Goal: Answer question/provide support: Share knowledge or assist other users

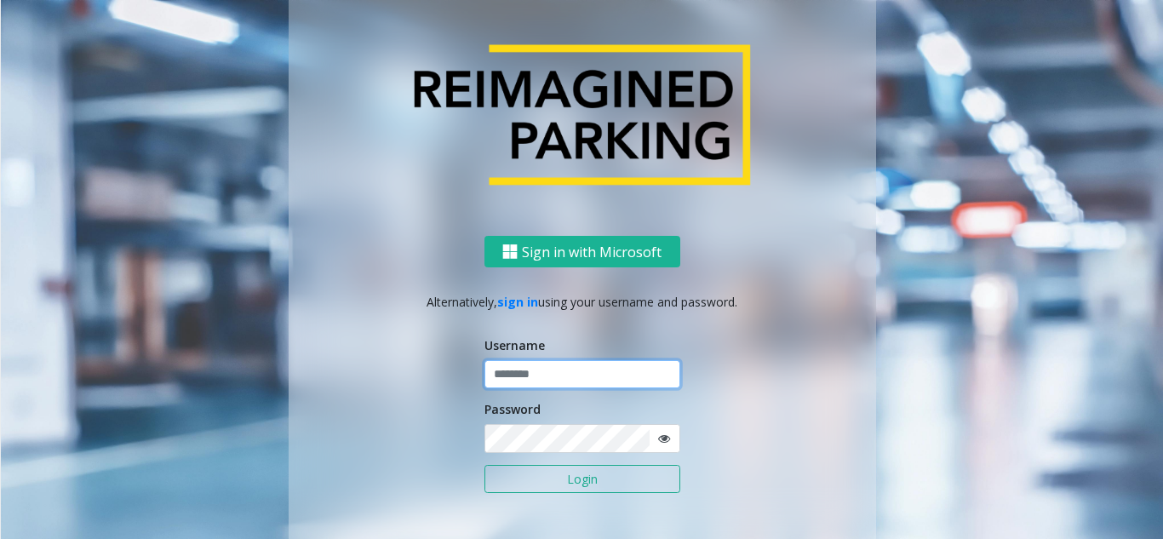
click at [535, 380] on input "text" at bounding box center [582, 374] width 196 height 29
click at [530, 376] on input "text" at bounding box center [582, 374] width 196 height 29
click at [570, 375] on input "text" at bounding box center [582, 374] width 196 height 29
click at [500, 372] on input "text" at bounding box center [582, 374] width 196 height 29
paste input "*******"
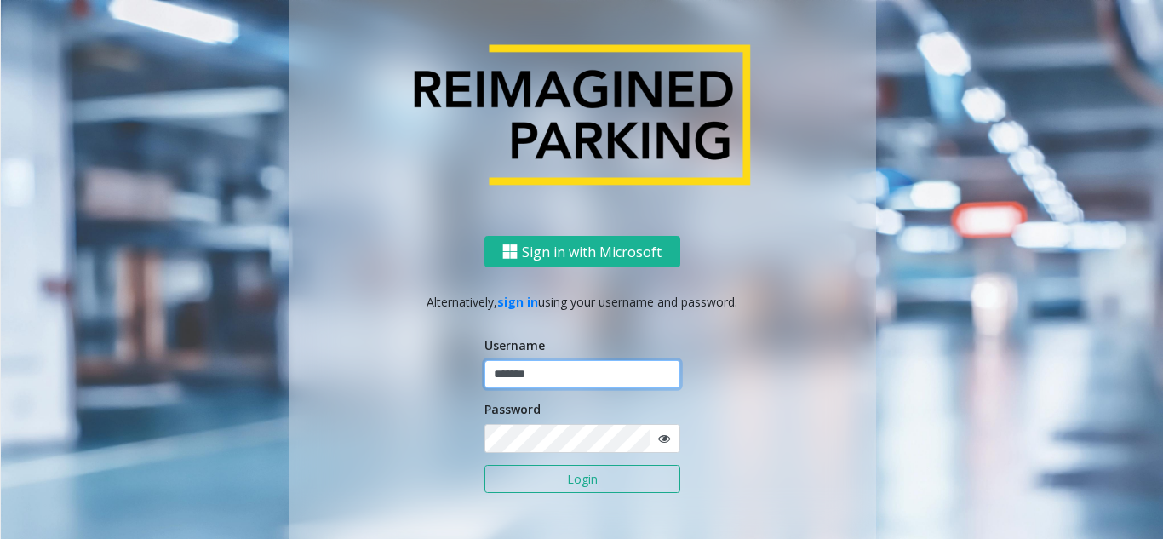
type input "*******"
click at [603, 381] on input "*******" at bounding box center [582, 374] width 196 height 29
click at [658, 444] on icon at bounding box center [664, 438] width 12 height 12
click at [634, 478] on button "Login" at bounding box center [582, 479] width 196 height 29
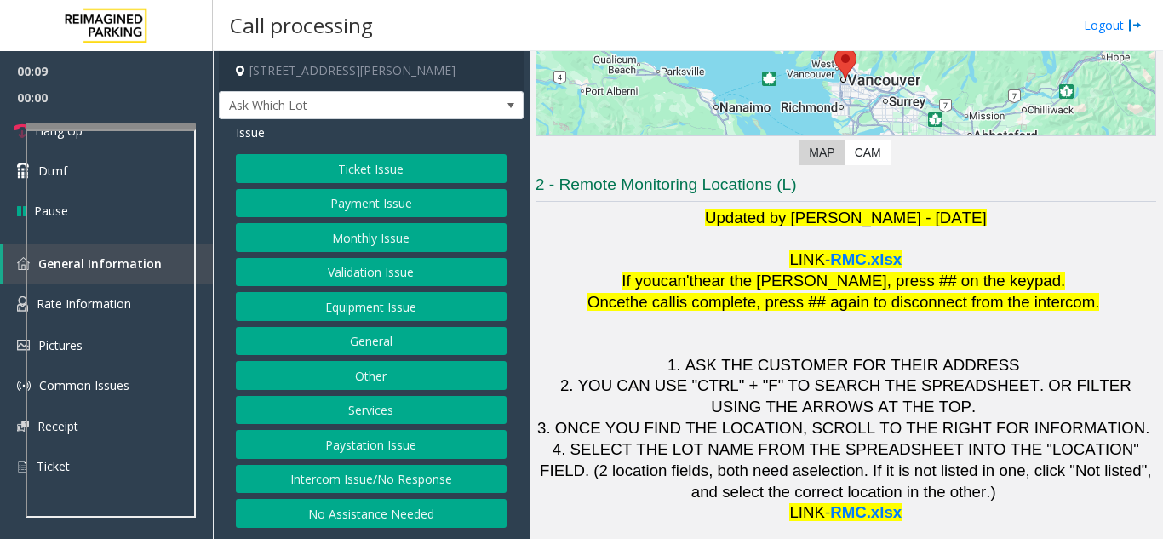
scroll to position [250, 0]
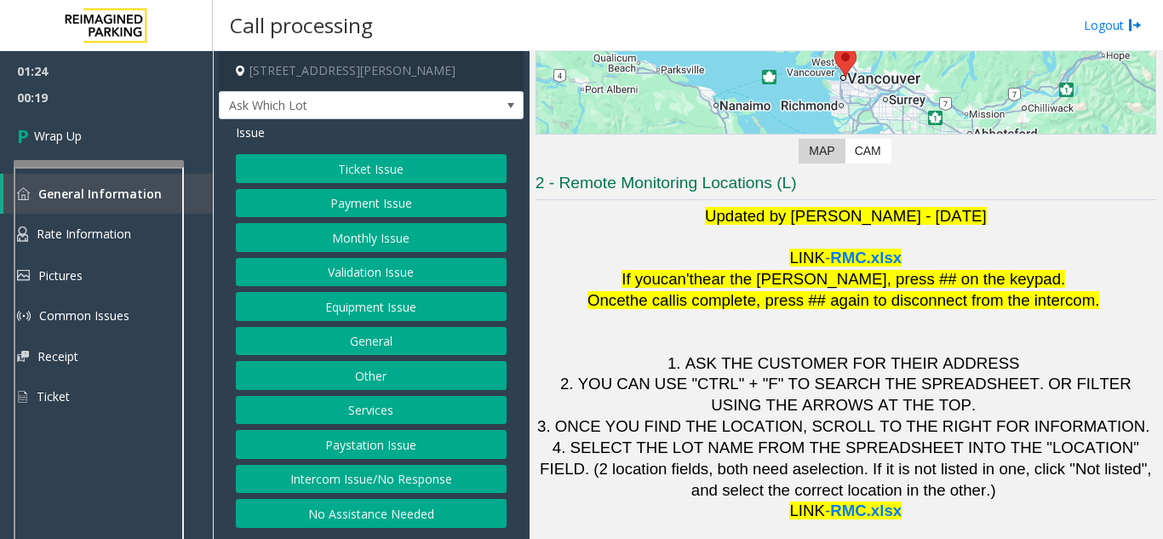
click at [167, 162] on div at bounding box center [99, 163] width 170 height 7
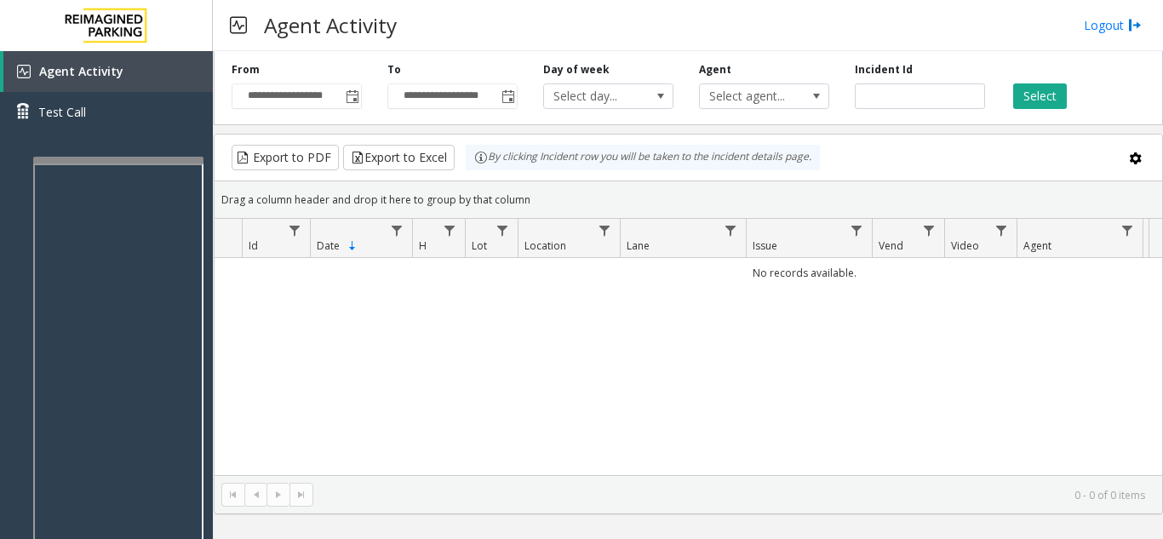
click at [139, 158] on div at bounding box center [118, 160] width 170 height 7
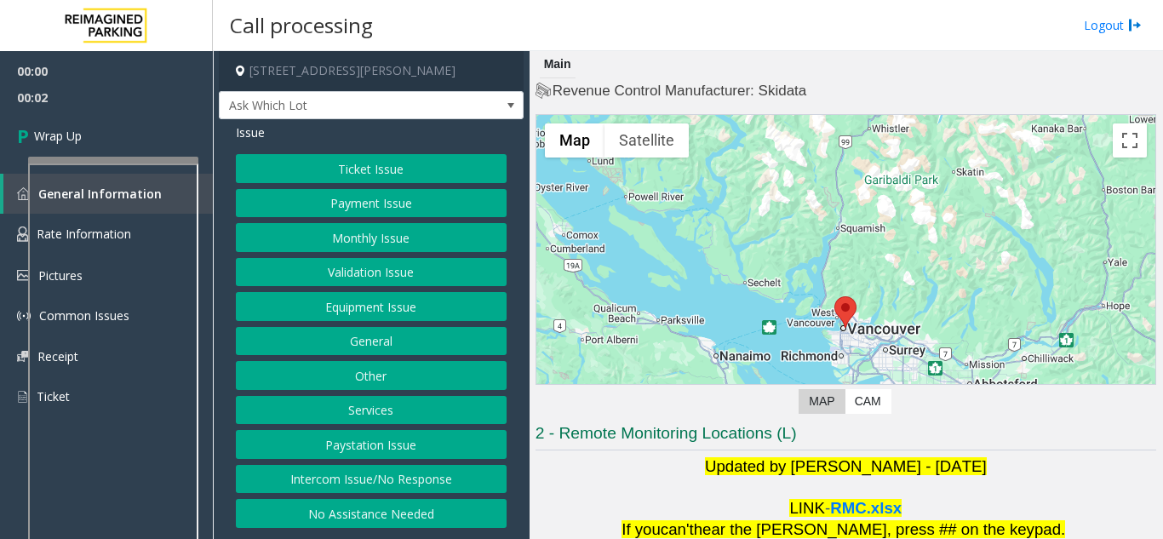
click at [421, 482] on button "Intercom Issue/No Response" at bounding box center [371, 479] width 271 height 29
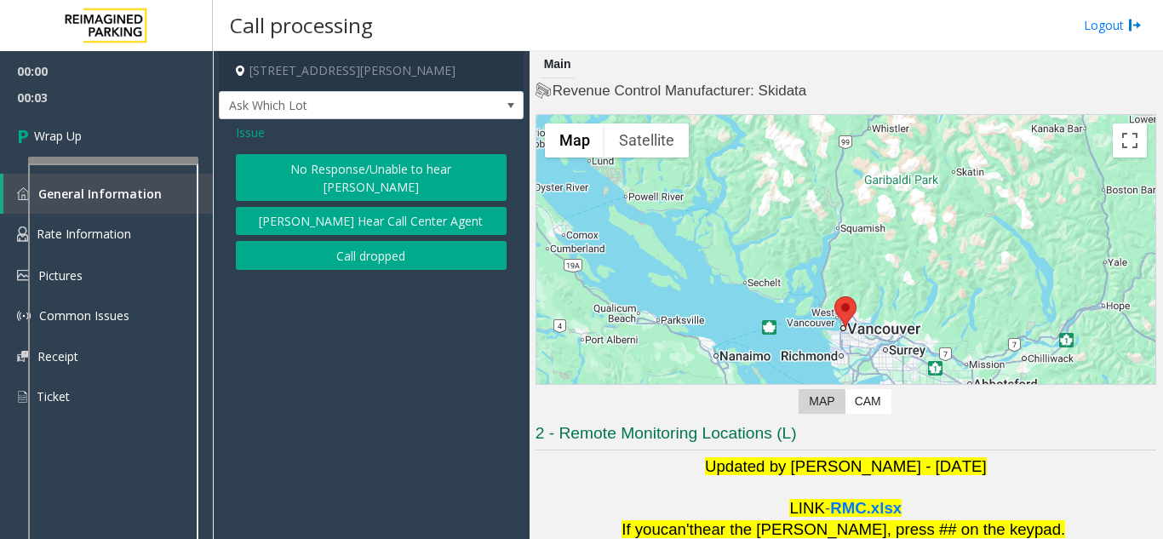
click at [337, 241] on button "Call dropped" at bounding box center [371, 255] width 271 height 29
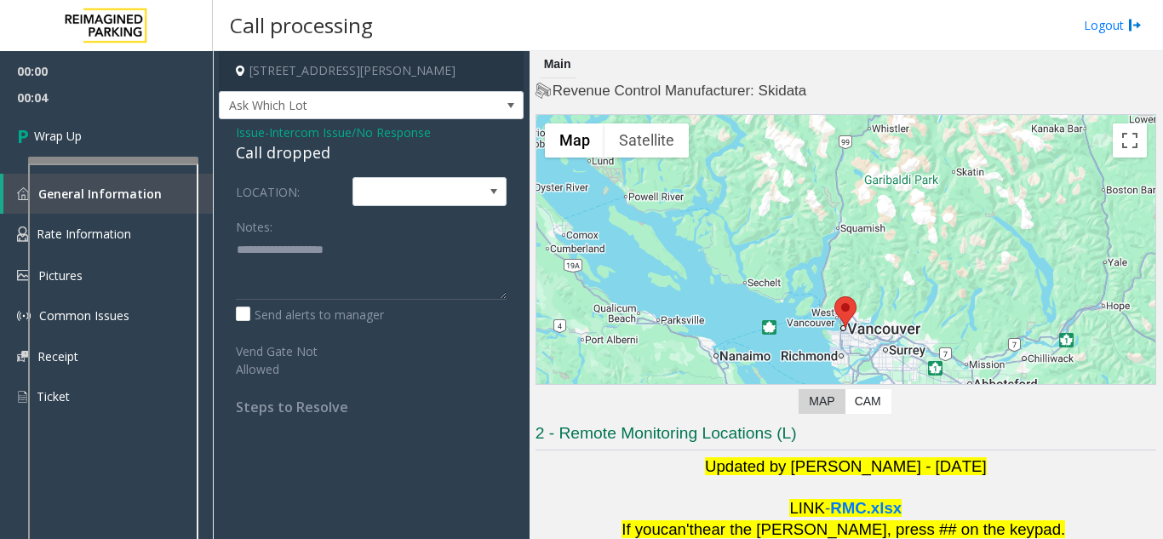
click at [263, 166] on div "Issue - Intercom Issue/No Response Call dropped LOCATION: Notes: Send alerts to…" at bounding box center [371, 275] width 305 height 313
click at [260, 163] on div "Call dropped" at bounding box center [371, 152] width 271 height 23
type textarea "**********"
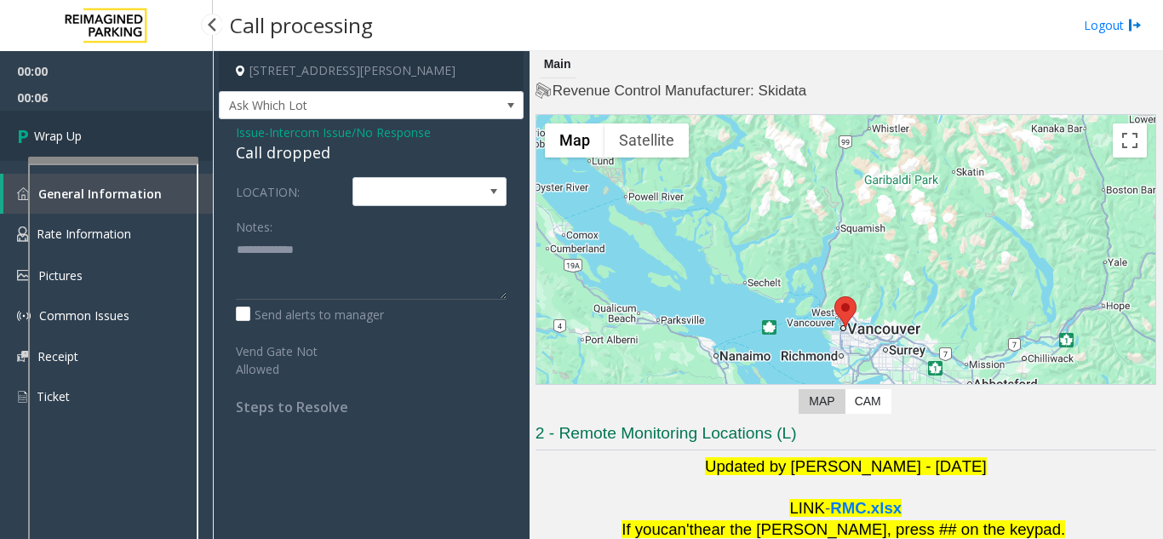
click at [113, 148] on link "Wrap Up" at bounding box center [106, 136] width 213 height 50
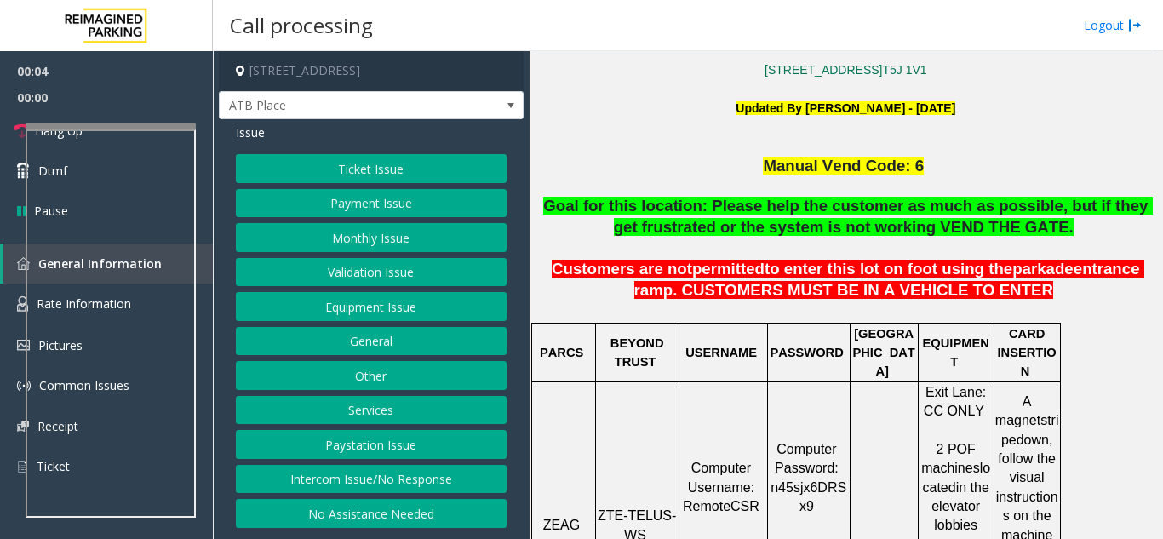
scroll to position [426, 0]
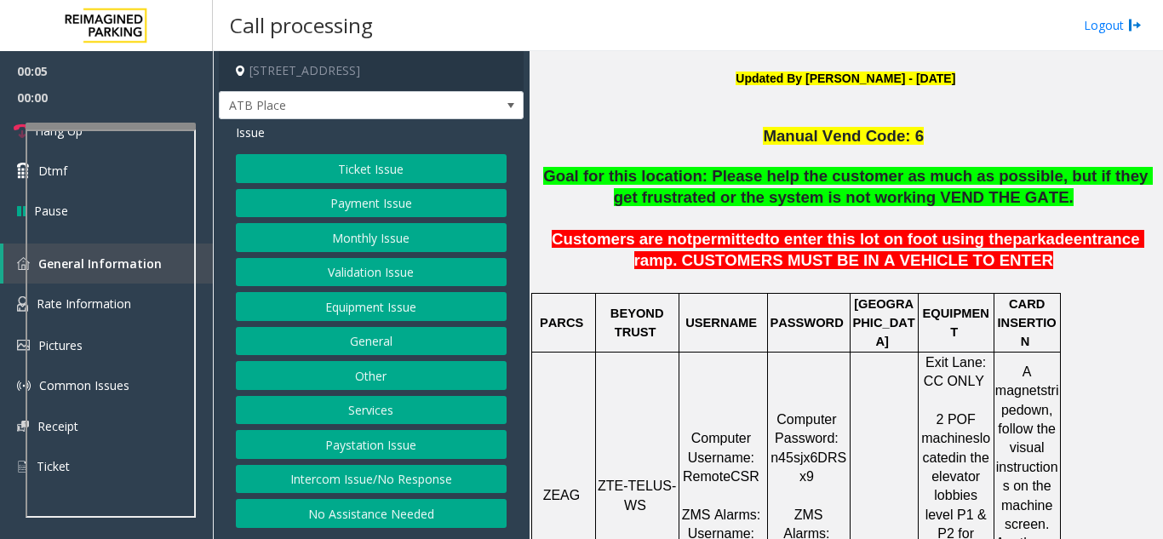
click at [643, 478] on span "ZTE-TELUS-WS" at bounding box center [637, 494] width 78 height 33
copy p "ZTE-TELUS-WS"
click at [376, 178] on button "Ticket Issue" at bounding box center [371, 168] width 271 height 29
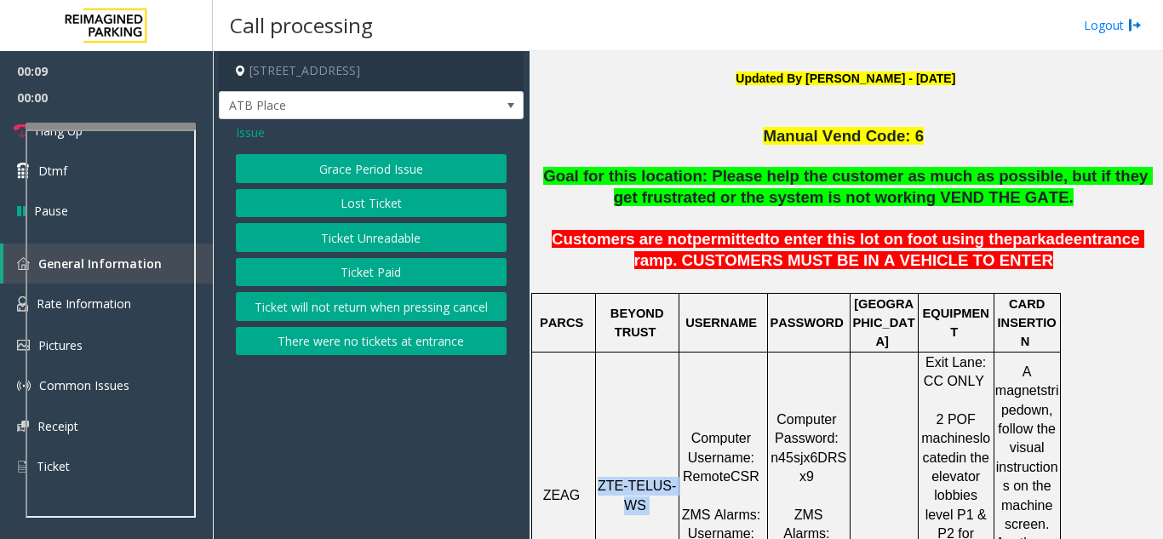
click at [378, 247] on button "Ticket Unreadable" at bounding box center [371, 237] width 271 height 29
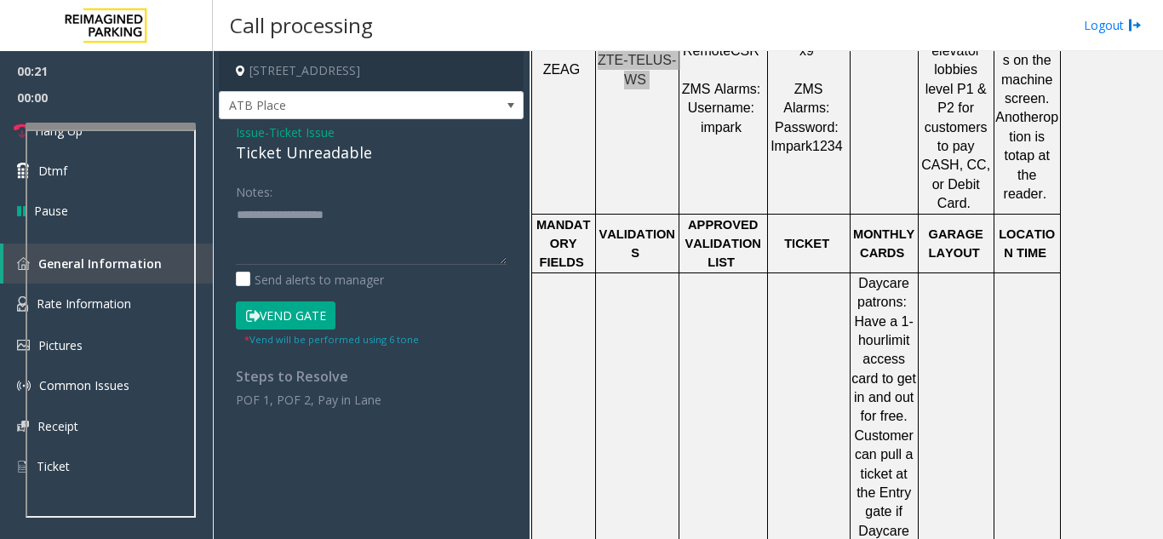
scroll to position [1021, 0]
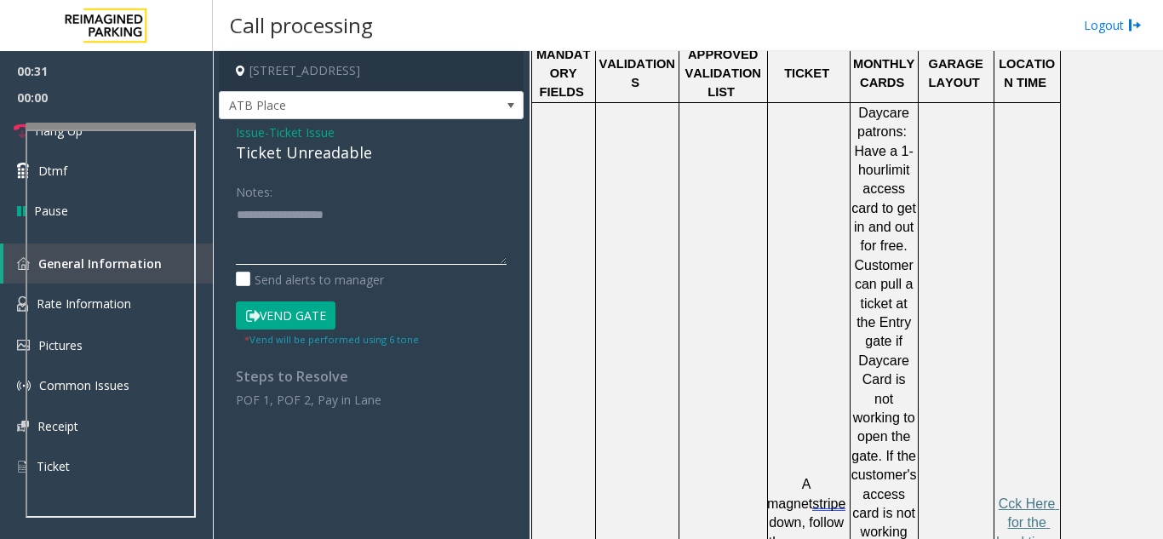
click at [300, 218] on textarea at bounding box center [371, 233] width 271 height 64
click at [255, 157] on div "Ticket Unreadable" at bounding box center [371, 152] width 271 height 23
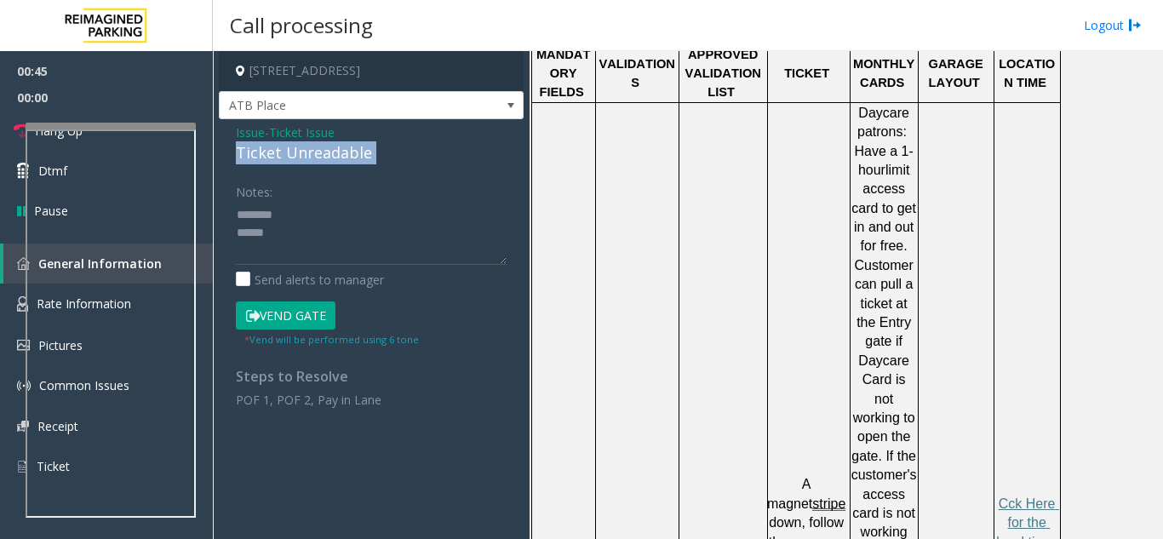
click at [255, 157] on div "Ticket Unreadable" at bounding box center [371, 152] width 271 height 23
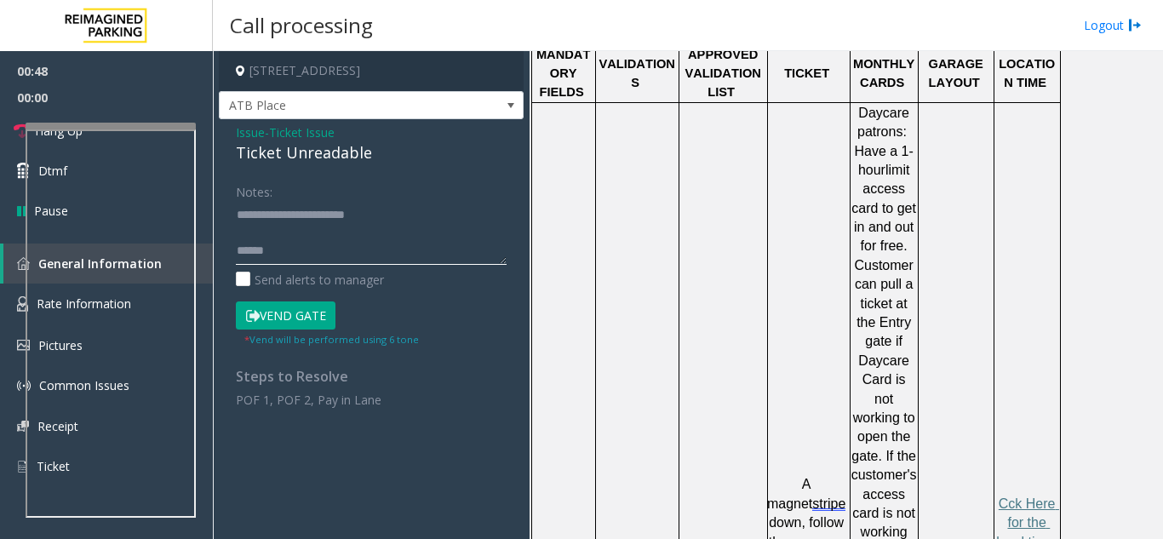
click at [285, 250] on textarea at bounding box center [371, 233] width 271 height 64
click at [265, 254] on textarea at bounding box center [371, 233] width 271 height 64
click at [285, 253] on textarea at bounding box center [371, 233] width 271 height 64
click at [277, 235] on textarea at bounding box center [371, 233] width 271 height 64
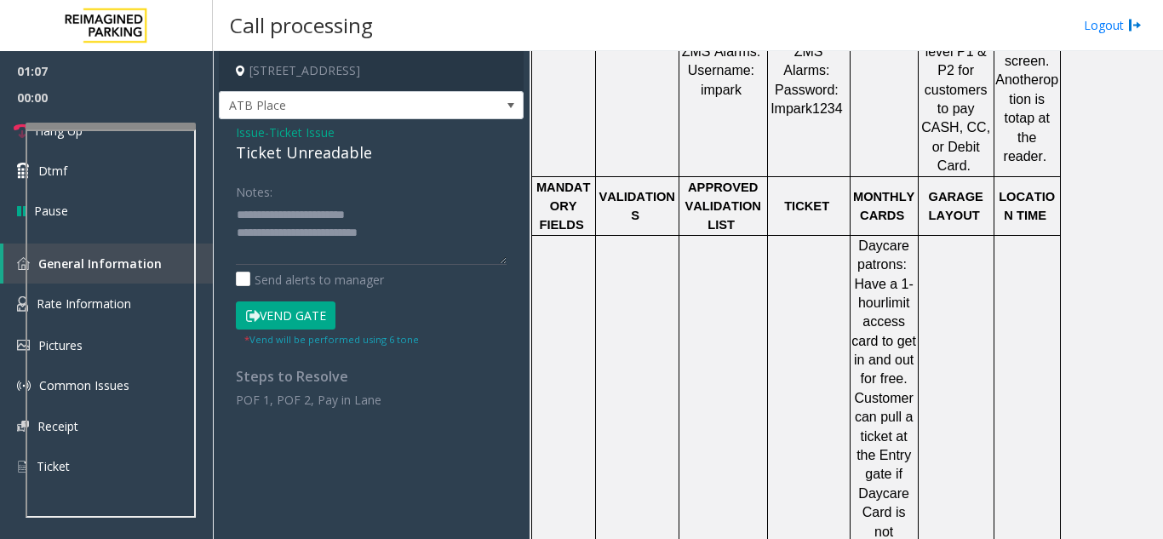
scroll to position [766, 0]
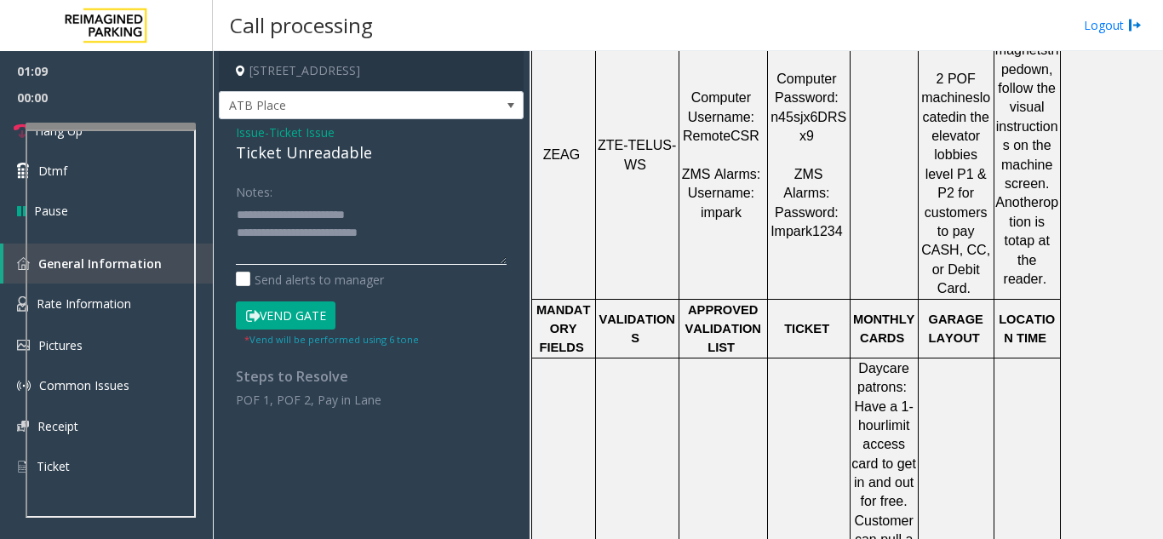
click at [409, 231] on textarea at bounding box center [371, 233] width 271 height 64
click at [267, 255] on textarea at bounding box center [371, 233] width 271 height 64
click at [288, 311] on button "Vend Gate" at bounding box center [286, 315] width 100 height 29
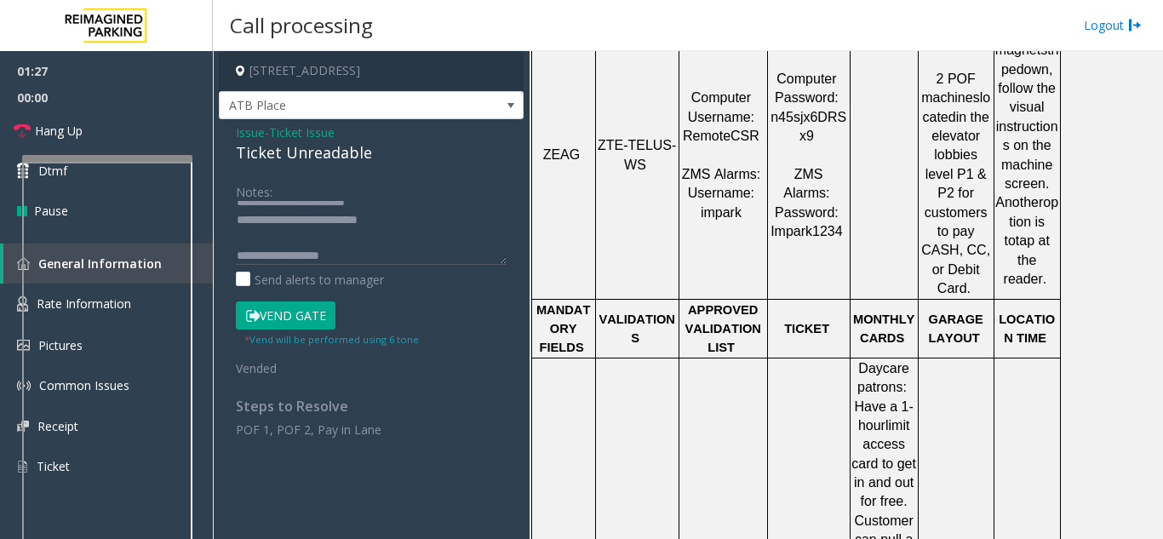
click at [136, 159] on div at bounding box center [107, 158] width 170 height 7
drag, startPoint x: 264, startPoint y: 221, endPoint x: 422, endPoint y: 216, distance: 158.4
click at [422, 216] on textarea at bounding box center [371, 233] width 271 height 64
click at [312, 233] on textarea at bounding box center [371, 233] width 271 height 64
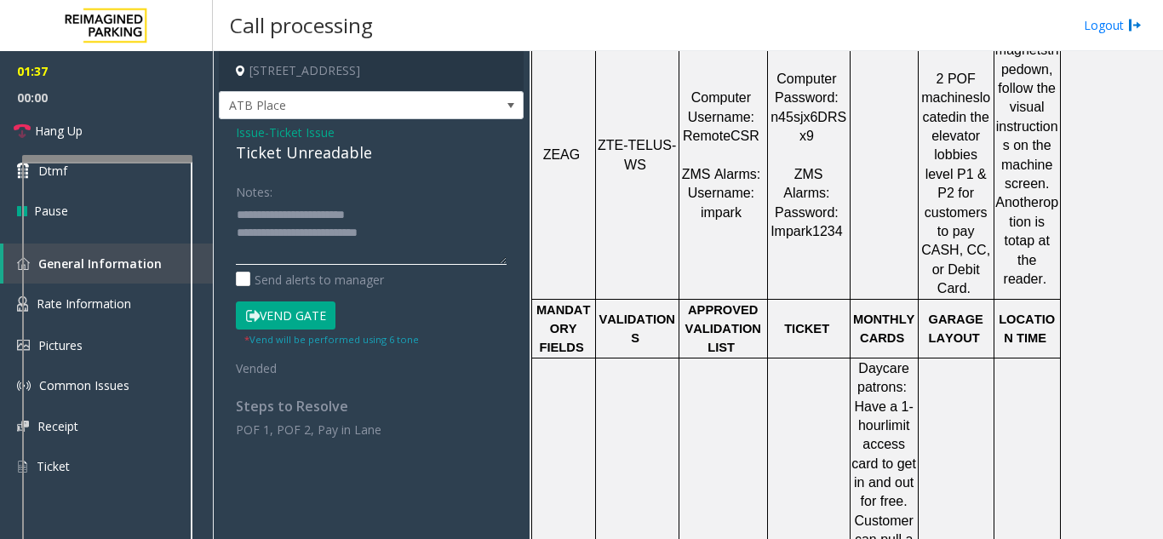
drag, startPoint x: 263, startPoint y: 232, endPoint x: 397, endPoint y: 227, distance: 133.7
click at [397, 227] on textarea at bounding box center [371, 233] width 271 height 64
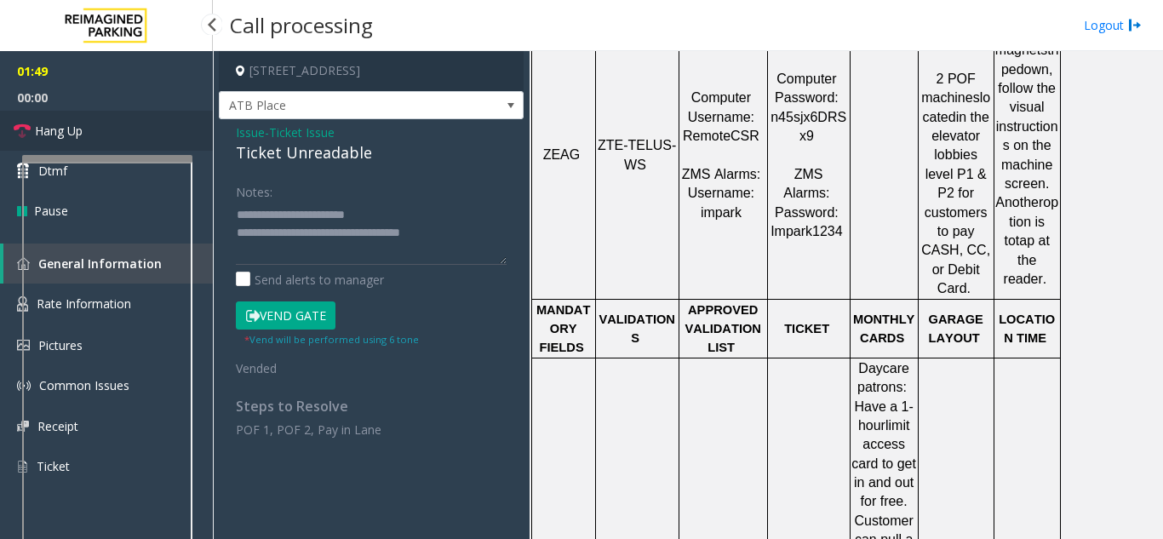
click at [113, 130] on link "Hang Up" at bounding box center [106, 131] width 213 height 40
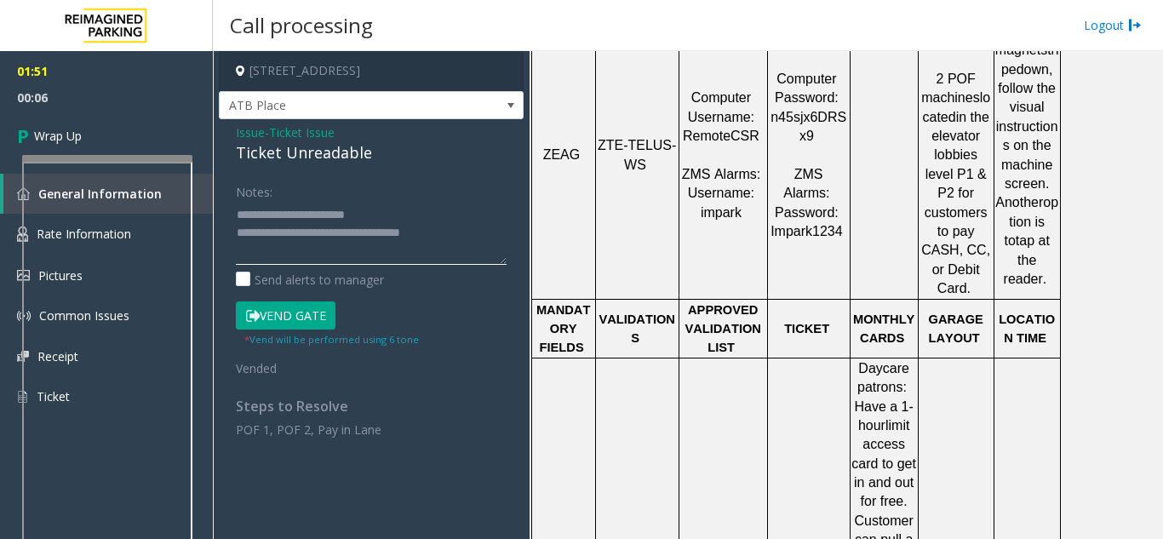
drag, startPoint x: 295, startPoint y: 234, endPoint x: 377, endPoint y: 226, distance: 82.2
click at [377, 226] on textarea at bounding box center [371, 233] width 271 height 64
type textarea "**********"
click at [136, 142] on link "Wrap Up" at bounding box center [106, 136] width 213 height 50
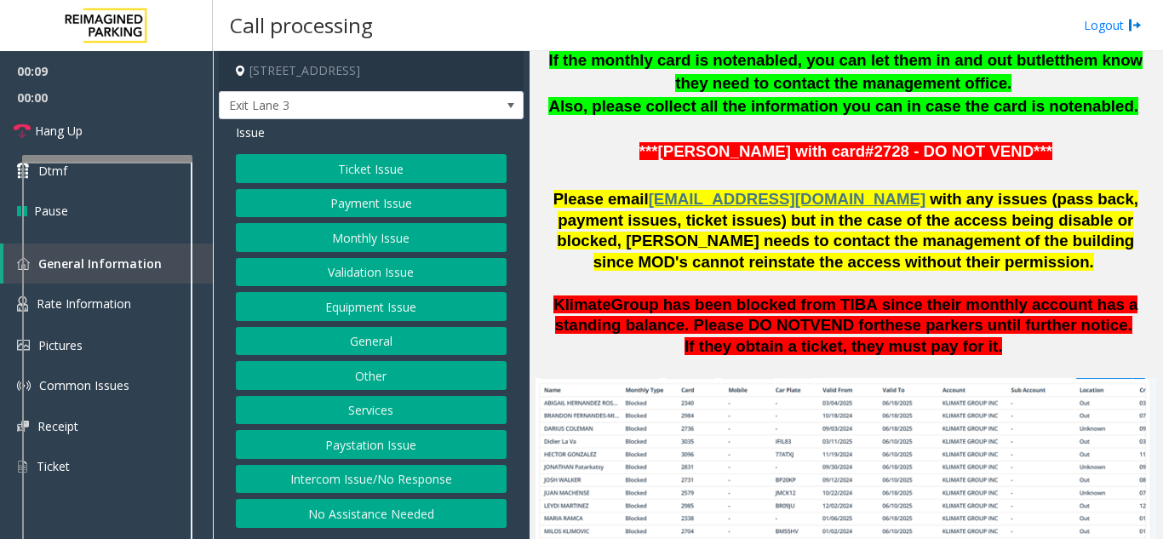
scroll to position [1107, 0]
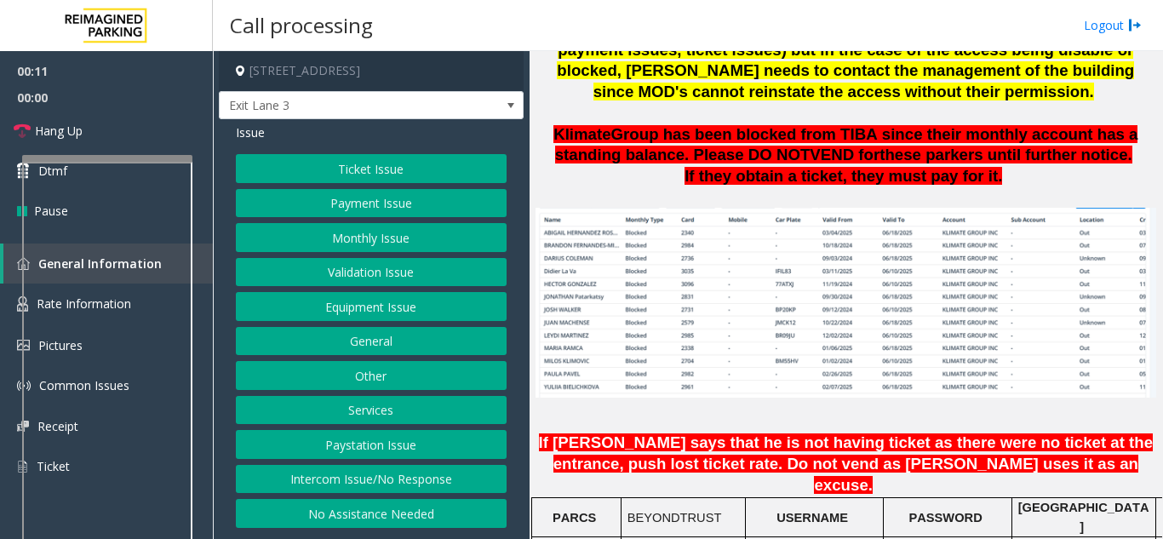
click at [358, 478] on button "Intercom Issue/No Response" at bounding box center [371, 479] width 271 height 29
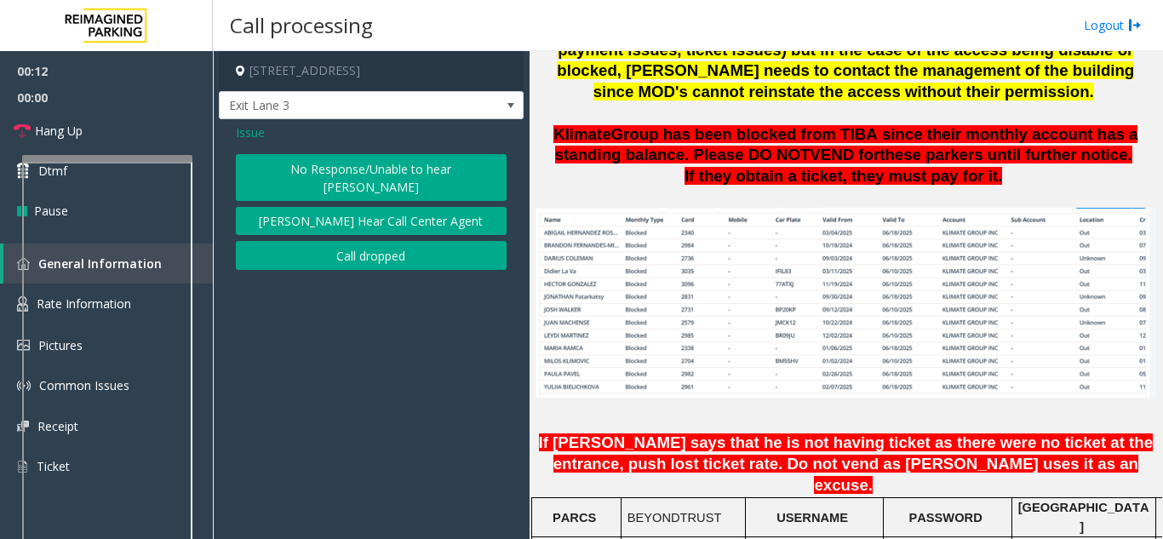
click at [389, 175] on button "No Response/Unable to hear [PERSON_NAME]" at bounding box center [371, 177] width 271 height 47
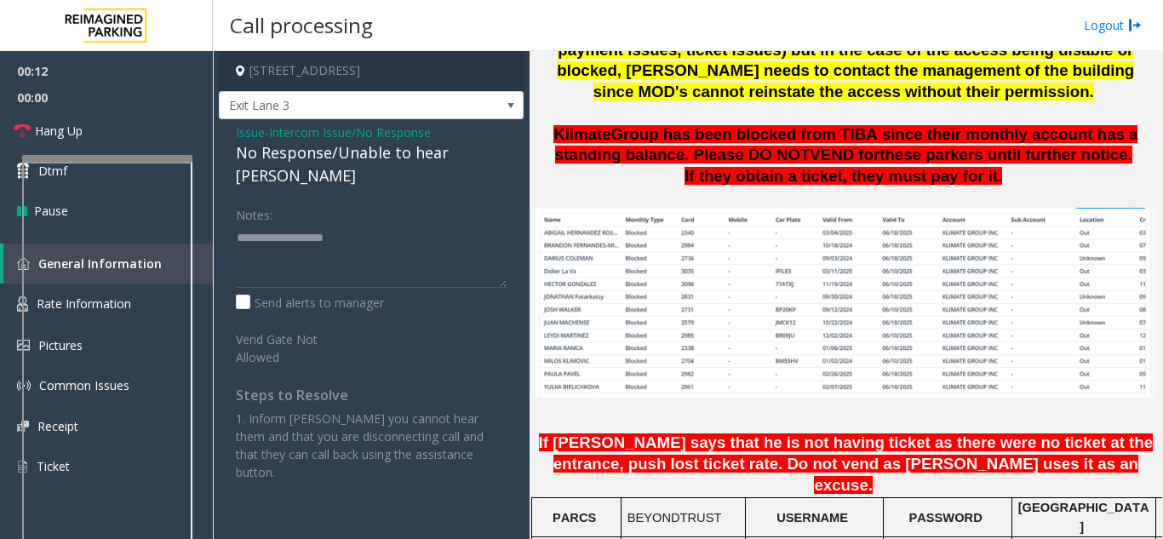
click at [357, 149] on div "No Response/Unable to hear [PERSON_NAME]" at bounding box center [371, 164] width 271 height 46
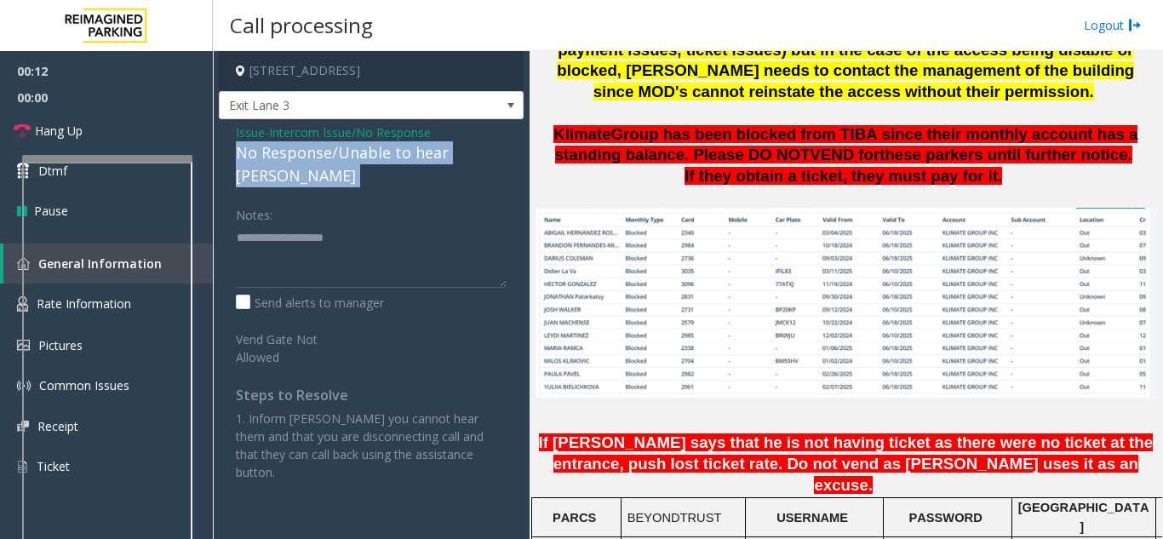
click at [357, 149] on div "No Response/Unable to hear [PERSON_NAME]" at bounding box center [371, 164] width 271 height 46
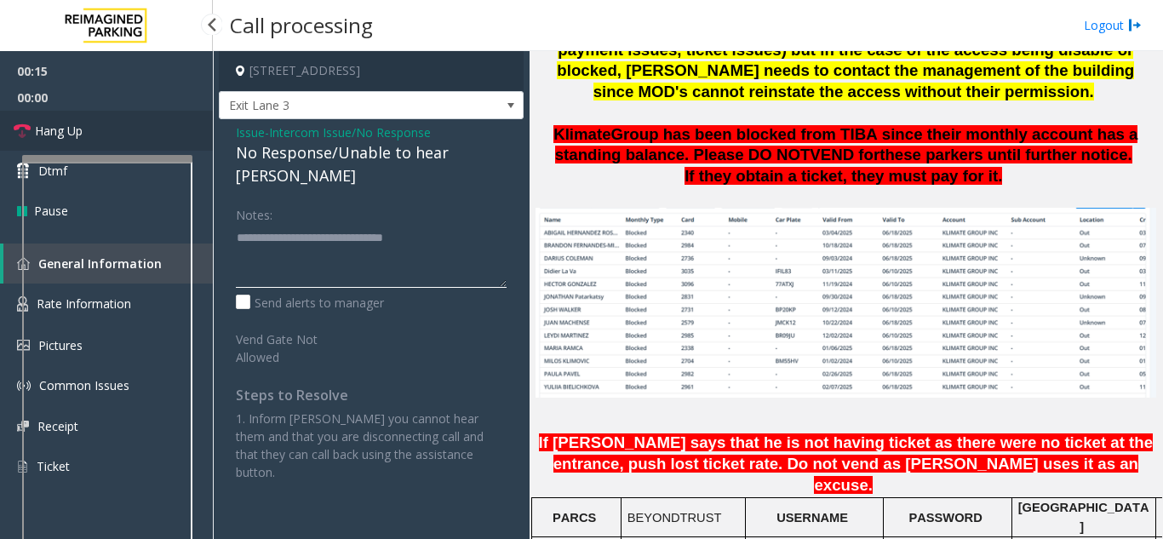
type textarea "**********"
click at [70, 128] on span "Hang Up" at bounding box center [59, 131] width 48 height 18
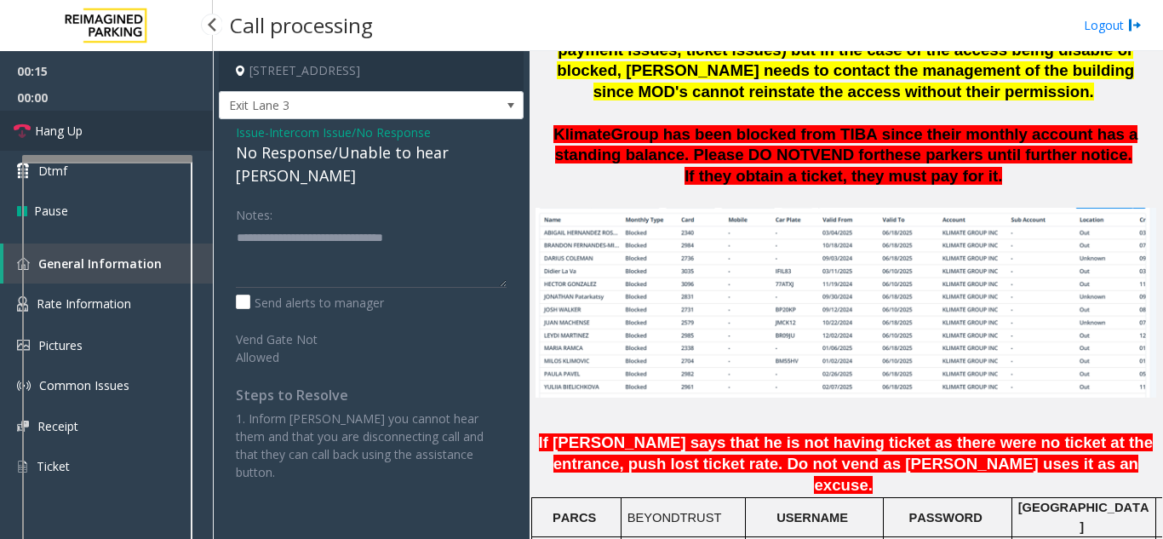
click at [70, 128] on span "Hang Up" at bounding box center [59, 131] width 48 height 18
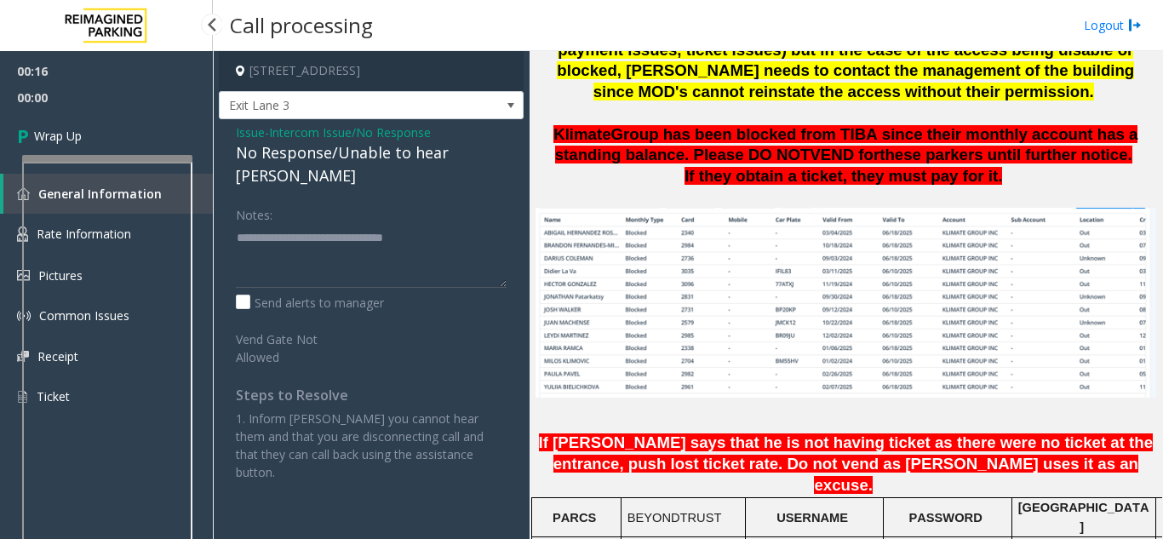
click at [70, 128] on span "Wrap Up" at bounding box center [58, 136] width 48 height 18
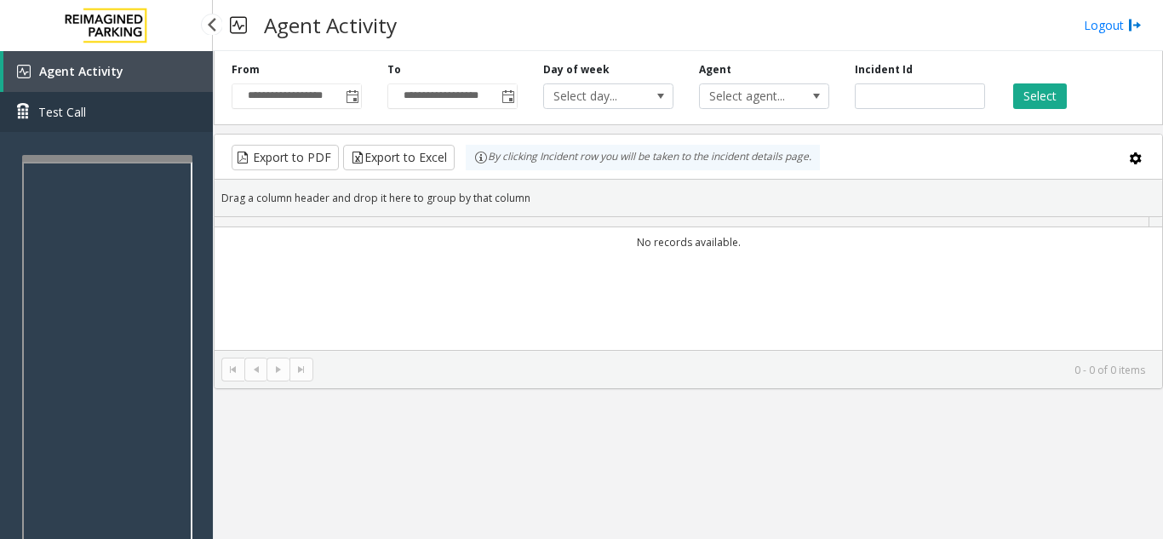
click at [70, 128] on link "Test Call" at bounding box center [106, 112] width 213 height 40
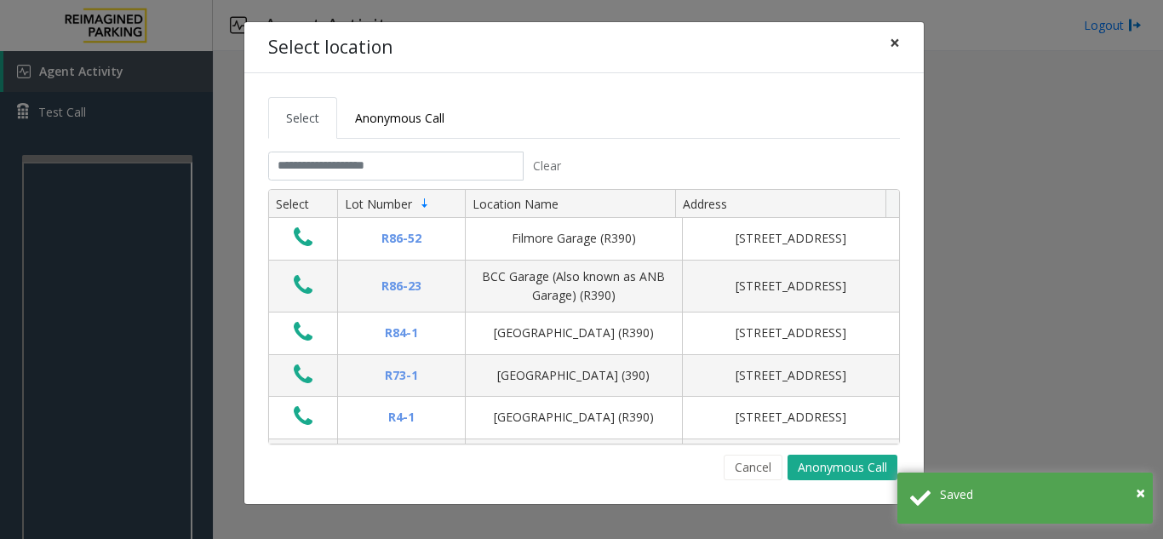
click at [890, 46] on span "×" at bounding box center [895, 43] width 10 height 24
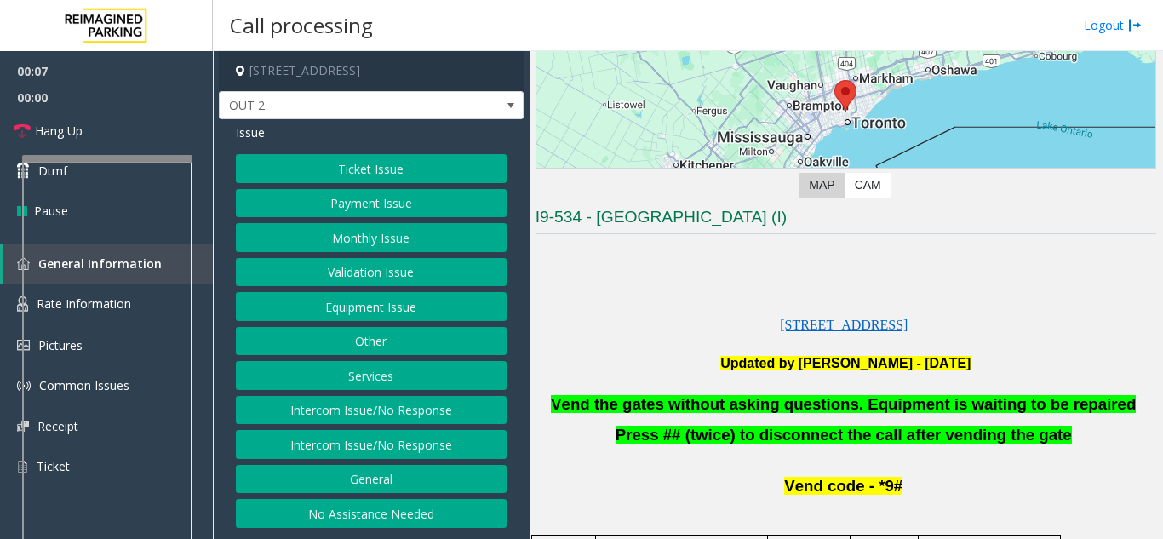
scroll to position [255, 0]
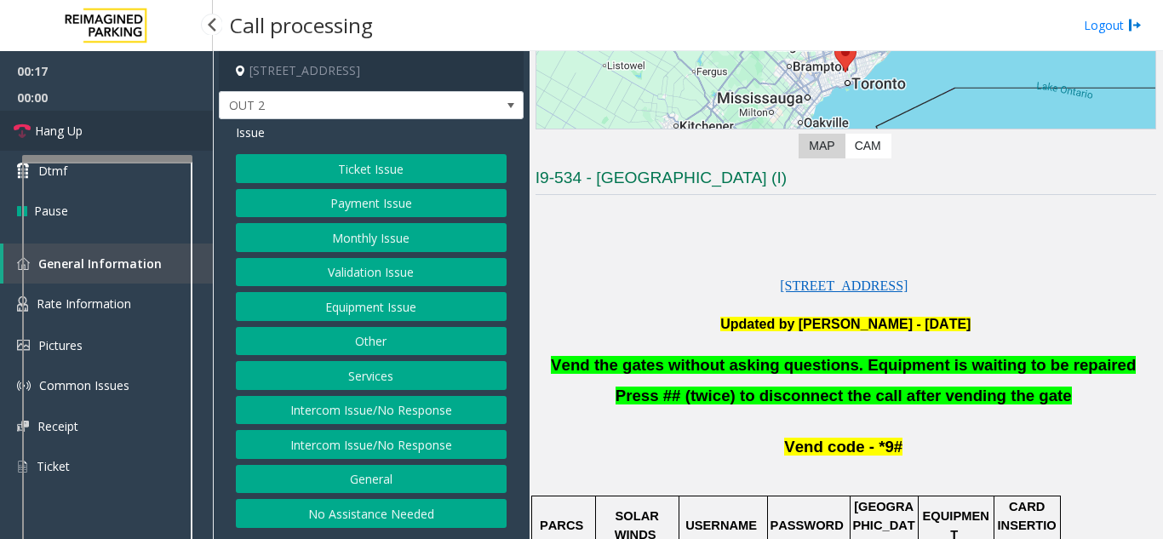
click at [97, 132] on link "Hang Up" at bounding box center [106, 131] width 213 height 40
click at [321, 316] on button "Equipment Issue" at bounding box center [371, 306] width 271 height 29
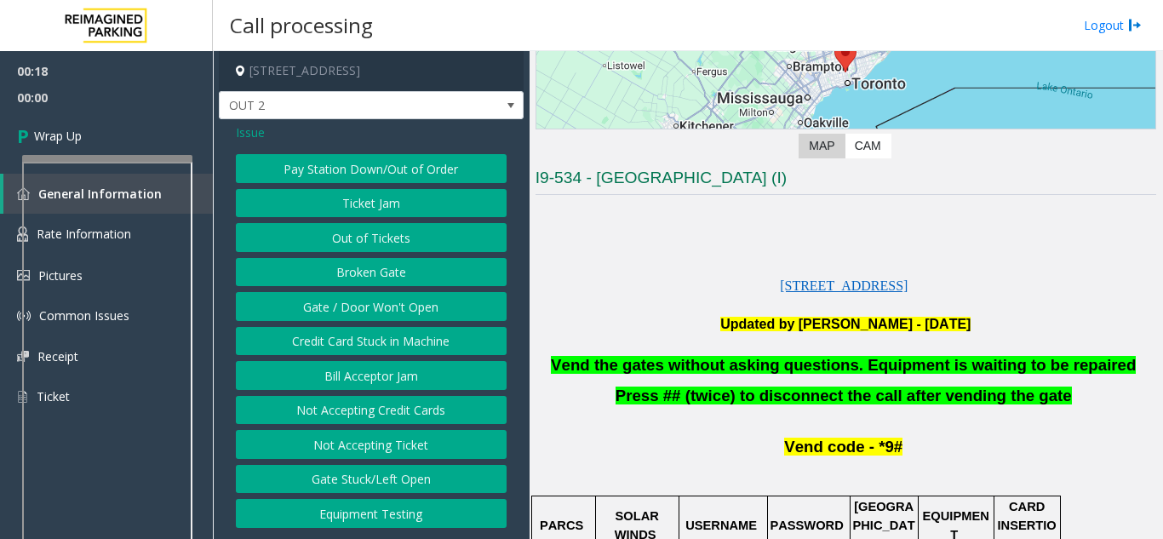
click at [345, 313] on button "Gate / Door Won't Open" at bounding box center [371, 306] width 271 height 29
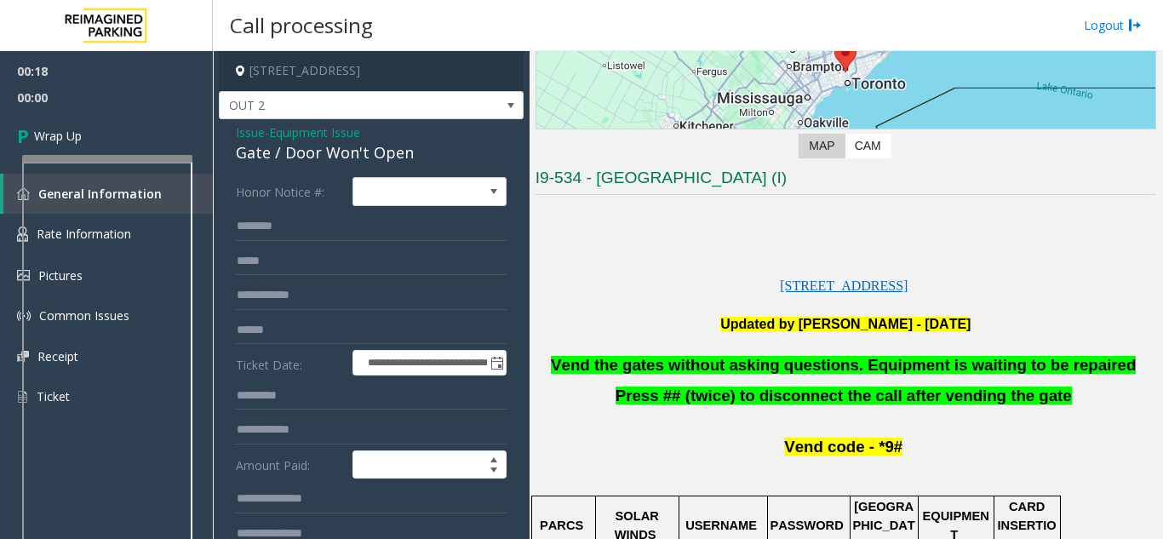
click at [888, 368] on span "Vend the gates without asking questions. Equipment is waiting to be repaired" at bounding box center [843, 365] width 585 height 18
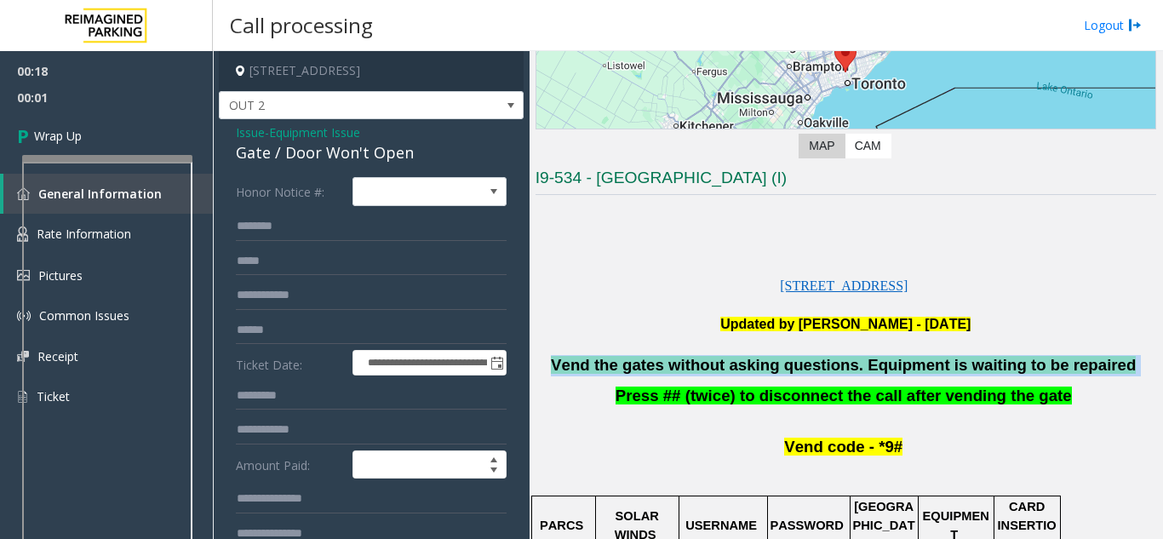
click at [888, 368] on span "Vend the gates without asking questions. Equipment is waiting to be repaired" at bounding box center [843, 365] width 585 height 18
copy p "Vend the gates without asking questions. Equipment is waiting to be repaired"
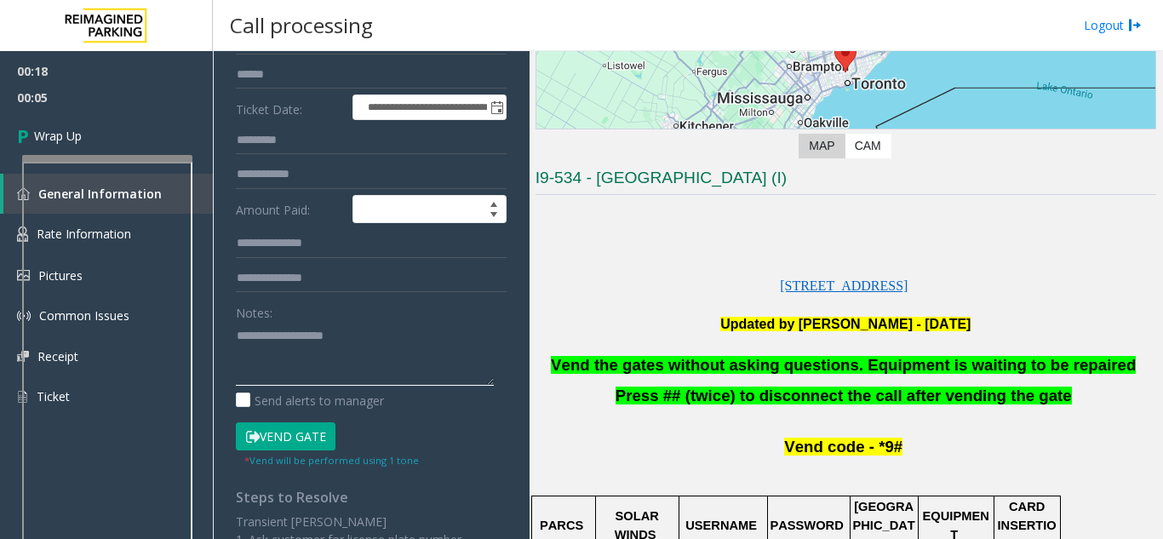
paste textarea "**********"
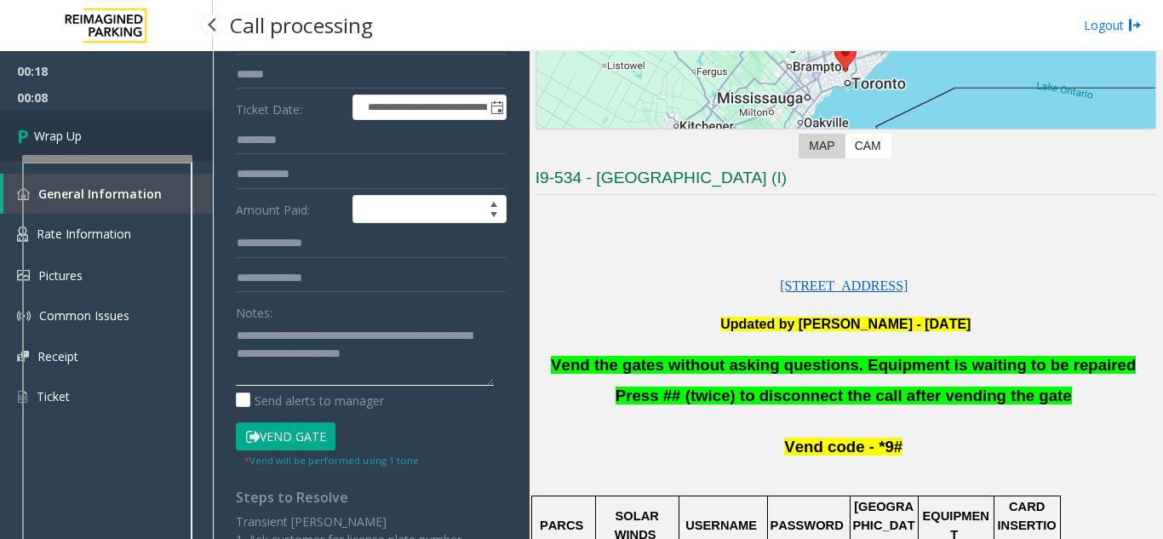
type textarea "**********"
click at [65, 133] on span "Wrap Up" at bounding box center [58, 136] width 48 height 18
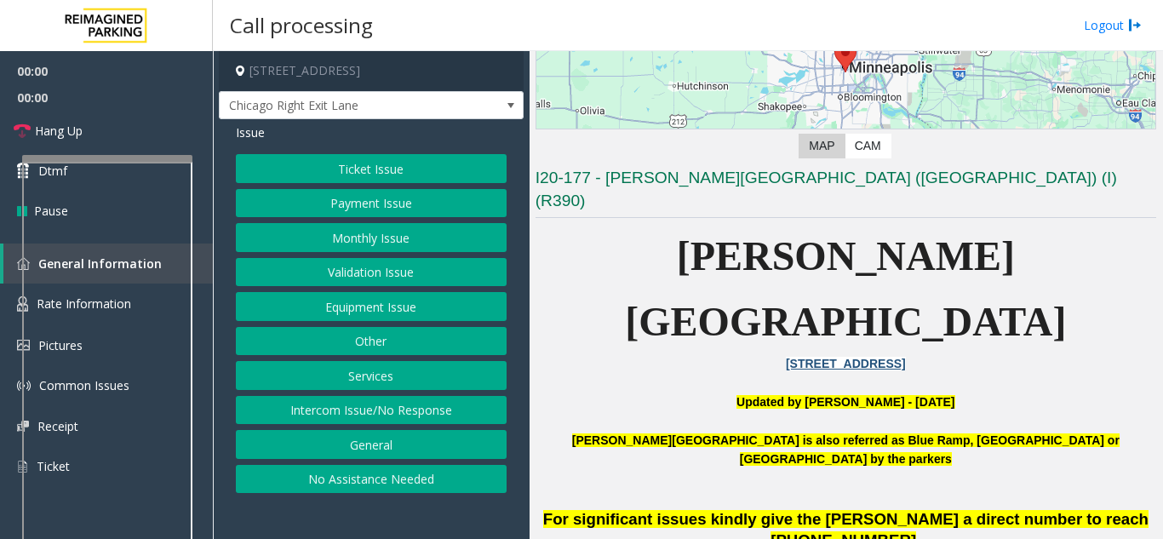
scroll to position [340, 0]
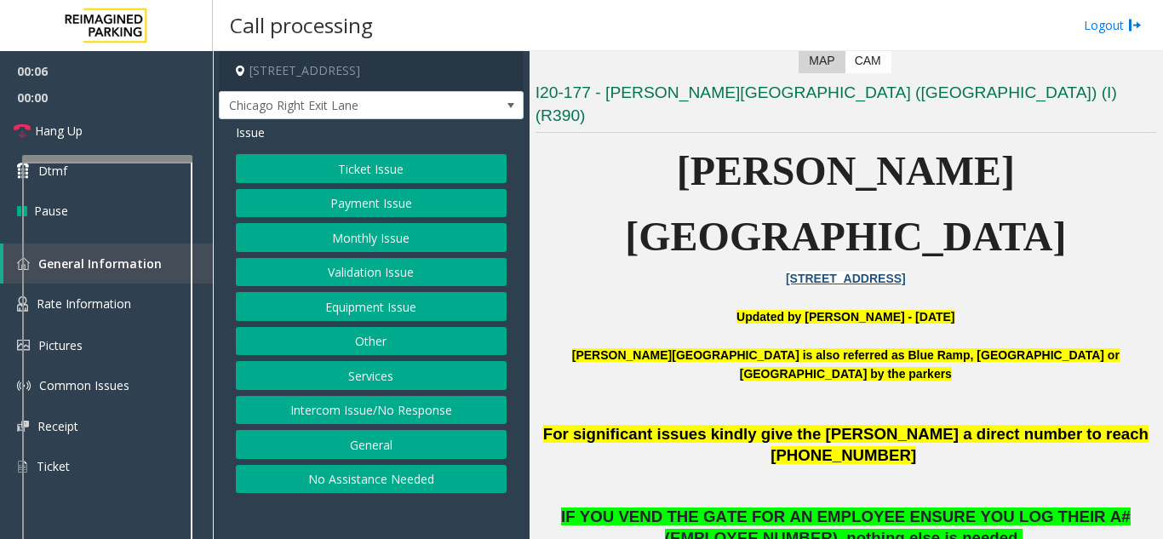
click at [390, 420] on button "Intercom Issue/No Response" at bounding box center [371, 410] width 271 height 29
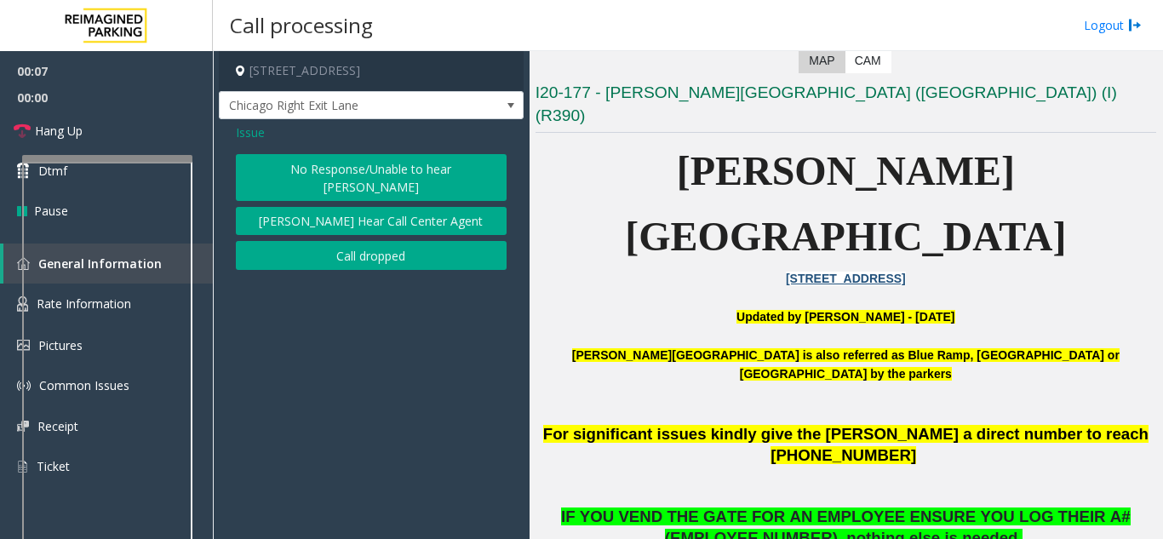
click at [346, 170] on button "No Response/Unable to hear [PERSON_NAME]" at bounding box center [371, 177] width 271 height 47
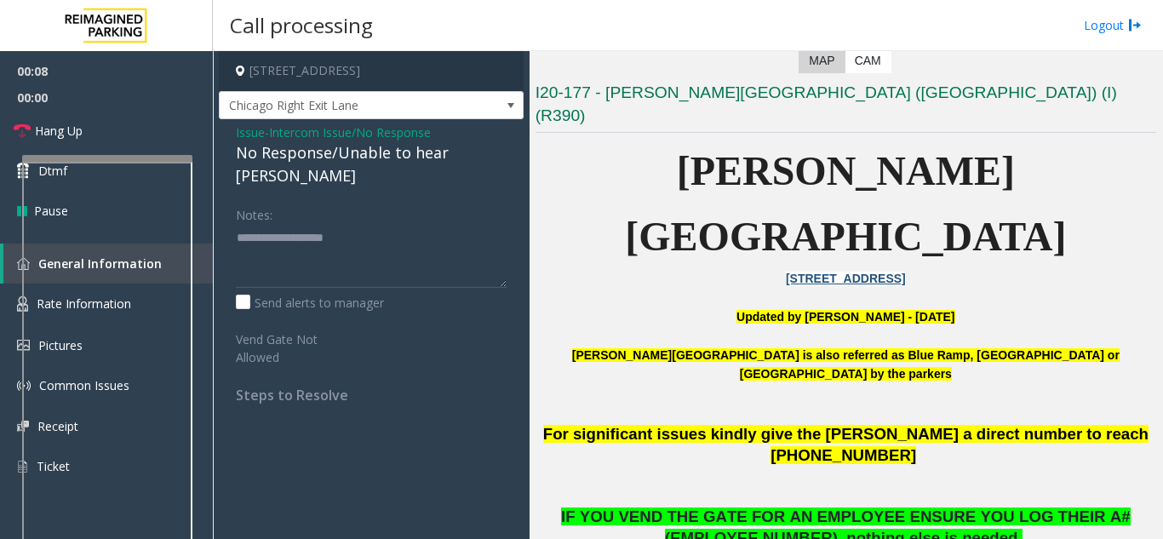
click at [343, 146] on div "No Response/Unable to hear [PERSON_NAME]" at bounding box center [371, 164] width 271 height 46
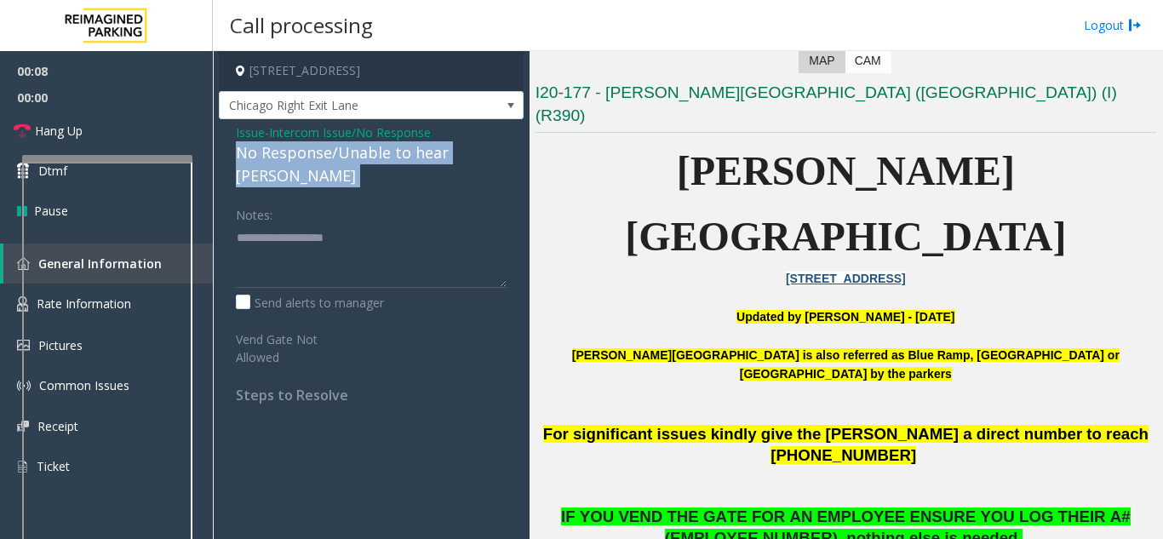
click at [343, 146] on div "No Response/Unable to hear [PERSON_NAME]" at bounding box center [371, 164] width 271 height 46
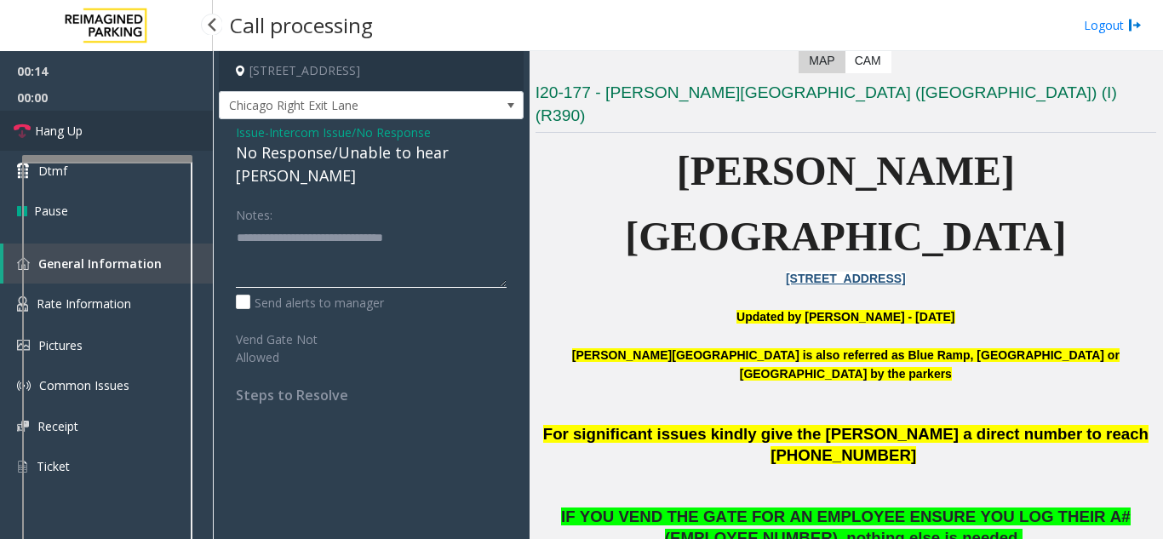
type textarea "**********"
click at [103, 129] on link "Hang Up" at bounding box center [106, 131] width 213 height 40
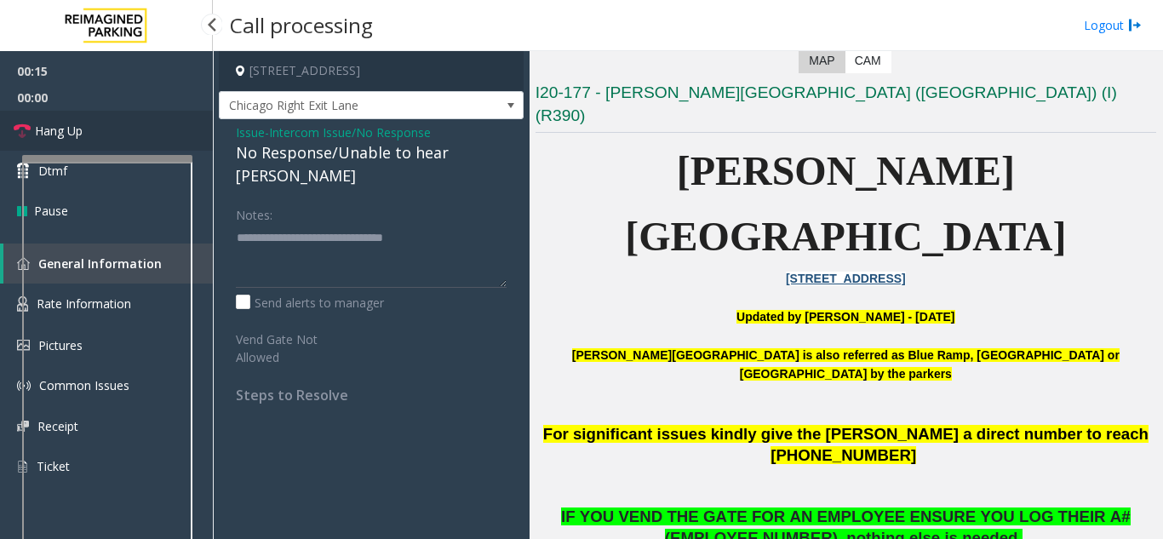
click at [103, 129] on link "Hang Up" at bounding box center [106, 131] width 213 height 40
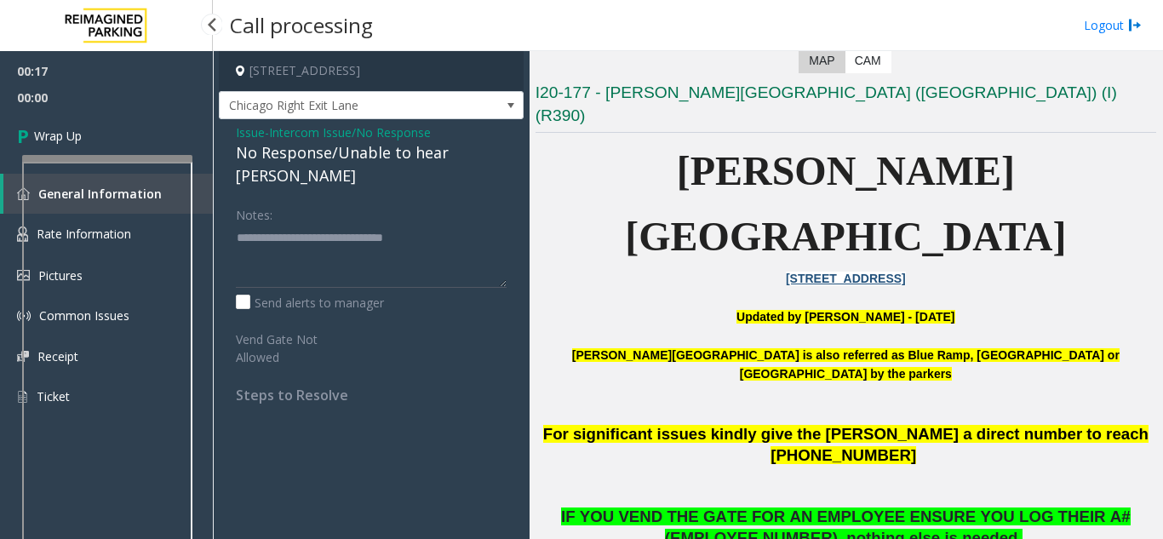
click at [103, 129] on link "Wrap Up" at bounding box center [106, 136] width 213 height 50
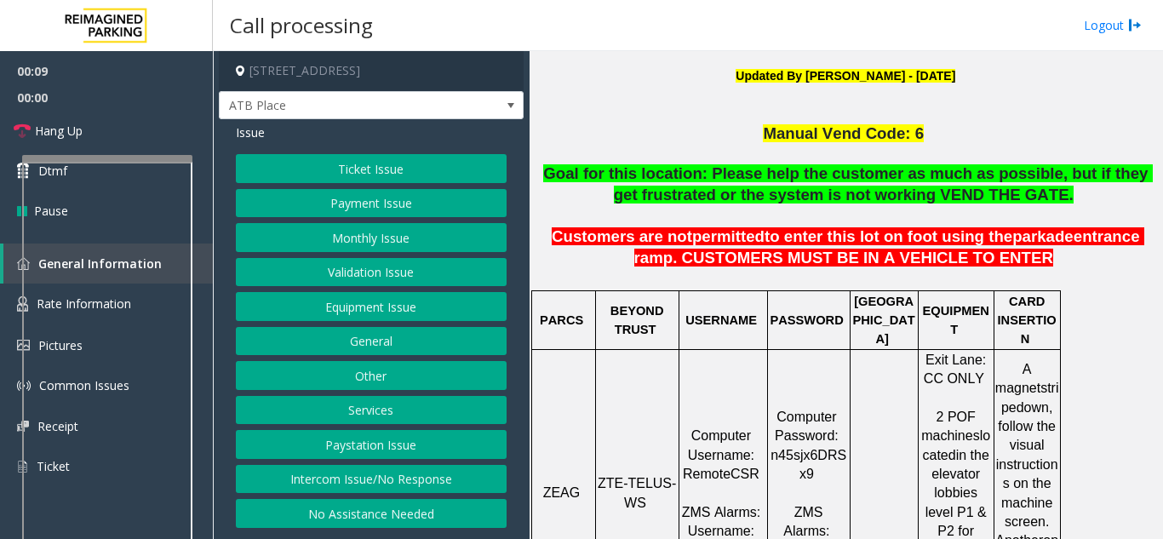
scroll to position [511, 0]
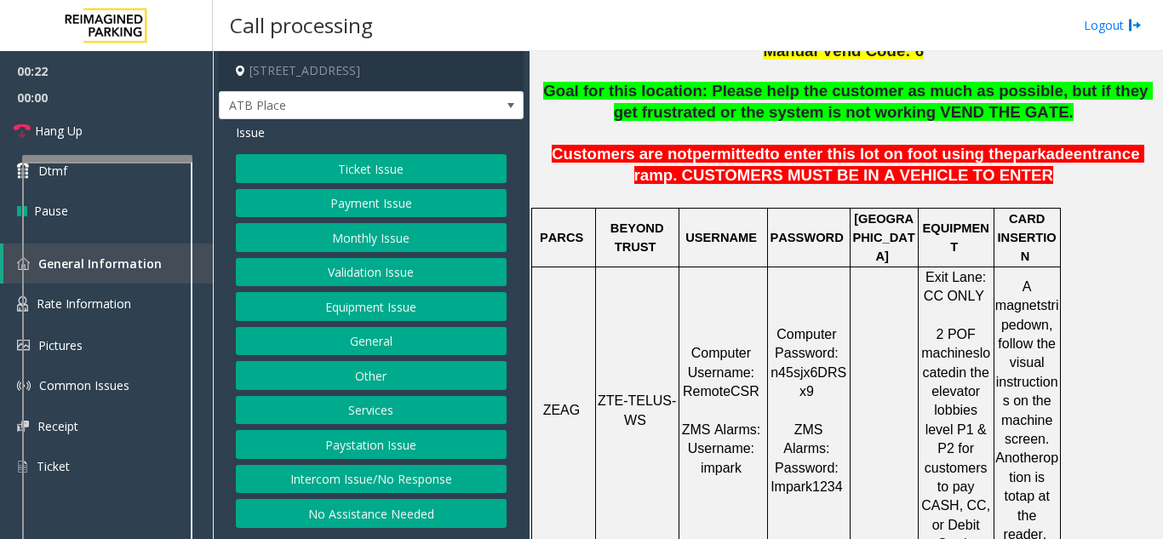
click at [398, 316] on button "Equipment Issue" at bounding box center [371, 306] width 271 height 29
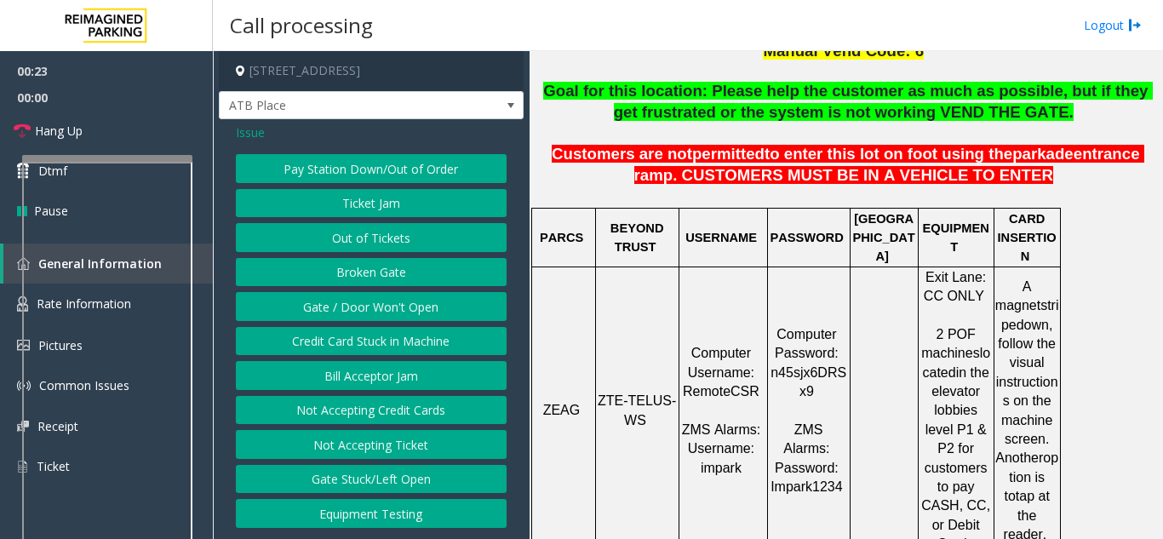
click at [247, 140] on span "Issue" at bounding box center [250, 132] width 29 height 18
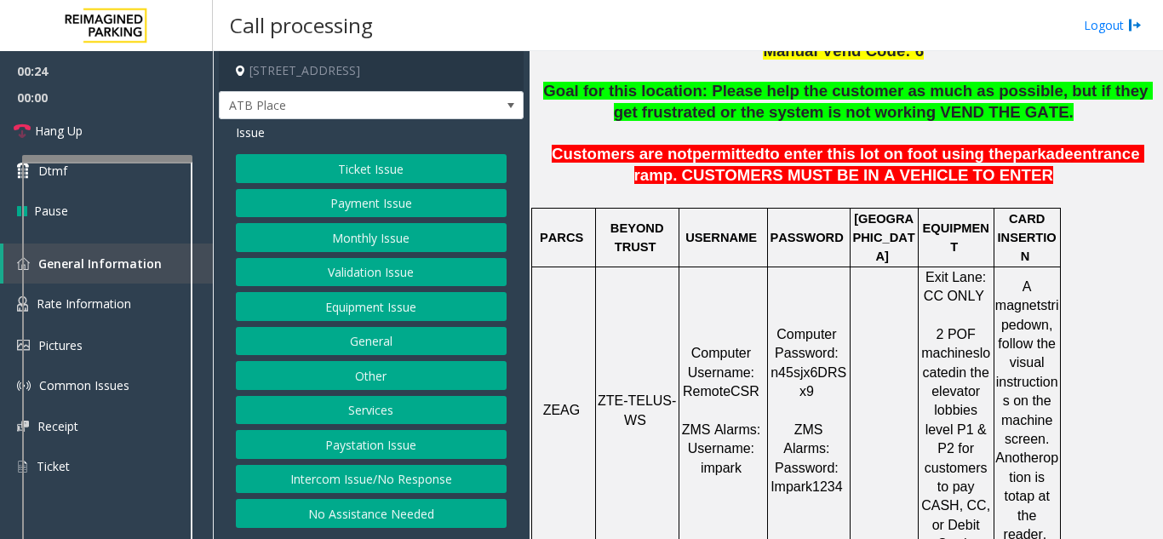
click at [304, 163] on button "Ticket Issue" at bounding box center [371, 168] width 271 height 29
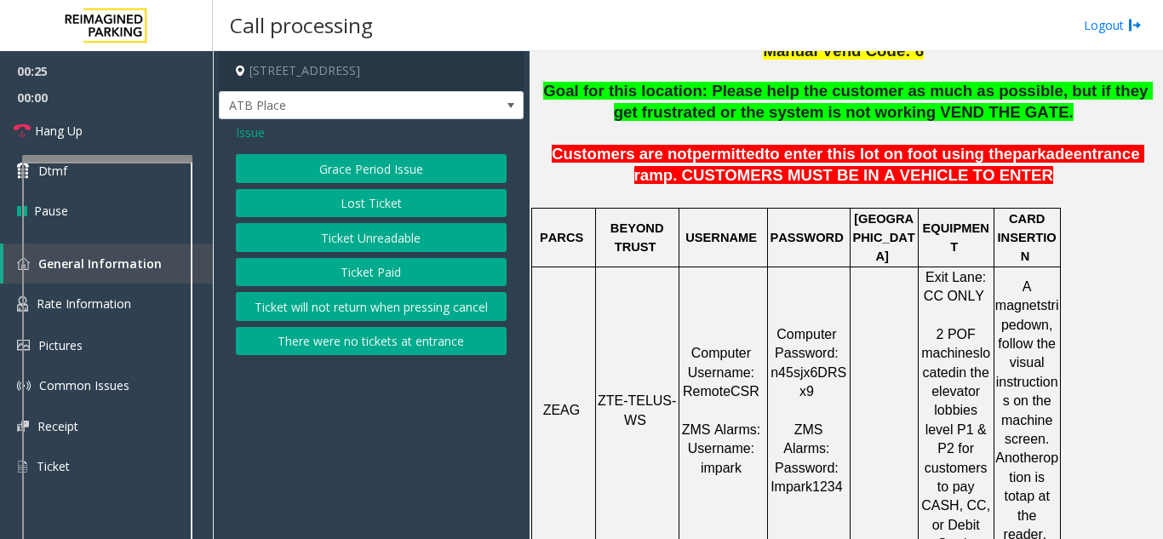
click at [345, 243] on button "Ticket Unreadable" at bounding box center [371, 237] width 271 height 29
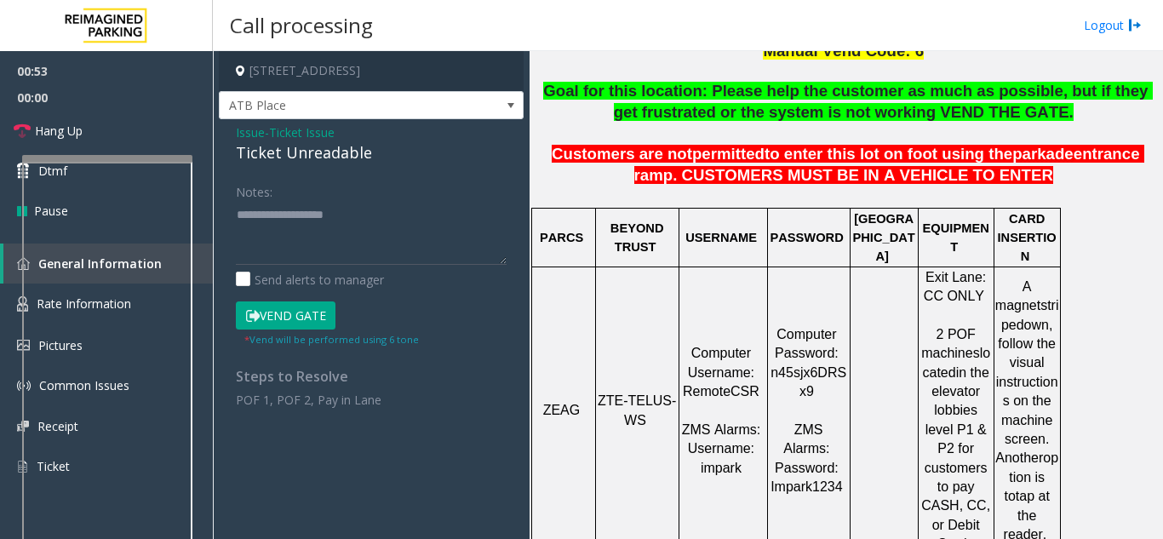
click at [276, 328] on button "Vend Gate" at bounding box center [286, 315] width 100 height 29
paste textarea "**********"
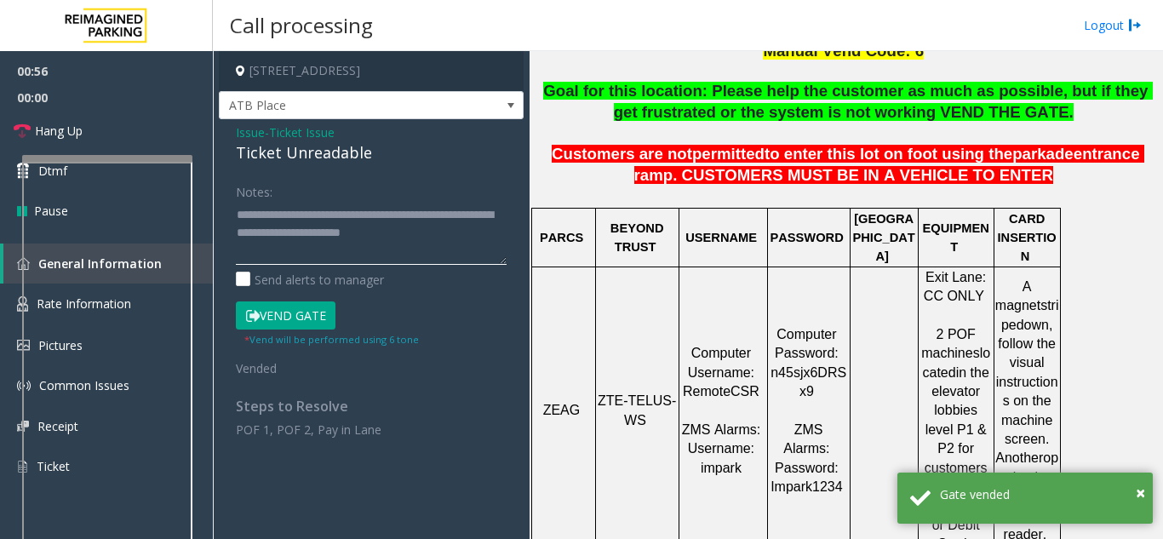
click at [375, 215] on textarea at bounding box center [371, 233] width 271 height 64
click at [448, 232] on textarea at bounding box center [371, 233] width 271 height 64
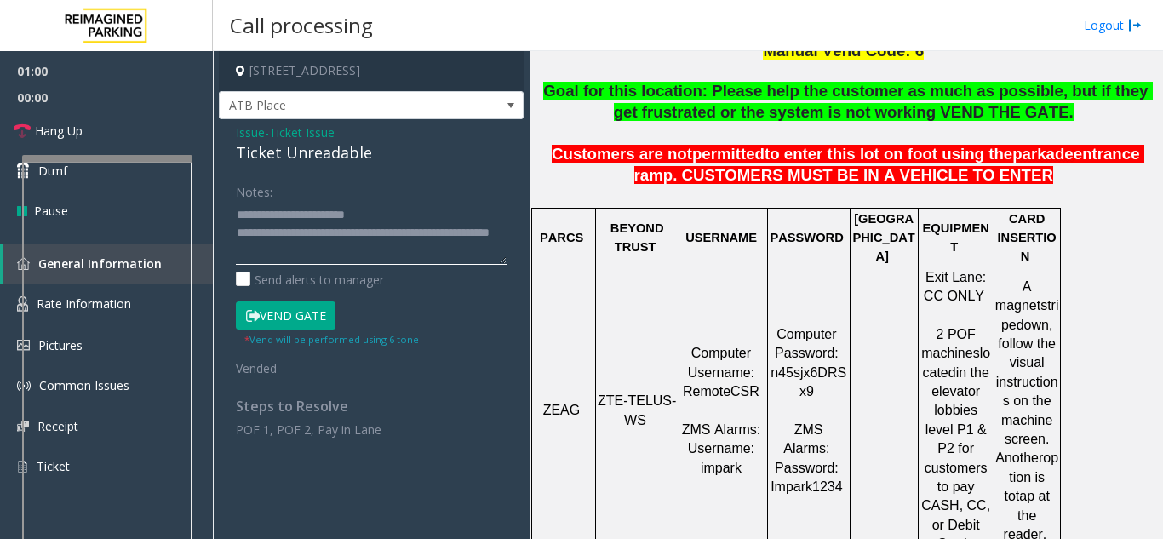
click at [448, 232] on textarea at bounding box center [371, 233] width 271 height 64
click at [444, 230] on textarea at bounding box center [371, 233] width 271 height 64
drag, startPoint x: 268, startPoint y: 221, endPoint x: 447, endPoint y: 226, distance: 178.8
click at [447, 226] on textarea at bounding box center [371, 233] width 271 height 64
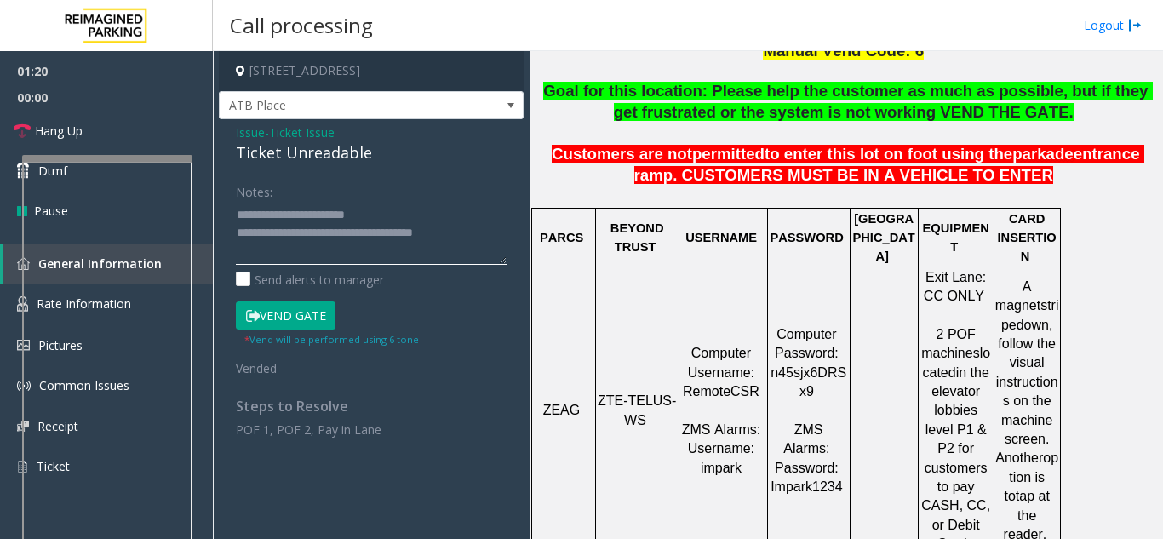
paste textarea "*********"
type textarea "**********"
click at [43, 124] on span "Hang Up" at bounding box center [59, 131] width 48 height 18
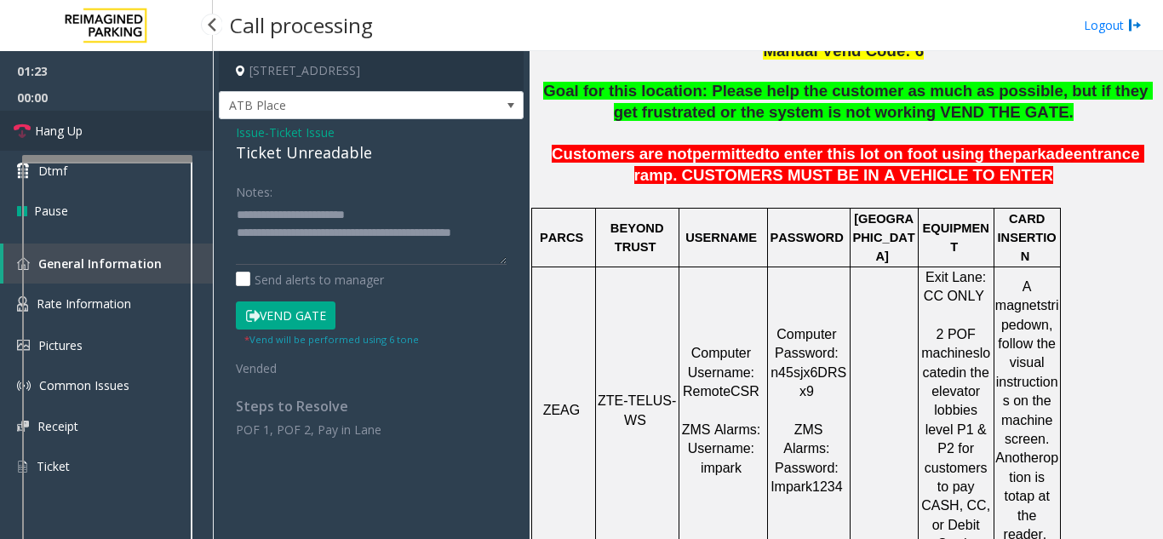
click at [43, 124] on span "Hang Up" at bounding box center [59, 131] width 48 height 18
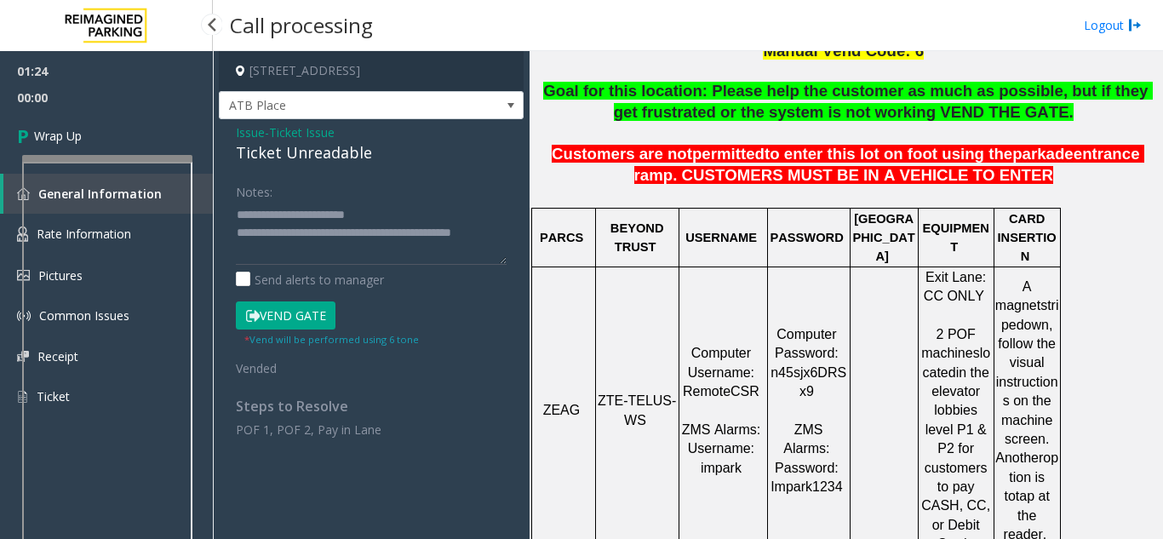
click at [43, 124] on link "Wrap Up" at bounding box center [106, 136] width 213 height 50
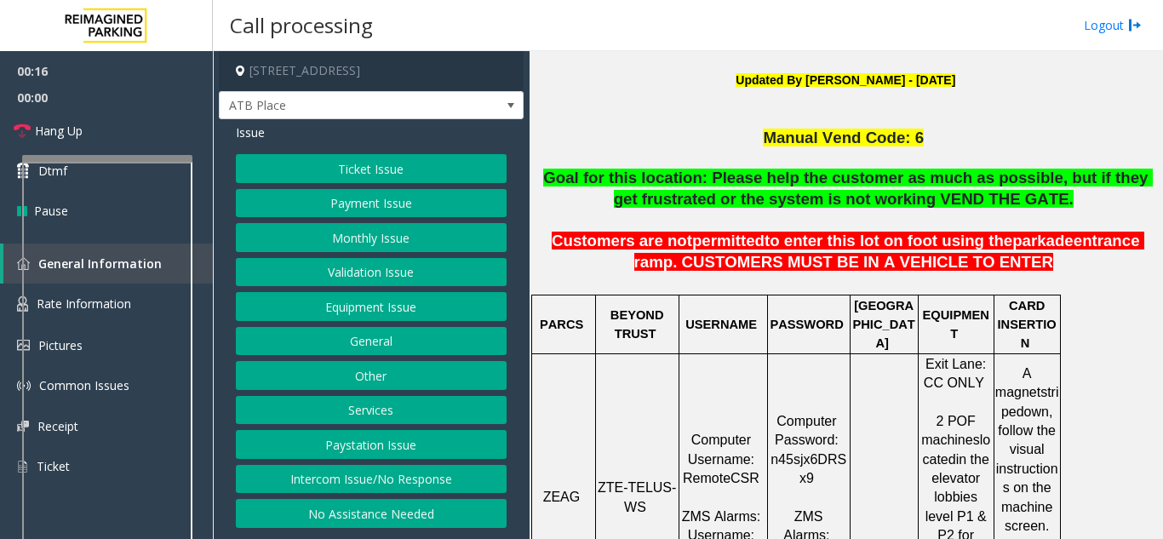
scroll to position [426, 0]
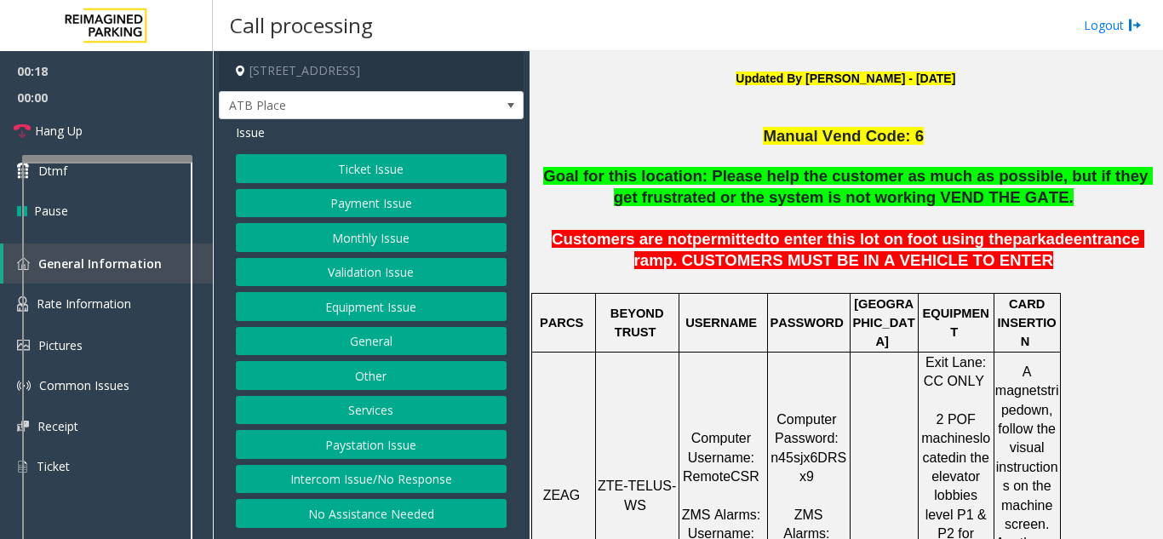
click at [395, 175] on button "Ticket Issue" at bounding box center [371, 168] width 271 height 29
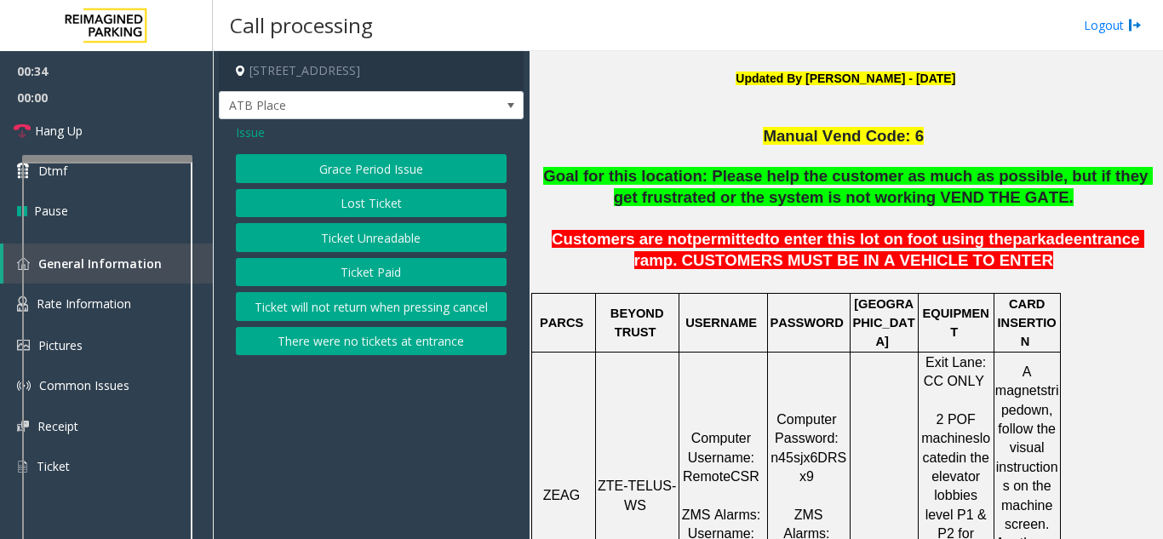
click at [249, 135] on span "Issue" at bounding box center [250, 132] width 29 height 18
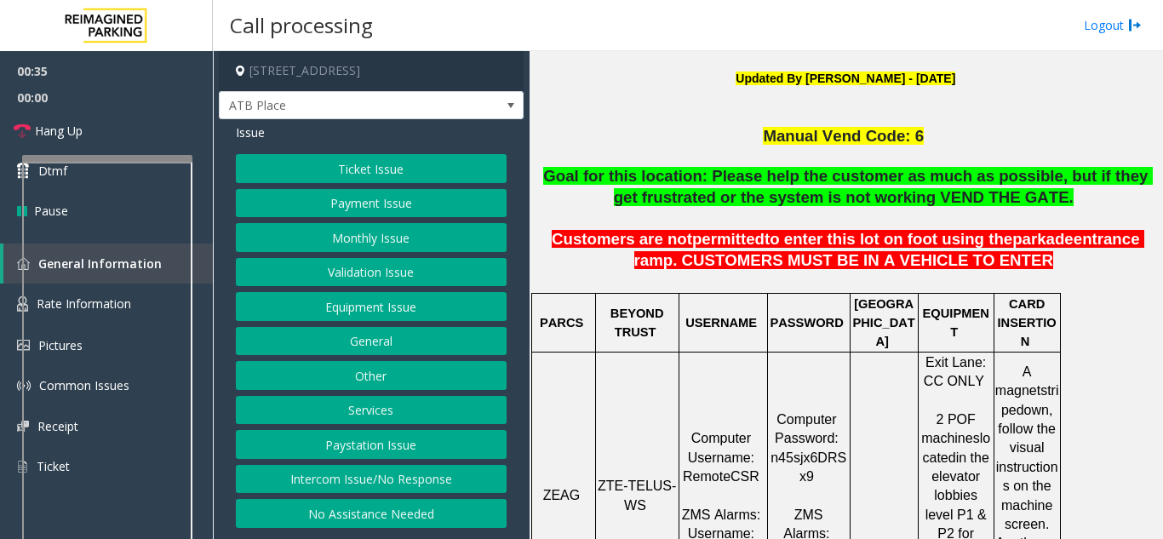
click at [351, 173] on button "Ticket Issue" at bounding box center [371, 168] width 271 height 29
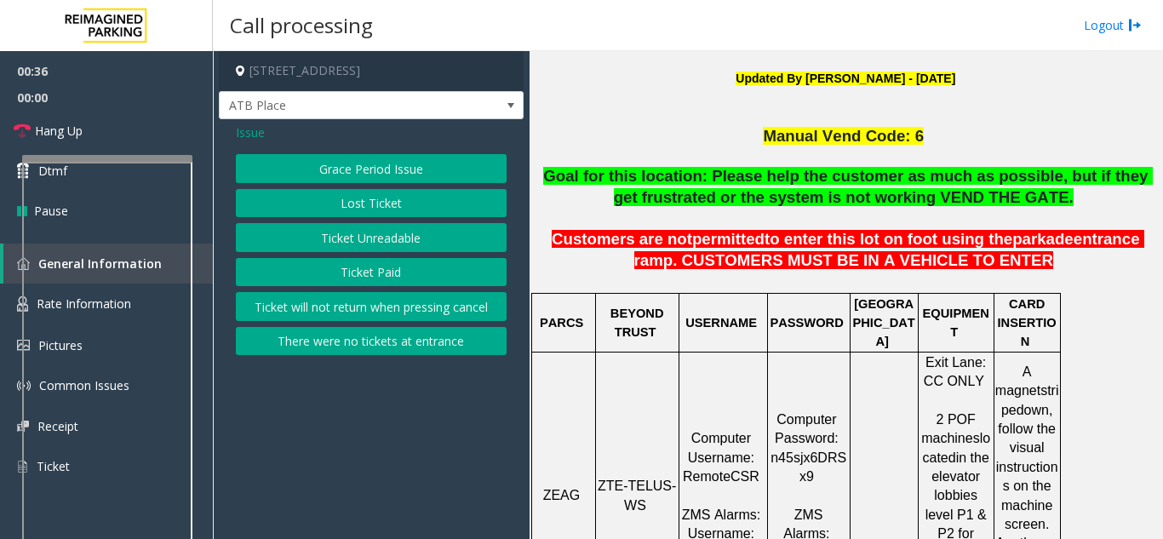
click at [399, 271] on button "Ticket Paid" at bounding box center [371, 272] width 271 height 29
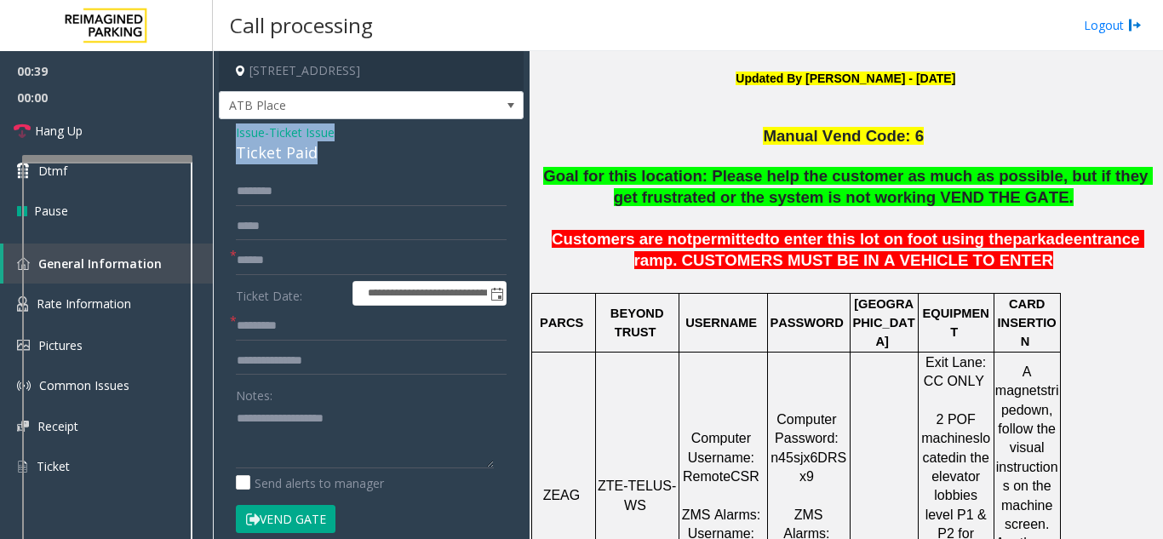
drag, startPoint x: 311, startPoint y: 160, endPoint x: 232, endPoint y: 134, distance: 83.4
click at [232, 134] on div "**********" at bounding box center [371, 526] width 305 height 814
copy div "Issue - Ticket Issue Ticket Paid"
paste textarea "**********"
click at [272, 430] on textarea at bounding box center [365, 436] width 258 height 64
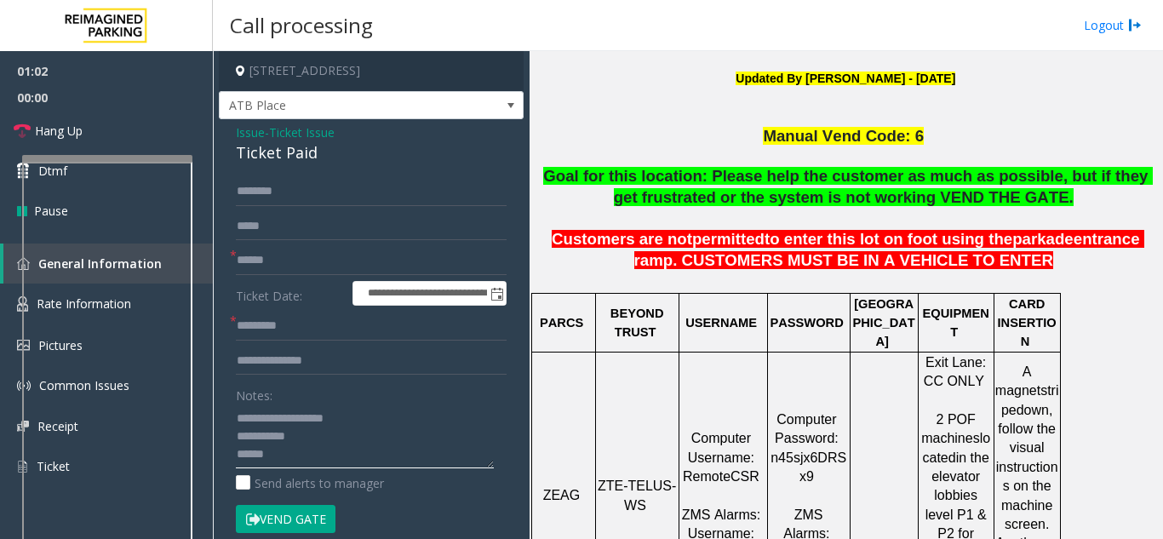
drag, startPoint x: 275, startPoint y: 421, endPoint x: 398, endPoint y: 418, distance: 122.6
click at [398, 418] on textarea at bounding box center [365, 436] width 258 height 64
click at [300, 461] on textarea at bounding box center [365, 436] width 258 height 64
click at [266, 426] on textarea at bounding box center [365, 436] width 258 height 64
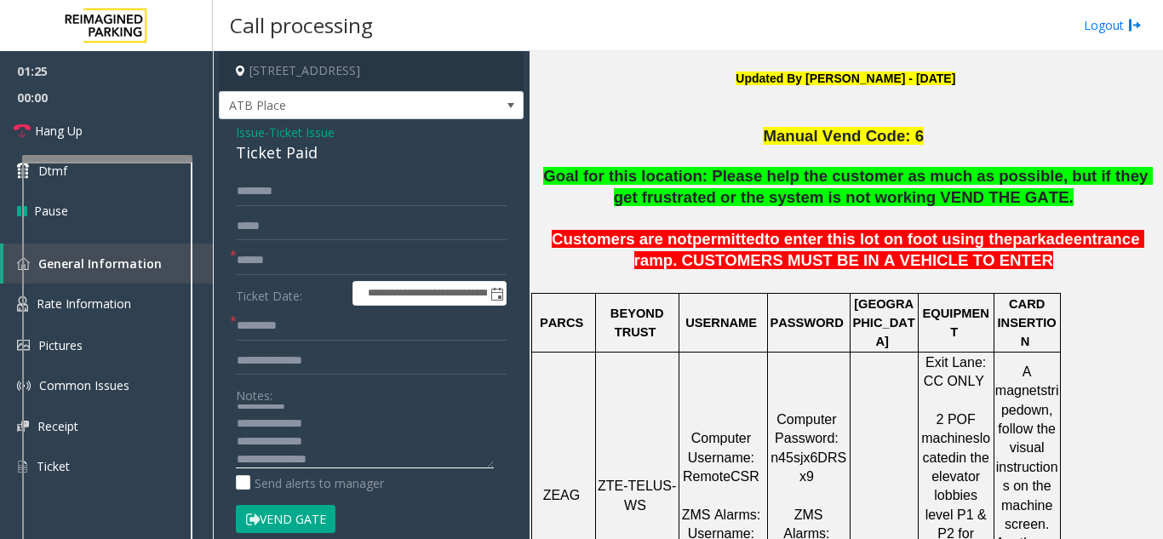
drag, startPoint x: 292, startPoint y: 425, endPoint x: 319, endPoint y: 426, distance: 27.3
click at [319, 426] on textarea at bounding box center [365, 436] width 258 height 64
paste textarea "*****"
click at [315, 426] on textarea at bounding box center [365, 436] width 258 height 64
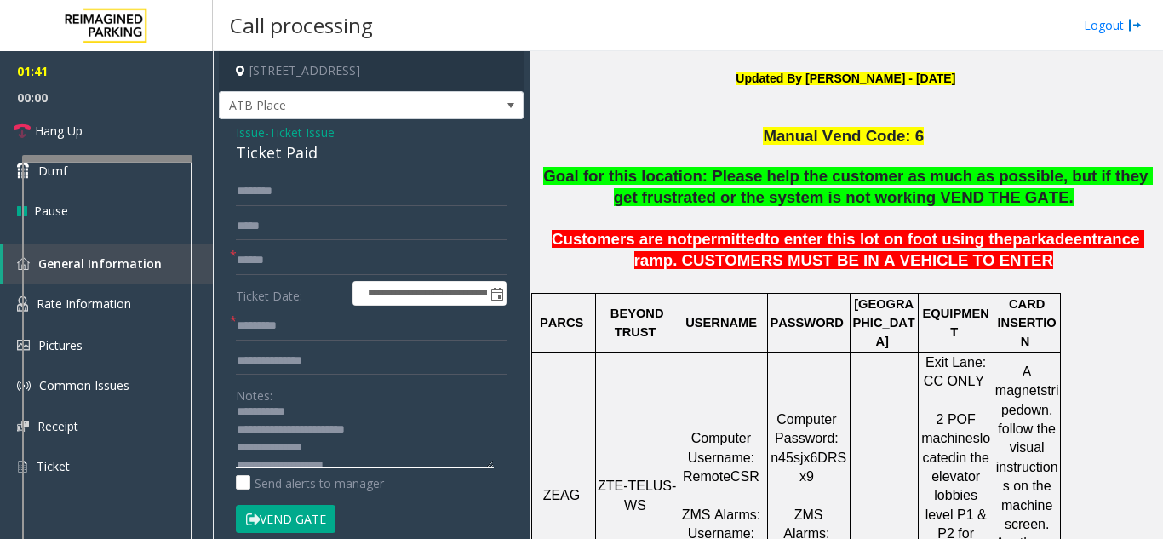
drag, startPoint x: 333, startPoint y: 417, endPoint x: 368, endPoint y: 432, distance: 37.8
click at [375, 428] on textarea at bounding box center [365, 436] width 258 height 64
type textarea "**********"
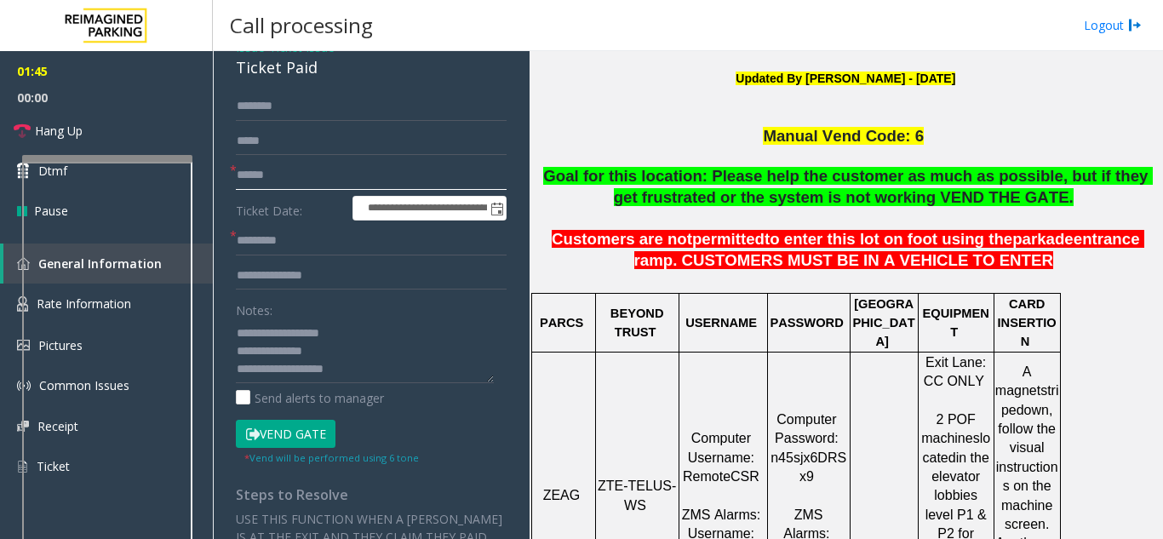
scroll to position [0, 0]
click at [275, 173] on input "******" at bounding box center [371, 175] width 271 height 29
type input "******"
click at [354, 370] on textarea at bounding box center [365, 351] width 258 height 64
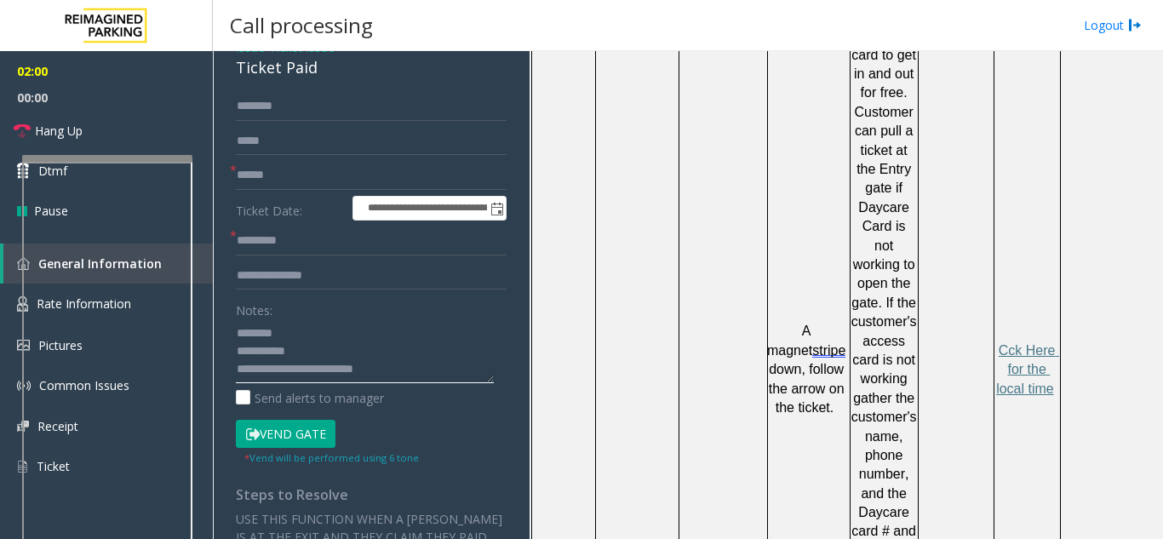
scroll to position [1192, 0]
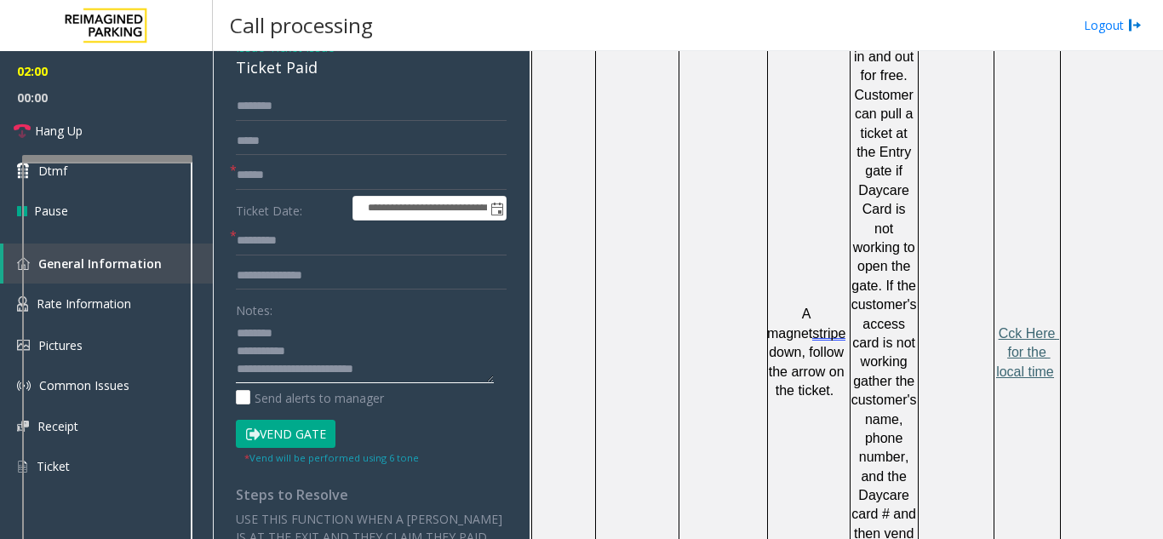
type textarea "**********"
click at [1023, 326] on span "Cck Here for the local time" at bounding box center [1027, 352] width 63 height 53
drag, startPoint x: 278, startPoint y: 426, endPoint x: 323, endPoint y: 26, distance: 403.5
click at [275, 427] on button "Vend Gate" at bounding box center [286, 434] width 100 height 29
click at [291, 245] on input "text" at bounding box center [371, 240] width 271 height 29
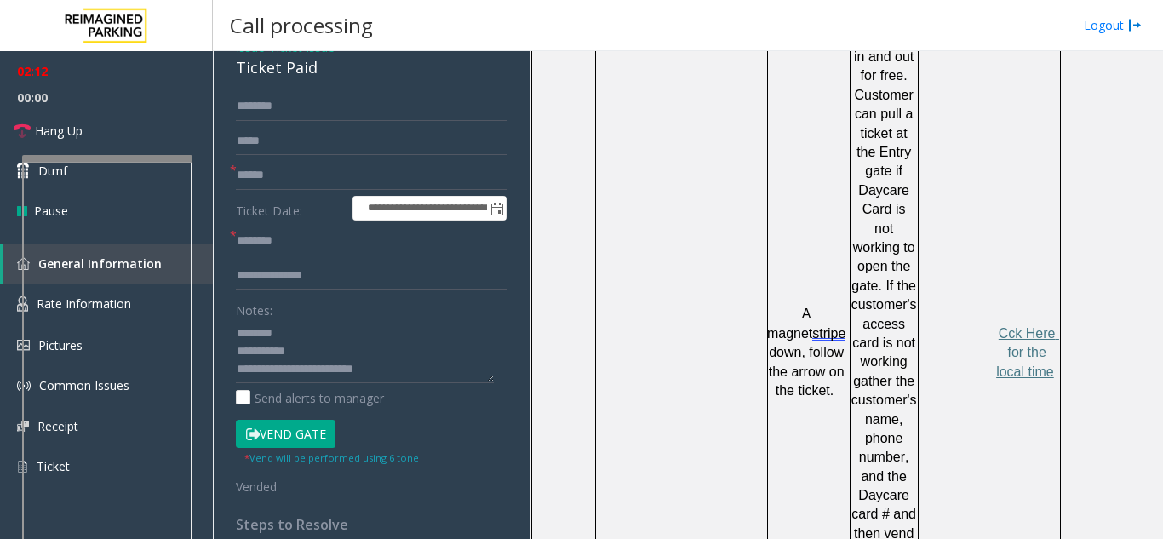
click at [242, 241] on input "*******" at bounding box center [371, 240] width 271 height 29
type input "*******"
click at [82, 117] on link "Hang Up" at bounding box center [106, 131] width 213 height 40
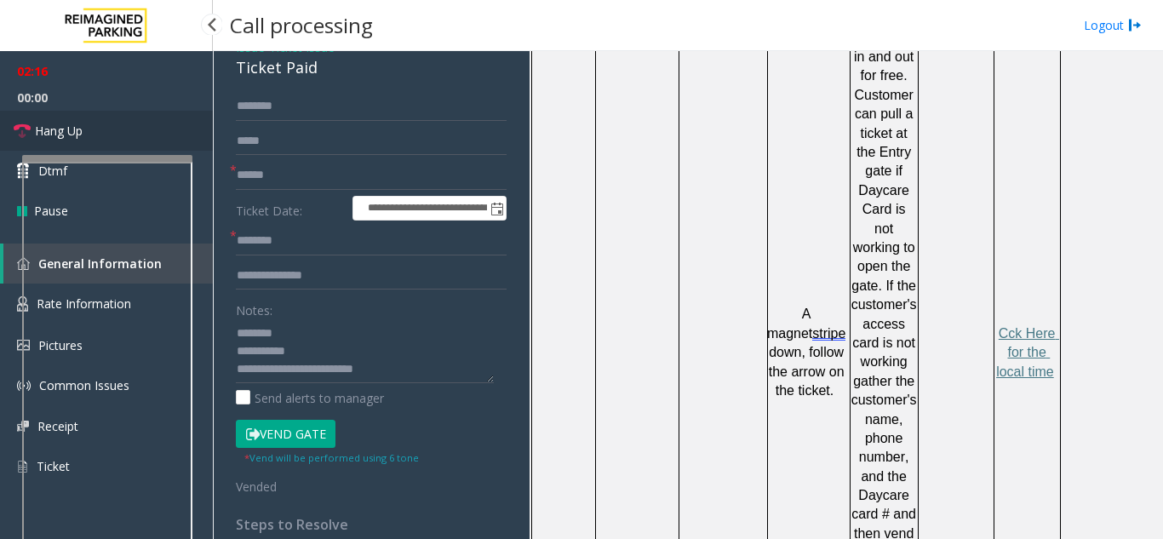
click at [82, 117] on link "Hang Up" at bounding box center [106, 131] width 213 height 40
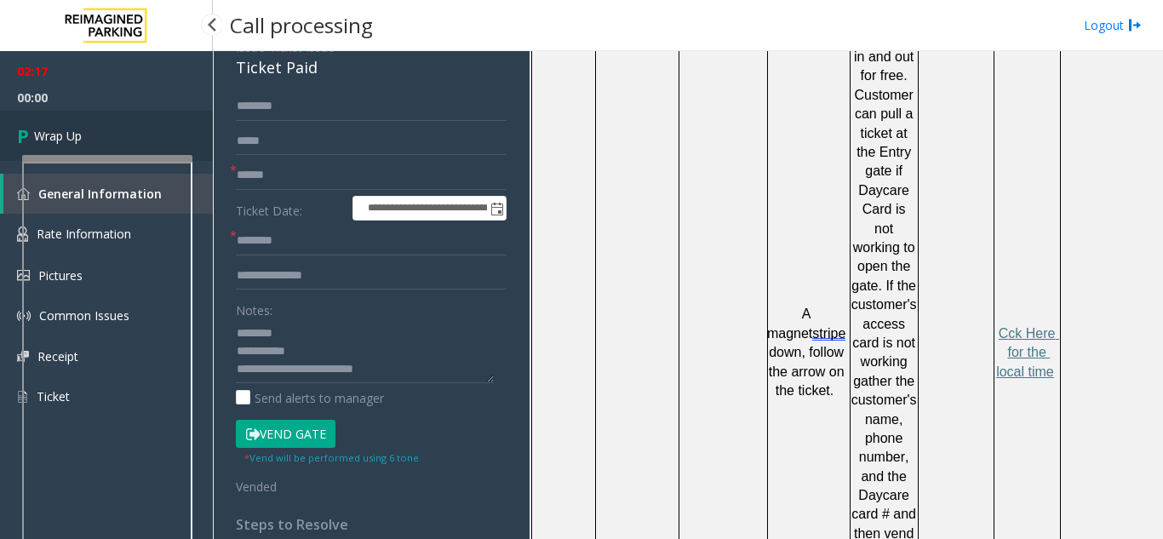
click at [112, 140] on link "Wrap Up" at bounding box center [106, 136] width 213 height 50
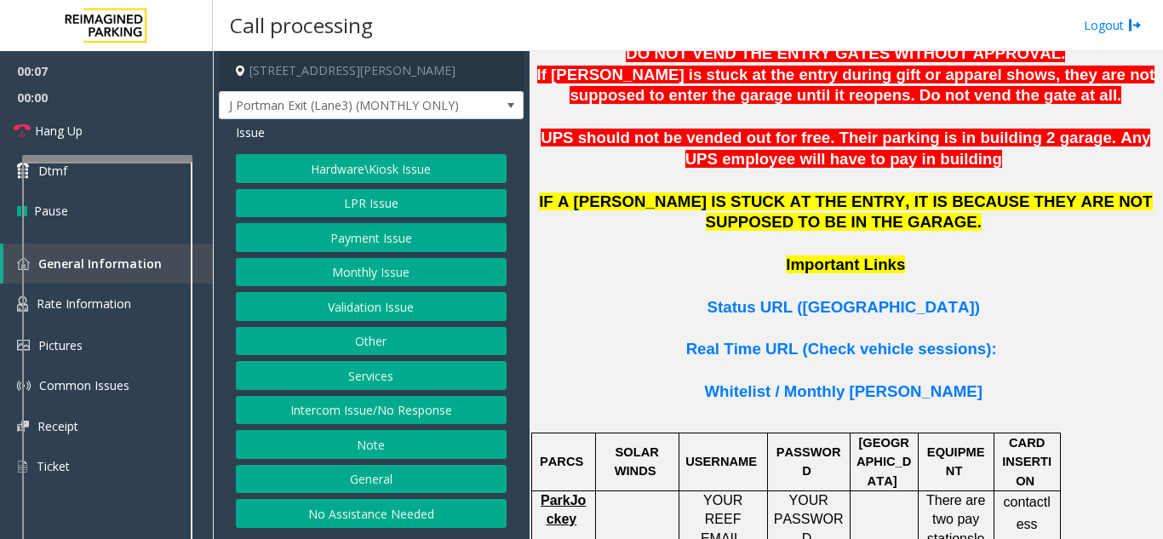
scroll to position [1192, 0]
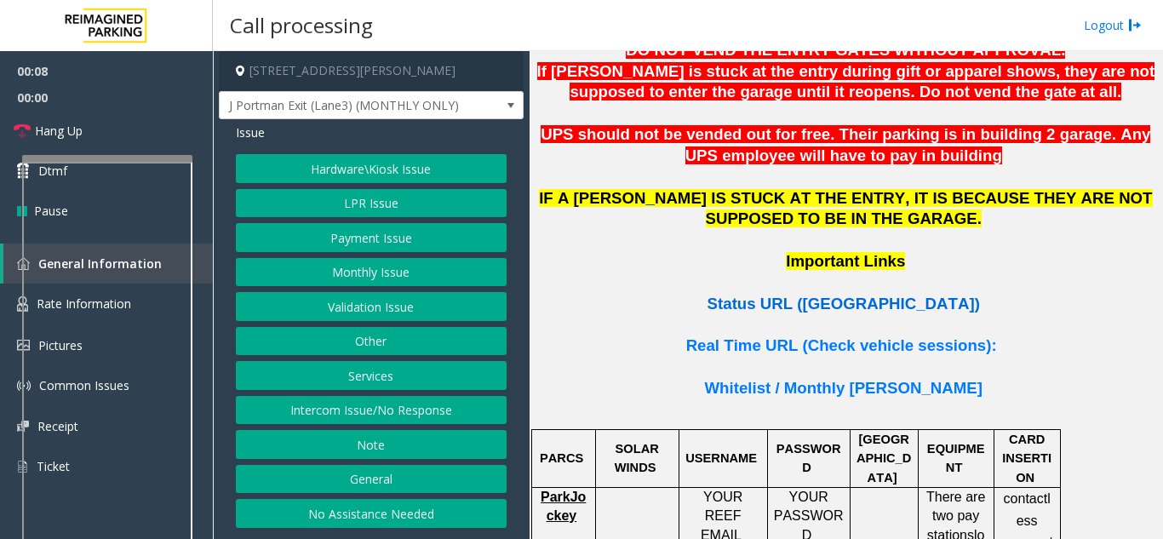
click at [813, 295] on span "Status URL ([GEOGRAPHIC_DATA])" at bounding box center [843, 304] width 272 height 18
click at [394, 205] on button "LPR Issue" at bounding box center [371, 203] width 271 height 29
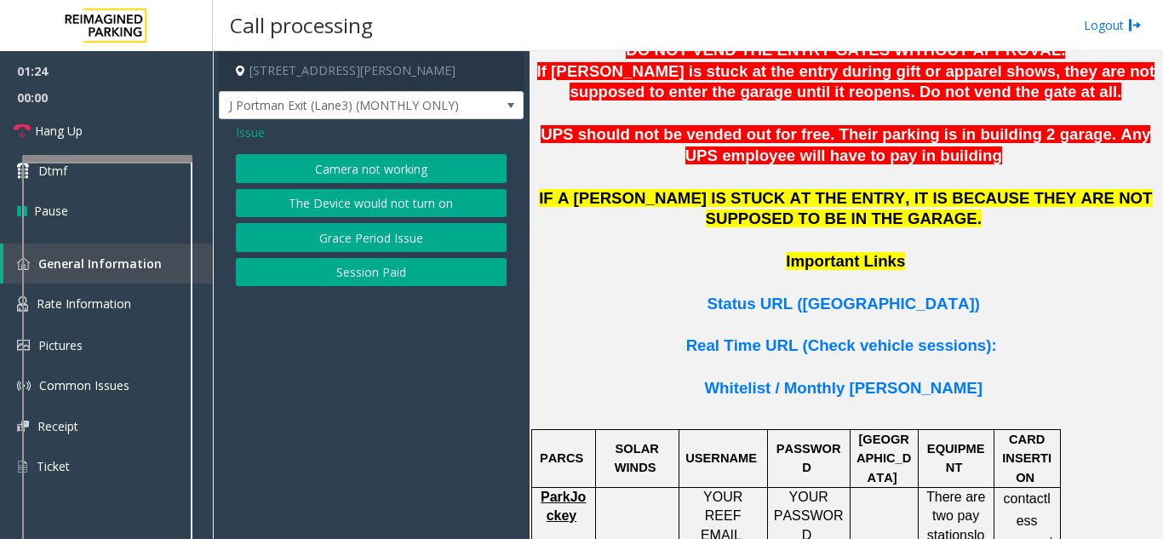
click at [376, 171] on button "Camera not working" at bounding box center [371, 168] width 271 height 29
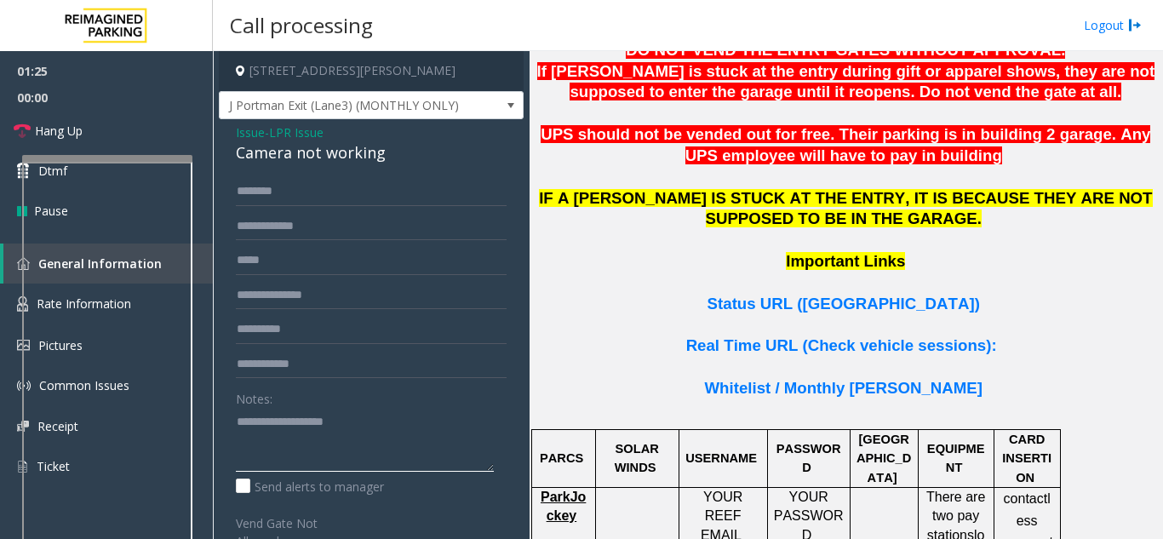
click at [312, 421] on textarea at bounding box center [365, 440] width 258 height 64
click at [289, 419] on textarea at bounding box center [365, 440] width 258 height 64
click at [241, 420] on textarea at bounding box center [365, 440] width 258 height 64
click at [238, 419] on textarea at bounding box center [365, 440] width 258 height 64
click at [302, 150] on div "Camera not working" at bounding box center [371, 152] width 271 height 23
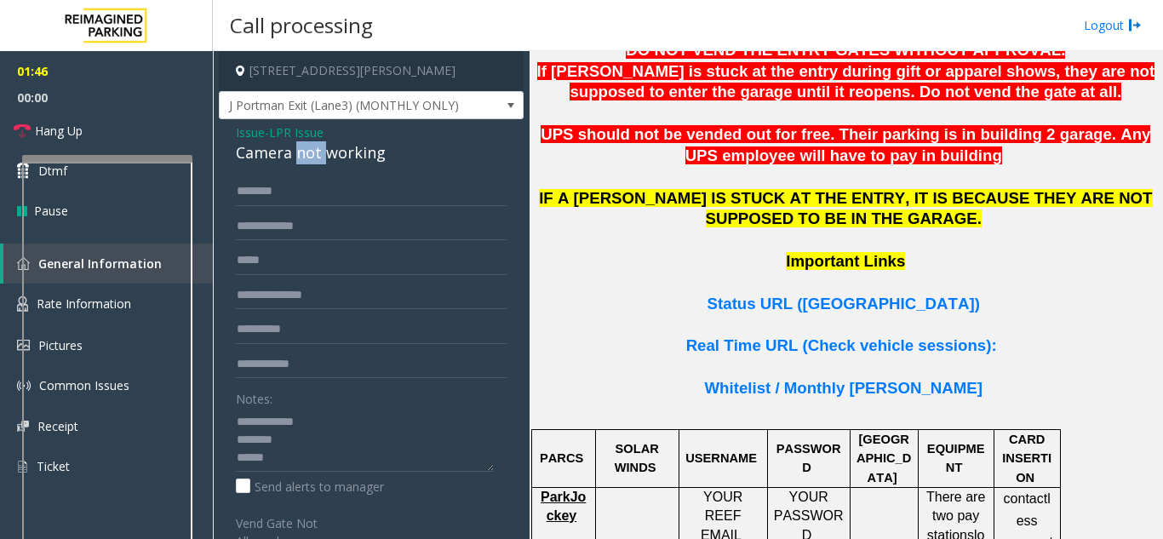
click at [302, 150] on div "Camera not working" at bounding box center [371, 152] width 271 height 23
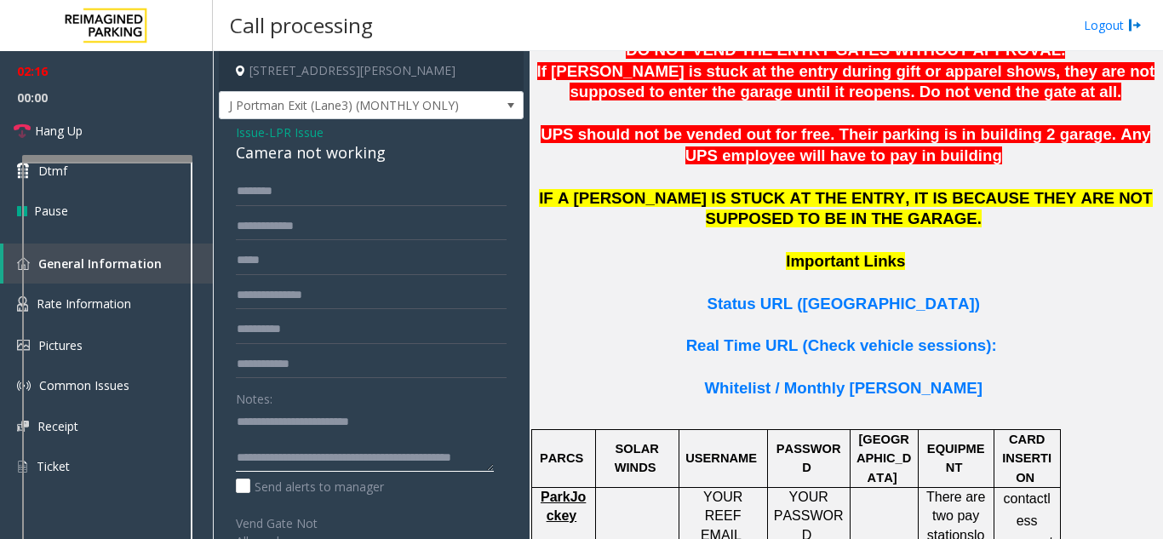
type textarea "**********"
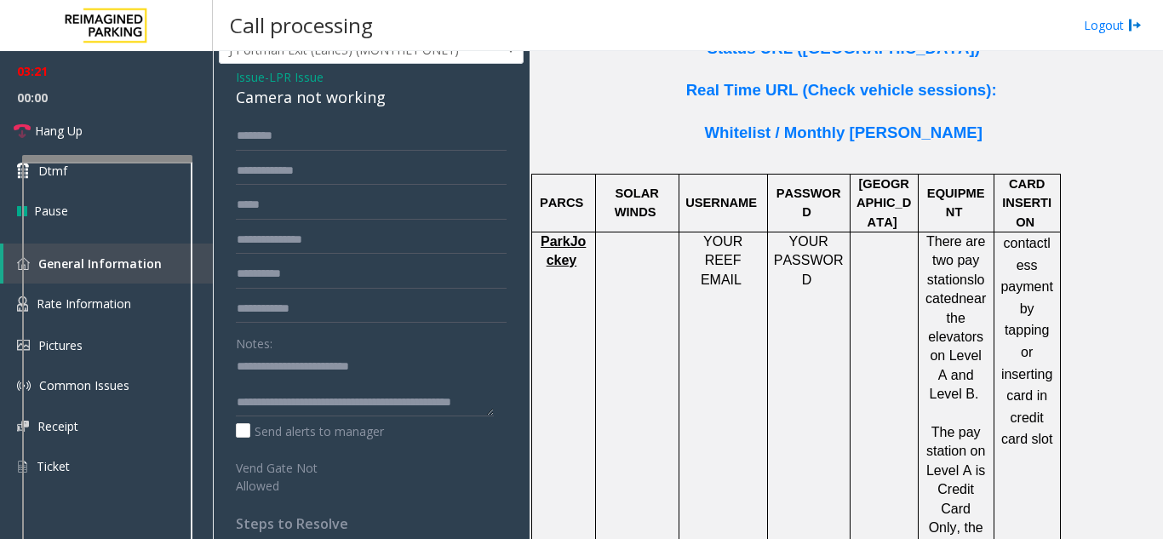
scroll to position [85, 0]
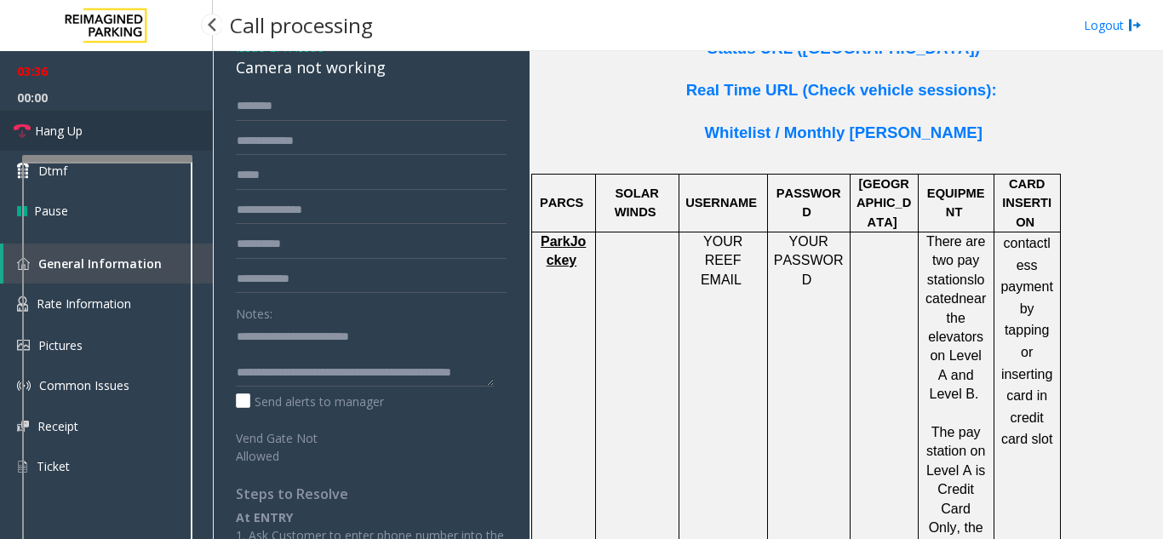
click at [54, 126] on span "Hang Up" at bounding box center [59, 131] width 48 height 18
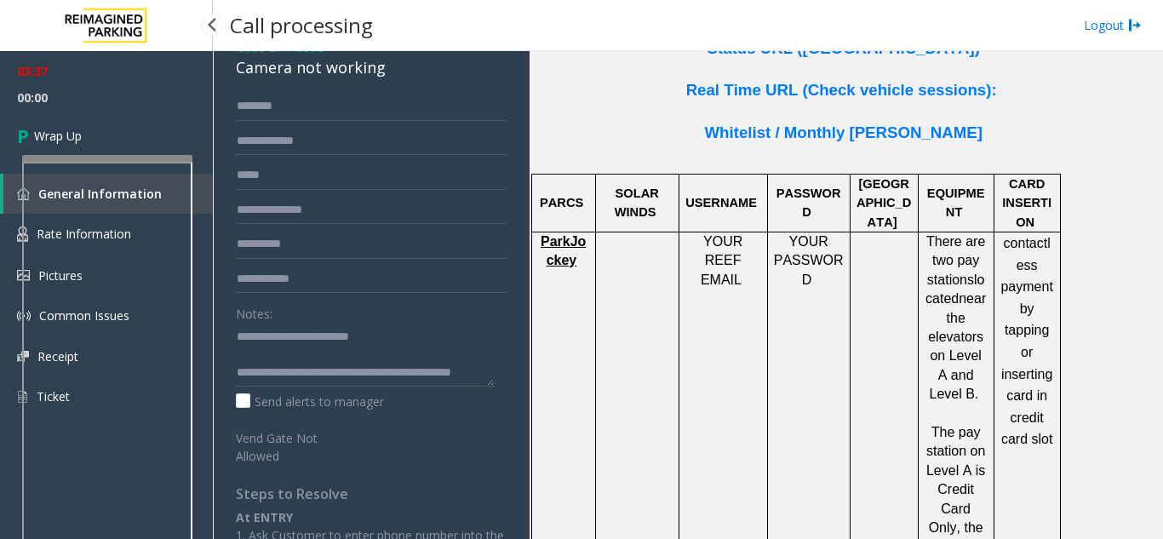
click at [54, 126] on link "Wrap Up" at bounding box center [106, 136] width 213 height 50
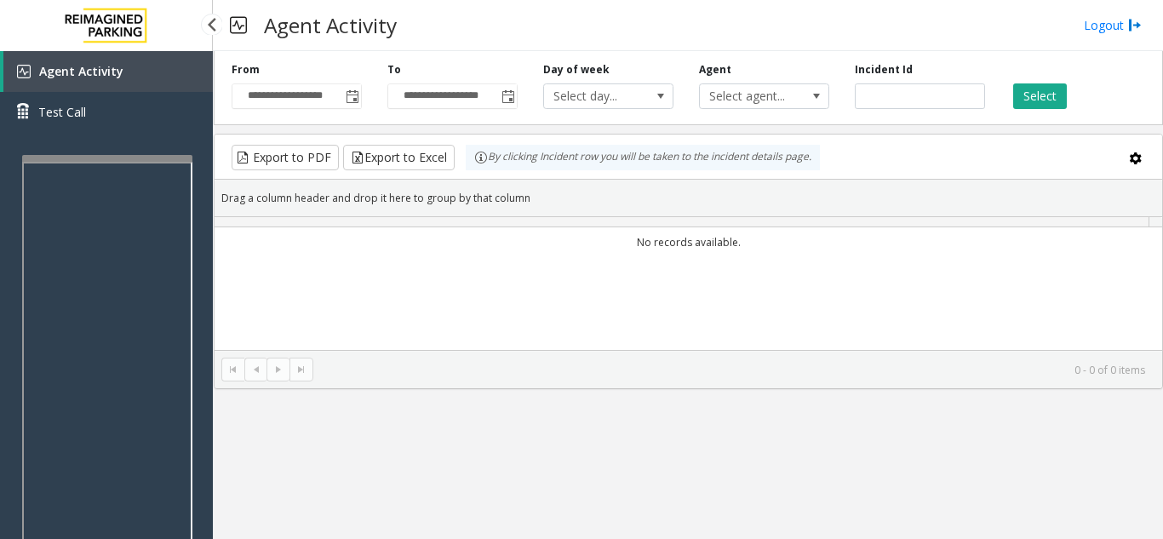
click at [94, 141] on div "Agent Activity Test Call" at bounding box center [106, 98] width 213 height 94
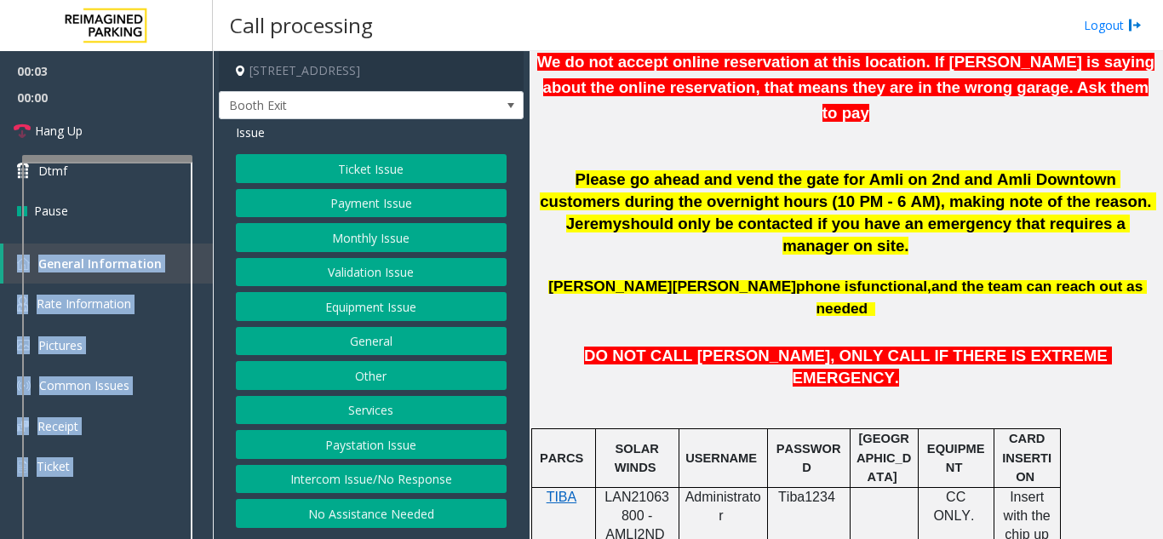
scroll to position [766, 0]
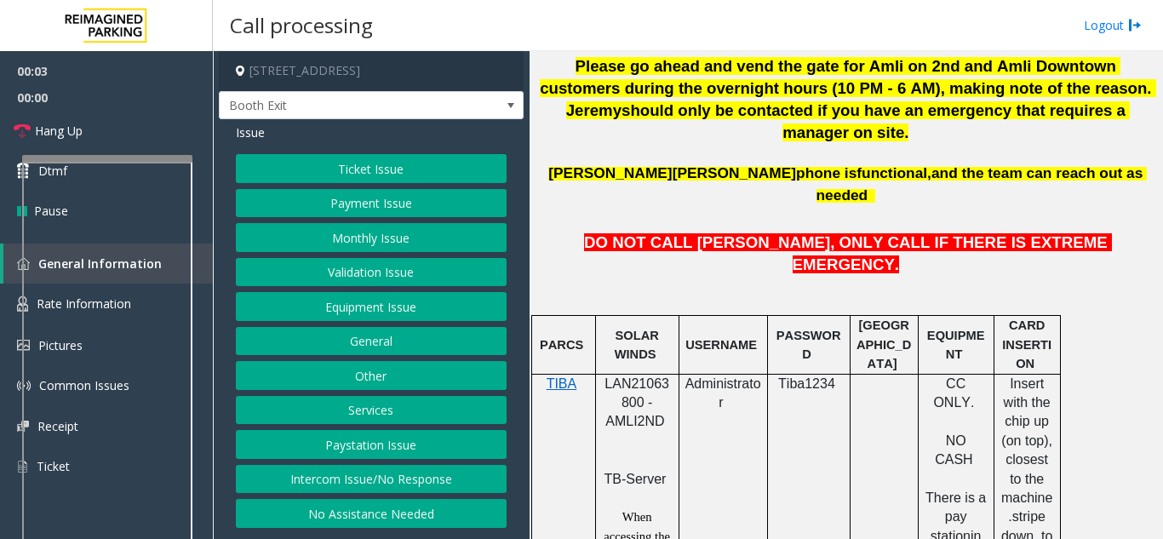
click at [627, 376] on span "LAN21063800 - AMLI2ND" at bounding box center [636, 402] width 65 height 53
copy span "LAN21063800"
click at [350, 487] on button "Intercom Issue/No Response" at bounding box center [371, 479] width 271 height 29
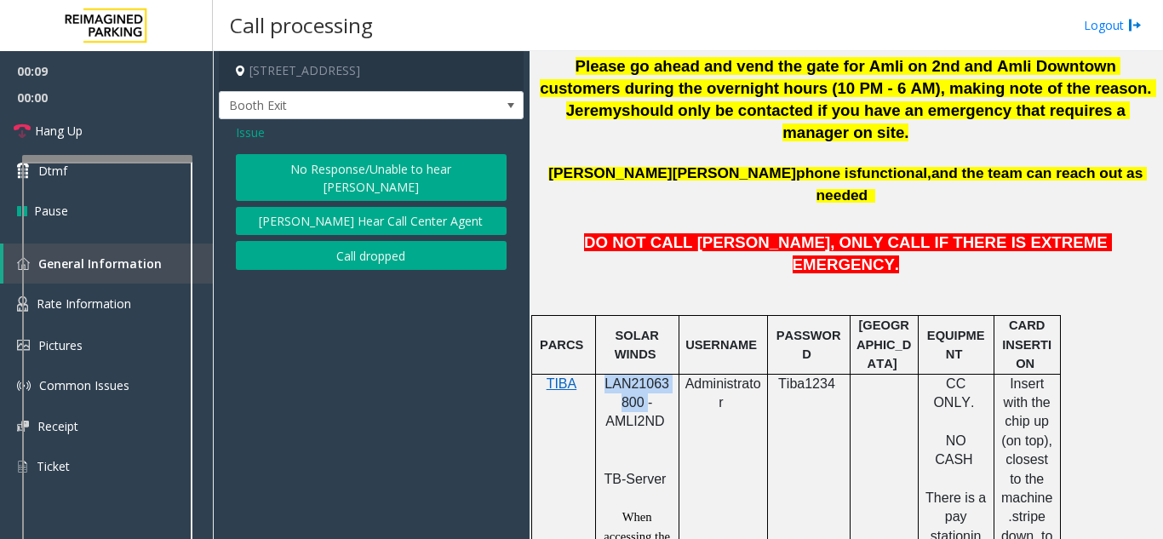
click at [447, 175] on button "No Response/Unable to hear [PERSON_NAME]" at bounding box center [371, 177] width 271 height 47
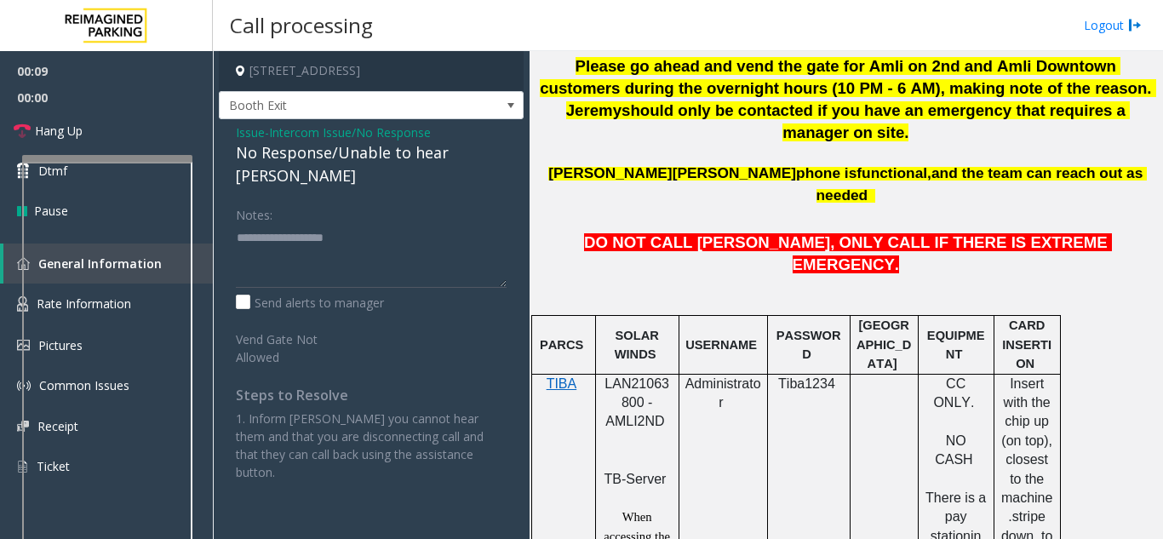
click at [413, 155] on div "No Response/Unable to hear [PERSON_NAME]" at bounding box center [371, 164] width 271 height 46
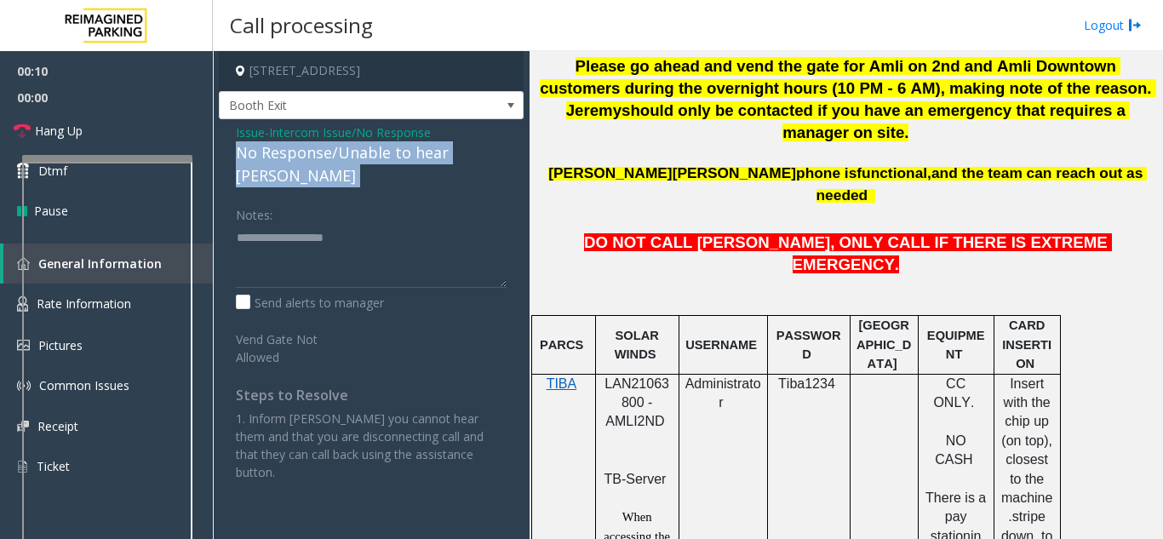
click at [413, 155] on div "No Response/Unable to hear [PERSON_NAME]" at bounding box center [371, 164] width 271 height 46
click at [401, 160] on div "No Response/Unable to hear [PERSON_NAME]" at bounding box center [371, 164] width 271 height 46
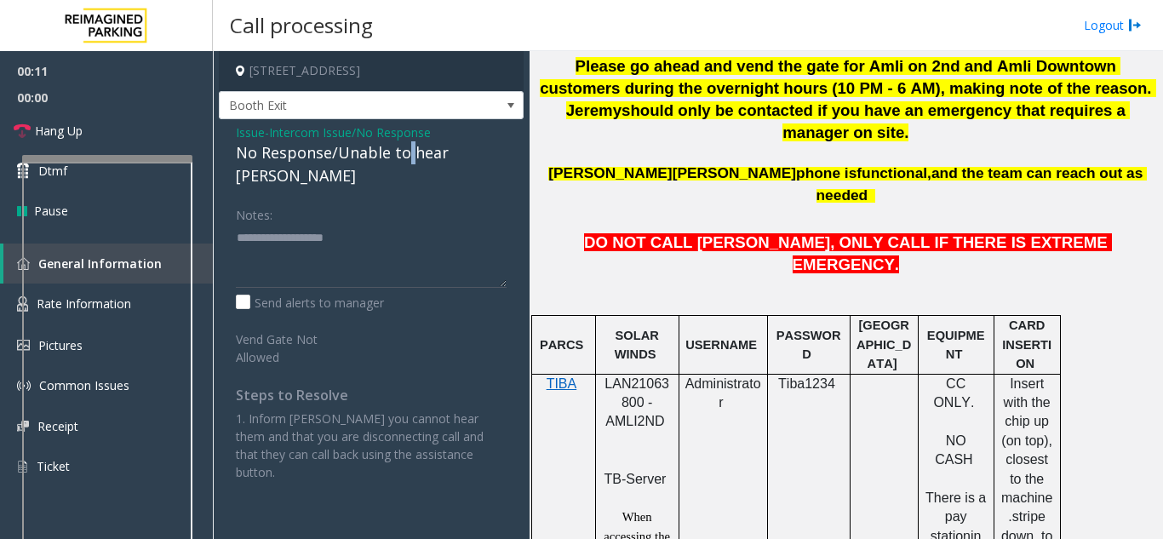
click at [401, 160] on div "No Response/Unable to hear [PERSON_NAME]" at bounding box center [371, 164] width 271 height 46
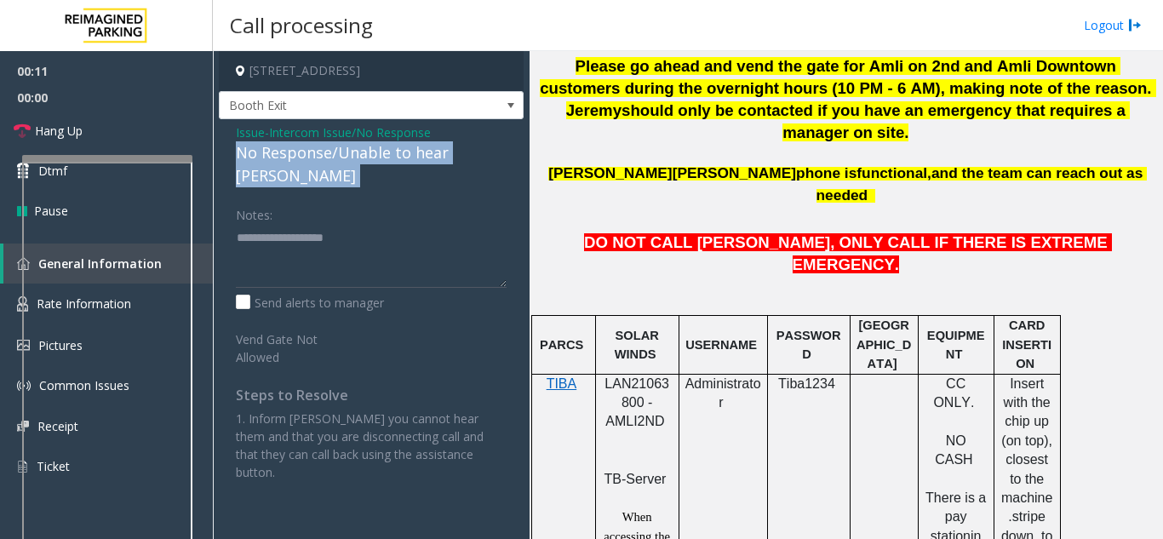
click at [401, 160] on div "No Response/Unable to hear [PERSON_NAME]" at bounding box center [371, 164] width 271 height 46
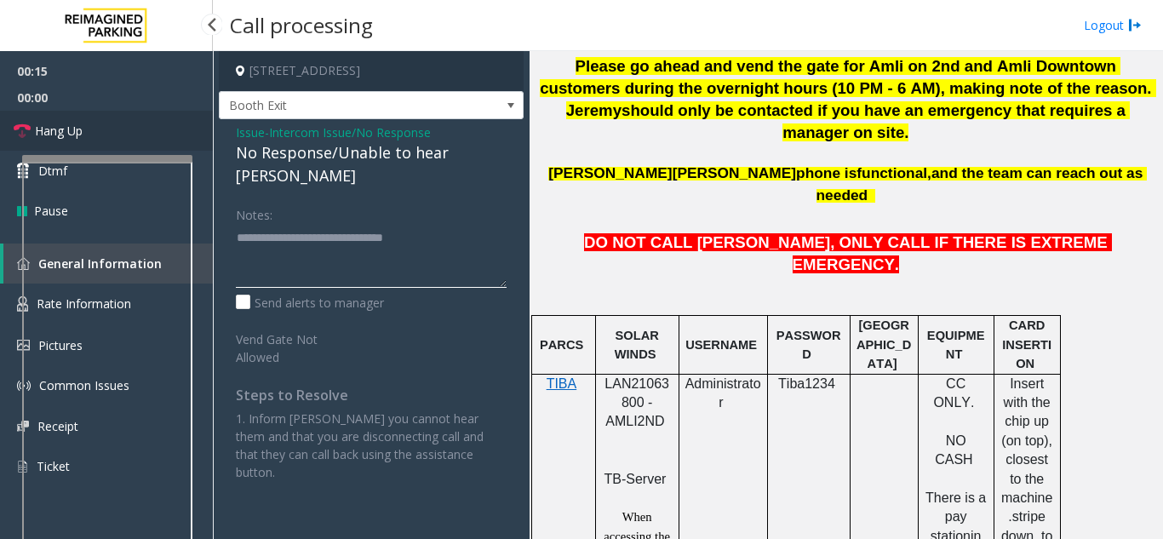
type textarea "**********"
click at [58, 123] on span "Hang Up" at bounding box center [59, 131] width 48 height 18
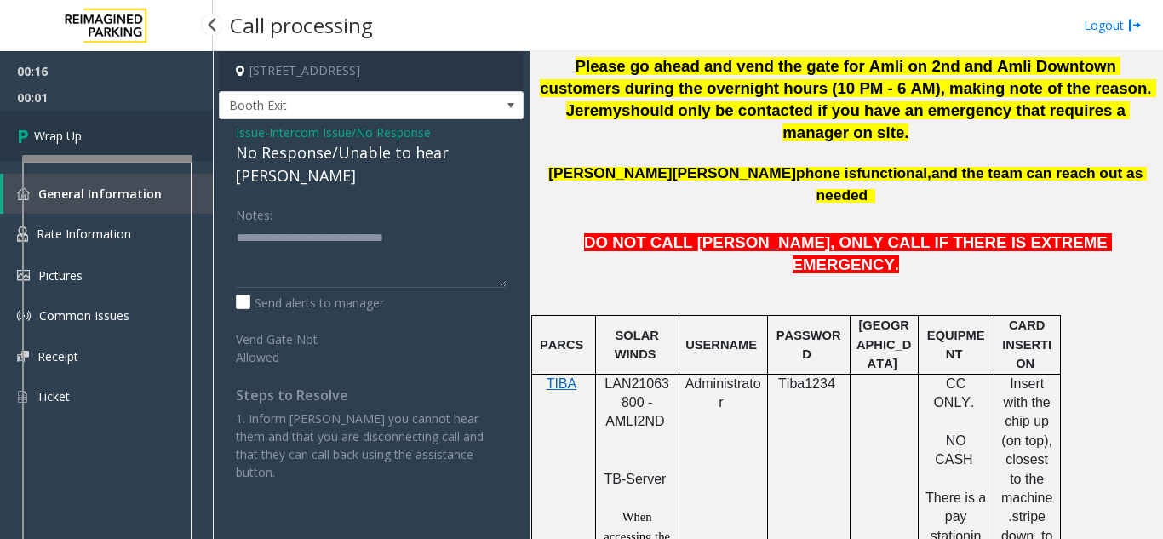
click at [58, 123] on link "Wrap Up" at bounding box center [106, 136] width 213 height 50
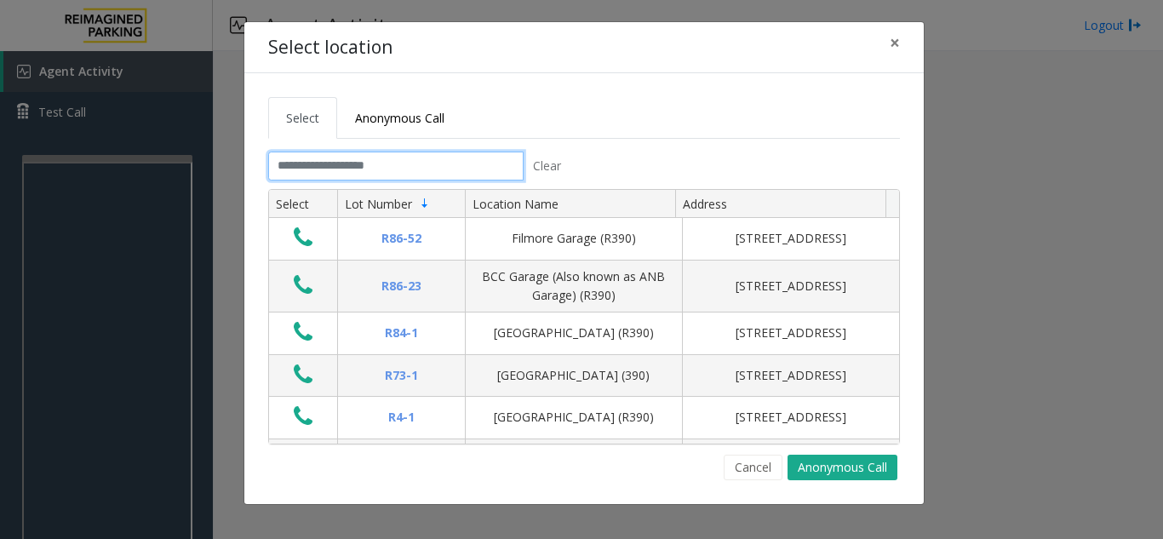
click at [460, 171] on input "text" at bounding box center [395, 166] width 255 height 29
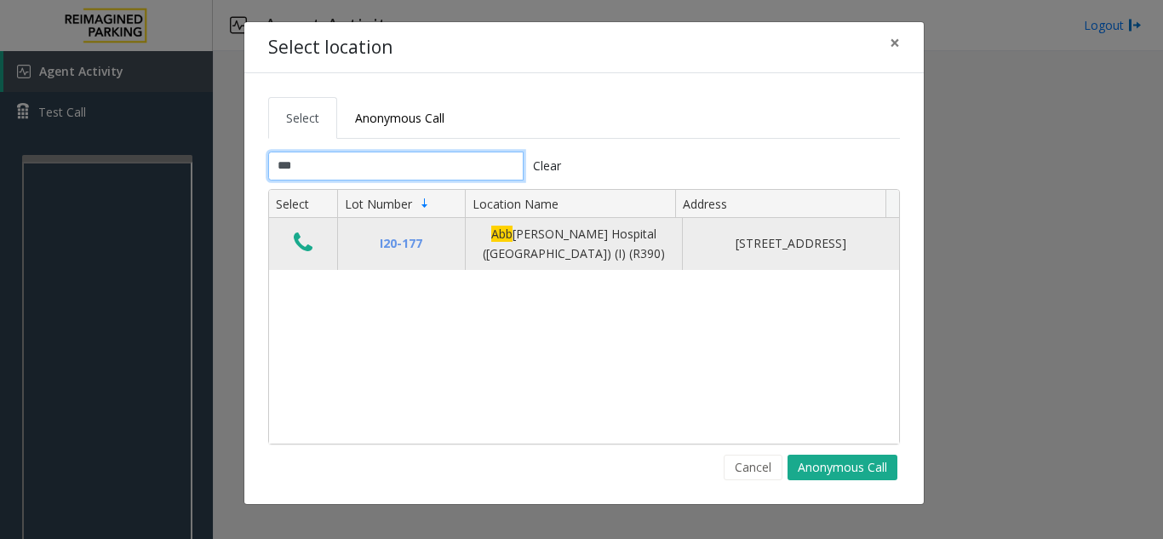
type input "***"
click at [307, 231] on icon "Data table" at bounding box center [303, 243] width 19 height 24
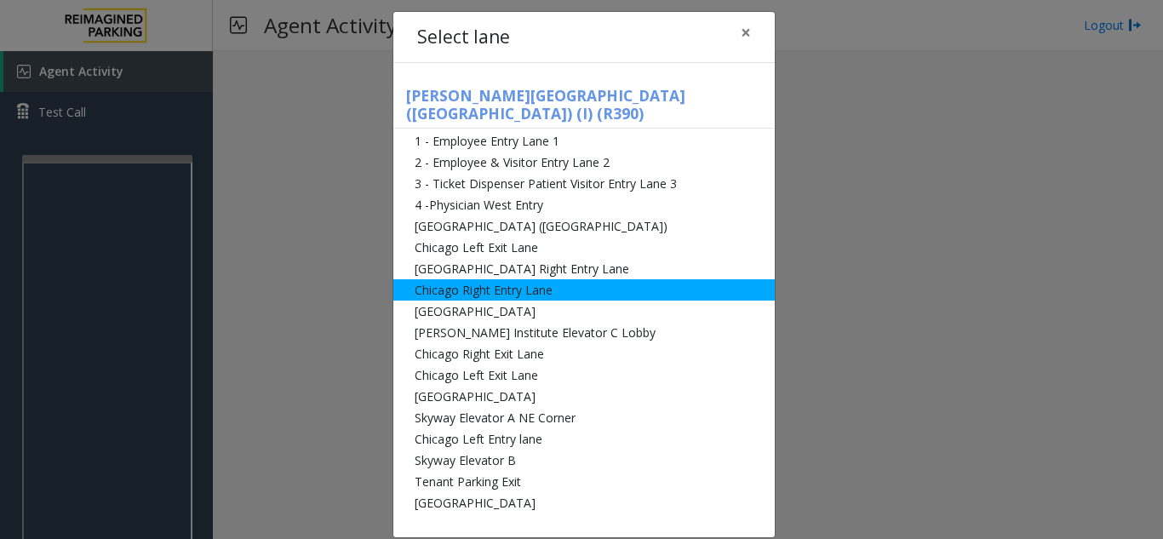
scroll to position [13, 0]
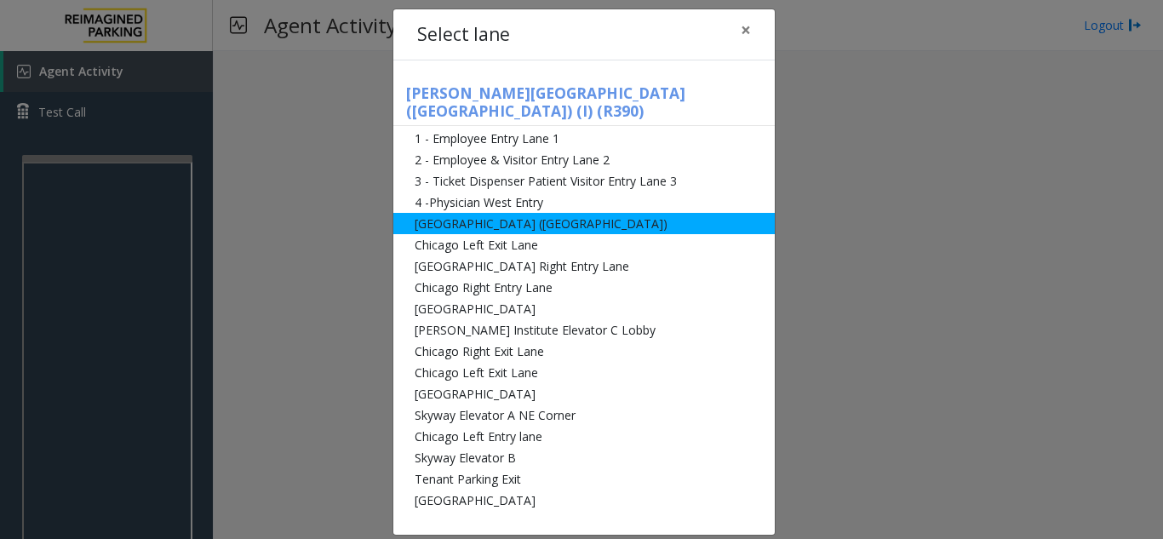
click at [511, 214] on li "[GEOGRAPHIC_DATA] ([GEOGRAPHIC_DATA])" at bounding box center [583, 223] width 381 height 21
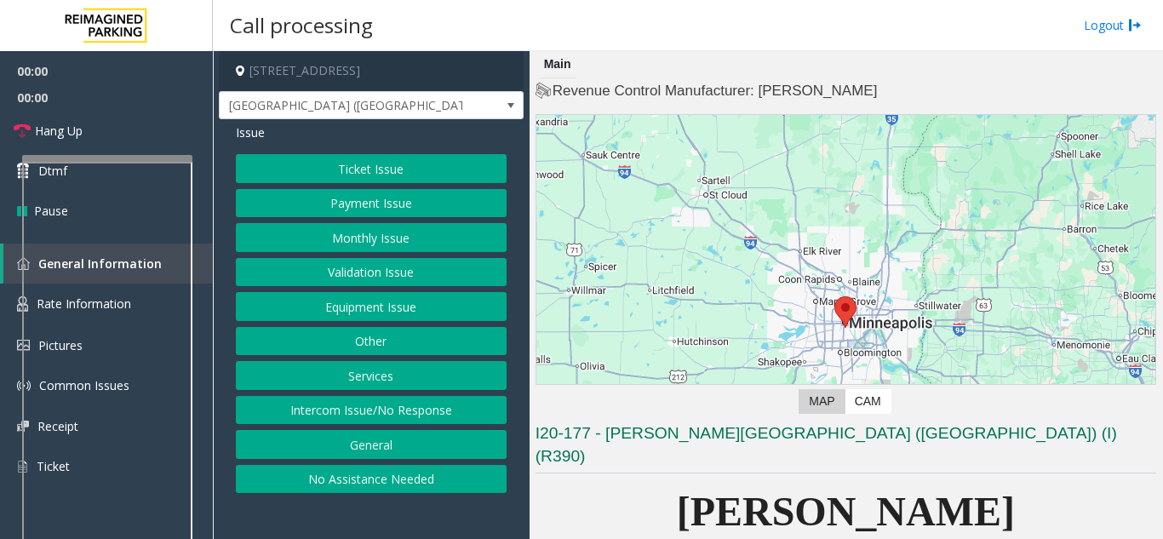
click at [415, 305] on button "Equipment Issue" at bounding box center [371, 306] width 271 height 29
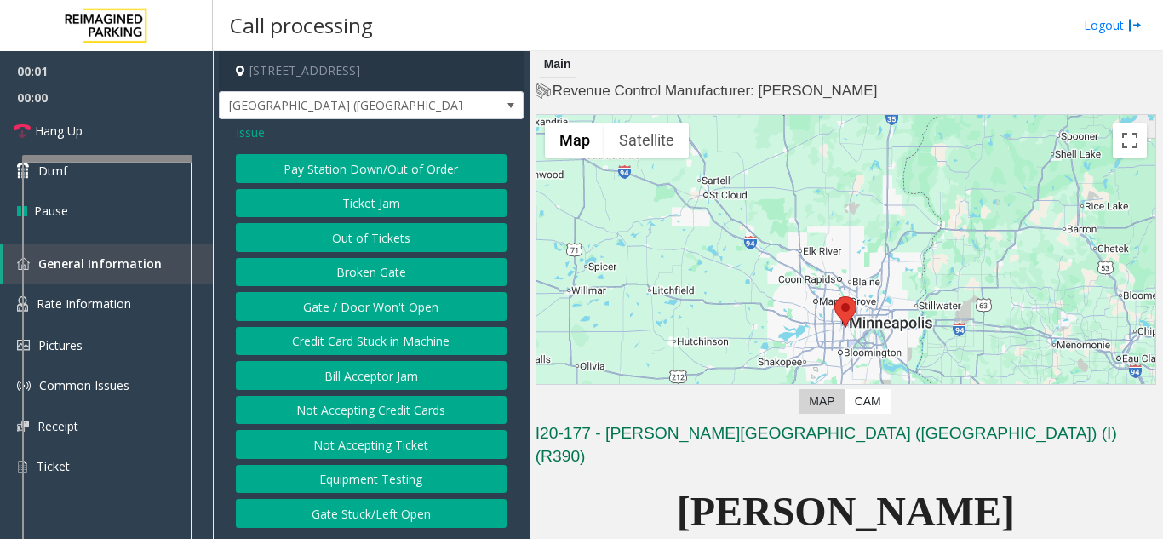
click at [412, 297] on button "Gate / Door Won't Open" at bounding box center [371, 306] width 271 height 29
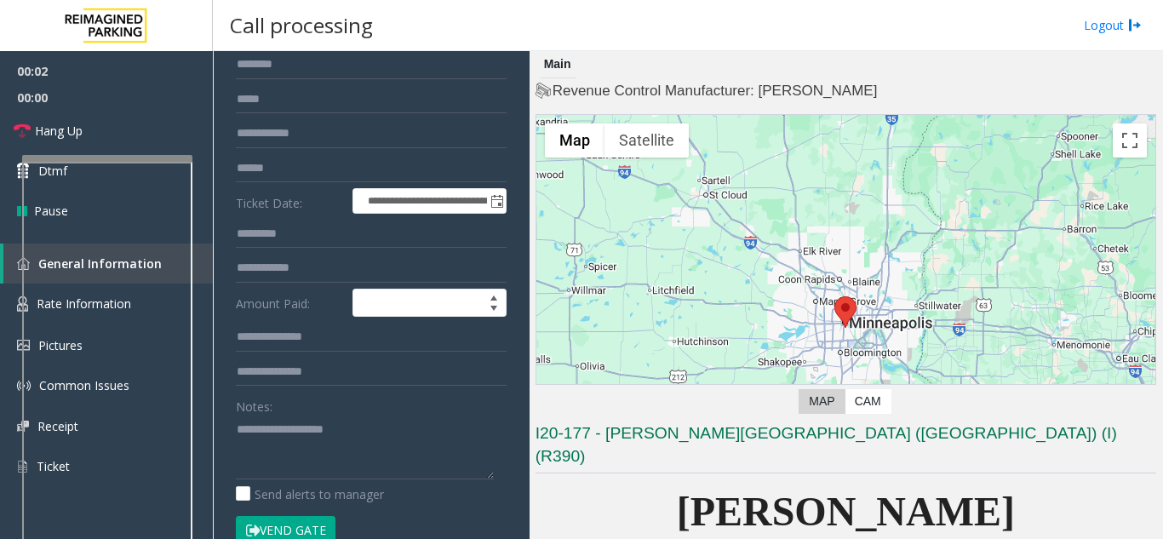
scroll to position [340, 0]
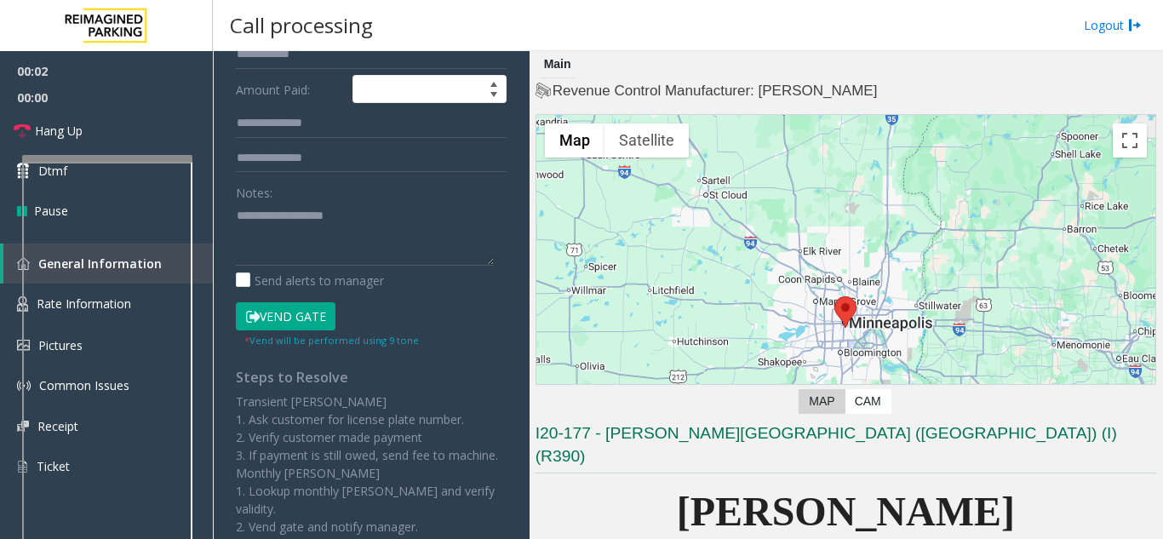
click at [306, 324] on button "Vend Gate" at bounding box center [286, 316] width 100 height 29
click at [294, 266] on div "Notes: Send alerts to manager" at bounding box center [371, 234] width 271 height 112
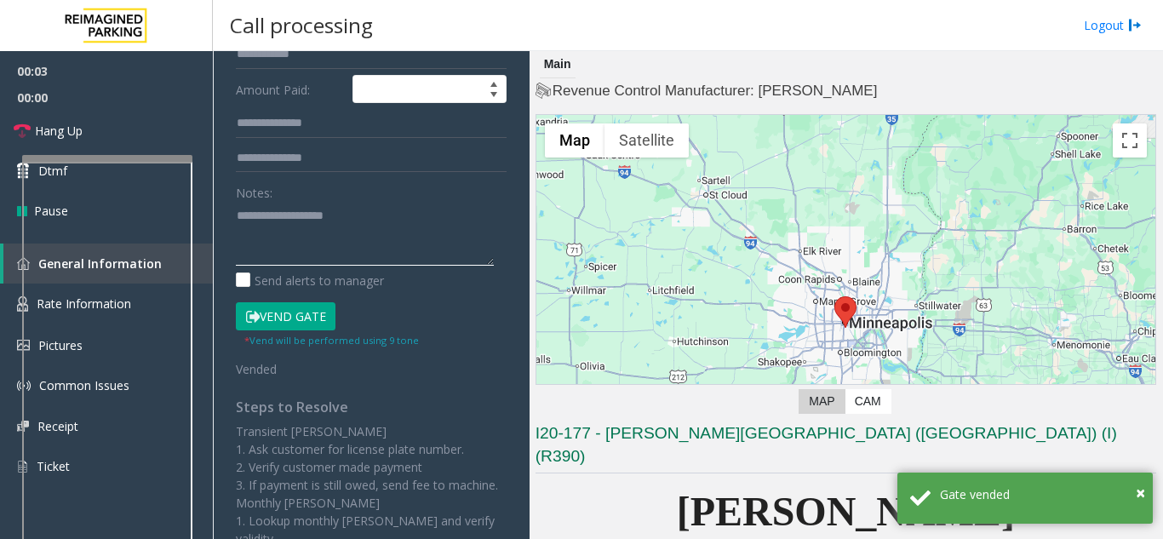
click at [298, 256] on textarea at bounding box center [365, 234] width 258 height 64
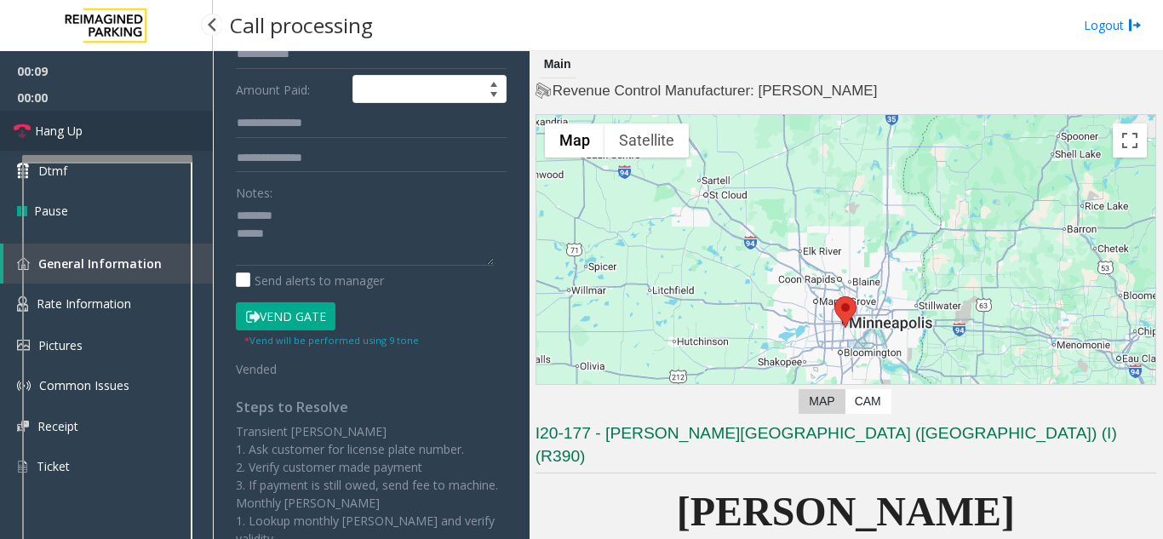
click at [132, 127] on link "Hang Up" at bounding box center [106, 131] width 213 height 40
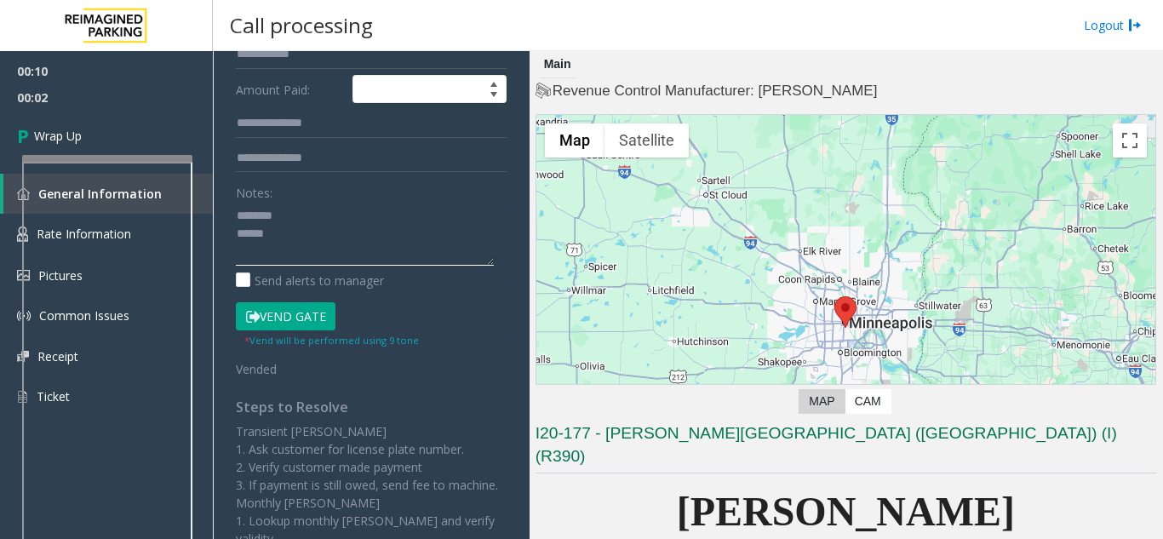
click at [289, 220] on textarea at bounding box center [365, 234] width 258 height 64
click at [289, 228] on textarea at bounding box center [365, 234] width 258 height 64
drag, startPoint x: 447, startPoint y: 225, endPoint x: 432, endPoint y: 234, distance: 18.0
click at [432, 234] on textarea at bounding box center [365, 234] width 258 height 64
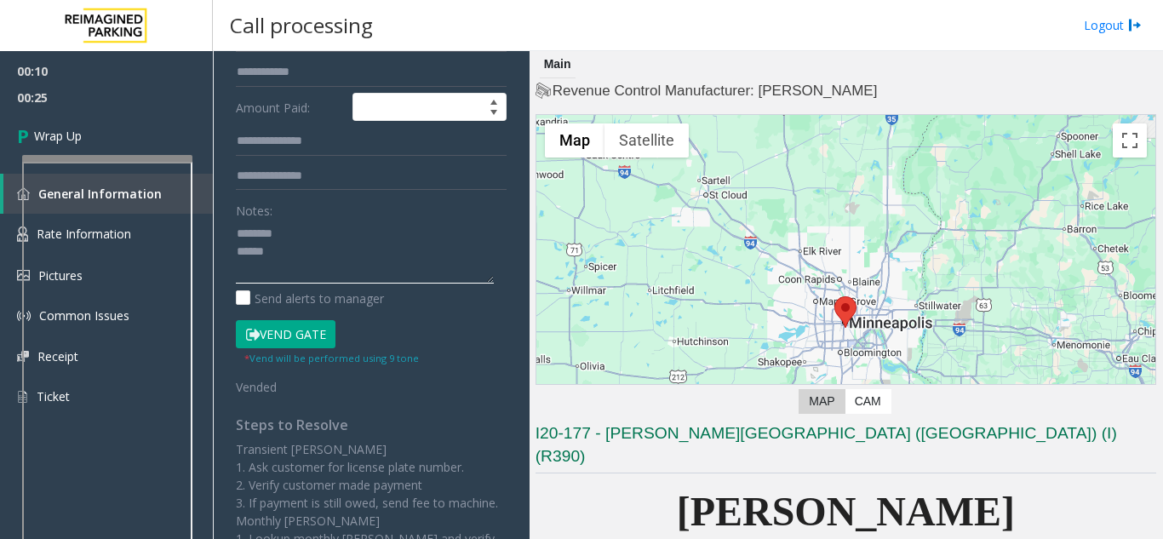
scroll to position [321, 0]
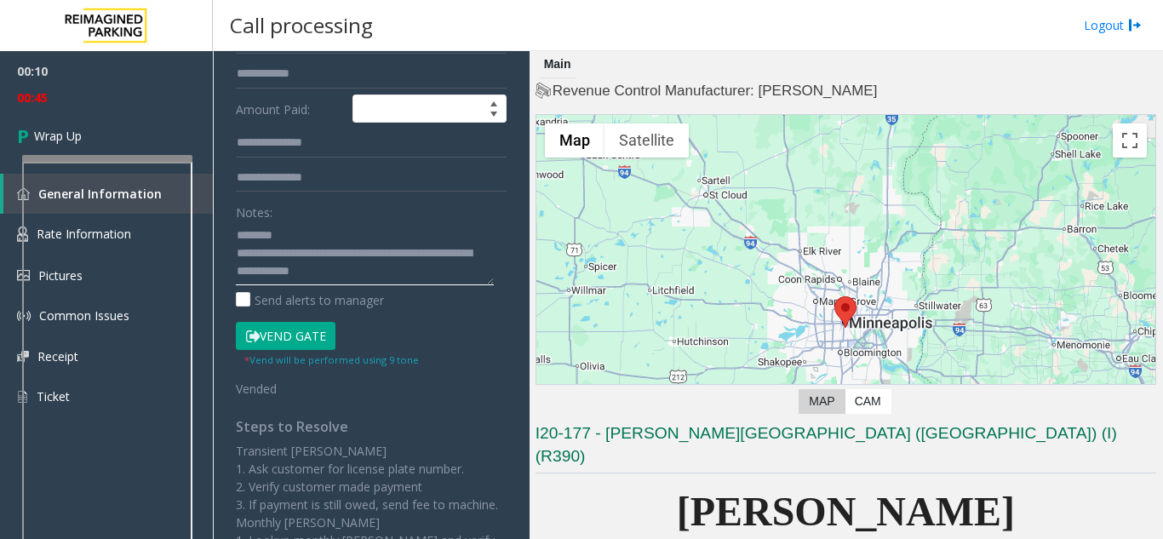
drag, startPoint x: 400, startPoint y: 250, endPoint x: 392, endPoint y: 232, distance: 19.8
click at [392, 232] on textarea at bounding box center [365, 253] width 258 height 64
click at [417, 255] on textarea at bounding box center [365, 253] width 258 height 64
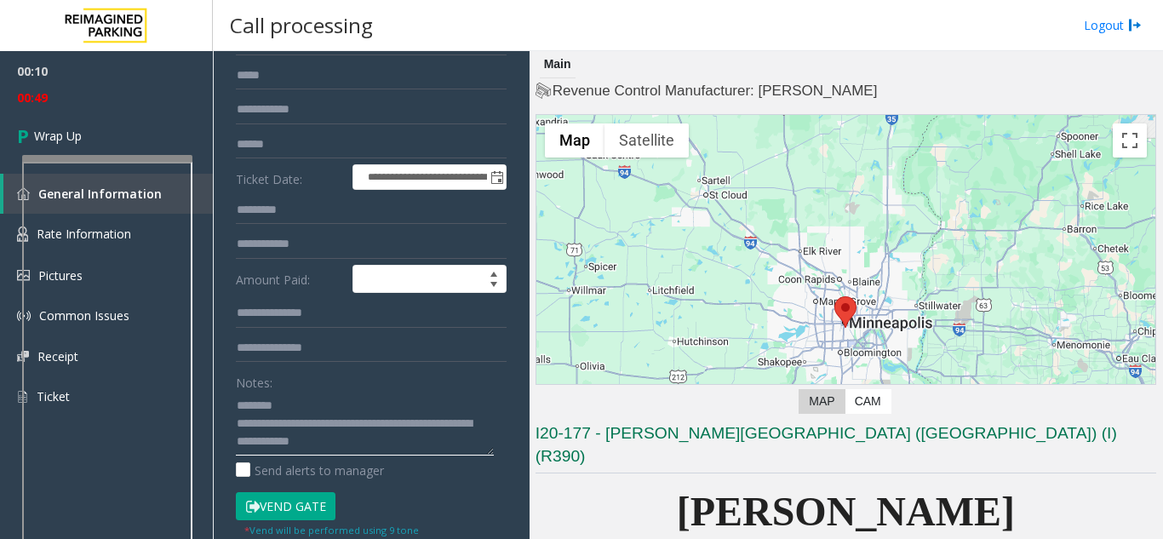
scroll to position [66, 0]
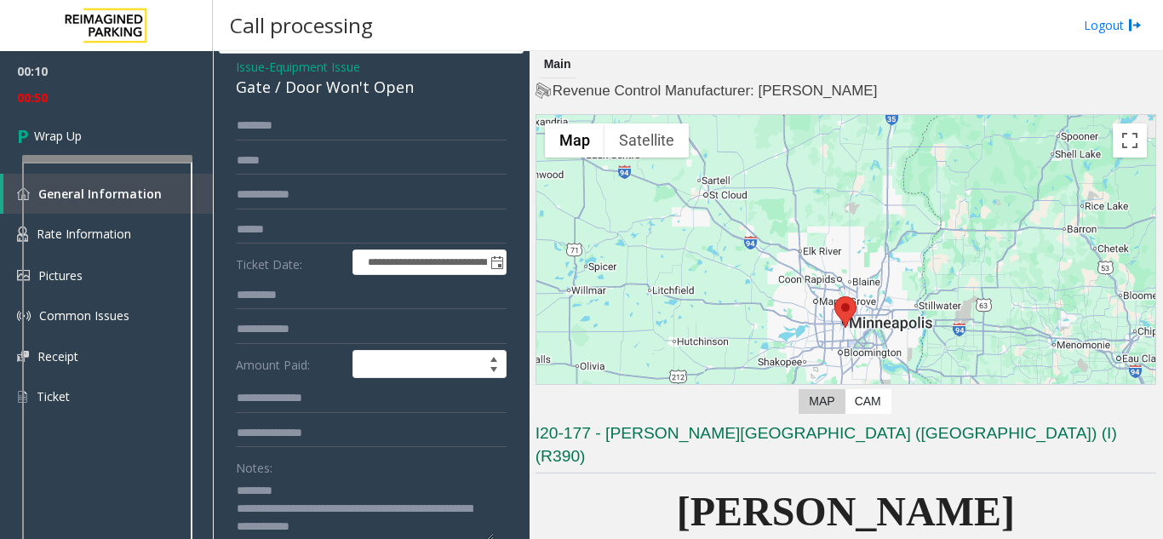
click at [289, 94] on div "Gate / Door Won't Open" at bounding box center [371, 87] width 271 height 23
copy div "Gate / Door Won't Open"
click at [301, 490] on textarea at bounding box center [365, 509] width 258 height 64
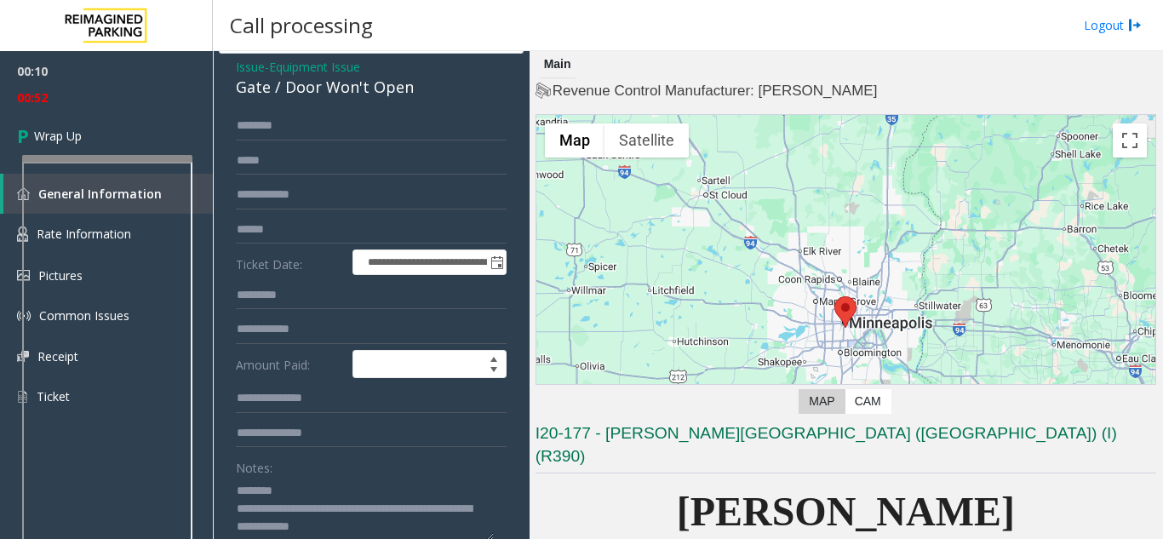
paste textarea "**********"
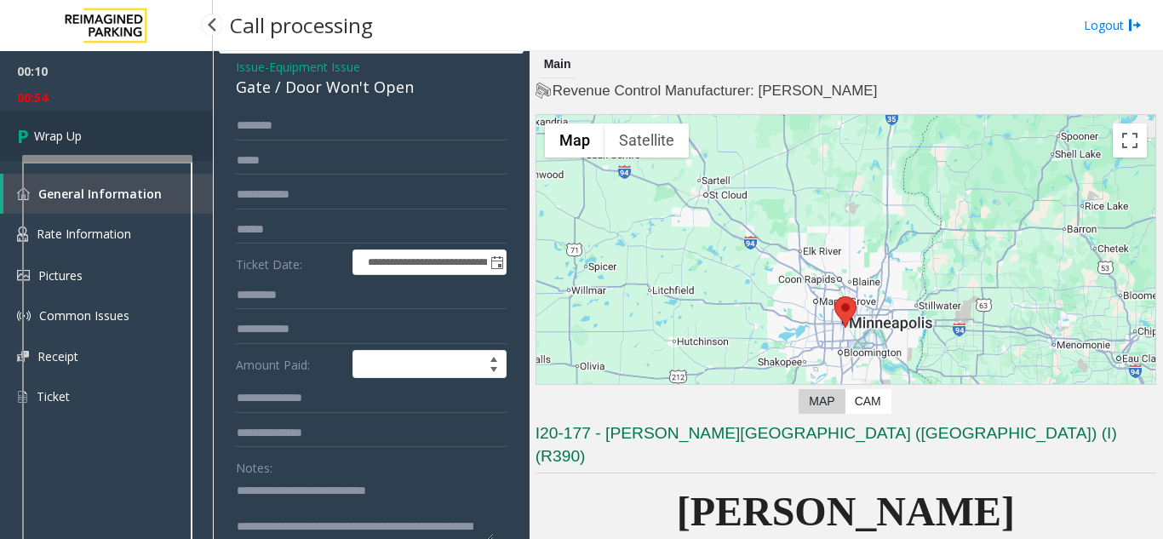
type textarea "**********"
click at [24, 126] on icon at bounding box center [25, 136] width 17 height 28
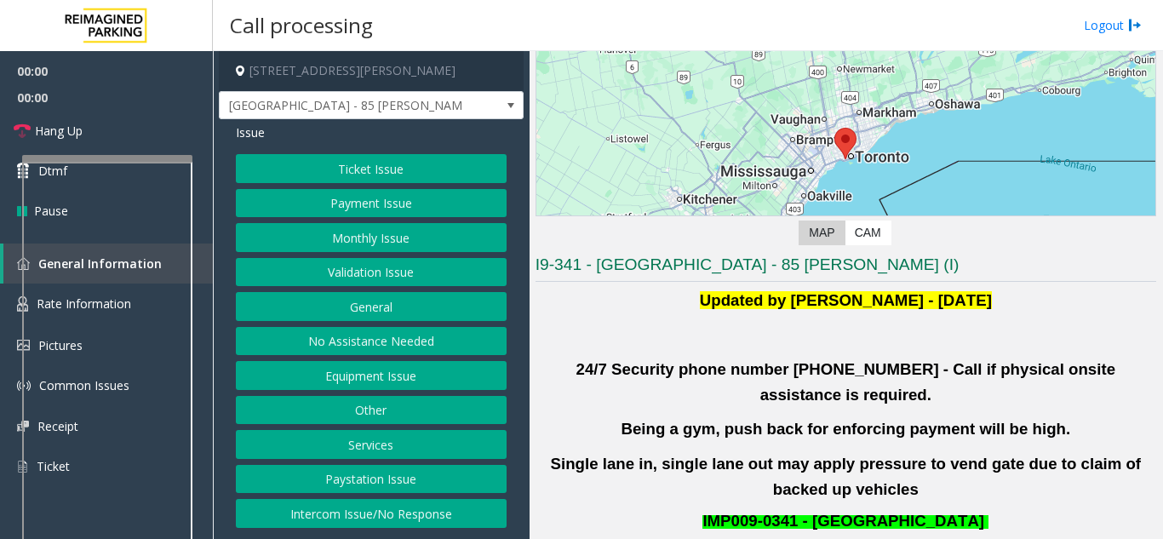
scroll to position [170, 0]
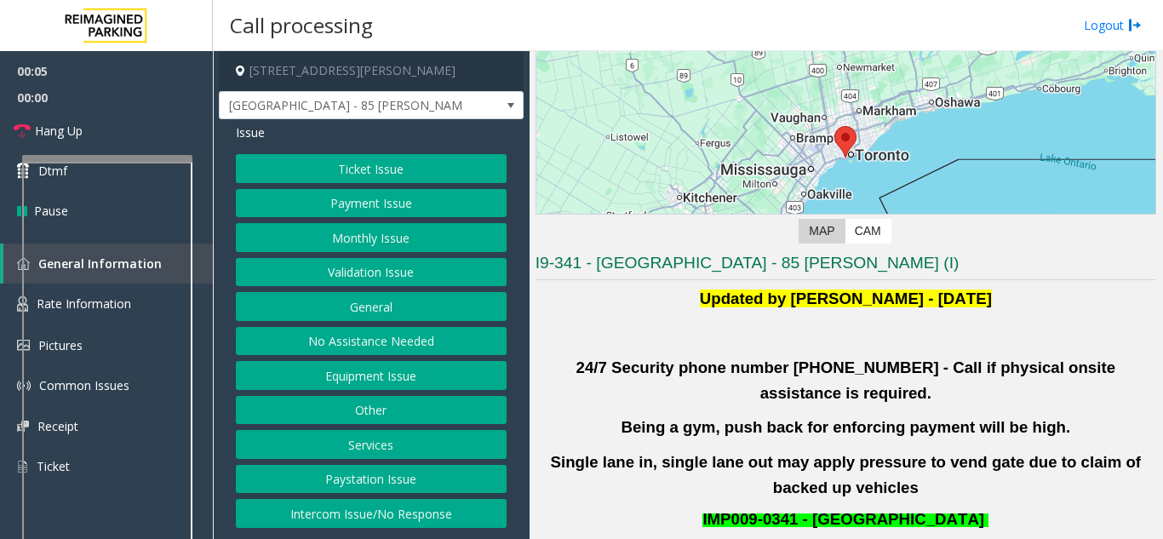
click at [407, 272] on button "Validation Issue" at bounding box center [371, 272] width 271 height 29
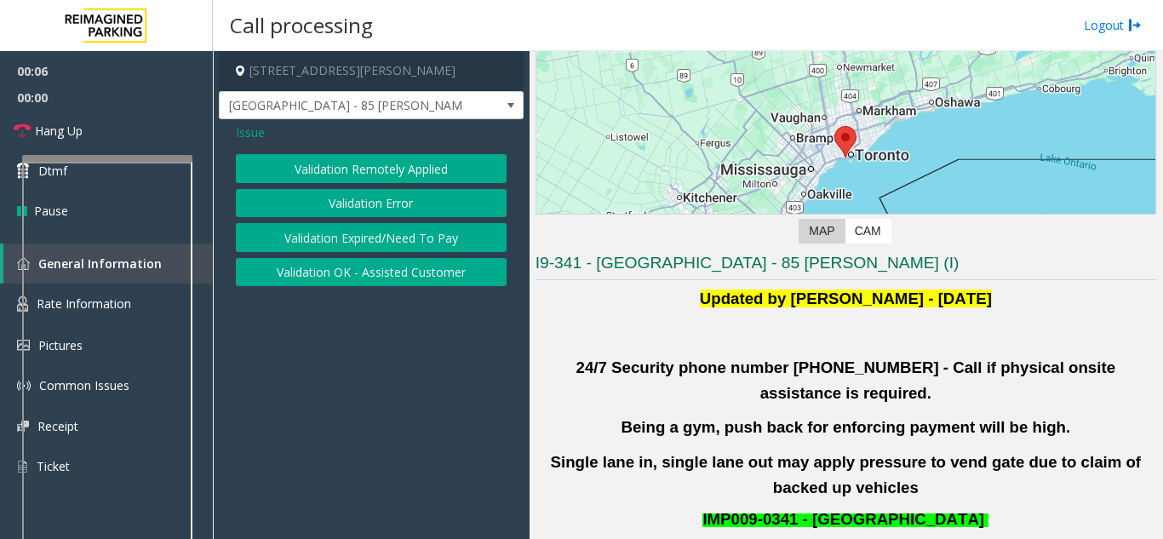
click at [394, 207] on button "Validation Error" at bounding box center [371, 203] width 271 height 29
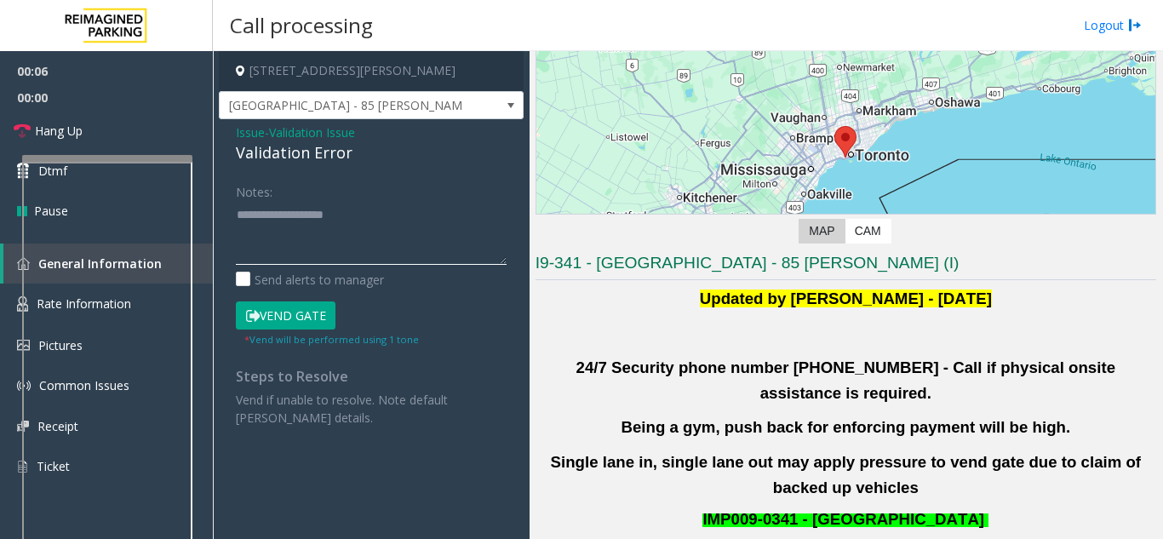
click at [305, 216] on textarea at bounding box center [371, 233] width 271 height 64
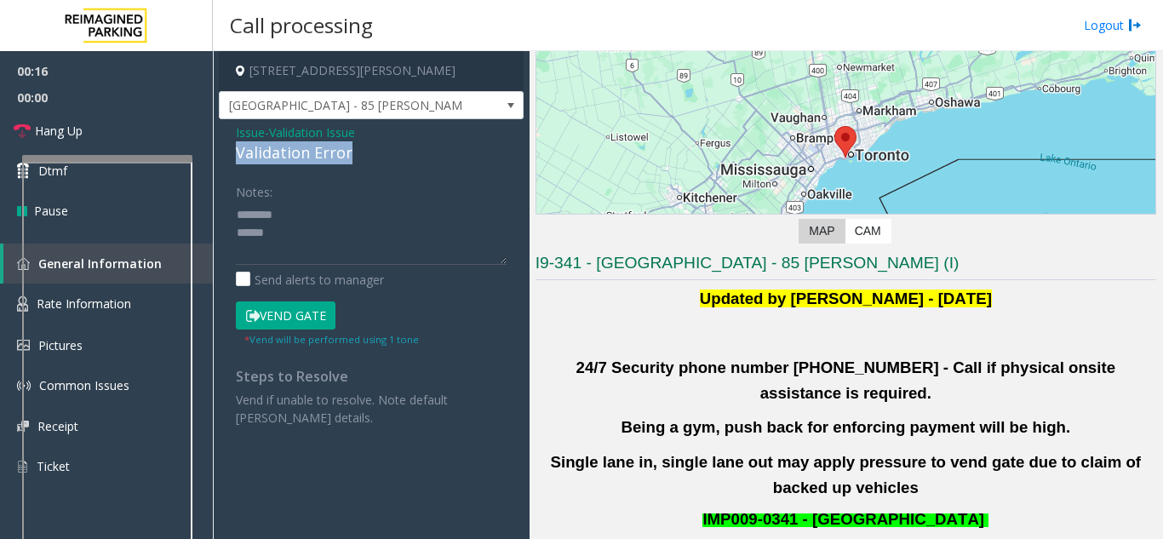
drag, startPoint x: 232, startPoint y: 150, endPoint x: 346, endPoint y: 147, distance: 113.2
click at [346, 147] on div "Issue - Validation Issue Validation Error Notes: Send alerts to manager Vend Ga…" at bounding box center [371, 281] width 305 height 324
click at [297, 233] on textarea at bounding box center [371, 233] width 271 height 64
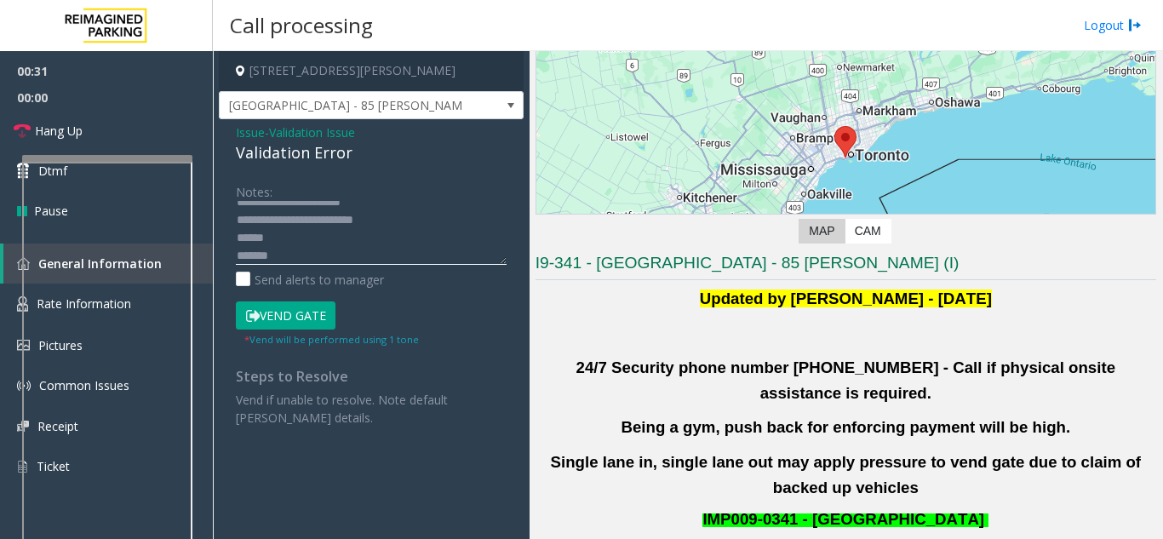
scroll to position [31, 0]
click at [237, 221] on textarea at bounding box center [371, 233] width 271 height 64
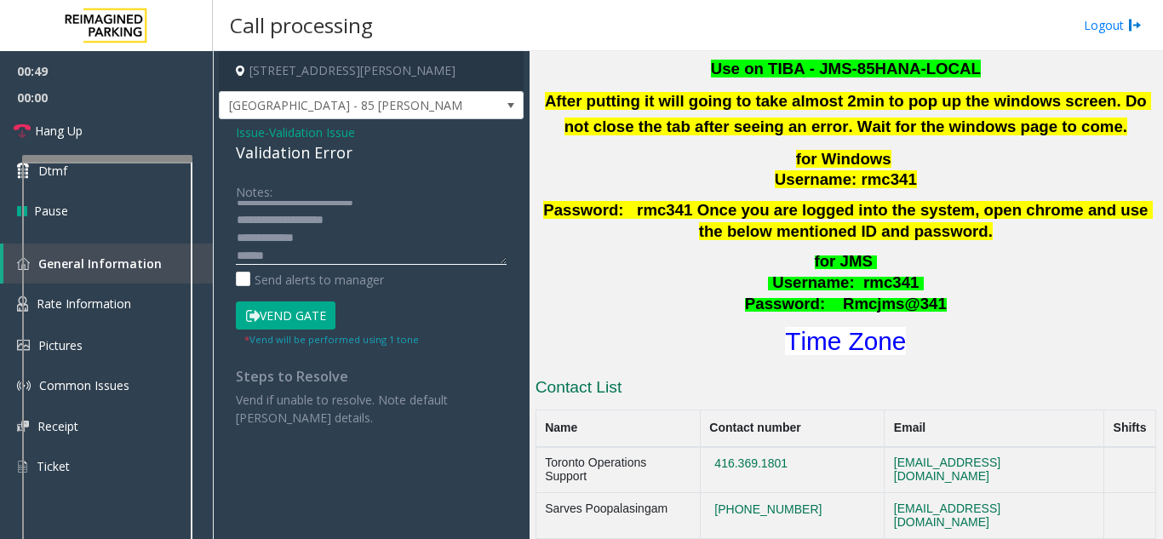
scroll to position [681, 0]
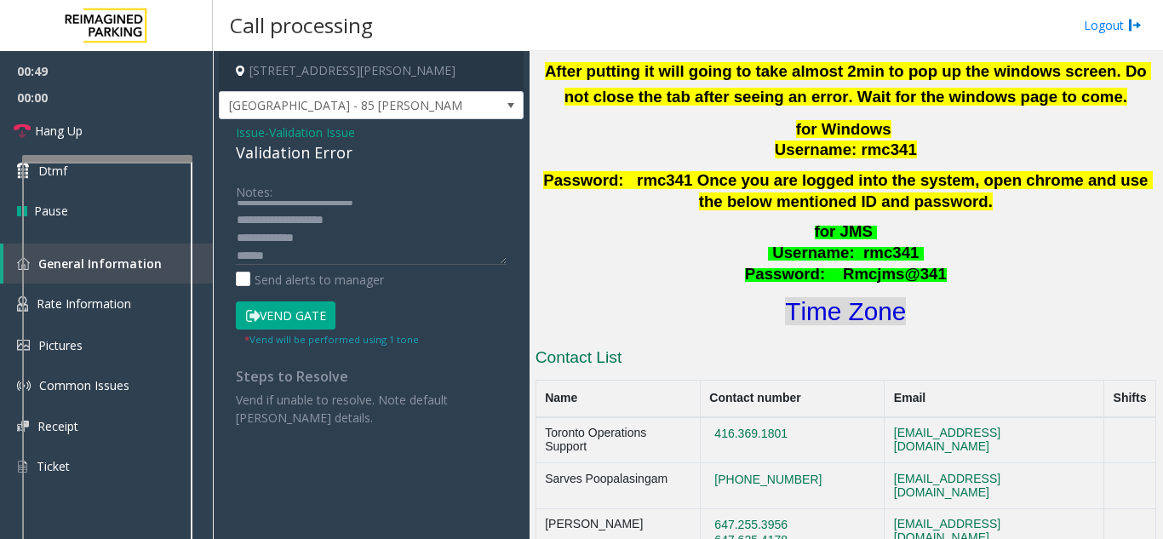
click at [852, 297] on font "Time Zone" at bounding box center [845, 311] width 121 height 28
click at [237, 255] on textarea at bounding box center [371, 233] width 271 height 64
click at [272, 306] on button "Vend Gate" at bounding box center [286, 315] width 100 height 29
click at [272, 261] on textarea at bounding box center [371, 233] width 271 height 64
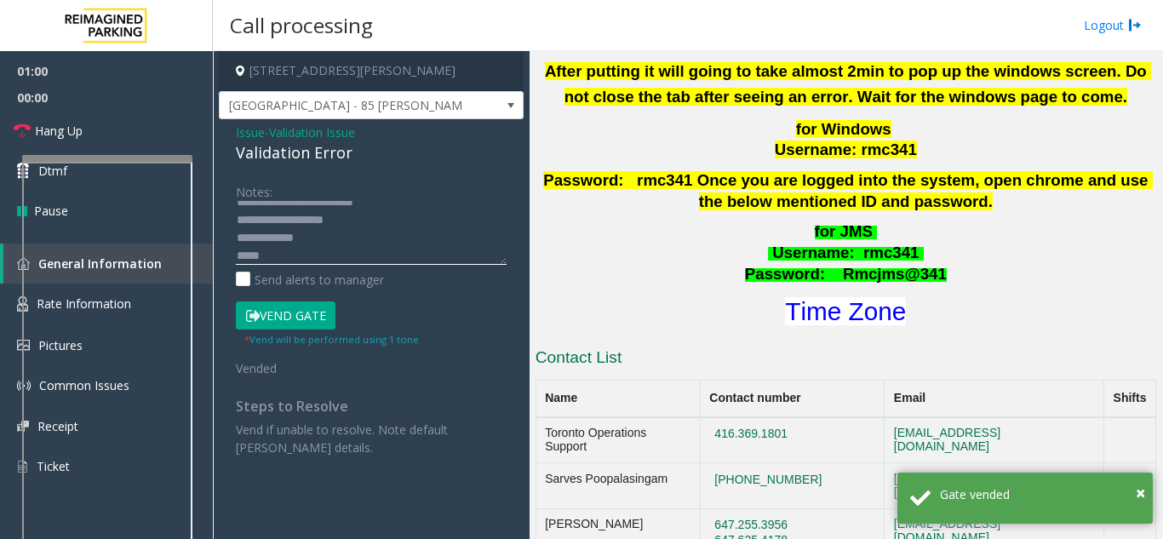
scroll to position [49, 0]
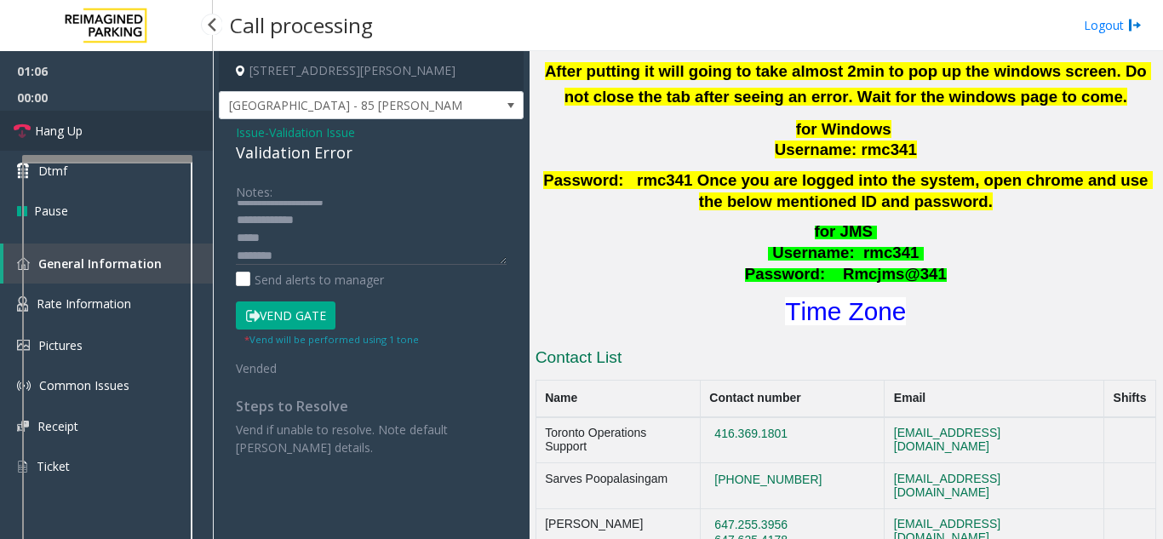
click at [49, 140] on link "Hang Up" at bounding box center [106, 131] width 213 height 40
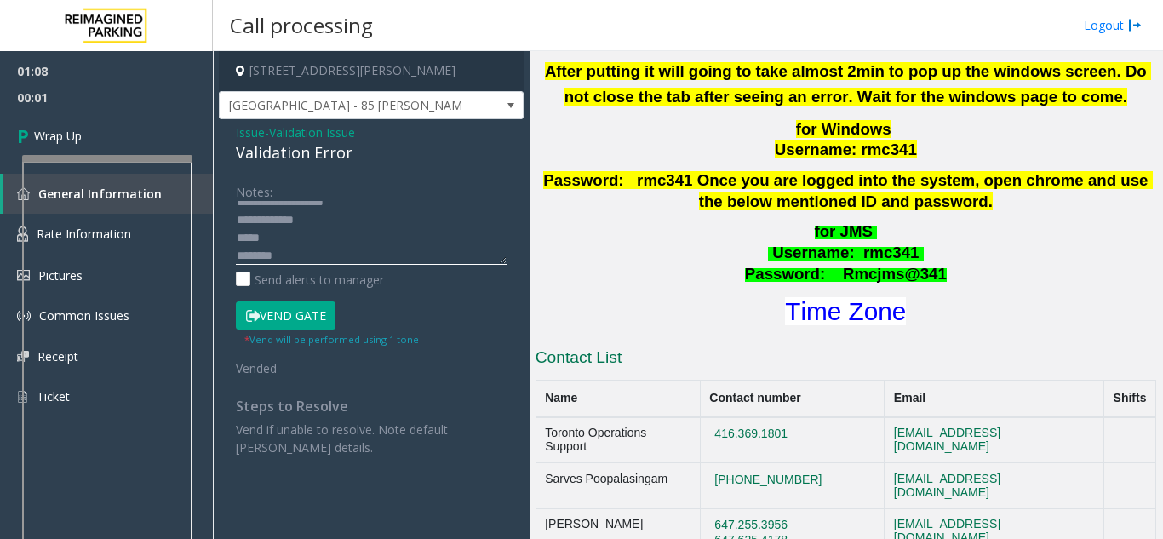
click at [241, 232] on textarea at bounding box center [371, 233] width 271 height 64
click at [237, 231] on textarea at bounding box center [371, 233] width 271 height 64
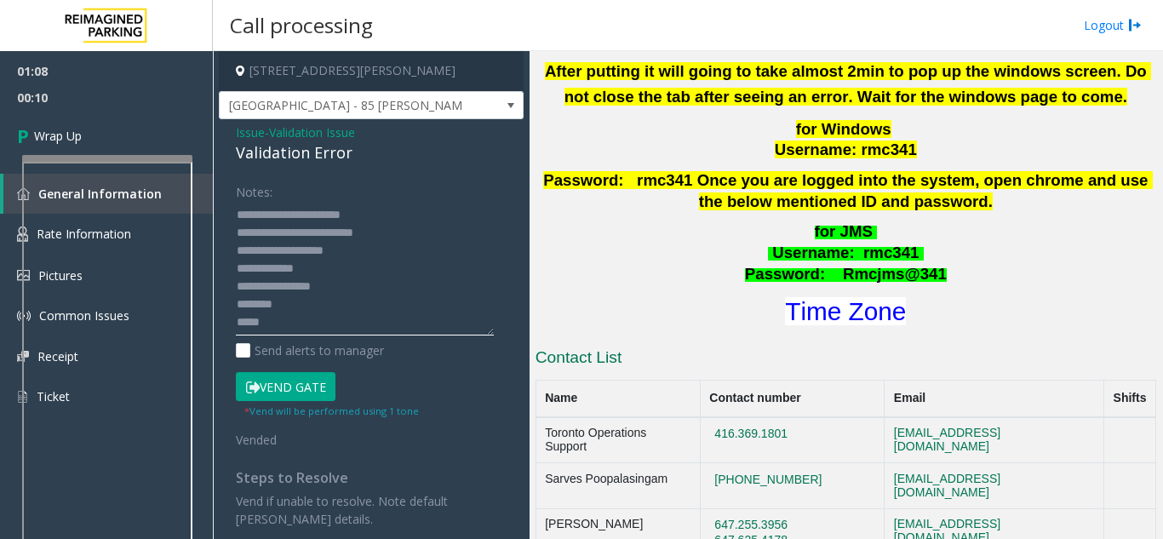
drag, startPoint x: 500, startPoint y: 258, endPoint x: 381, endPoint y: 333, distance: 140.0
click at [502, 332] on div "Notes: Send alerts to manager Vend Gate * Vend will be performed using 1 tone V…" at bounding box center [371, 352] width 296 height 351
click at [354, 233] on textarea at bounding box center [365, 269] width 258 height 137
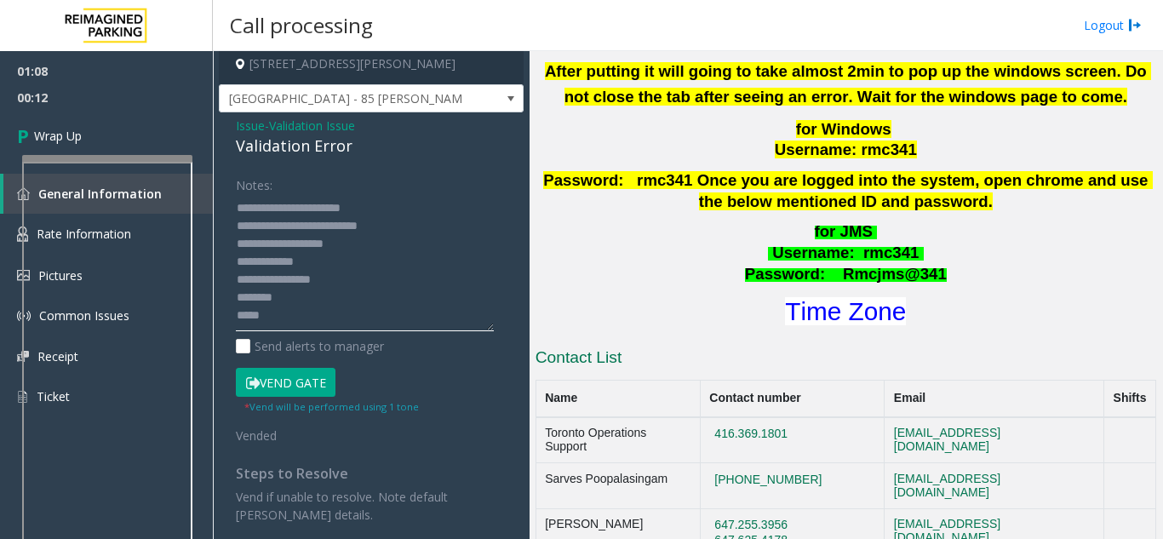
scroll to position [9, 0]
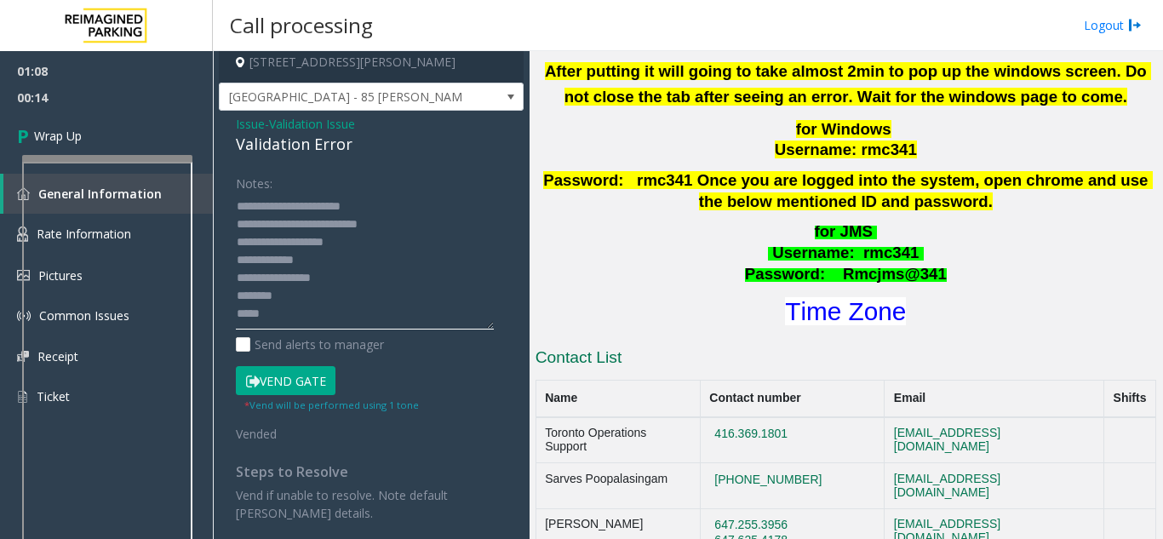
drag, startPoint x: 255, startPoint y: 310, endPoint x: 232, endPoint y: 315, distance: 23.5
click at [232, 315] on div "Notes: Send alerts to manager Vend Gate * Vend will be performed using 1 tone V…" at bounding box center [371, 345] width 296 height 353
click at [244, 299] on textarea at bounding box center [365, 260] width 258 height 137
drag, startPoint x: 251, startPoint y: 301, endPoint x: 226, endPoint y: 294, distance: 25.8
click at [226, 294] on div "Notes: Send alerts to manager Vend Gate * Vend will be performed using 1 tone V…" at bounding box center [371, 345] width 296 height 353
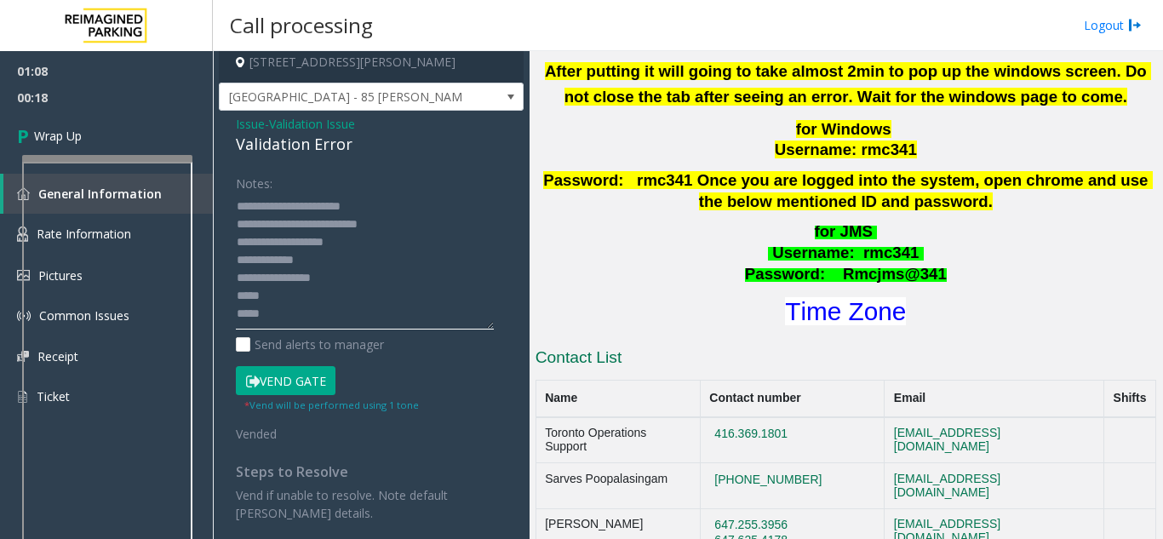
drag, startPoint x: 237, startPoint y: 291, endPoint x: 271, endPoint y: 300, distance: 34.3
click at [274, 299] on textarea at bounding box center [365, 260] width 258 height 137
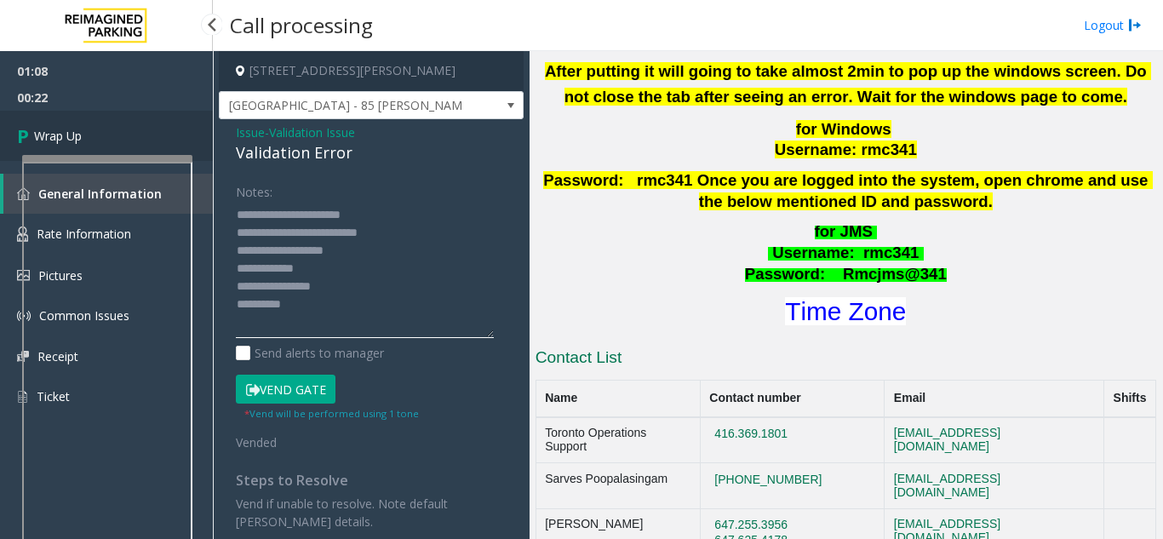
type textarea "**********"
click at [142, 129] on link "Wrap Up" at bounding box center [106, 136] width 213 height 50
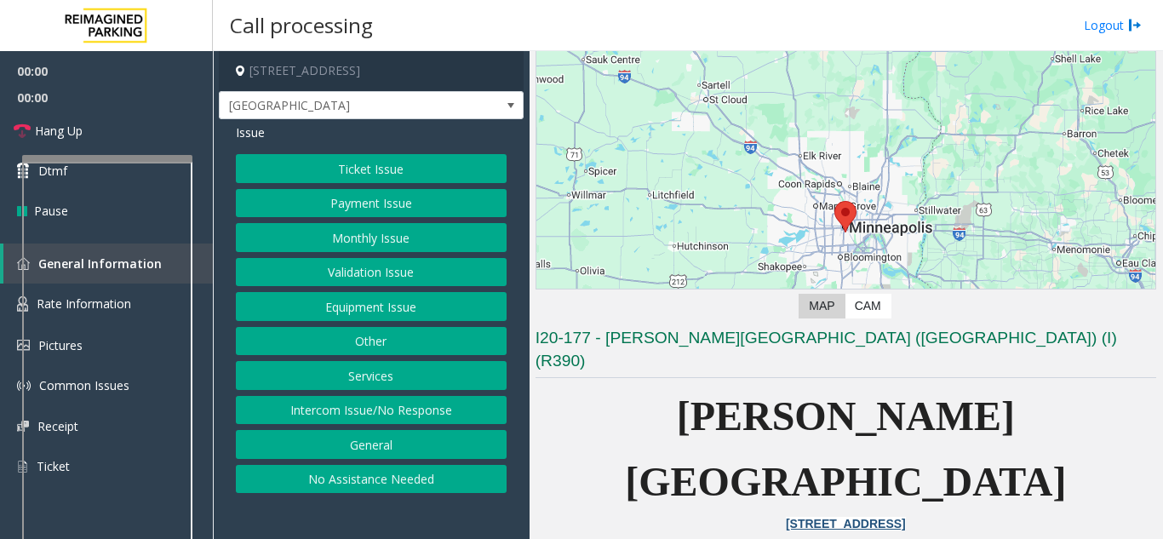
scroll to position [255, 0]
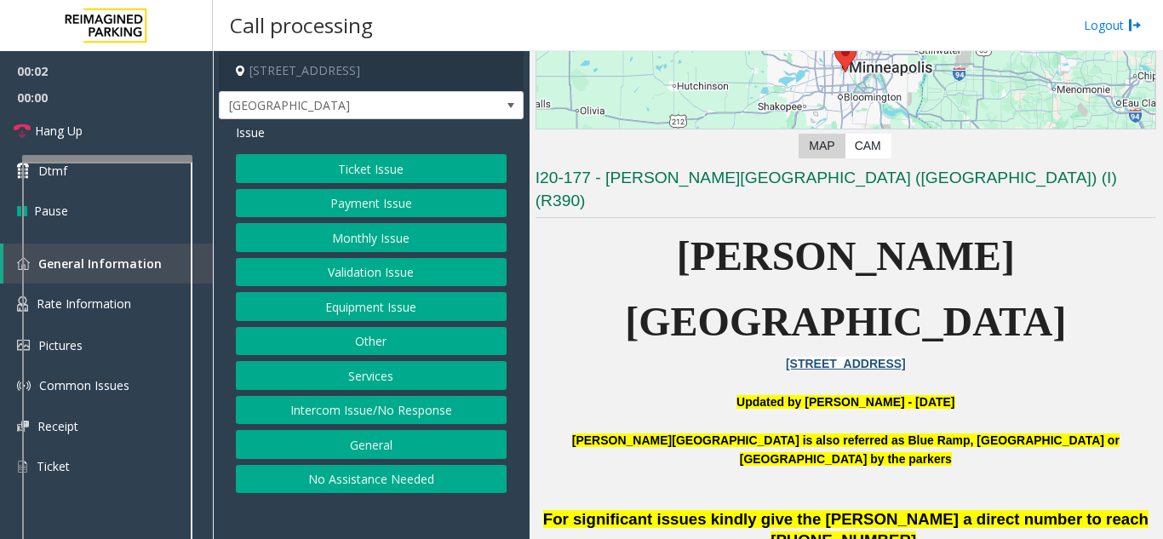
click at [349, 323] on div "Ticket Issue Payment Issue Monthly Issue Validation Issue Equipment Issue Other…" at bounding box center [371, 323] width 271 height 339
click at [345, 310] on button "Equipment Issue" at bounding box center [371, 306] width 271 height 29
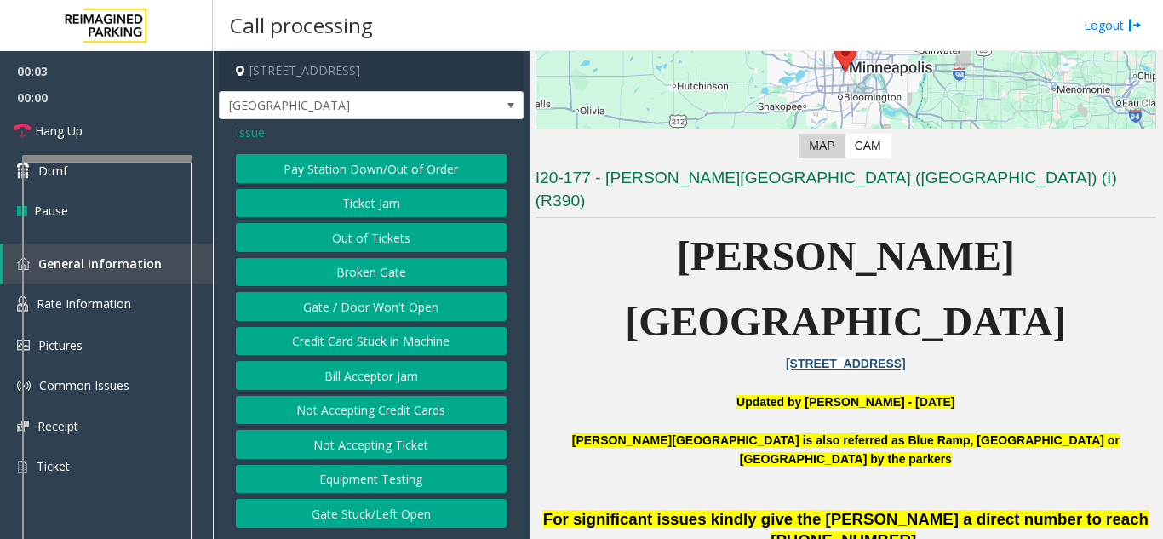
click at [340, 316] on button "Gate / Door Won't Open" at bounding box center [371, 306] width 271 height 29
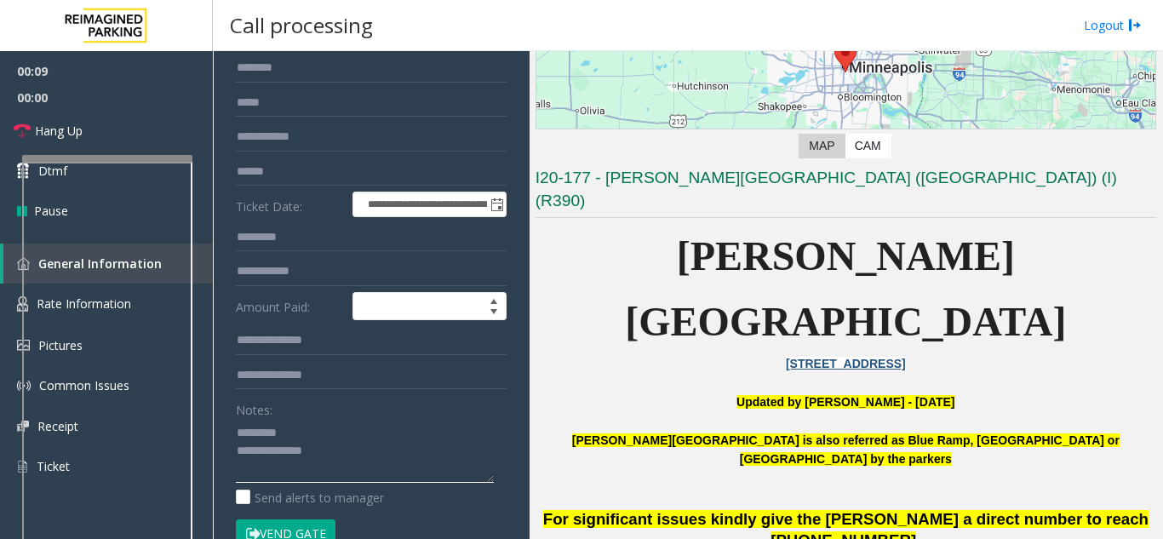
scroll to position [0, 0]
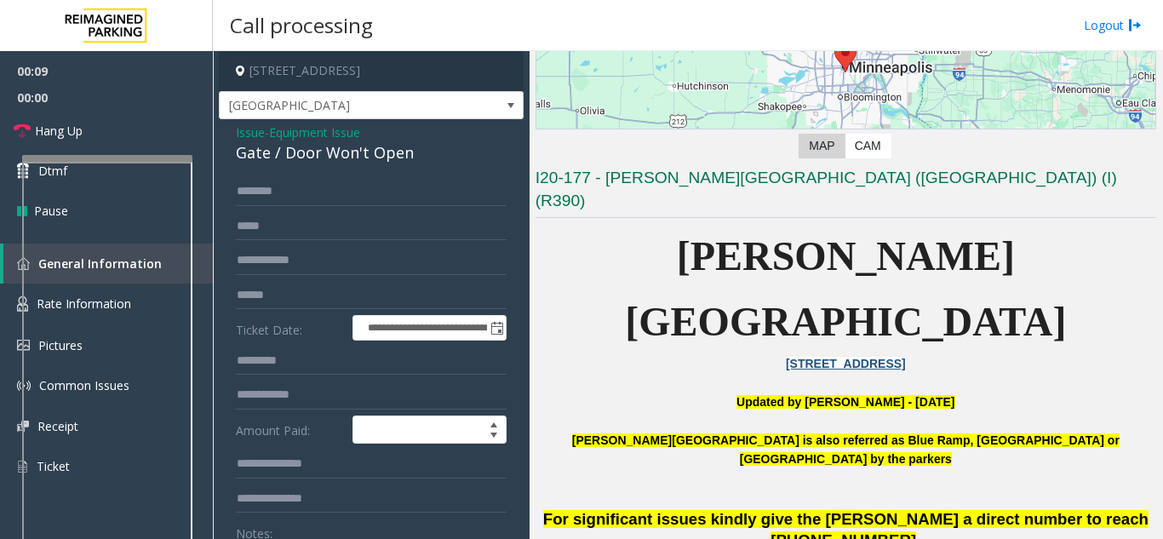
type textarea "**********"
click at [274, 134] on span "Equipment Issue" at bounding box center [314, 132] width 91 height 18
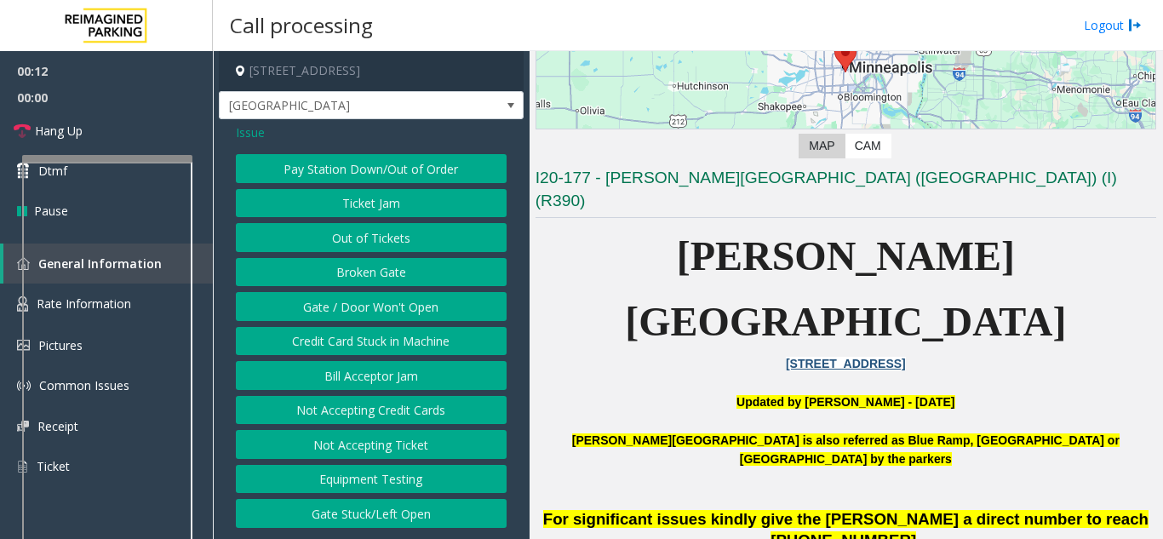
click at [261, 132] on span "Issue" at bounding box center [250, 132] width 29 height 18
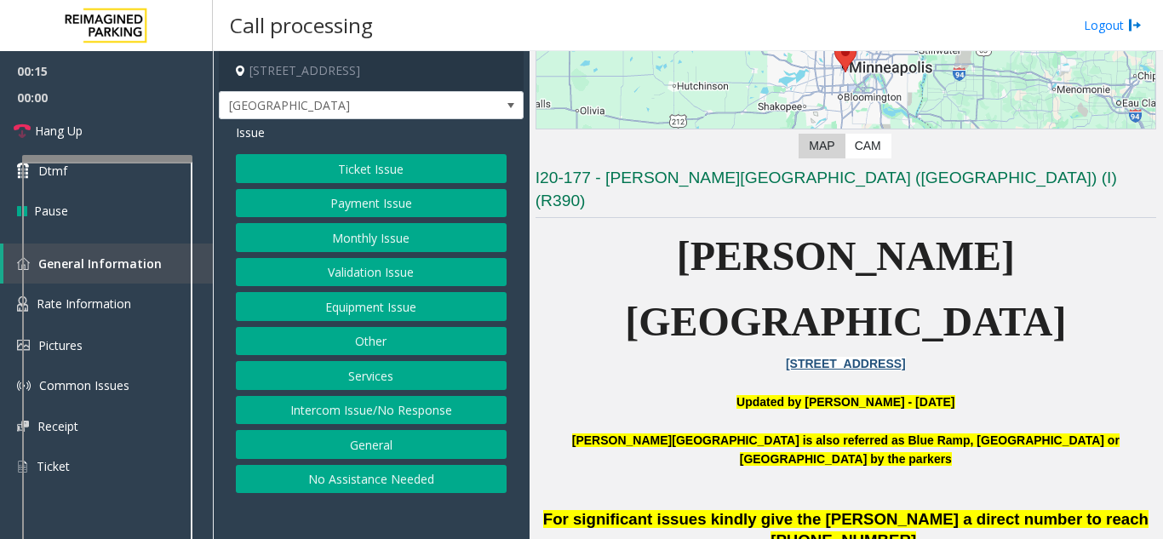
click at [366, 238] on button "Monthly Issue" at bounding box center [371, 237] width 271 height 29
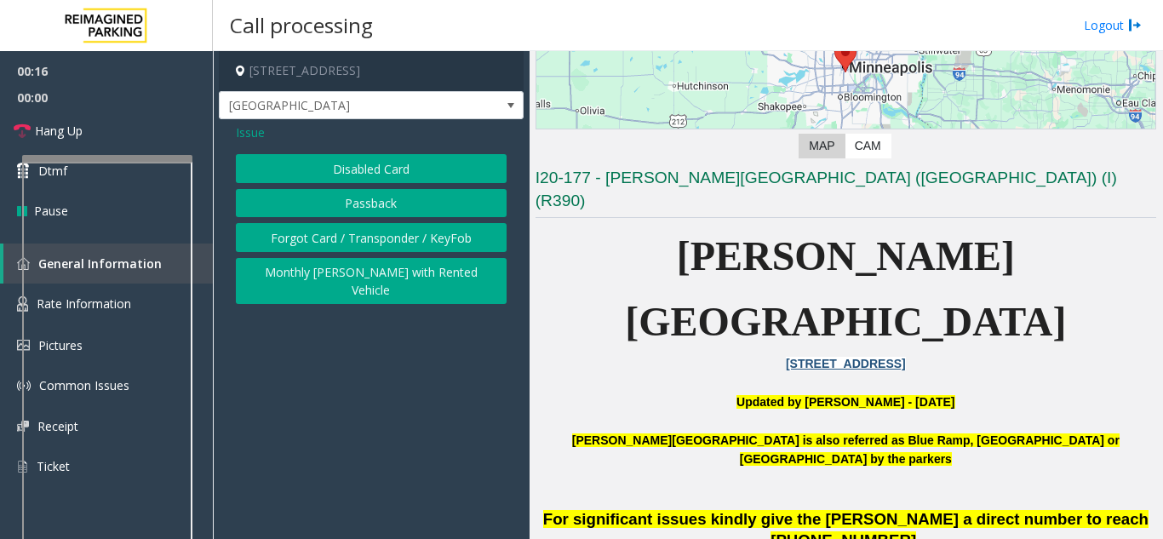
click at [310, 173] on button "Disabled Card" at bounding box center [371, 168] width 271 height 29
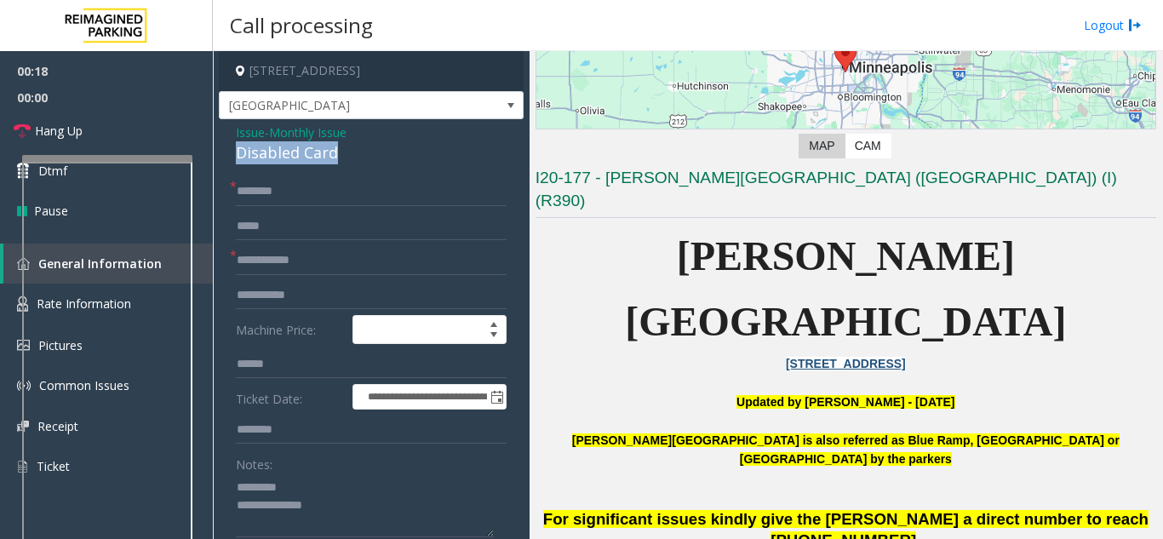
drag, startPoint x: 235, startPoint y: 153, endPoint x: 339, endPoint y: 152, distance: 103.9
copy div "Disabled Card"
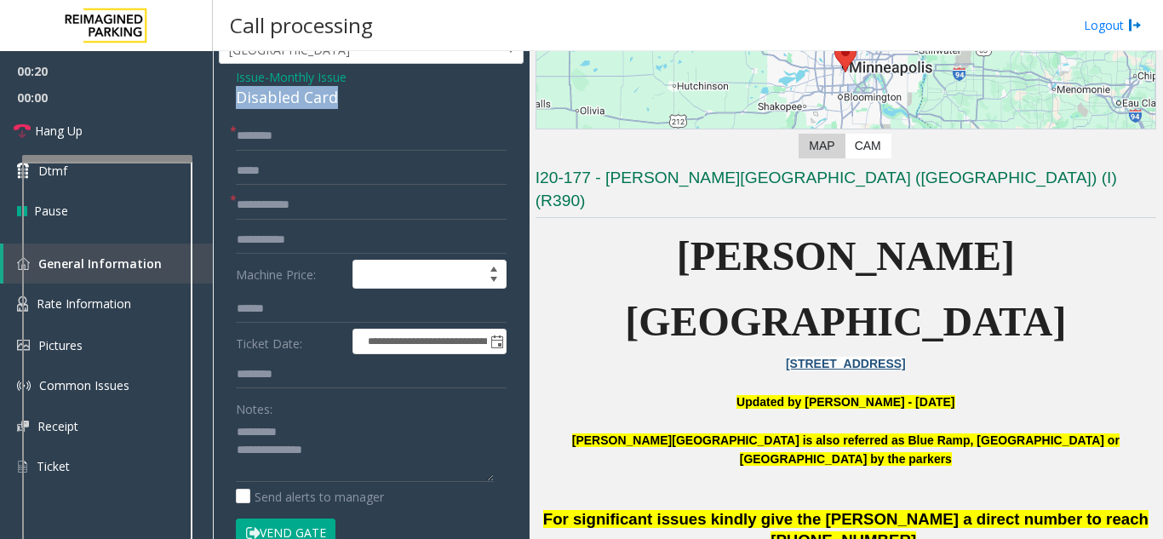
scroll to position [85, 0]
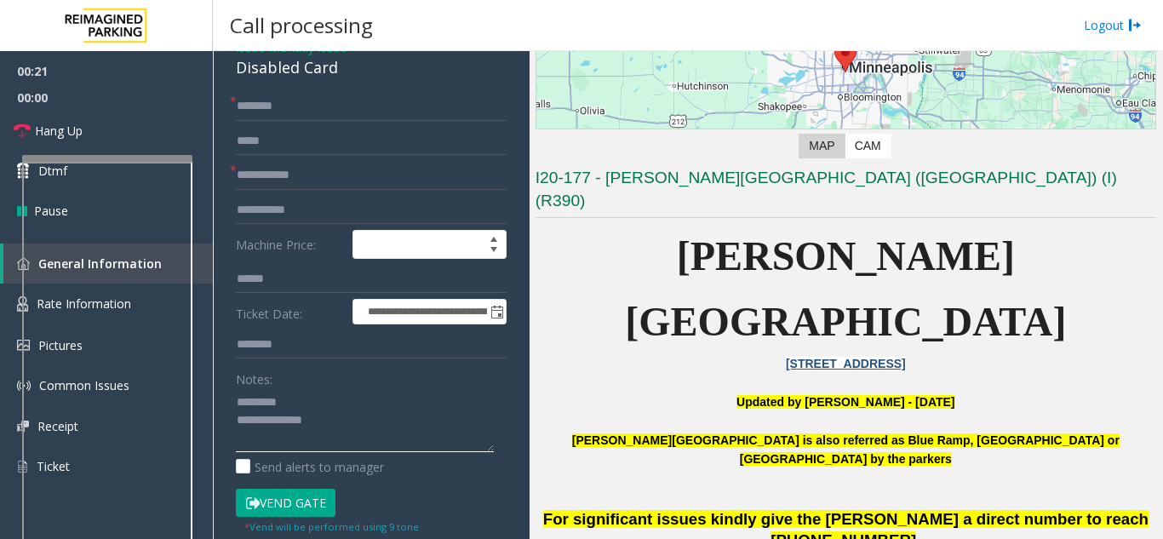
paste textarea "**********"
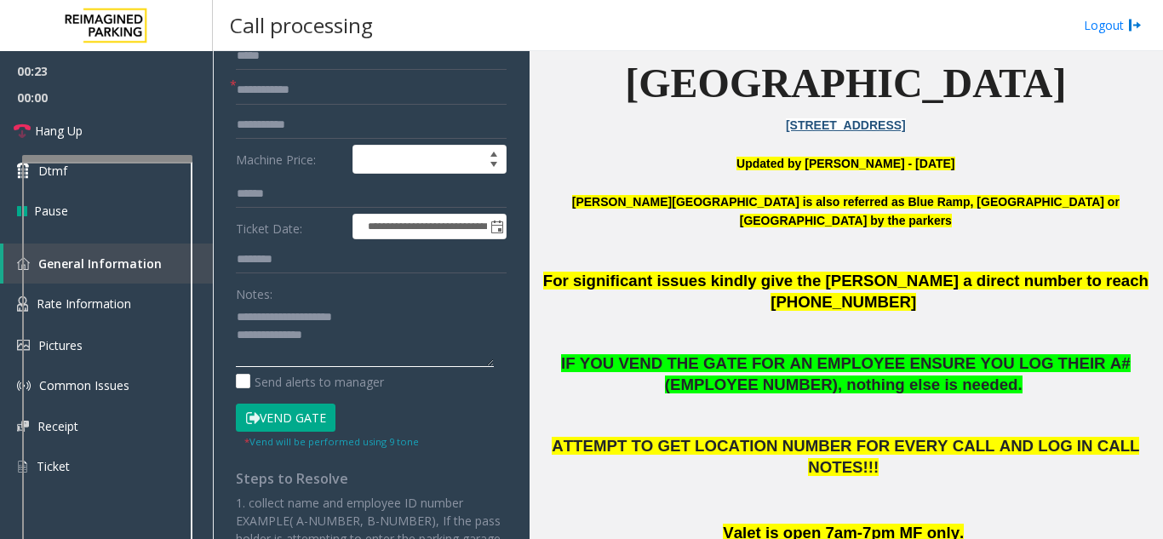
scroll to position [511, 0]
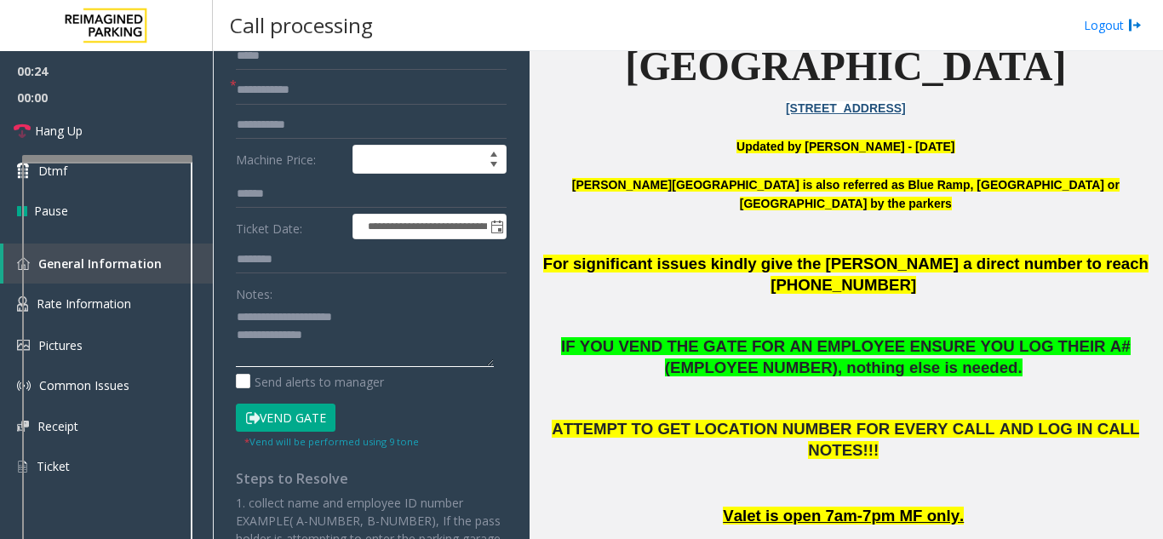
click at [364, 329] on textarea at bounding box center [365, 335] width 258 height 64
click at [308, 421] on button "Vend Gate" at bounding box center [286, 417] width 100 height 29
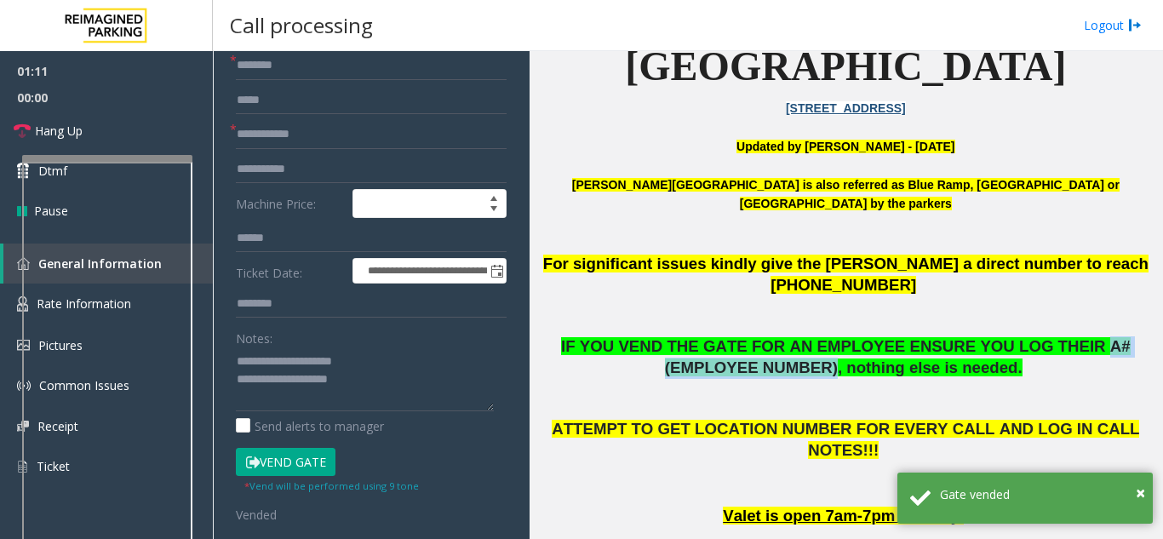
drag, startPoint x: 1016, startPoint y: 212, endPoint x: 791, endPoint y: 233, distance: 226.6
click at [791, 337] on span "IF YOU VEND THE GATE FOR AN EMPLOYEE ENSURE YOU LOG THEIR A# (EMPLOYEE NUMBER),…" at bounding box center [845, 356] width 569 height 39
copy span "A# (EMPLOYEE NUMBER)"
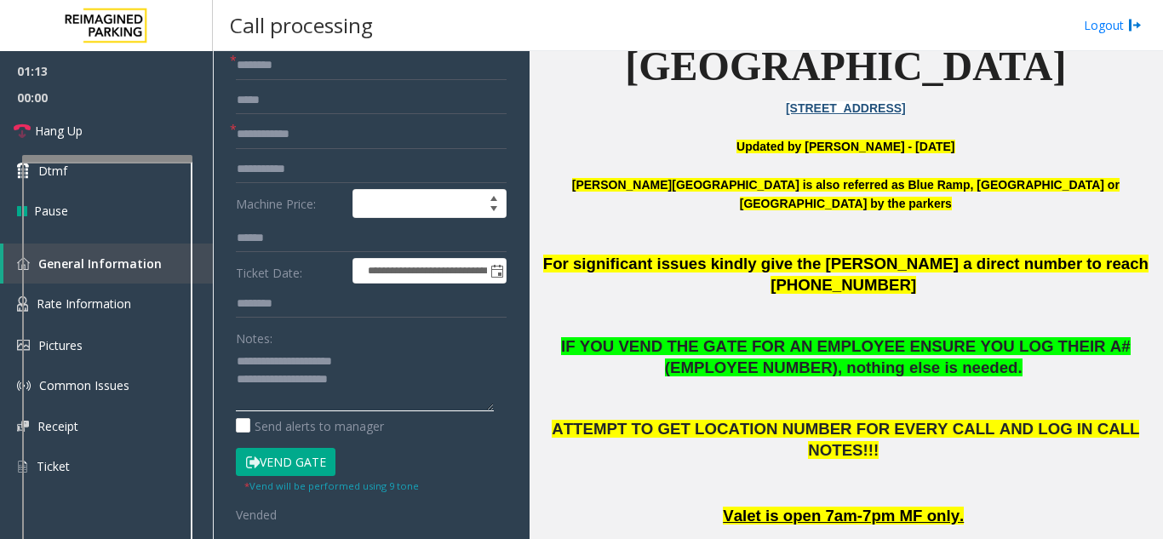
click at [312, 380] on textarea at bounding box center [365, 379] width 258 height 64
paste textarea "**********"
click at [312, 380] on textarea at bounding box center [365, 379] width 258 height 64
type textarea "**********"
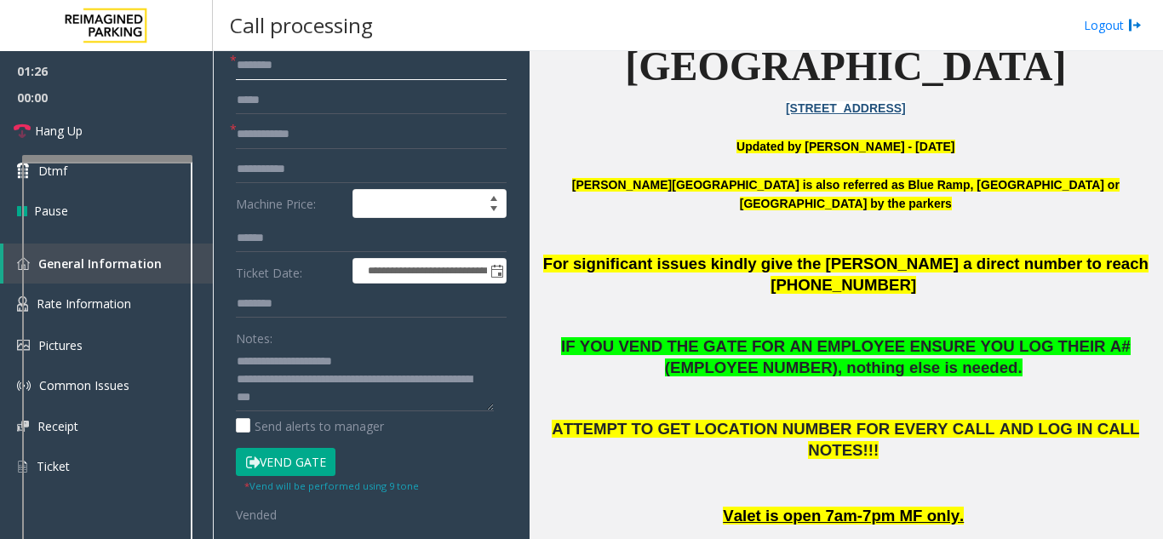
click at [259, 70] on input "text" at bounding box center [371, 65] width 271 height 29
type input "**"
click at [292, 129] on input "text" at bounding box center [371, 134] width 271 height 29
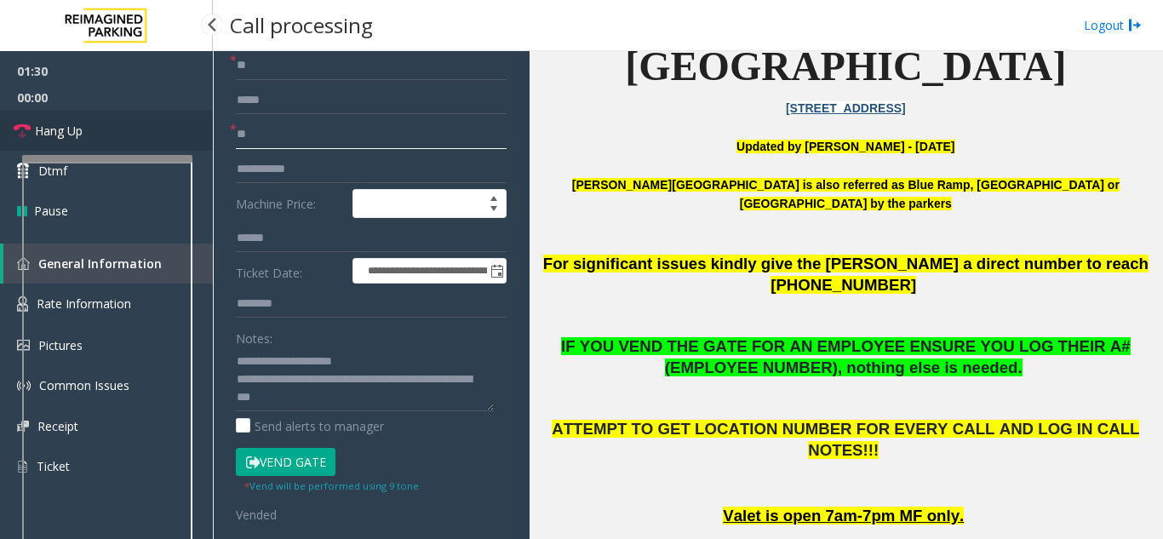
type input "**"
click at [100, 130] on link "Hang Up" at bounding box center [106, 131] width 213 height 40
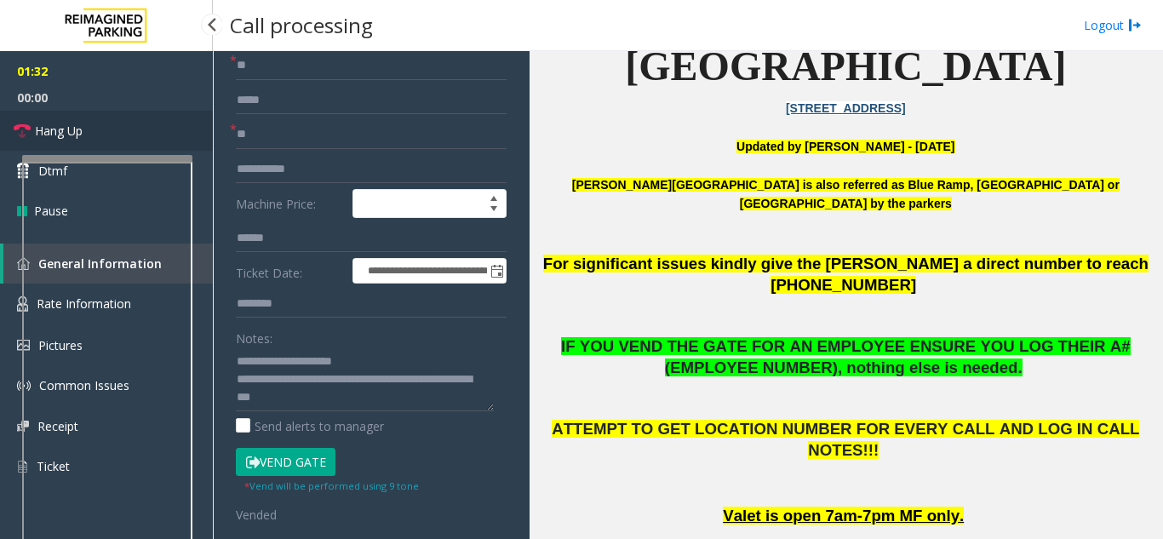
click at [100, 130] on link "Hang Up" at bounding box center [106, 131] width 213 height 40
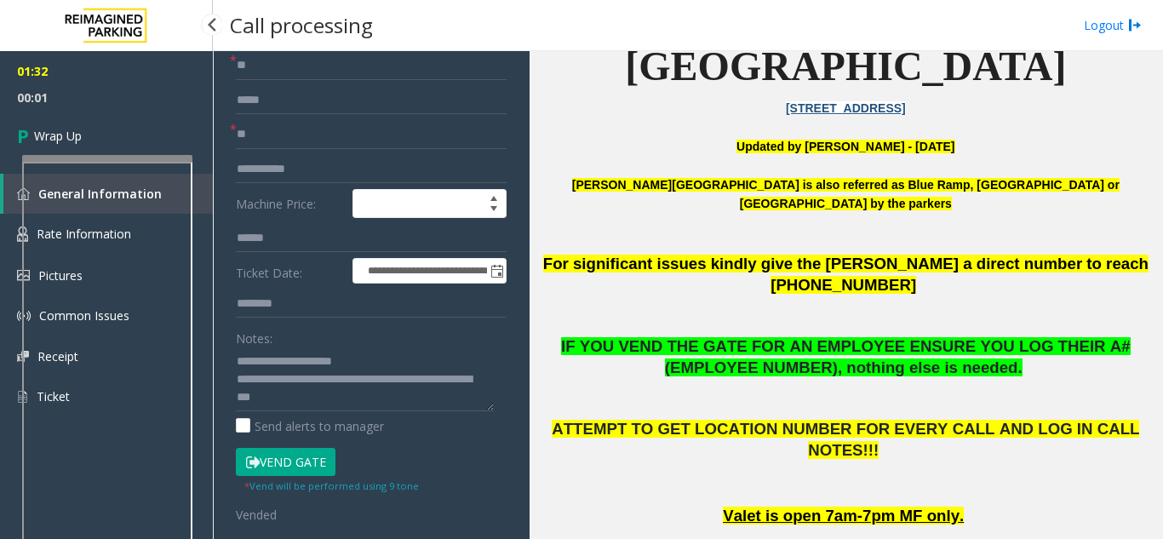
click at [192, 97] on span "00:01" at bounding box center [106, 97] width 213 height 26
click at [188, 111] on ul "01:32 00:02 Wrap Up" at bounding box center [106, 106] width 213 height 110
click at [175, 118] on link "Wrap Up" at bounding box center [106, 136] width 213 height 50
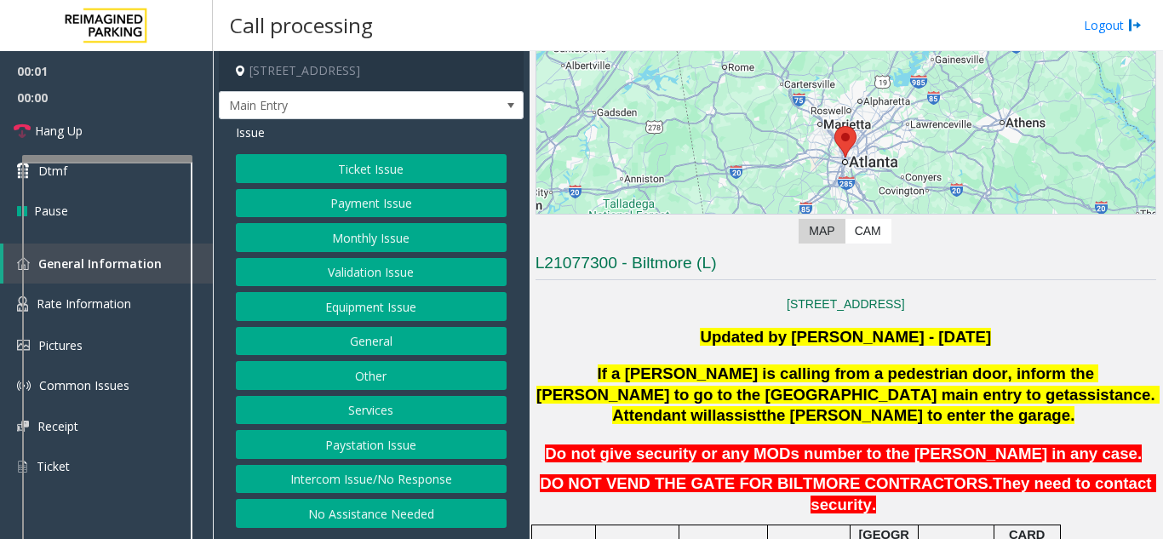
scroll to position [255, 0]
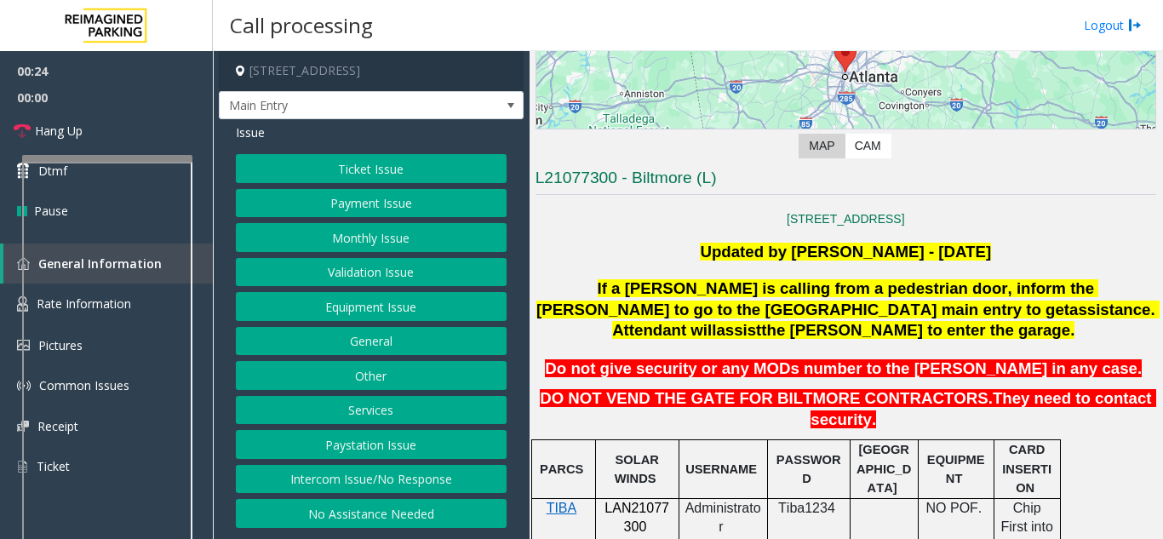
click at [432, 312] on button "Equipment Issue" at bounding box center [371, 306] width 271 height 29
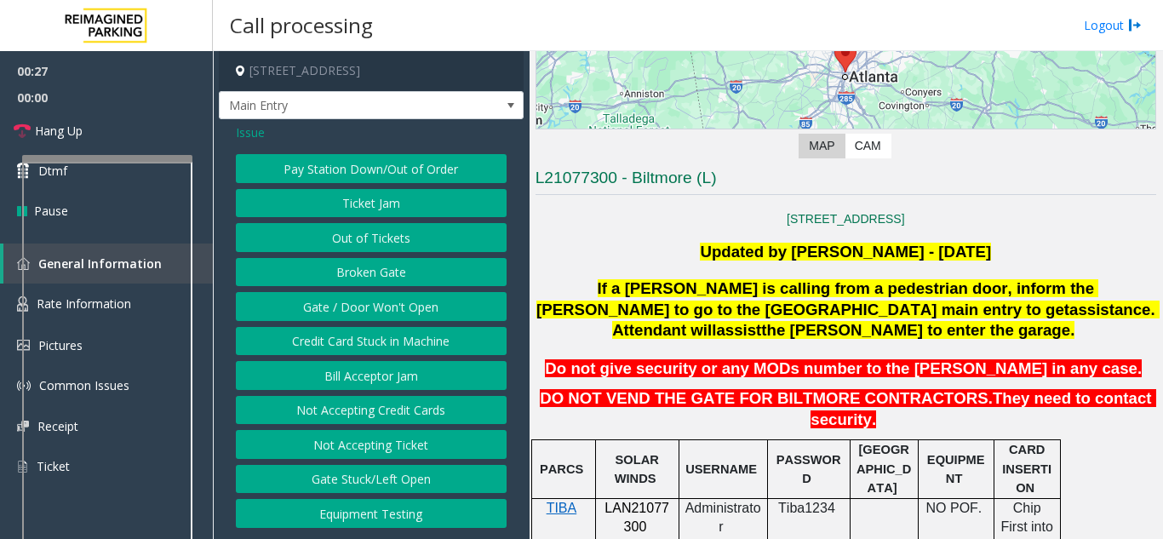
click at [267, 312] on button "Gate / Door Won't Open" at bounding box center [371, 306] width 271 height 29
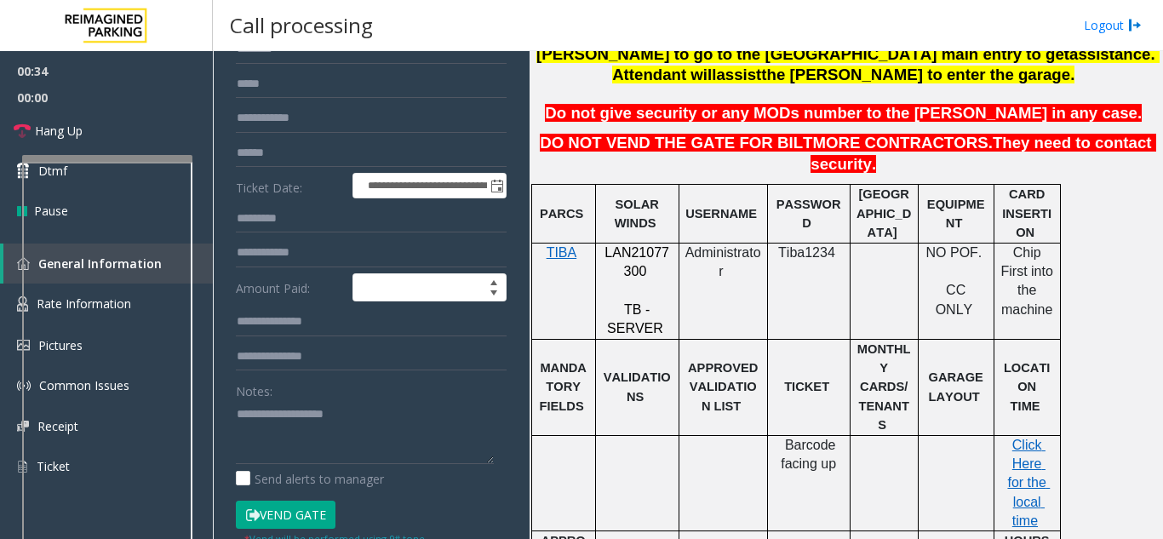
scroll to position [182, 0]
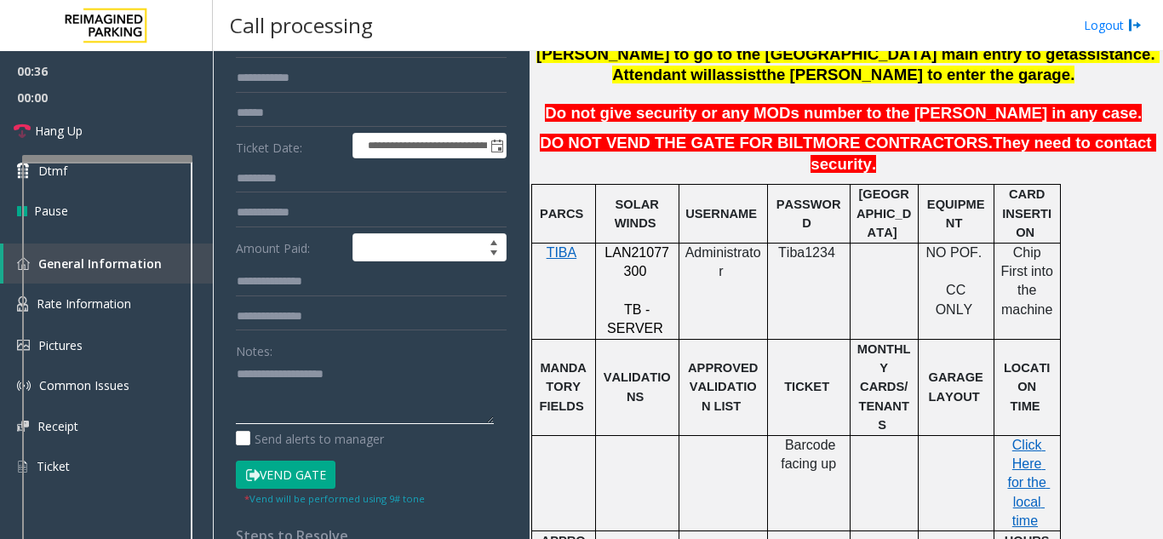
paste textarea "**********"
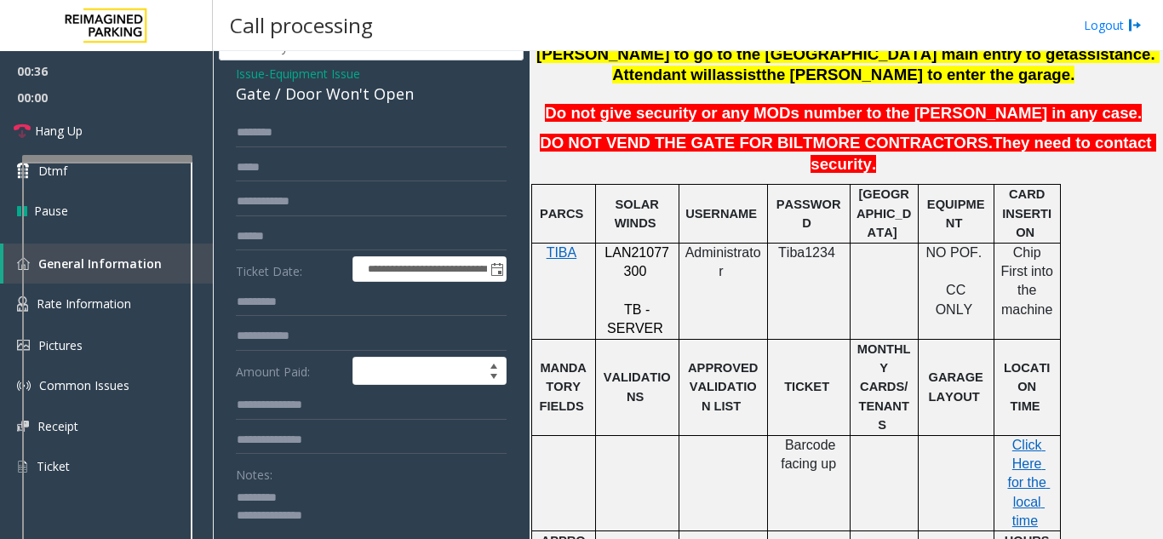
scroll to position [12, 0]
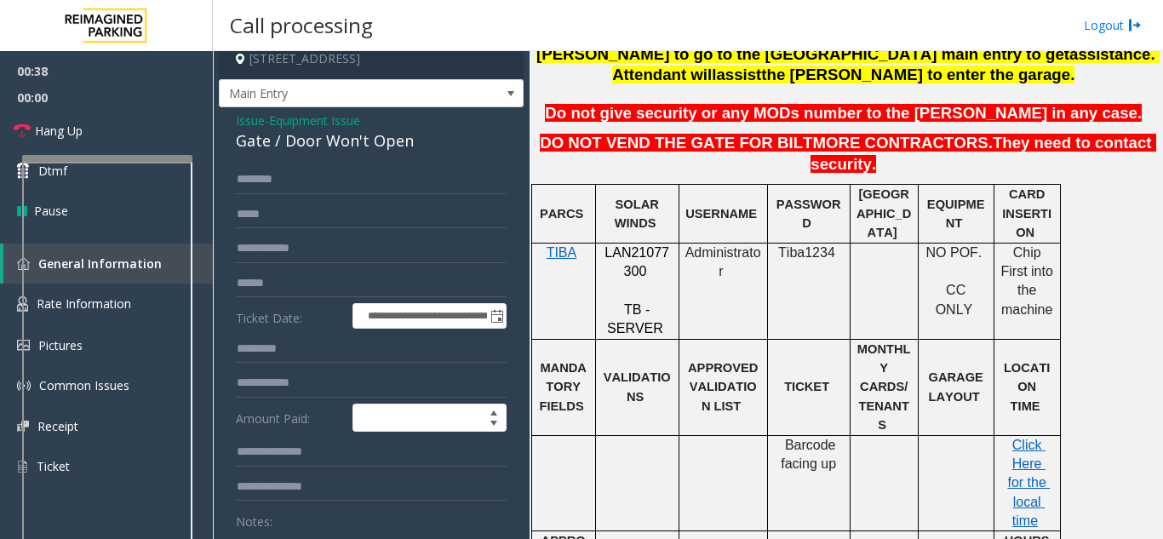
click at [248, 152] on div "Gate / Door Won't Open" at bounding box center [371, 140] width 271 height 23
copy div "Gate / Door Won't Open"
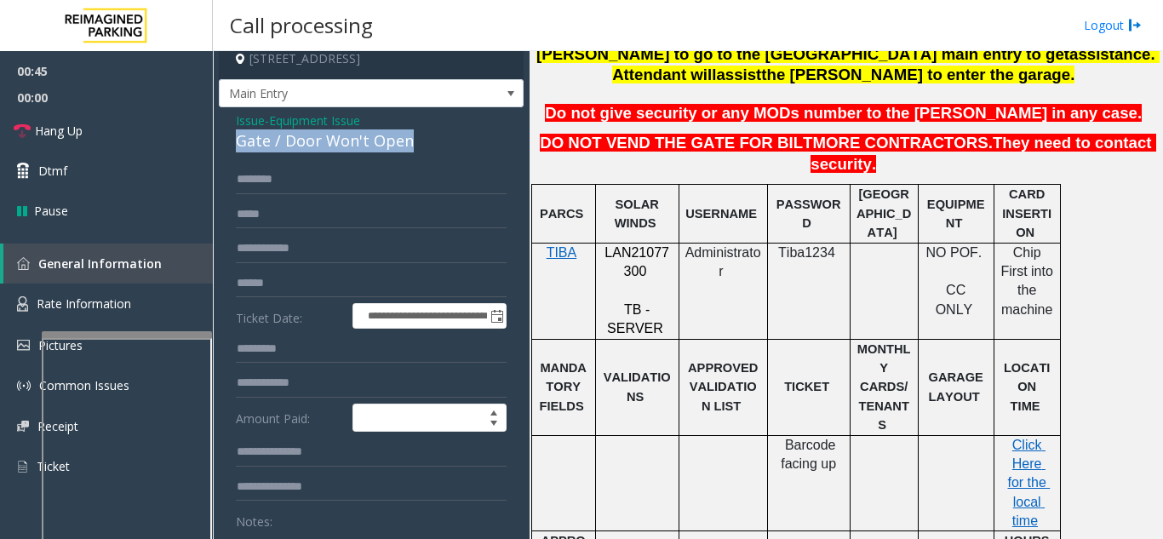
click at [125, 338] on div at bounding box center [127, 334] width 170 height 7
click at [100, 312] on link "Rate Information" at bounding box center [106, 304] width 213 height 42
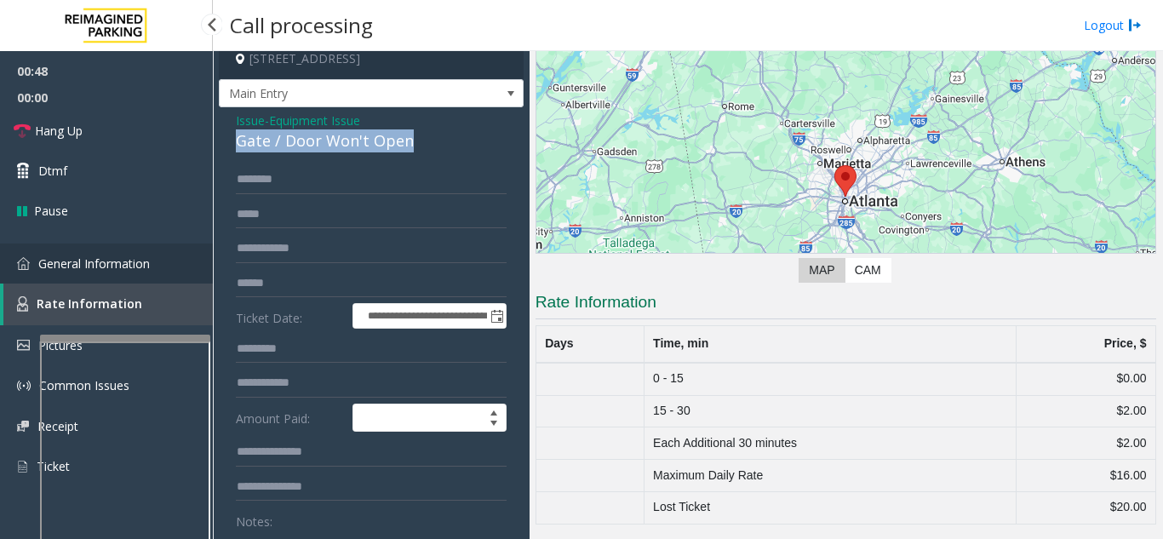
click at [121, 276] on link "General Information" at bounding box center [106, 263] width 213 height 40
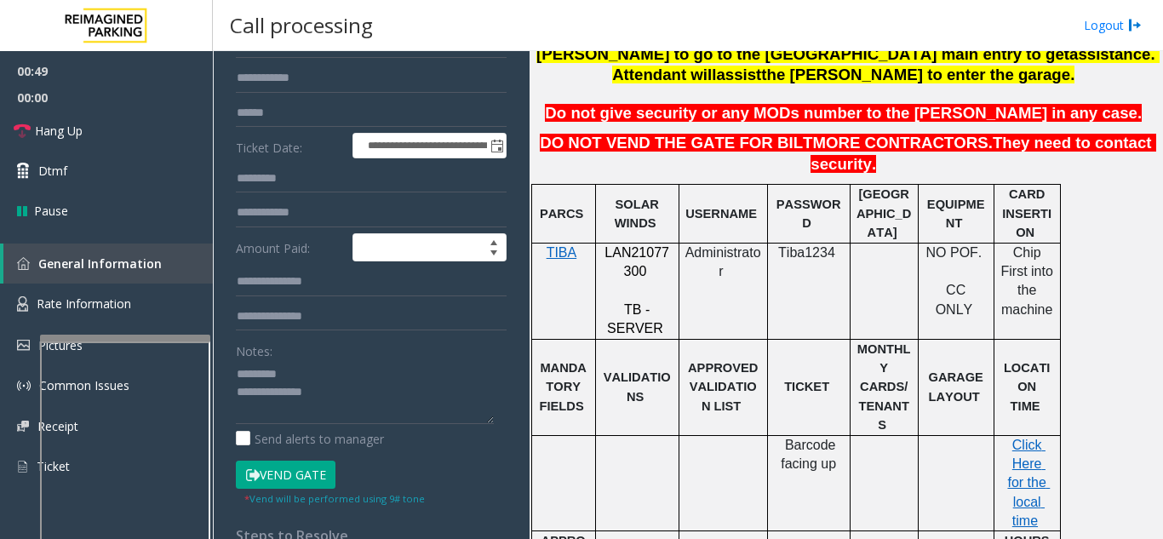
scroll to position [97, 0]
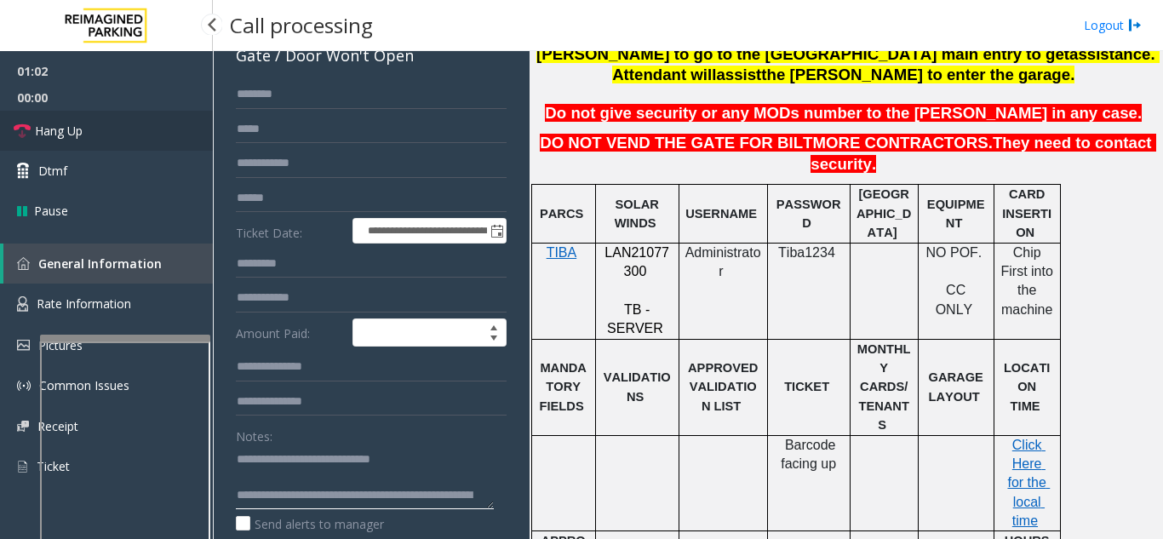
type textarea "**********"
click at [33, 138] on link "Hang Up" at bounding box center [106, 131] width 213 height 40
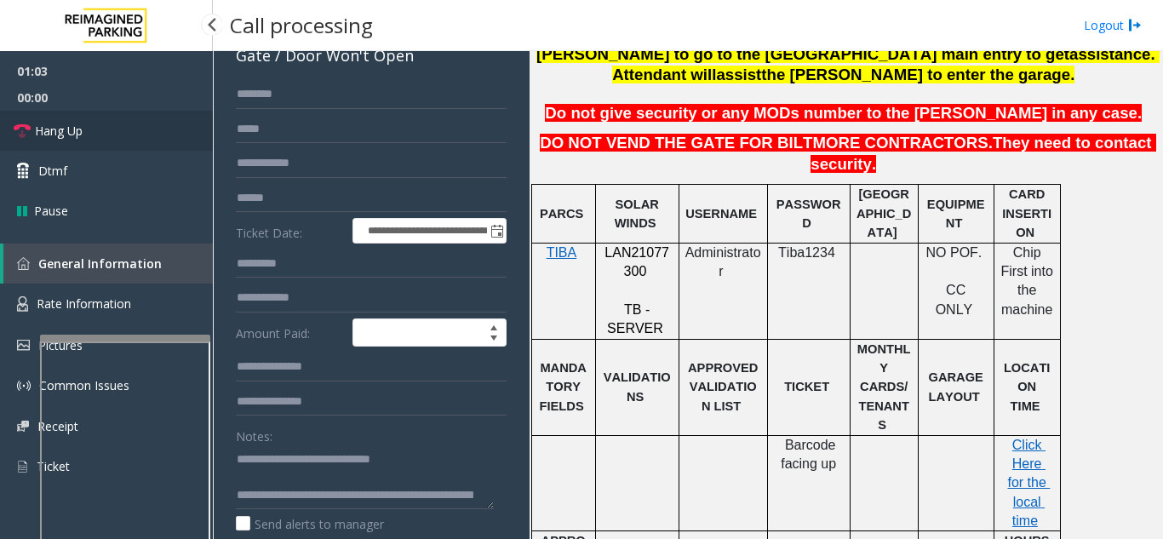
click at [33, 138] on link "Hang Up" at bounding box center [106, 131] width 213 height 40
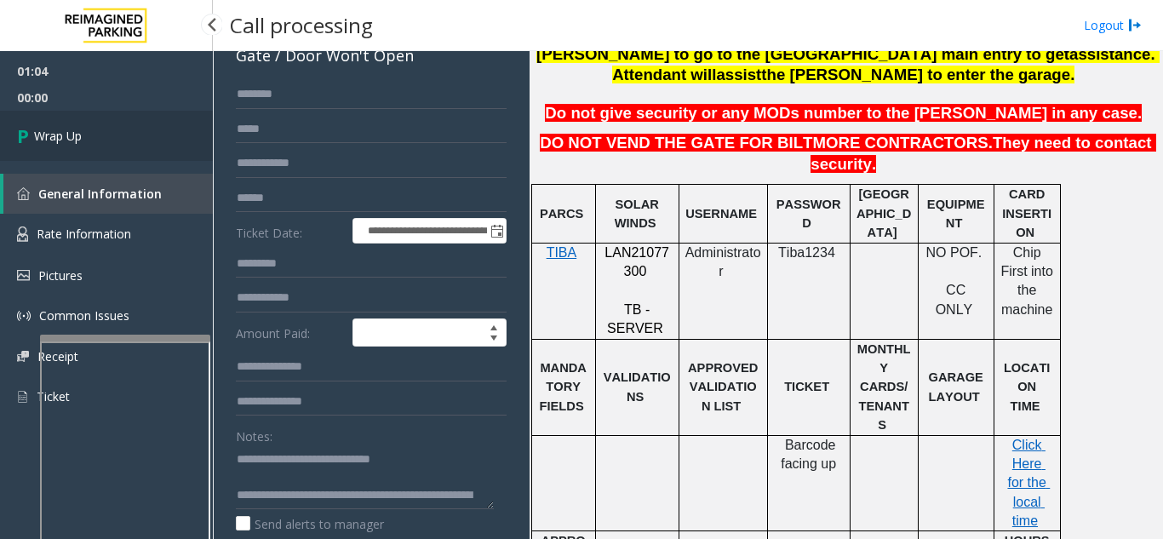
click at [33, 138] on icon at bounding box center [25, 136] width 17 height 28
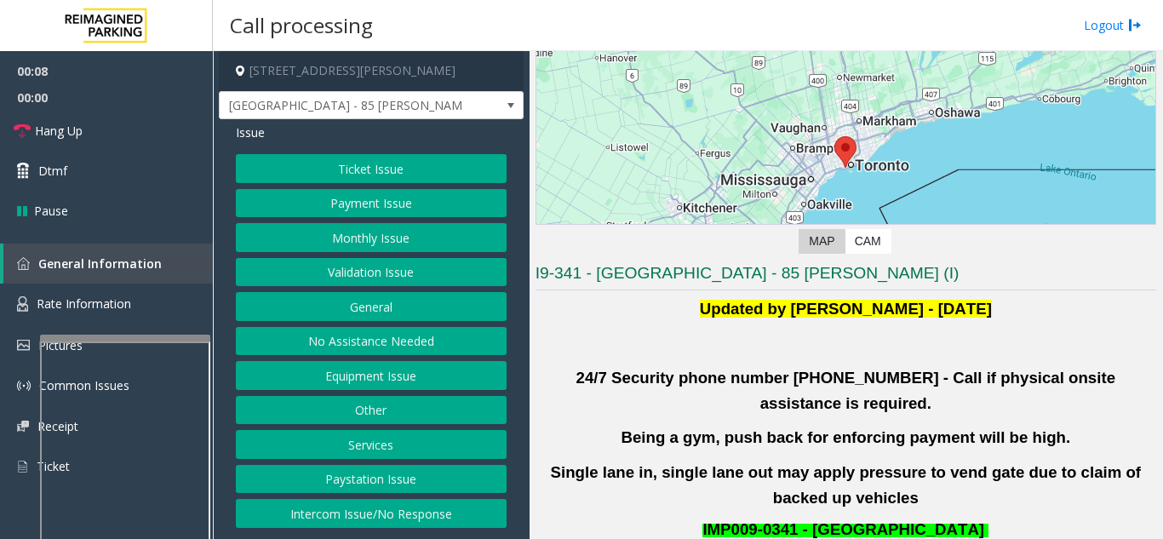
scroll to position [255, 0]
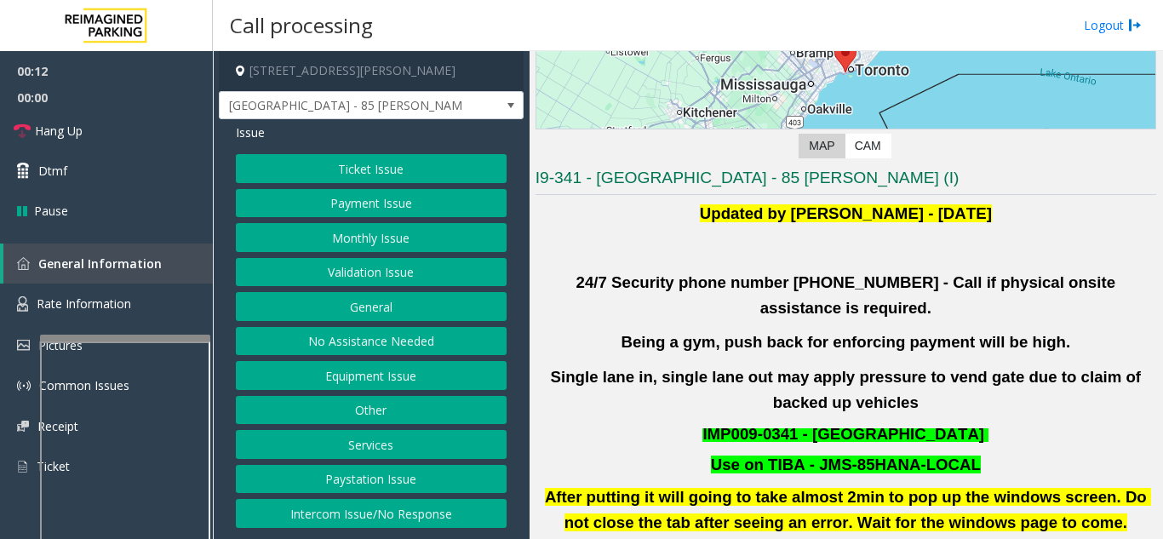
click at [390, 270] on button "Validation Issue" at bounding box center [371, 272] width 271 height 29
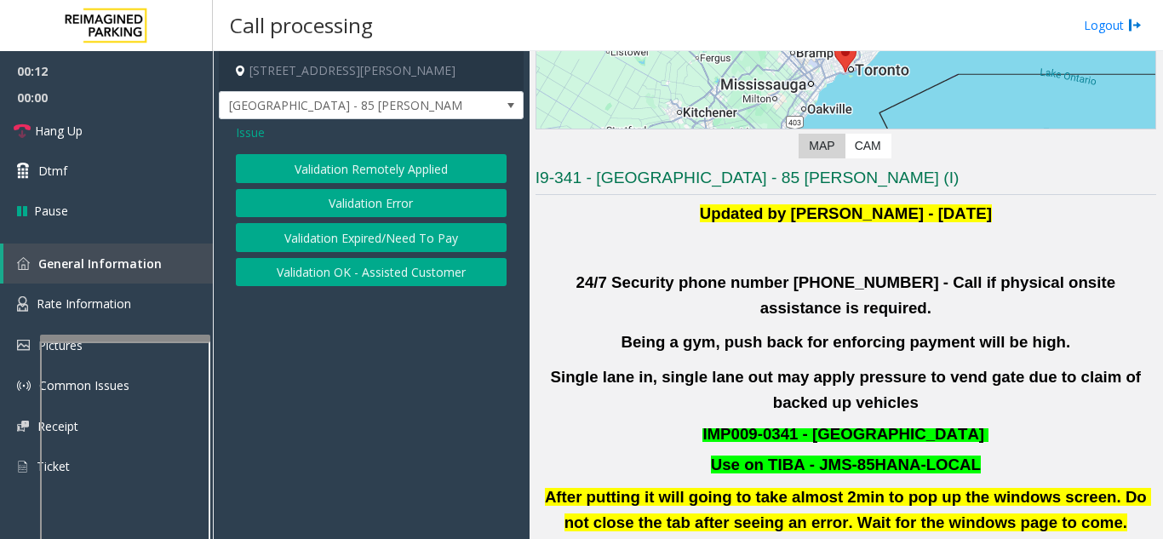
click at [369, 203] on button "Validation Error" at bounding box center [371, 203] width 271 height 29
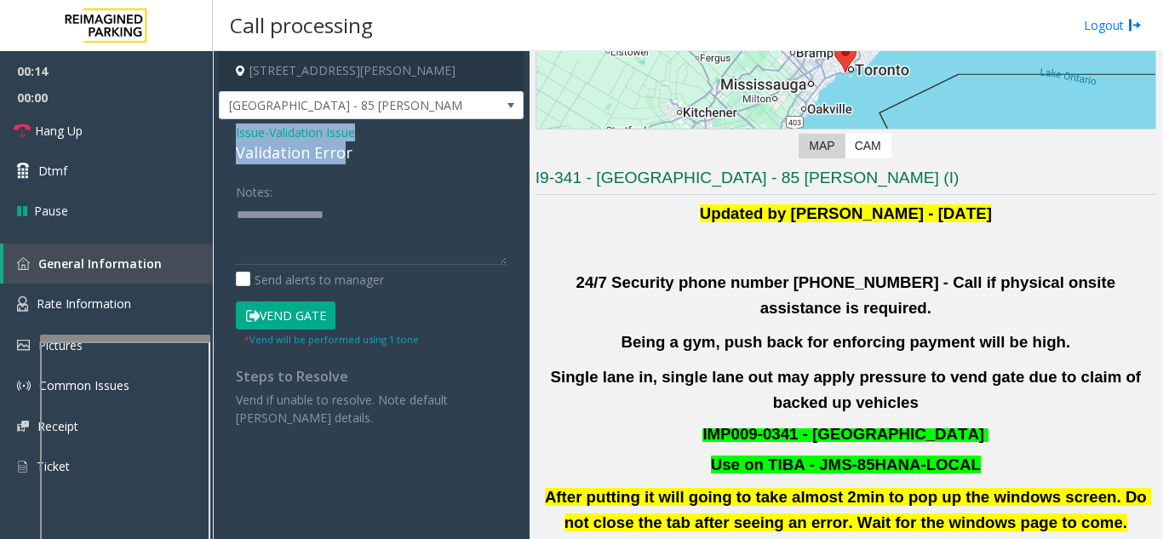
drag, startPoint x: 343, startPoint y: 154, endPoint x: 281, endPoint y: 144, distance: 63.0
click at [248, 121] on div "Issue - Validation Issue Validation Error Notes: Send alerts to manager Vend Ga…" at bounding box center [371, 281] width 305 height 324
drag, startPoint x: 352, startPoint y: 156, endPoint x: 237, endPoint y: 137, distance: 117.3
click at [237, 137] on div "Issue - Validation Issue Validation Error" at bounding box center [371, 143] width 271 height 41
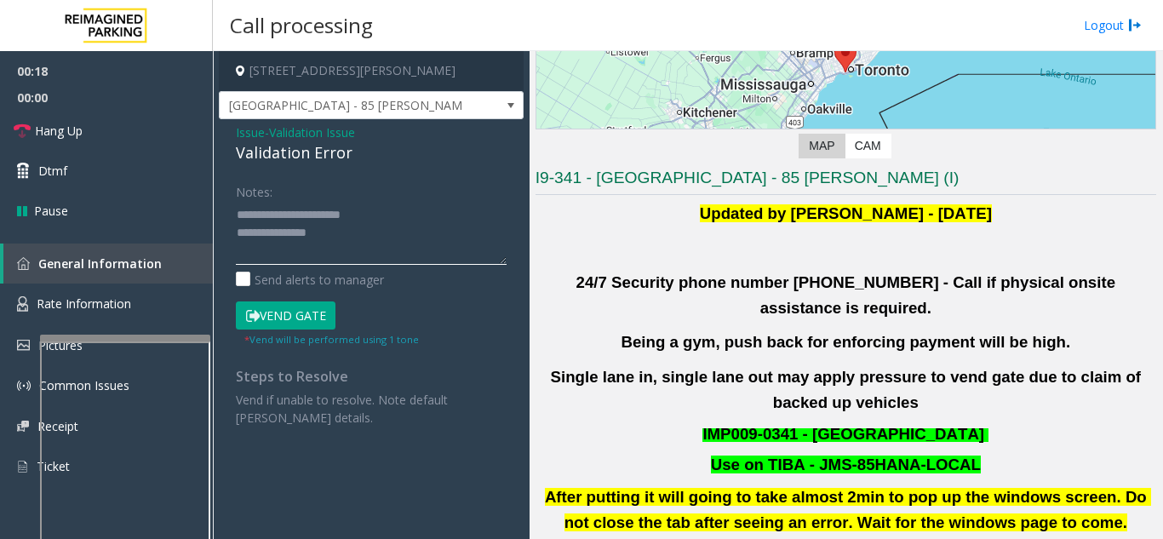
click at [262, 232] on textarea at bounding box center [371, 233] width 271 height 64
drag, startPoint x: 272, startPoint y: 210, endPoint x: 407, endPoint y: 209, distance: 135.3
click at [407, 209] on textarea at bounding box center [371, 233] width 271 height 64
click at [237, 233] on textarea at bounding box center [371, 233] width 271 height 64
click at [407, 218] on textarea at bounding box center [371, 233] width 271 height 64
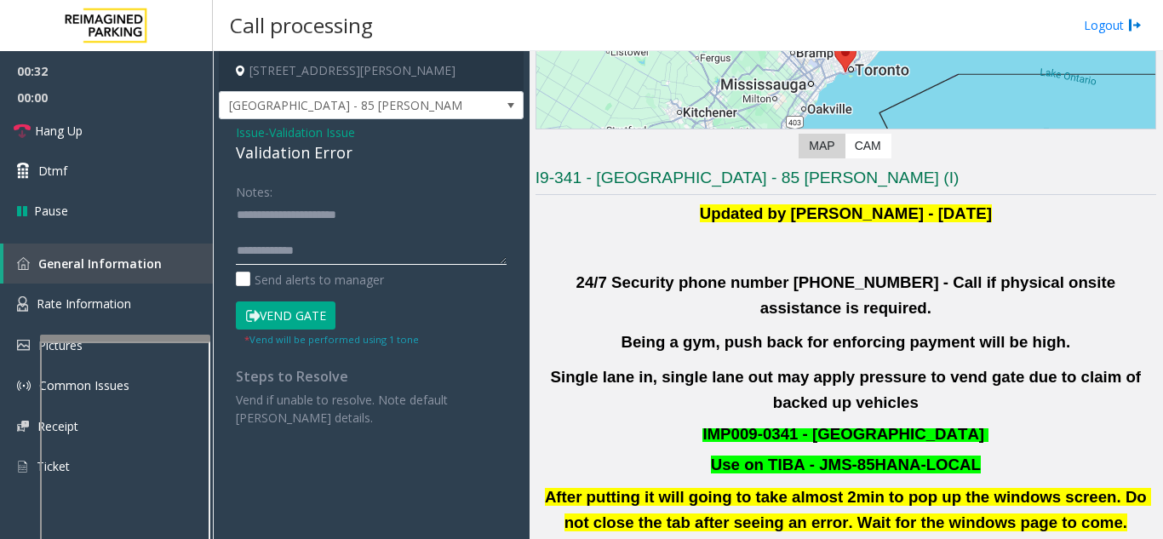
scroll to position [13, 0]
click at [238, 262] on textarea at bounding box center [371, 233] width 271 height 64
click at [335, 248] on textarea at bounding box center [371, 233] width 271 height 64
type textarea "**********"
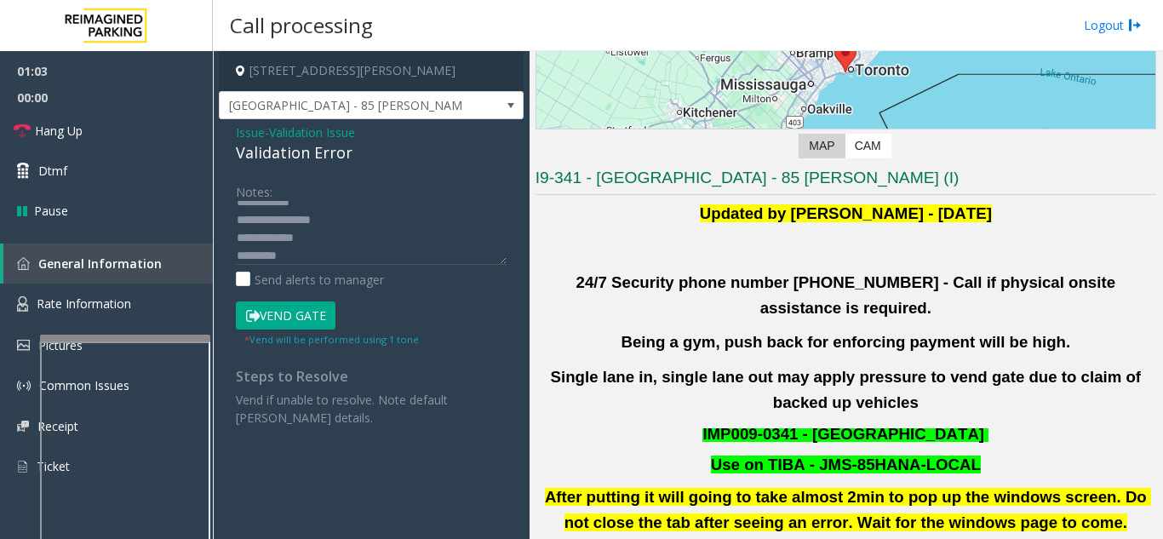
drag, startPoint x: 311, startPoint y: 317, endPoint x: 220, endPoint y: 259, distance: 107.2
click at [309, 317] on button "Vend Gate" at bounding box center [286, 315] width 100 height 29
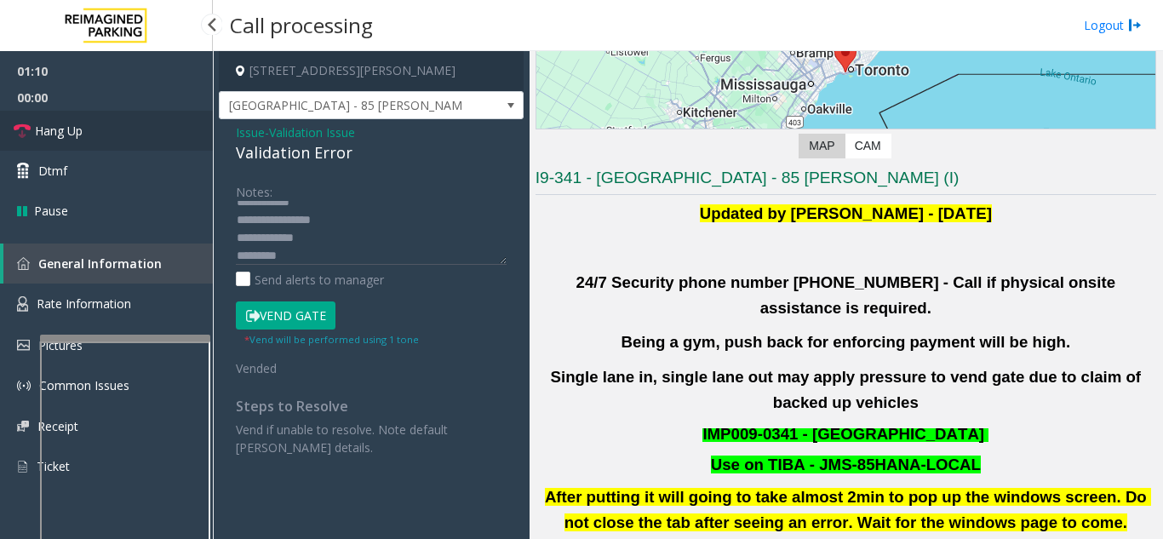
click at [123, 124] on link "Hang Up" at bounding box center [106, 131] width 213 height 40
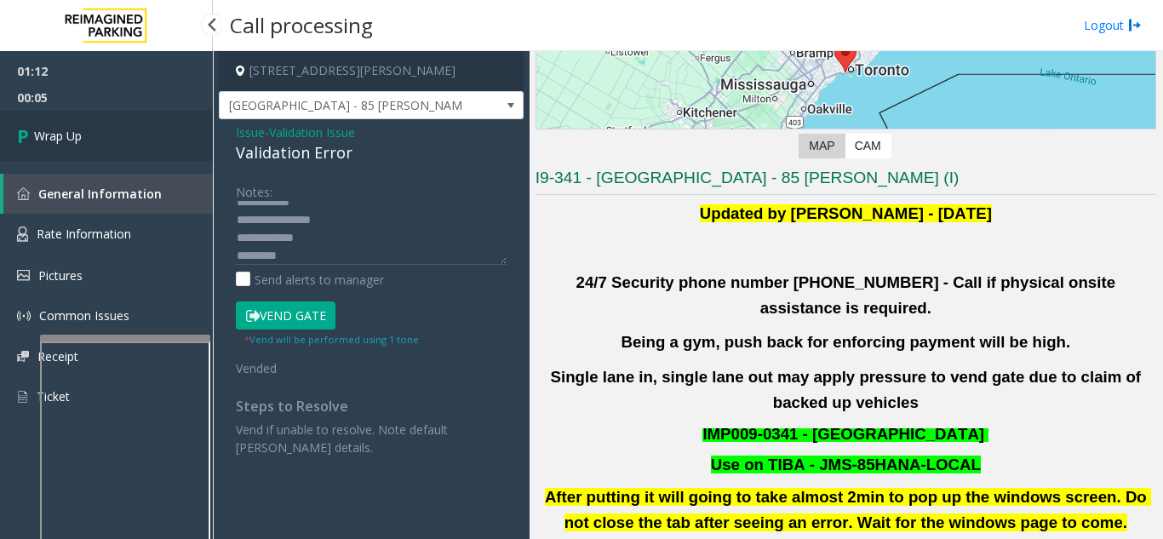
click at [57, 123] on link "Wrap Up" at bounding box center [106, 136] width 213 height 50
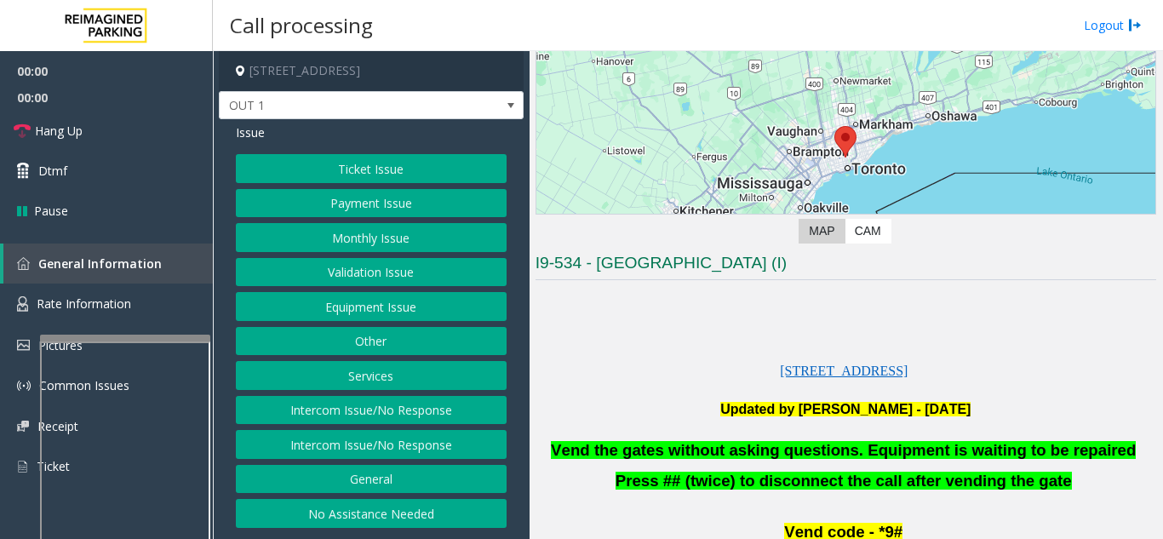
scroll to position [255, 0]
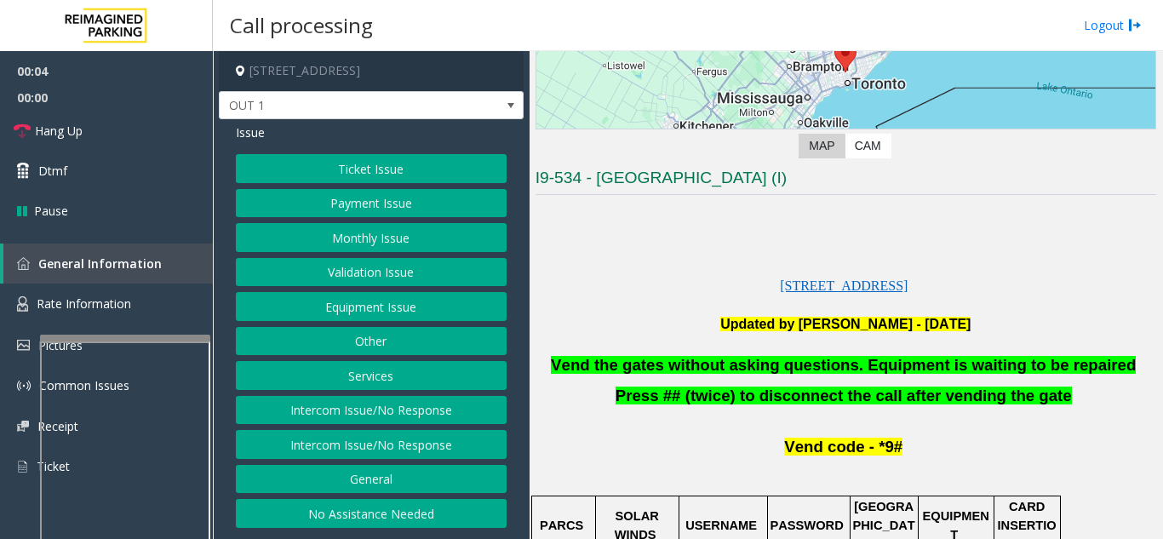
click at [363, 269] on button "Validation Issue" at bounding box center [371, 272] width 271 height 29
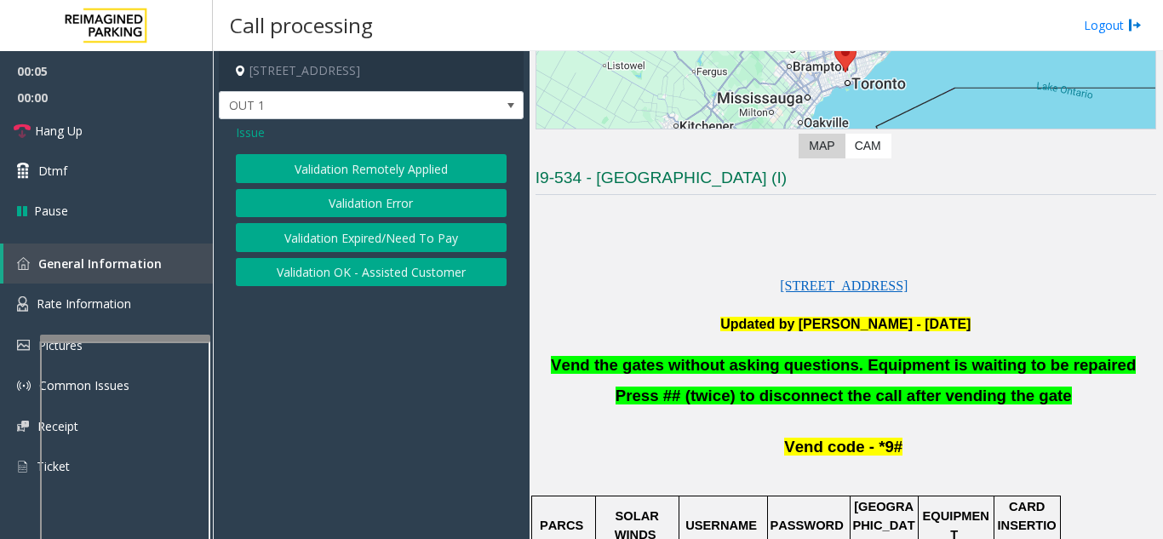
click at [346, 204] on button "Validation Error" at bounding box center [371, 203] width 271 height 29
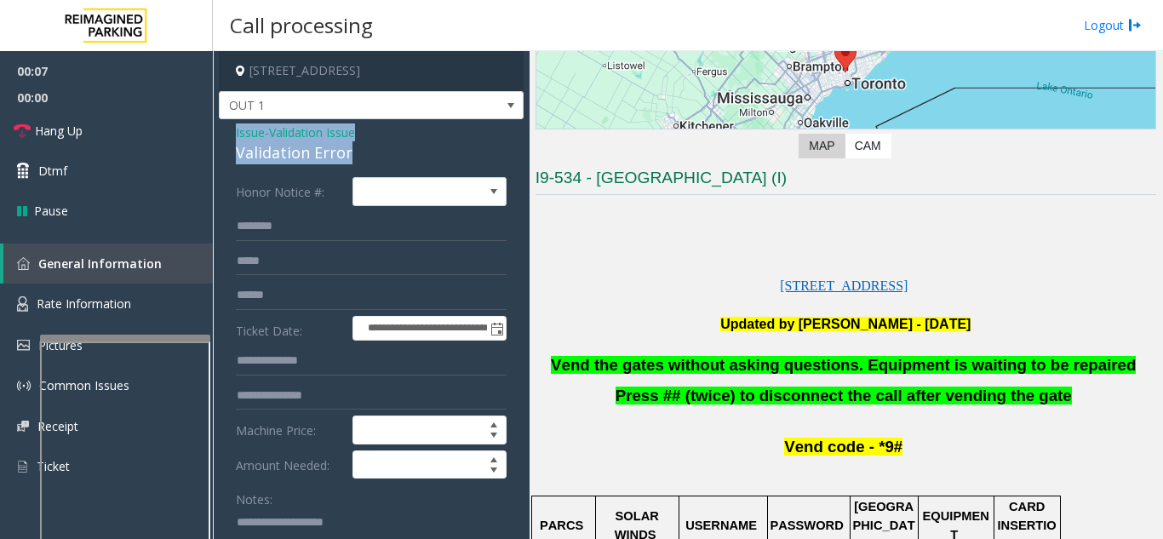
drag, startPoint x: 352, startPoint y: 149, endPoint x: 232, endPoint y: 130, distance: 121.5
copy div "Issue - Validation Issue Validation Error"
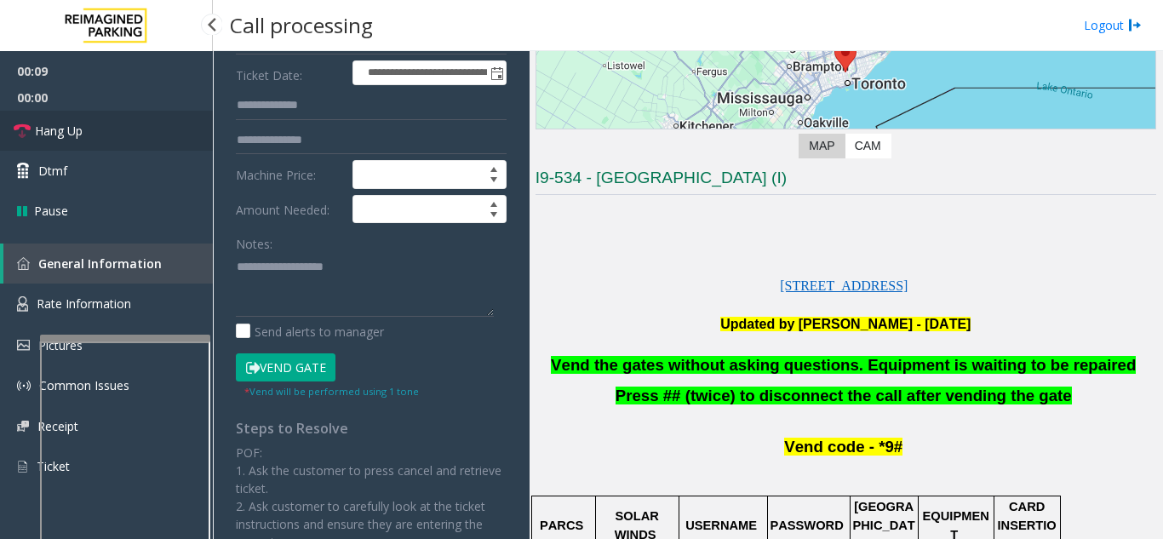
click at [62, 136] on span "Hang Up" at bounding box center [59, 131] width 48 height 18
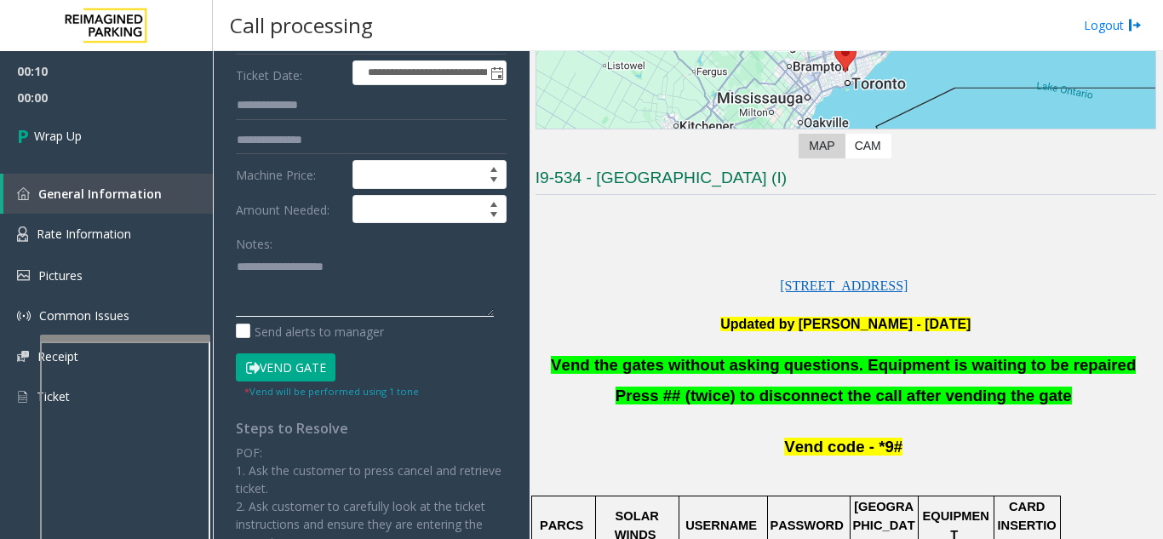
paste textarea "**********"
click at [631, 360] on span "Vend the gates without asking questions. Equipment is waiting to be repaired" at bounding box center [843, 365] width 585 height 18
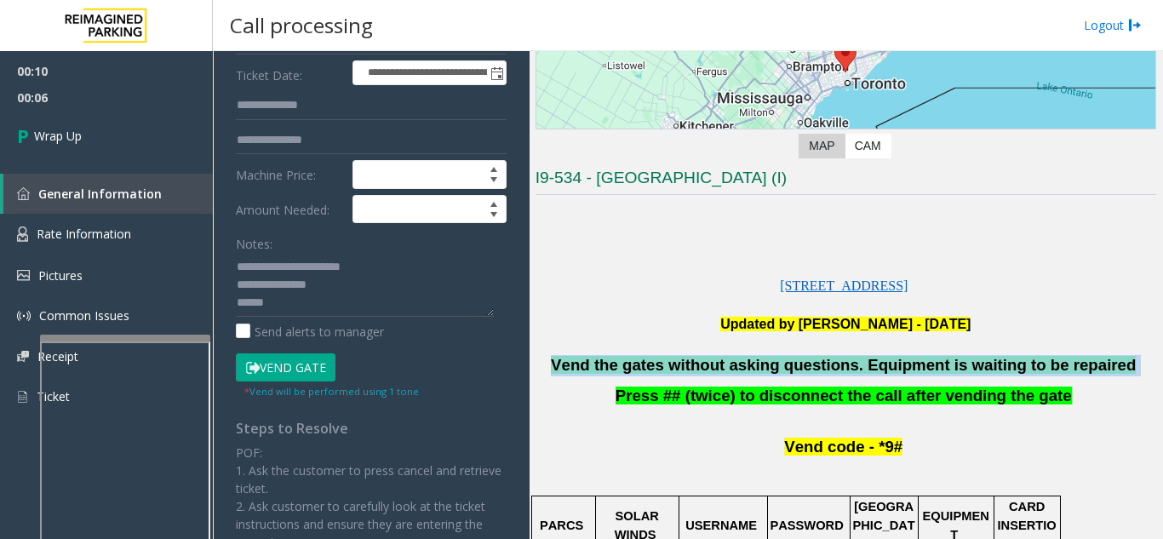
click at [631, 360] on span "Vend the gates without asking questions. Equipment is waiting to be repaired" at bounding box center [843, 365] width 585 height 18
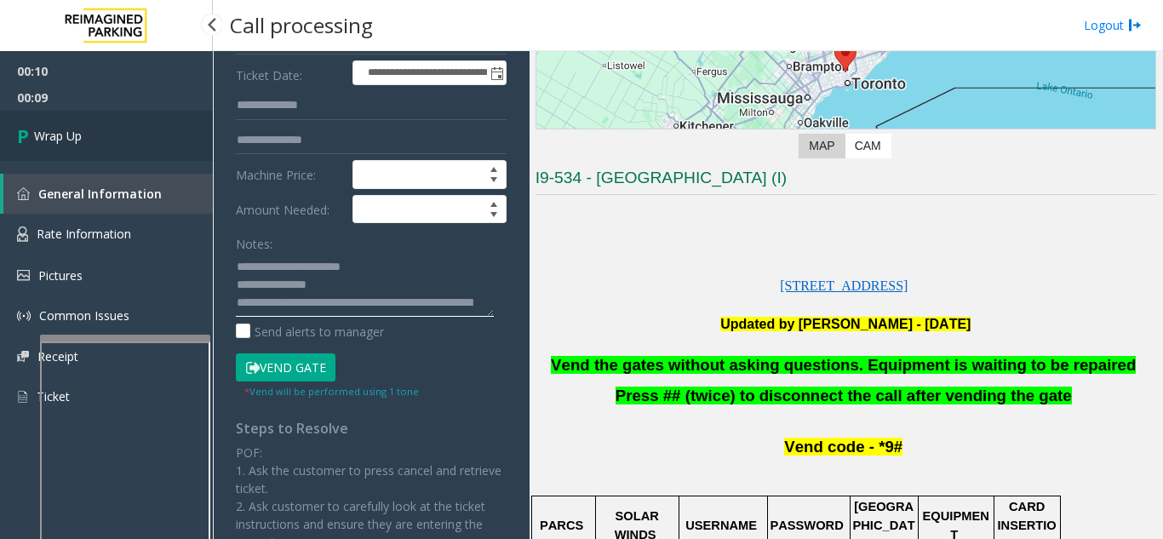
type textarea "**********"
click at [72, 149] on link "Wrap Up" at bounding box center [106, 136] width 213 height 50
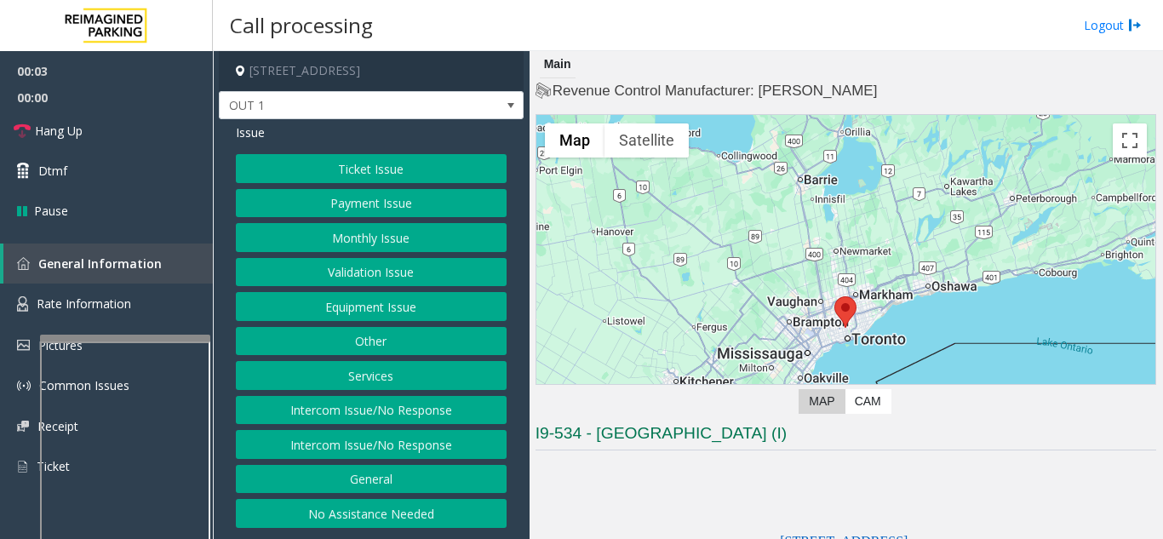
click at [358, 306] on button "Equipment Issue" at bounding box center [371, 306] width 271 height 29
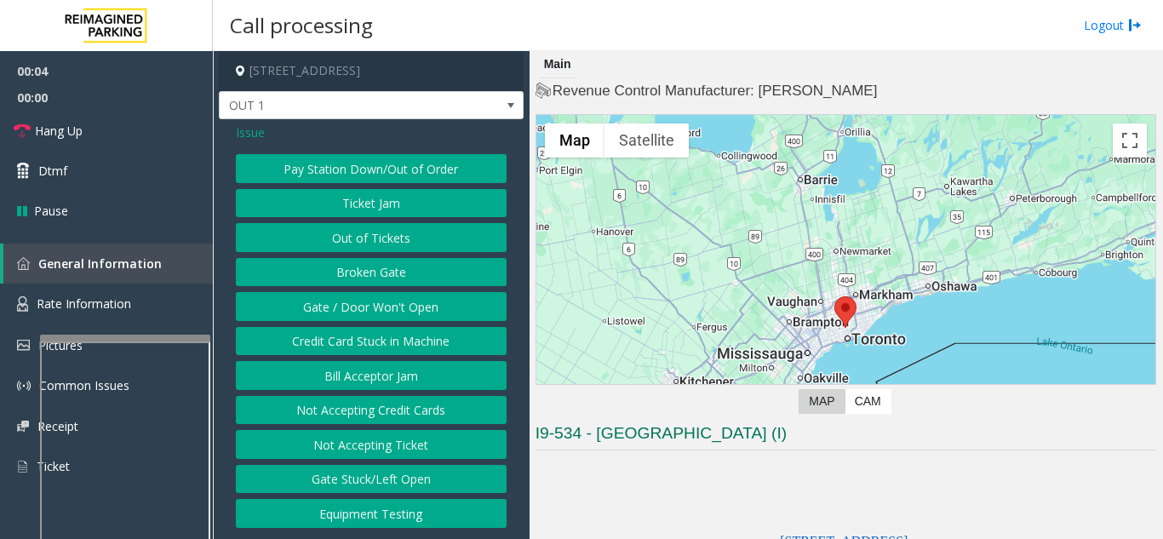
click at [378, 297] on button "Gate / Door Won't Open" at bounding box center [371, 306] width 271 height 29
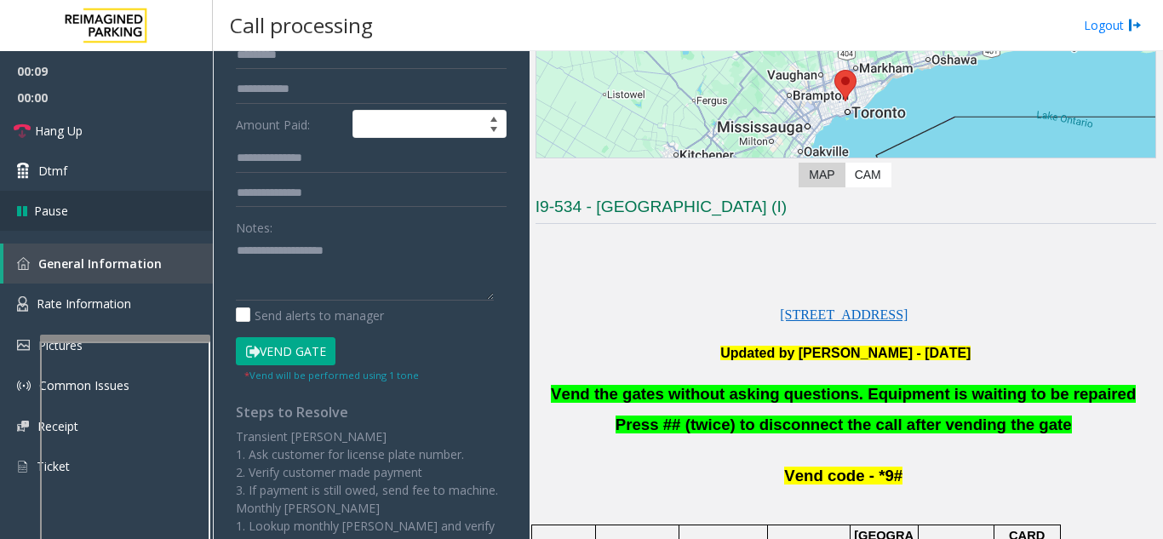
scroll to position [255, 0]
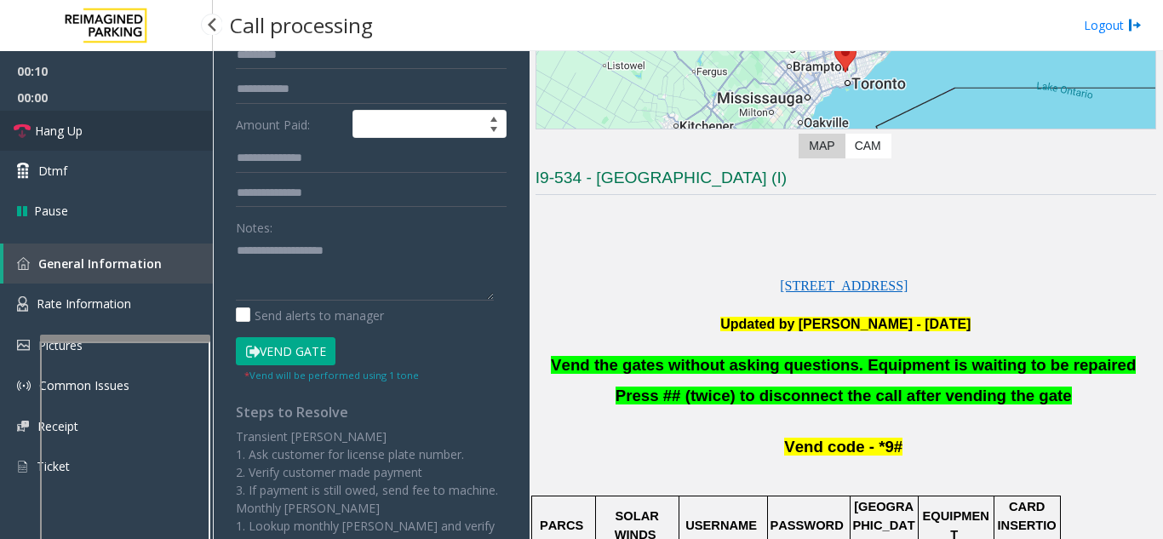
click at [74, 133] on span "Hang Up" at bounding box center [59, 131] width 48 height 18
click at [826, 361] on span "Vend the gates without asking questions. Equipment is waiting to be repaired" at bounding box center [843, 365] width 585 height 18
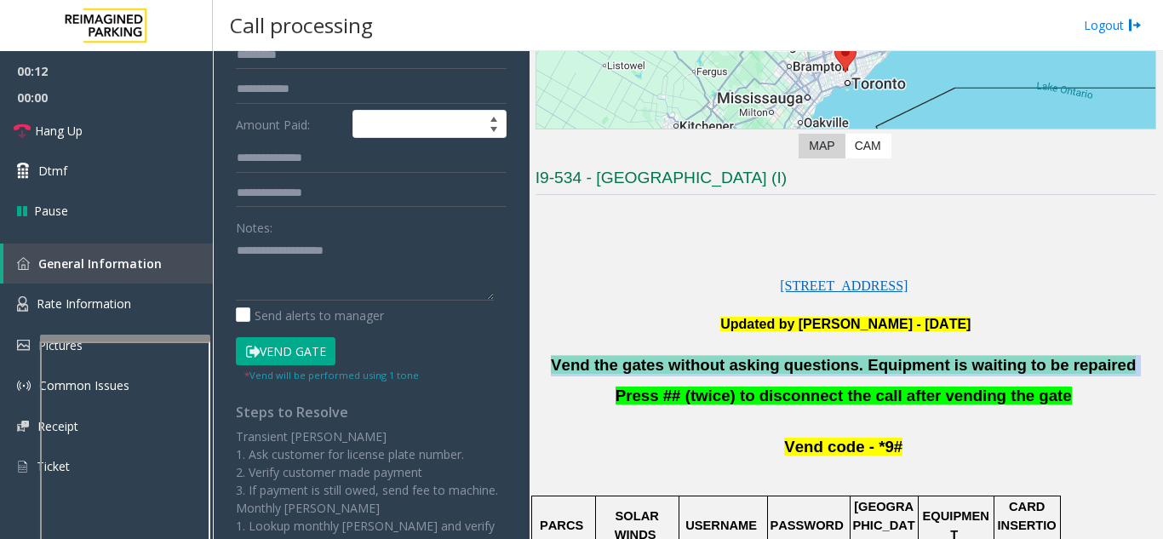
click at [826, 361] on span "Vend the gates without asking questions. Equipment is waiting to be repaired" at bounding box center [843, 365] width 585 height 18
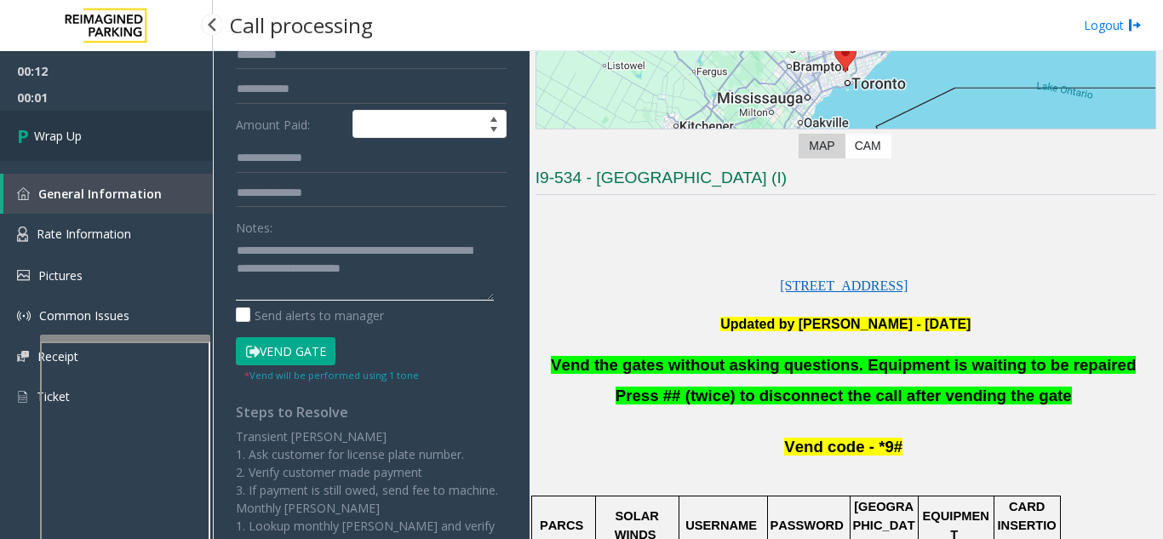
type textarea "**********"
click at [97, 149] on link "Wrap Up" at bounding box center [106, 136] width 213 height 50
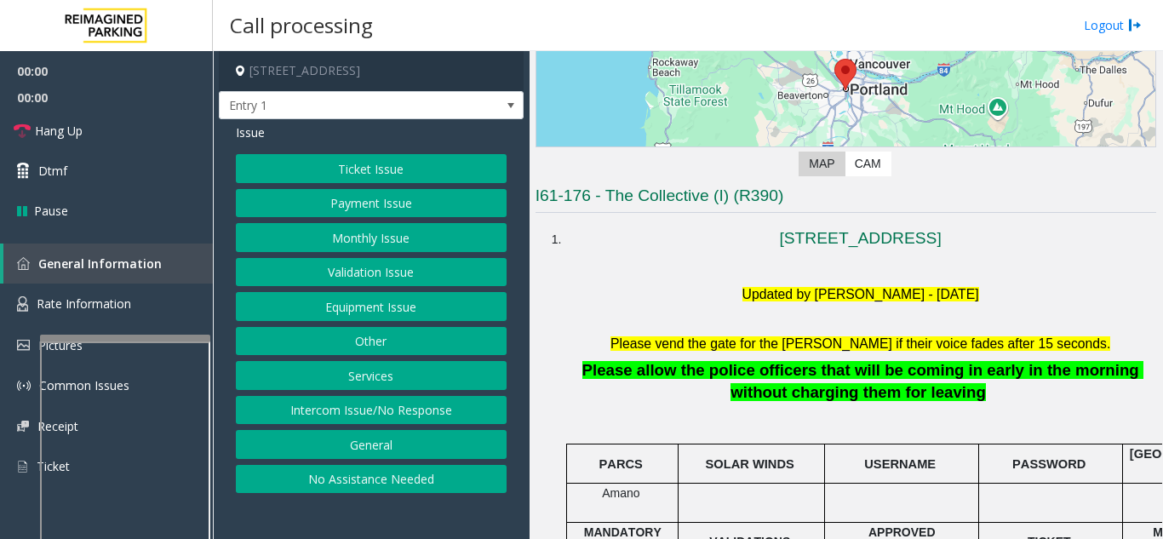
scroll to position [255, 0]
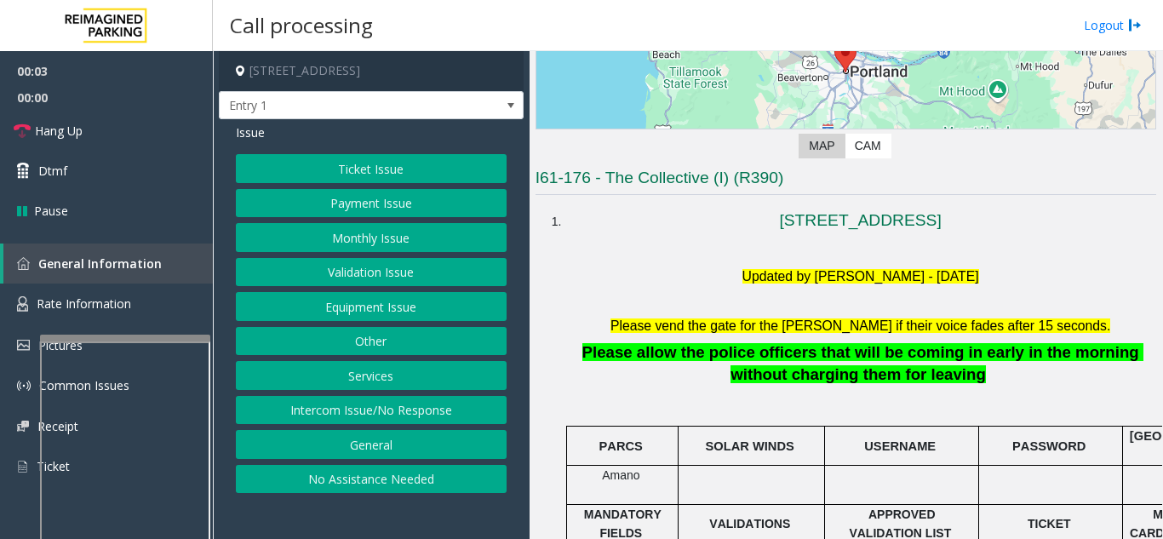
click at [369, 412] on button "Intercom Issue/No Response" at bounding box center [371, 410] width 271 height 29
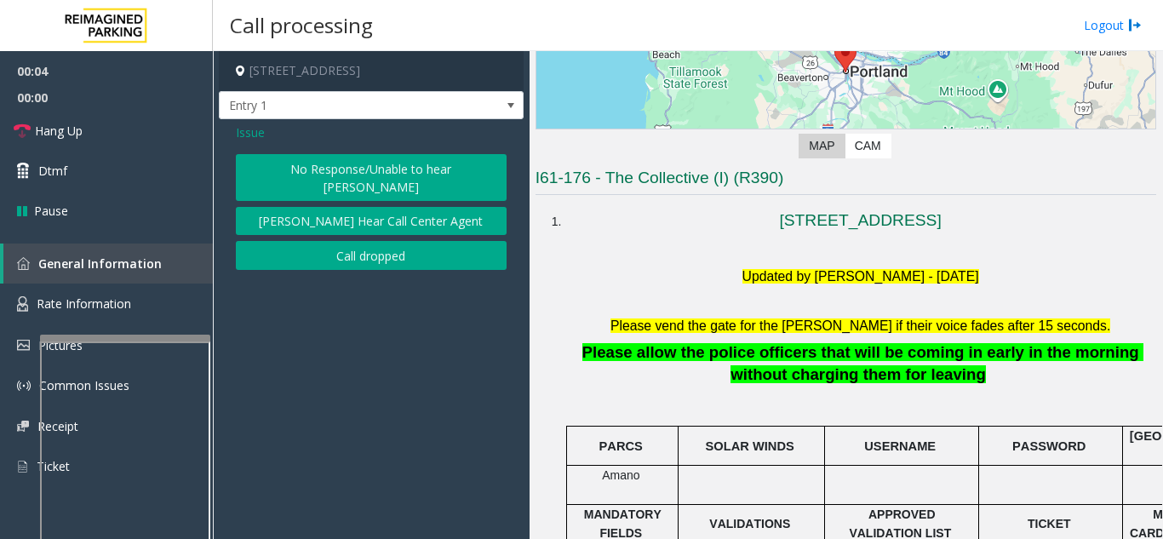
click at [386, 176] on button "No Response/Unable to hear [PERSON_NAME]" at bounding box center [371, 177] width 271 height 47
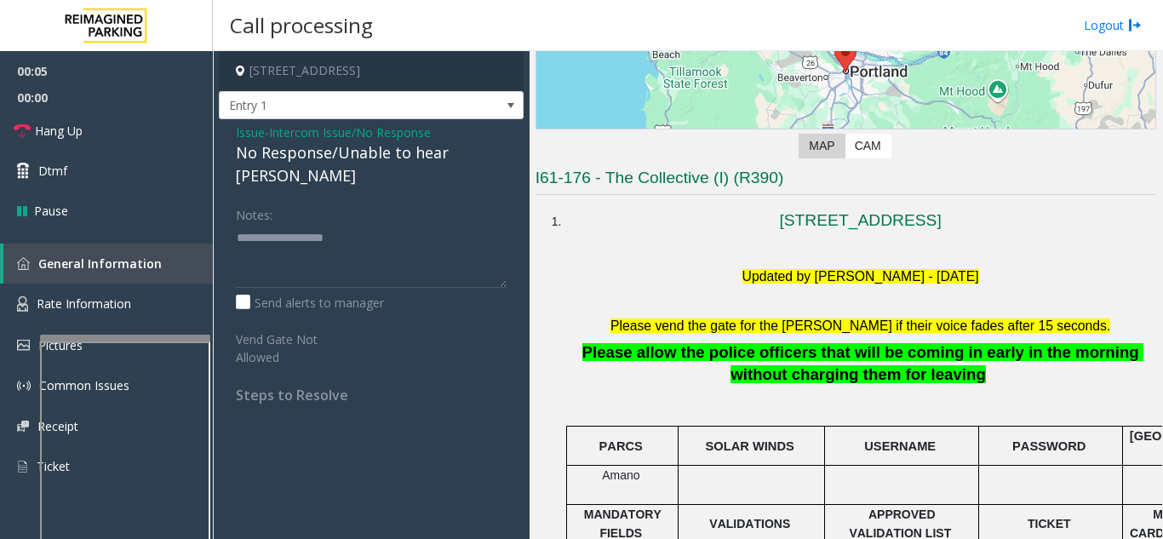
click at [337, 165] on div "Issue - Intercom Issue/No Response No Response/Unable to hear [PERSON_NAME] Not…" at bounding box center [371, 269] width 305 height 301
click at [307, 161] on div "No Response/Unable to hear [PERSON_NAME]" at bounding box center [371, 164] width 271 height 46
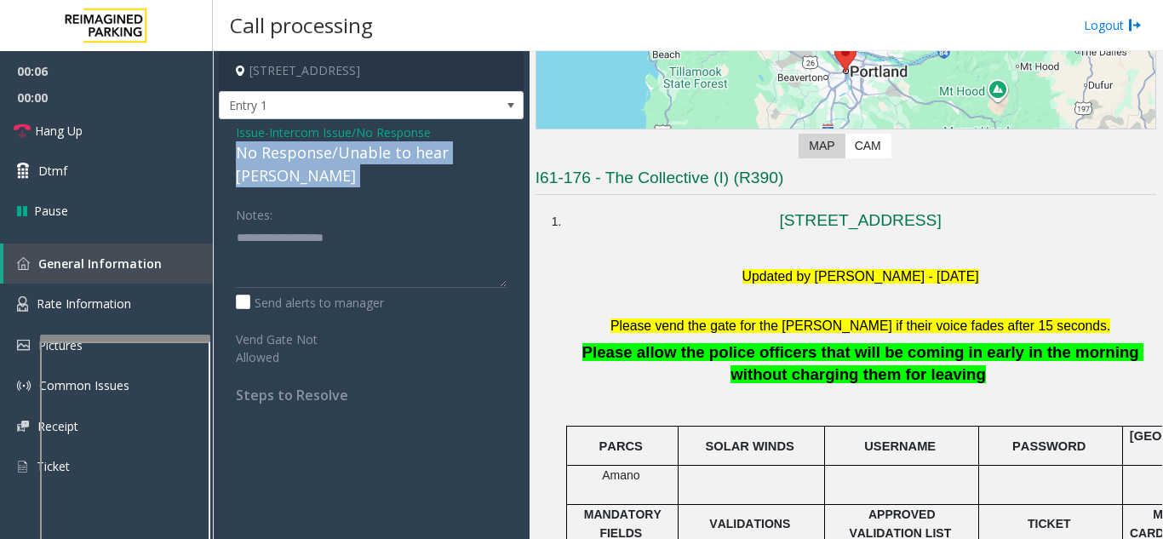
click at [307, 161] on div "No Response/Unable to hear [PERSON_NAME]" at bounding box center [371, 164] width 271 height 46
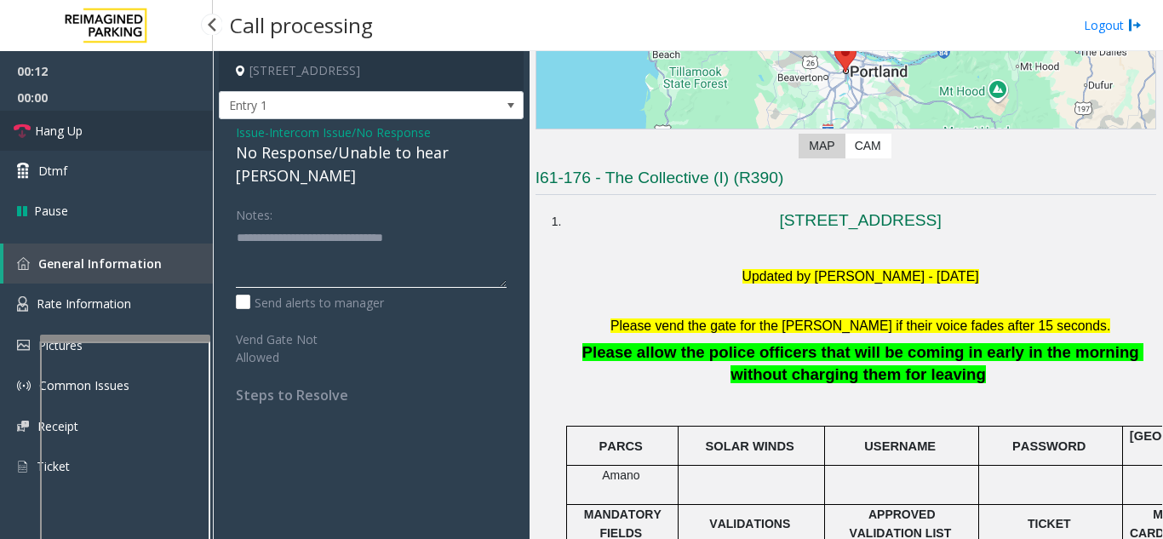
type textarea "**********"
click at [134, 140] on link "Hang Up" at bounding box center [106, 131] width 213 height 40
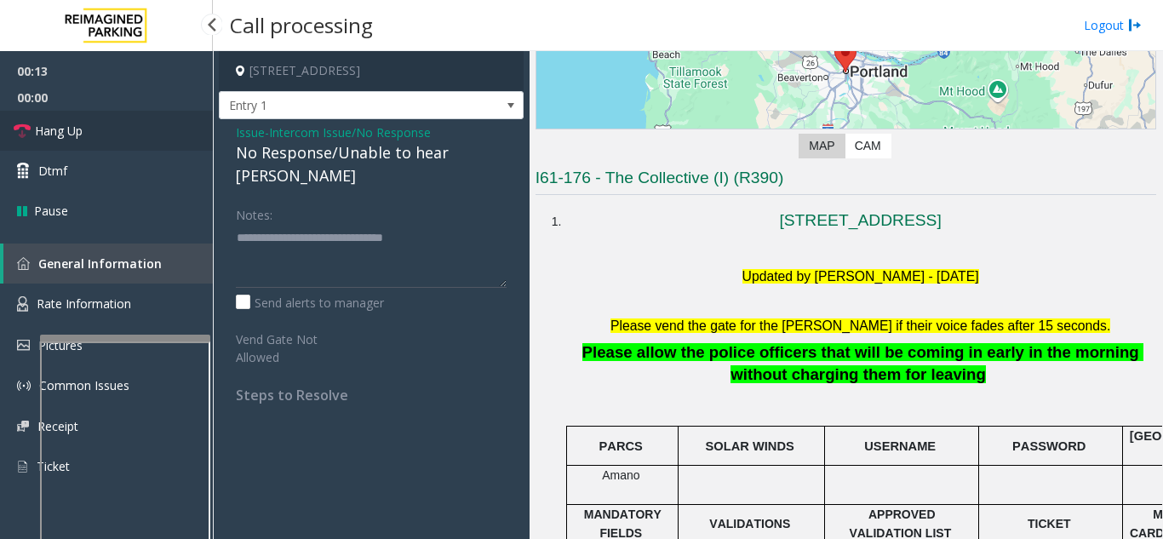
click at [134, 140] on link "Hang Up" at bounding box center [106, 131] width 213 height 40
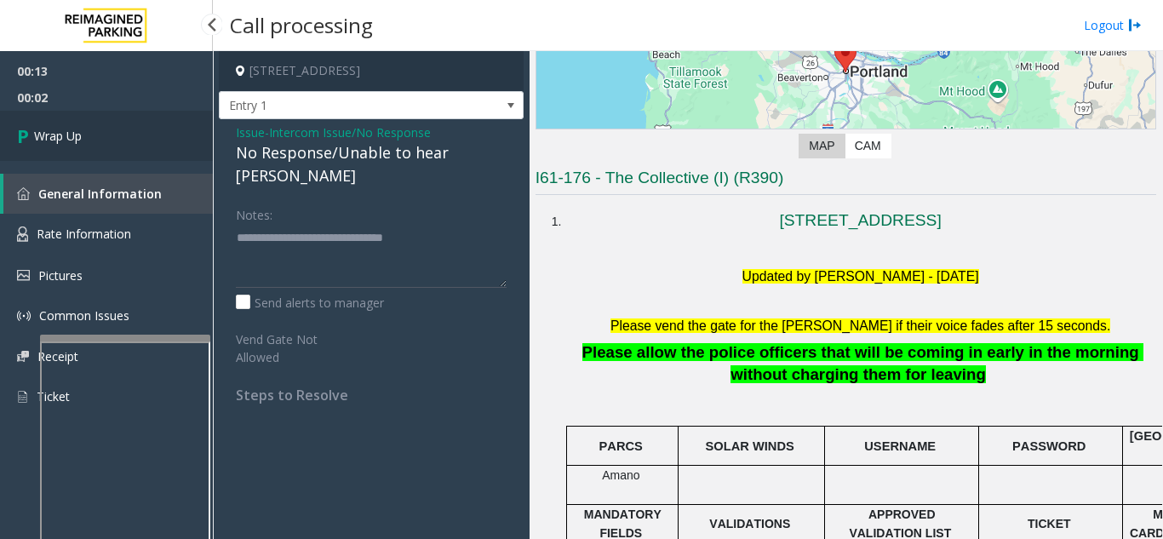
click at [134, 140] on link "Wrap Up" at bounding box center [106, 136] width 213 height 50
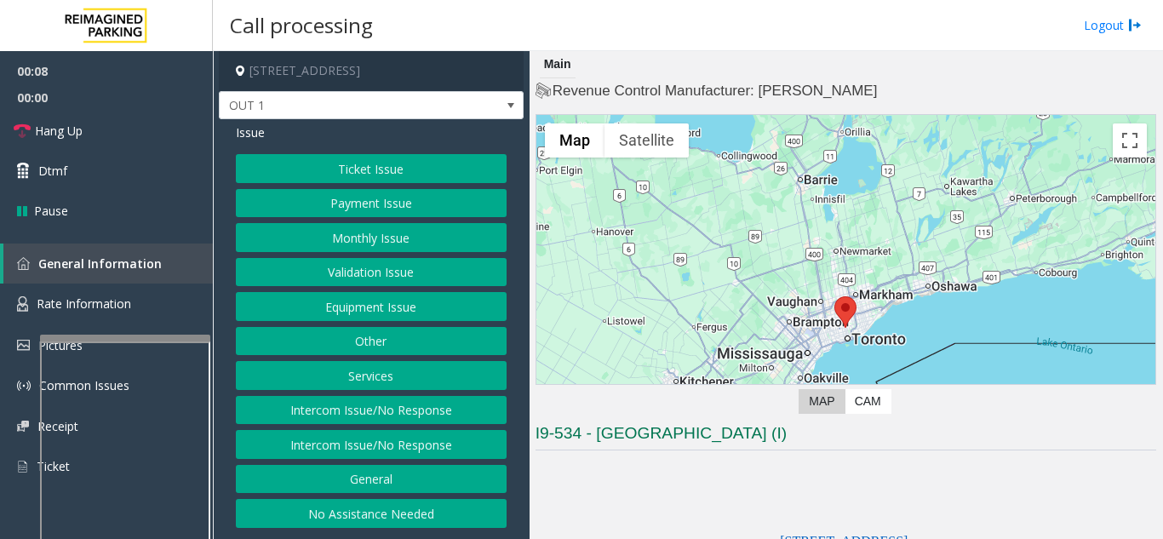
click at [371, 278] on button "Validation Issue" at bounding box center [371, 272] width 271 height 29
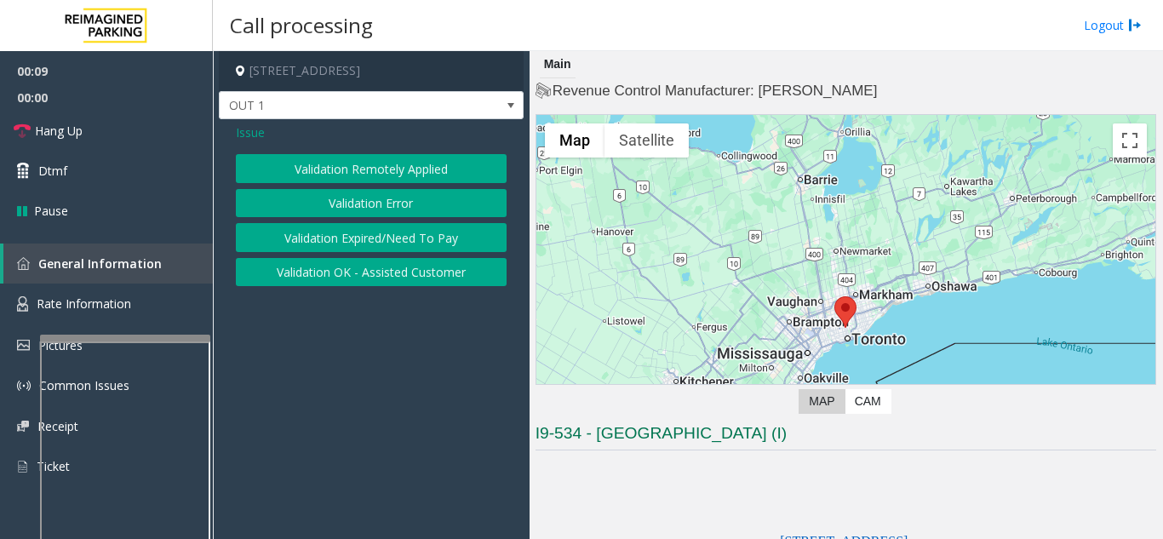
click at [397, 194] on button "Validation Error" at bounding box center [371, 203] width 271 height 29
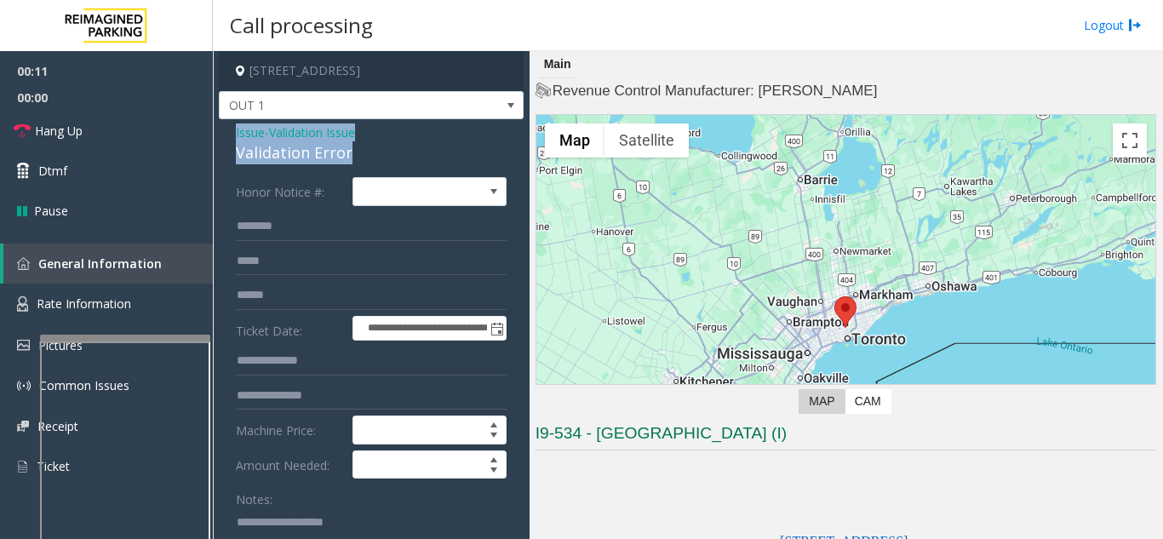
drag, startPoint x: 338, startPoint y: 152, endPoint x: 227, endPoint y: 134, distance: 112.2
copy div "Issue - Validation Issue Validation Error"
click at [72, 130] on span "Hang Up" at bounding box center [59, 131] width 48 height 18
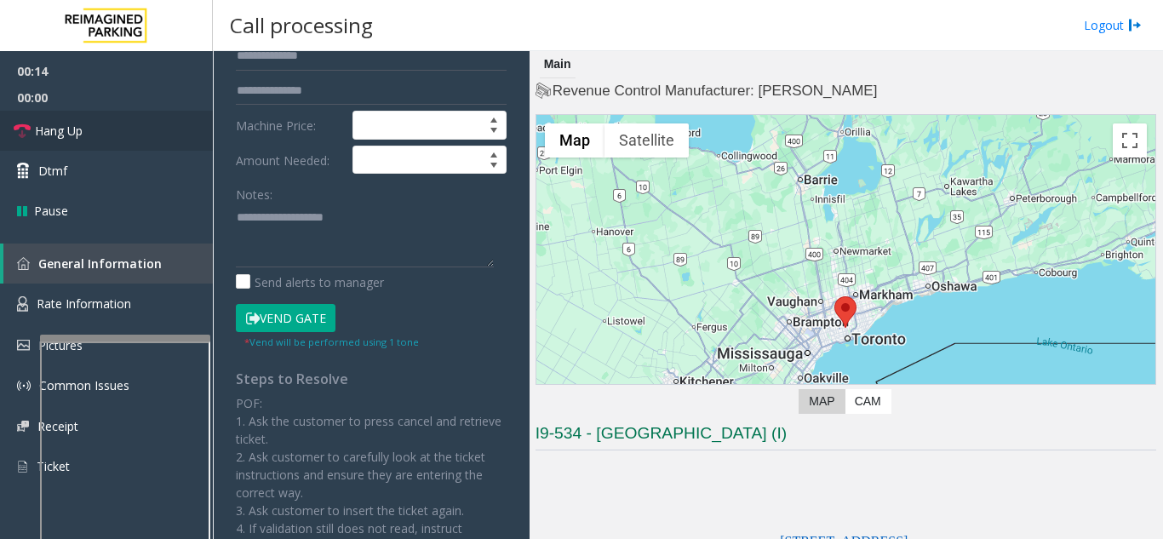
scroll to position [340, 0]
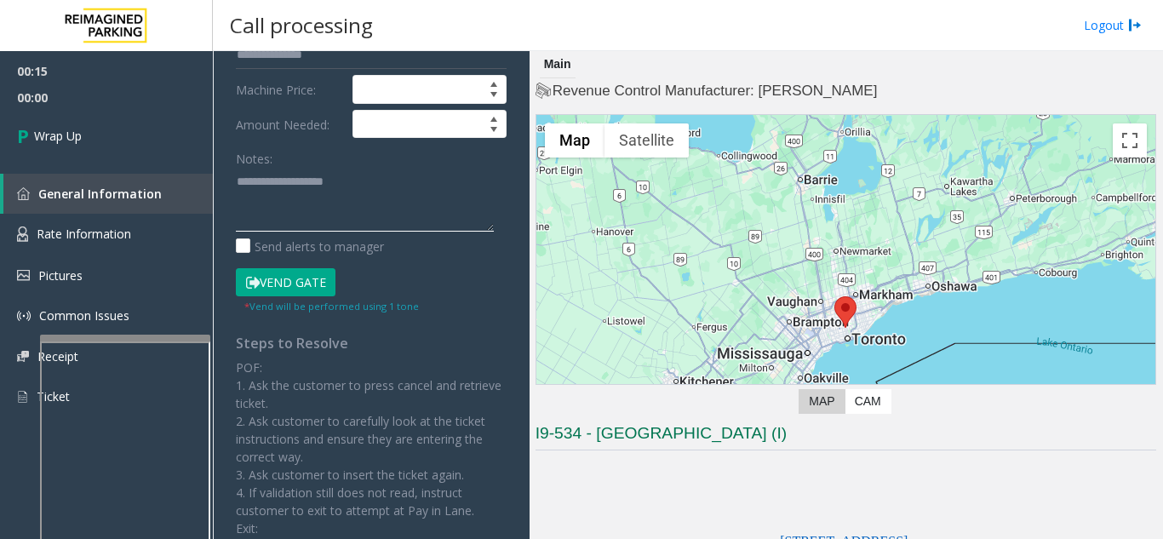
paste textarea "**********"
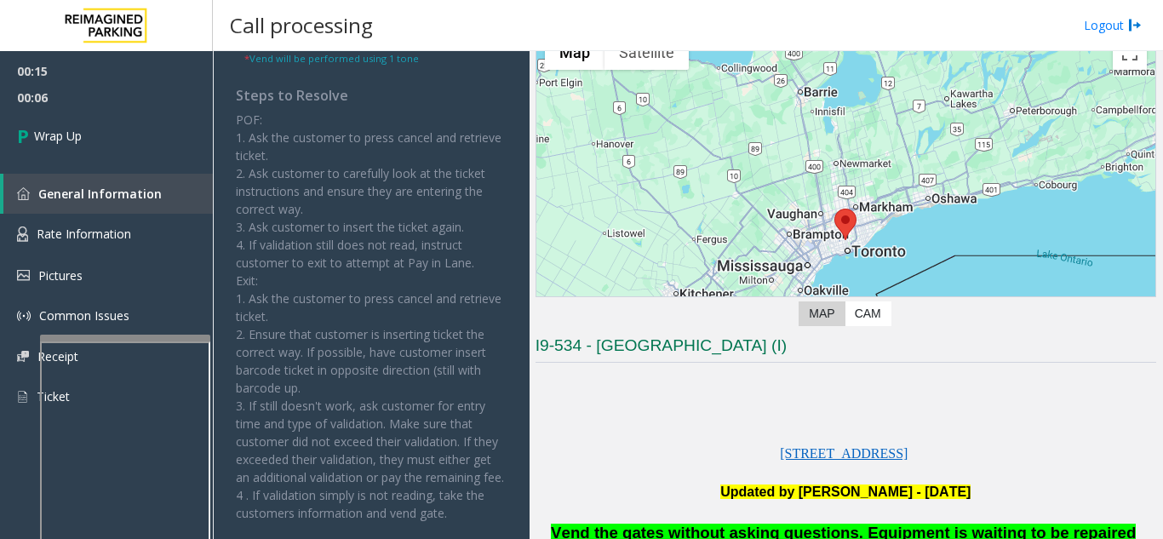
scroll to position [170, 0]
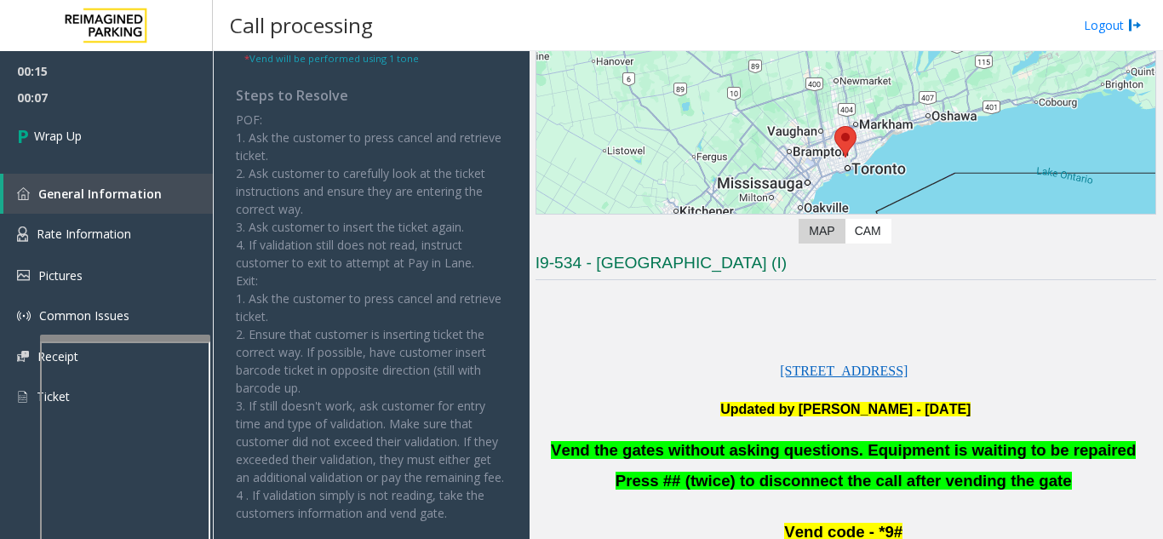
click at [799, 443] on span "Vend the gates without asking questions. Equipment is waiting to be repaired" at bounding box center [843, 450] width 585 height 18
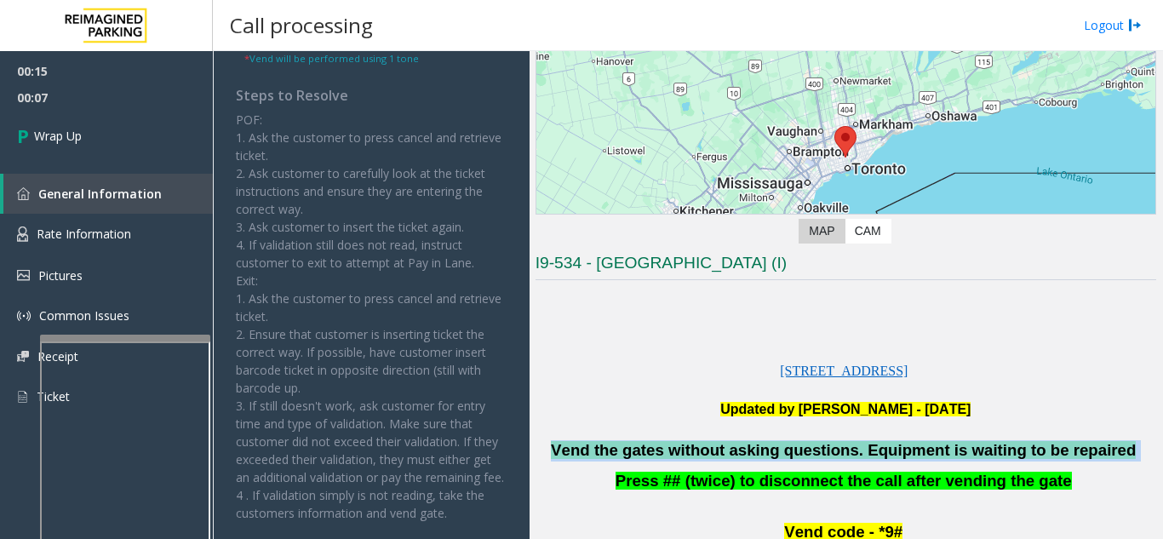
click at [799, 443] on span "Vend the gates without asking questions. Equipment is waiting to be repaired" at bounding box center [843, 450] width 585 height 18
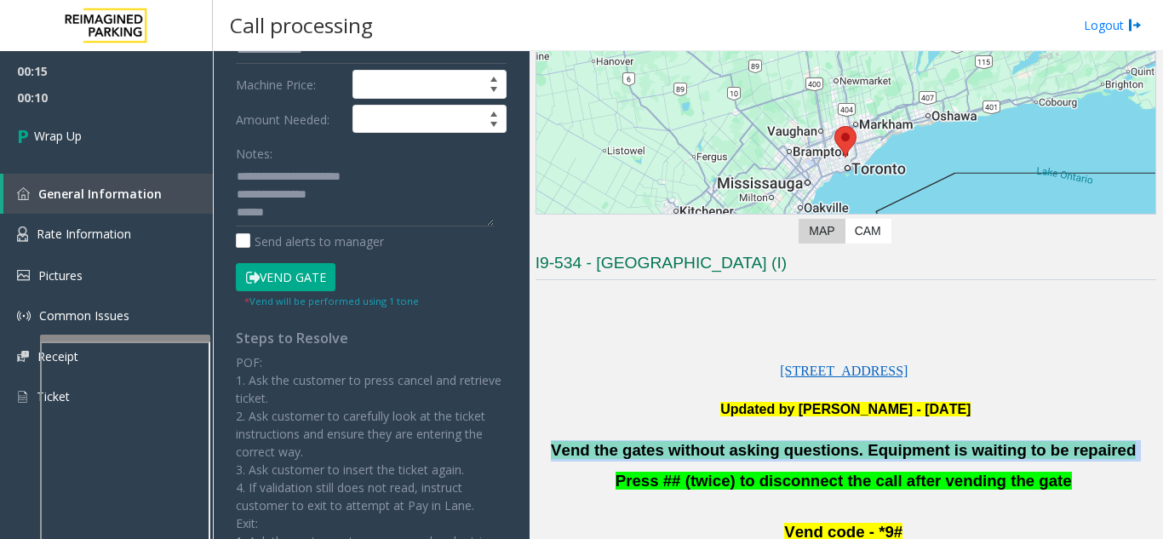
scroll to position [340, 0]
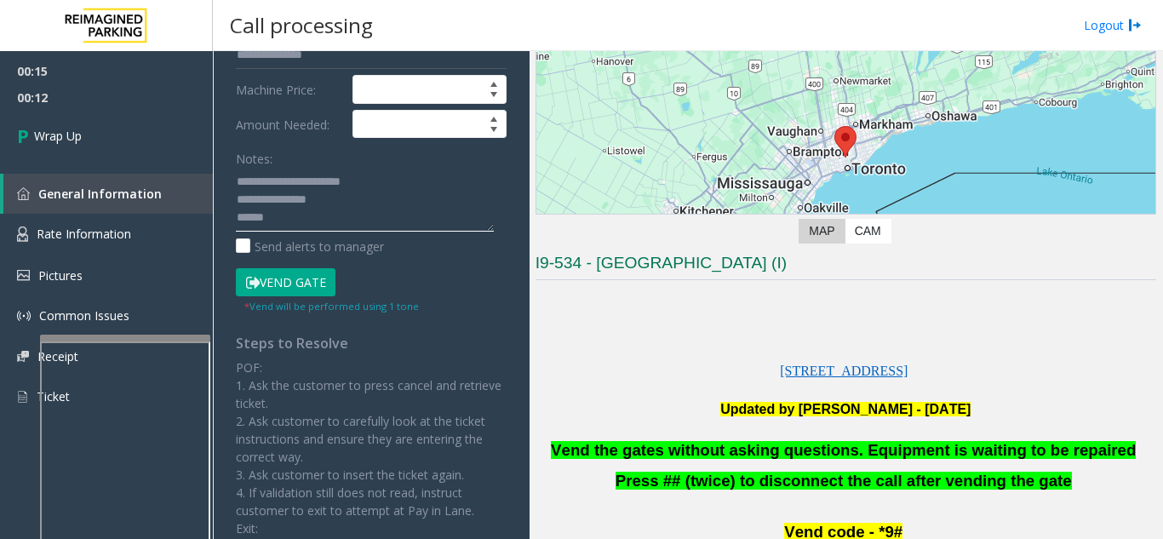
paste textarea "**********"
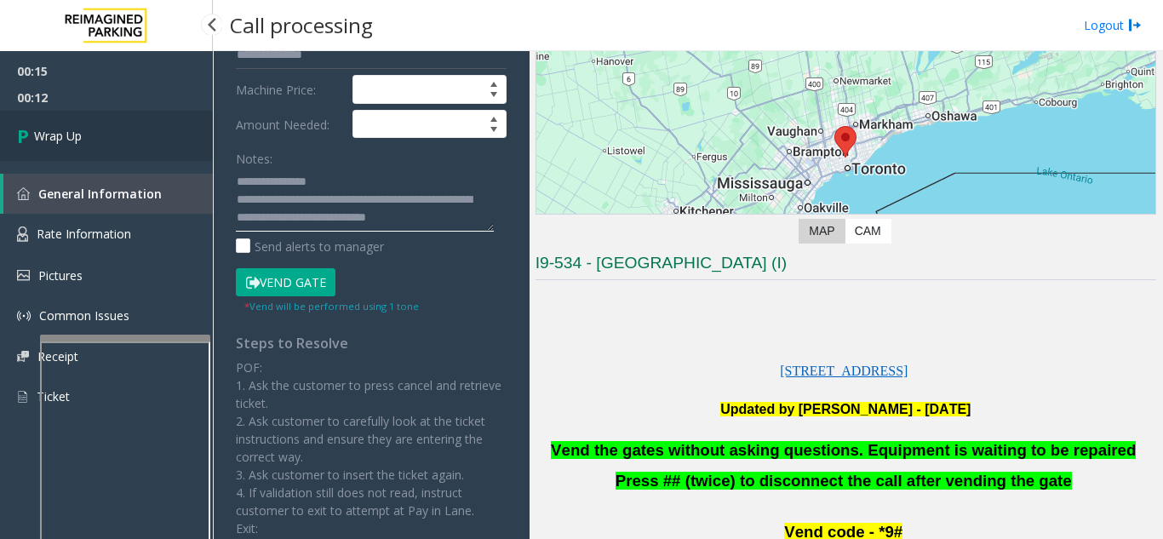
type textarea "**********"
click at [140, 111] on link "Wrap Up" at bounding box center [106, 136] width 213 height 50
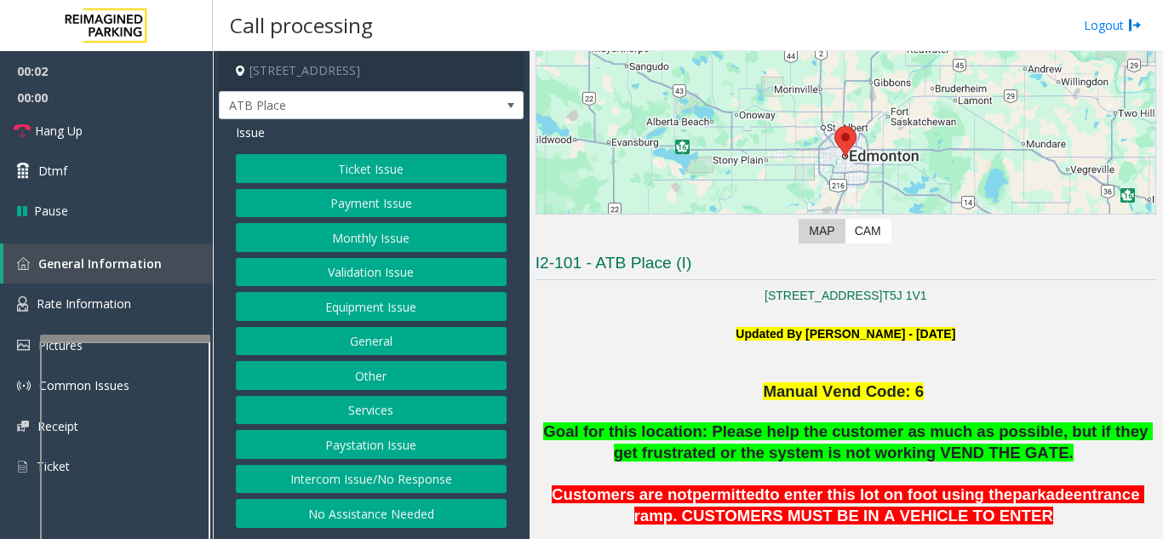
scroll to position [340, 0]
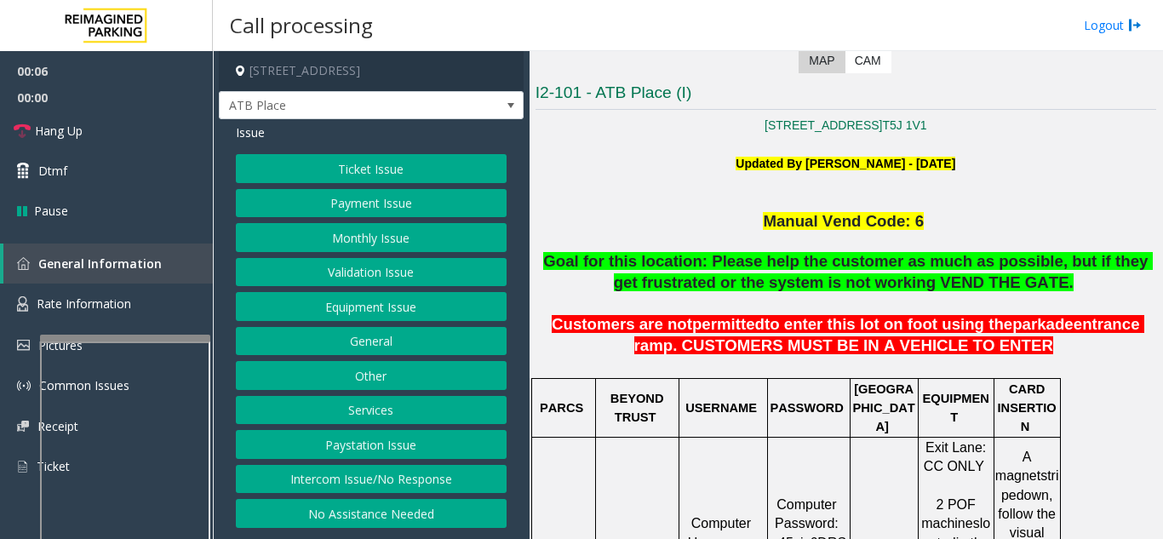
click at [415, 479] on button "Intercom Issue/No Response" at bounding box center [371, 479] width 271 height 29
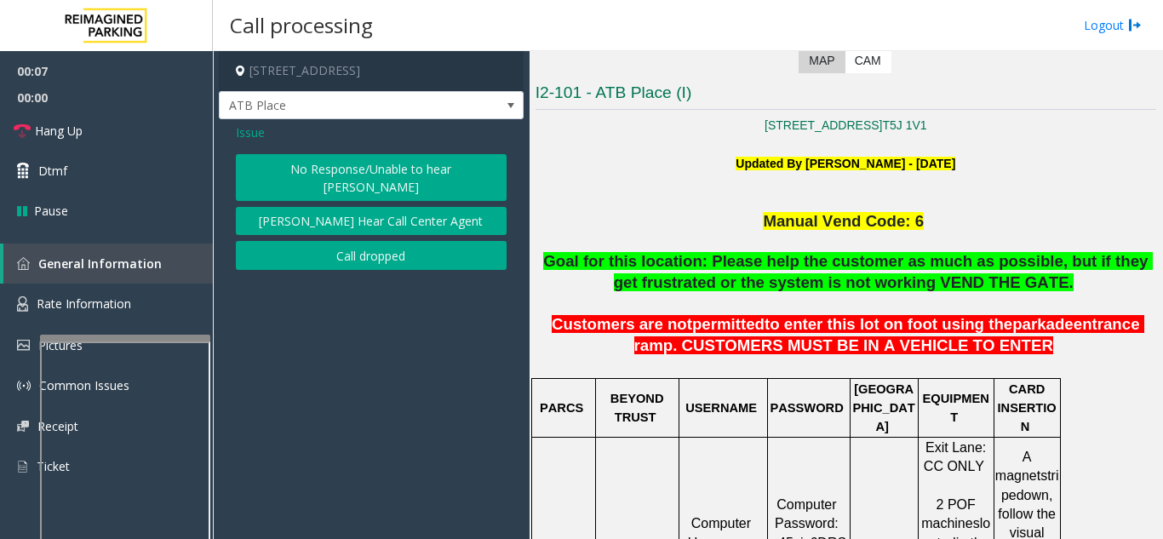
click at [329, 170] on button "No Response/Unable to hear [PERSON_NAME]" at bounding box center [371, 177] width 271 height 47
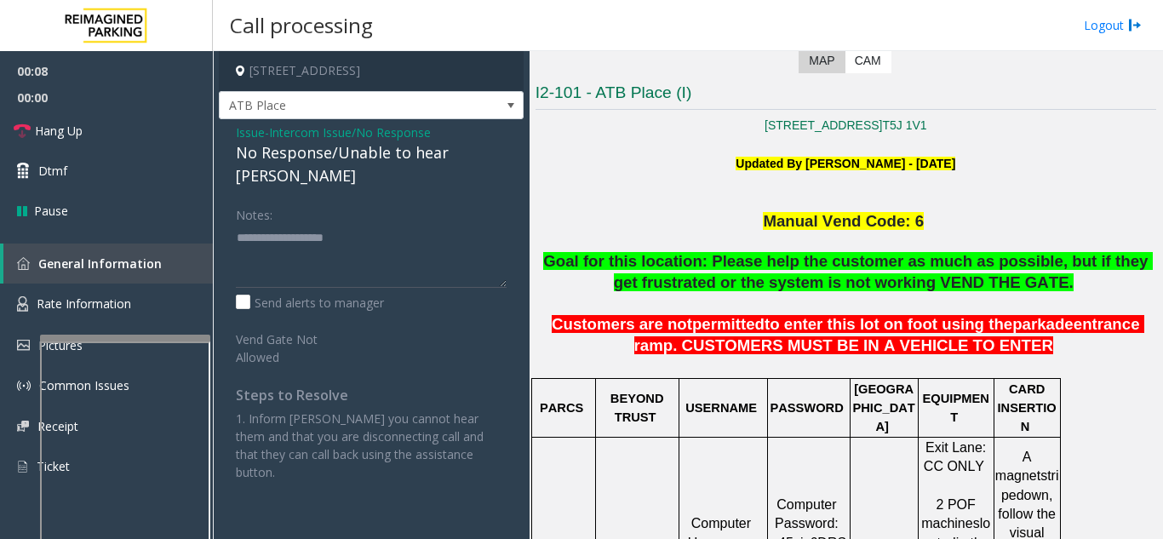
click at [302, 156] on div "No Response/Unable to hear [PERSON_NAME]" at bounding box center [371, 164] width 271 height 46
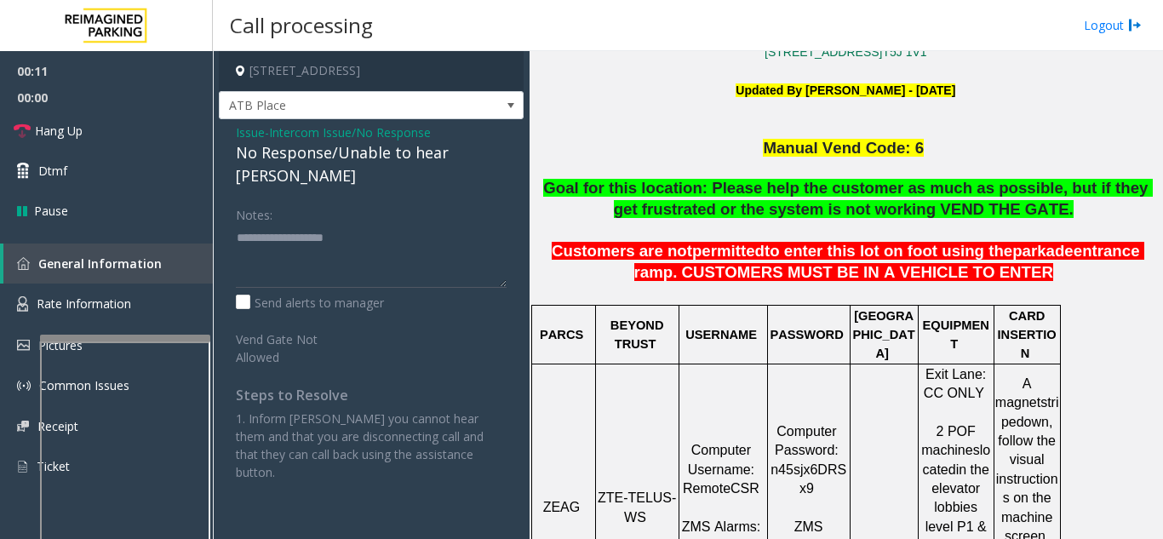
scroll to position [511, 0]
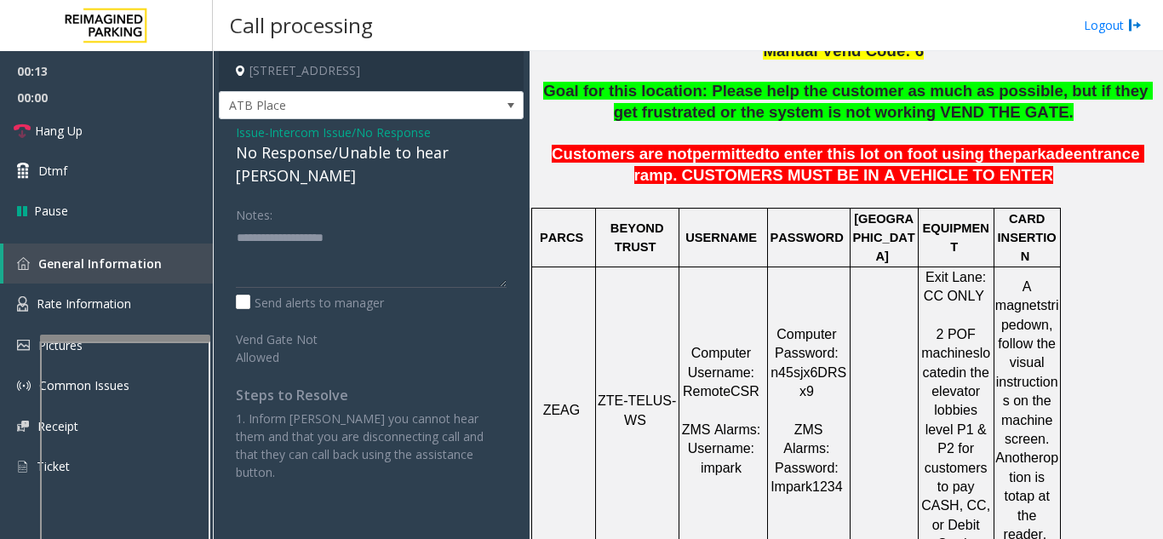
click at [350, 140] on span "Intercom Issue/No Response" at bounding box center [350, 132] width 162 height 18
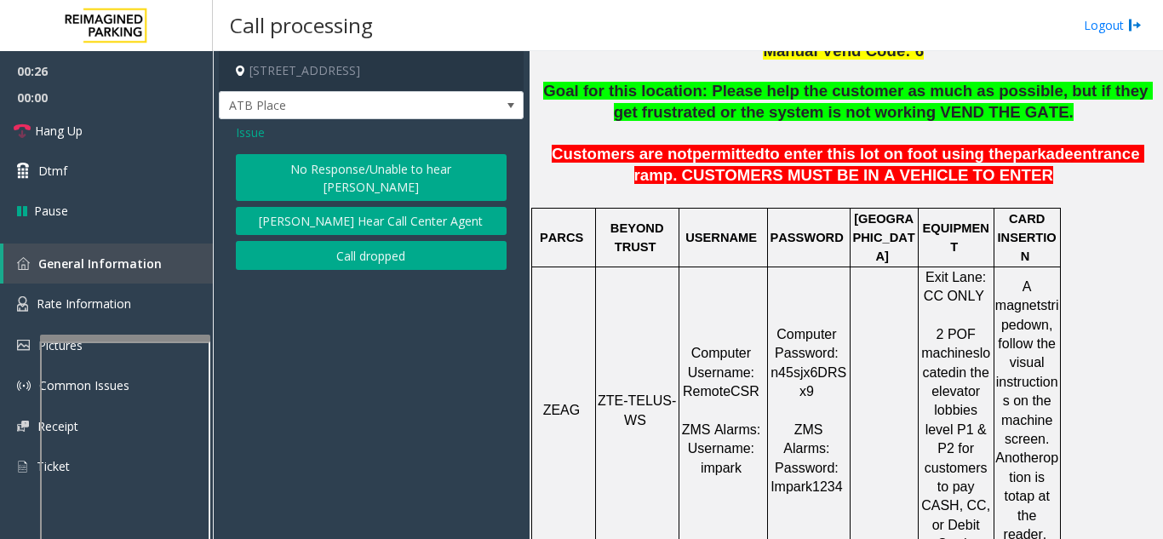
click at [258, 133] on span "Issue" at bounding box center [250, 132] width 29 height 18
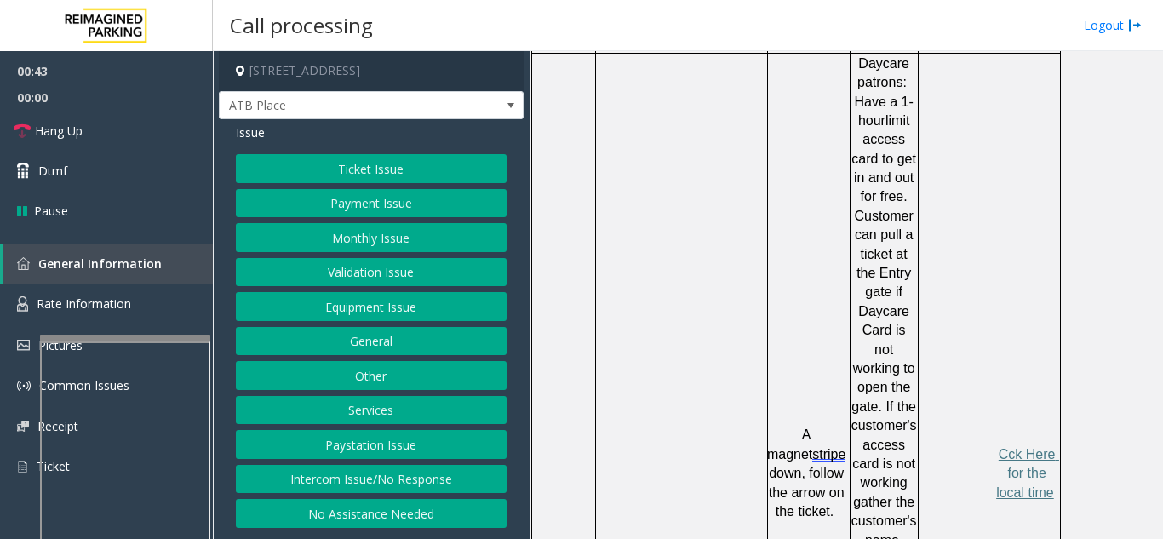
scroll to position [1192, 0]
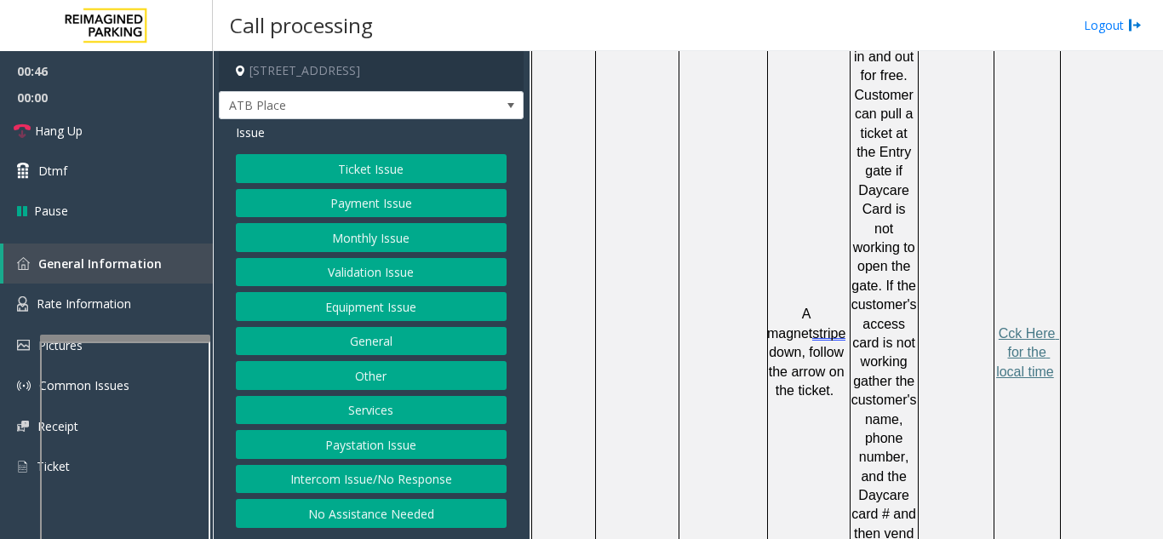
click at [342, 176] on button "Ticket Issue" at bounding box center [371, 168] width 271 height 29
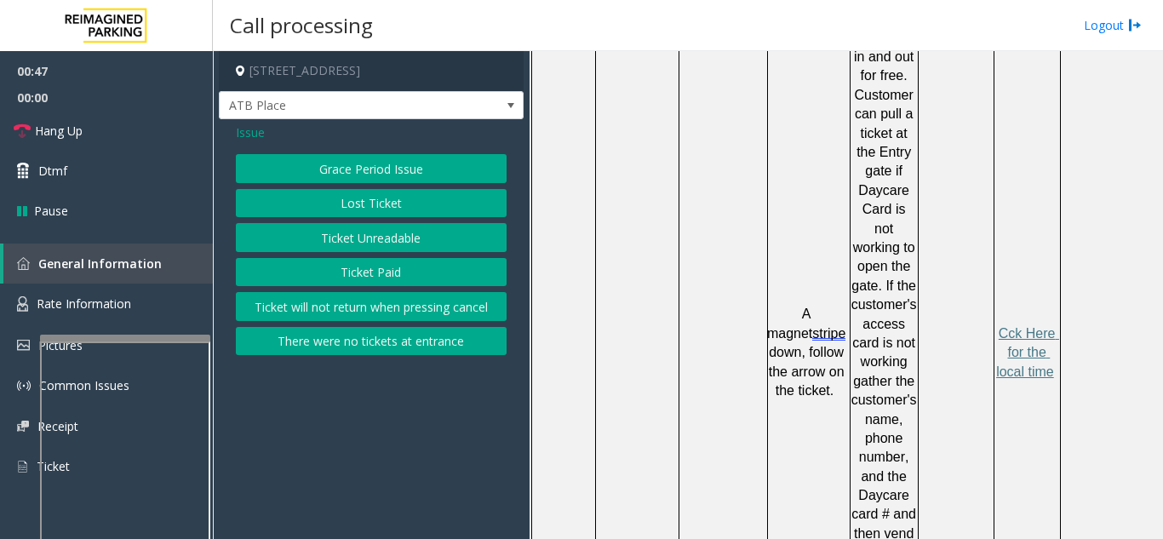
click at [358, 245] on button "Ticket Unreadable" at bounding box center [371, 237] width 271 height 29
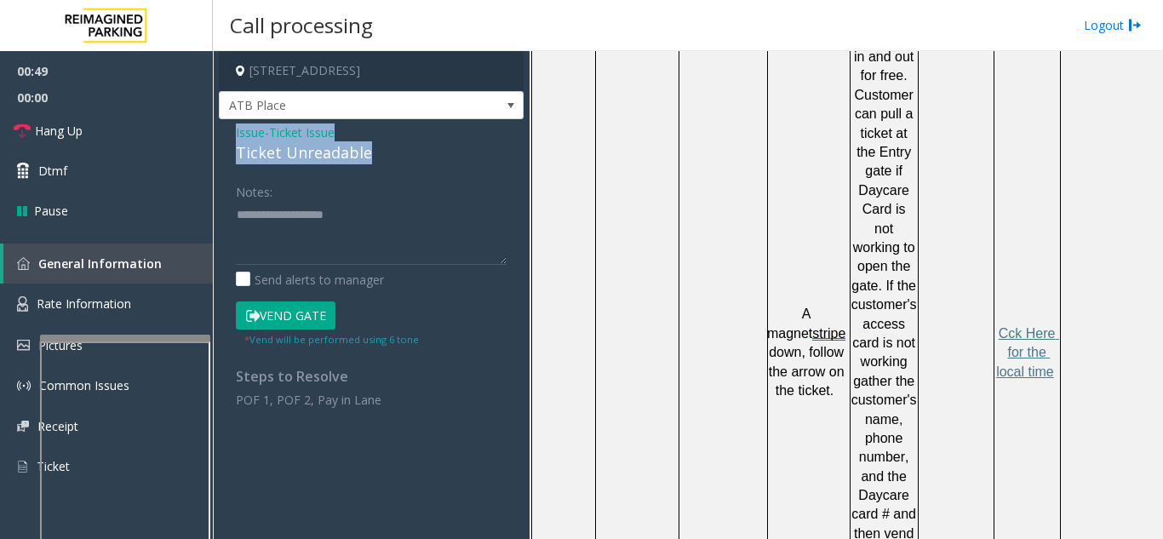
drag, startPoint x: 378, startPoint y: 160, endPoint x: 221, endPoint y: 138, distance: 158.2
click at [221, 138] on div "Issue - Ticket Issue Ticket Unreadable Notes: Send alerts to manager Vend Gate …" at bounding box center [371, 272] width 305 height 306
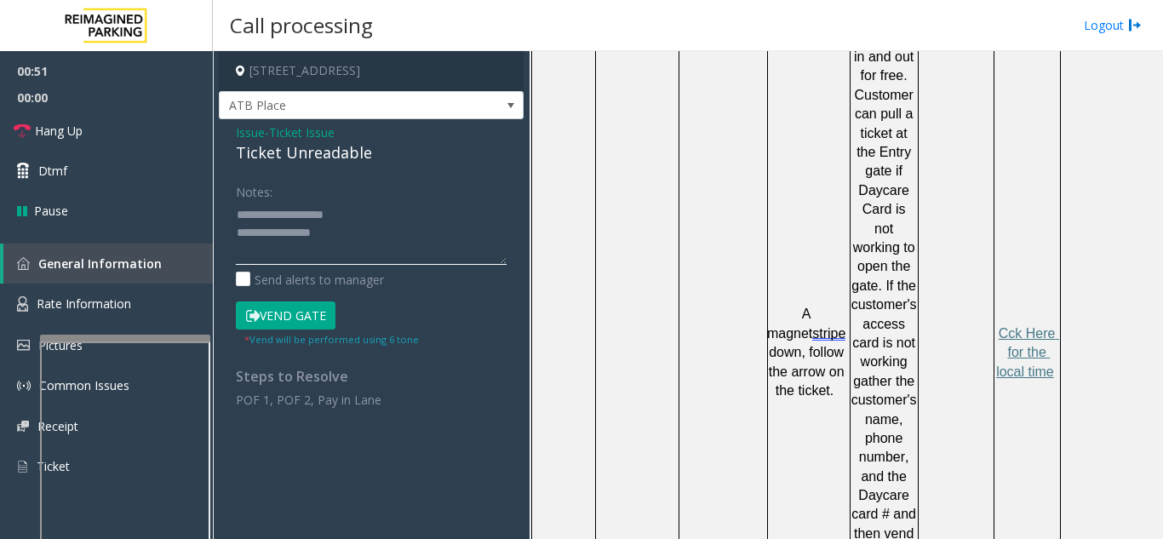
drag, startPoint x: 409, startPoint y: 226, endPoint x: 397, endPoint y: 227, distance: 12.0
click at [408, 226] on textarea at bounding box center [371, 233] width 271 height 64
click at [303, 243] on textarea at bounding box center [371, 233] width 271 height 64
click at [340, 237] on textarea at bounding box center [371, 233] width 271 height 64
click at [356, 259] on textarea at bounding box center [371, 233] width 271 height 64
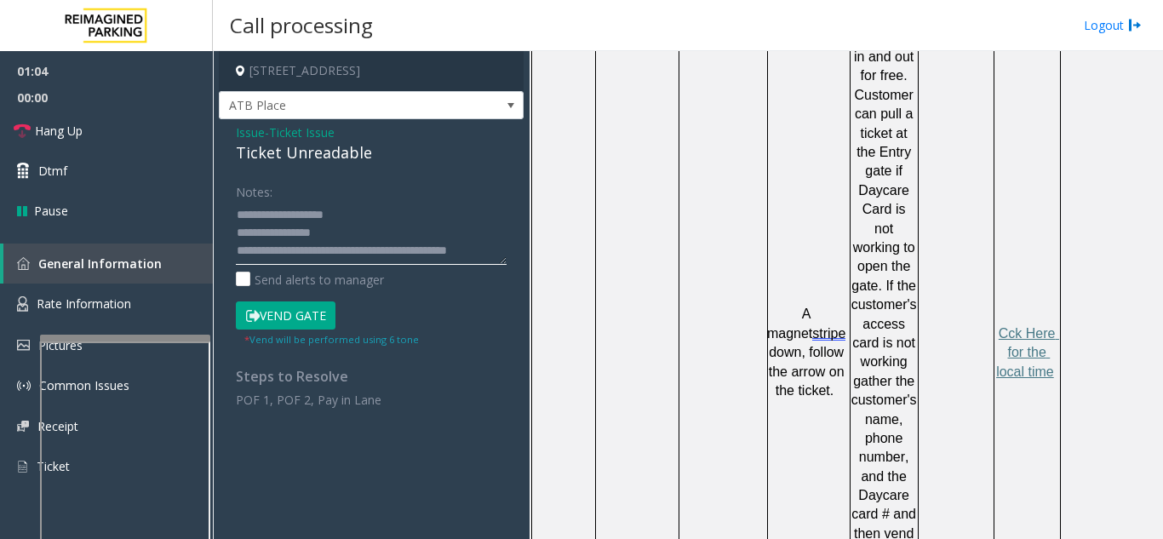
scroll to position [18, 0]
click at [319, 246] on textarea at bounding box center [371, 233] width 271 height 64
type textarea "**********"
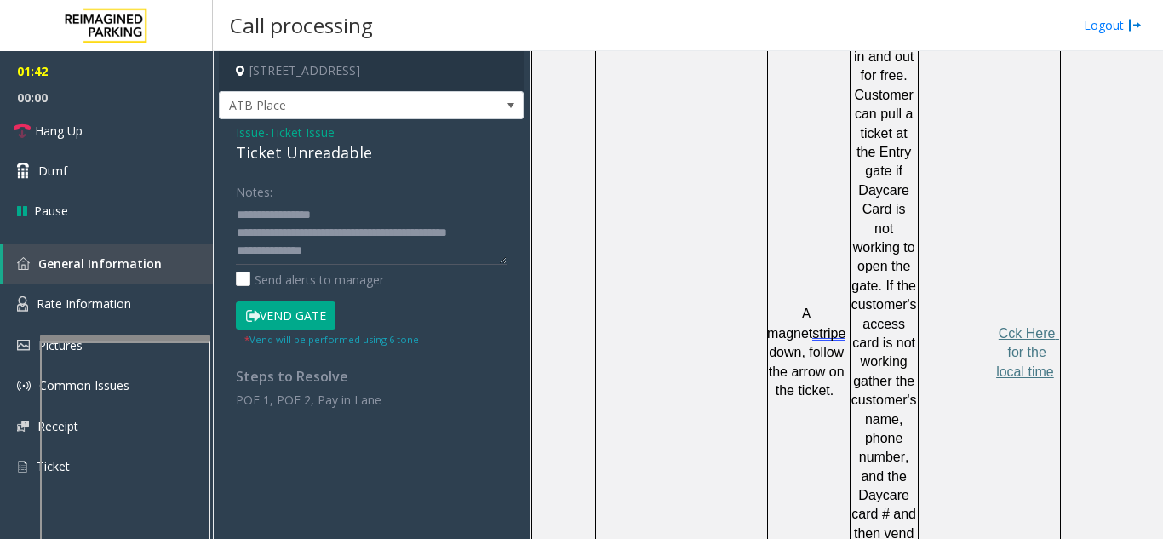
click at [284, 323] on button "Vend Gate" at bounding box center [286, 315] width 100 height 29
click at [121, 121] on link "Hang Up" at bounding box center [106, 131] width 213 height 40
click at [118, 121] on link "Hang Up" at bounding box center [106, 131] width 213 height 40
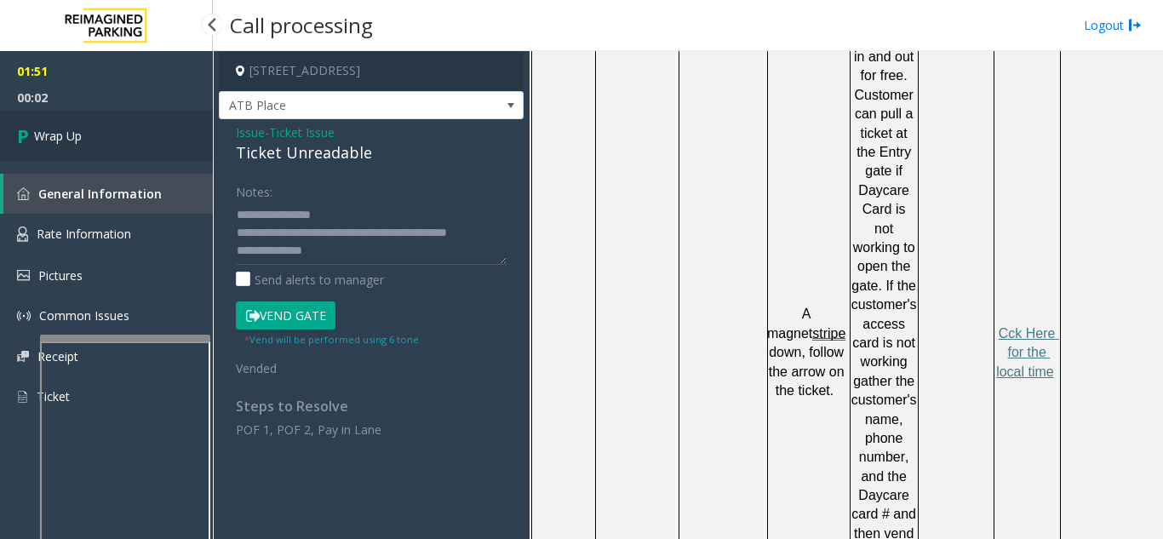
click at [107, 138] on link "Wrap Up" at bounding box center [106, 136] width 213 height 50
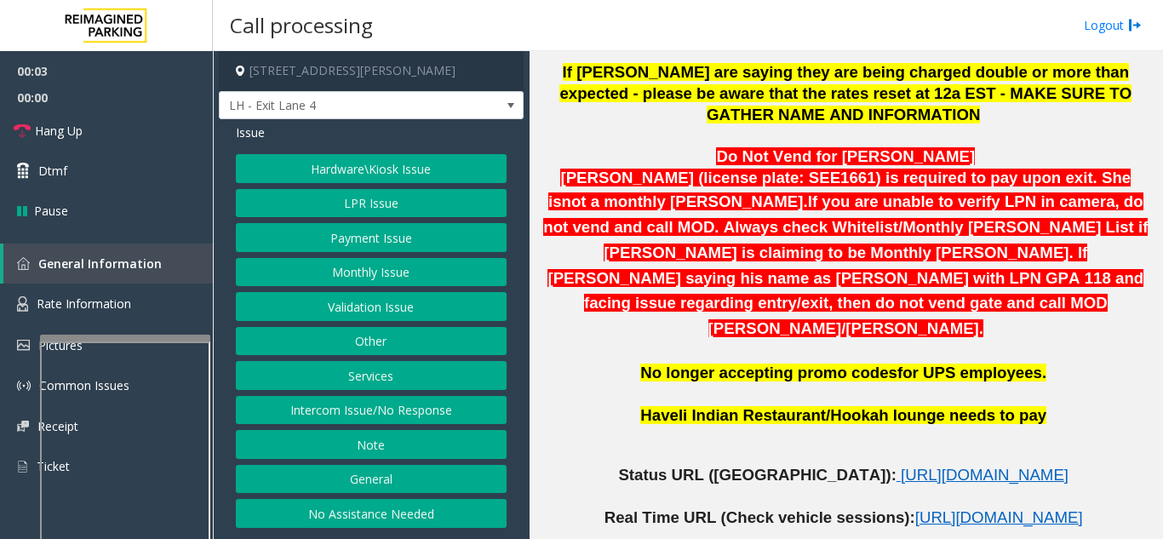
scroll to position [681, 0]
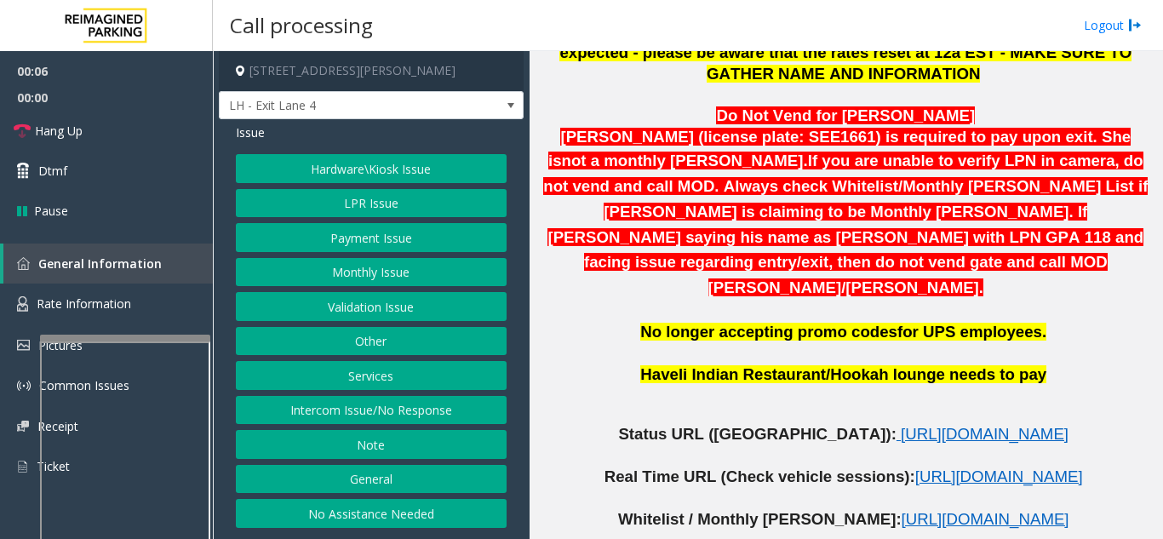
click at [372, 196] on button "LPR Issue" at bounding box center [371, 203] width 271 height 29
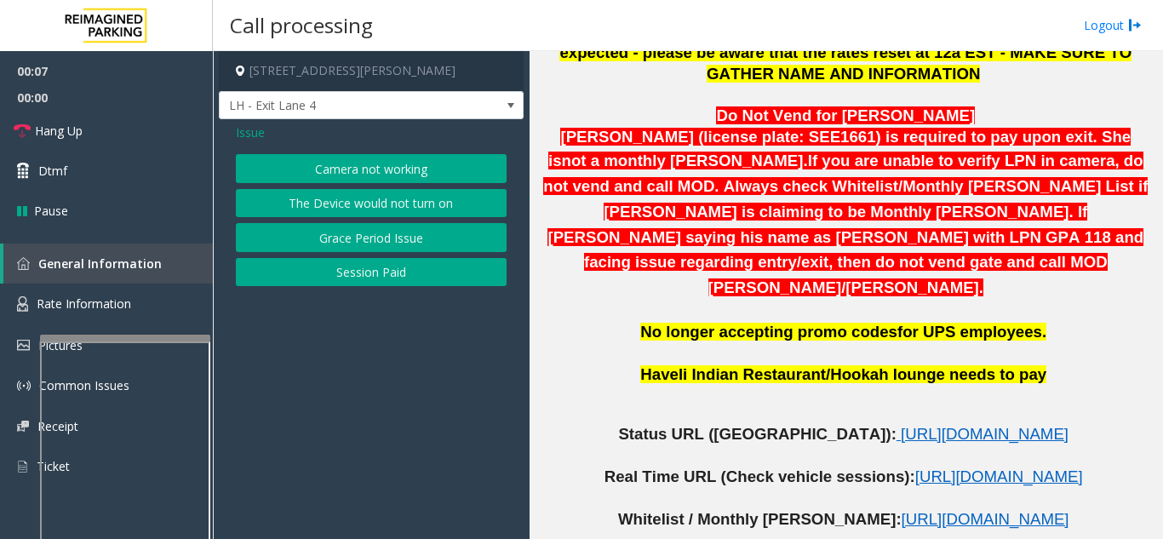
click at [357, 175] on button "Camera not working" at bounding box center [371, 168] width 271 height 29
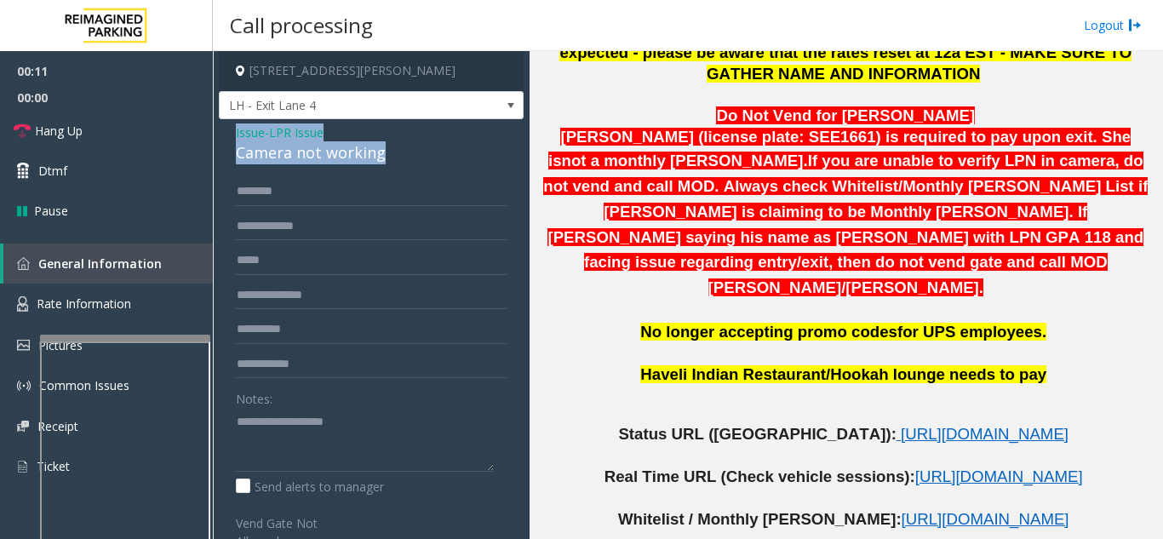
drag, startPoint x: 387, startPoint y: 155, endPoint x: 226, endPoint y: 124, distance: 163.8
click at [220, 121] on div "Issue - LPR Issue Camera not working Notes: Send alerts to manager Vend Gate No…" at bounding box center [371, 463] width 305 height 688
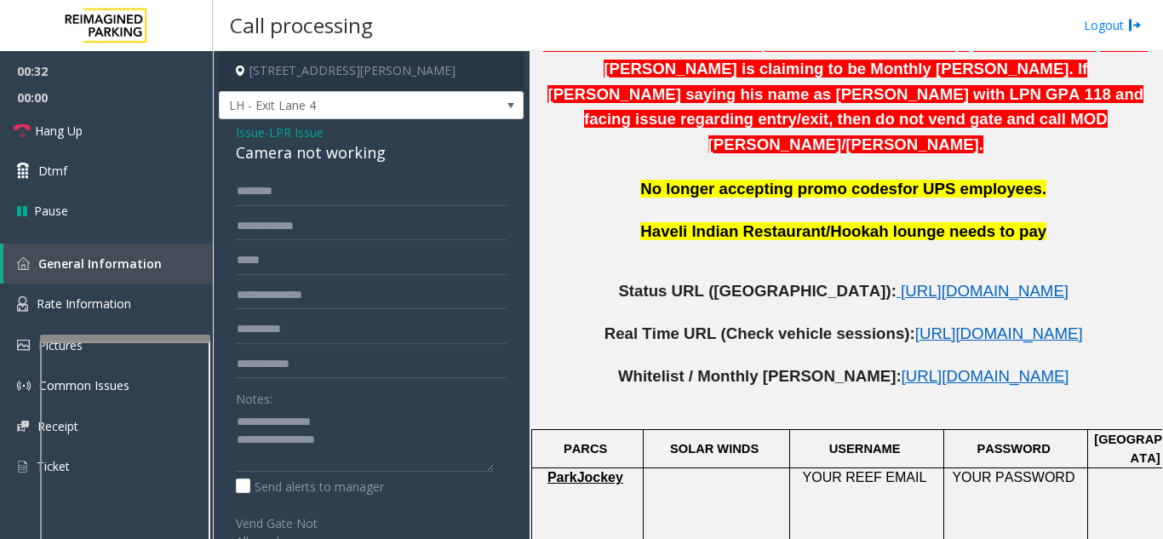
scroll to position [851, 0]
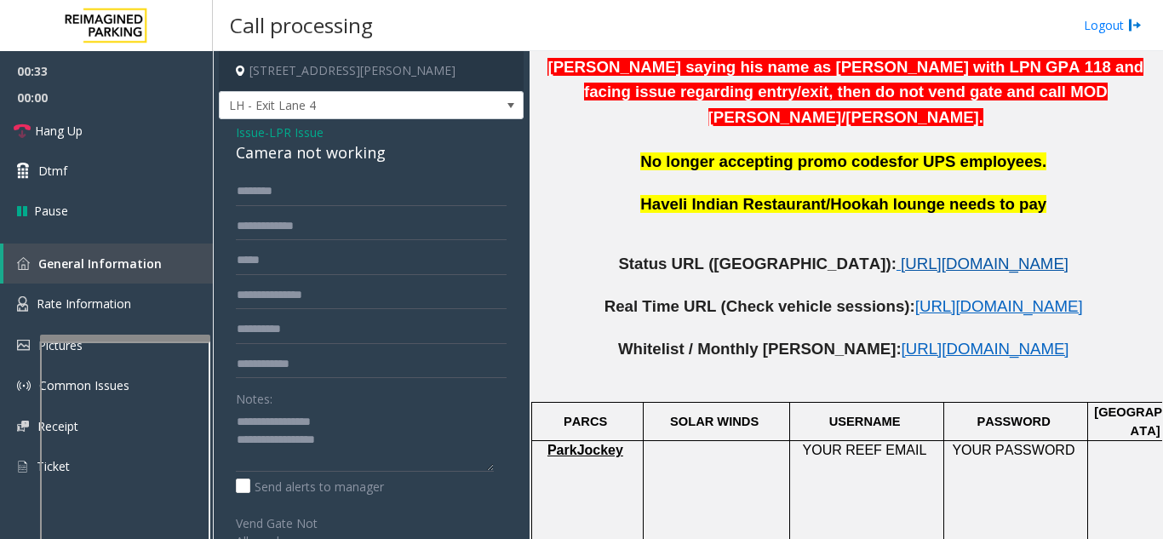
click at [901, 255] on span "[URL][DOMAIN_NAME]" at bounding box center [985, 264] width 168 height 18
click at [360, 440] on textarea at bounding box center [365, 440] width 258 height 64
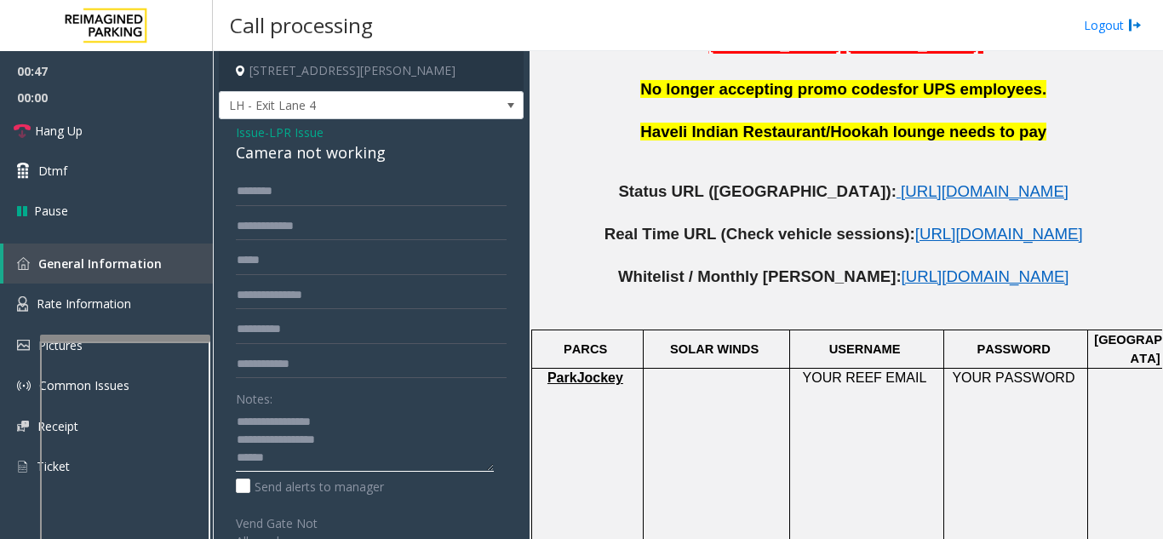
scroll to position [1021, 0]
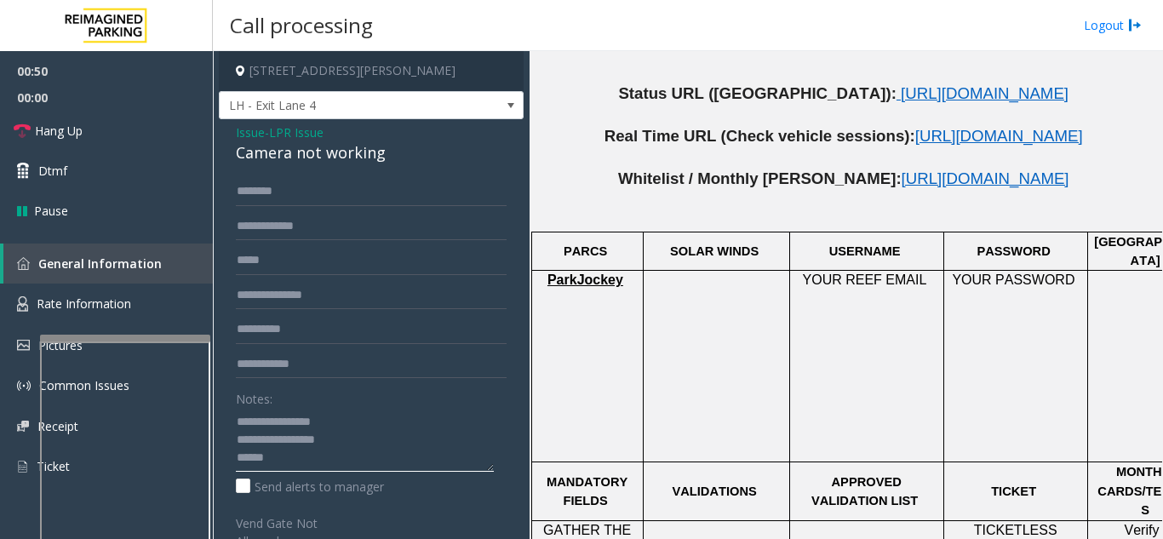
type textarea "**********"
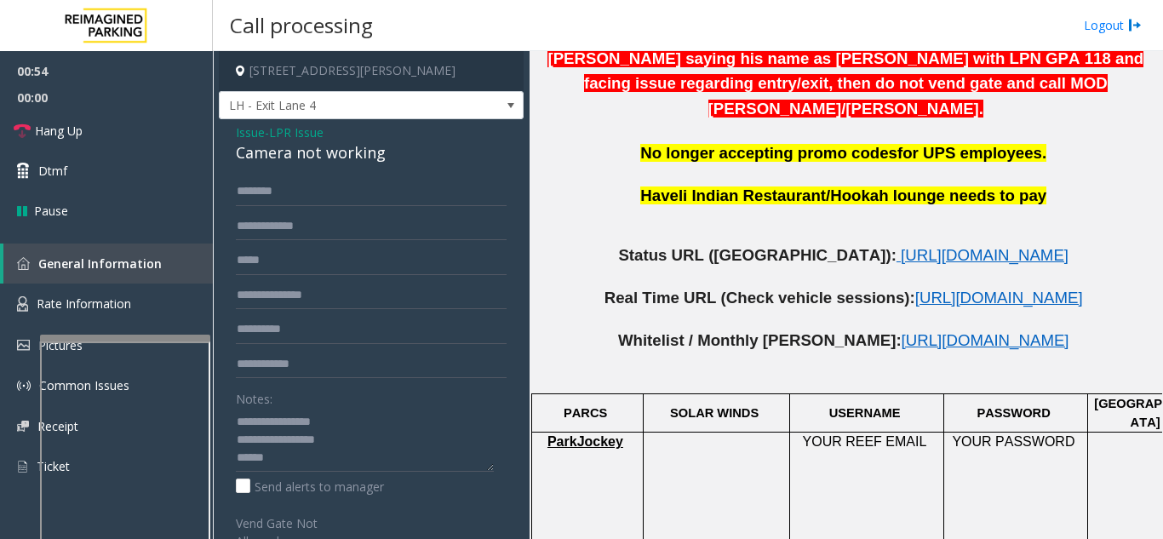
scroll to position [766, 0]
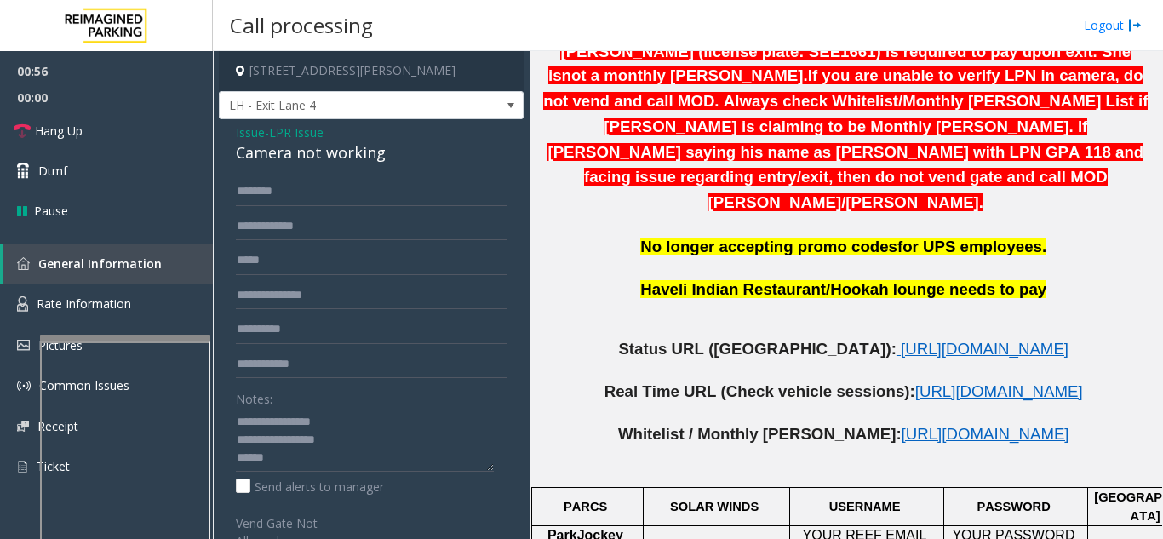
click at [287, 134] on span "LPR Issue" at bounding box center [296, 132] width 54 height 18
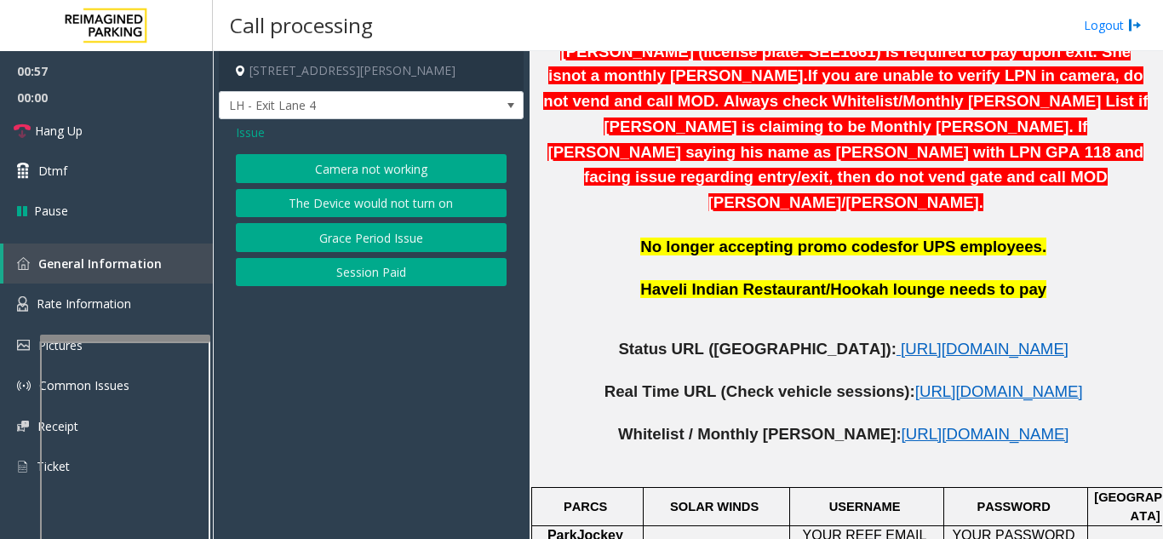
click at [233, 131] on div "Issue Camera not working The Device would not turn on Grace Period Issue Sessio…" at bounding box center [371, 206] width 305 height 175
click at [255, 144] on div "Issue Camera not working The Device would not turn on Grace Period Issue Sessio…" at bounding box center [371, 206] width 305 height 175
click at [244, 135] on span "Issue" at bounding box center [250, 132] width 29 height 18
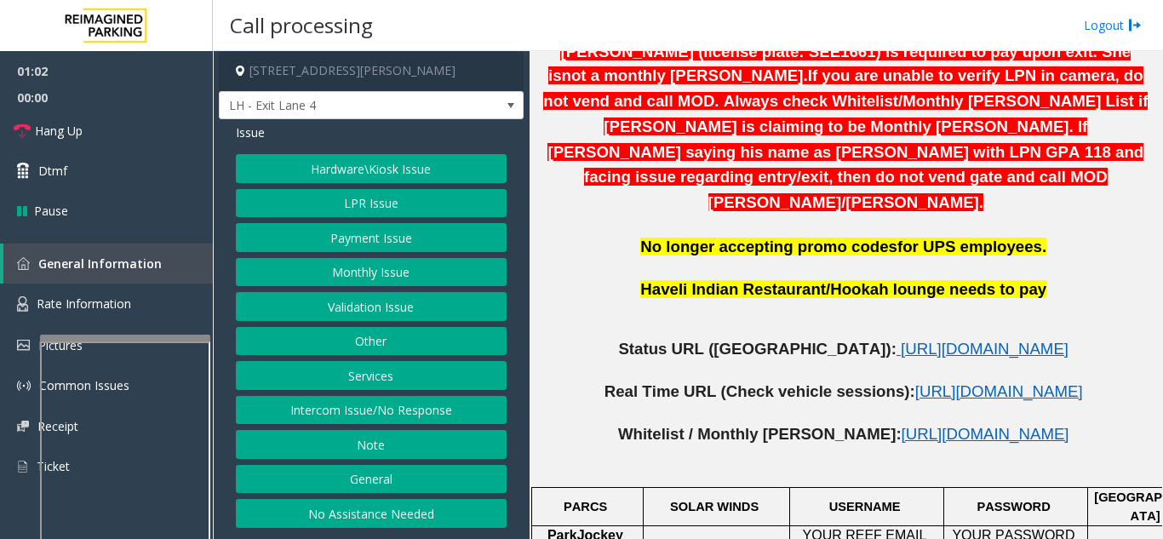
drag, startPoint x: 311, startPoint y: 179, endPoint x: 356, endPoint y: 315, distance: 143.5
click at [353, 320] on div "Hardware\Kiosk Issue LPR Issue Payment Issue Monthly Issue Validation Issue Oth…" at bounding box center [371, 341] width 271 height 374
click at [385, 230] on button "Payment Issue" at bounding box center [371, 237] width 271 height 29
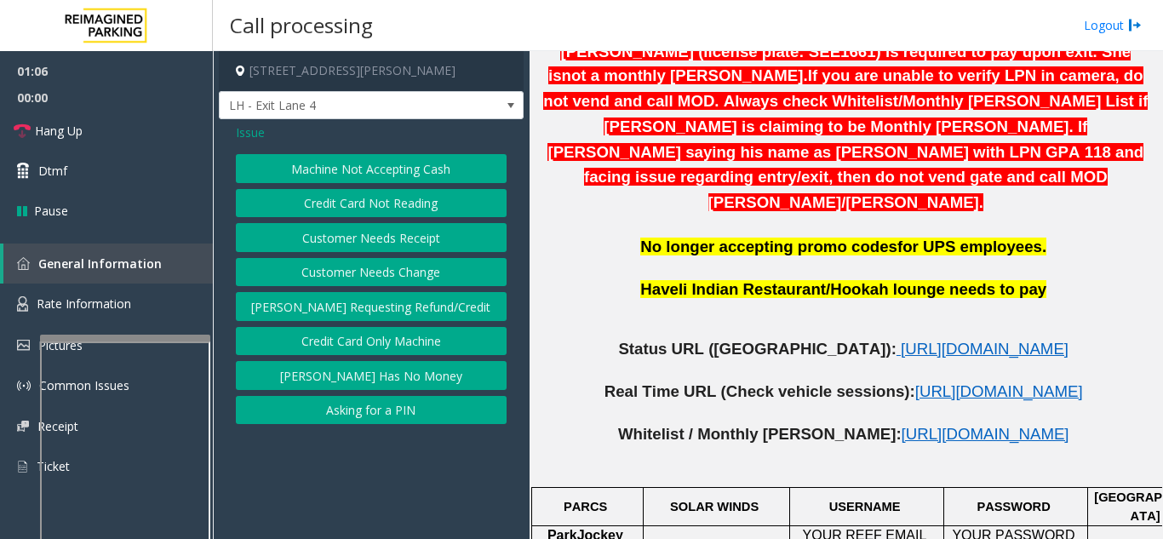
click at [306, 239] on button "Customer Needs Receipt" at bounding box center [371, 237] width 271 height 29
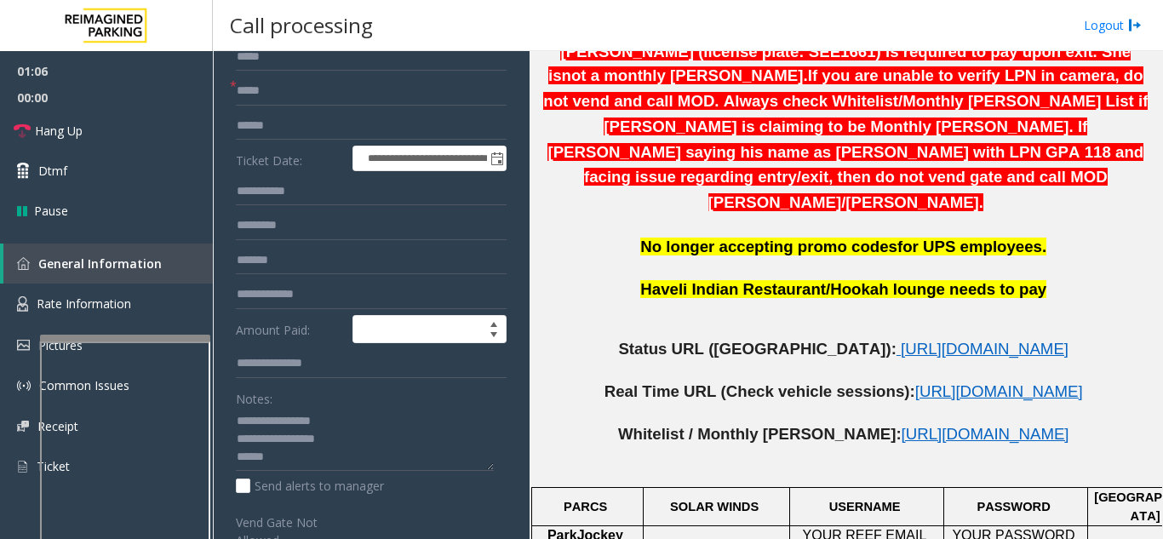
scroll to position [170, 0]
click at [350, 432] on textarea at bounding box center [365, 439] width 258 height 64
click at [340, 466] on textarea at bounding box center [365, 439] width 258 height 64
click at [288, 429] on textarea at bounding box center [365, 439] width 258 height 64
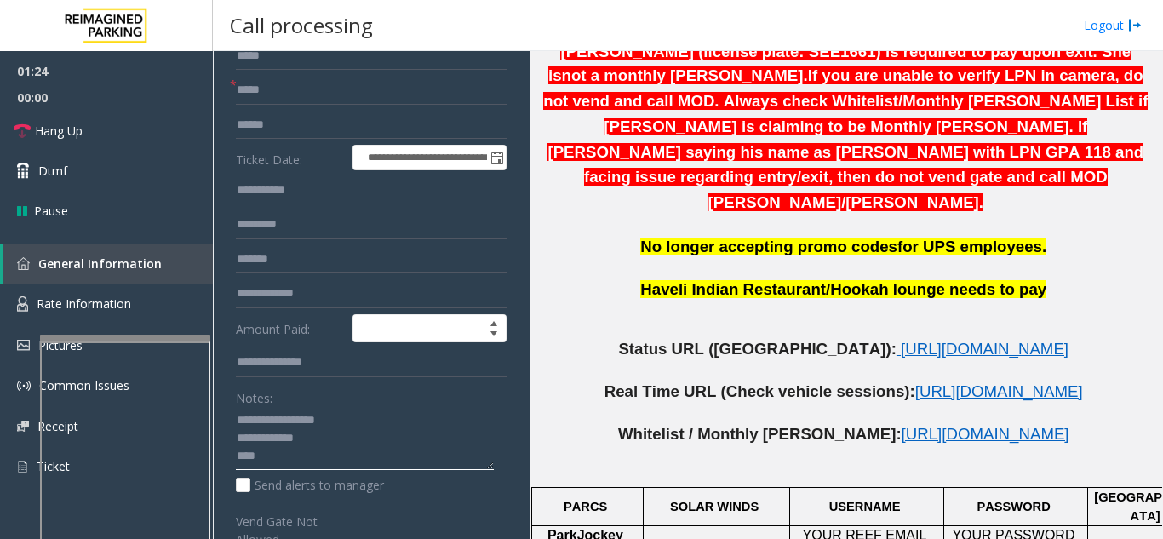
click at [240, 442] on textarea at bounding box center [365, 439] width 258 height 64
click at [344, 450] on textarea at bounding box center [365, 439] width 258 height 64
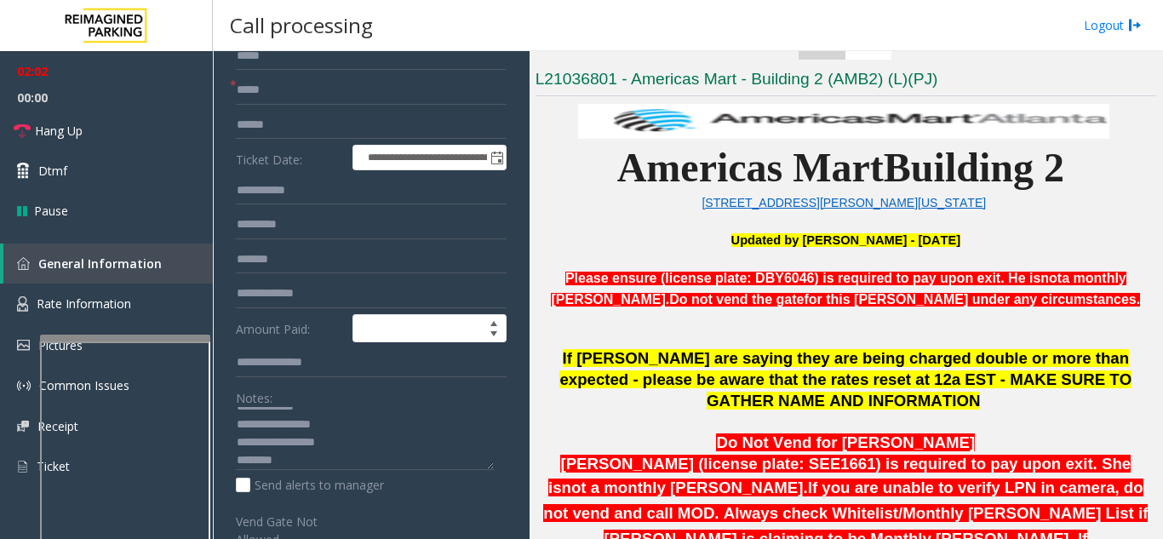
scroll to position [340, 0]
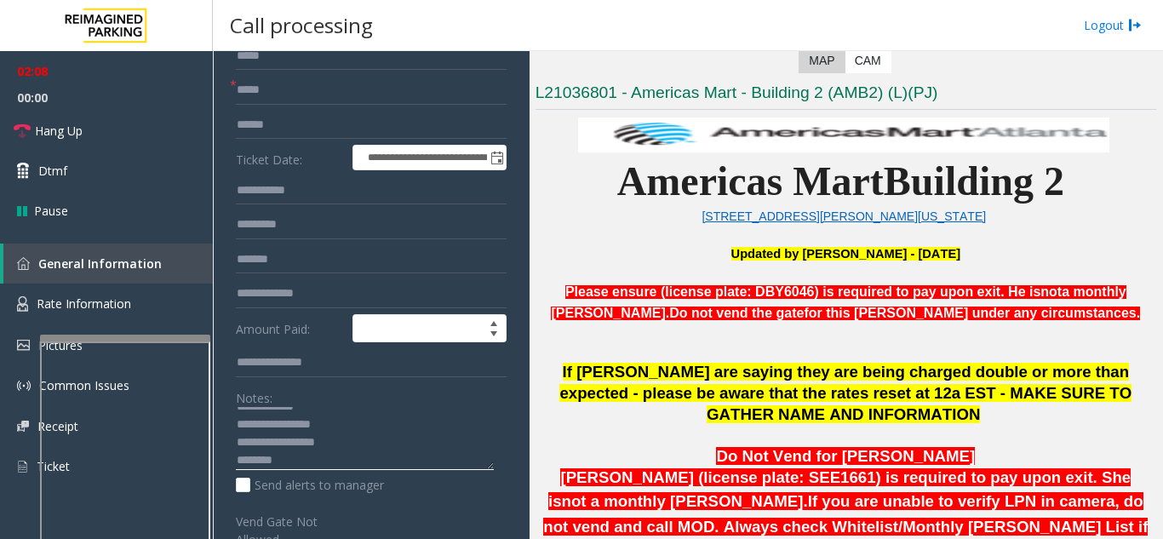
click at [305, 466] on textarea at bounding box center [365, 439] width 258 height 64
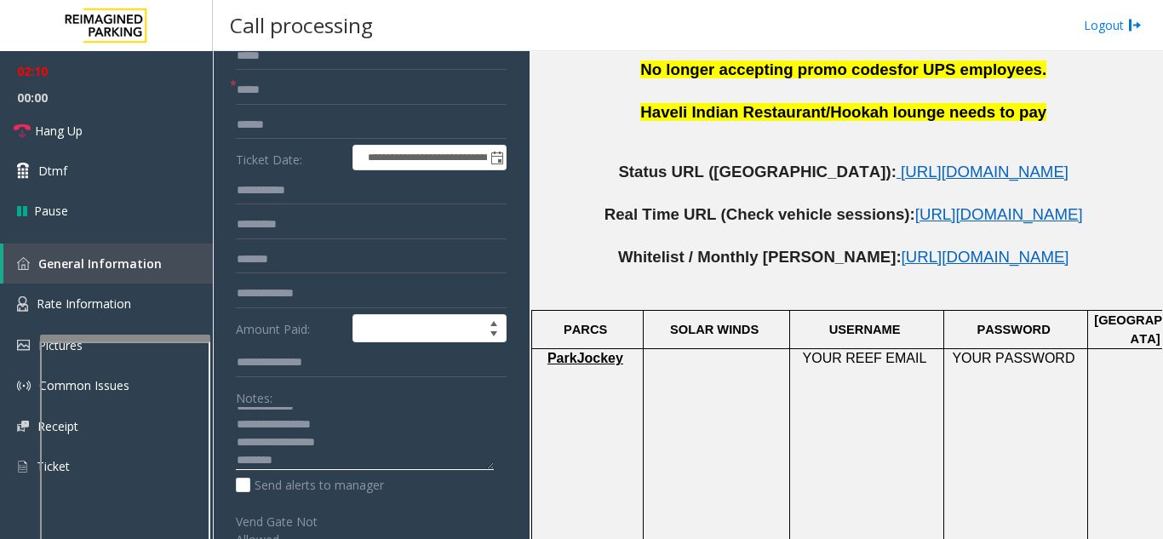
scroll to position [1021, 0]
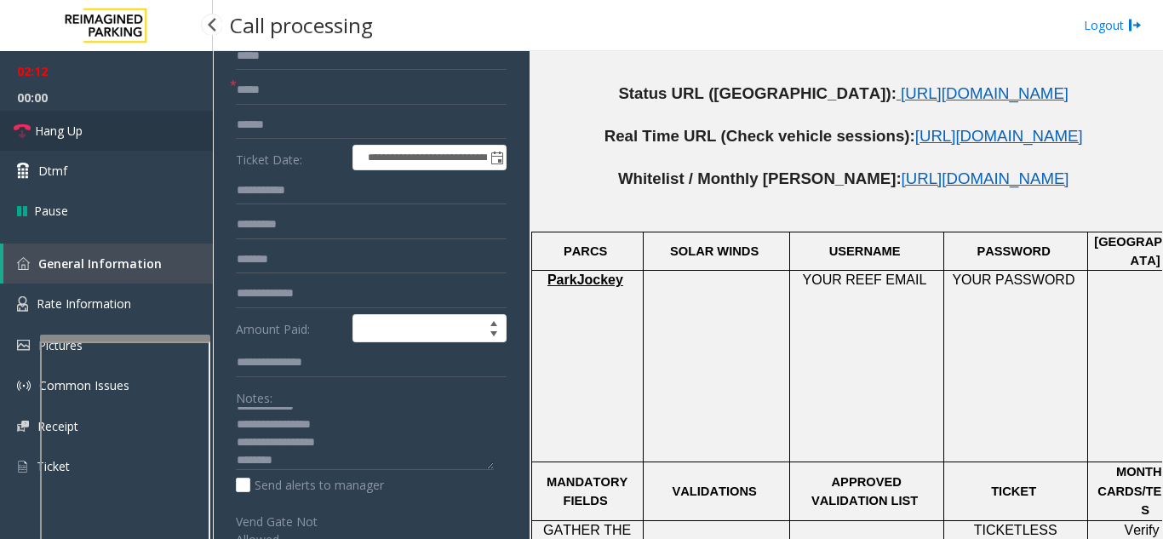
click at [133, 136] on link "Hang Up" at bounding box center [106, 131] width 213 height 40
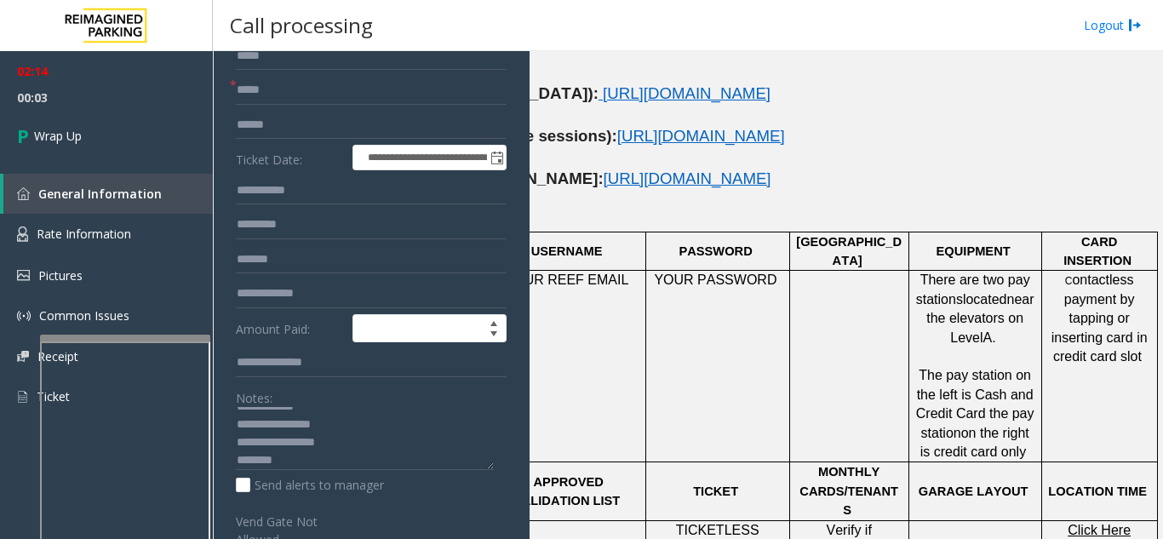
scroll to position [1021, 314]
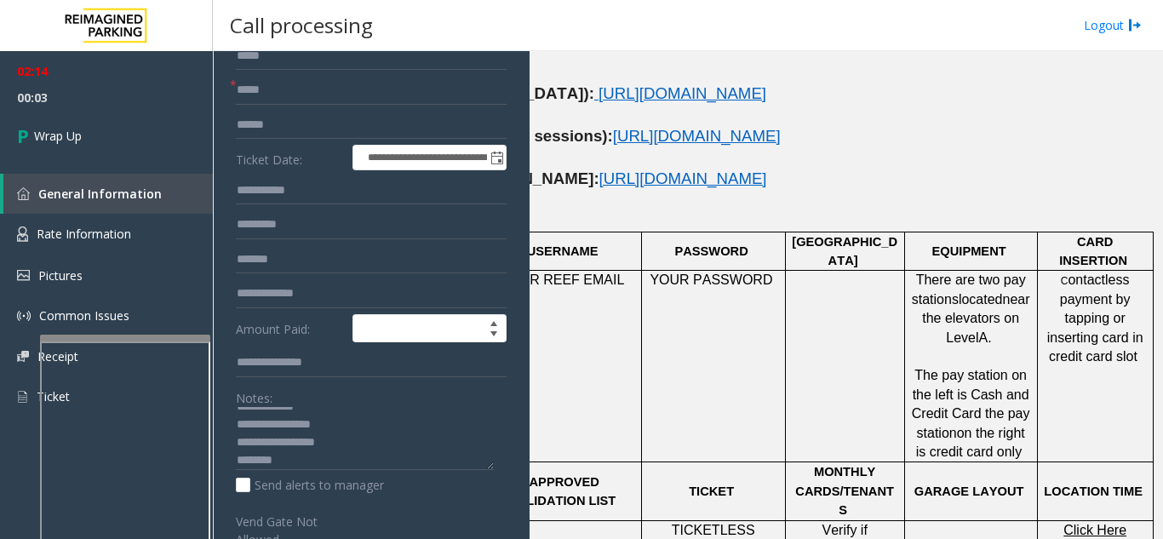
click at [1112, 523] on span "Click Here for the local time" at bounding box center [1095, 549] width 71 height 53
click at [270, 469] on textarea at bounding box center [365, 439] width 258 height 64
click at [281, 474] on div "Notes: Send alerts to manager" at bounding box center [371, 439] width 271 height 112
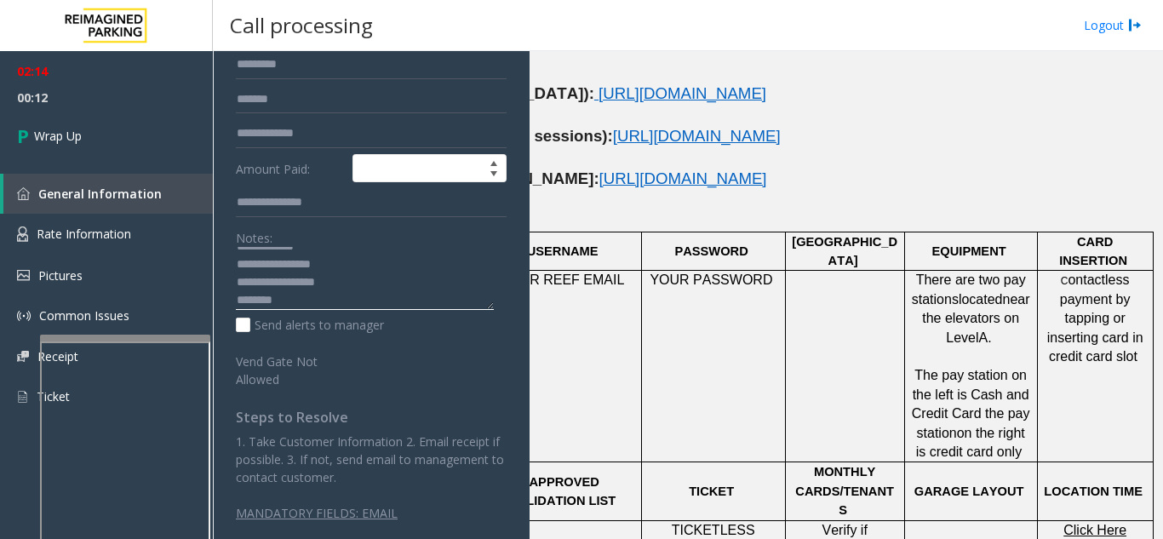
click at [290, 300] on textarea at bounding box center [365, 279] width 258 height 64
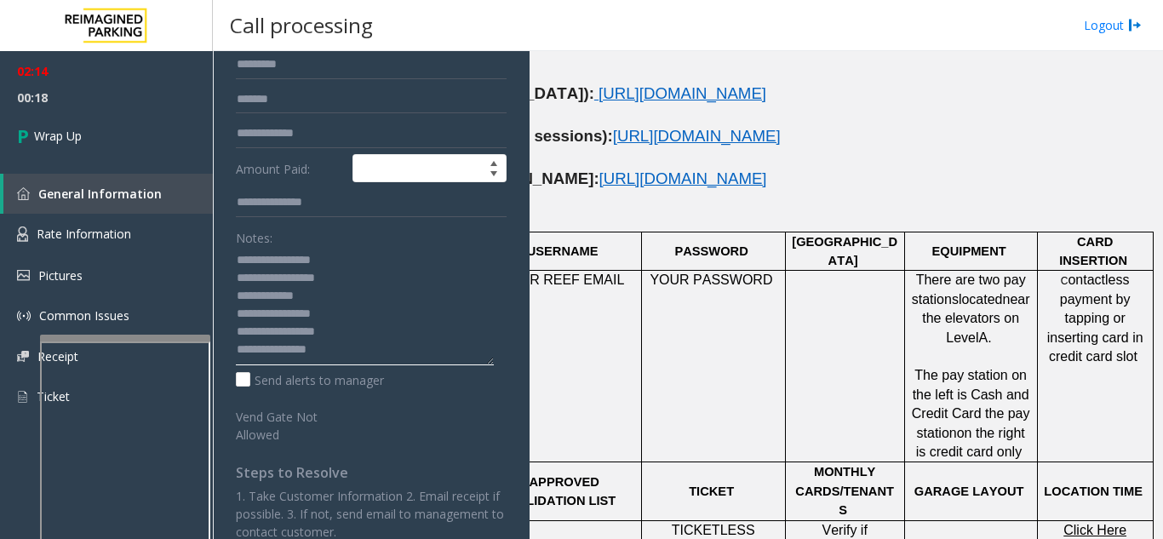
scroll to position [0, 0]
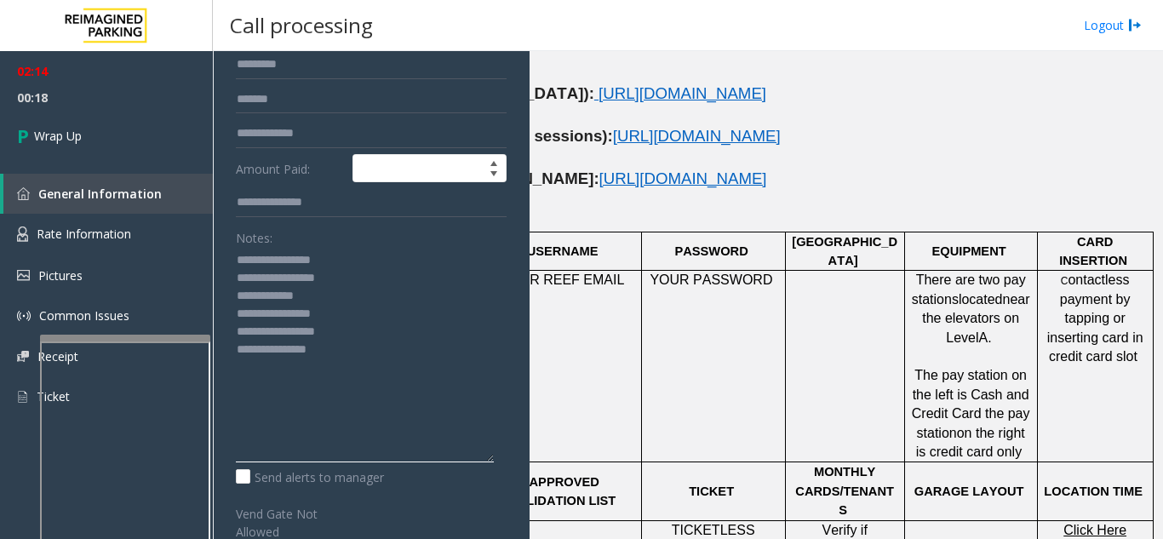
drag, startPoint x: 488, startPoint y: 308, endPoint x: 496, endPoint y: 467, distance: 159.4
click at [496, 467] on div "**********" at bounding box center [371, 260] width 296 height 827
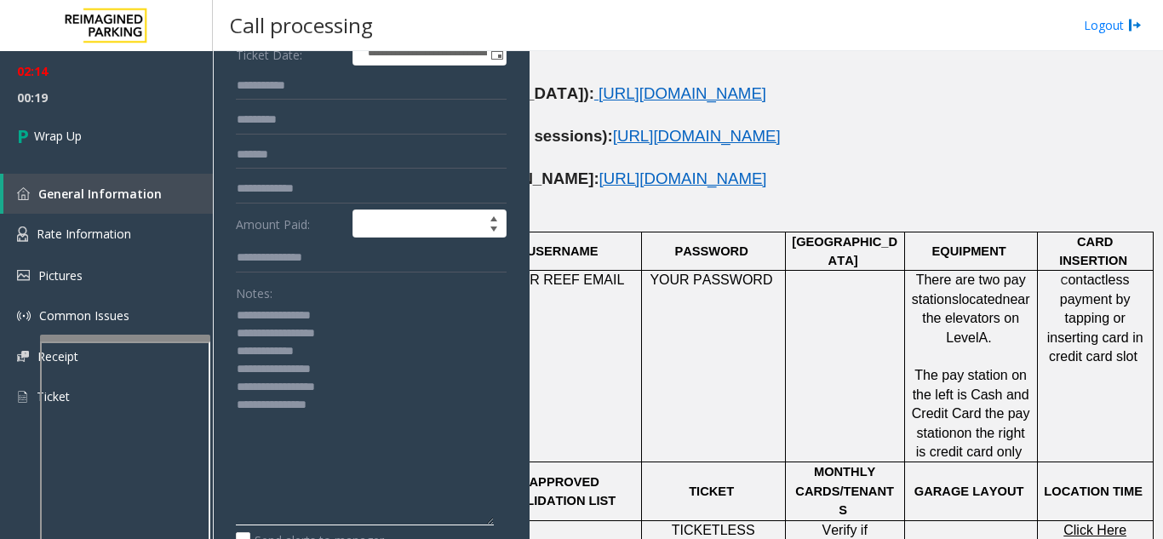
scroll to position [245, 0]
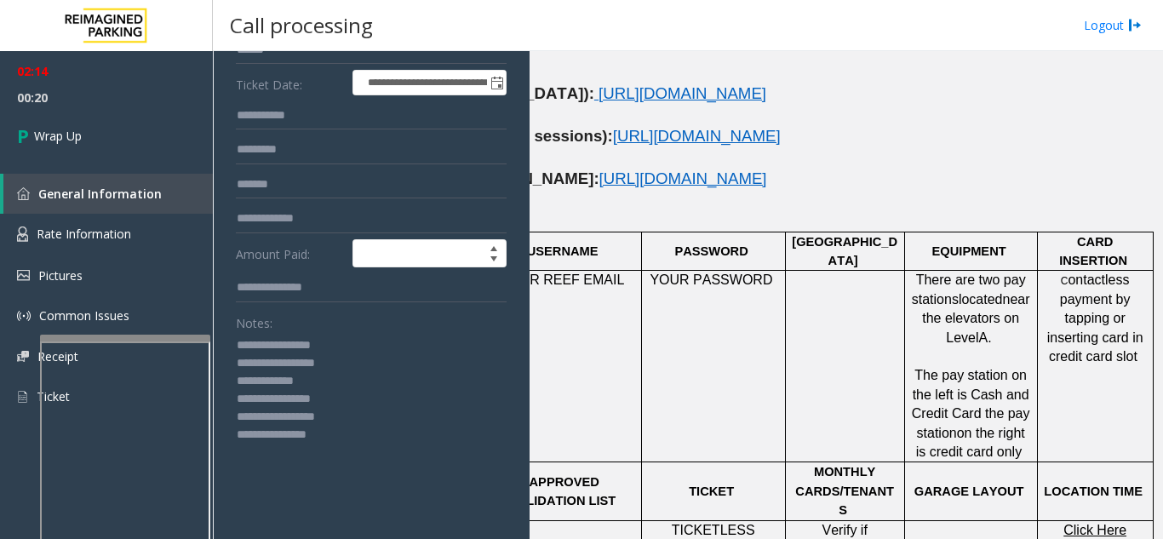
drag, startPoint x: 276, startPoint y: 342, endPoint x: 365, endPoint y: 335, distance: 89.6
click at [365, 335] on textarea at bounding box center [365, 443] width 258 height 223
drag, startPoint x: 237, startPoint y: 369, endPoint x: 427, endPoint y: 362, distance: 190.8
click at [427, 362] on textarea at bounding box center [365, 443] width 258 height 223
click at [351, 365] on textarea at bounding box center [365, 443] width 258 height 223
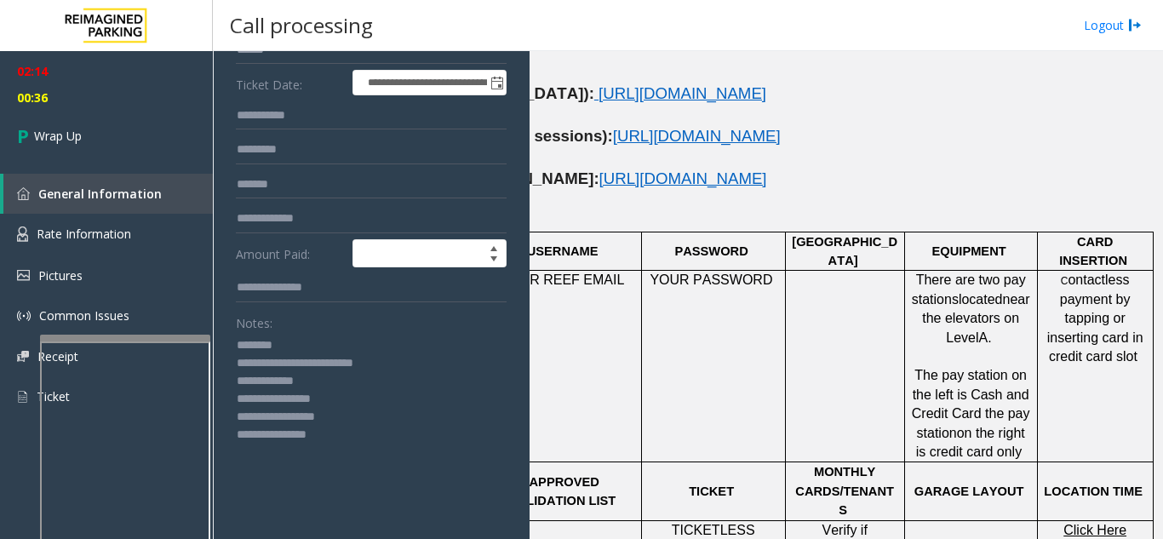
click at [361, 364] on textarea at bounding box center [365, 443] width 258 height 223
click at [355, 360] on textarea at bounding box center [365, 443] width 258 height 223
click at [277, 346] on textarea at bounding box center [365, 443] width 258 height 223
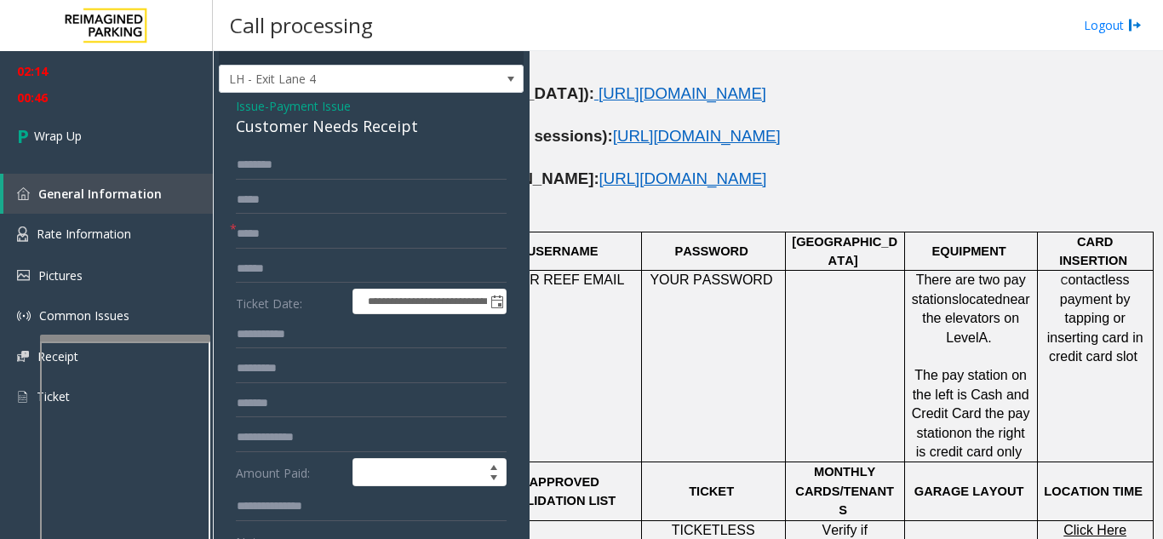
scroll to position [0, 0]
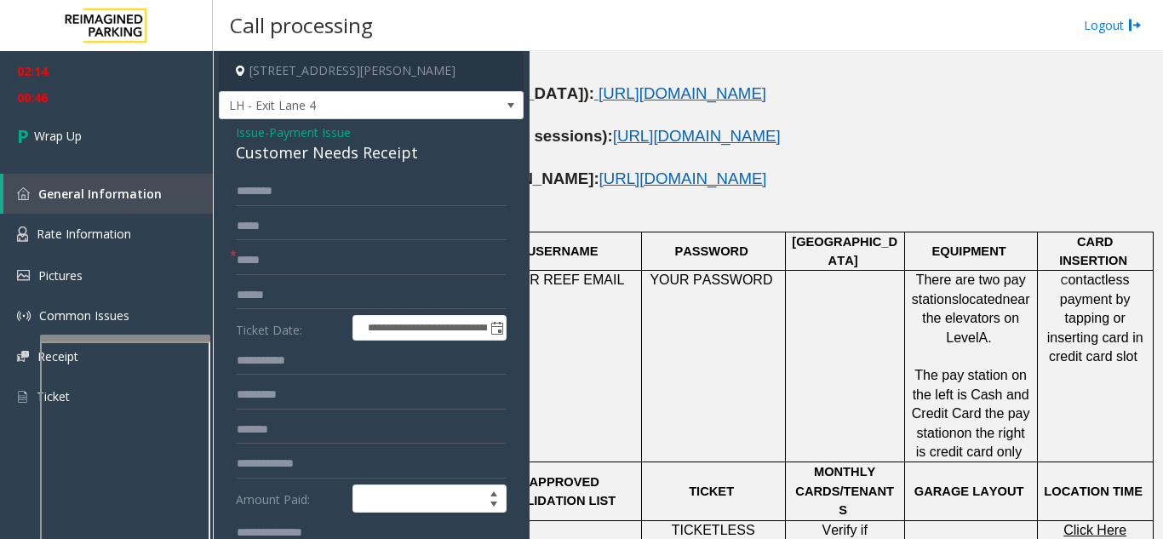
type textarea "**********"
click at [318, 129] on span "Payment Issue" at bounding box center [310, 132] width 82 height 18
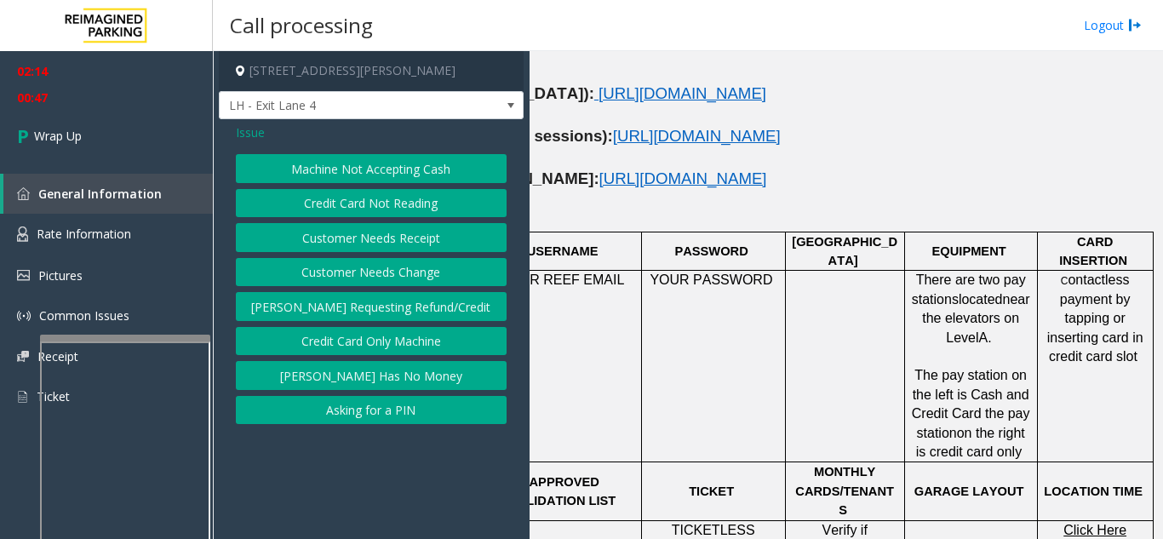
drag, startPoint x: 291, startPoint y: 166, endPoint x: 245, endPoint y: 132, distance: 57.2
click at [249, 140] on div "Issue Machine Not Accepting Cash Credit Card Not Reading Customer Needs Receipt…" at bounding box center [371, 275] width 305 height 313
click at [243, 120] on div "Issue Machine Not Accepting Cash Credit Card Not Reading Customer Needs Receipt…" at bounding box center [371, 275] width 305 height 313
click at [255, 134] on span "Issue" at bounding box center [250, 132] width 29 height 18
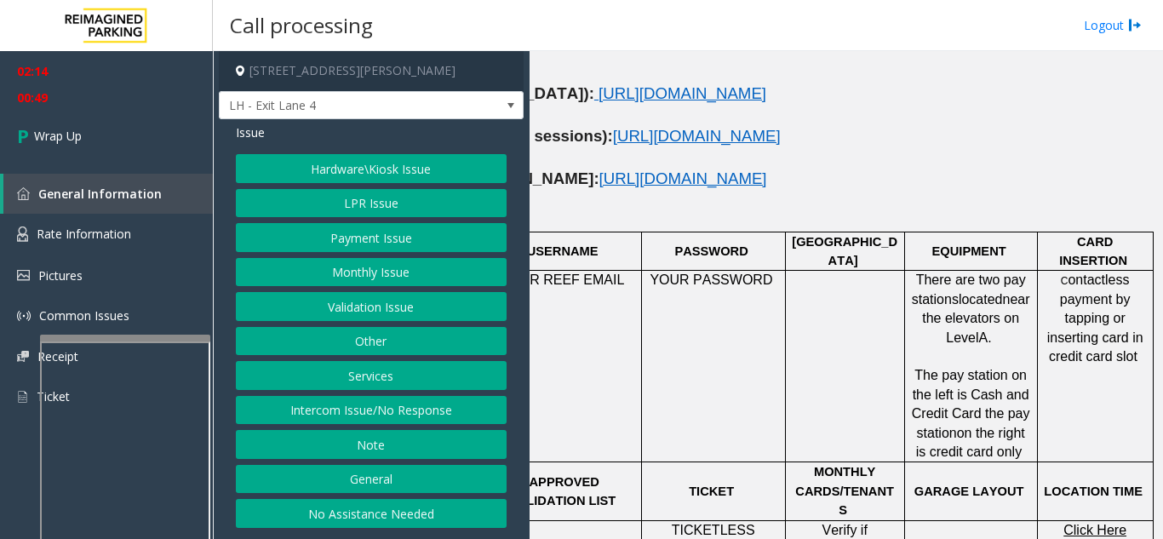
click at [339, 164] on button "Hardware\Kiosk Issue" at bounding box center [371, 168] width 271 height 29
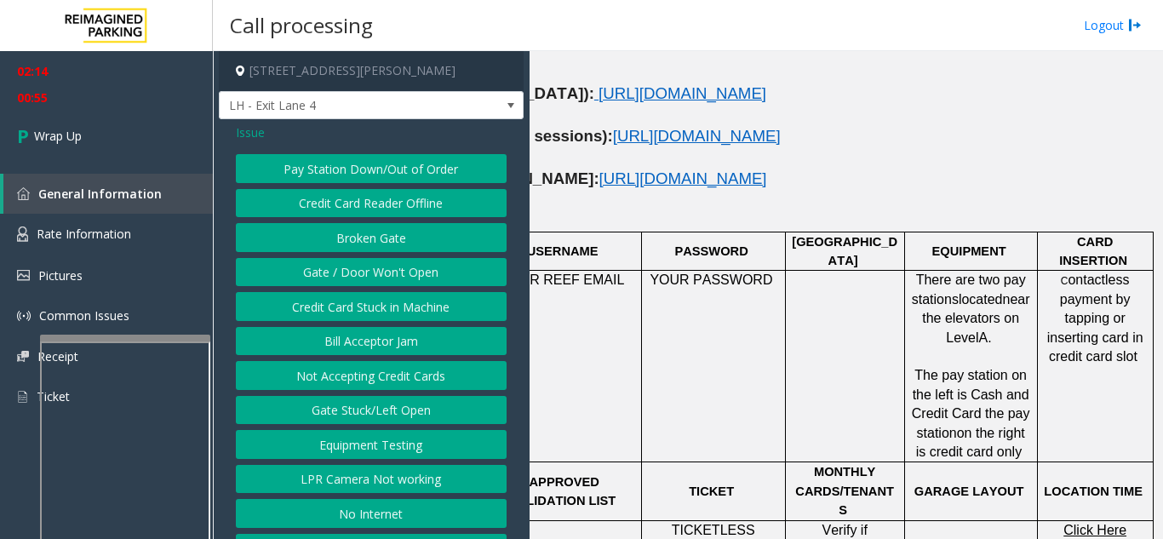
click at [259, 135] on span "Issue" at bounding box center [250, 132] width 29 height 18
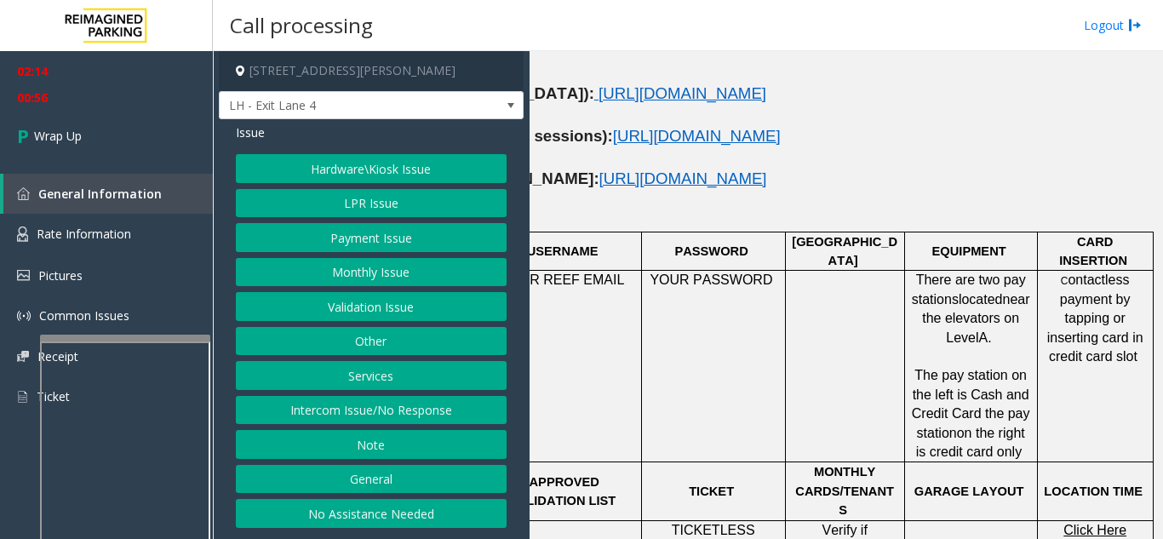
click at [363, 197] on button "LPR Issue" at bounding box center [371, 203] width 271 height 29
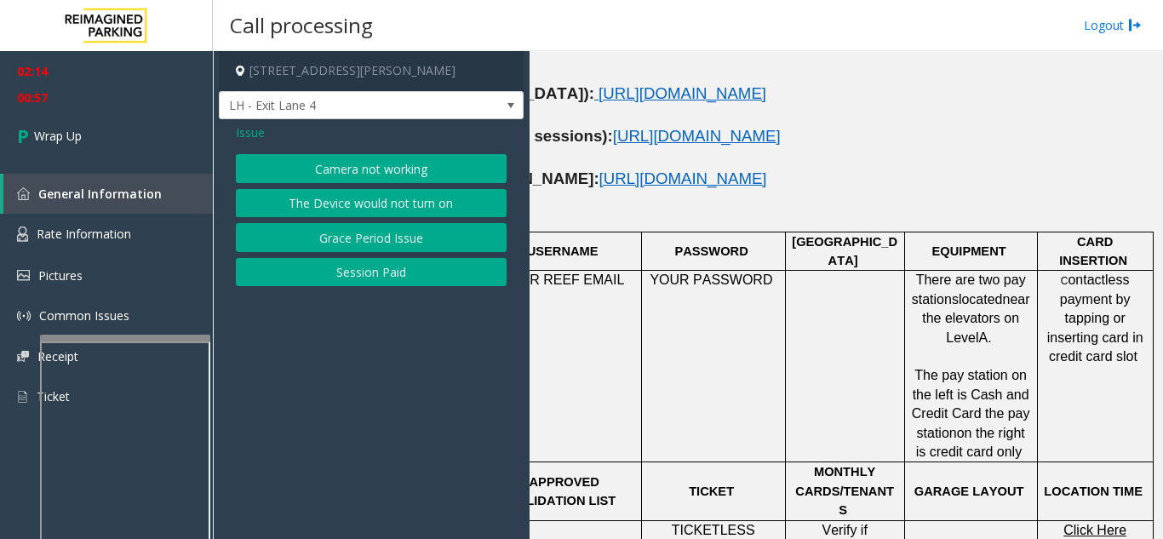
click at [378, 283] on button "Session Paid" at bounding box center [371, 272] width 271 height 29
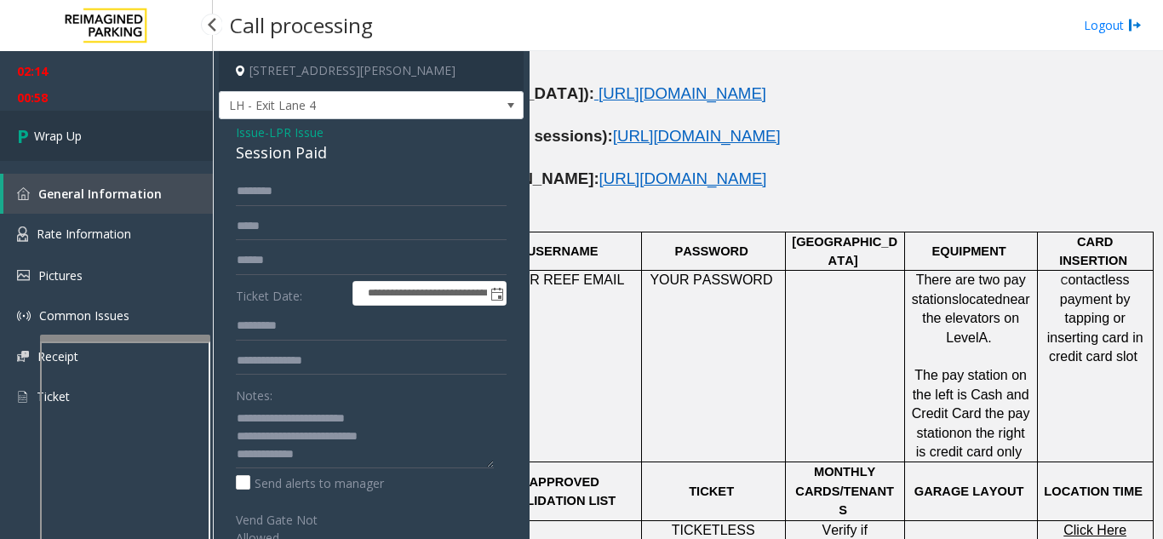
click at [66, 127] on span "Wrap Up" at bounding box center [58, 136] width 48 height 18
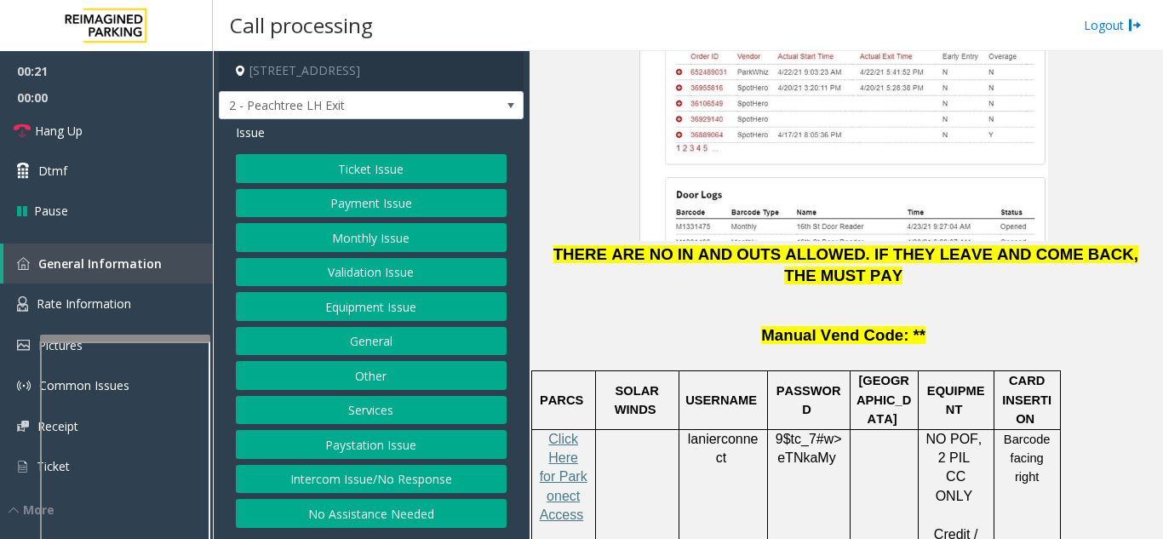
scroll to position [2469, 0]
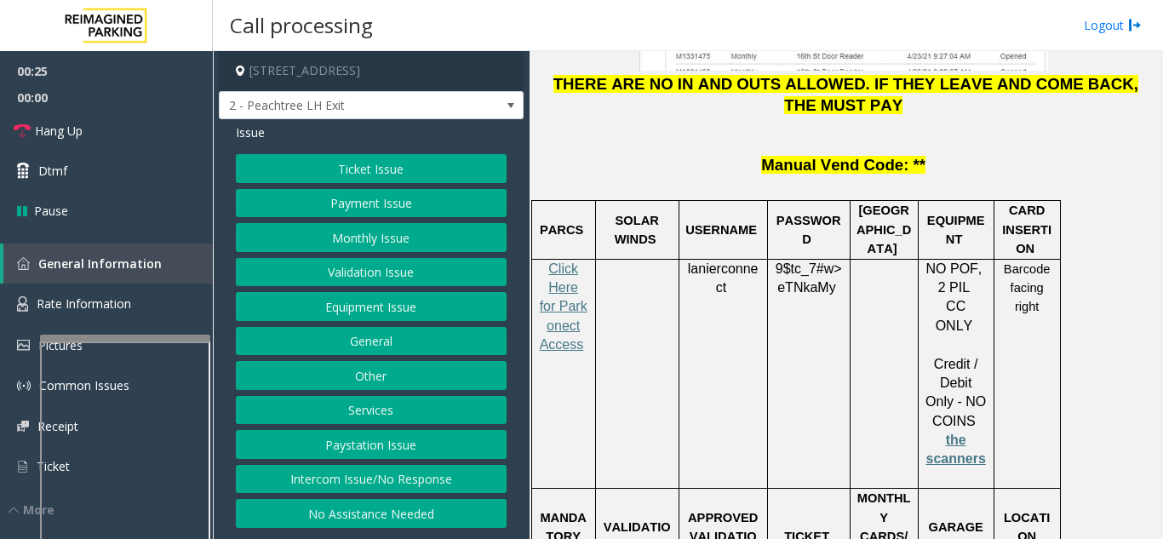
click at [377, 197] on button "Payment Issue" at bounding box center [371, 203] width 271 height 29
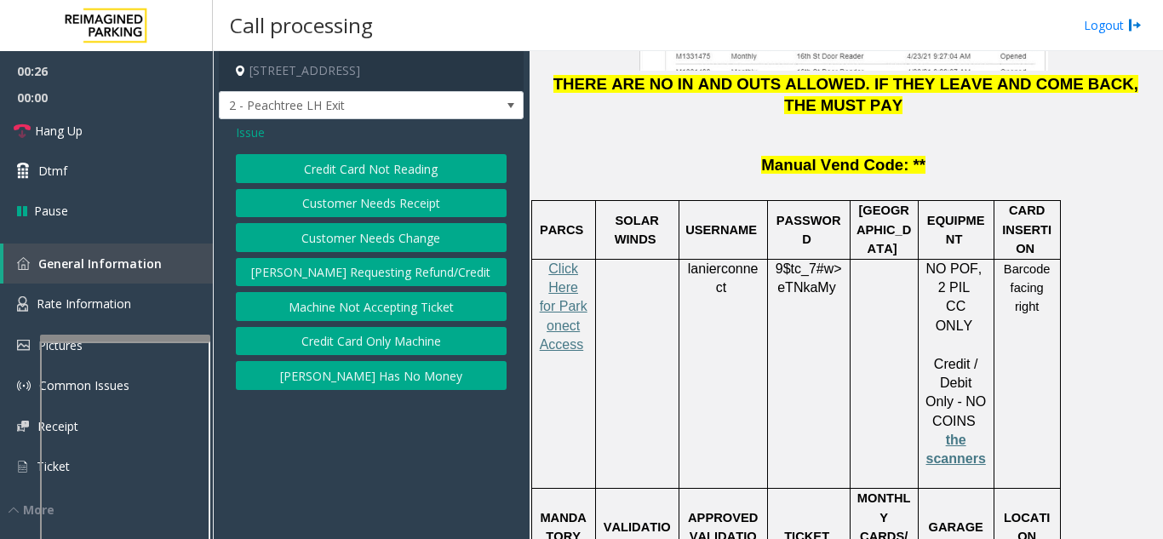
click at [401, 180] on button "Credit Card Not Reading" at bounding box center [371, 168] width 271 height 29
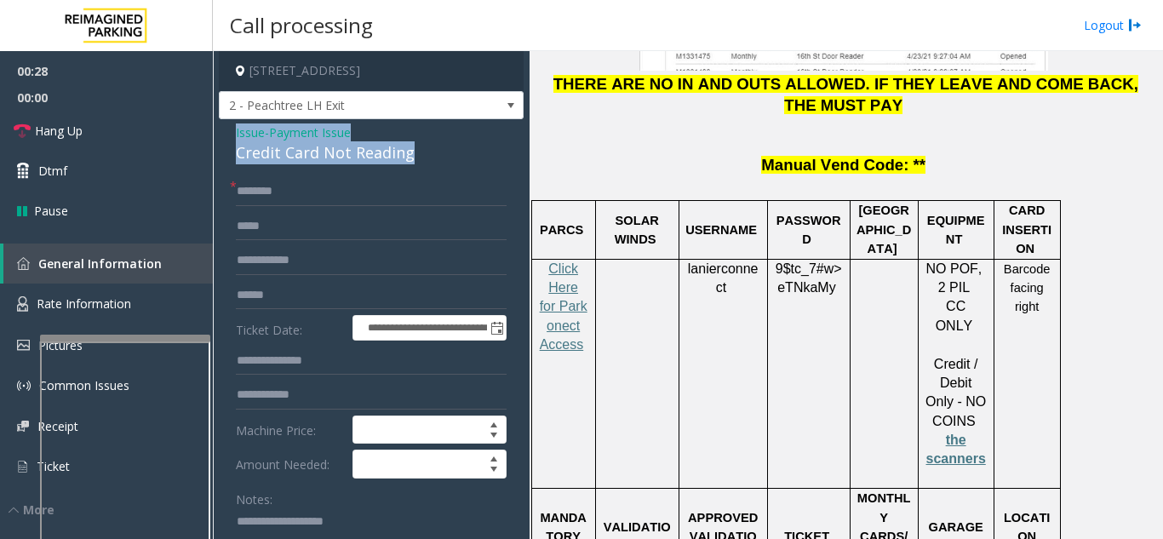
drag, startPoint x: 406, startPoint y: 179, endPoint x: 242, endPoint y: 146, distance: 167.6
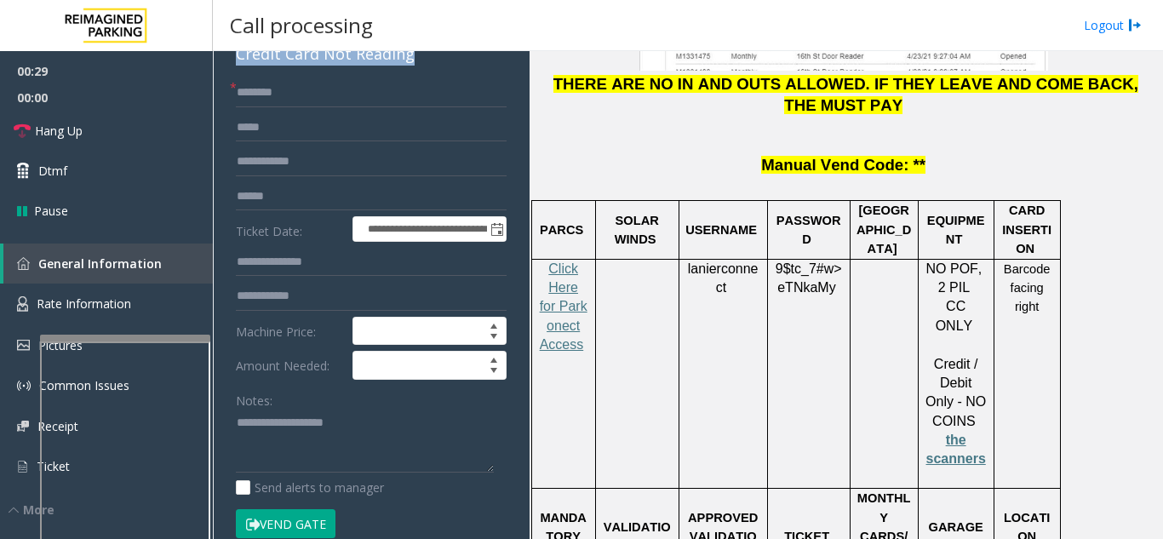
scroll to position [255, 0]
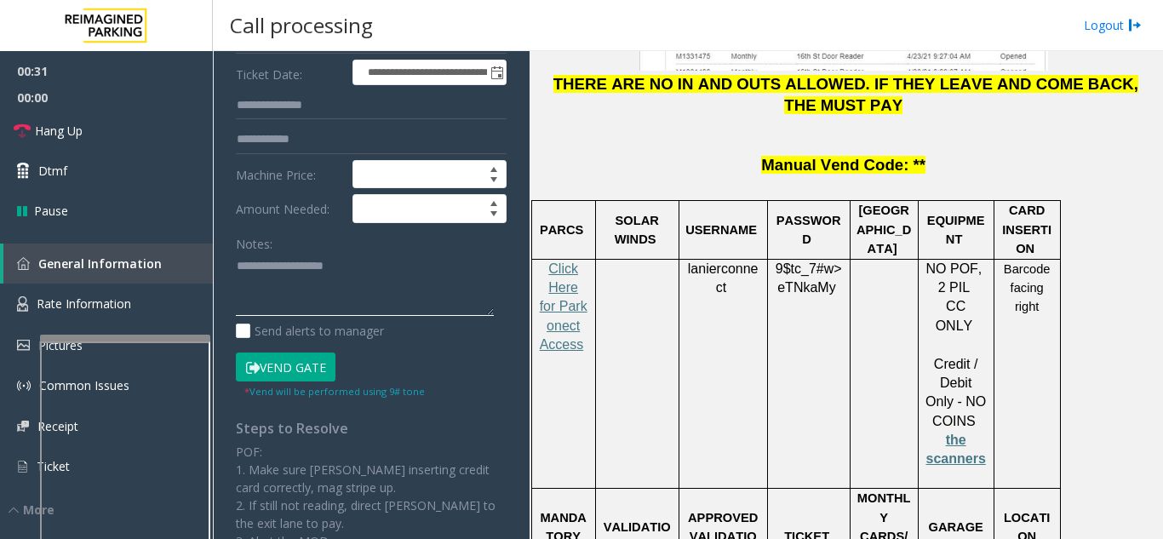
paste textarea "**********"
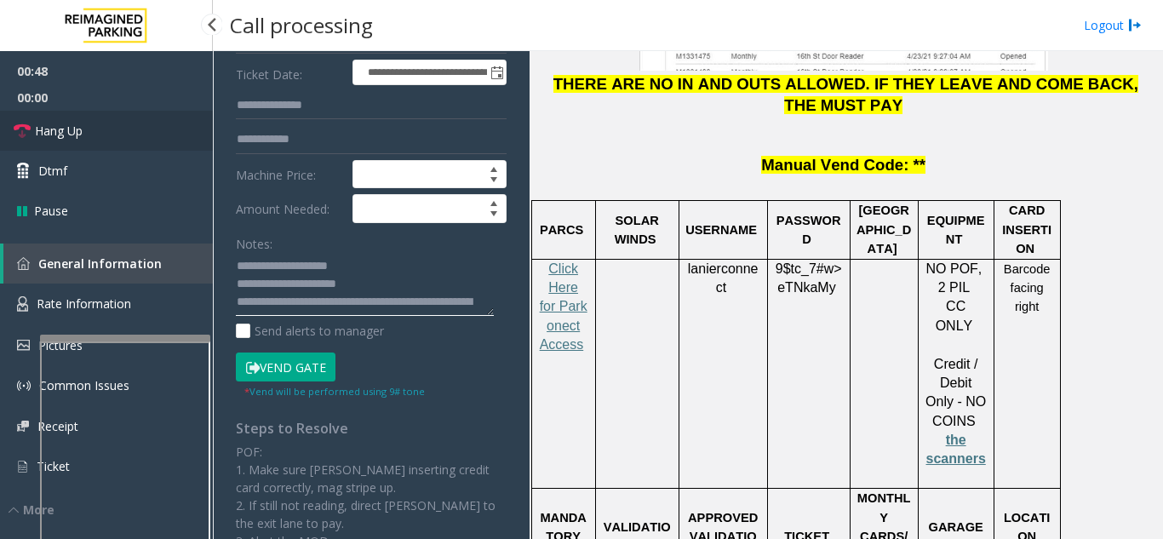
type textarea "**********"
click at [126, 123] on link "Hang Up" at bounding box center [106, 131] width 213 height 40
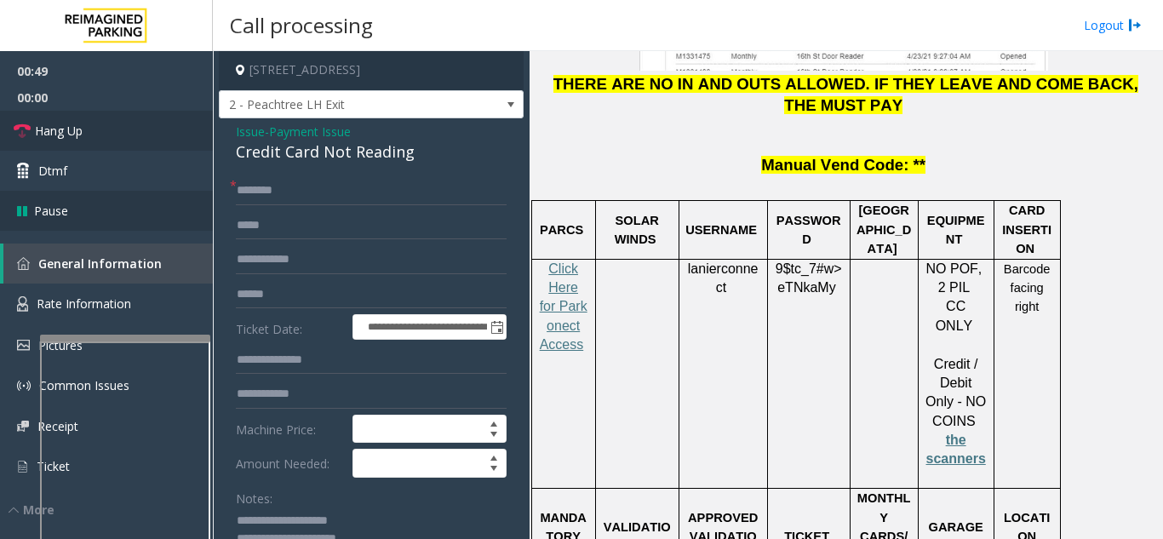
scroll to position [0, 0]
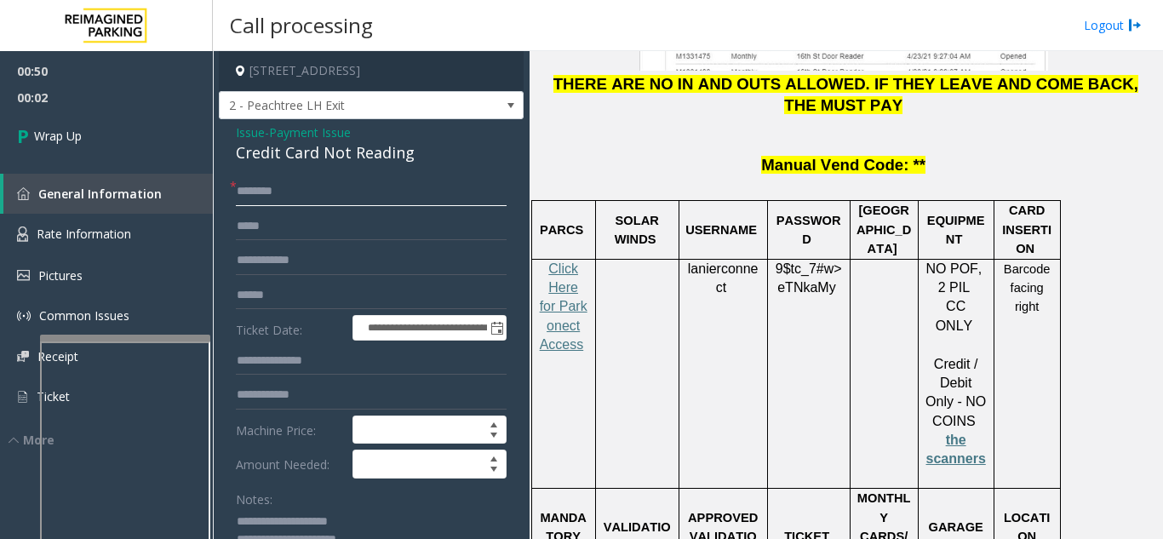
click at [350, 195] on input "text" at bounding box center [371, 191] width 271 height 29
click at [252, 204] on input "***" at bounding box center [371, 191] width 271 height 29
click at [249, 206] on input "***" at bounding box center [371, 191] width 271 height 29
type input "**"
click at [128, 157] on link "Wrap Up" at bounding box center [106, 136] width 213 height 50
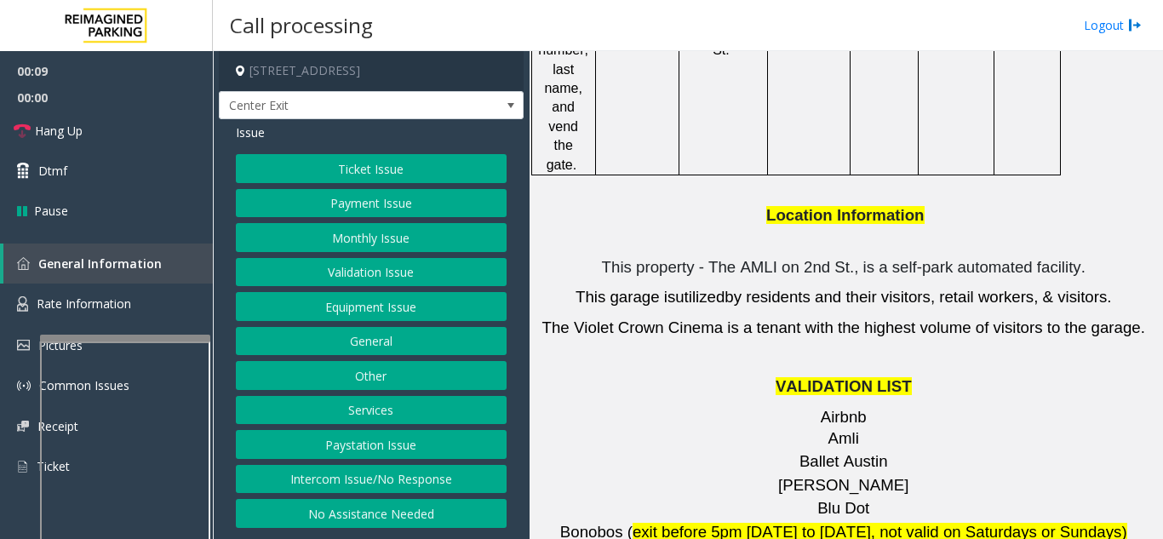
scroll to position [2469, 0]
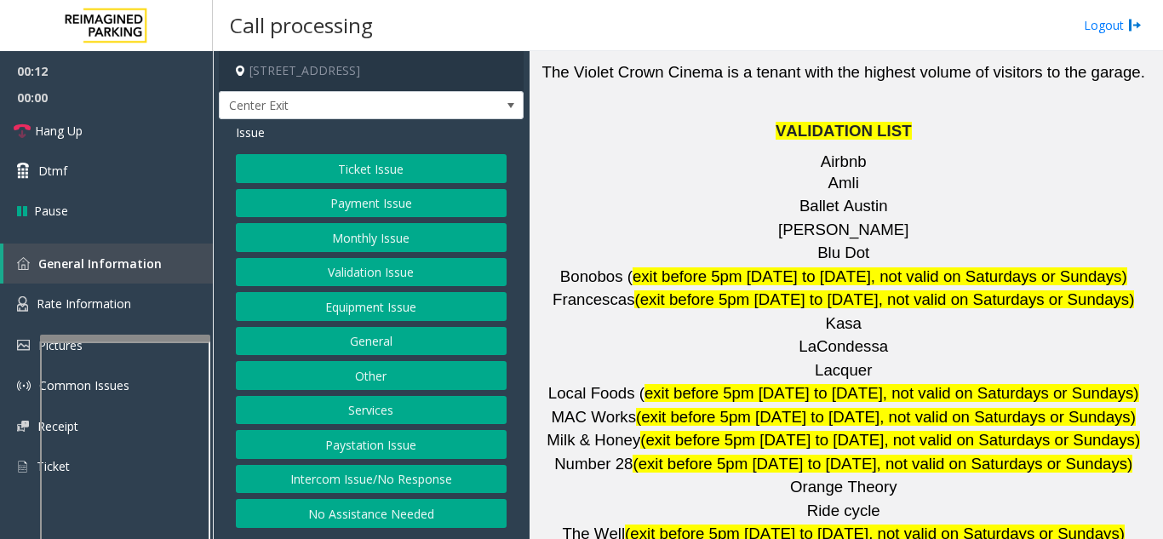
drag, startPoint x: 733, startPoint y: 384, endPoint x: 816, endPoint y: 389, distance: 83.6
click at [403, 276] on button "Validation Issue" at bounding box center [371, 272] width 271 height 29
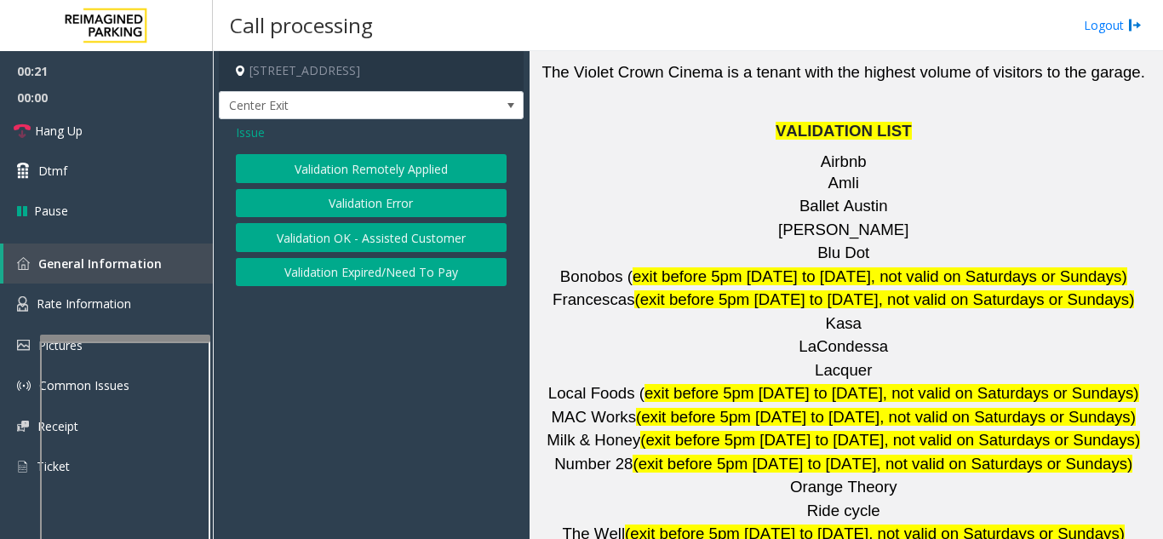
click at [361, 210] on button "Validation Error" at bounding box center [371, 203] width 271 height 29
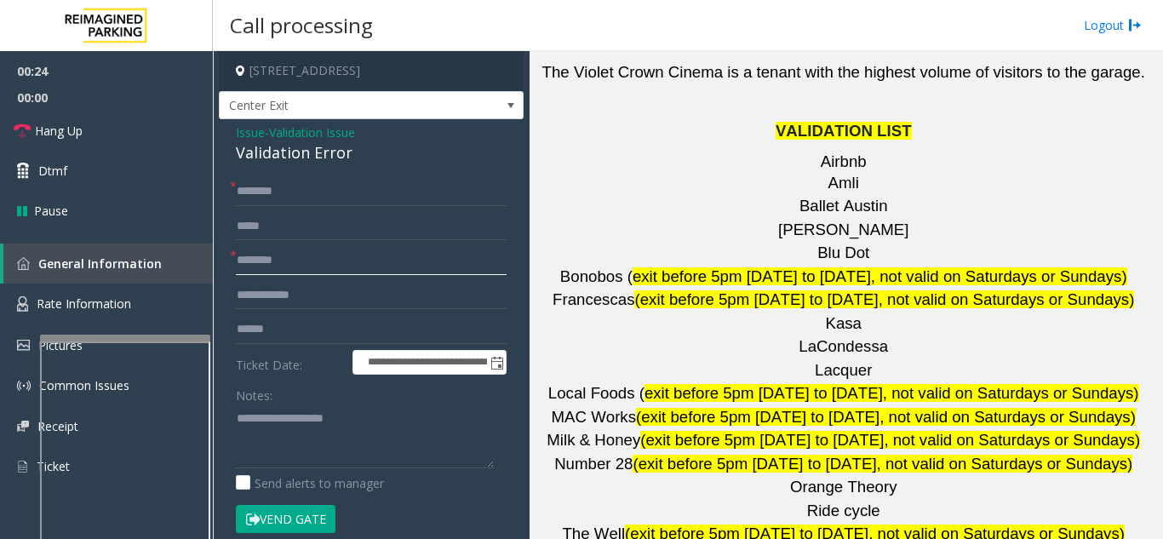
drag, startPoint x: 268, startPoint y: 467, endPoint x: 257, endPoint y: 255, distance: 212.2
click at [257, 255] on input "text" at bounding box center [371, 260] width 271 height 29
click at [261, 258] on input "text" at bounding box center [371, 260] width 271 height 29
paste input "**********"
type input "**********"
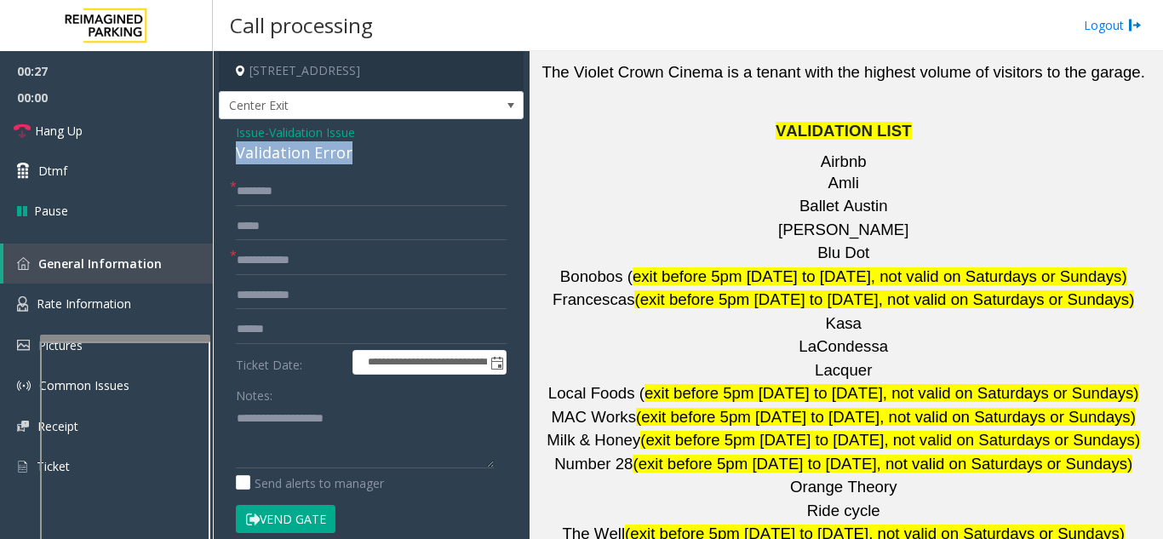
drag, startPoint x: 370, startPoint y: 157, endPoint x: 230, endPoint y: 144, distance: 141.1
click at [230, 144] on div "**********" at bounding box center [371, 481] width 305 height 724
click at [238, 421] on textarea at bounding box center [365, 436] width 258 height 64
click at [239, 421] on textarea at bounding box center [365, 436] width 258 height 64
click at [271, 416] on textarea at bounding box center [365, 436] width 258 height 64
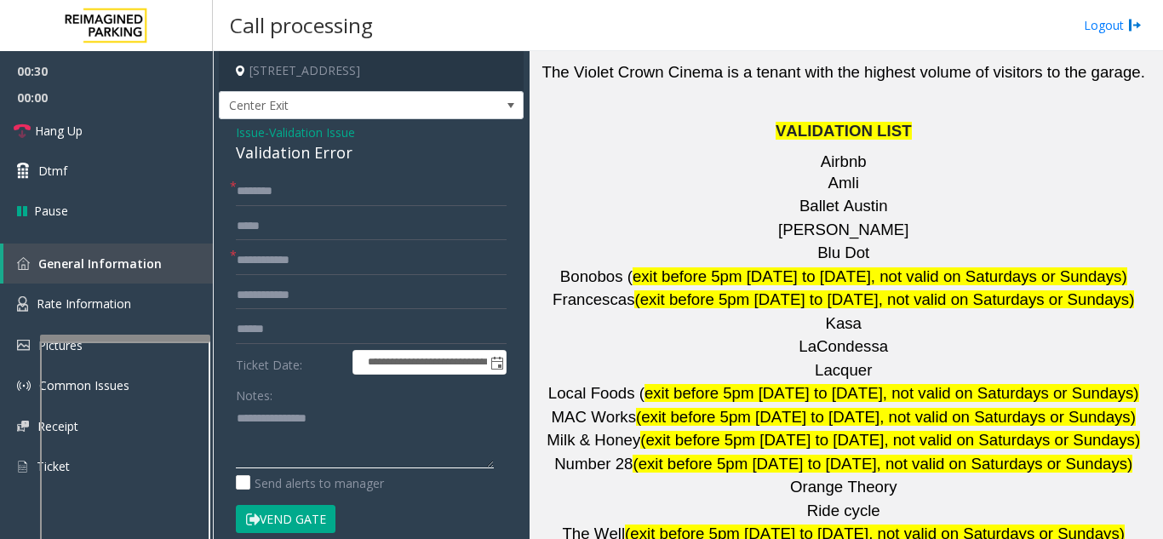
click at [237, 418] on textarea at bounding box center [365, 436] width 258 height 64
click at [367, 424] on textarea at bounding box center [365, 436] width 258 height 64
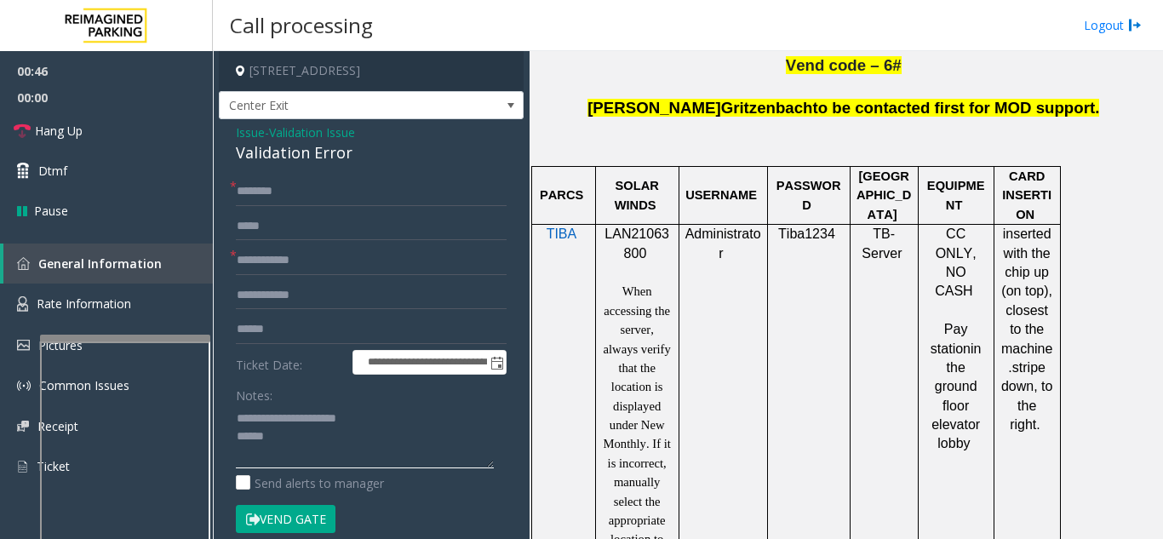
scroll to position [936, 0]
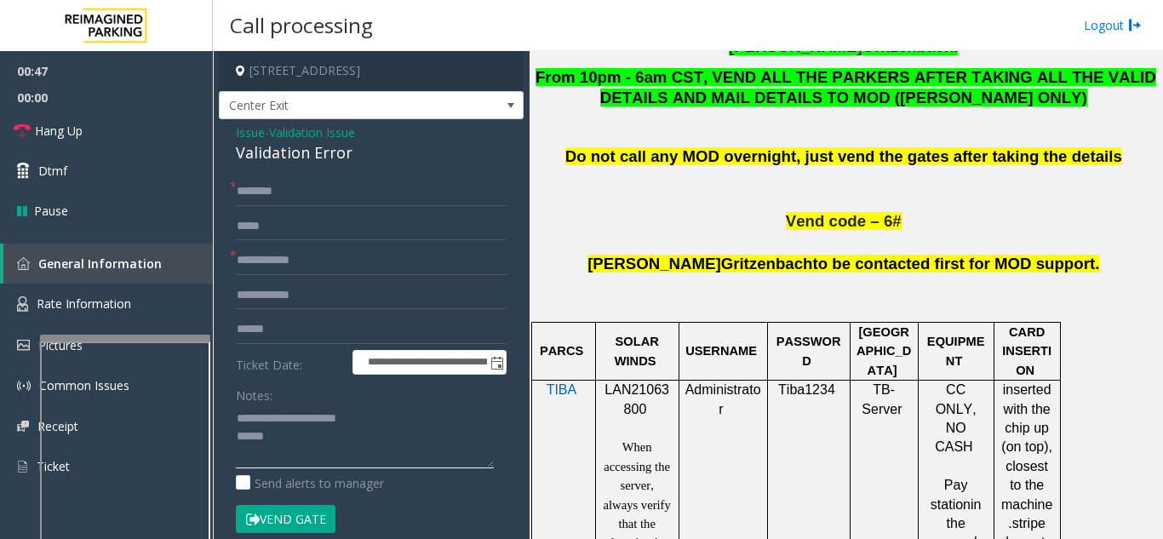
type textarea "**********"
click at [622, 380] on p "LAN21063800" at bounding box center [637, 399] width 71 height 38
click at [292, 323] on input "text" at bounding box center [371, 329] width 271 height 29
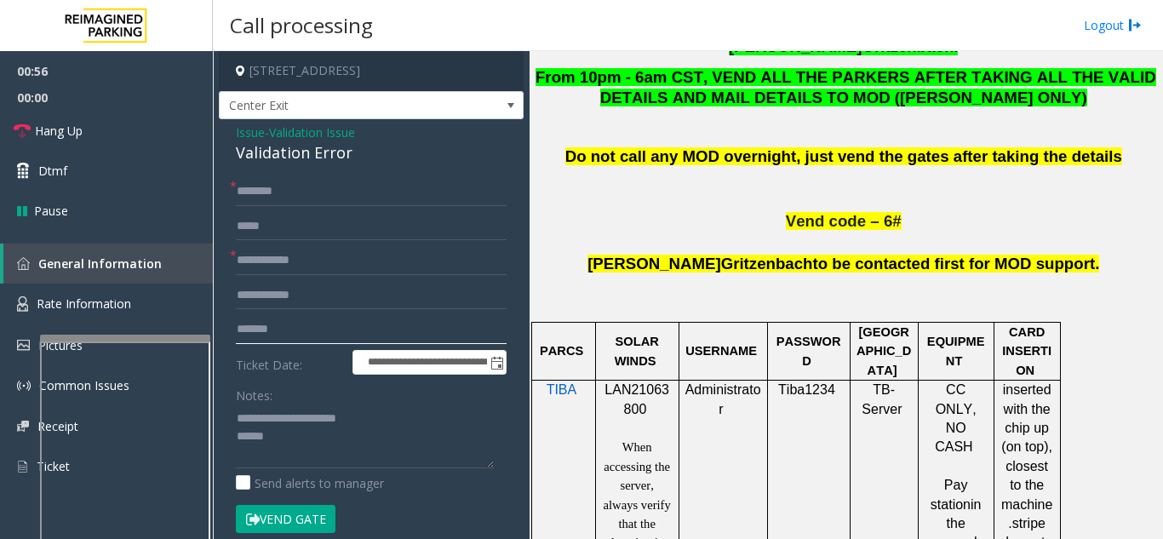
type input "*******"
click at [291, 187] on input "text" at bounding box center [371, 191] width 271 height 29
click at [344, 206] on form "**********" at bounding box center [371, 364] width 271 height 374
click at [335, 196] on input "text" at bounding box center [371, 191] width 271 height 29
type input "****"
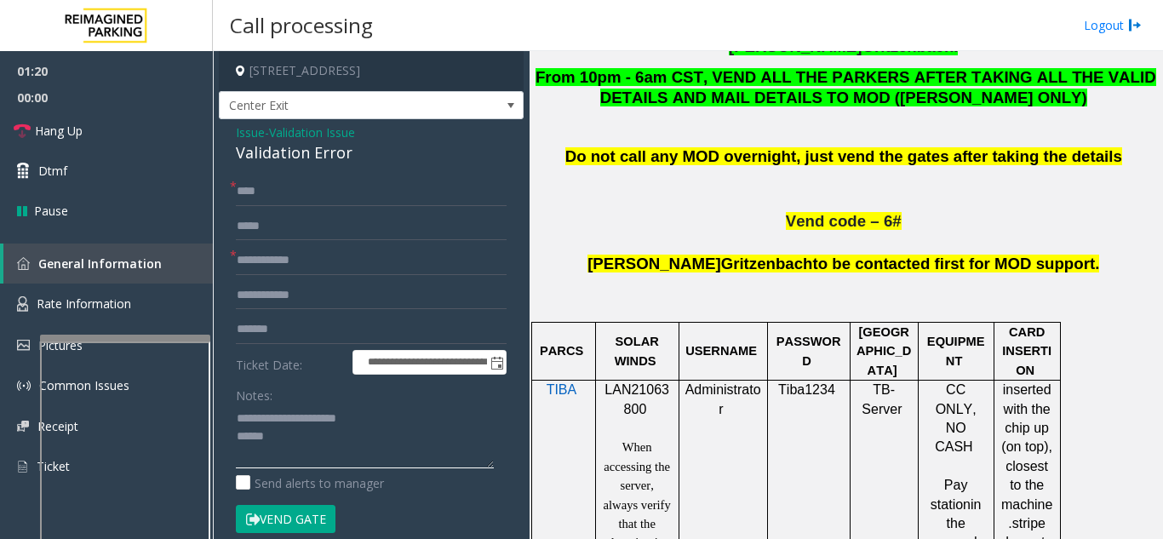
click at [328, 431] on textarea at bounding box center [365, 436] width 258 height 64
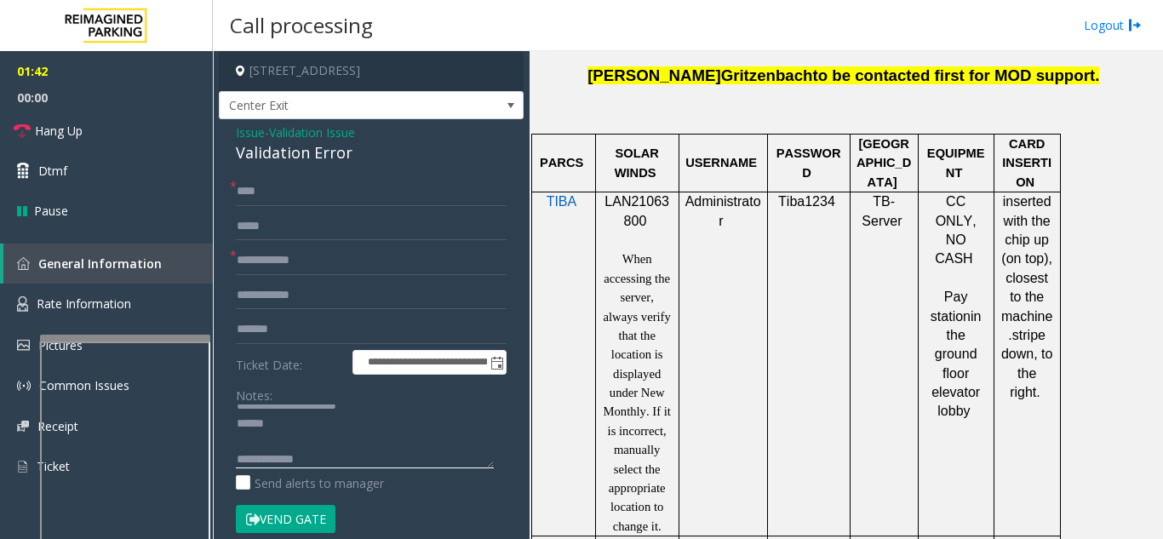
scroll to position [1192, 0]
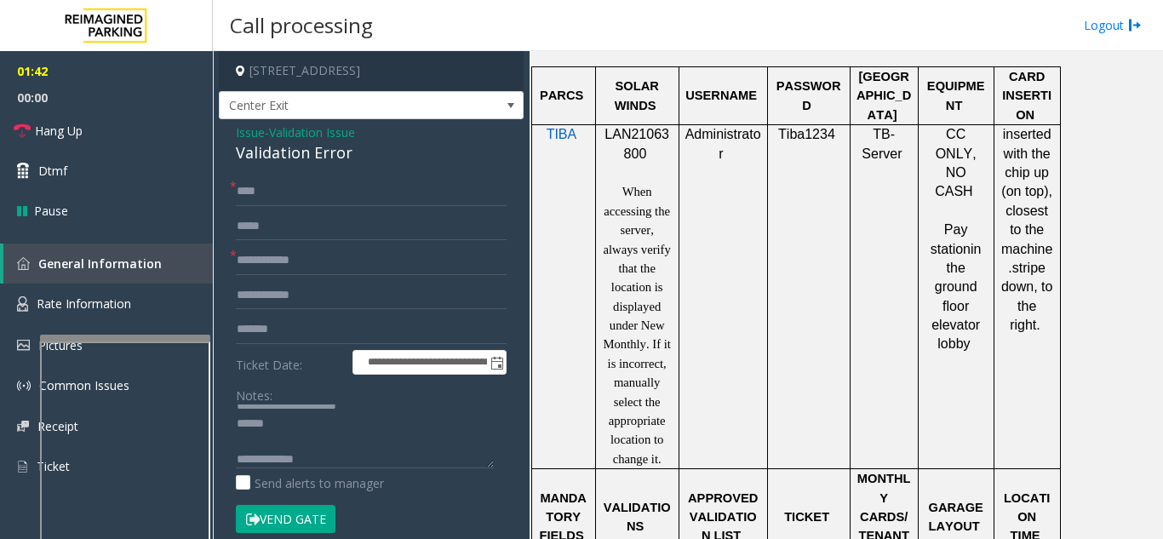
click at [307, 526] on button "Vend Gate" at bounding box center [286, 519] width 100 height 29
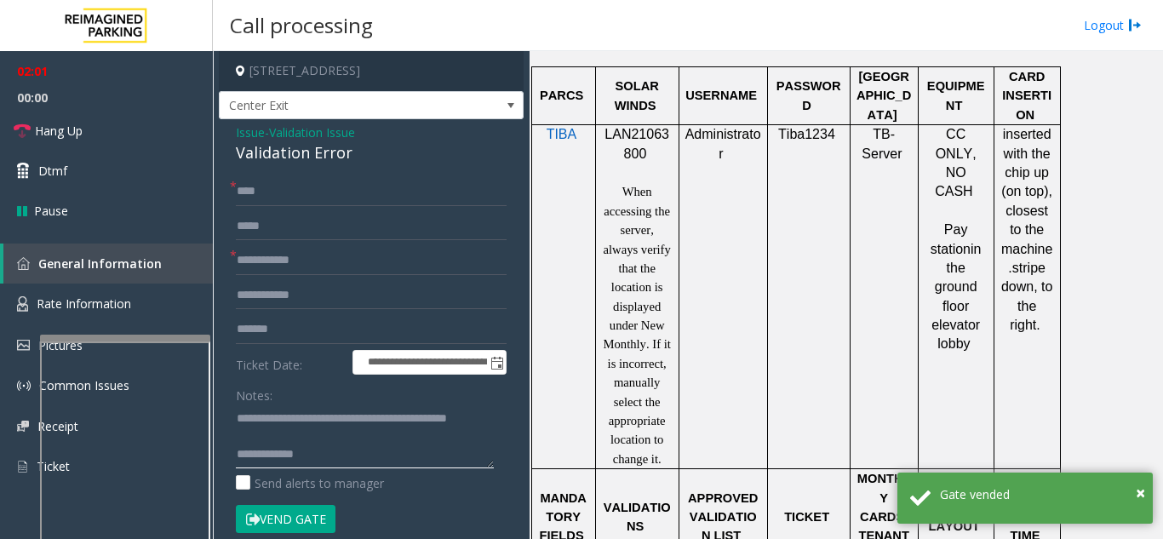
scroll to position [36, 0]
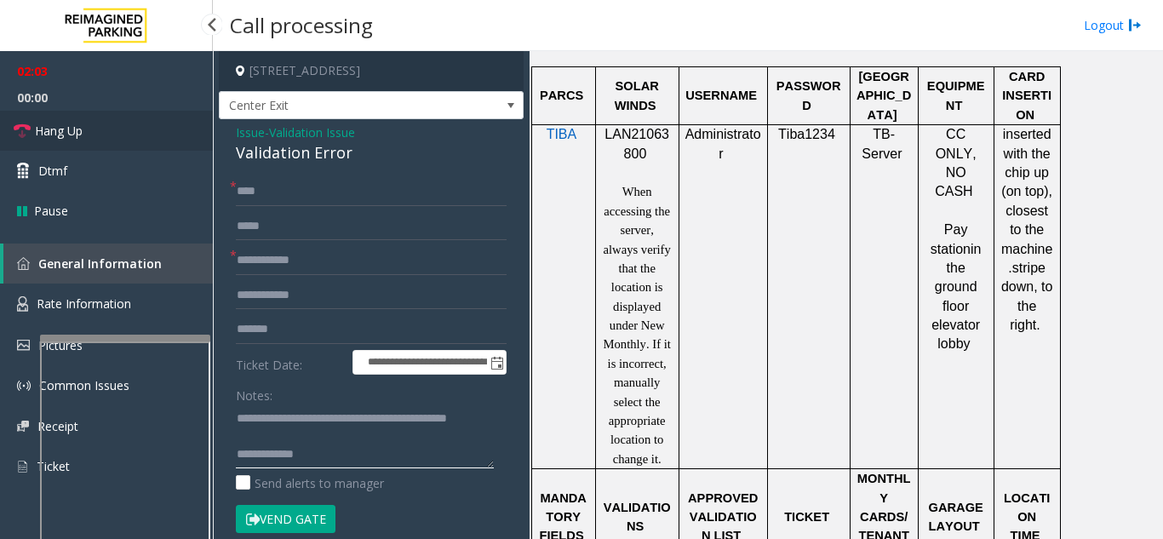
type textarea "**********"
click at [77, 140] on link "Hang Up" at bounding box center [106, 131] width 213 height 40
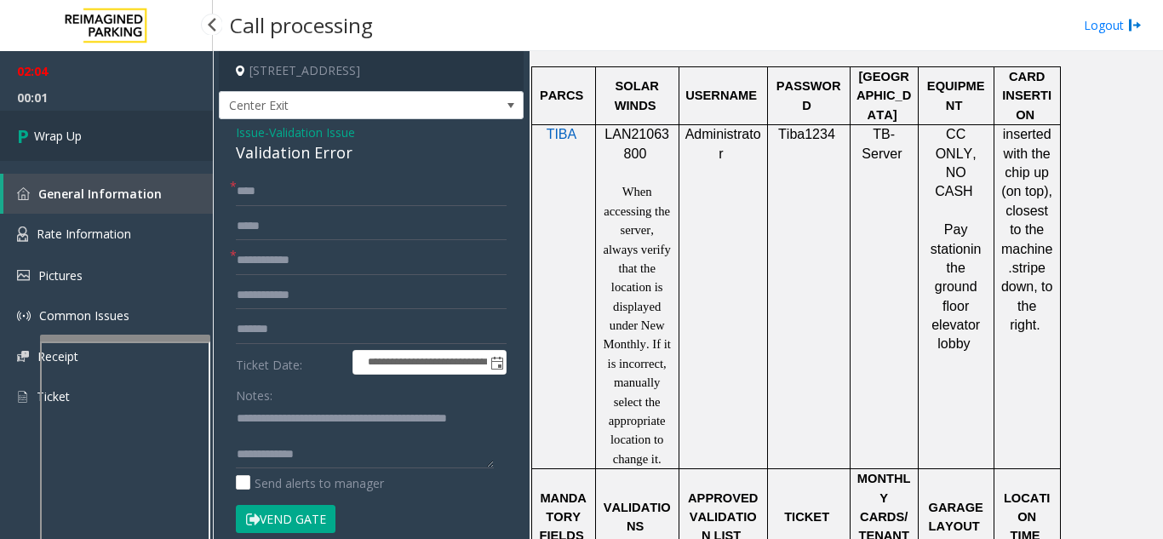
click at [77, 140] on span "Wrap Up" at bounding box center [58, 136] width 48 height 18
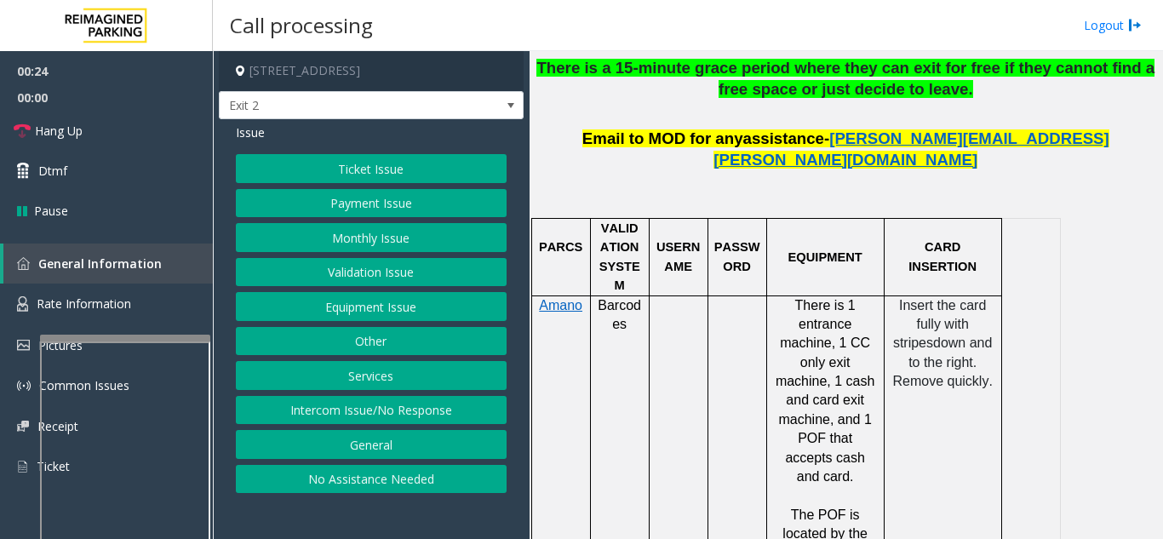
scroll to position [940, 0]
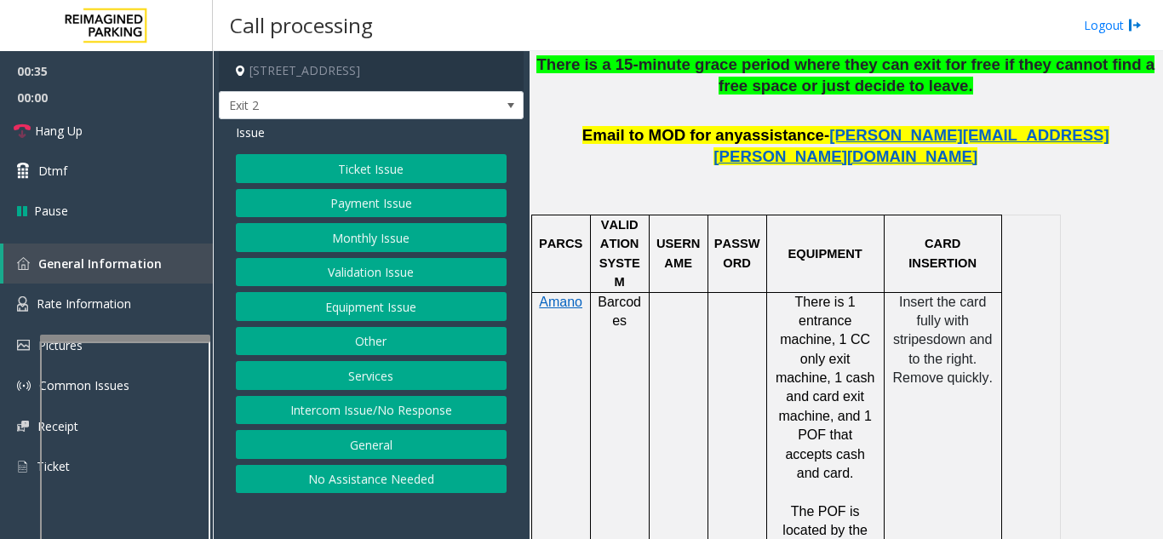
click at [375, 198] on button "Payment Issue" at bounding box center [371, 203] width 271 height 29
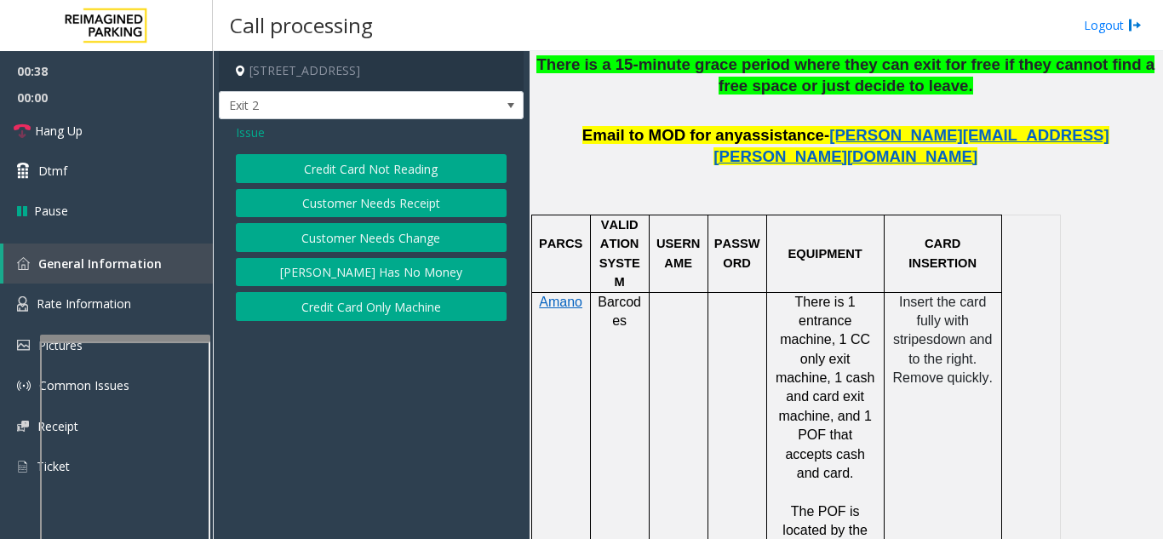
click at [252, 139] on span "Issue" at bounding box center [250, 132] width 29 height 18
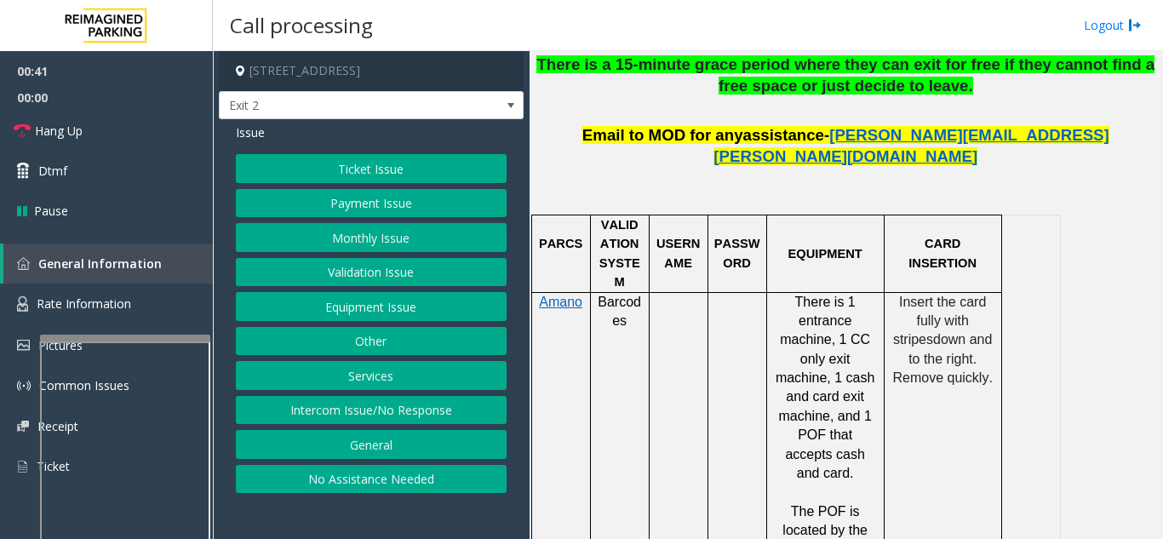
click at [423, 202] on button "Payment Issue" at bounding box center [371, 203] width 271 height 29
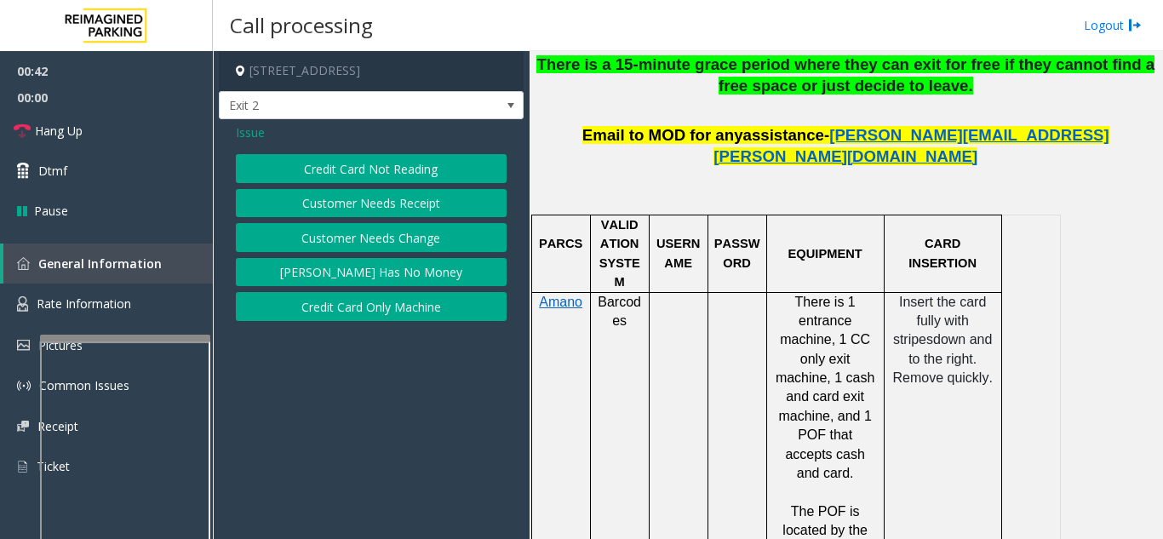
click at [405, 322] on div "Issue Credit Card Not Reading Customer Needs Receipt Customer Needs Change [PER…" at bounding box center [371, 224] width 305 height 210
click at [403, 300] on button "Credit Card Only Machine" at bounding box center [371, 306] width 271 height 29
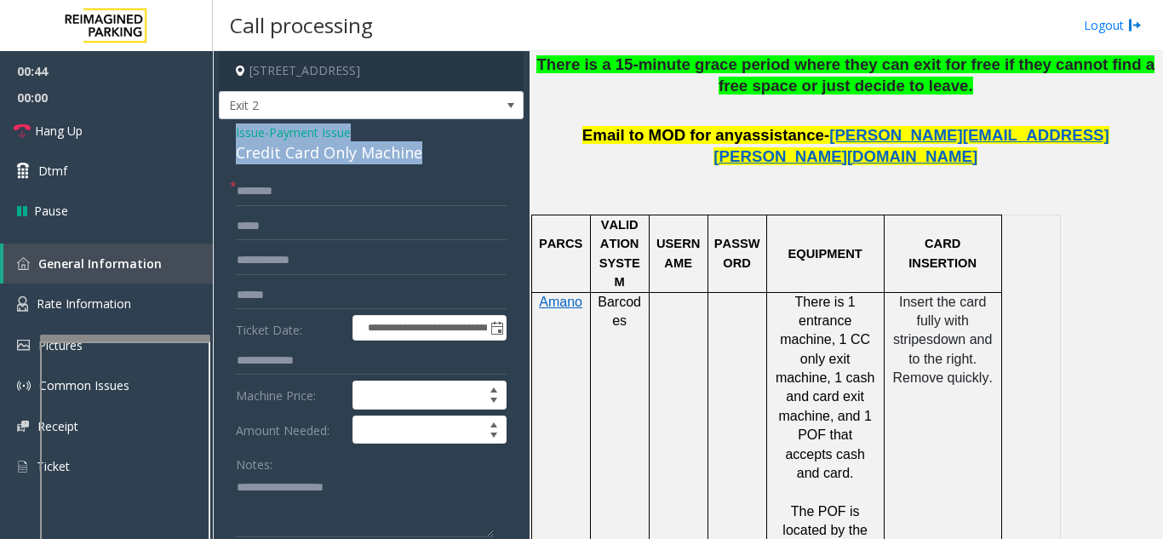
drag, startPoint x: 421, startPoint y: 158, endPoint x: 236, endPoint y: 129, distance: 187.9
click at [236, 129] on div "Issue - Payment Issue Credit Card Only Machine" at bounding box center [371, 143] width 271 height 41
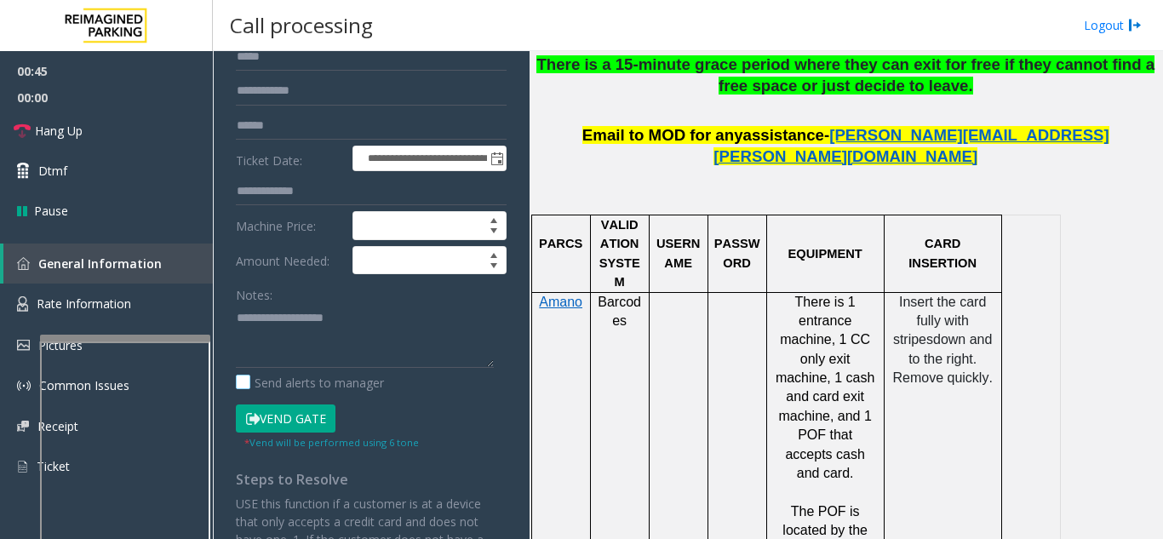
scroll to position [170, 0]
paste textarea "**********"
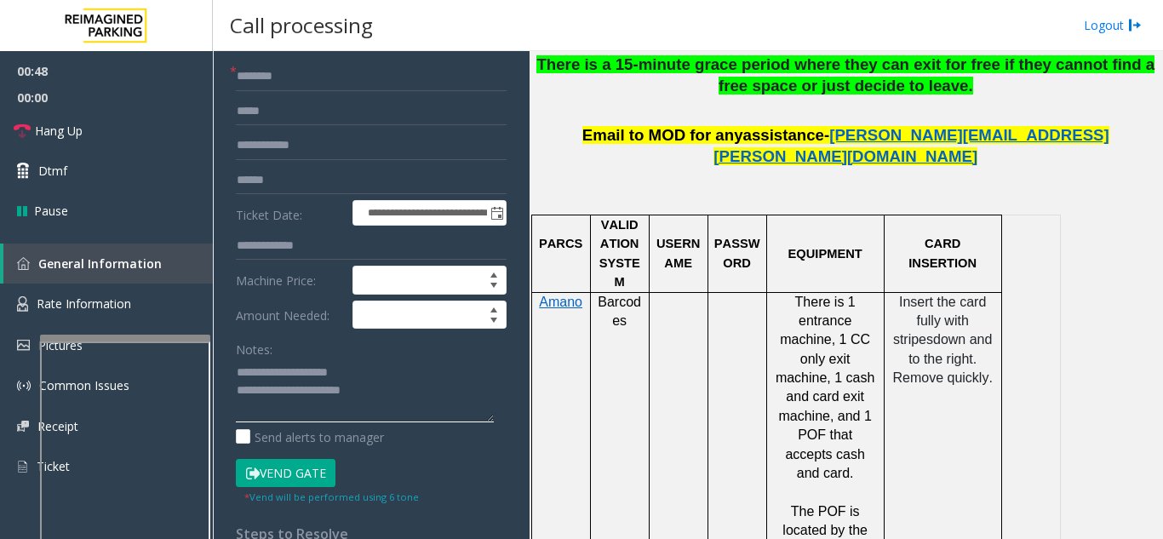
scroll to position [85, 0]
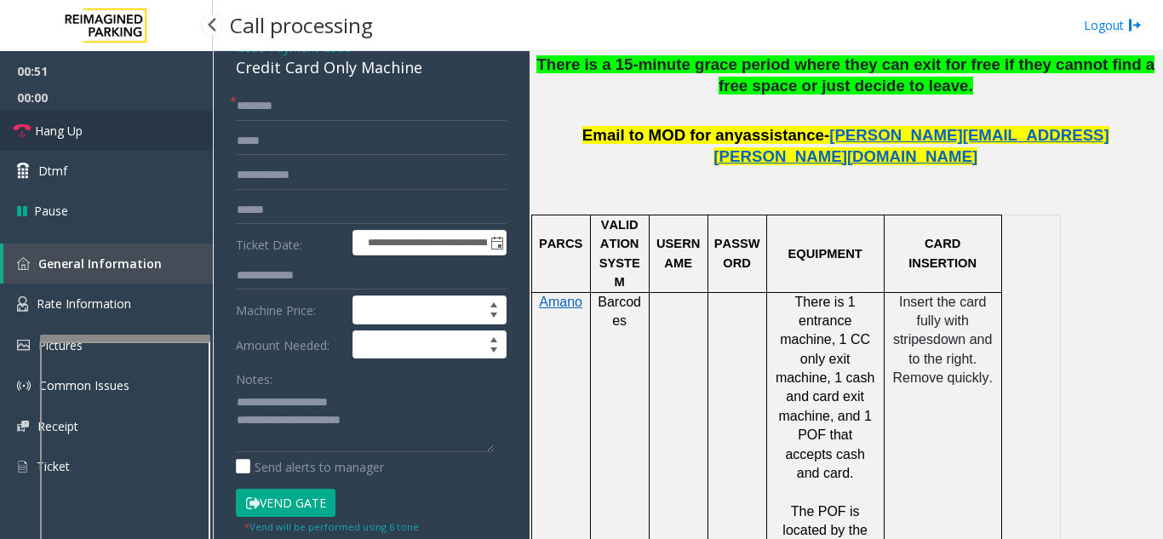
click at [64, 139] on span "Hang Up" at bounding box center [59, 131] width 48 height 18
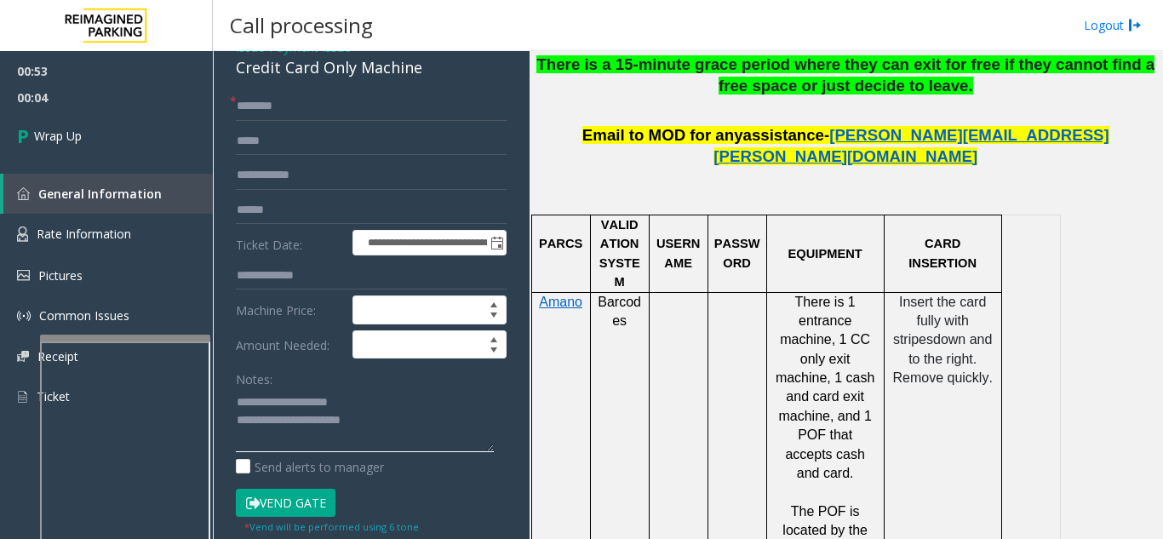
click at [380, 425] on textarea at bounding box center [365, 420] width 258 height 64
click at [292, 88] on div "**********" at bounding box center [371, 448] width 305 height 829
drag, startPoint x: 263, startPoint y: 439, endPoint x: 226, endPoint y: 438, distance: 37.5
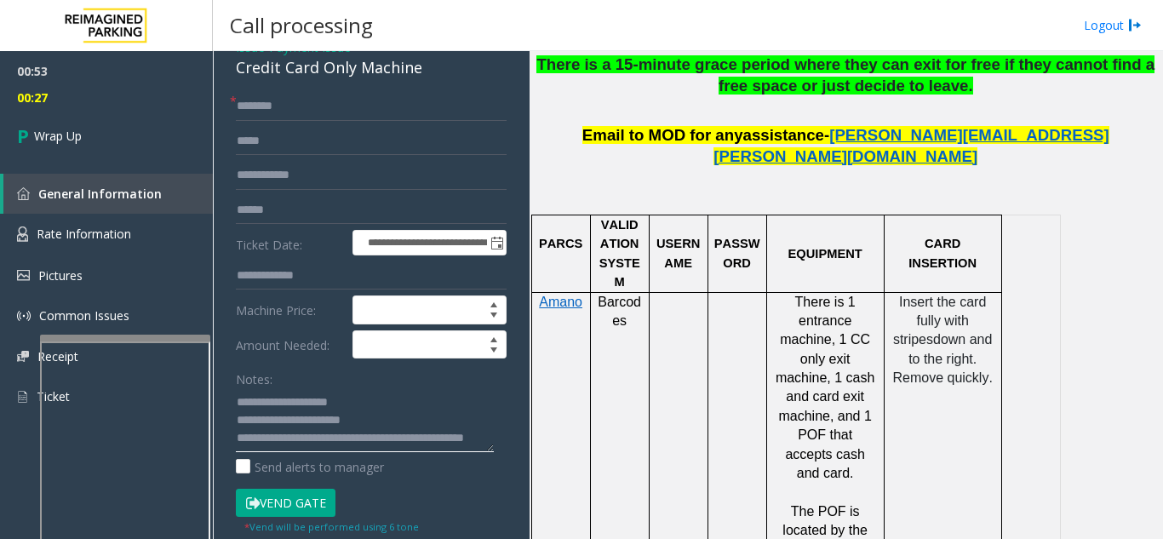
click at [226, 438] on div "**********" at bounding box center [371, 469] width 296 height 754
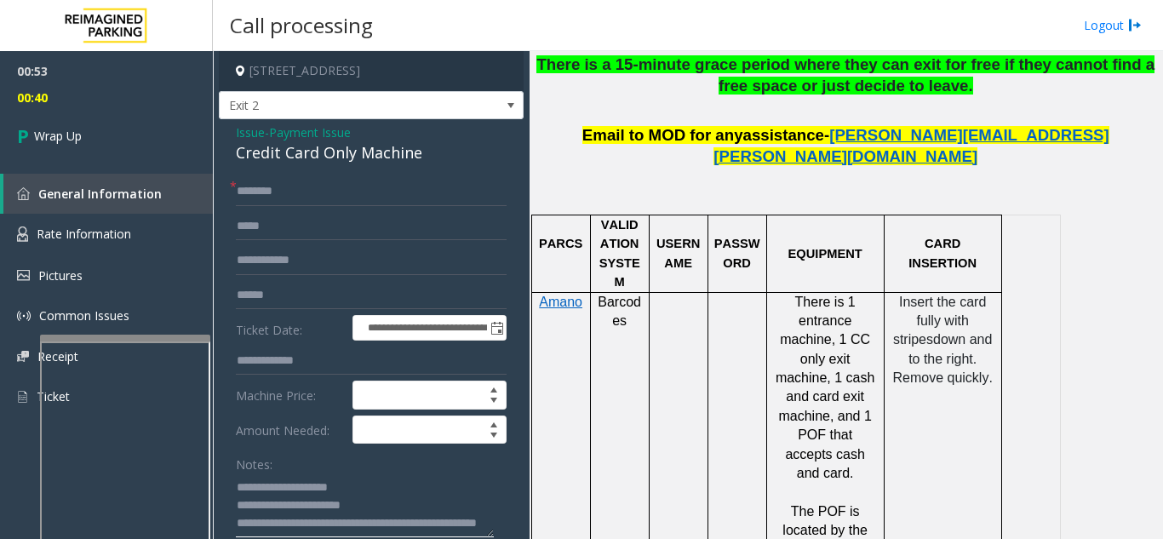
type textarea "**********"
click at [254, 200] on input "text" at bounding box center [371, 191] width 271 height 29
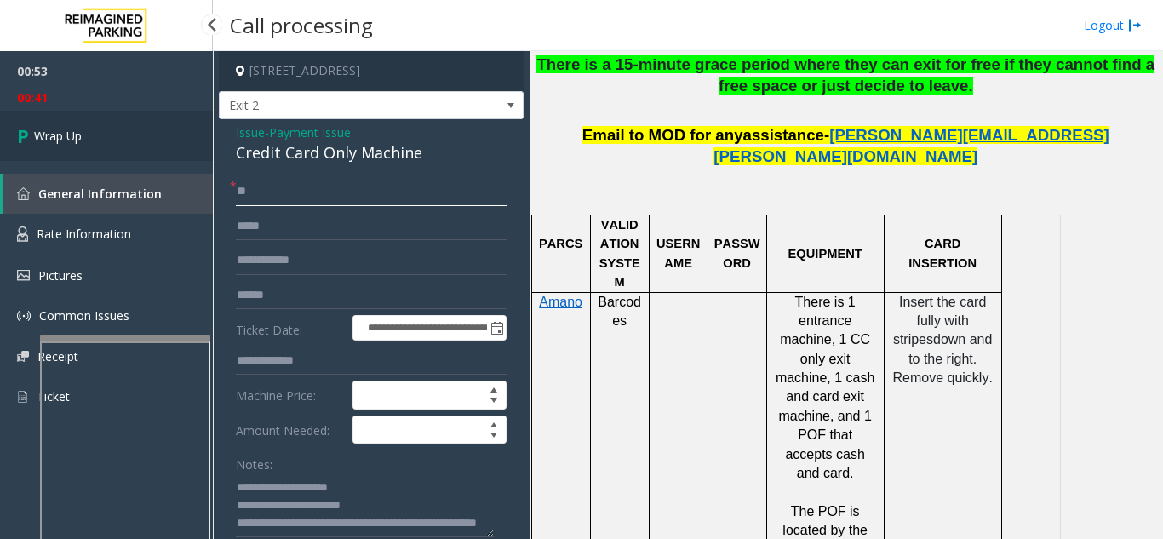
type input "**"
click at [159, 148] on link "Wrap Up" at bounding box center [106, 136] width 213 height 50
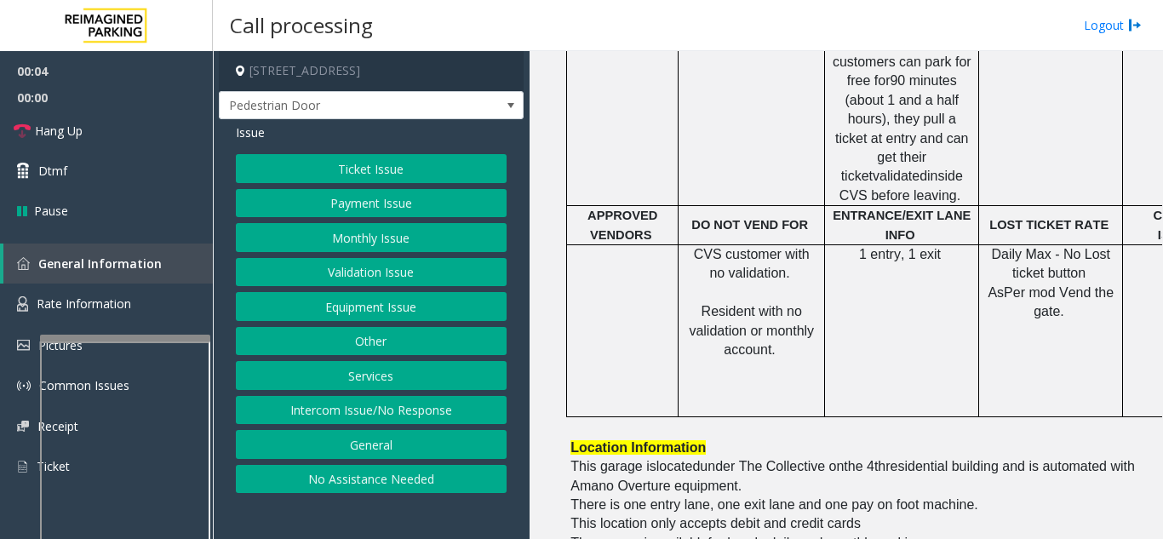
scroll to position [766, 0]
click at [408, 307] on button "Equipment Issue" at bounding box center [371, 306] width 271 height 29
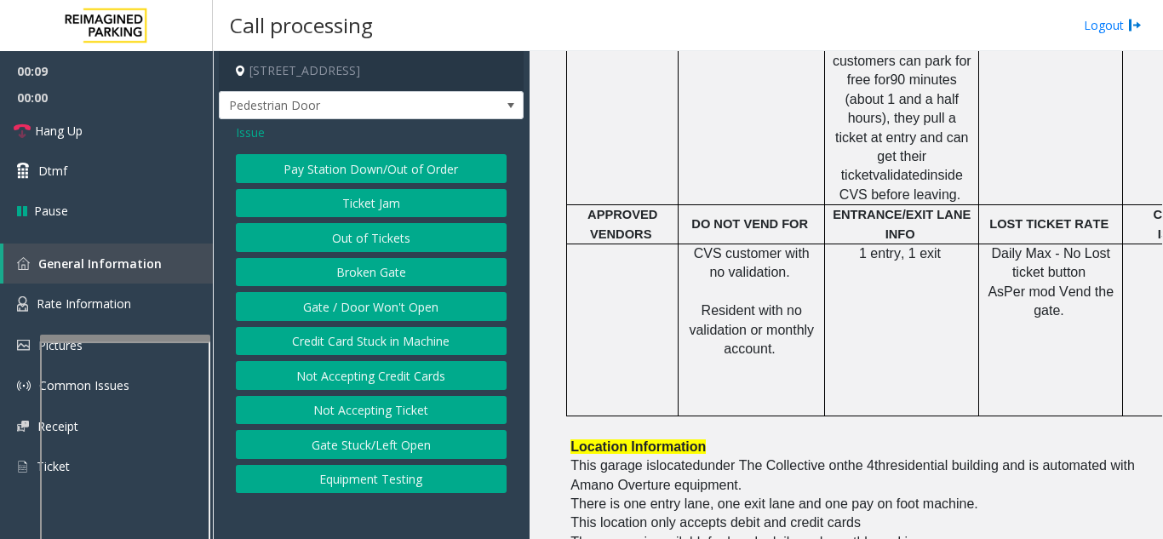
click at [249, 139] on span "Issue" at bounding box center [250, 132] width 29 height 18
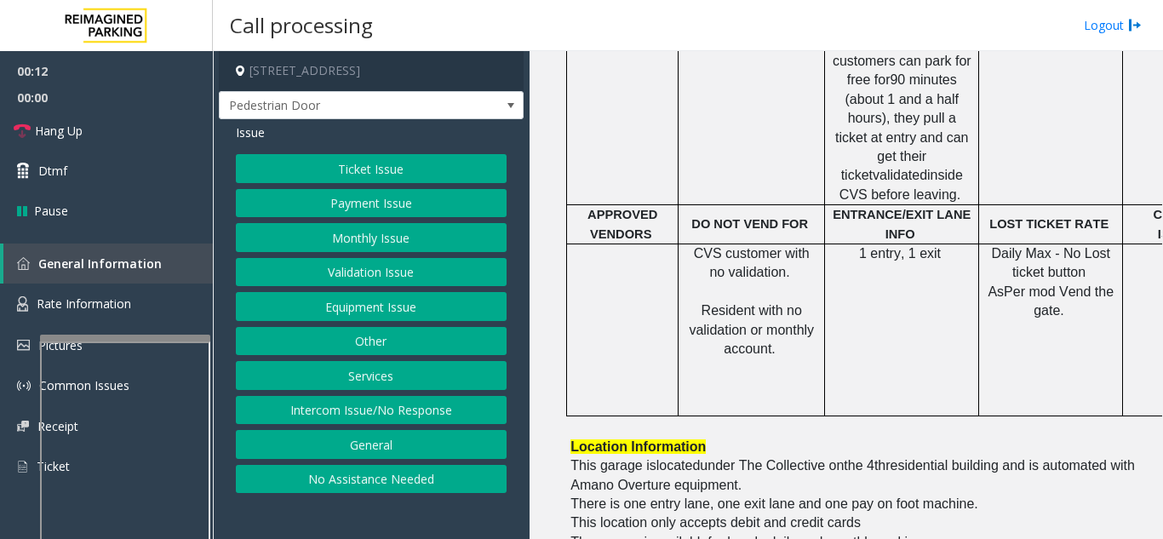
click at [459, 175] on button "Ticket Issue" at bounding box center [371, 168] width 271 height 29
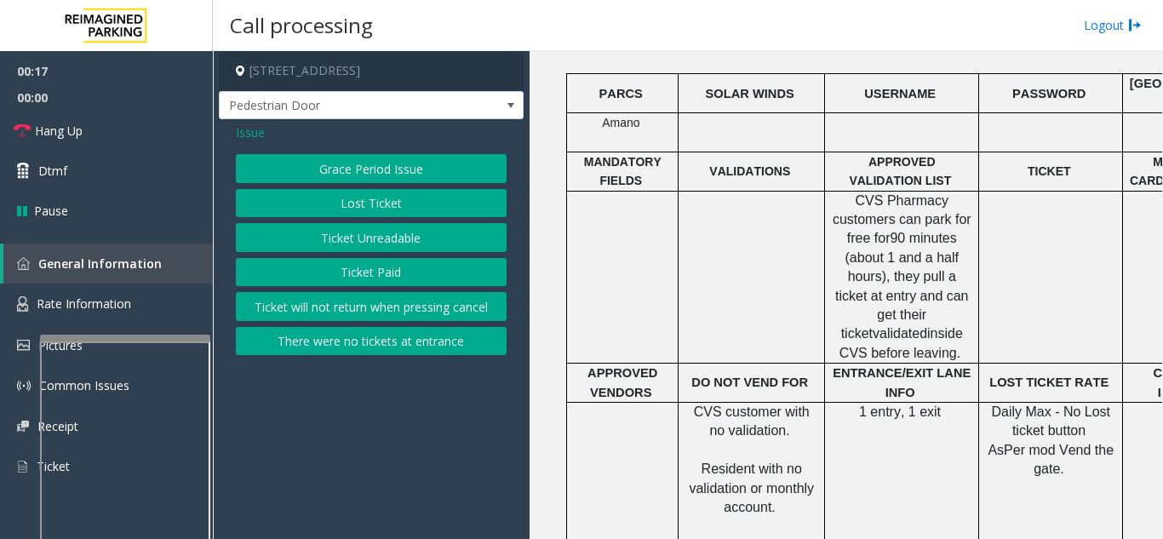
scroll to position [596, 0]
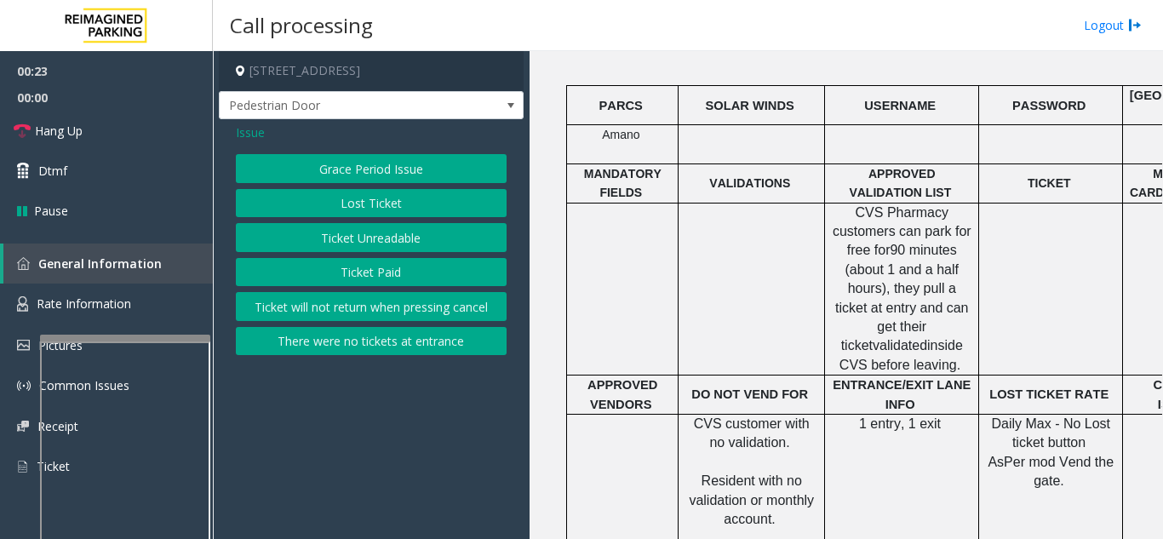
click at [383, 243] on button "Ticket Unreadable" at bounding box center [371, 237] width 271 height 29
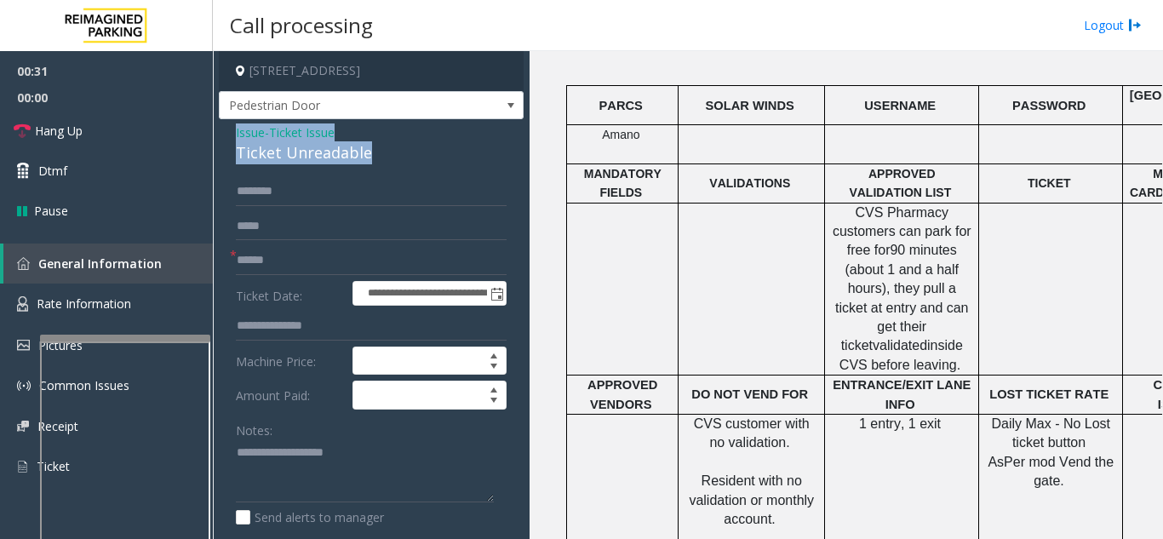
drag, startPoint x: 386, startPoint y: 157, endPoint x: 228, endPoint y: 134, distance: 159.0
click at [226, 133] on div "**********" at bounding box center [371, 543] width 305 height 849
drag, startPoint x: 260, startPoint y: 140, endPoint x: 255, endPoint y: 133, distance: 9.7
click at [255, 133] on span "Issue" at bounding box center [250, 132] width 29 height 18
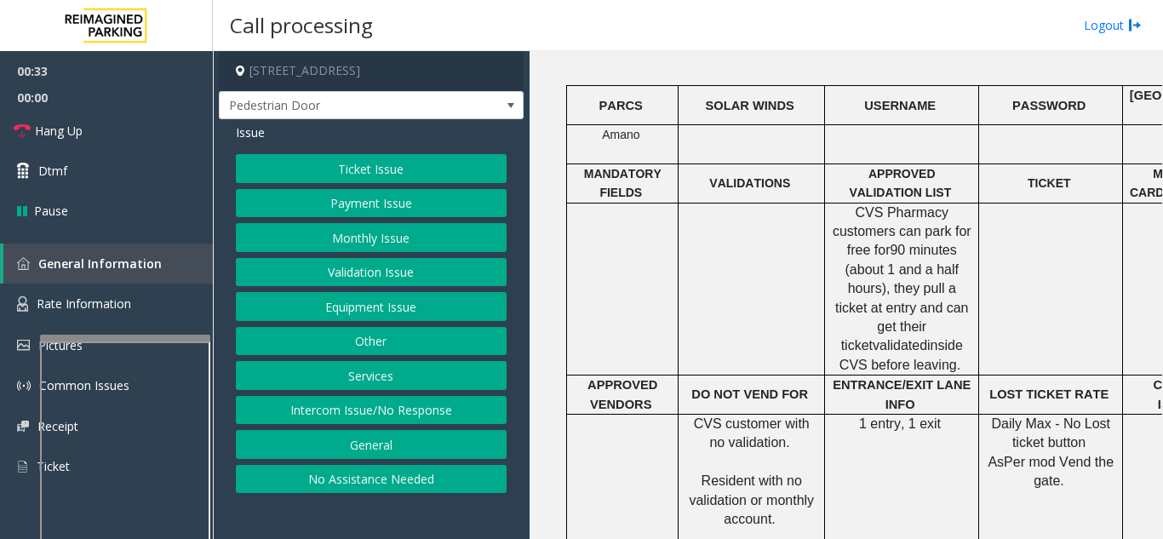
click at [362, 321] on div "Ticket Issue Payment Issue Monthly Issue Validation Issue Equipment Issue Other…" at bounding box center [371, 323] width 271 height 339
click at [358, 314] on button "Equipment Issue" at bounding box center [371, 306] width 271 height 29
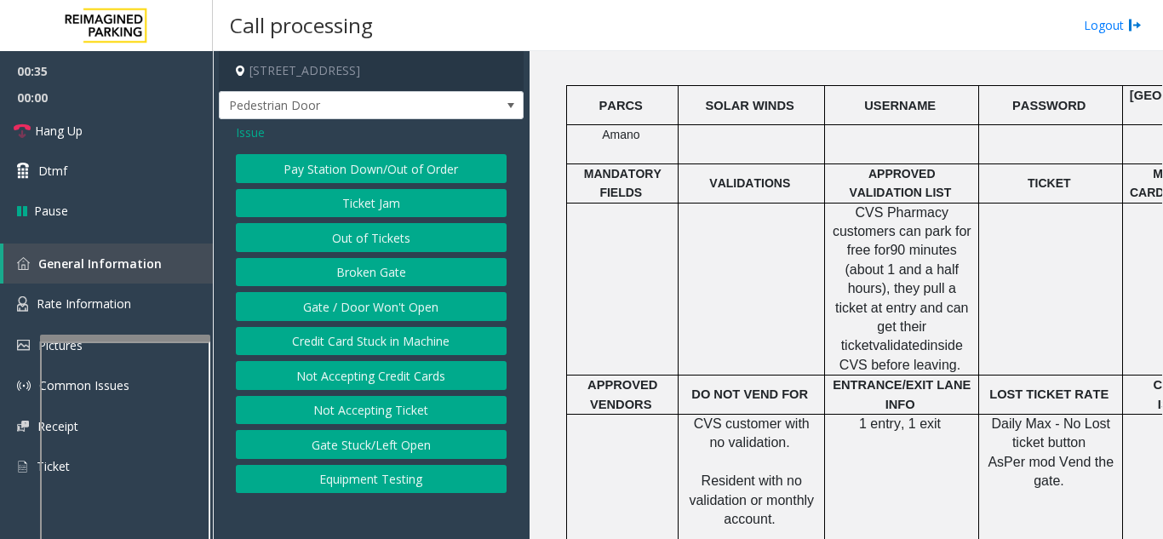
click at [357, 303] on button "Gate / Door Won't Open" at bounding box center [371, 306] width 271 height 29
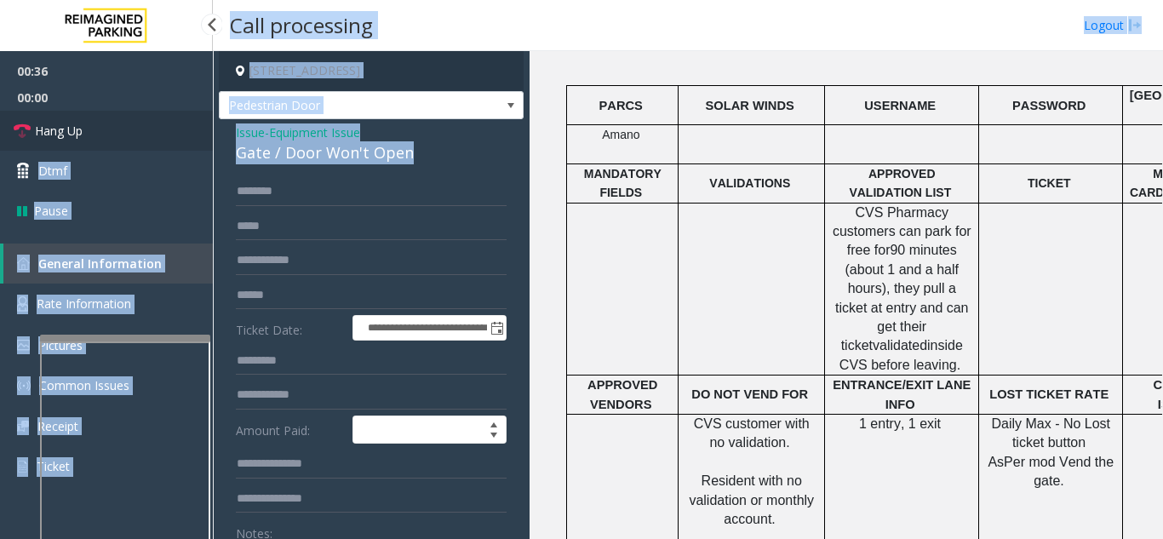
drag, startPoint x: 430, startPoint y: 149, endPoint x: 213, endPoint y: 138, distance: 217.3
click at [195, 131] on app-root "**********" at bounding box center [581, 269] width 1163 height 539
click at [283, 143] on div "Gate / Door Won't Open" at bounding box center [371, 152] width 271 height 23
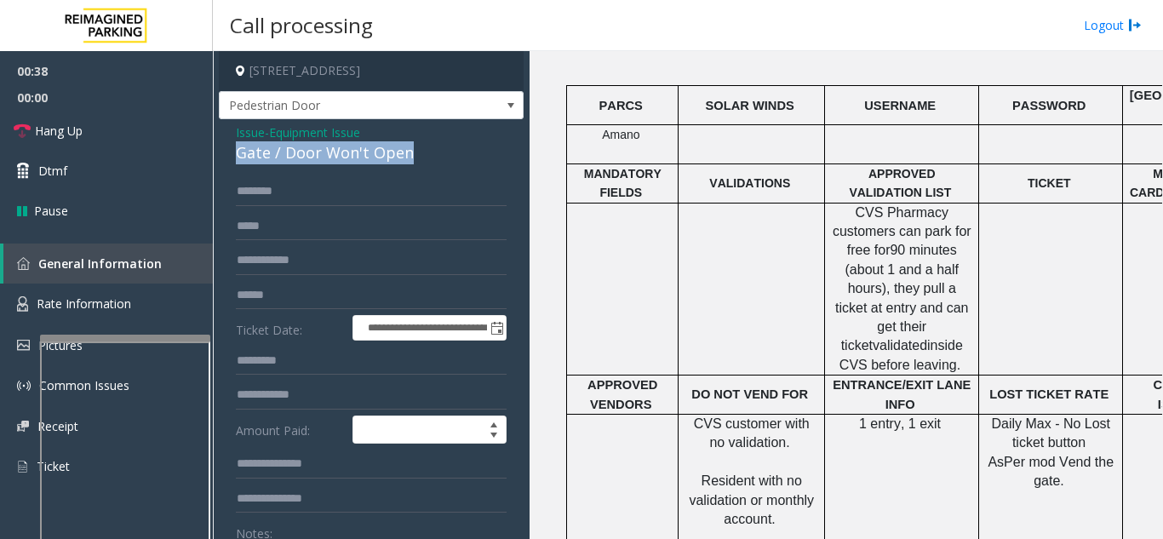
click at [283, 143] on div "Gate / Door Won't Open" at bounding box center [371, 152] width 271 height 23
click at [432, 155] on div "Gate / Door Won't Open" at bounding box center [371, 152] width 271 height 23
click at [429, 155] on div "Gate / Door Won't Open" at bounding box center [371, 152] width 271 height 23
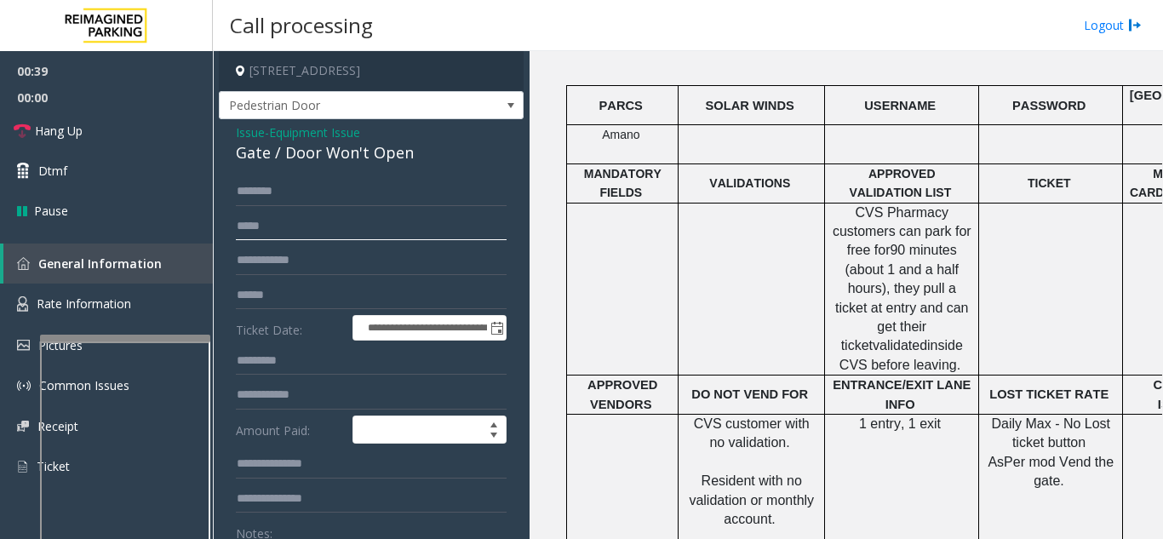
click at [379, 214] on input "text" at bounding box center [371, 226] width 271 height 29
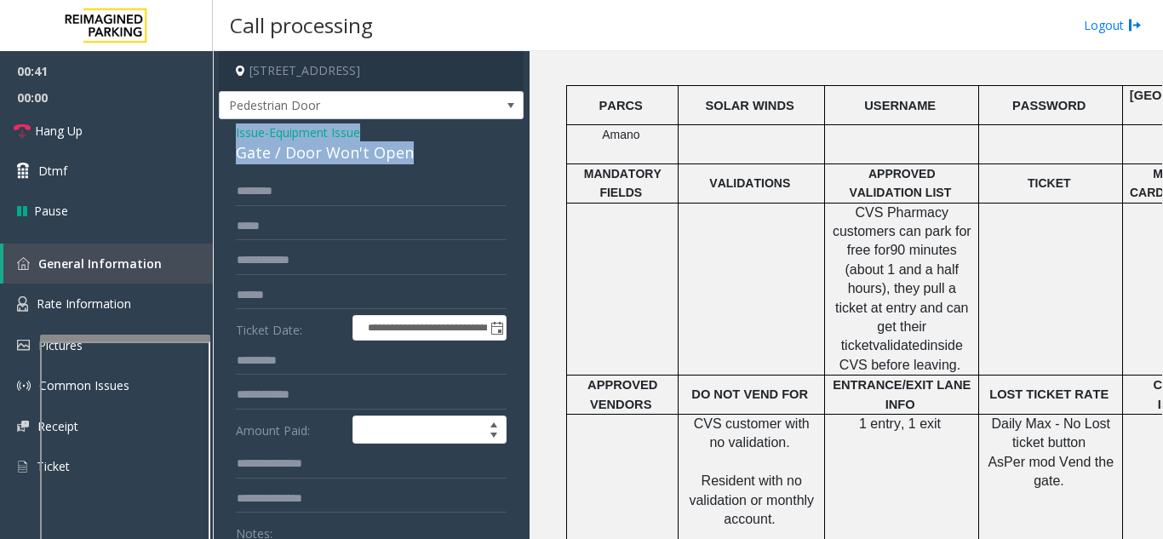
drag, startPoint x: 407, startPoint y: 158, endPoint x: 260, endPoint y: 145, distance: 147.0
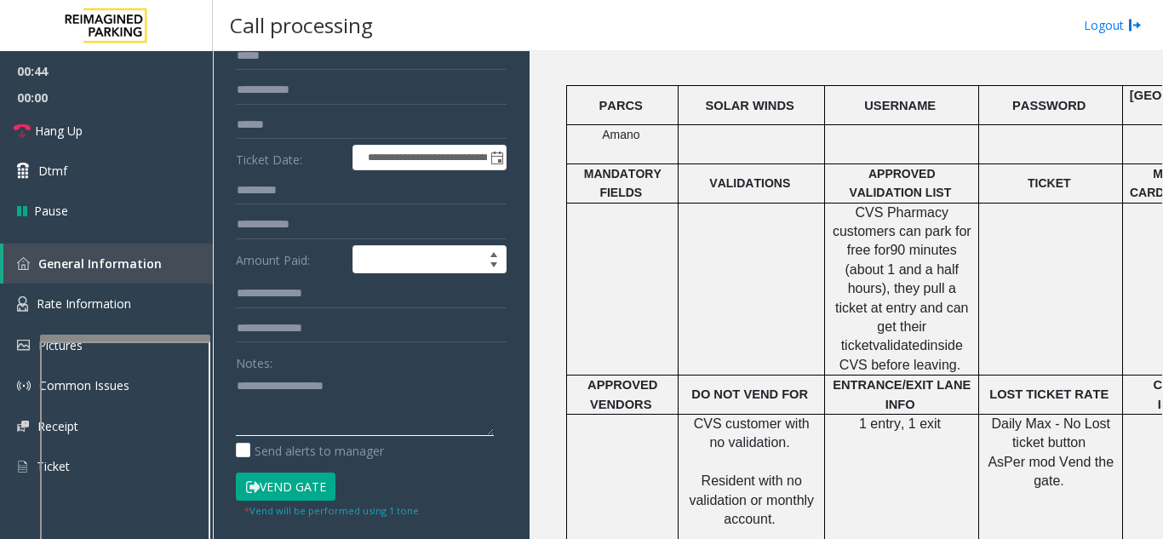
paste textarea "**********"
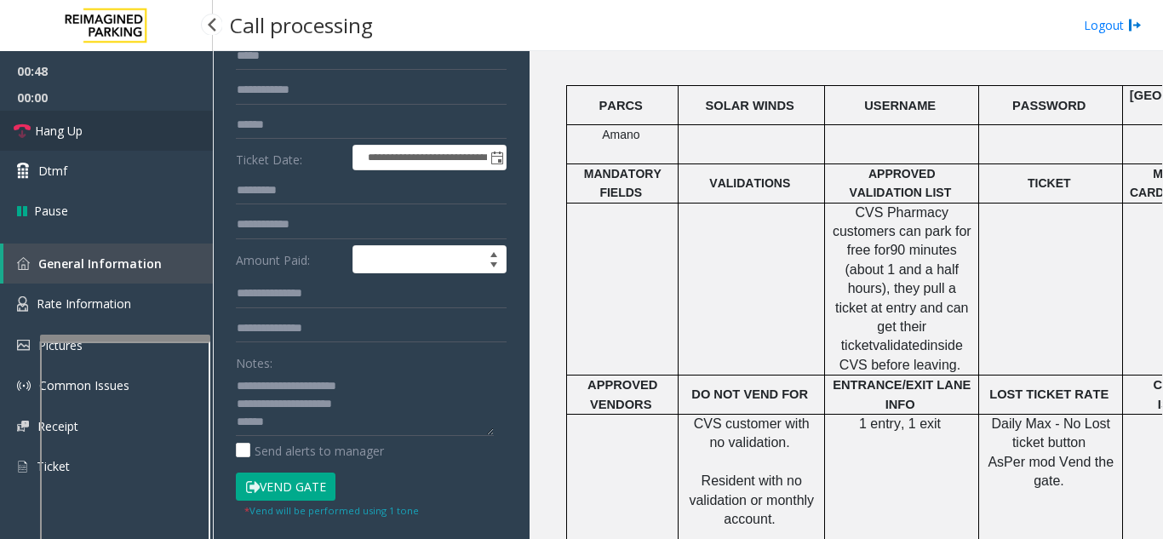
click at [105, 134] on link "Hang Up" at bounding box center [106, 131] width 213 height 40
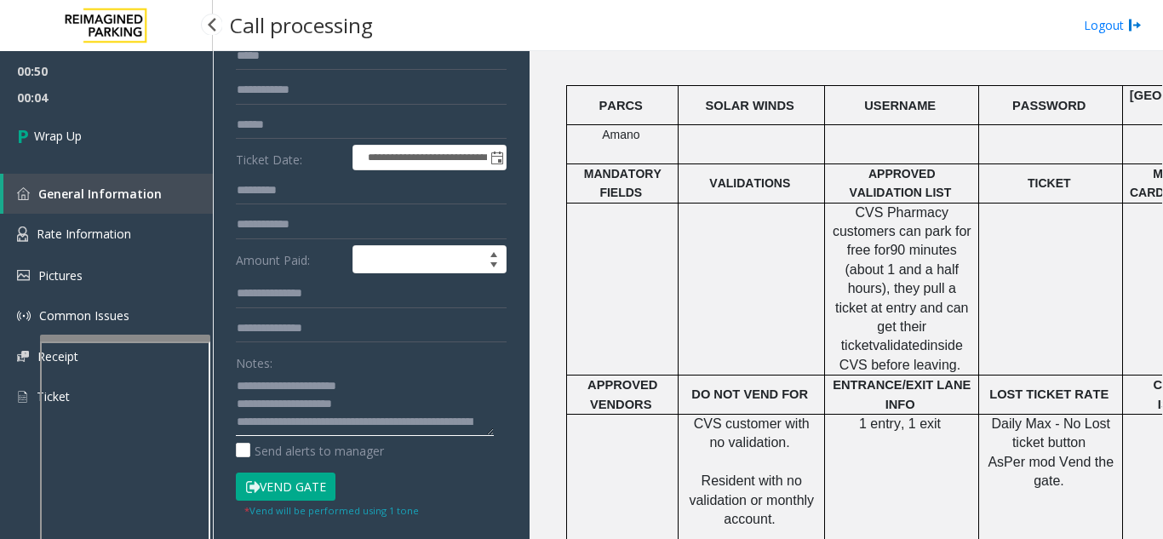
type textarea "**********"
click at [94, 99] on span "00:05" at bounding box center [106, 97] width 213 height 26
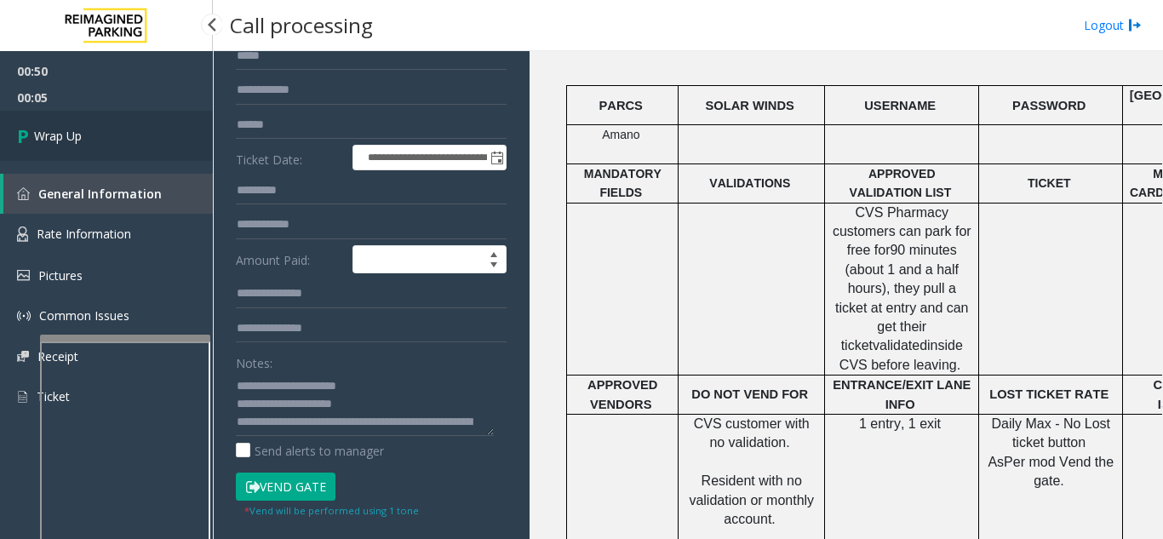
click at [121, 122] on link "Wrap Up" at bounding box center [106, 136] width 213 height 50
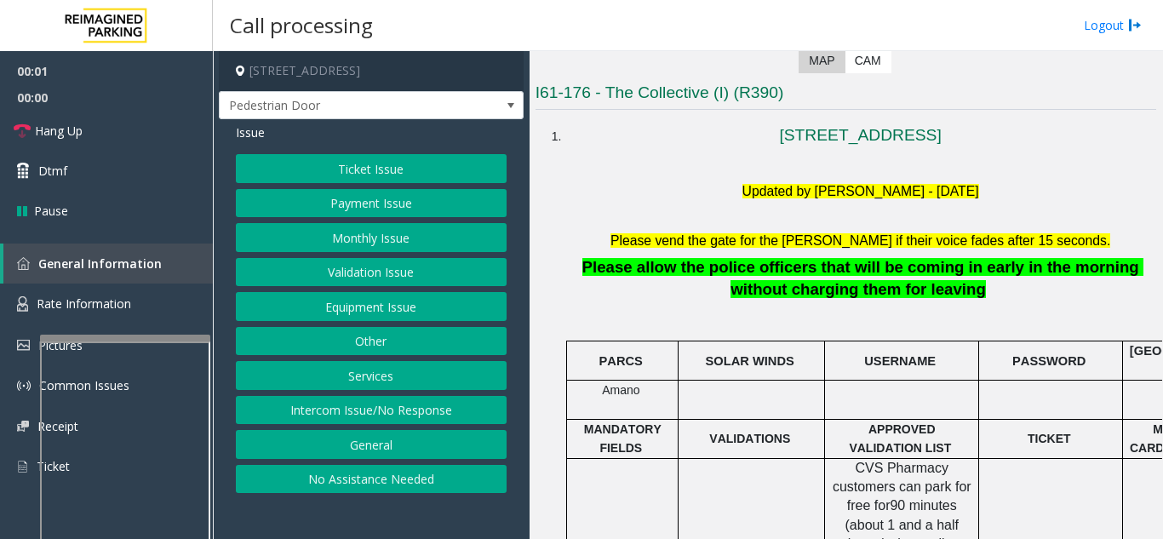
scroll to position [426, 0]
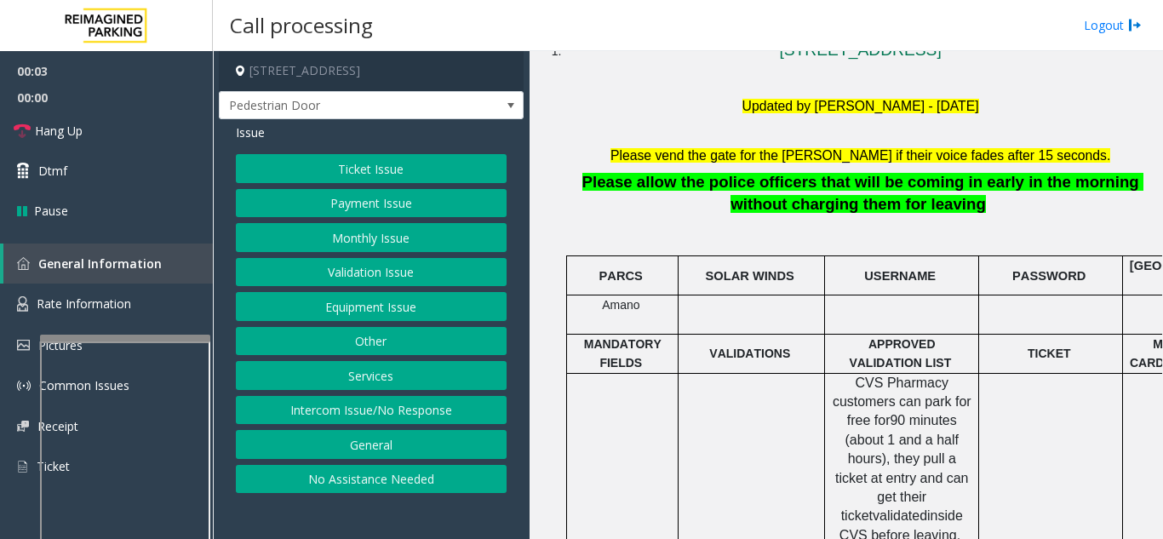
click at [377, 313] on button "Equipment Issue" at bounding box center [371, 306] width 271 height 29
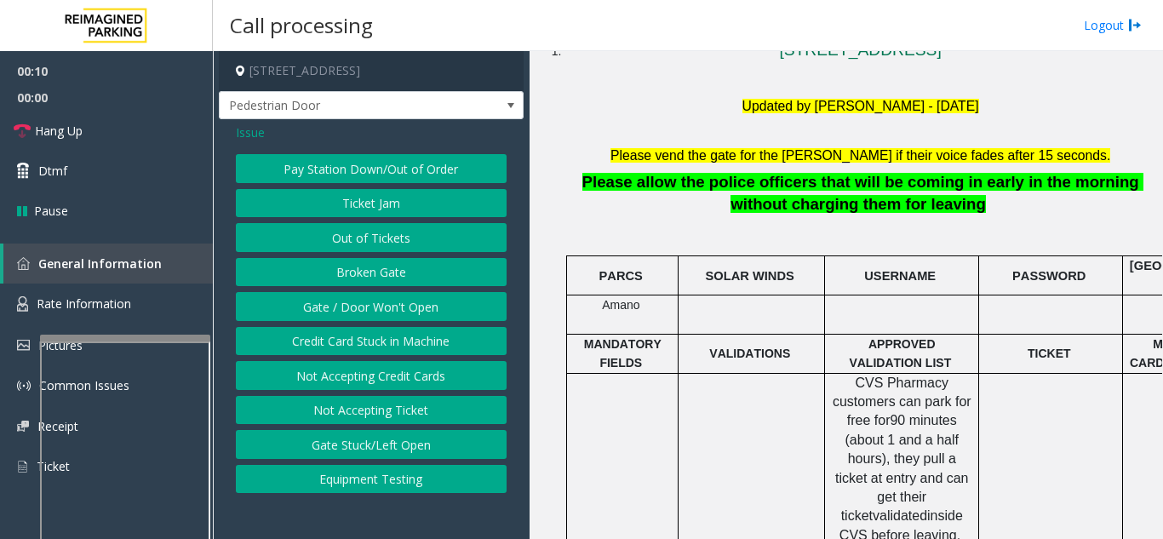
click at [377, 313] on button "Gate / Door Won't Open" at bounding box center [371, 306] width 271 height 29
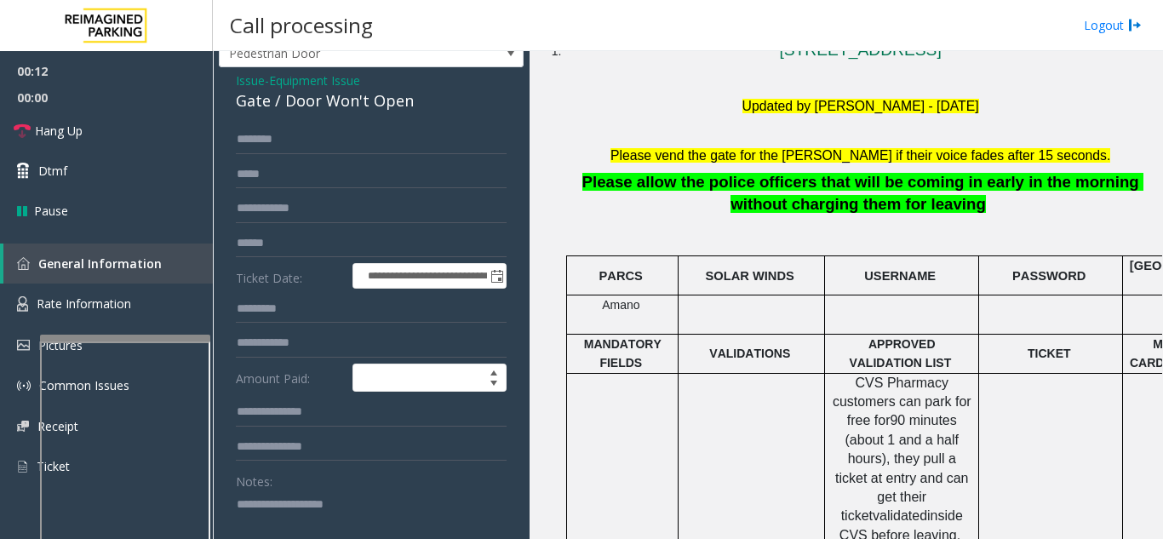
scroll to position [0, 0]
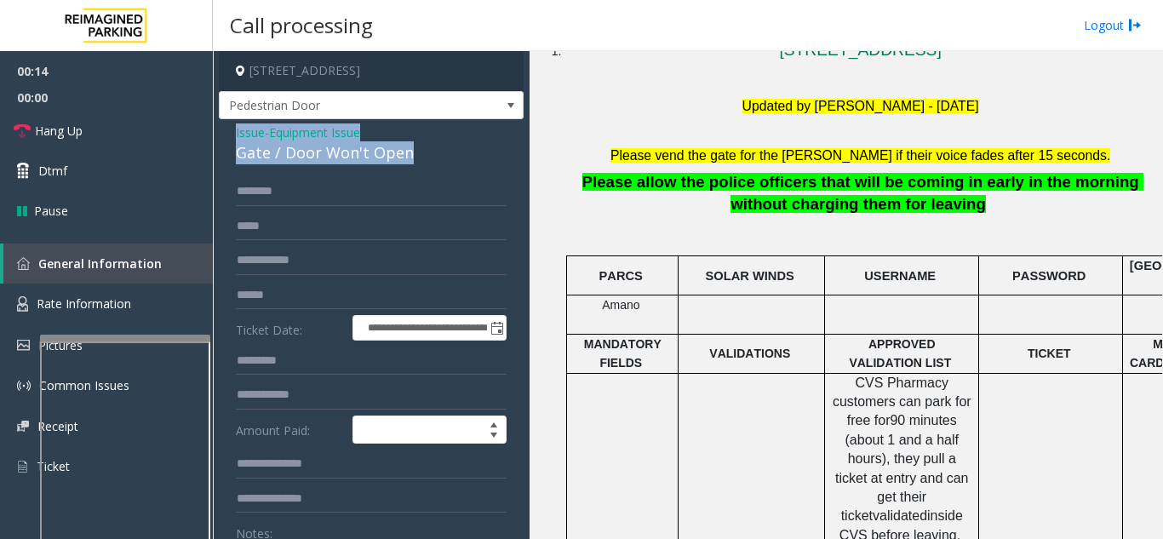
drag, startPoint x: 363, startPoint y: 146, endPoint x: 232, endPoint y: 133, distance: 130.9
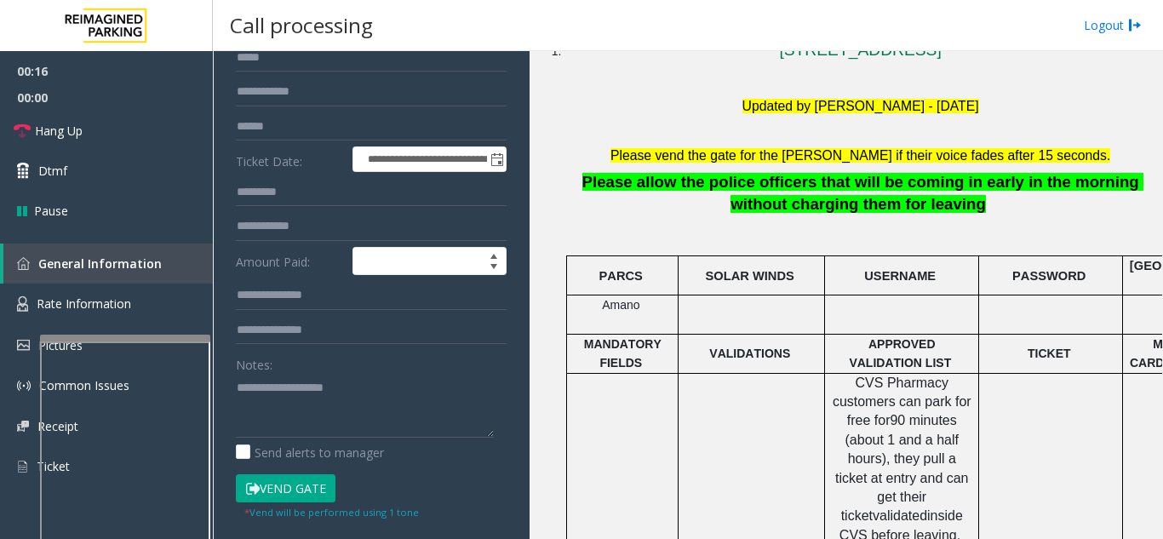
scroll to position [170, 0]
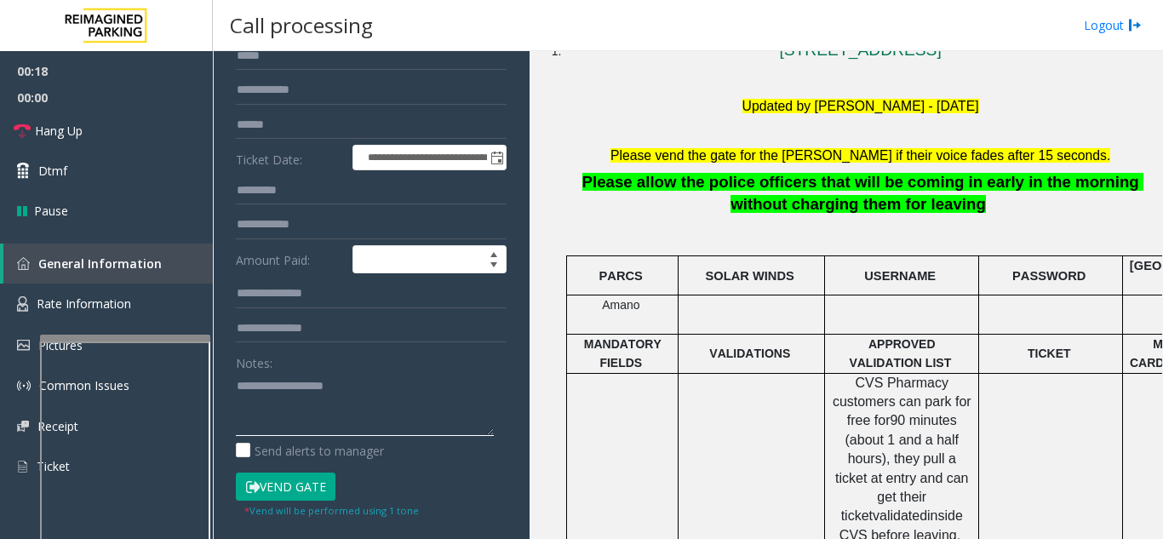
click at [274, 397] on textarea at bounding box center [365, 404] width 258 height 64
drag, startPoint x: 274, startPoint y: 397, endPoint x: 282, endPoint y: 362, distance: 35.7
click at [274, 397] on textarea at bounding box center [365, 404] width 258 height 64
paste textarea "**********"
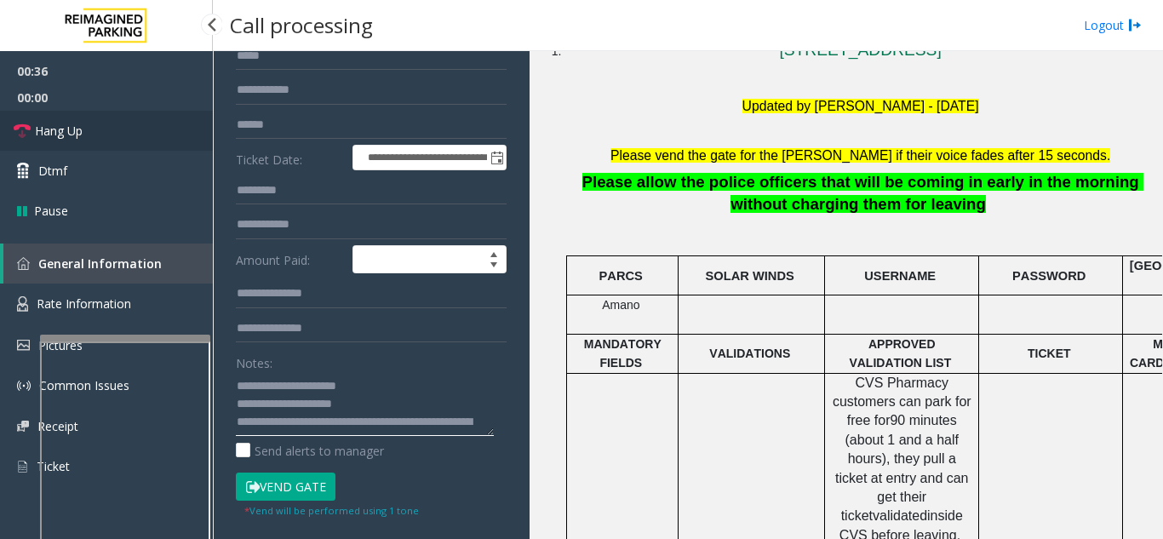
type textarea "**********"
click at [34, 120] on link "Hang Up" at bounding box center [106, 131] width 213 height 40
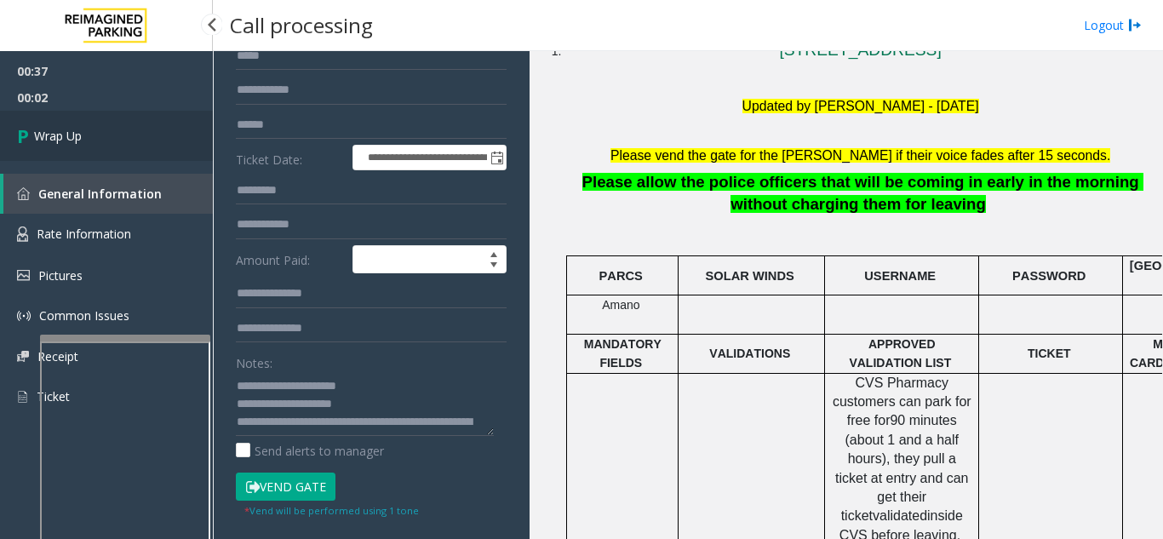
click at [34, 120] on link "Wrap Up" at bounding box center [106, 136] width 213 height 50
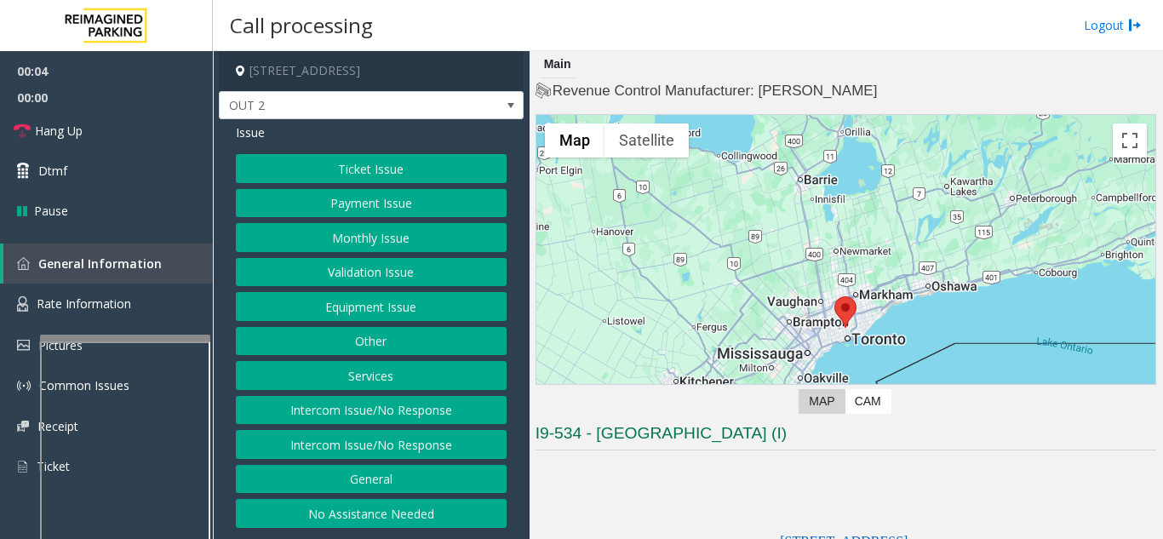
click at [403, 303] on button "Equipment Issue" at bounding box center [371, 306] width 271 height 29
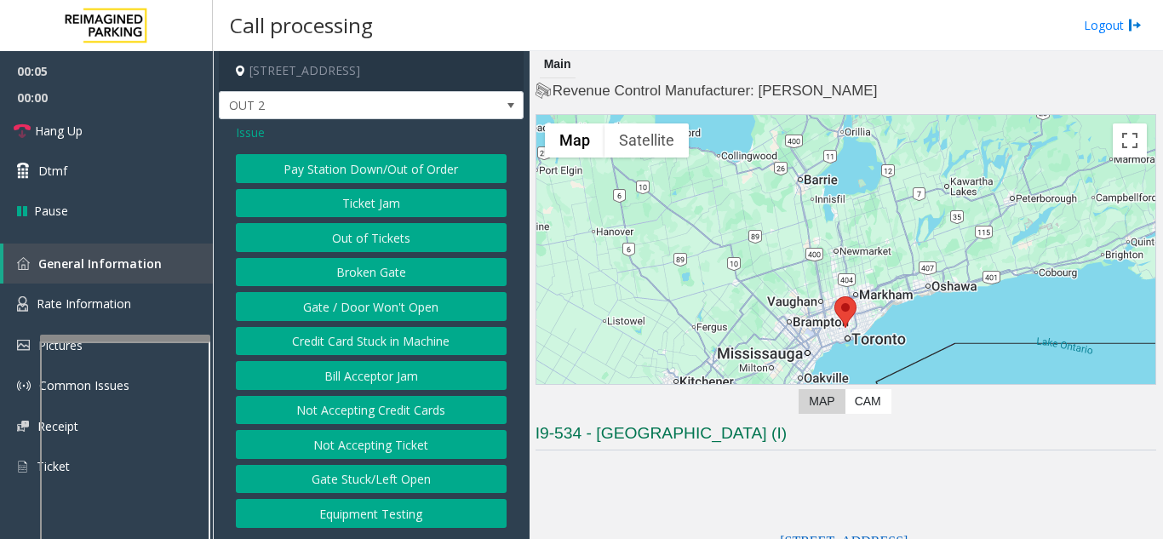
click at [374, 305] on button "Gate / Door Won't Open" at bounding box center [371, 306] width 271 height 29
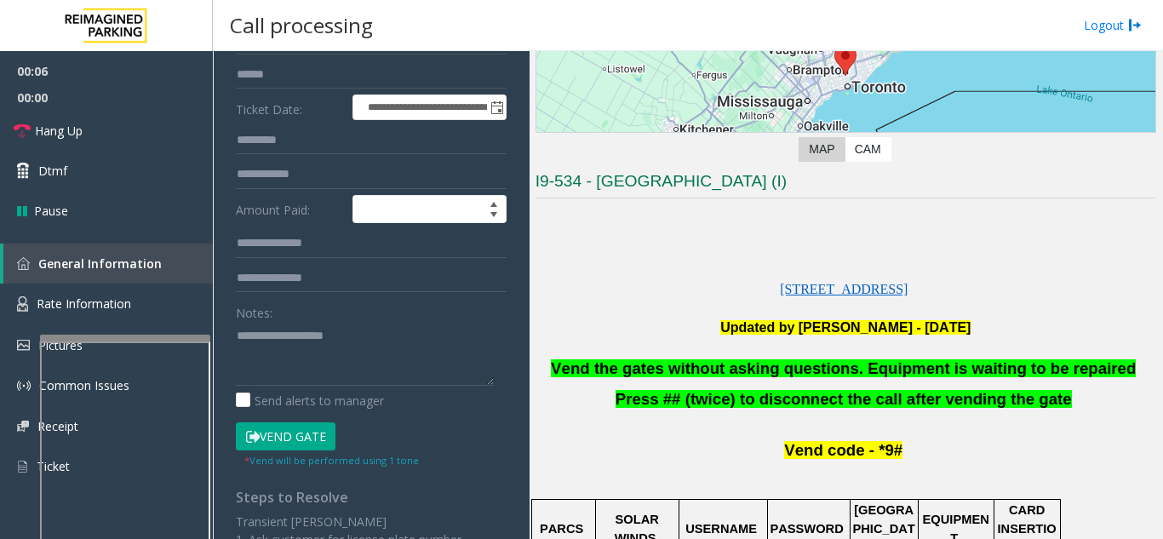
scroll to position [340, 0]
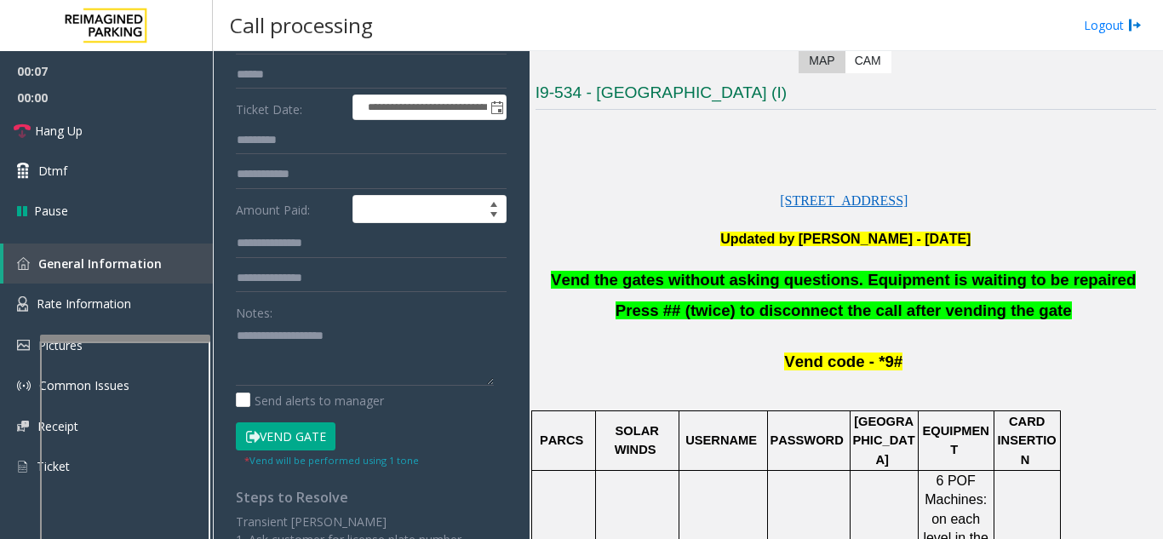
click at [822, 274] on span "Vend the gates without asking questions. Equipment is waiting to be repaired" at bounding box center [843, 280] width 585 height 18
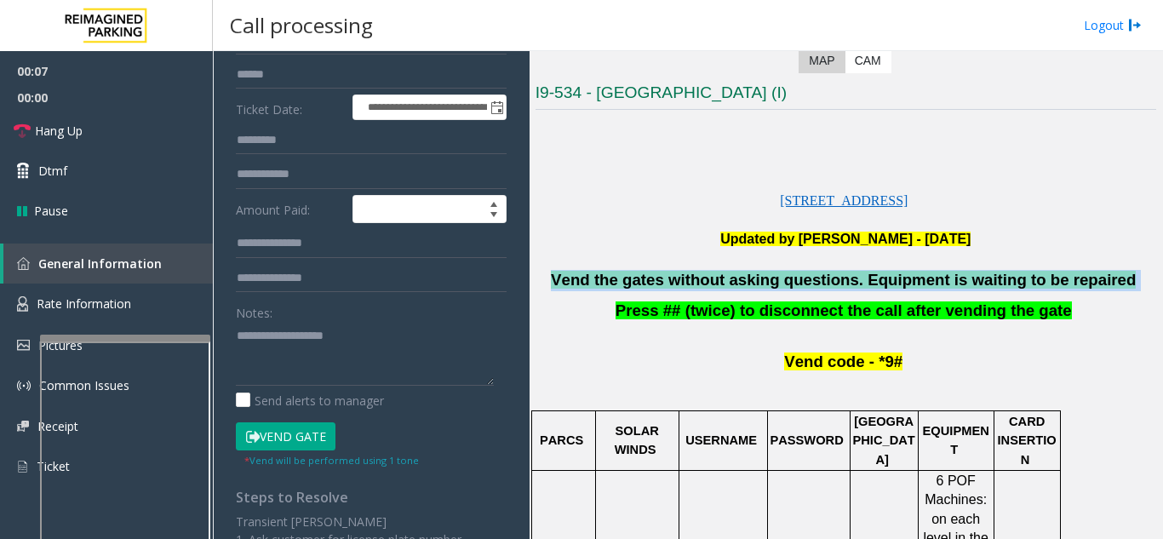
click at [822, 274] on span "Vend the gates without asking questions. Equipment is waiting to be repaired" at bounding box center [843, 280] width 585 height 18
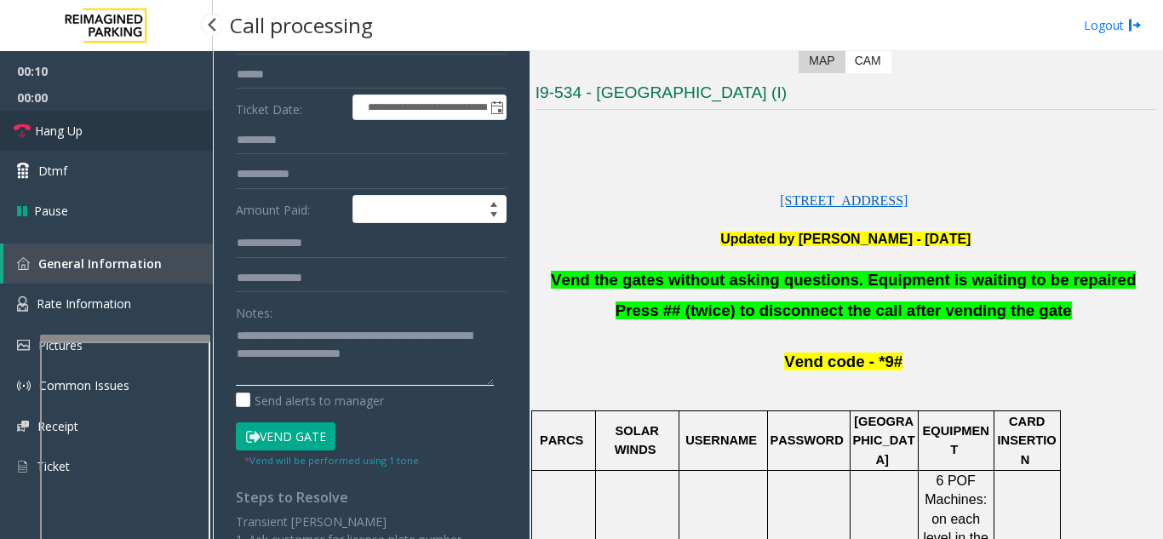
type textarea "**********"
click at [88, 116] on link "Hang Up" at bounding box center [106, 131] width 213 height 40
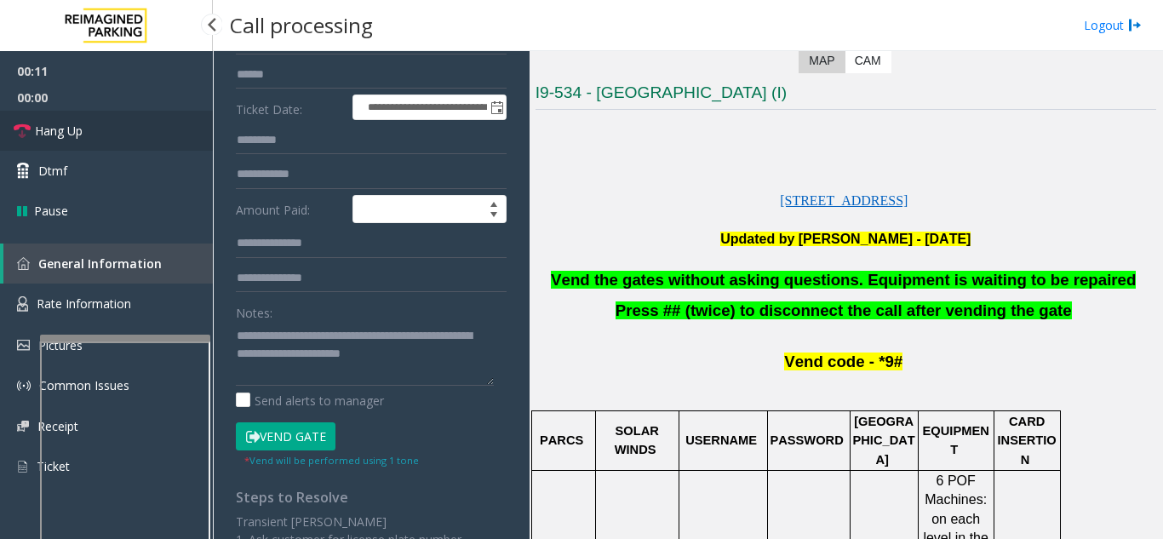
click at [88, 116] on link "Hang Up" at bounding box center [106, 131] width 213 height 40
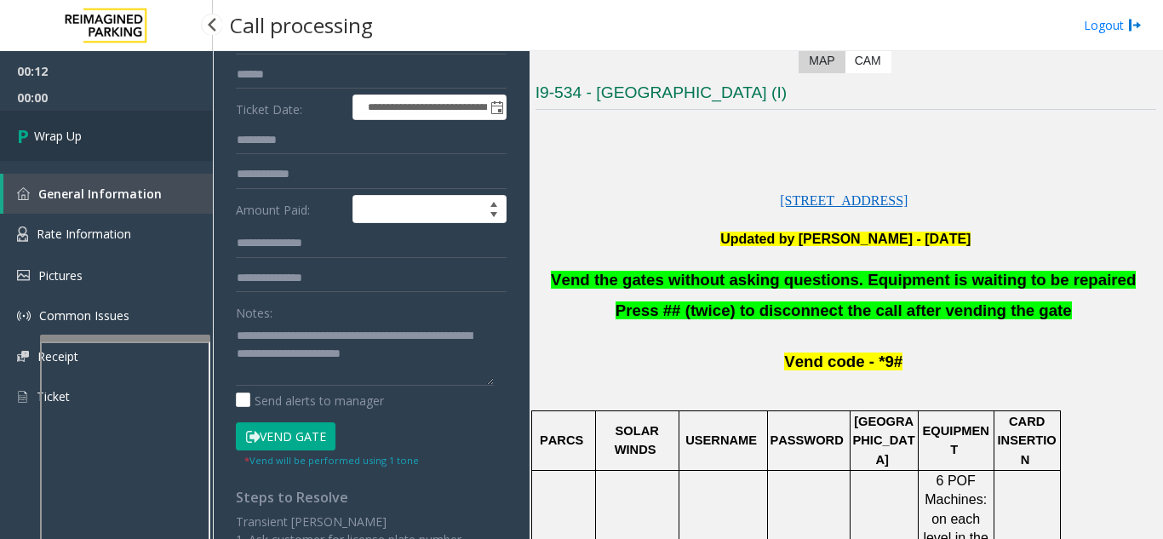
click at [88, 116] on link "Wrap Up" at bounding box center [106, 136] width 213 height 50
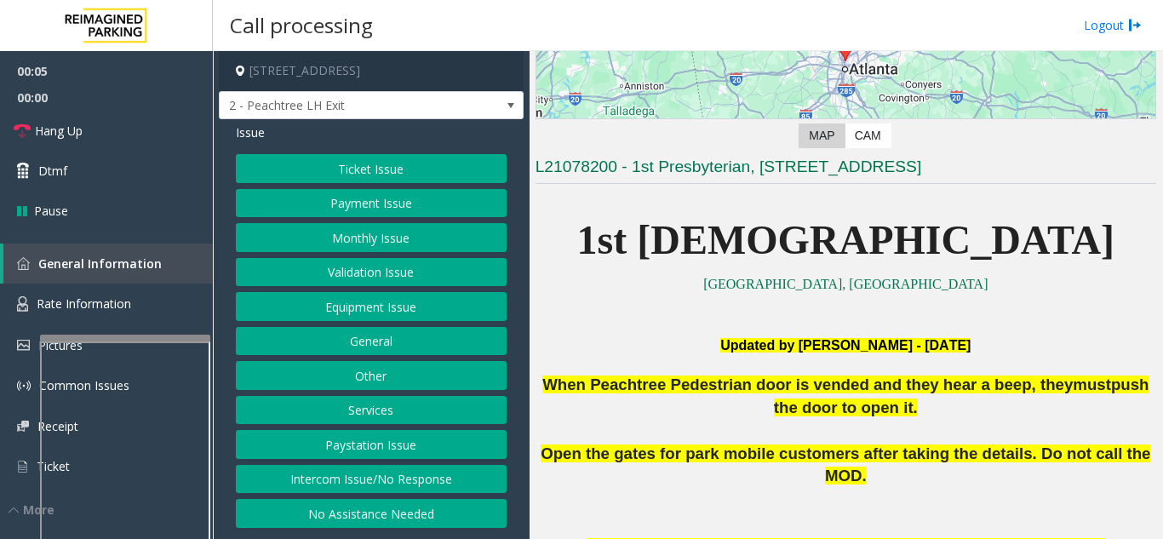
scroll to position [255, 0]
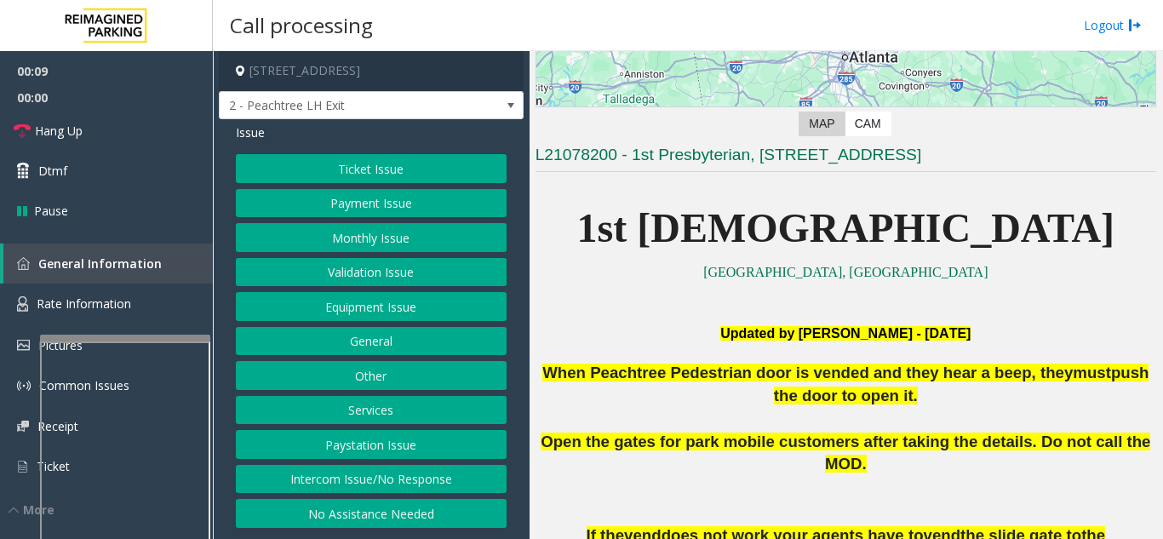
click at [429, 214] on button "Payment Issue" at bounding box center [371, 203] width 271 height 29
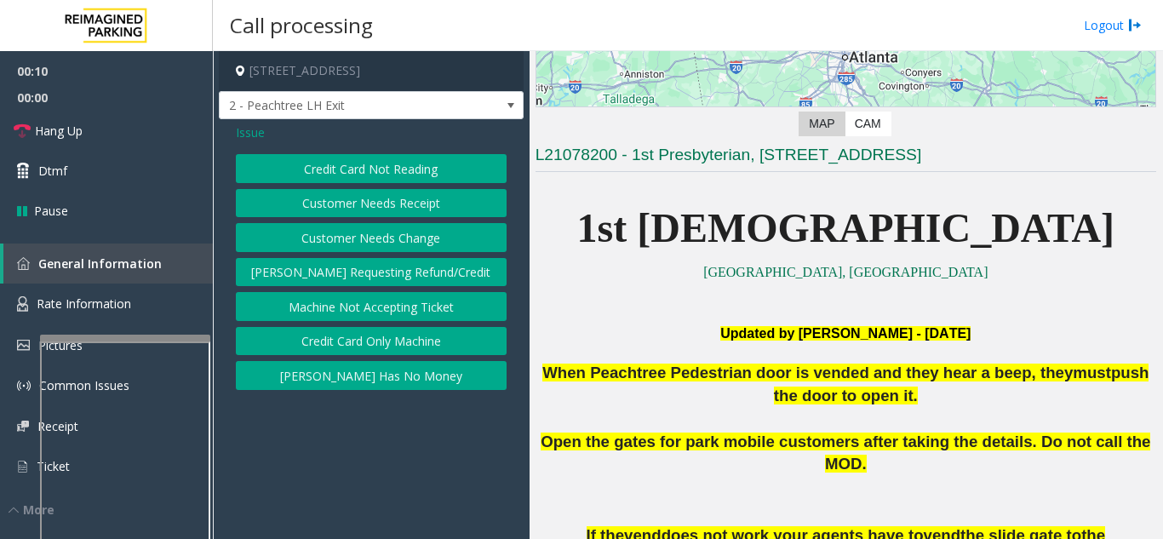
click at [411, 185] on div "Credit Card Not Reading Customer Needs Receipt Customer Needs Change [PERSON_NA…" at bounding box center [371, 272] width 271 height 236
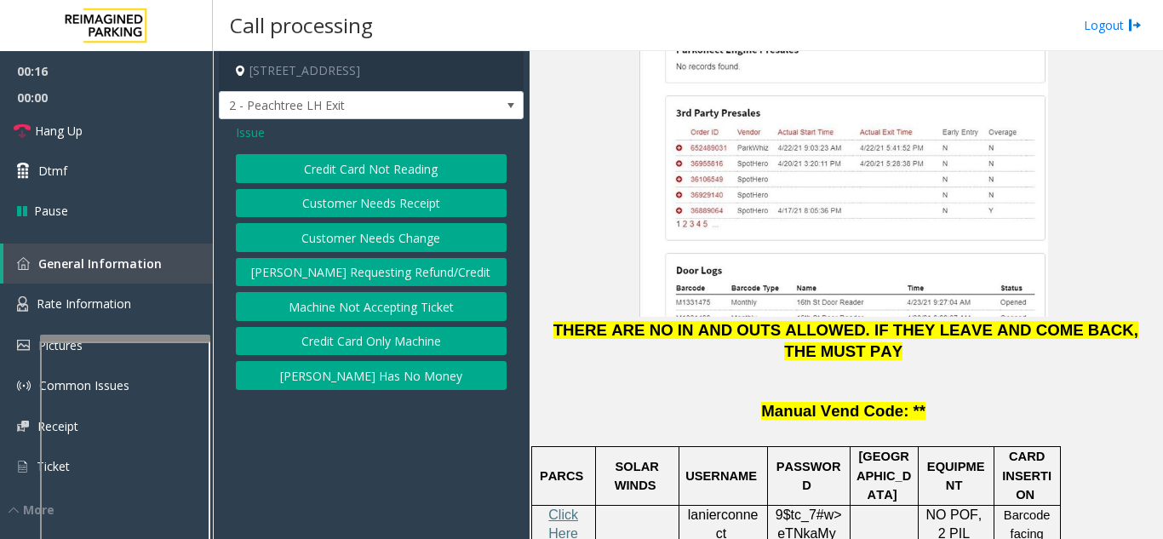
scroll to position [2469, 0]
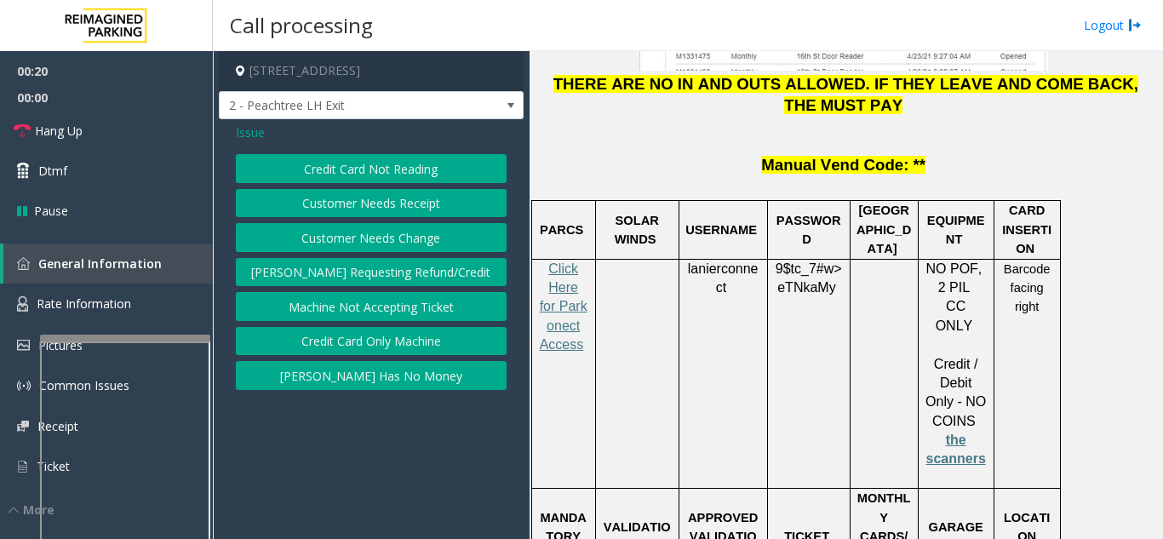
click at [309, 196] on button "Customer Needs Receipt" at bounding box center [371, 203] width 271 height 29
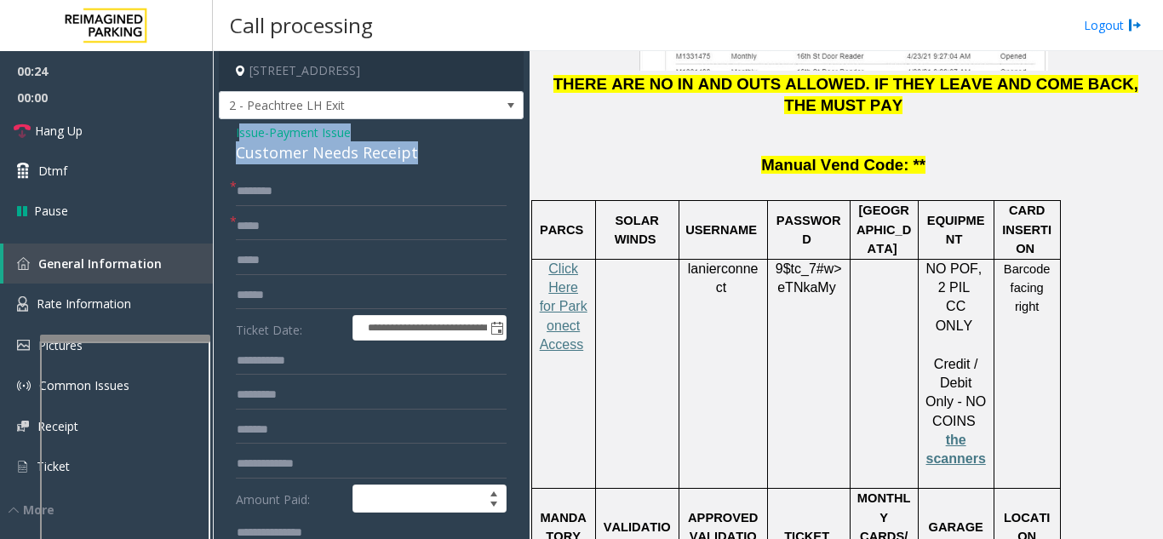
drag, startPoint x: 416, startPoint y: 172, endPoint x: 239, endPoint y: 154, distance: 178.0
click at [239, 154] on div "Issue - Payment Issue Customer Needs Receipt" at bounding box center [371, 143] width 271 height 41
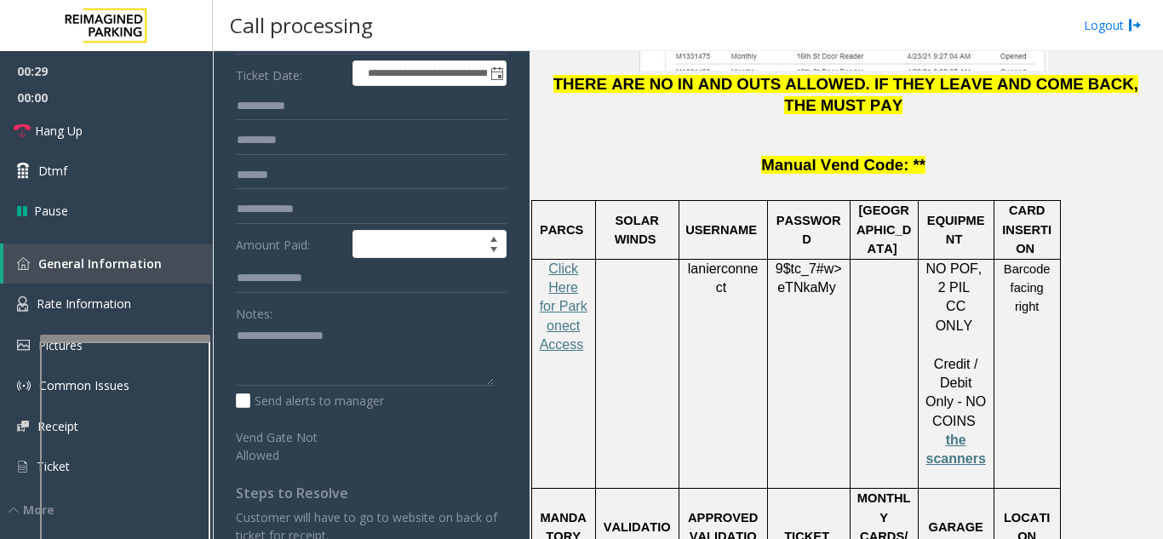
scroll to position [255, 0]
paste textarea "**********"
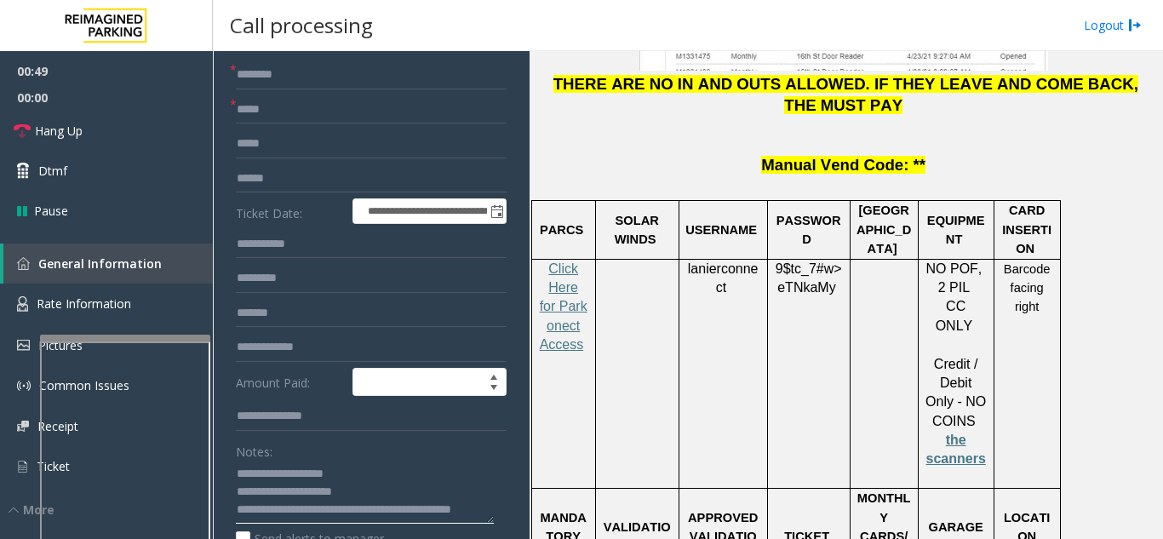
scroll to position [85, 0]
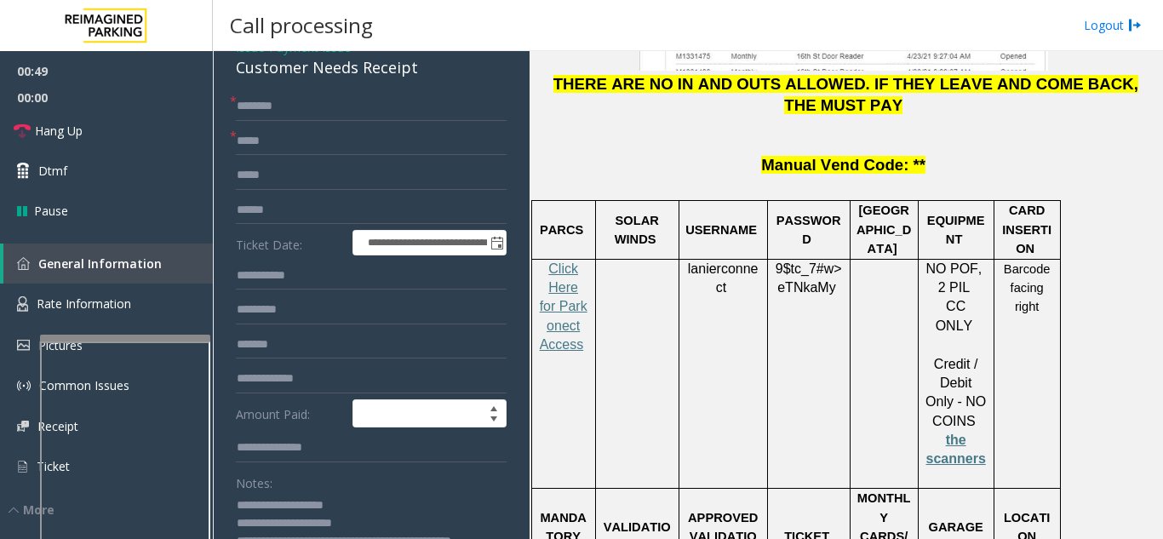
type textarea "**********"
click at [339, 175] on input "text" at bounding box center [371, 175] width 271 height 29
click at [334, 56] on span "Payment Issue" at bounding box center [310, 47] width 82 height 18
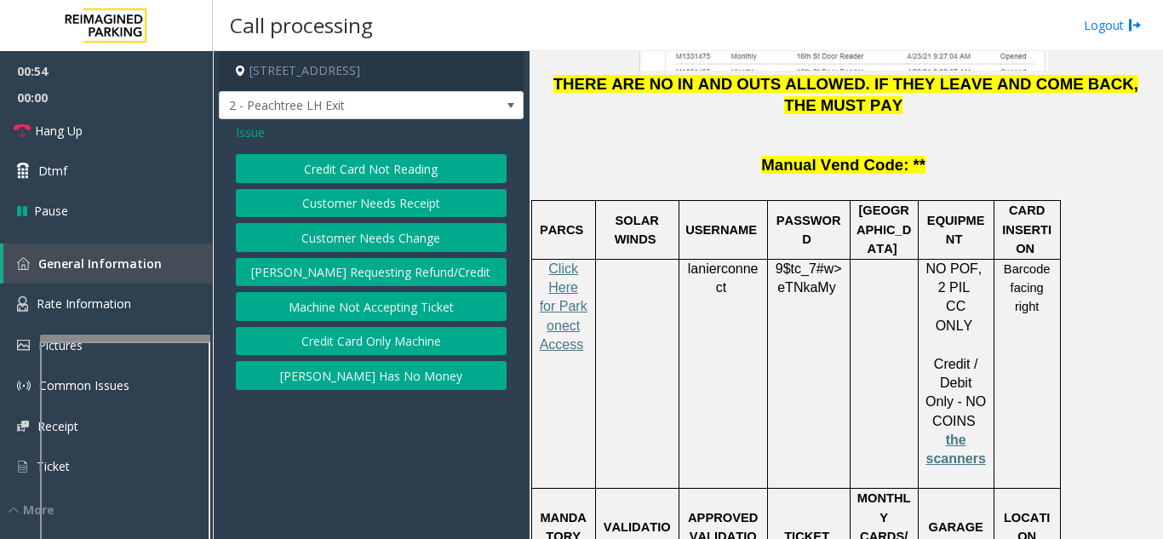
click at [364, 166] on button "Credit Card Not Reading" at bounding box center [371, 168] width 271 height 29
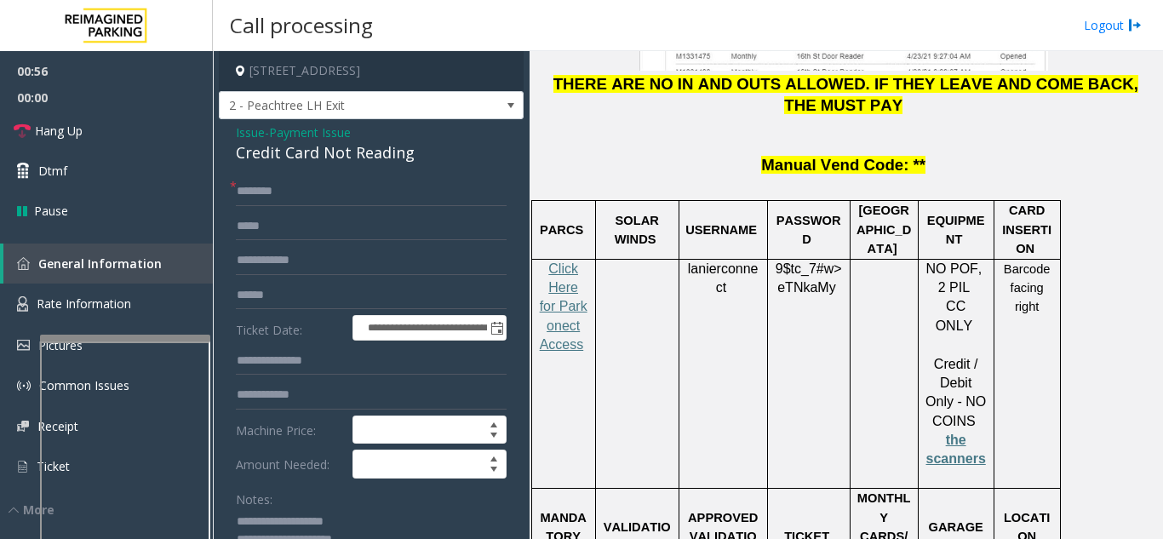
click at [314, 164] on div "Credit Card Not Reading" at bounding box center [371, 152] width 271 height 23
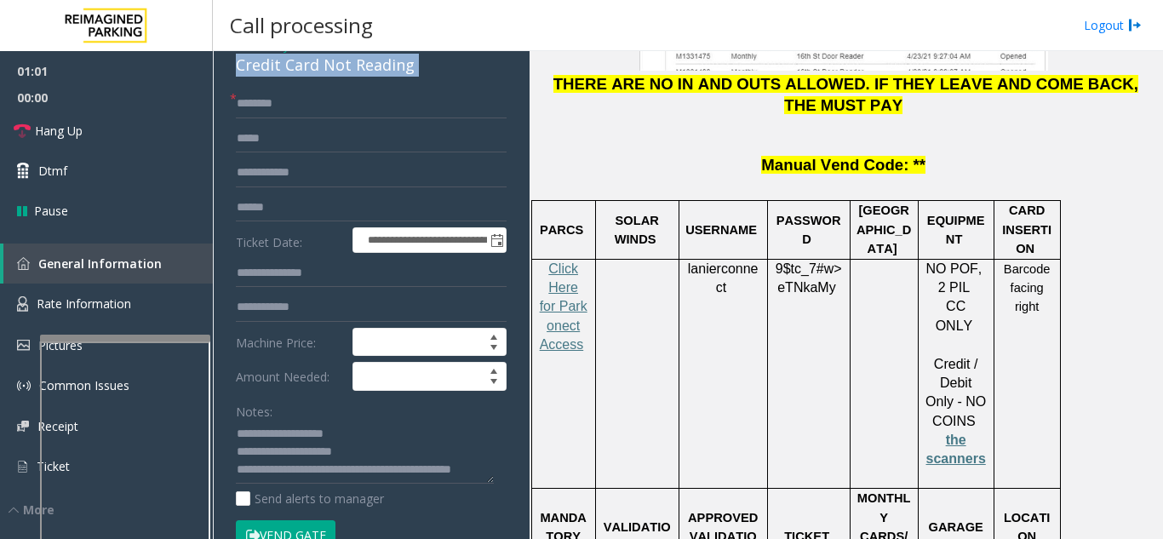
scroll to position [170, 0]
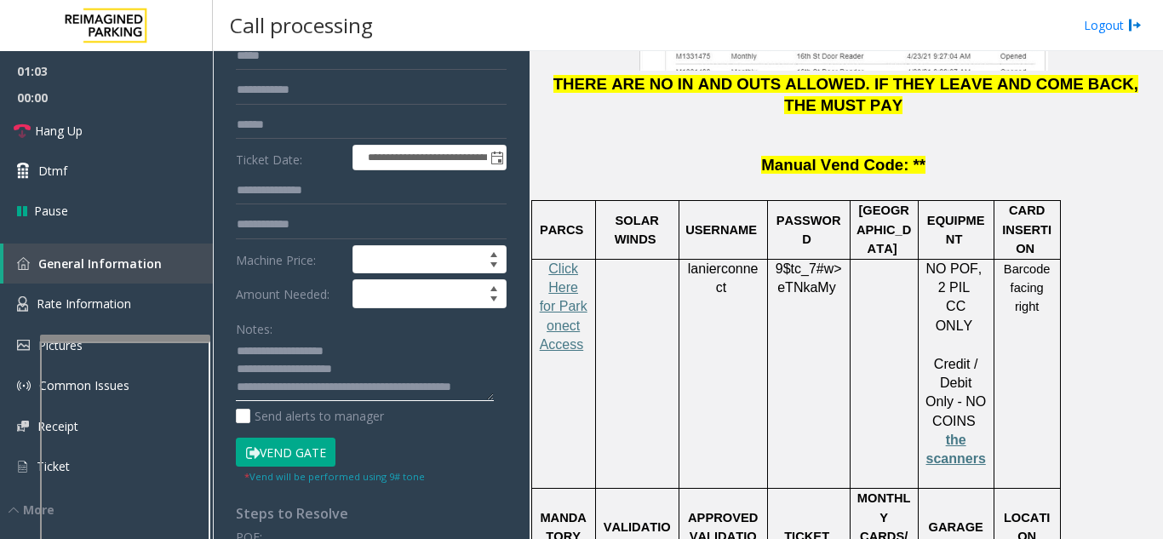
drag, startPoint x: 270, startPoint y: 364, endPoint x: 375, endPoint y: 379, distance: 105.7
click at [375, 379] on textarea at bounding box center [365, 370] width 258 height 64
paste textarea "*********"
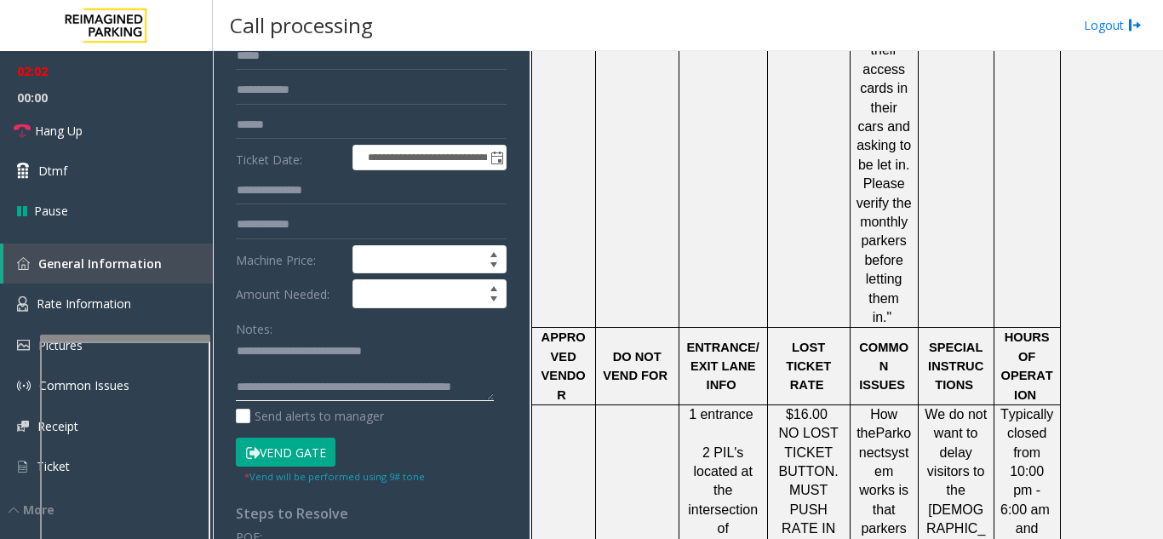
scroll to position [85, 0]
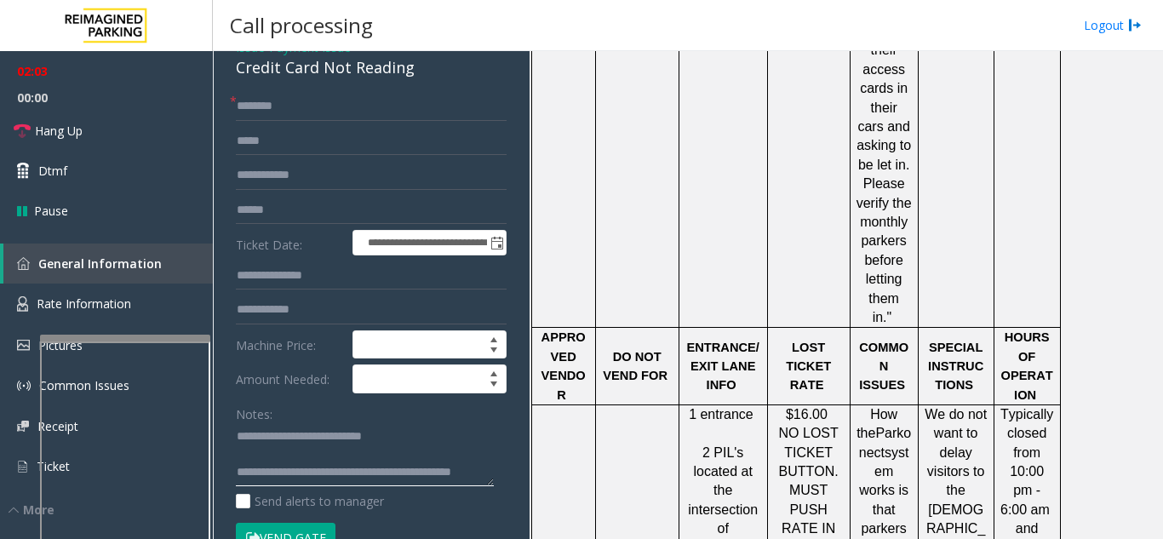
type textarea "**********"
click at [251, 121] on input "text" at bounding box center [371, 106] width 271 height 29
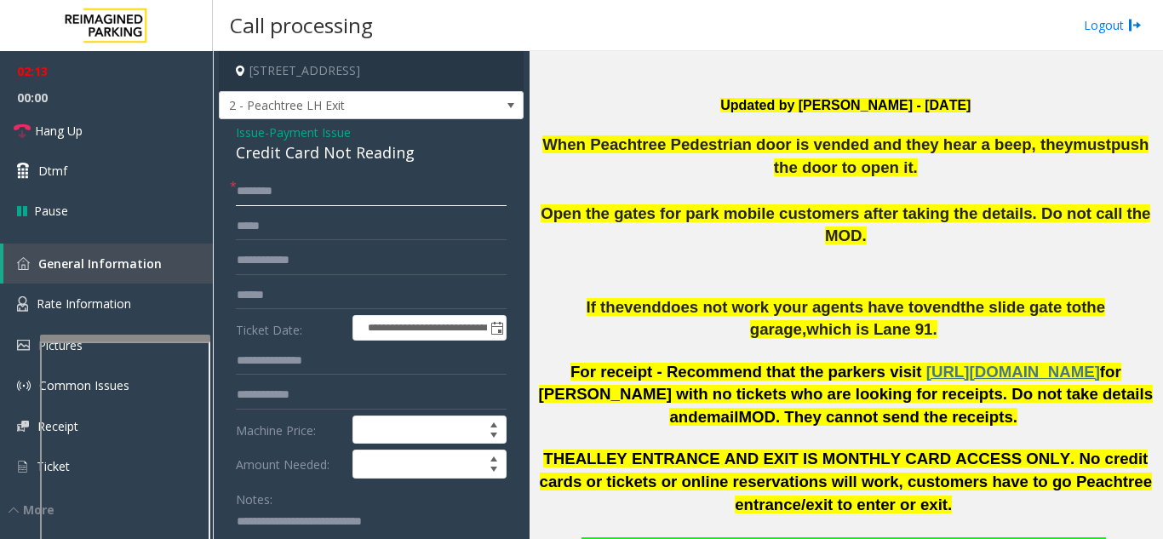
scroll to position [340, 0]
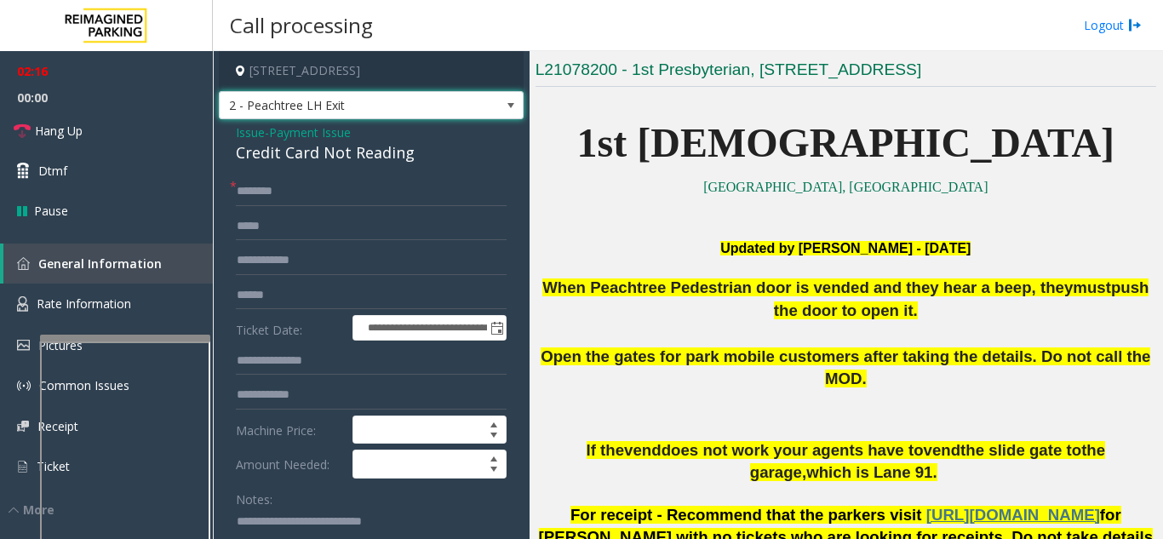
click at [340, 119] on span "2 - Peachtree LH Exit" at bounding box center [341, 105] width 243 height 27
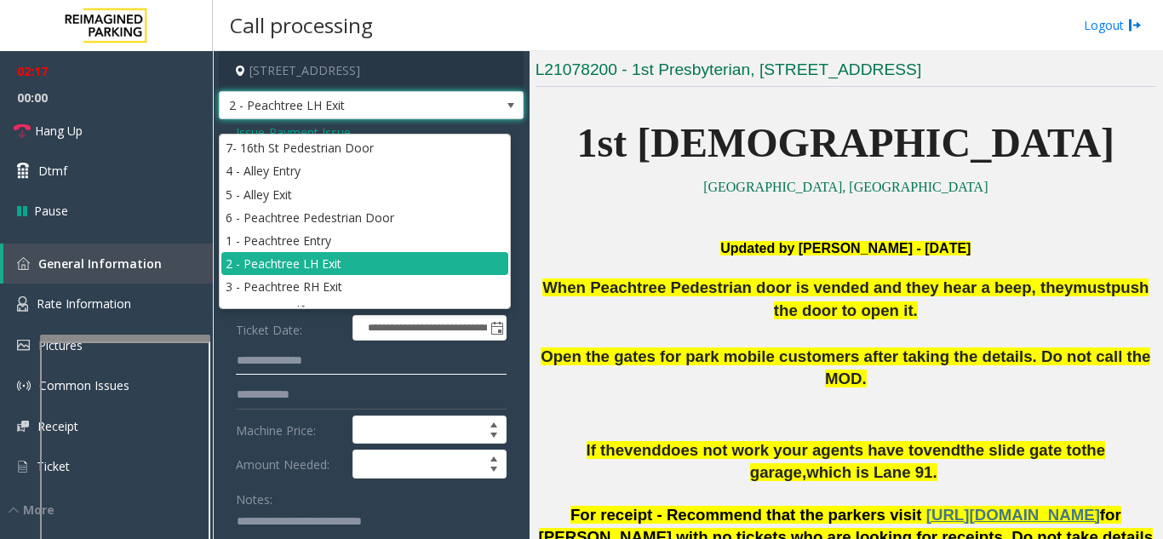
click at [278, 367] on input "text" at bounding box center [371, 360] width 271 height 29
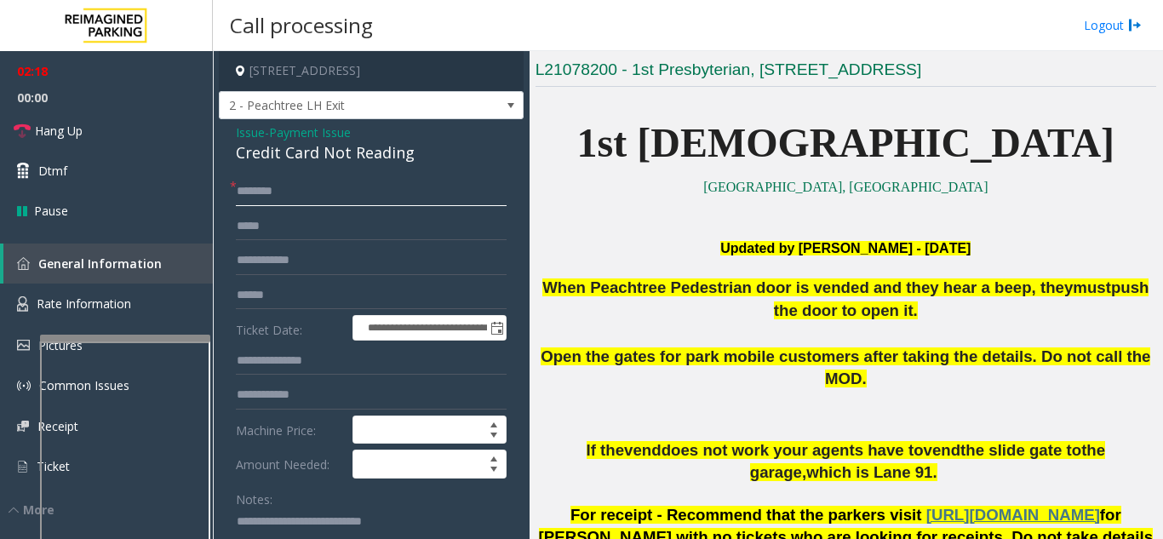
click at [253, 205] on input "text" at bounding box center [371, 191] width 271 height 29
drag, startPoint x: 265, startPoint y: 203, endPoint x: 255, endPoint y: 204, distance: 9.4
click at [255, 204] on input "******" at bounding box center [371, 191] width 271 height 29
click at [263, 206] on input "******" at bounding box center [371, 191] width 271 height 29
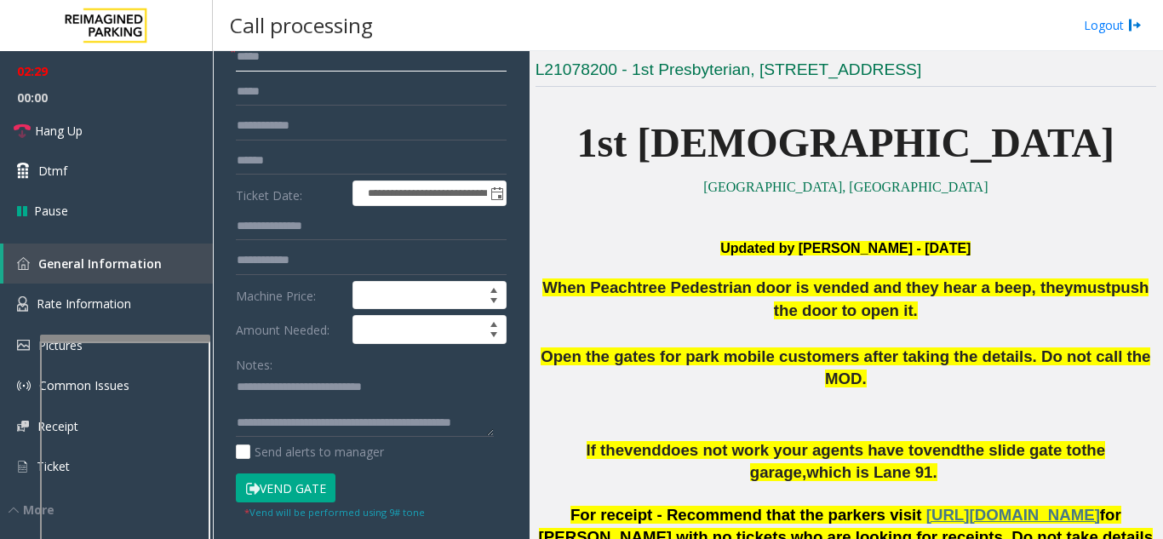
scroll to position [255, 0]
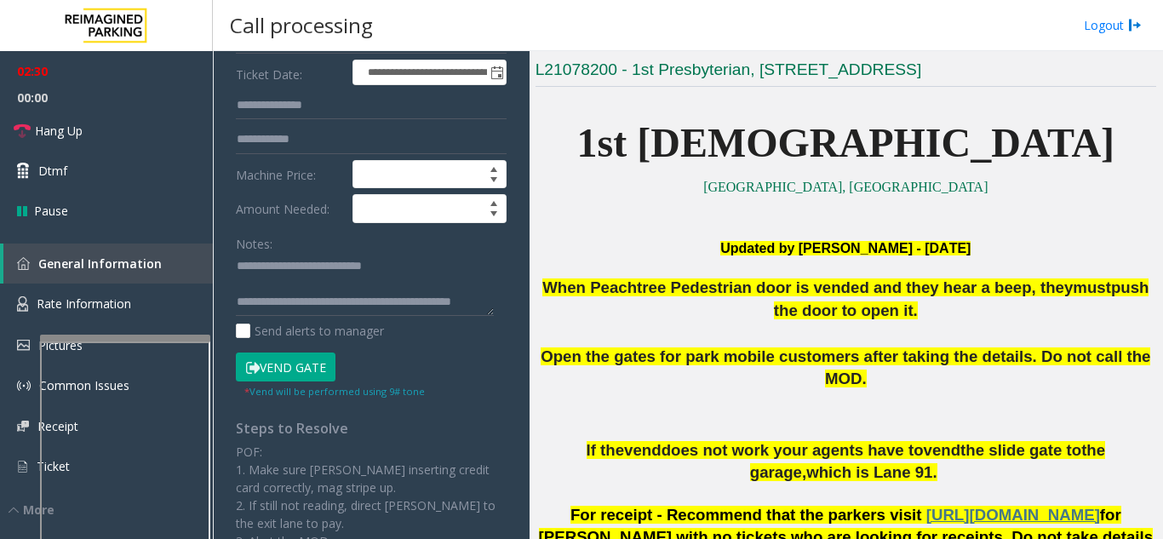
type input "*****"
click at [323, 381] on button "Vend Gate" at bounding box center [286, 366] width 100 height 29
click at [459, 314] on textarea at bounding box center [365, 285] width 258 height 64
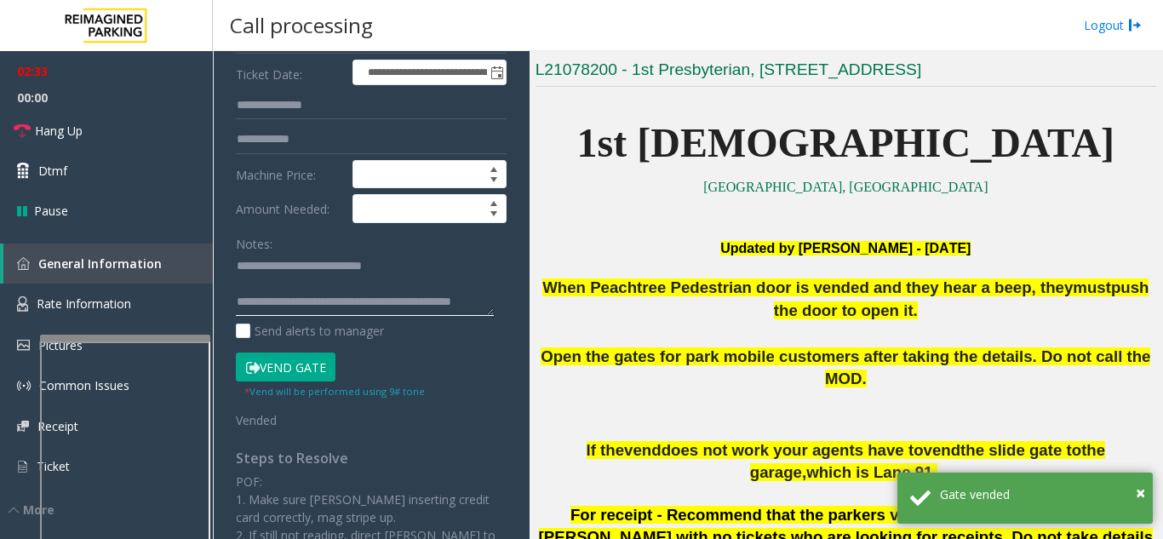
scroll to position [18, 0]
click at [300, 317] on textarea at bounding box center [365, 285] width 258 height 64
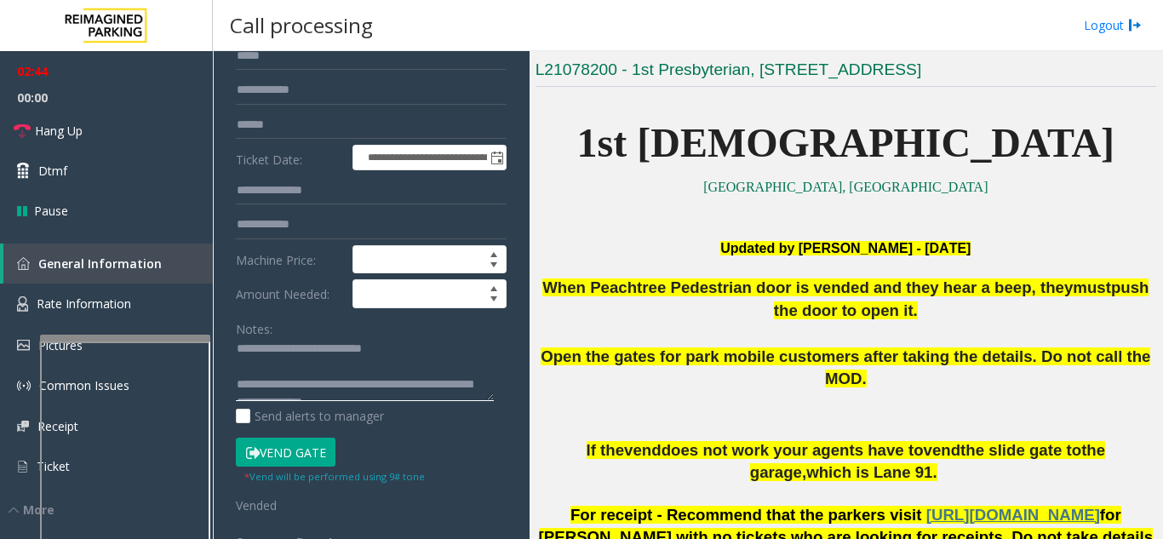
scroll to position [0, 0]
click at [417, 361] on textarea at bounding box center [365, 370] width 258 height 64
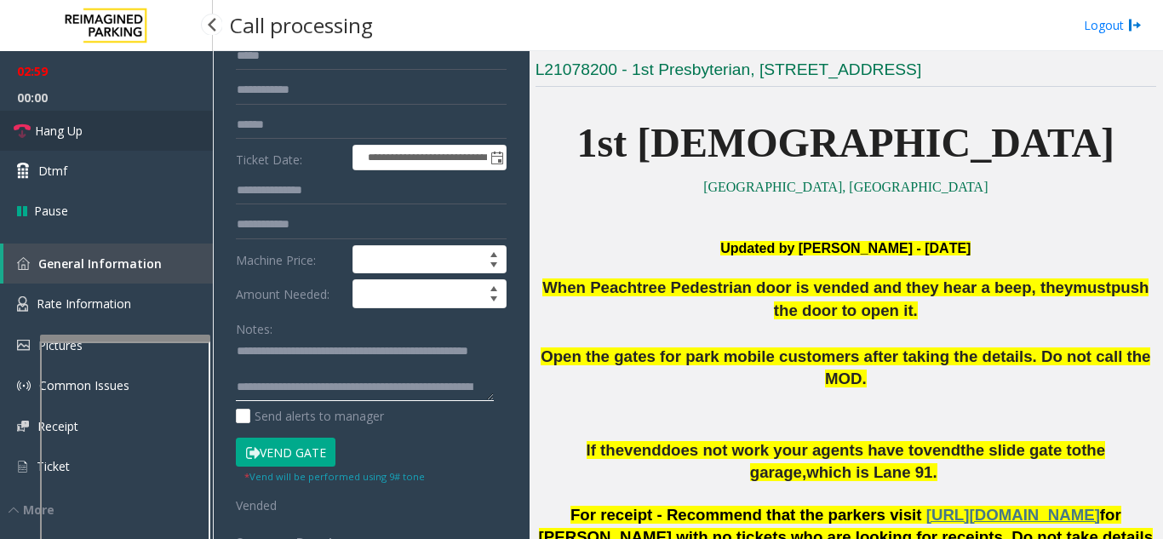
type textarea "**********"
click at [105, 131] on link "Hang Up" at bounding box center [106, 131] width 213 height 40
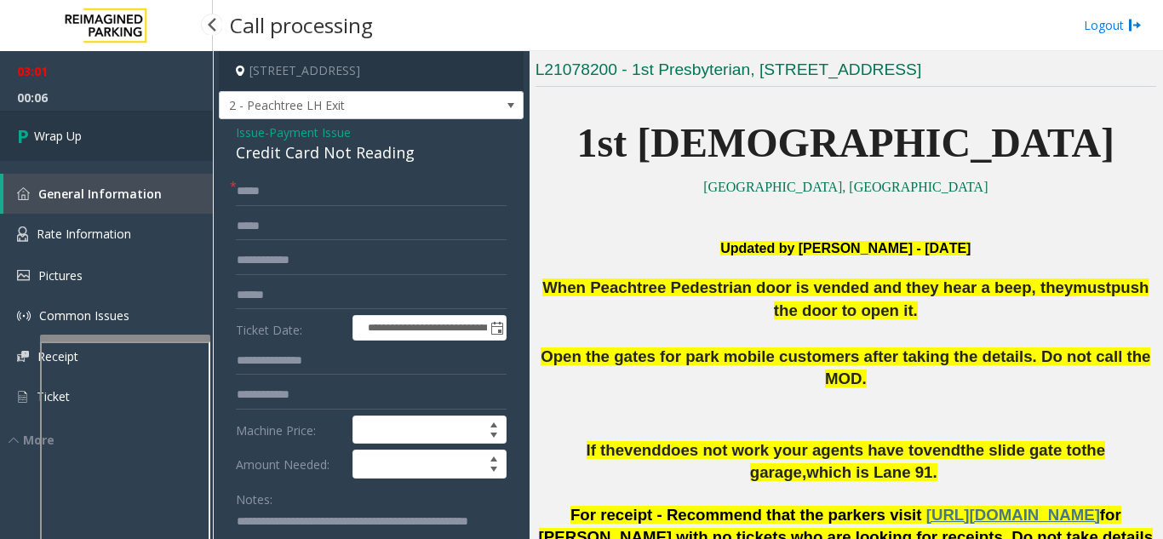
click at [14, 141] on link "Wrap Up" at bounding box center [106, 136] width 213 height 50
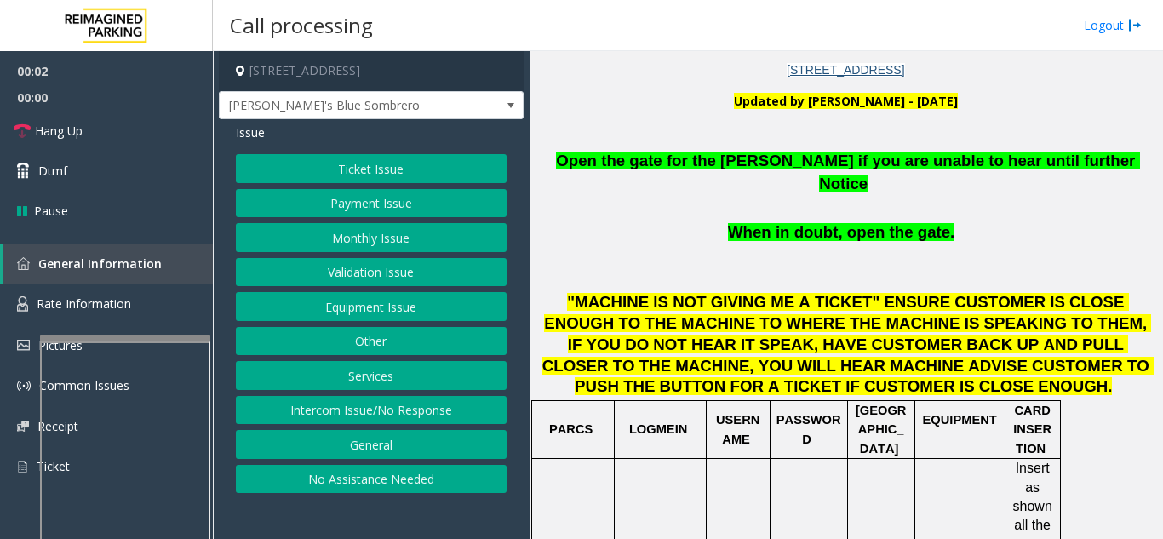
scroll to position [511, 0]
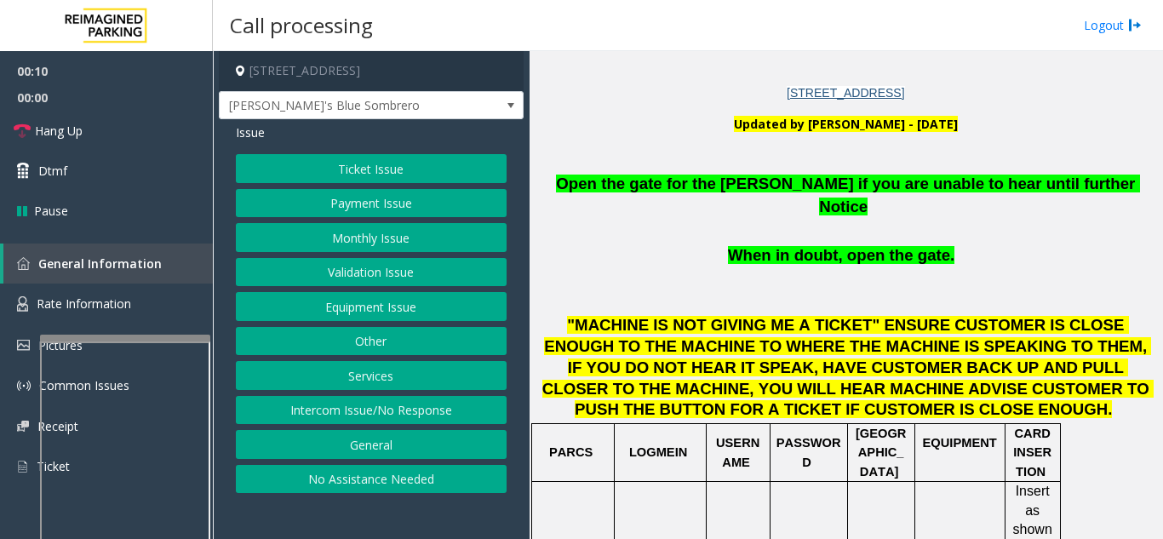
click at [368, 314] on button "Equipment Issue" at bounding box center [371, 306] width 271 height 29
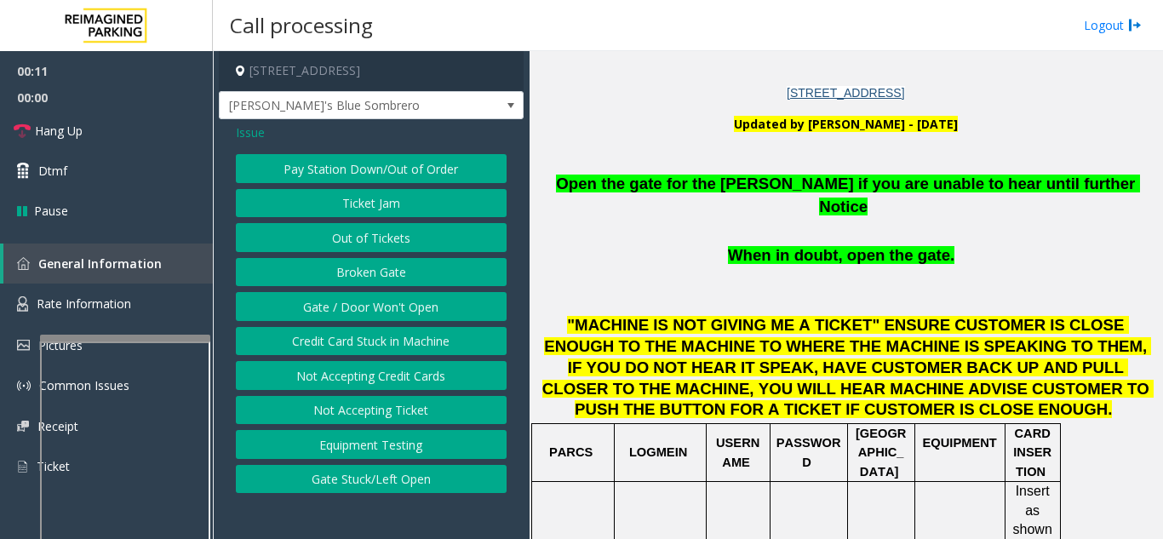
click at [340, 305] on button "Gate / Door Won't Open" at bounding box center [371, 306] width 271 height 29
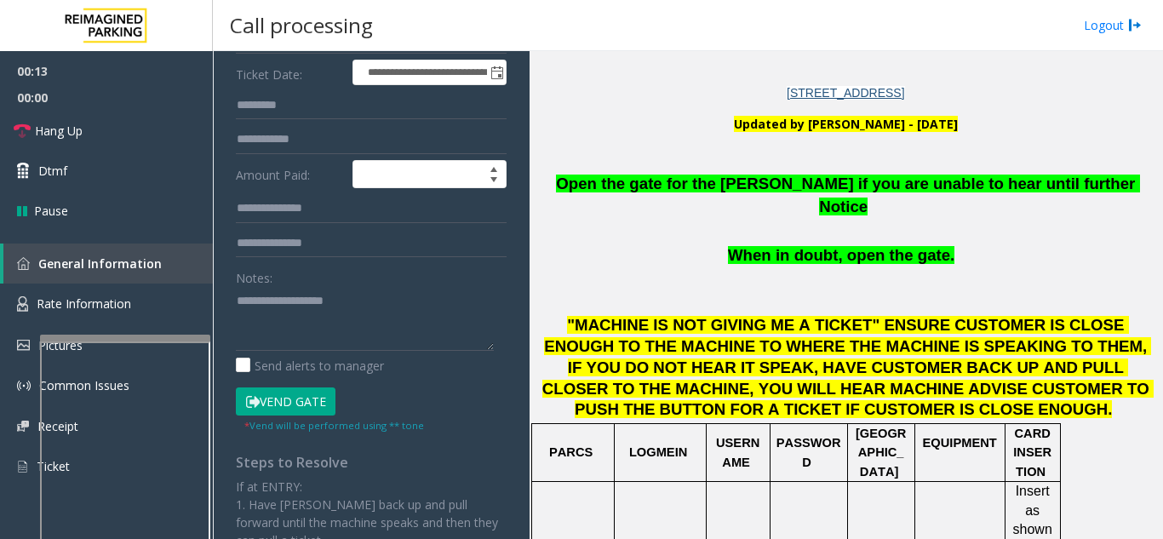
click at [318, 399] on button "Vend Gate" at bounding box center [286, 401] width 100 height 29
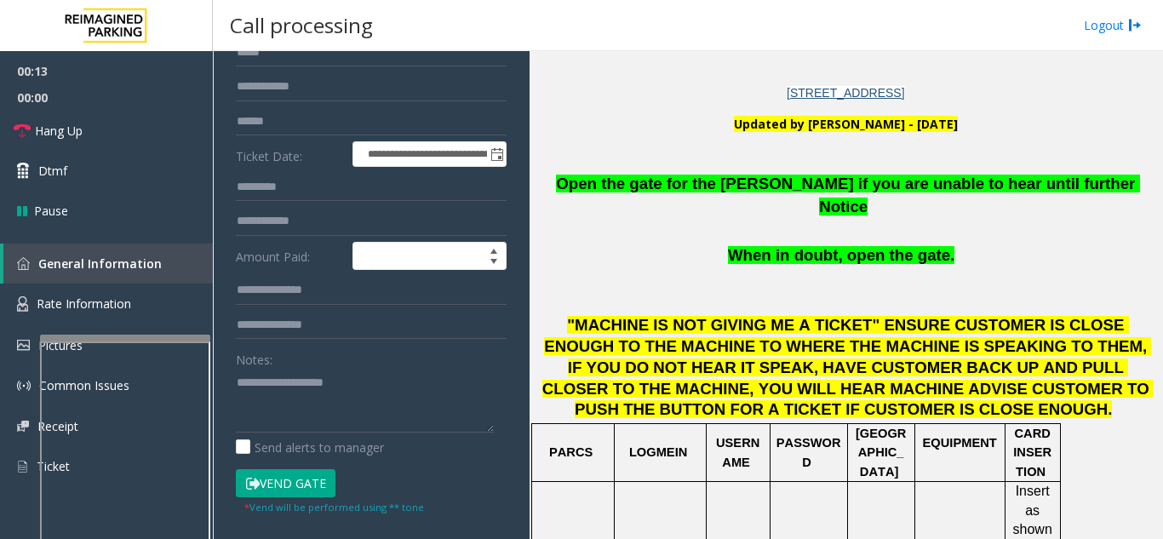
scroll to position [0, 0]
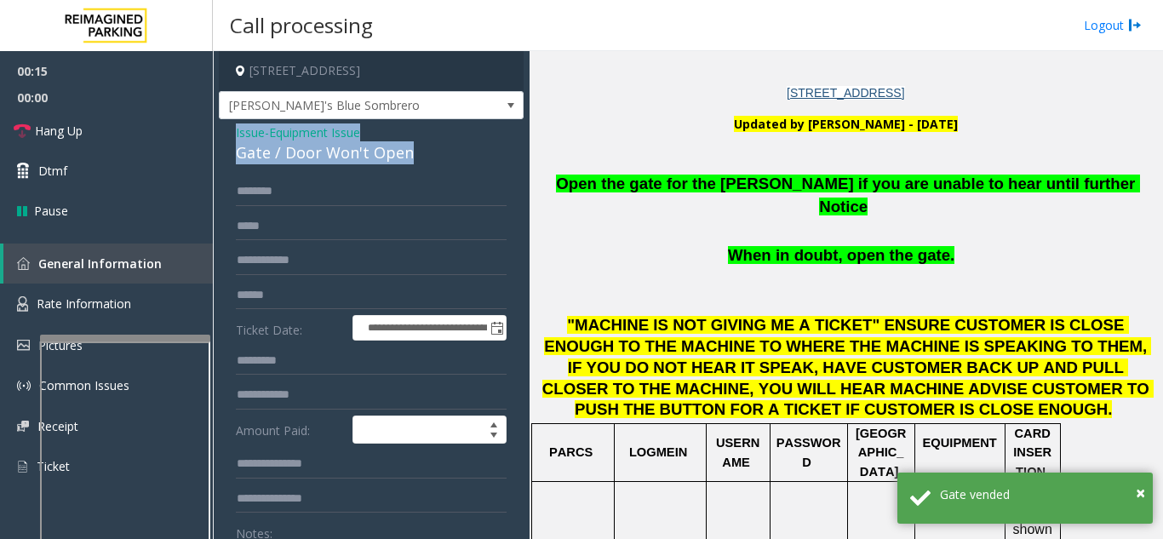
drag, startPoint x: 409, startPoint y: 157, endPoint x: 244, endPoint y: 134, distance: 165.9
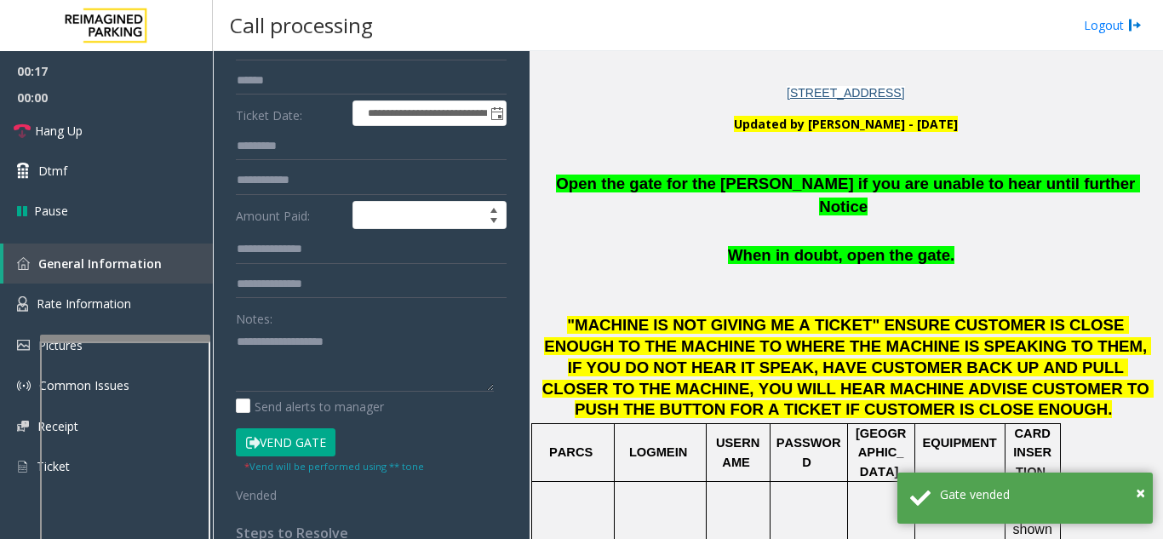
scroll to position [352, 0]
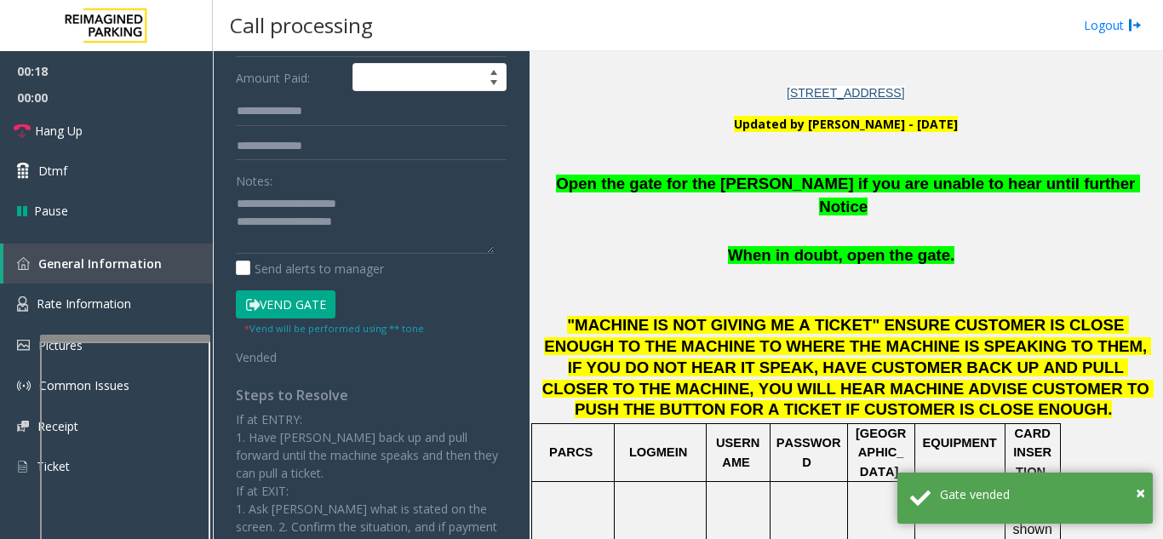
click at [613, 175] on span "Open the gate for the [PERSON_NAME] if you are unable to hear until further Not…" at bounding box center [847, 195] width 583 height 41
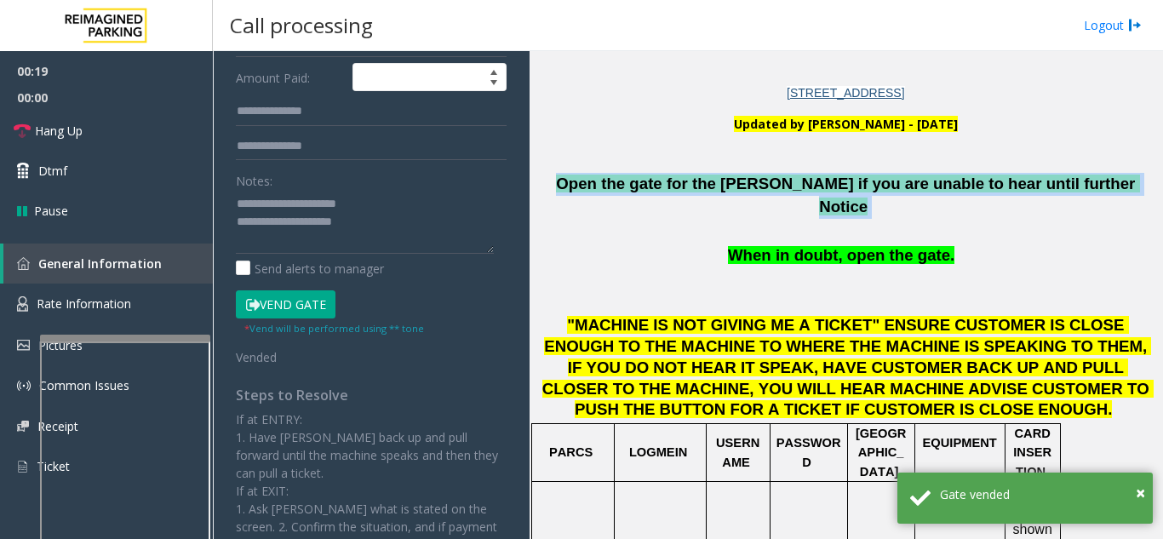
click at [613, 175] on span "Open the gate for the [PERSON_NAME] if you are unable to hear until further Not…" at bounding box center [847, 195] width 583 height 41
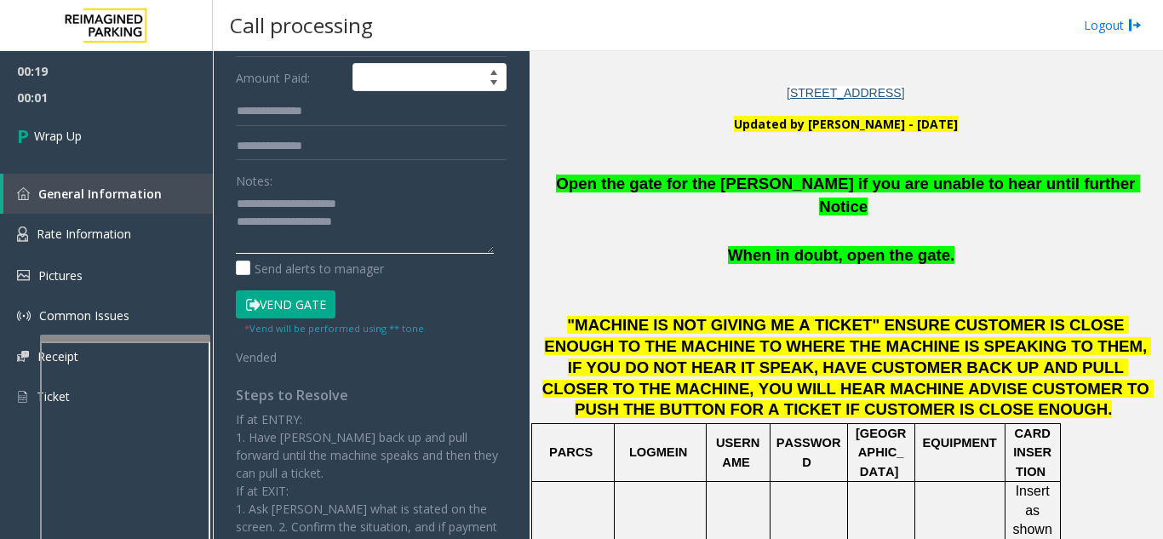
click at [382, 220] on textarea at bounding box center [365, 222] width 258 height 64
paste textarea "**********"
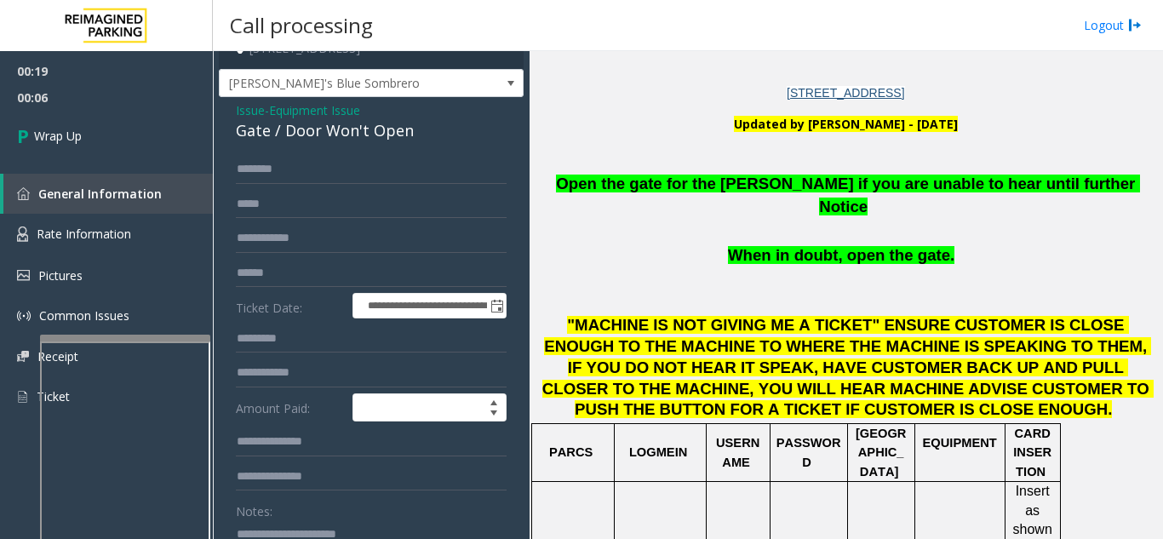
scroll to position [12, 0]
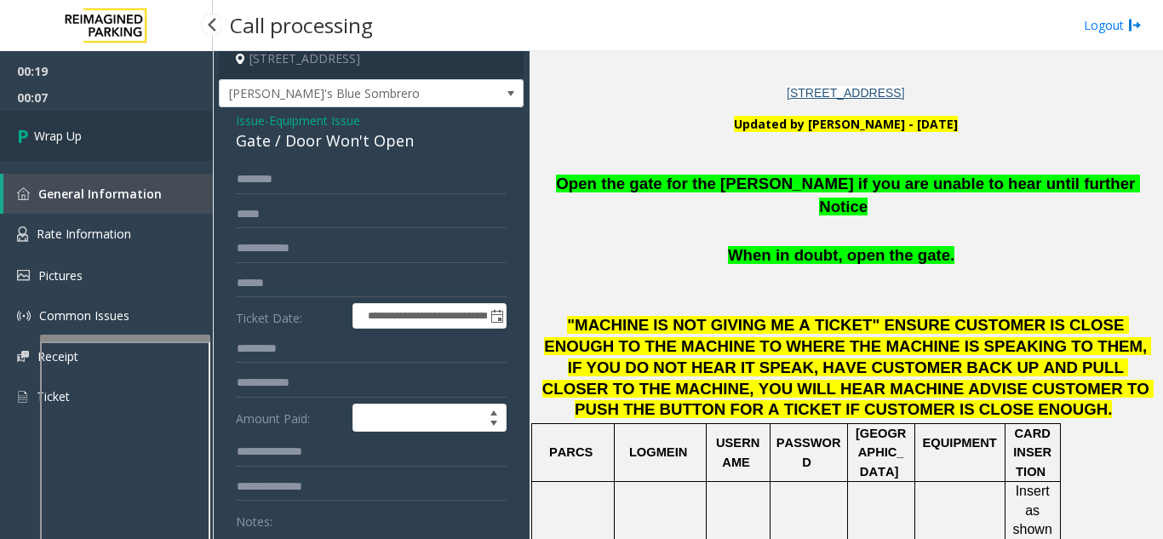
type textarea "**********"
click at [160, 145] on link "Wrap Up" at bounding box center [106, 136] width 213 height 50
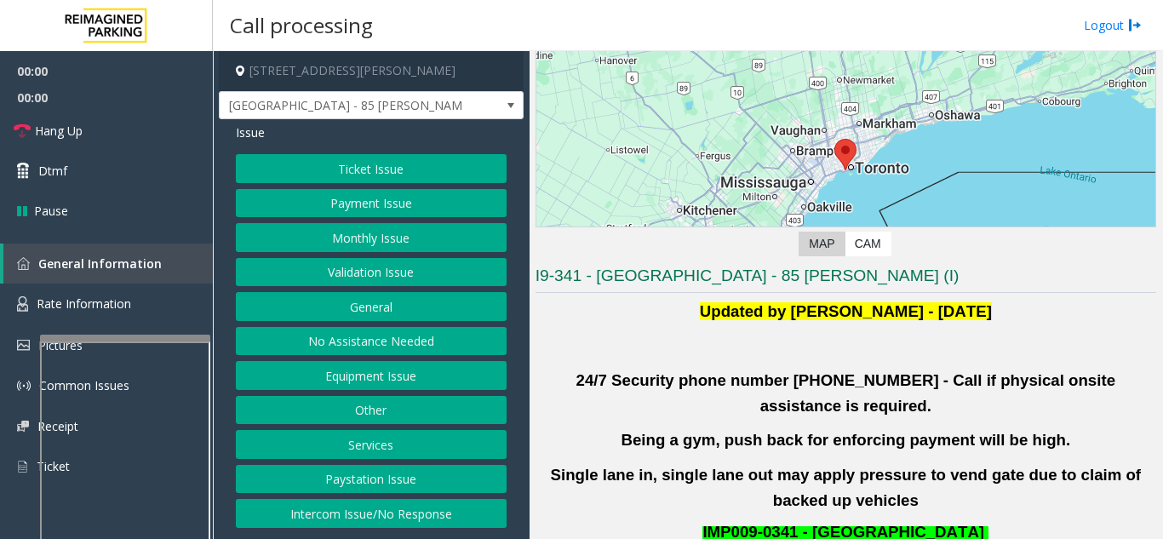
scroll to position [255, 0]
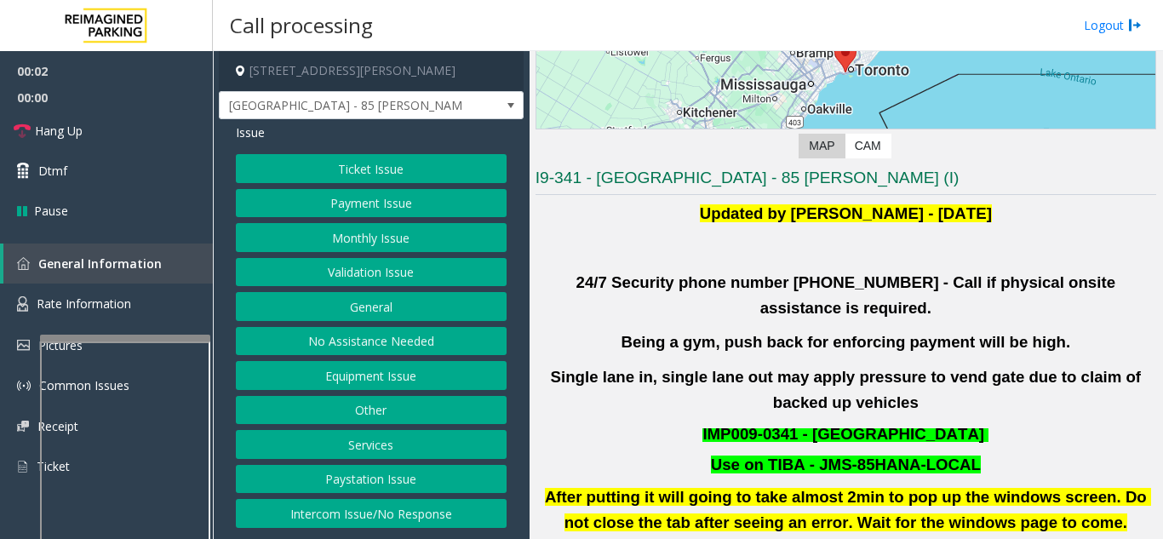
click at [392, 269] on button "Validation Issue" at bounding box center [371, 272] width 271 height 29
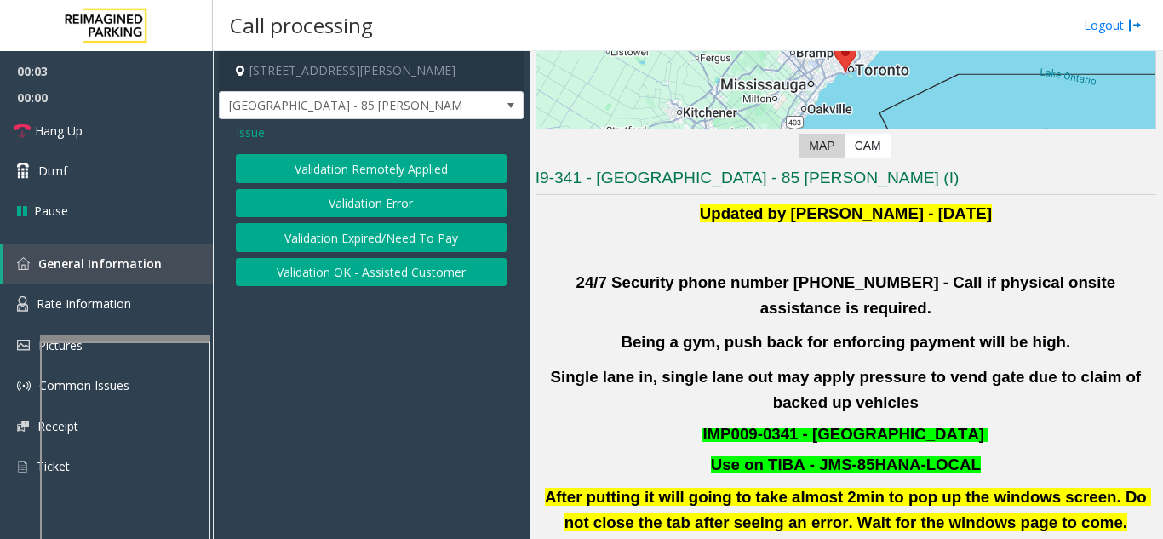
click at [377, 192] on button "Validation Error" at bounding box center [371, 203] width 271 height 29
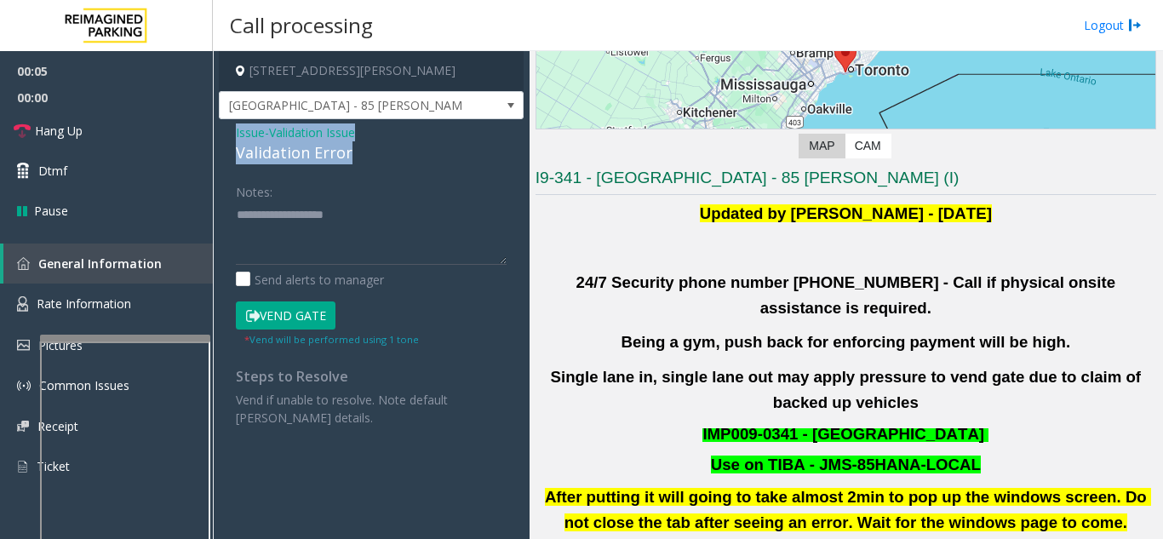
drag, startPoint x: 359, startPoint y: 153, endPoint x: 215, endPoint y: 134, distance: 145.9
click at [215, 134] on app-call-processing-form "[STREET_ADDRESS][PERSON_NAME] [GEOGRAPHIC_DATA] - 85 [PERSON_NAME] Issue - Vali…" at bounding box center [371, 295] width 317 height 488
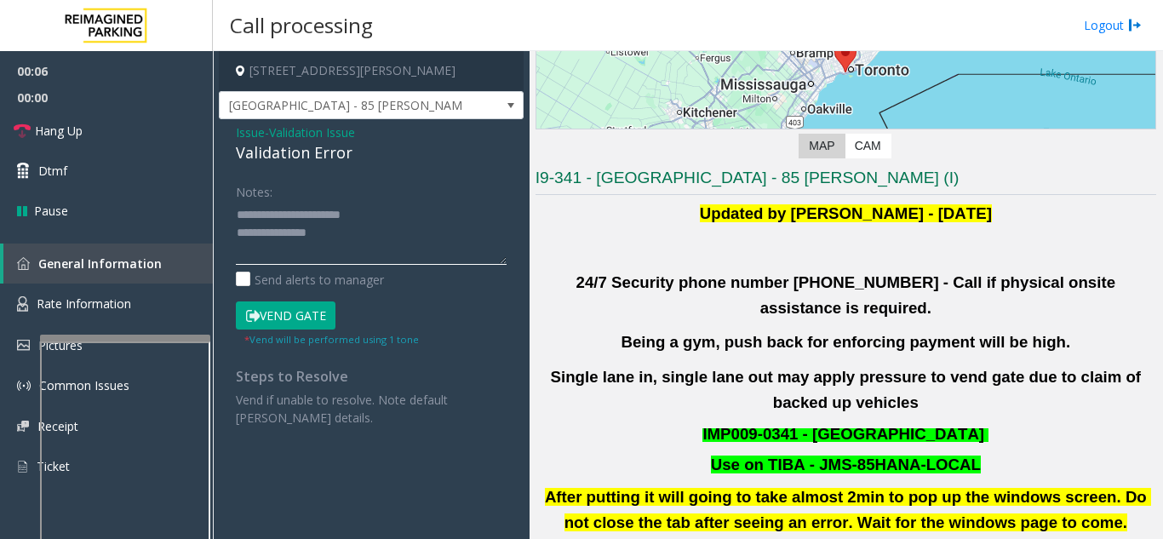
drag, startPoint x: 306, startPoint y: 242, endPoint x: 315, endPoint y: 240, distance: 8.7
click at [307, 241] on textarea at bounding box center [371, 233] width 271 height 64
click at [336, 235] on textarea at bounding box center [371, 233] width 271 height 64
click at [386, 222] on textarea at bounding box center [371, 233] width 271 height 64
click at [319, 231] on textarea at bounding box center [371, 233] width 271 height 64
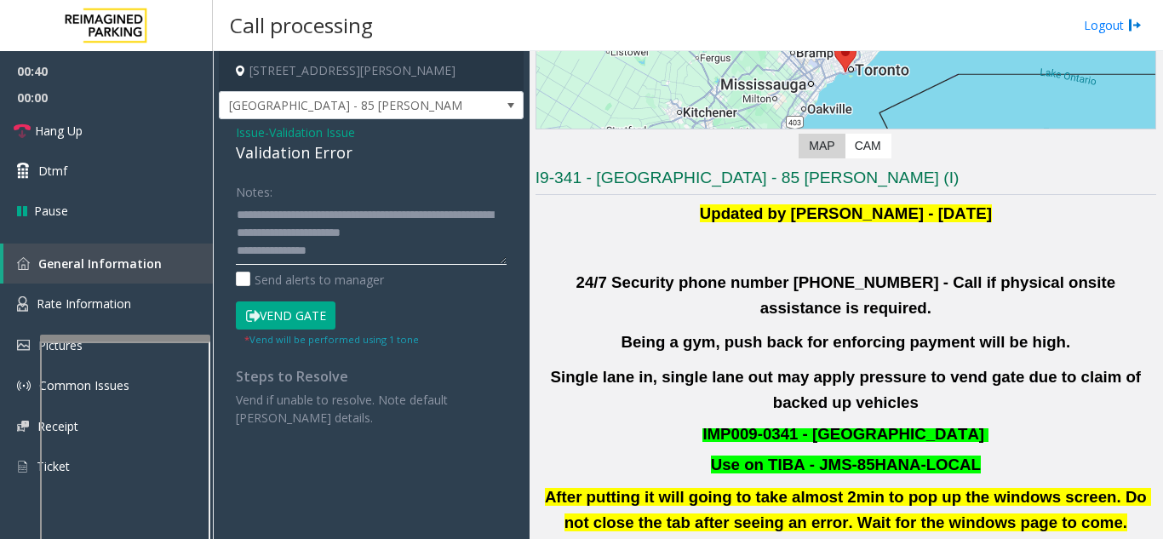
click at [419, 250] on textarea at bounding box center [371, 233] width 271 height 64
drag, startPoint x: 244, startPoint y: 250, endPoint x: 297, endPoint y: 247, distance: 52.9
click at [297, 247] on textarea at bounding box center [371, 233] width 271 height 64
click at [304, 250] on textarea at bounding box center [371, 233] width 271 height 64
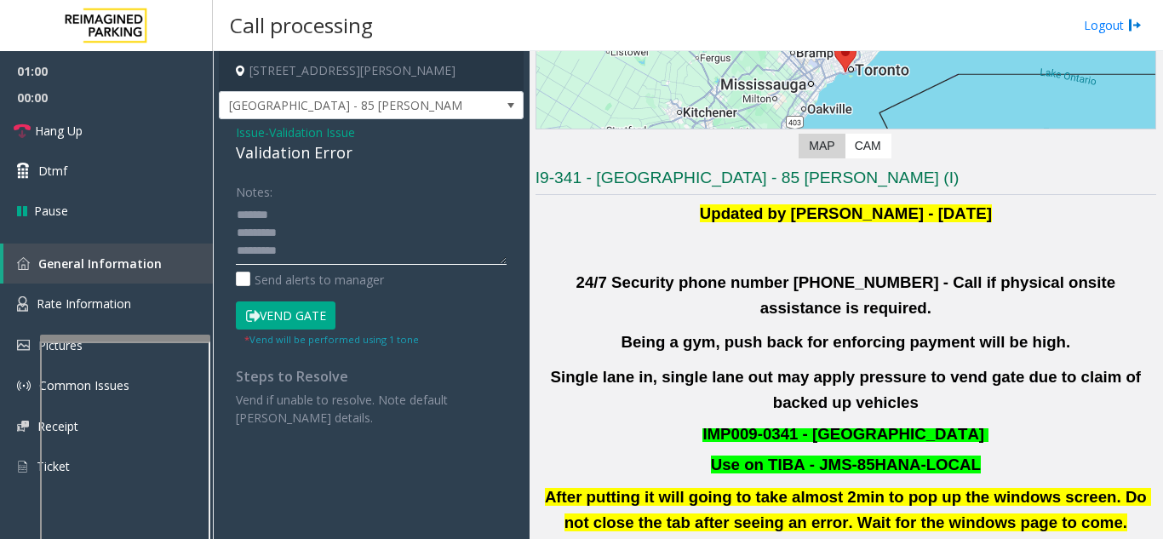
drag, startPoint x: 252, startPoint y: 244, endPoint x: 294, endPoint y: 245, distance: 41.7
click at [292, 245] on textarea at bounding box center [371, 233] width 271 height 64
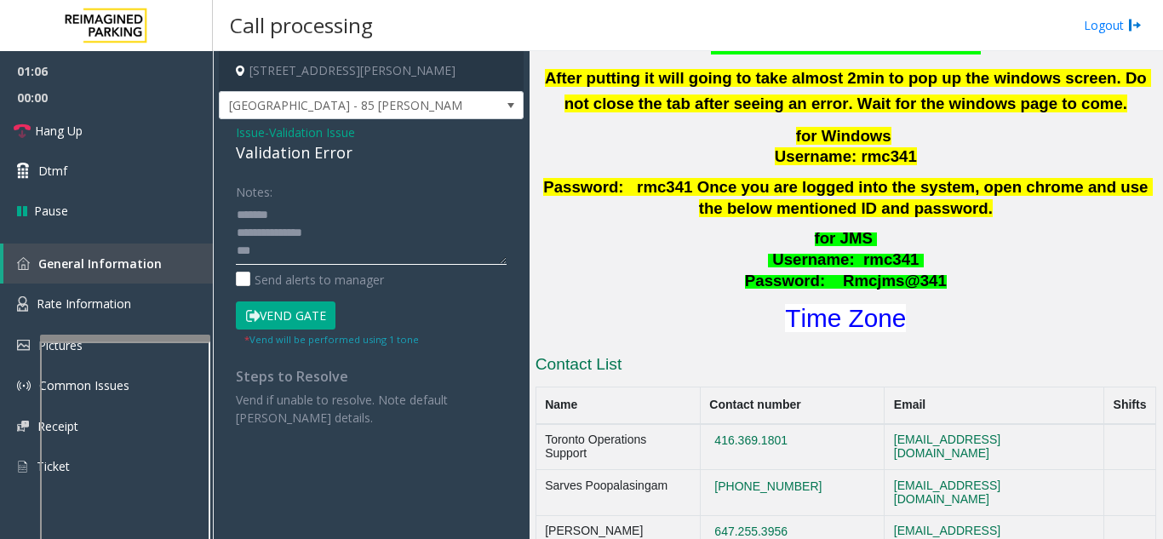
scroll to position [681, 0]
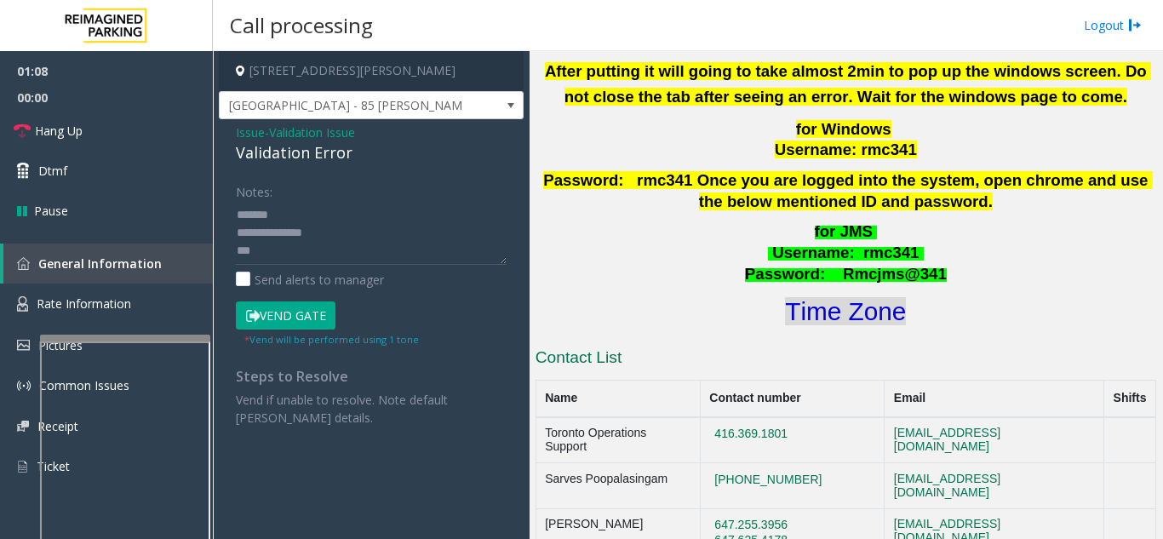
click at [853, 297] on font "Time Zone" at bounding box center [845, 311] width 121 height 28
click at [325, 253] on textarea at bounding box center [371, 233] width 271 height 64
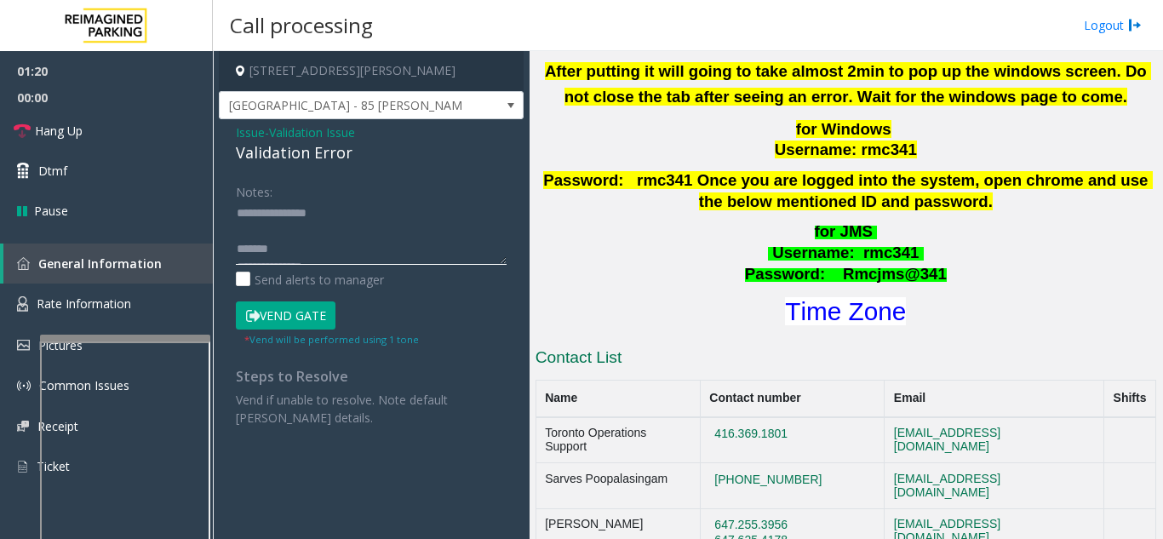
scroll to position [0, 0]
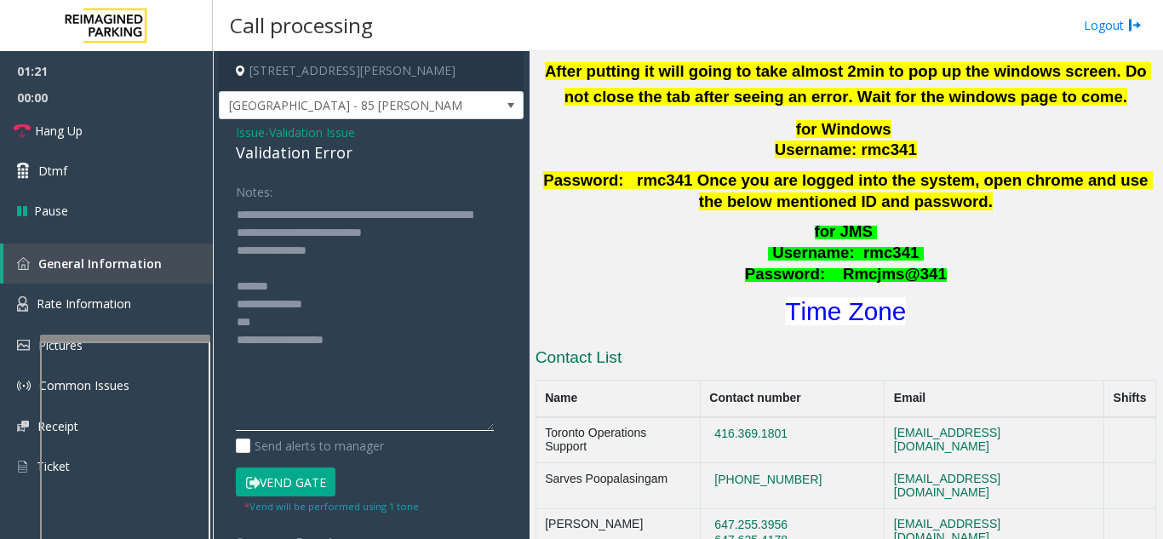
drag, startPoint x: 497, startPoint y: 257, endPoint x: 494, endPoint y: 421, distance: 164.3
click at [499, 428] on div "Notes: Send alerts to manager Vend Gate * Vend will be performed using 1 tone S…" at bounding box center [371, 385] width 296 height 416
drag, startPoint x: 276, startPoint y: 209, endPoint x: 364, endPoint y: 218, distance: 88.9
click at [364, 218] on textarea at bounding box center [365, 318] width 258 height 234
drag, startPoint x: 295, startPoint y: 490, endPoint x: 257, endPoint y: 422, distance: 77.7
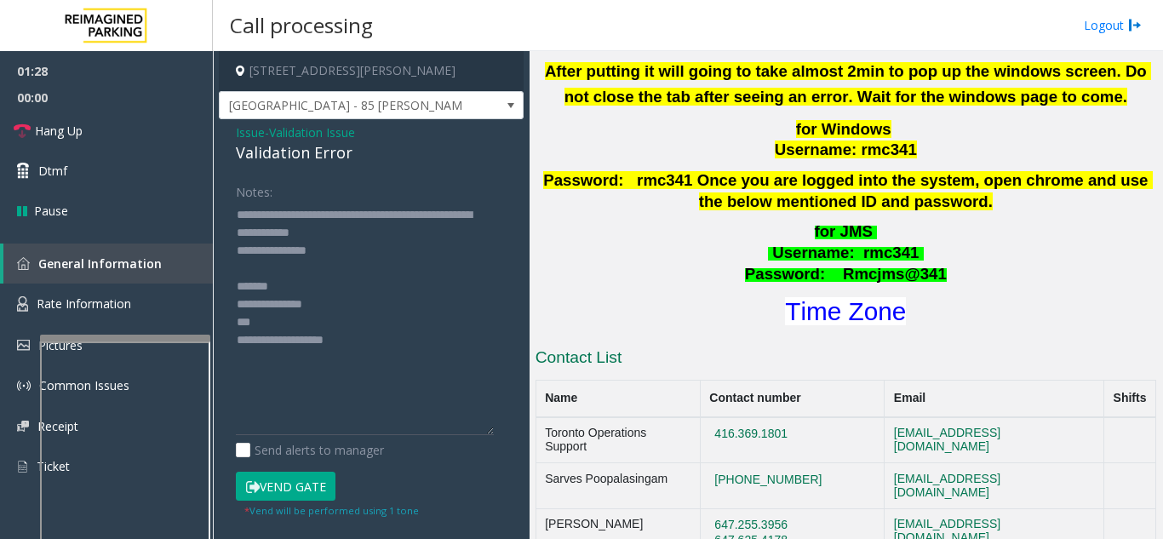
click at [294, 490] on button "Vend Gate" at bounding box center [286, 486] width 100 height 29
click at [267, 328] on textarea at bounding box center [365, 318] width 258 height 234
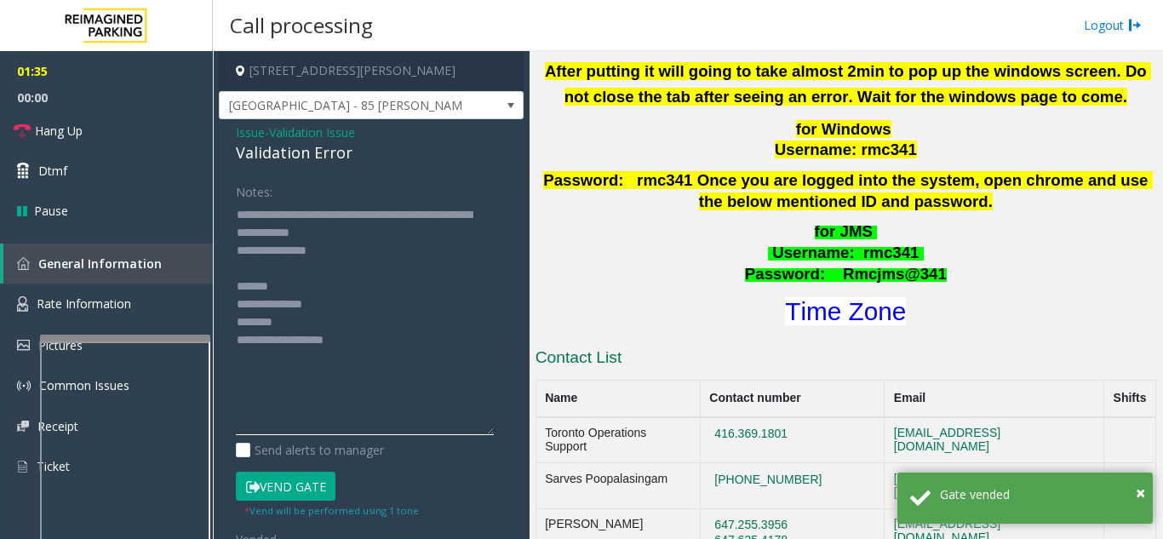
click at [294, 294] on textarea at bounding box center [365, 318] width 258 height 234
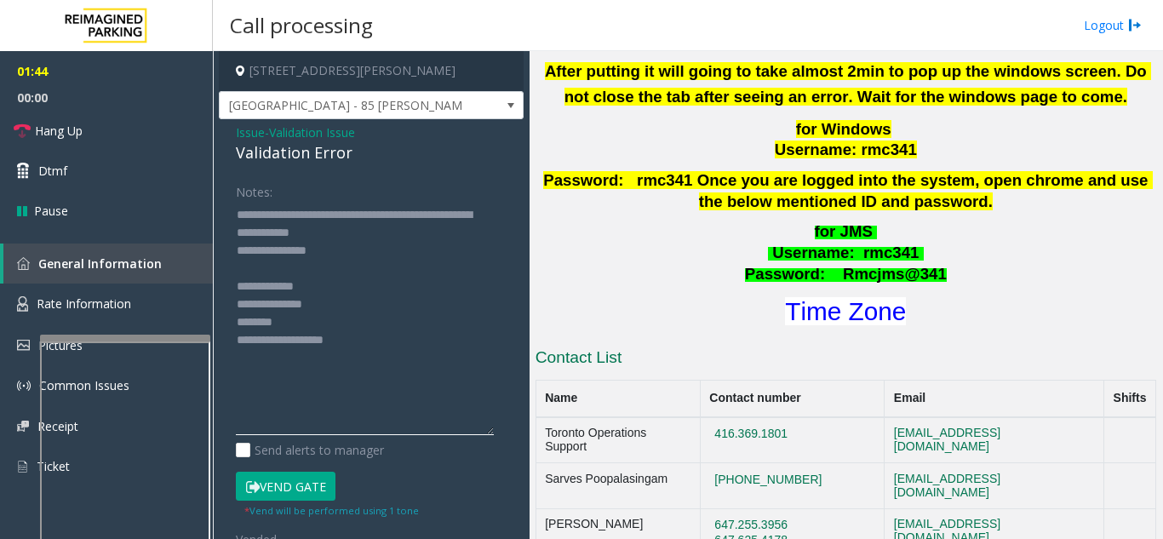
drag, startPoint x: 262, startPoint y: 284, endPoint x: 237, endPoint y: 294, distance: 26.4
click at [237, 294] on textarea at bounding box center [365, 318] width 258 height 234
drag, startPoint x: 324, startPoint y: 249, endPoint x: 223, endPoint y: 249, distance: 101.3
click at [223, 249] on div "Notes: Send alerts to manager Vend Gate * Vend will be performed using 1 tone V…" at bounding box center [371, 402] width 296 height 450
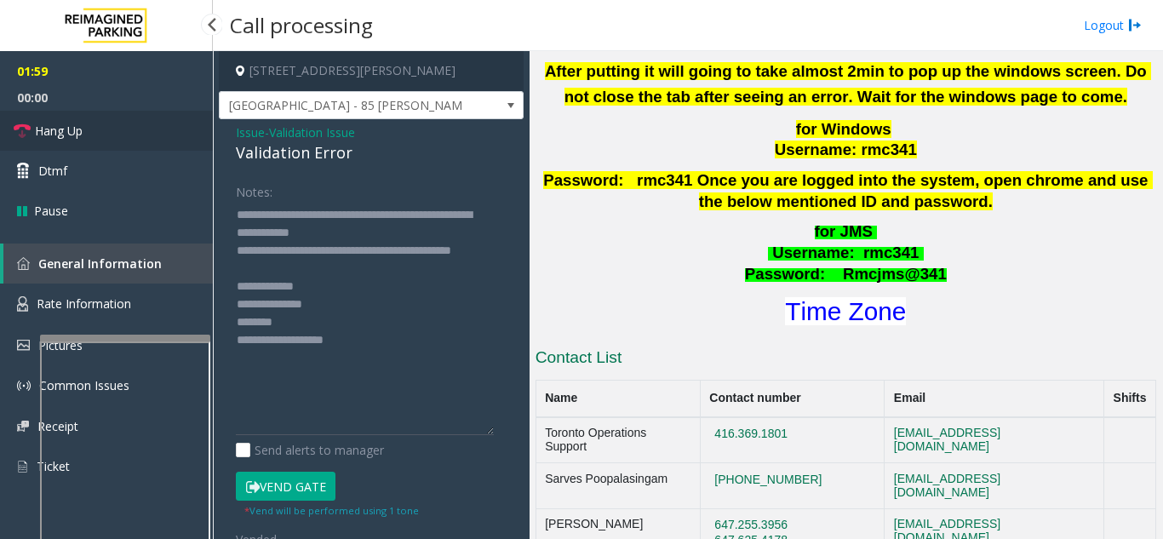
click at [91, 117] on link "Hang Up" at bounding box center [106, 131] width 213 height 40
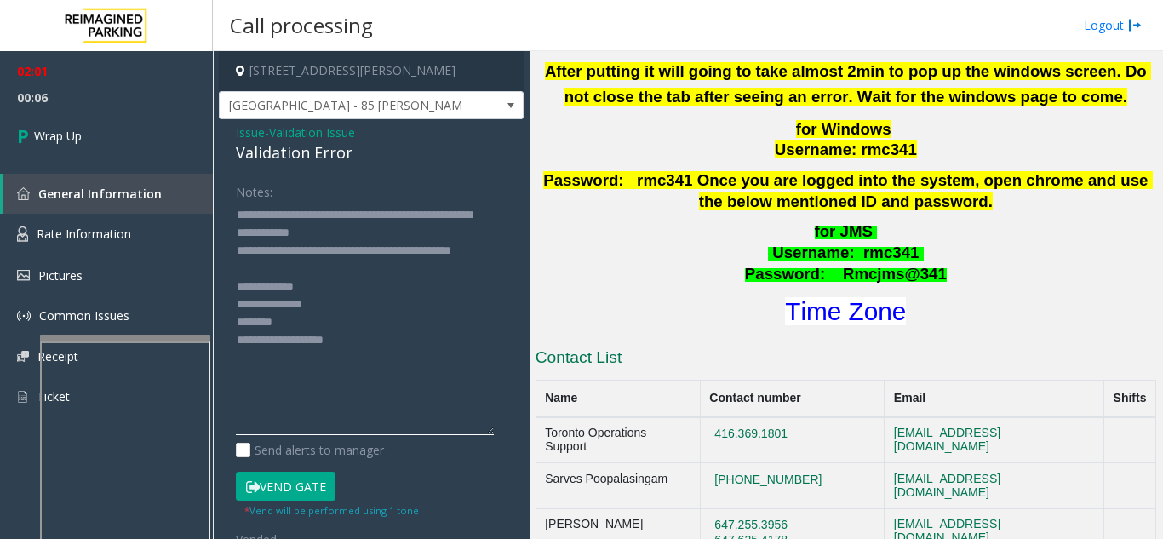
drag, startPoint x: 278, startPoint y: 311, endPoint x: 226, endPoint y: 297, distance: 54.5
click at [226, 297] on div "Notes: Send alerts to manager Vend Gate * Vend will be performed using 1 tone V…" at bounding box center [371, 402] width 296 height 450
click at [275, 306] on textarea at bounding box center [365, 318] width 258 height 234
click at [270, 305] on textarea at bounding box center [365, 318] width 258 height 234
type textarea "**********"
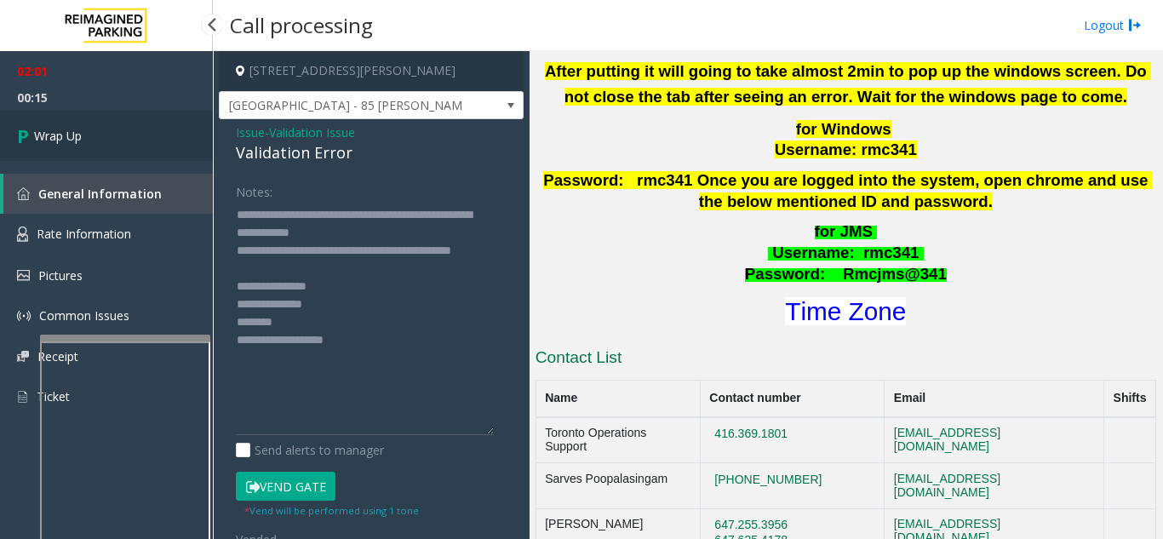
click at [50, 129] on span "Wrap Up" at bounding box center [58, 136] width 48 height 18
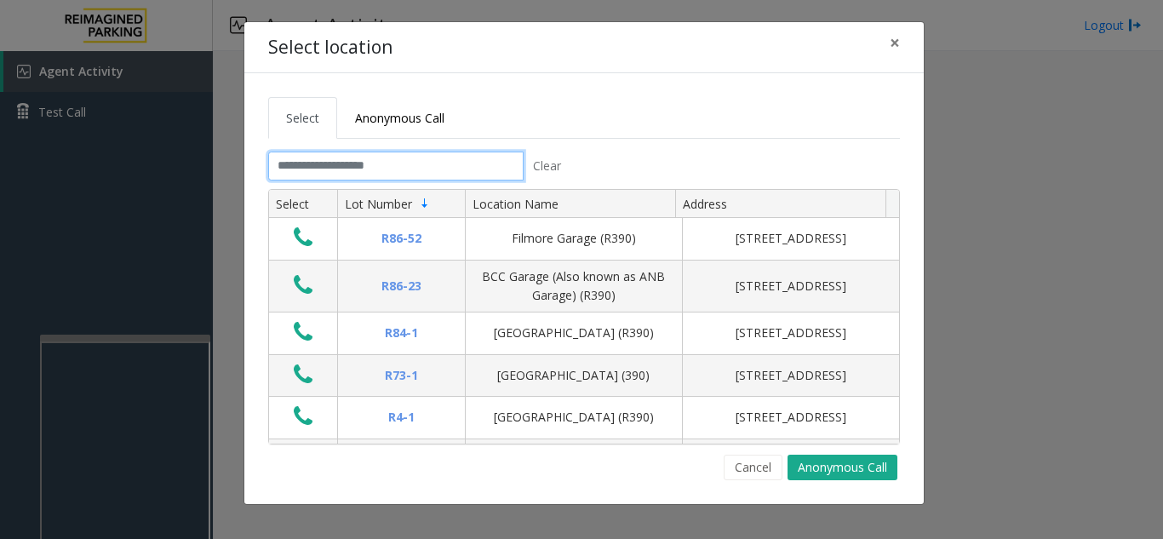
click at [369, 160] on input "text" at bounding box center [395, 166] width 255 height 29
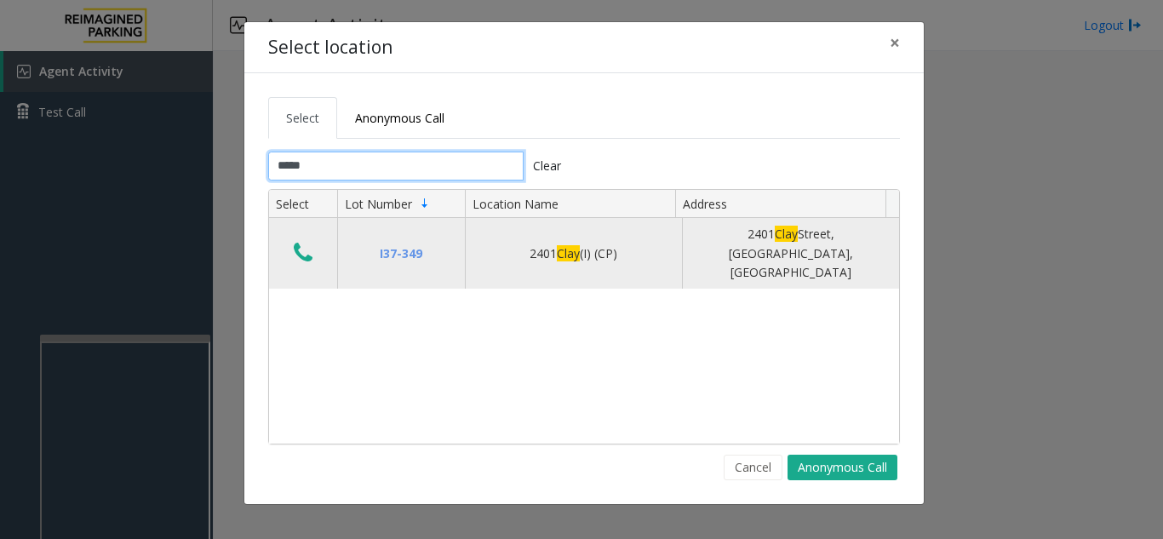
type input "****"
click at [292, 240] on button "Data table" at bounding box center [303, 253] width 29 height 27
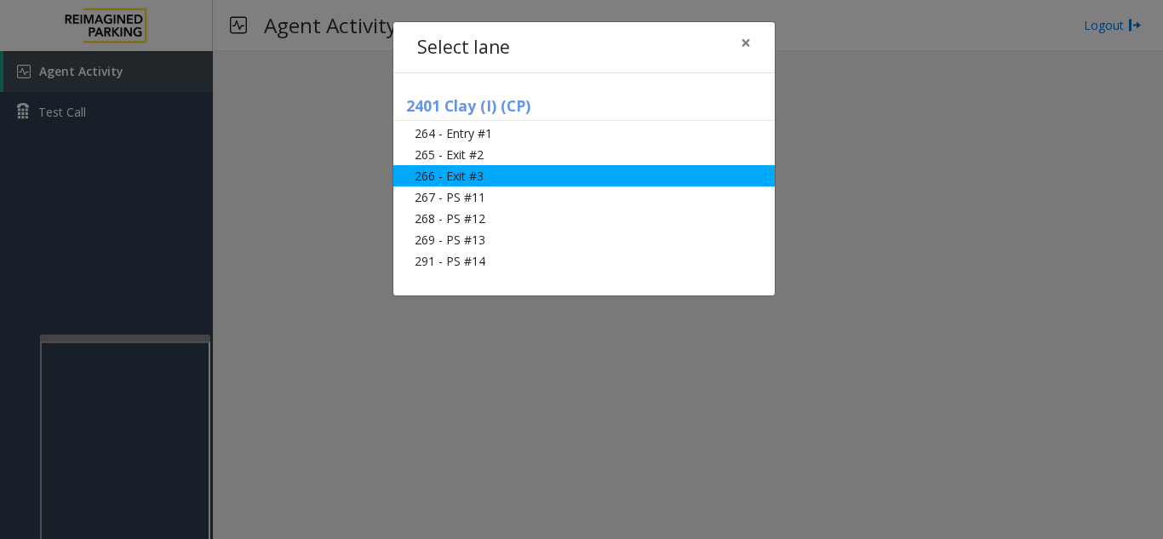
click at [472, 173] on li "266 - Exit #3" at bounding box center [583, 175] width 381 height 21
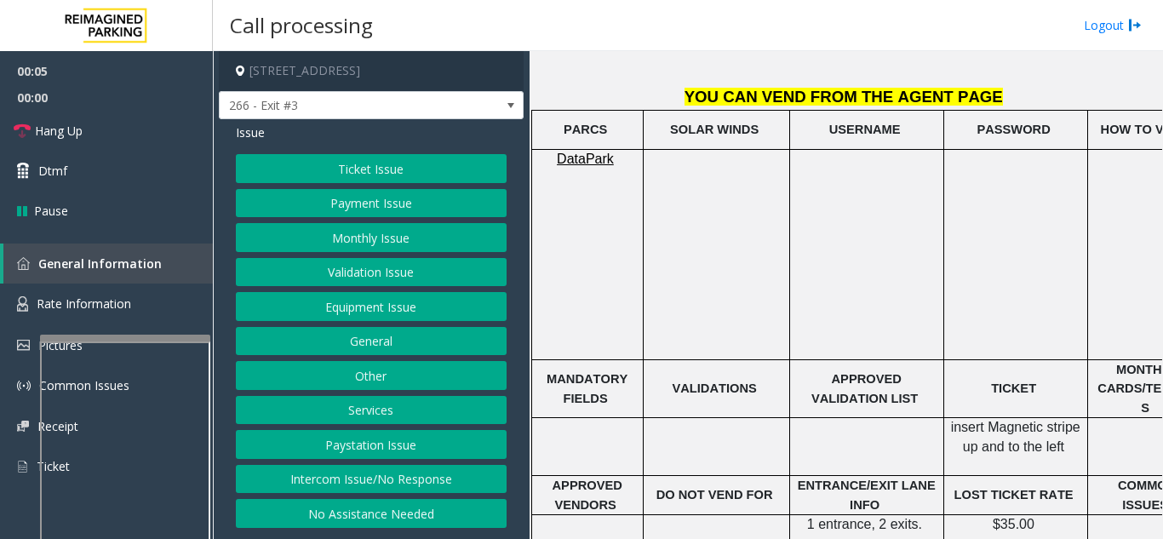
scroll to position [681, 0]
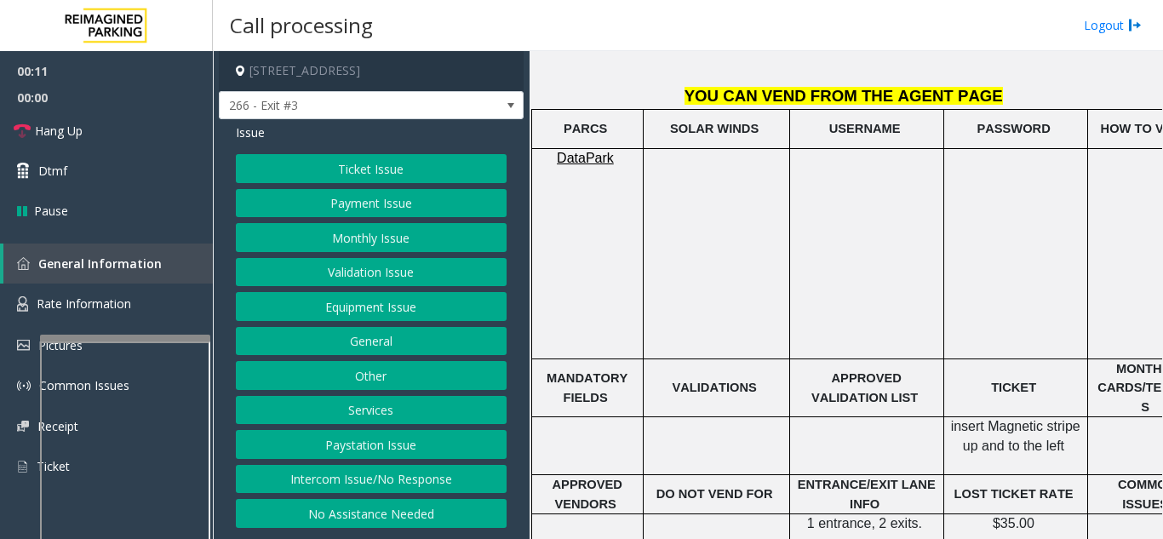
click at [391, 178] on button "Ticket Issue" at bounding box center [371, 168] width 271 height 29
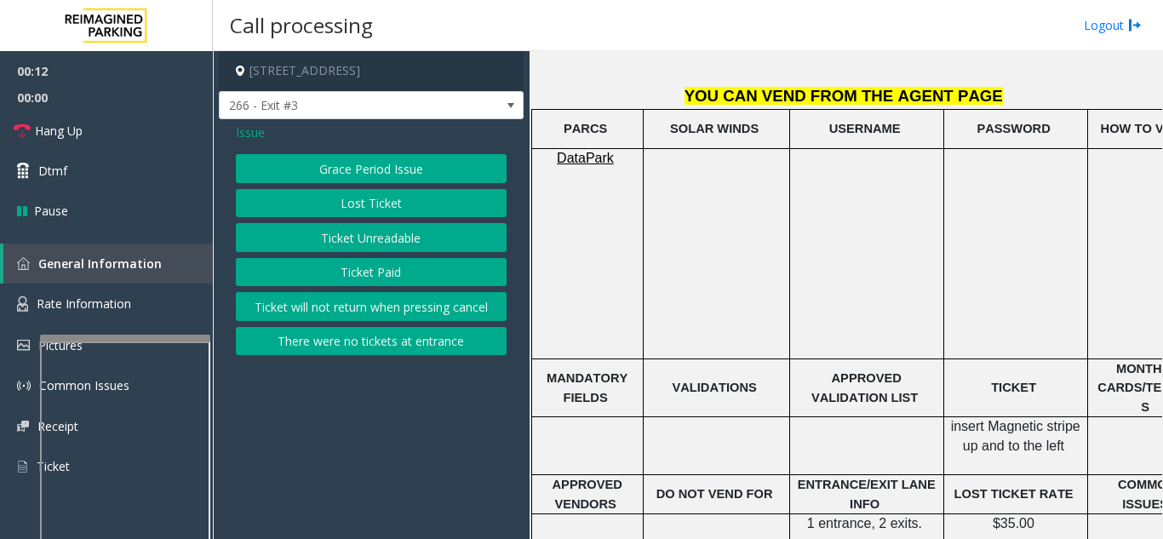
click at [415, 234] on button "Ticket Unreadable" at bounding box center [371, 237] width 271 height 29
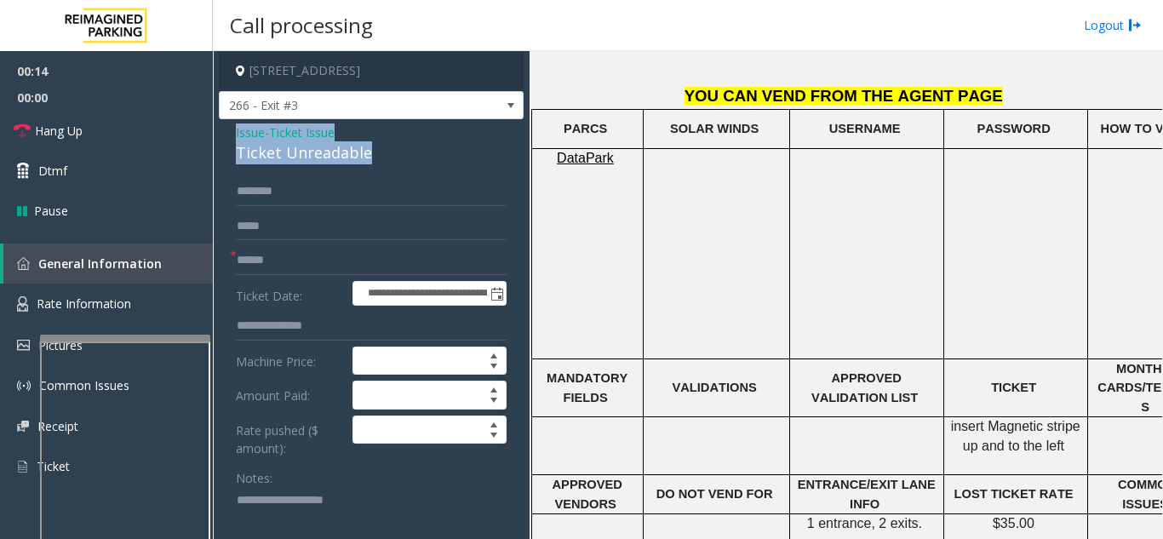
drag, startPoint x: 393, startPoint y: 154, endPoint x: 229, endPoint y: 131, distance: 165.9
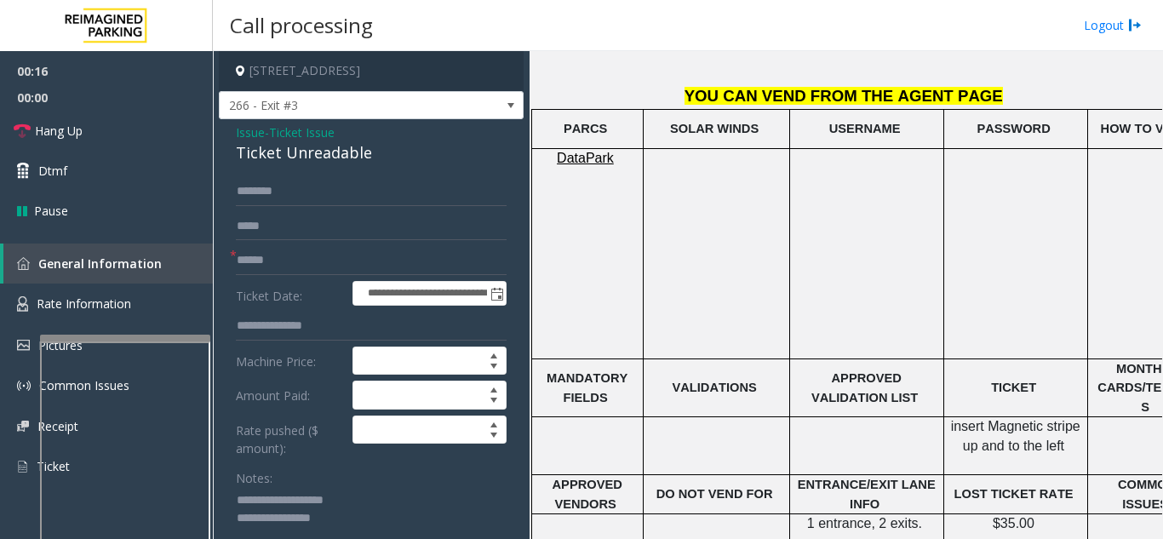
type textarea "**********"
click at [261, 274] on input "text" at bounding box center [371, 260] width 271 height 29
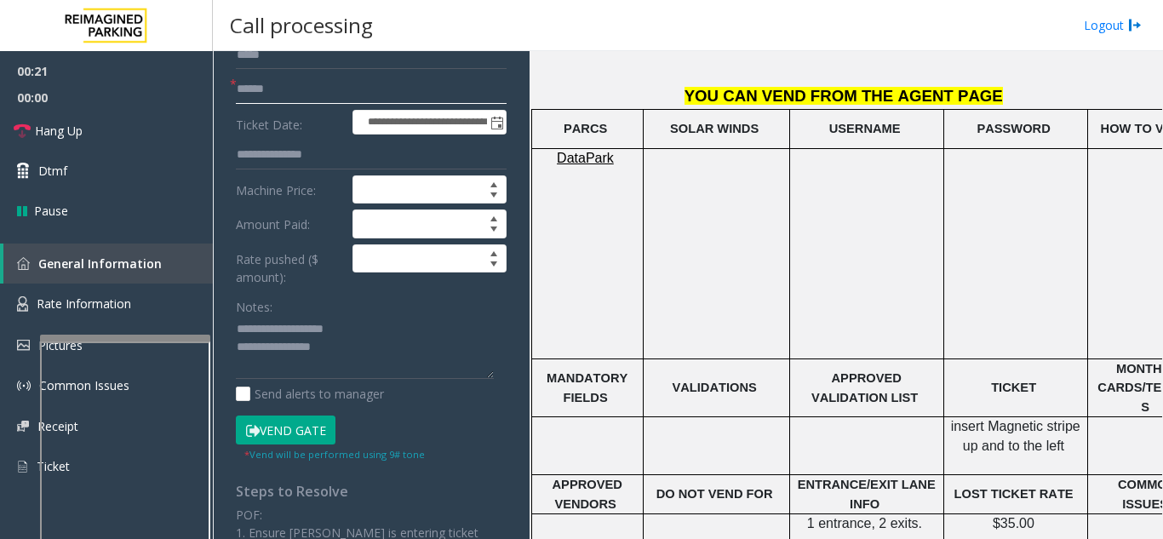
scroll to position [255, 0]
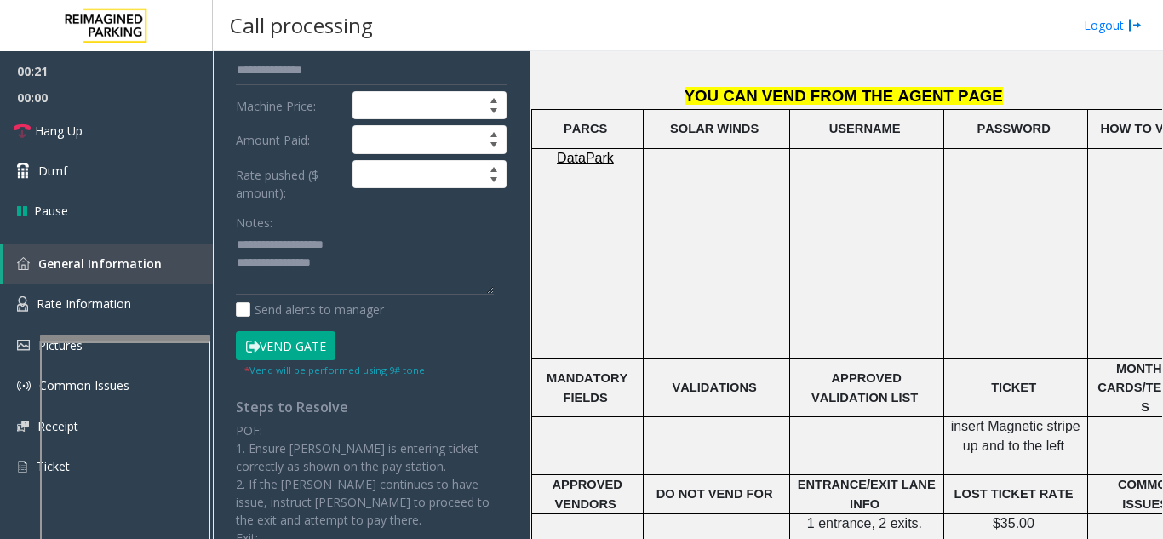
type input "******"
click at [286, 359] on div "Vend Gate * Vend will be performed using 9# tone" at bounding box center [371, 354] width 279 height 47
click at [354, 278] on textarea at bounding box center [365, 264] width 258 height 64
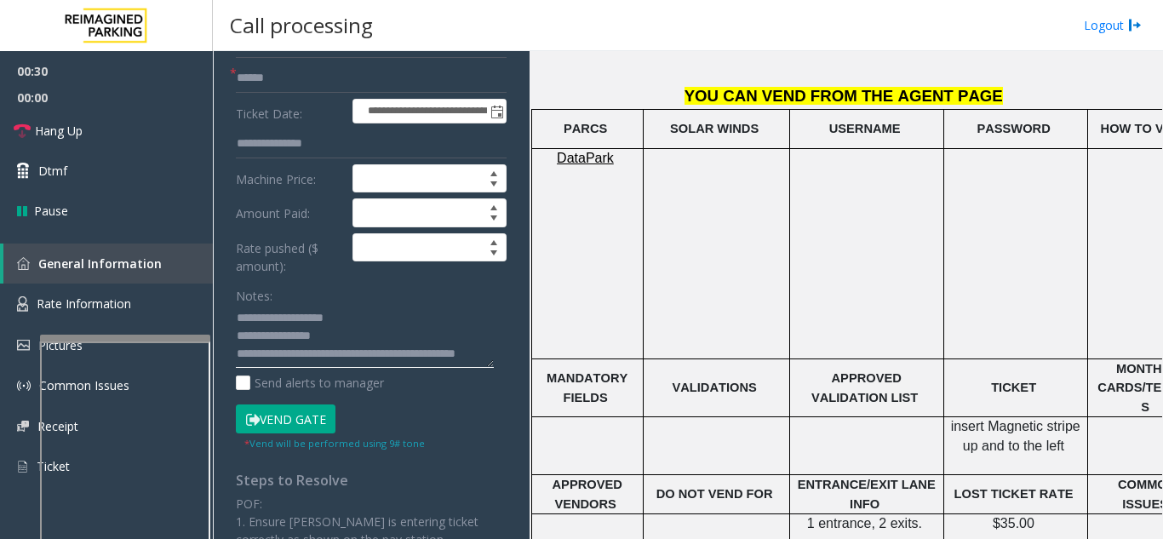
scroll to position [85, 0]
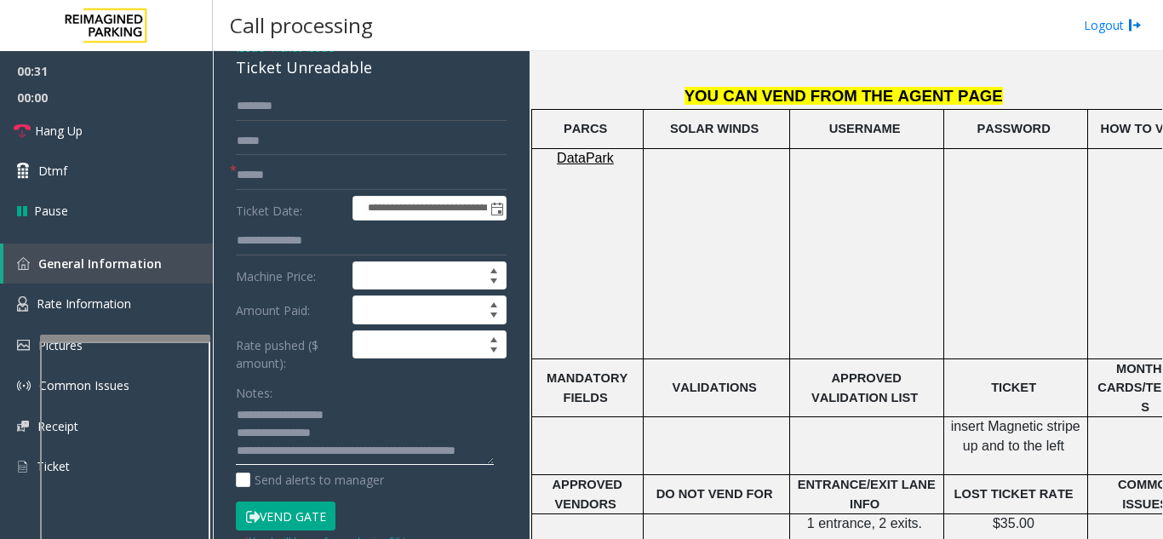
type textarea "**********"
click at [308, 507] on button "Vend Gate" at bounding box center [286, 515] width 100 height 29
click at [277, 116] on input "text" at bounding box center [371, 106] width 271 height 29
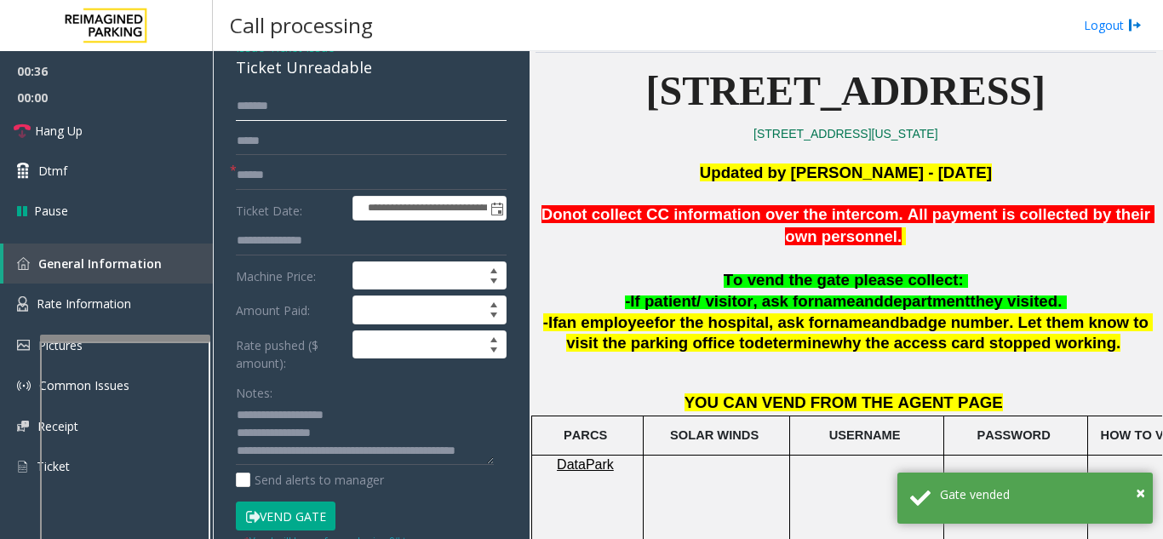
scroll to position [340, 0]
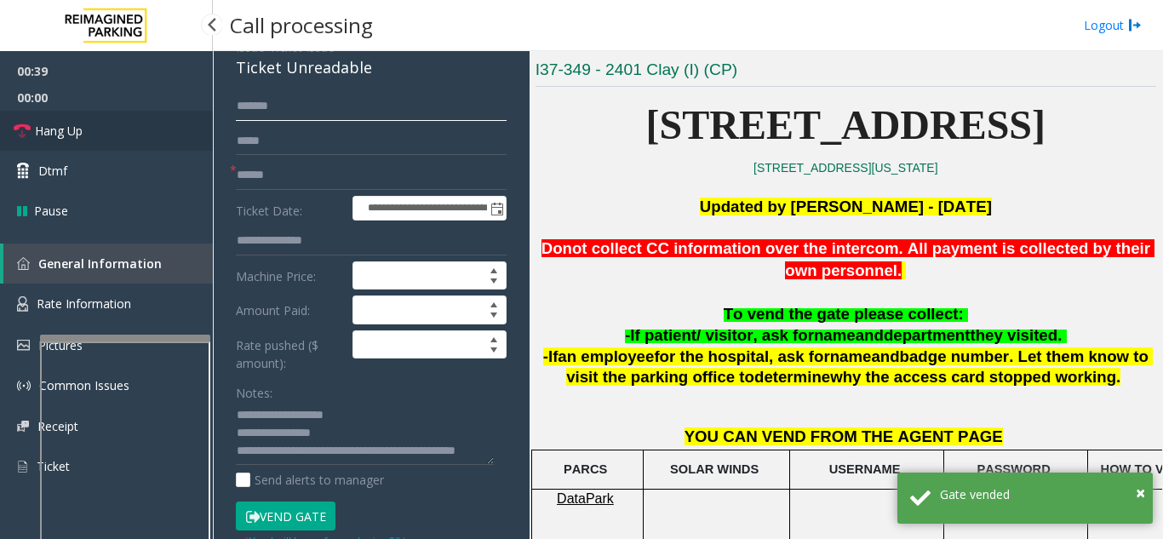
type input "******"
click at [120, 143] on link "Hang Up" at bounding box center [106, 131] width 213 height 40
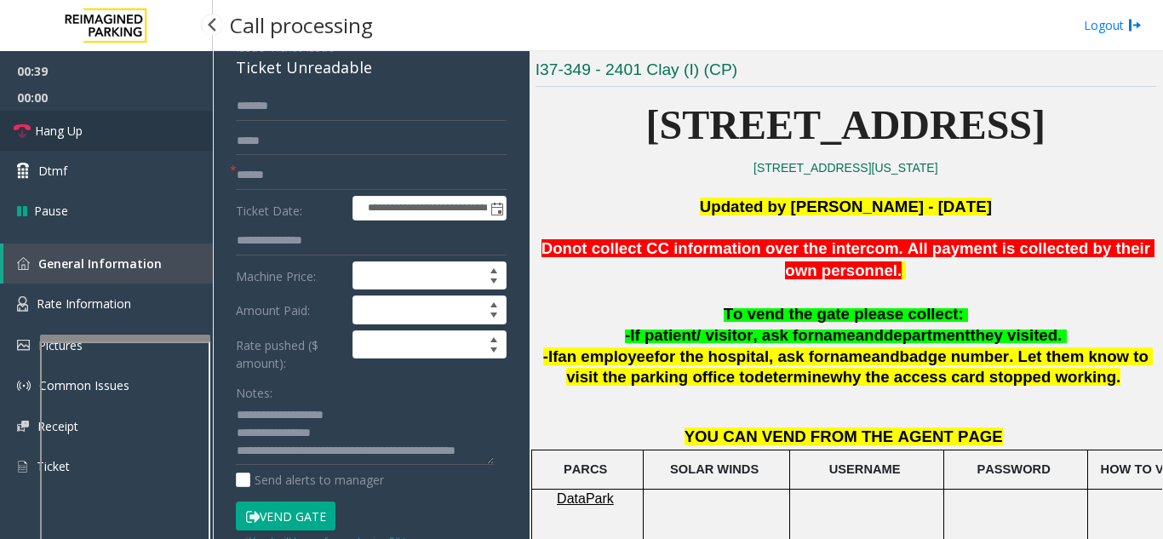
click at [120, 143] on link "Hang Up" at bounding box center [106, 131] width 213 height 40
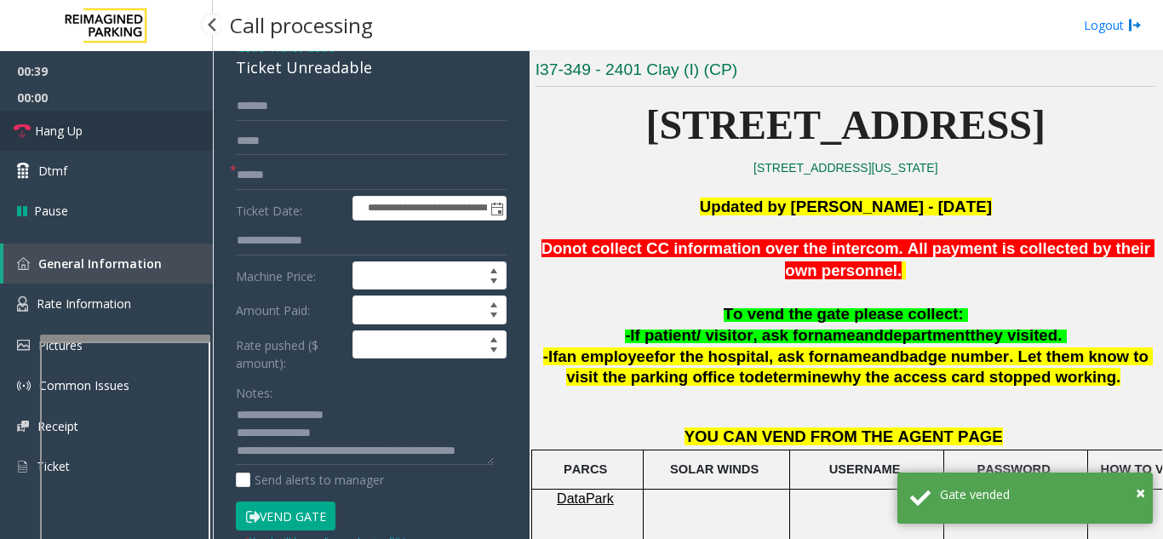
click at [120, 143] on link "Hang Up" at bounding box center [106, 131] width 213 height 40
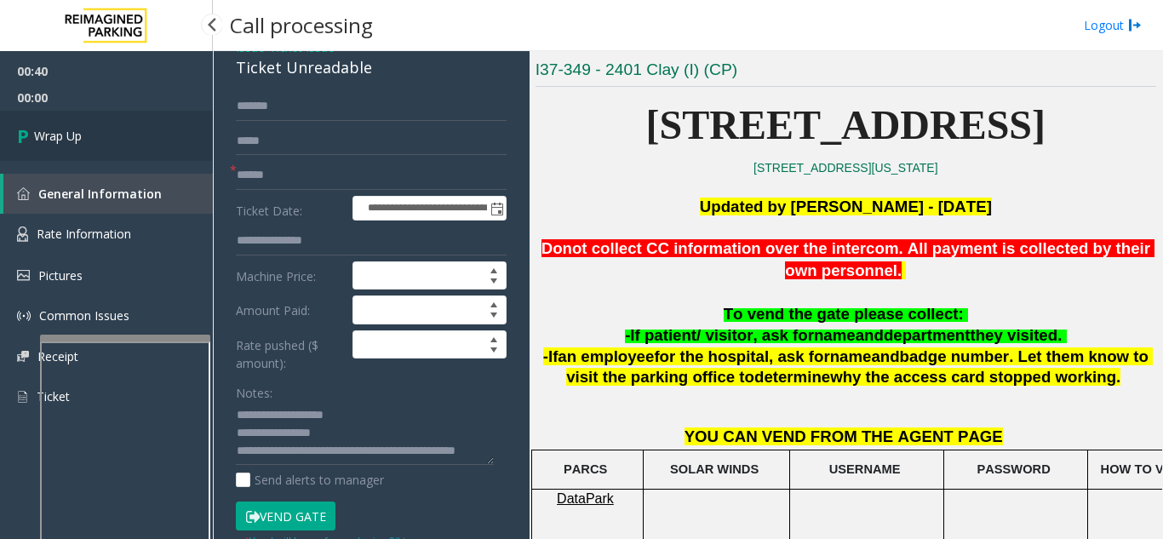
click at [120, 143] on link "Wrap Up" at bounding box center [106, 136] width 213 height 50
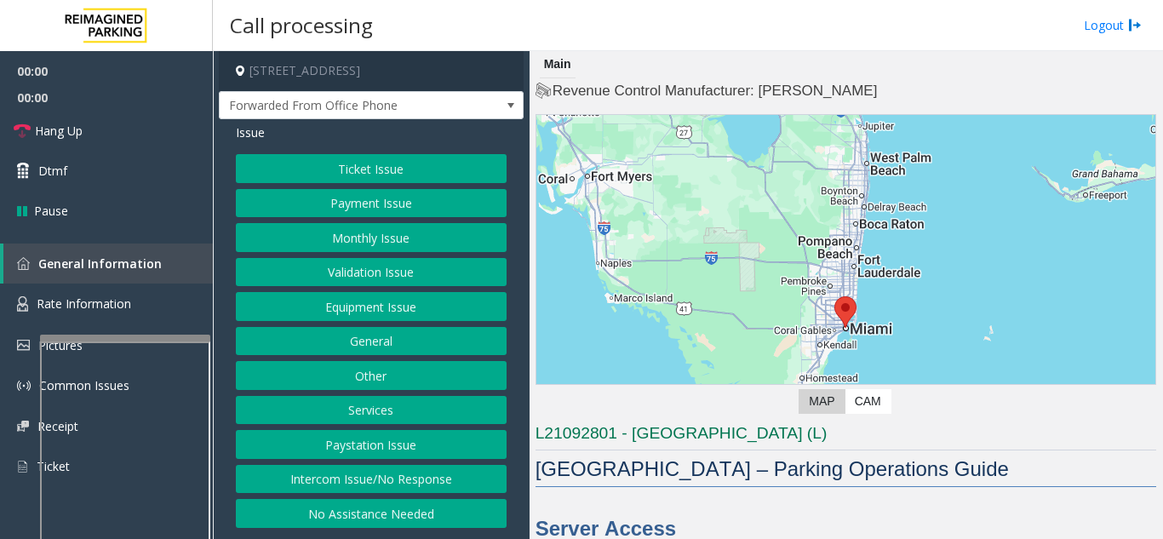
scroll to position [170, 0]
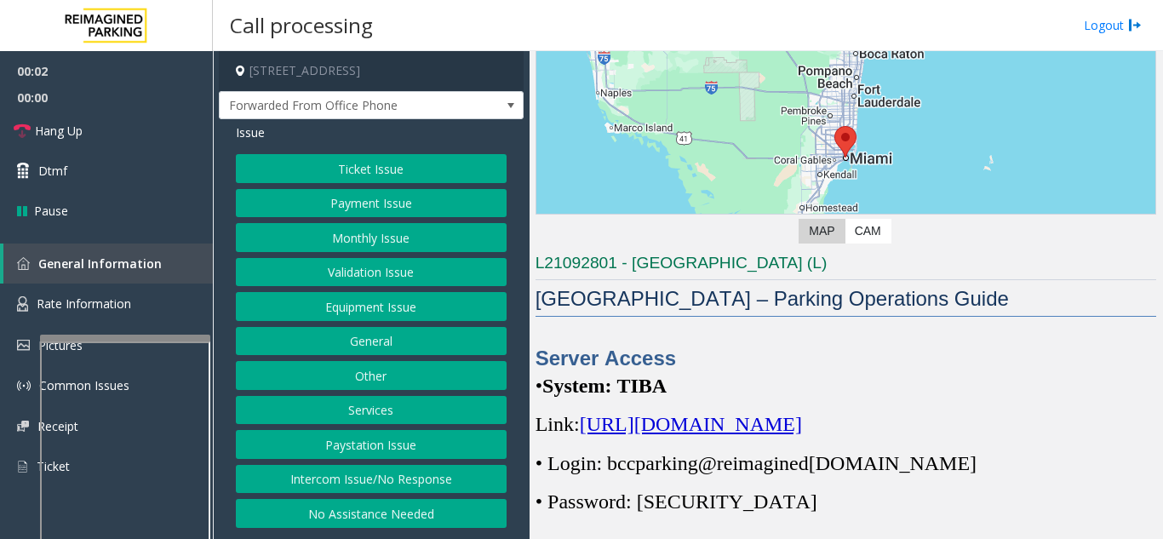
click at [689, 435] on span "[URL][DOMAIN_NAME]" at bounding box center [691, 424] width 222 height 22
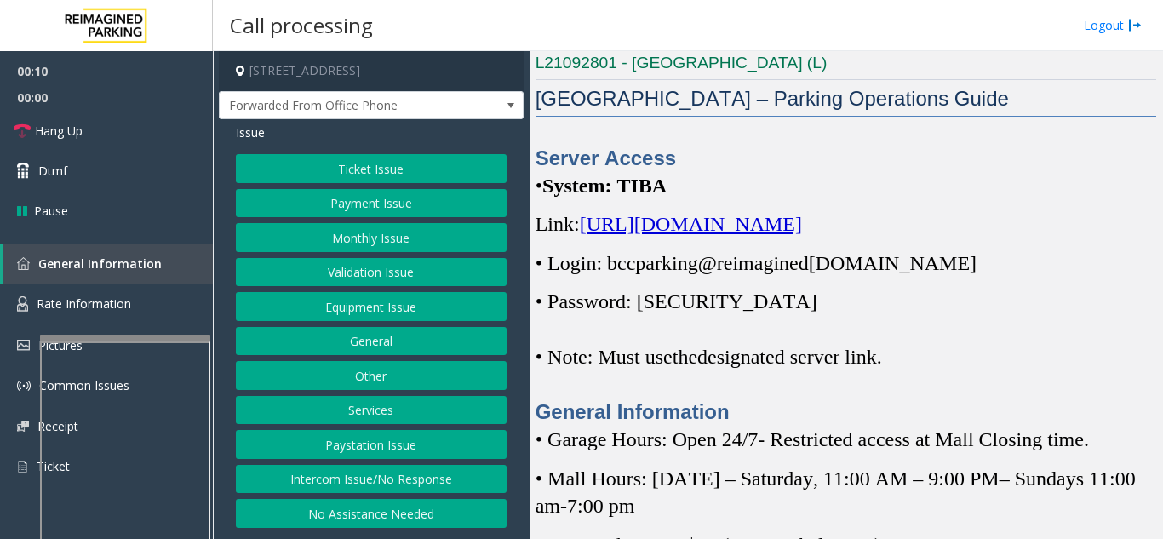
scroll to position [340, 0]
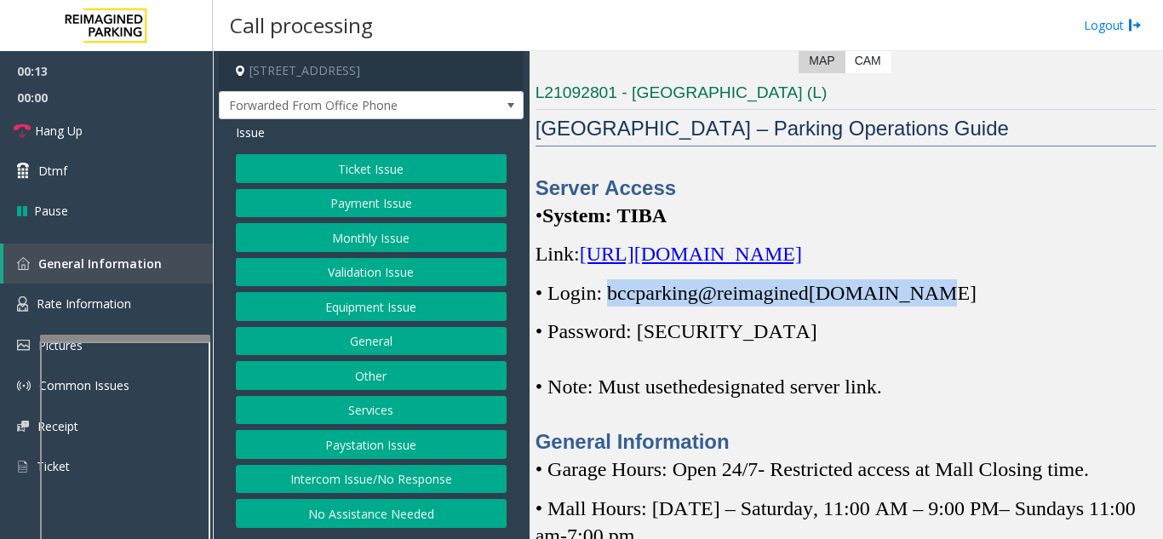
drag, startPoint x: 610, startPoint y: 321, endPoint x: 930, endPoint y: 323, distance: 319.2
click at [930, 304] on span "• Login: bccparking@re imagined [DOMAIN_NAME]" at bounding box center [755, 293] width 441 height 22
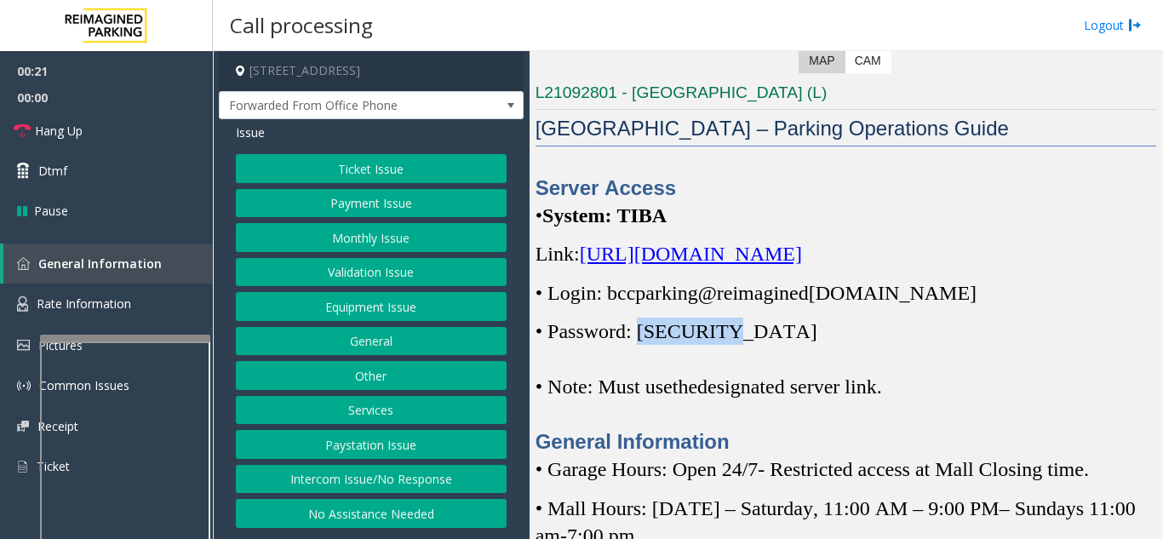
drag, startPoint x: 645, startPoint y: 358, endPoint x: 727, endPoint y: 363, distance: 81.9
click at [727, 342] on span "• Password: [SECURITY_DATA]" at bounding box center [676, 331] width 282 height 22
click at [409, 241] on button "Monthly Issue" at bounding box center [371, 237] width 271 height 29
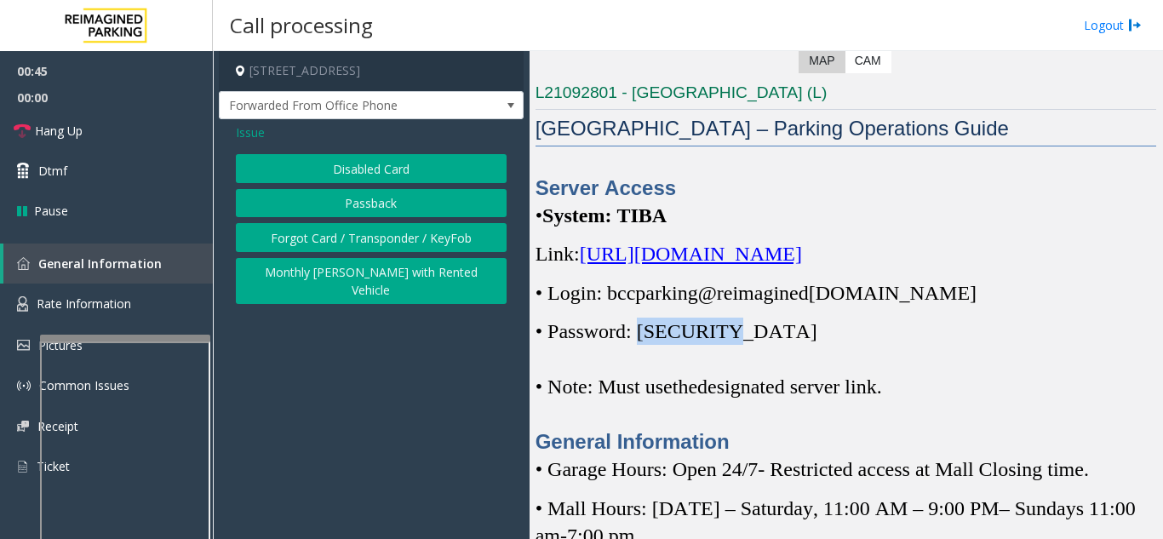
click at [409, 241] on button "Forgot Card / Transponder / KeyFob" at bounding box center [371, 237] width 271 height 29
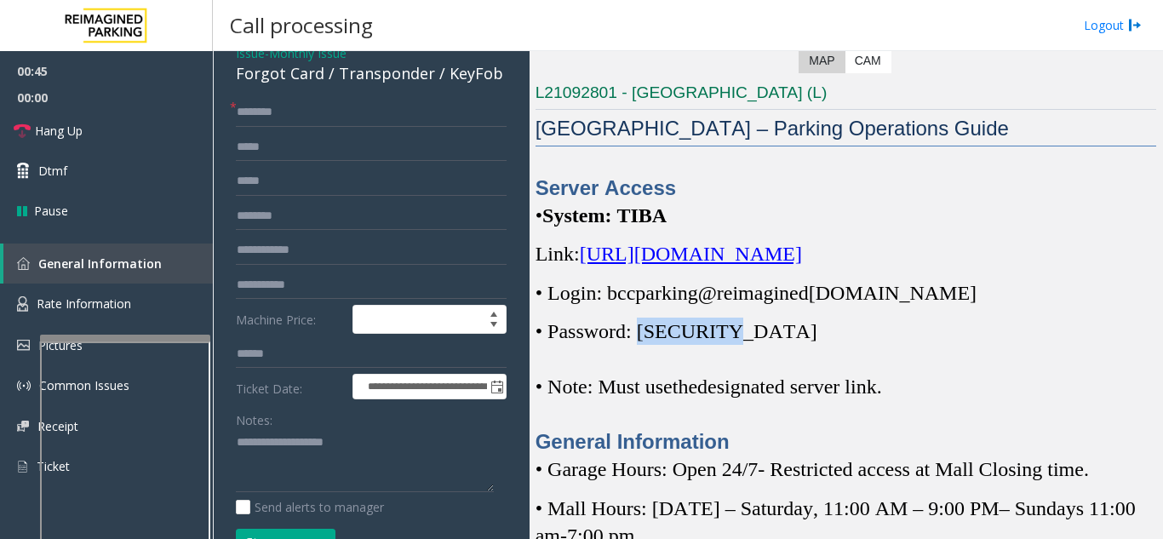
scroll to position [255, 0]
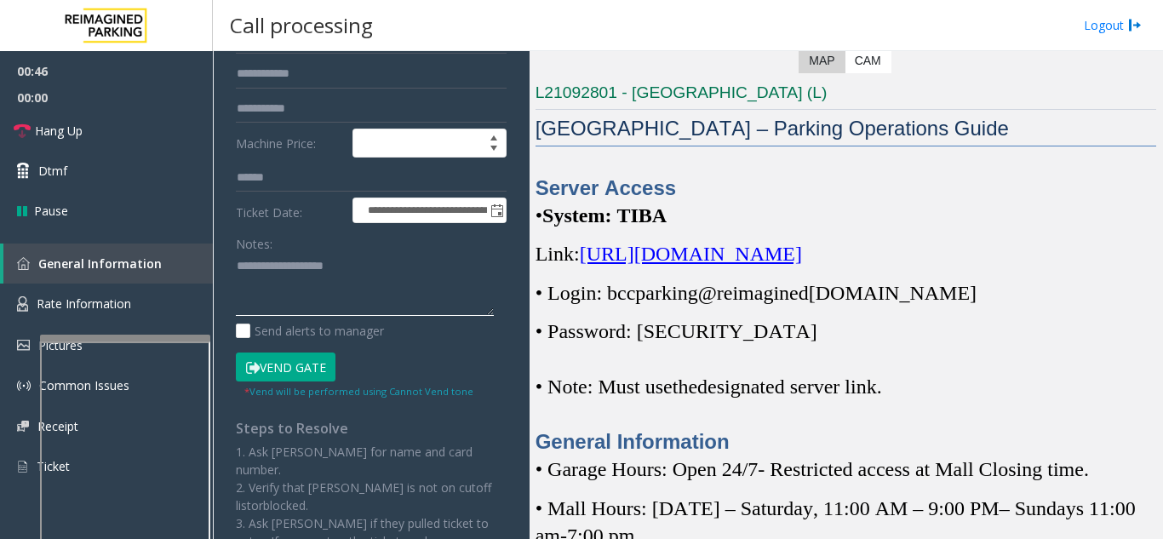
click at [251, 289] on textarea at bounding box center [365, 285] width 258 height 64
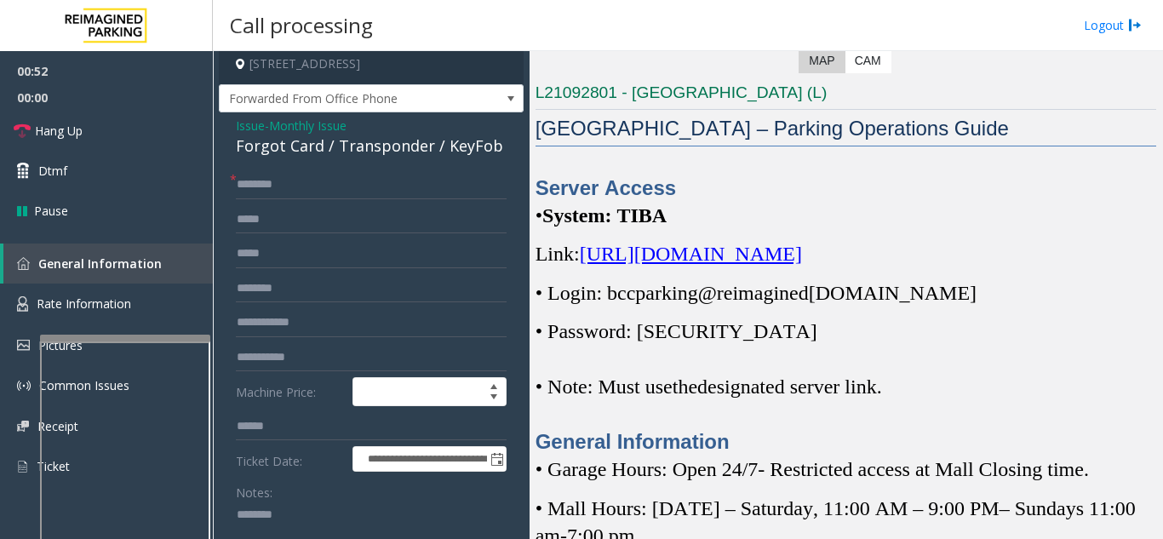
scroll to position [0, 0]
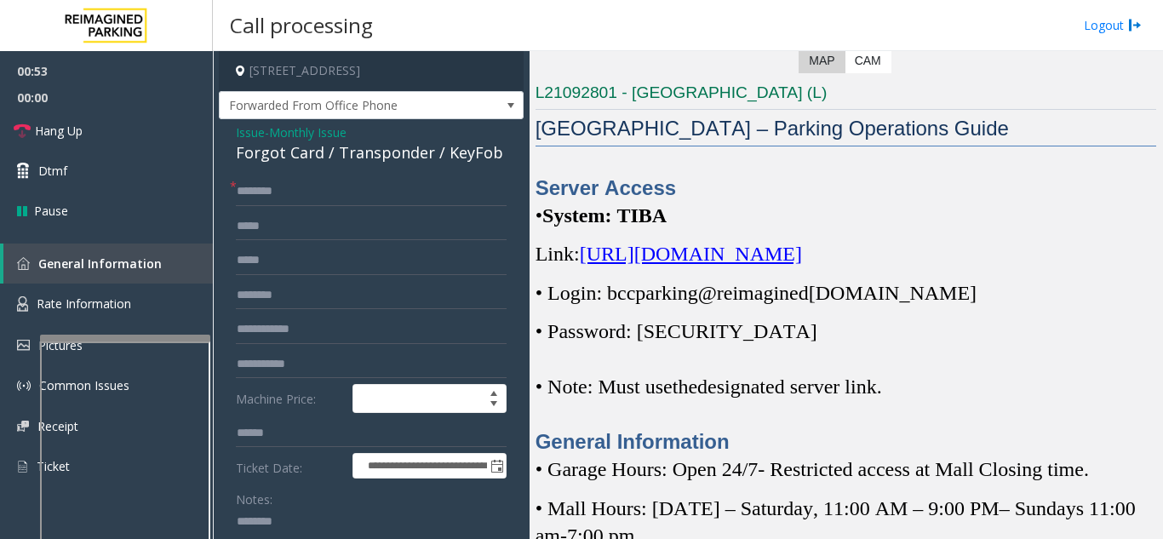
type textarea "*******"
click at [321, 128] on span "Monthly Issue" at bounding box center [307, 132] width 77 height 18
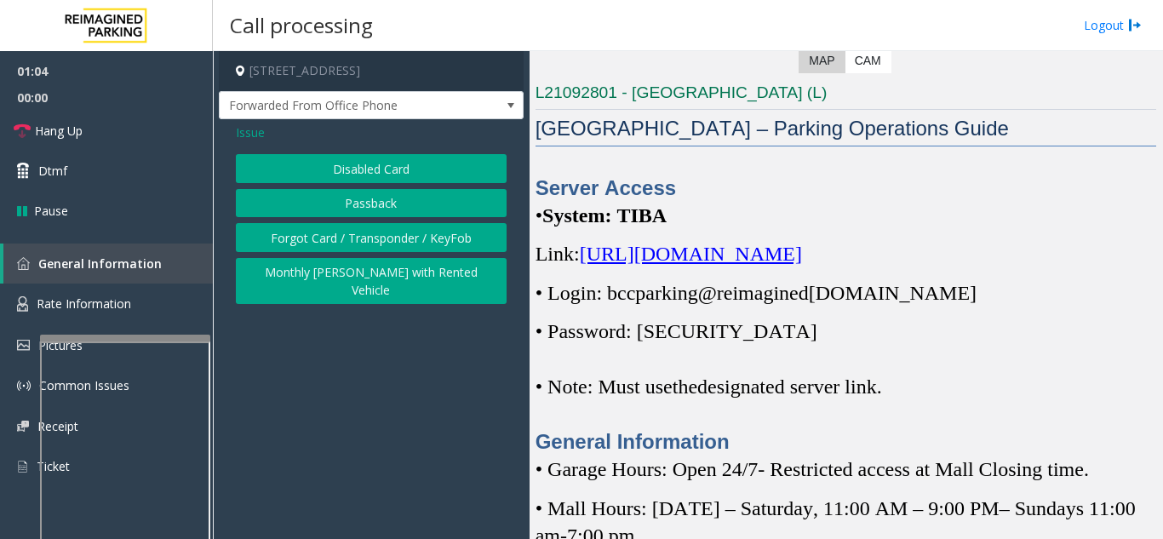
drag, startPoint x: 335, startPoint y: 280, endPoint x: 348, endPoint y: 345, distance: 66.1
click at [348, 345] on app-call-processing-form "[STREET_ADDRESS] Forwarded From Office Phone Issue Disabled Card Passback Forgo…" at bounding box center [371, 295] width 317 height 488
click at [324, 243] on button "Forgot Card / Transponder / KeyFob" at bounding box center [371, 237] width 271 height 29
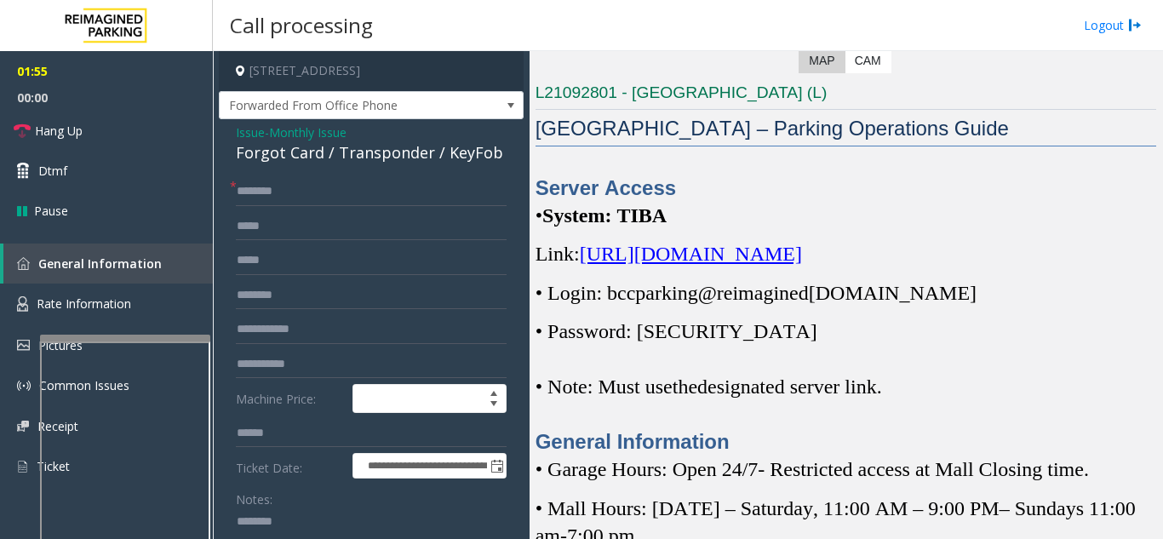
scroll to position [85, 0]
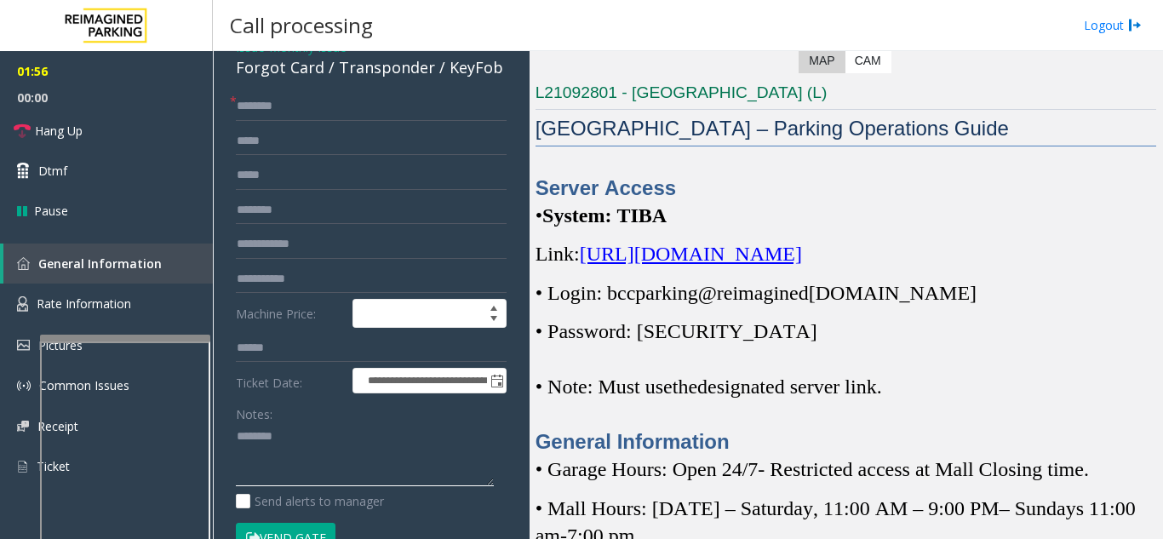
click at [280, 436] on textarea at bounding box center [365, 455] width 258 height 64
click at [275, 99] on input "text" at bounding box center [371, 106] width 271 height 29
click at [314, 117] on input "text" at bounding box center [371, 106] width 271 height 29
click at [306, 436] on textarea at bounding box center [365, 455] width 258 height 64
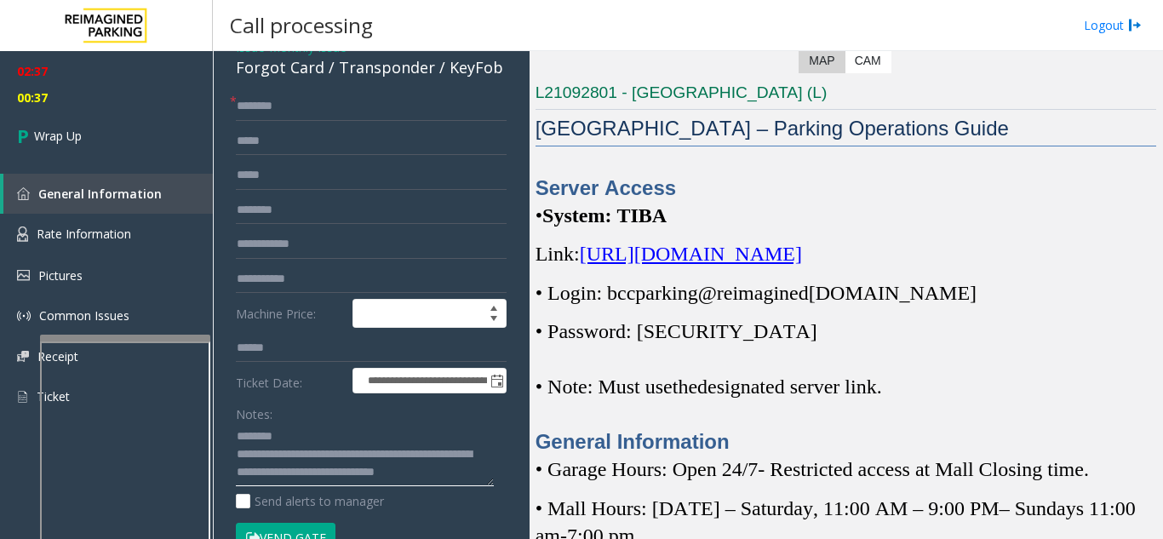
scroll to position [14, 0]
click at [424, 463] on textarea at bounding box center [365, 455] width 258 height 64
type textarea "**********"
click at [276, 118] on input "text" at bounding box center [371, 106] width 271 height 29
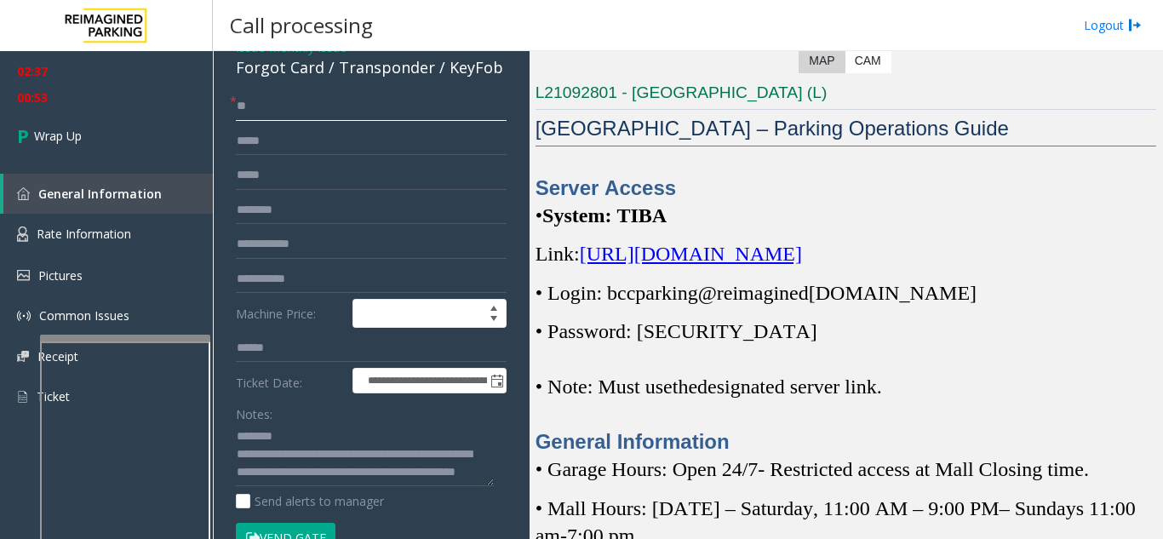
type input "**"
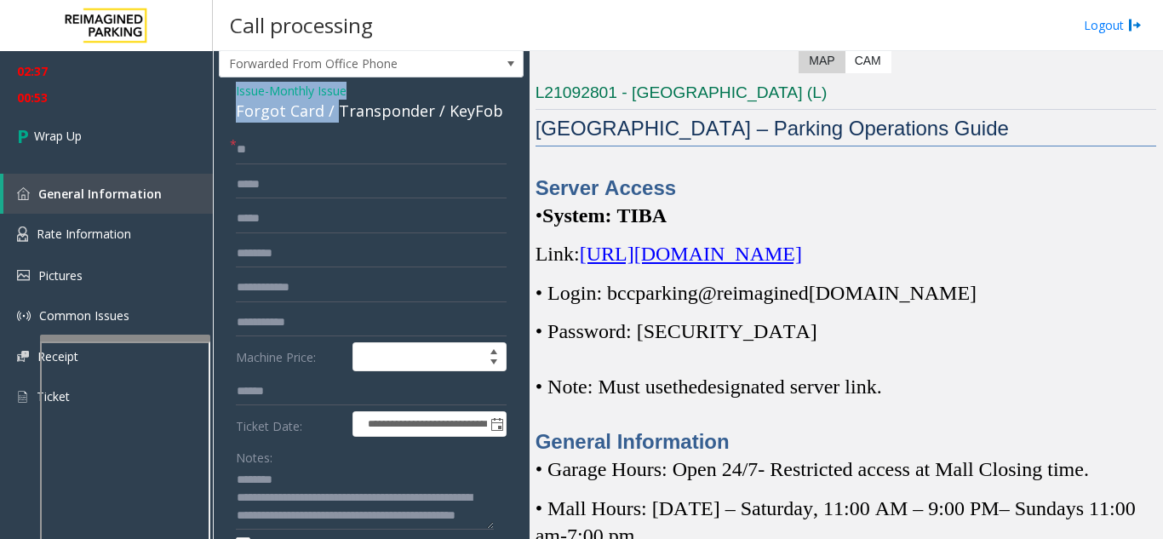
scroll to position [39, 0]
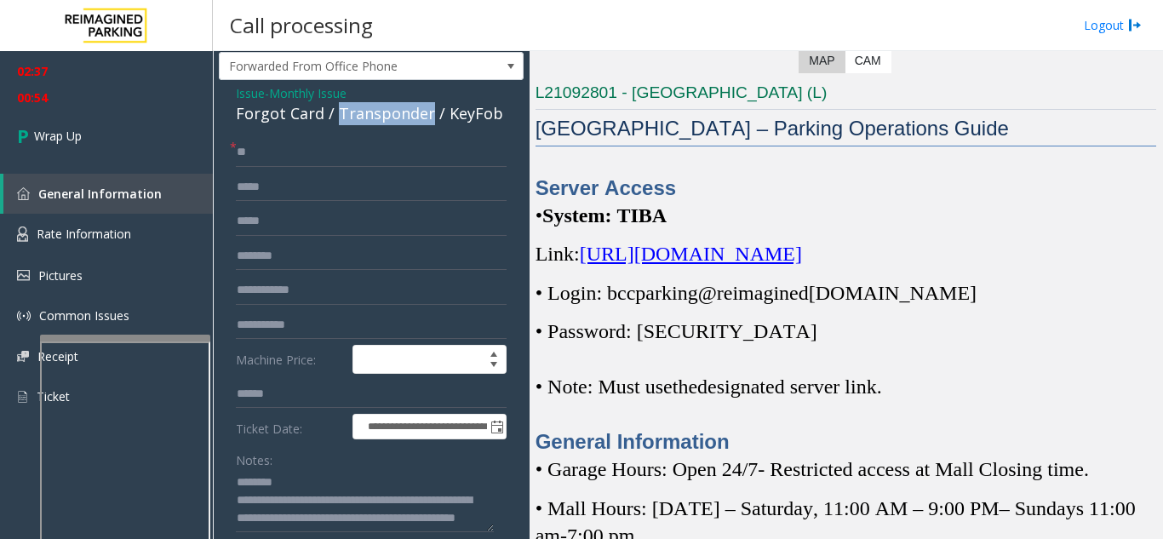
drag, startPoint x: 353, startPoint y: 66, endPoint x: 426, endPoint y: 115, distance: 87.8
click at [426, 115] on div "Forgot Card / Transponder / KeyFob" at bounding box center [371, 113] width 271 height 23
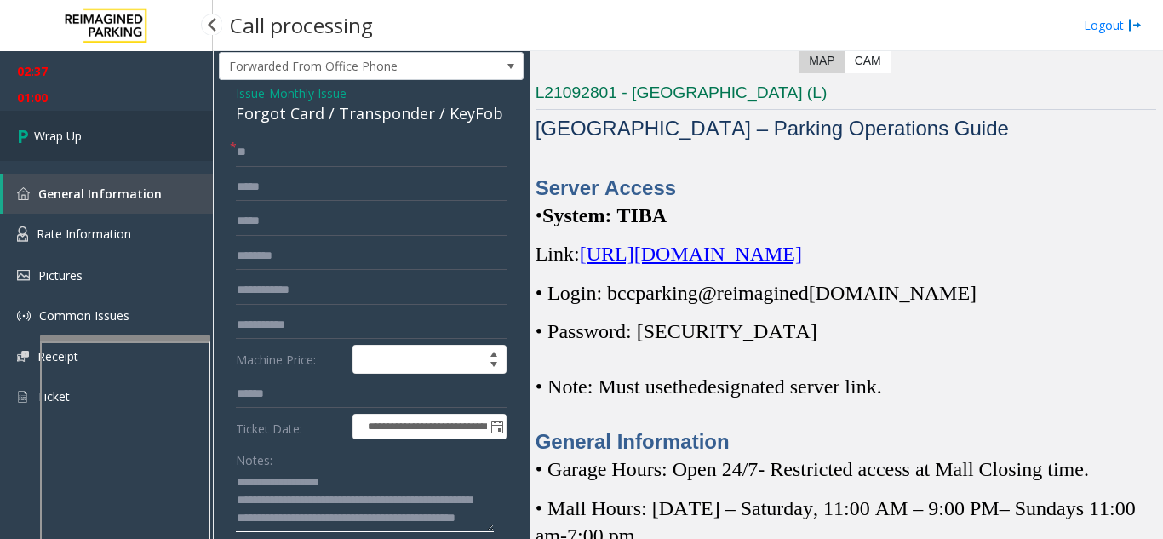
type textarea "**********"
click at [157, 147] on link "Wrap Up" at bounding box center [106, 136] width 213 height 50
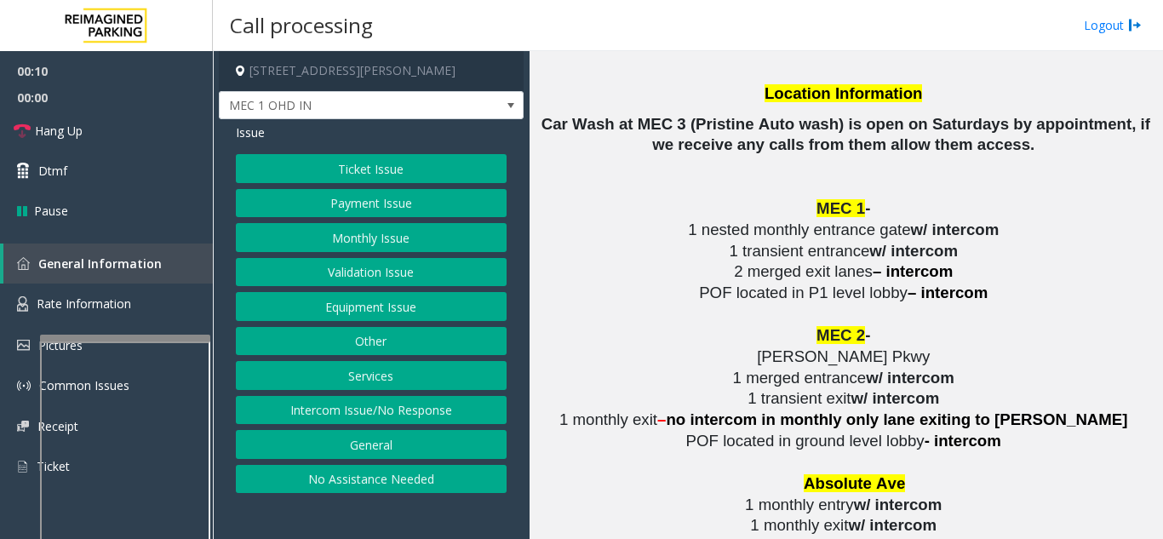
scroll to position [2979, 0]
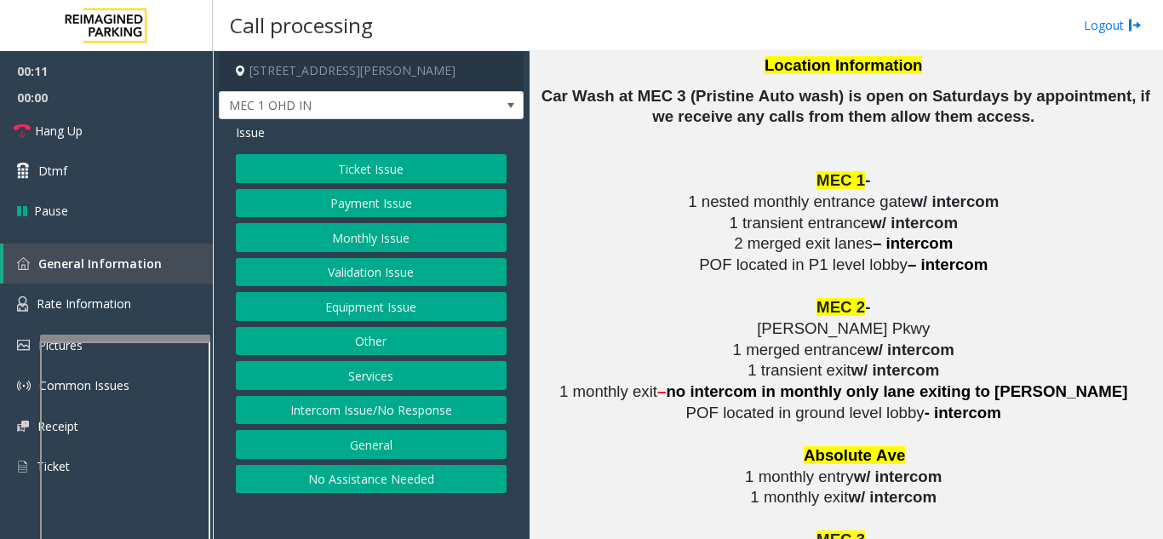
click at [371, 305] on button "Equipment Issue" at bounding box center [371, 306] width 271 height 29
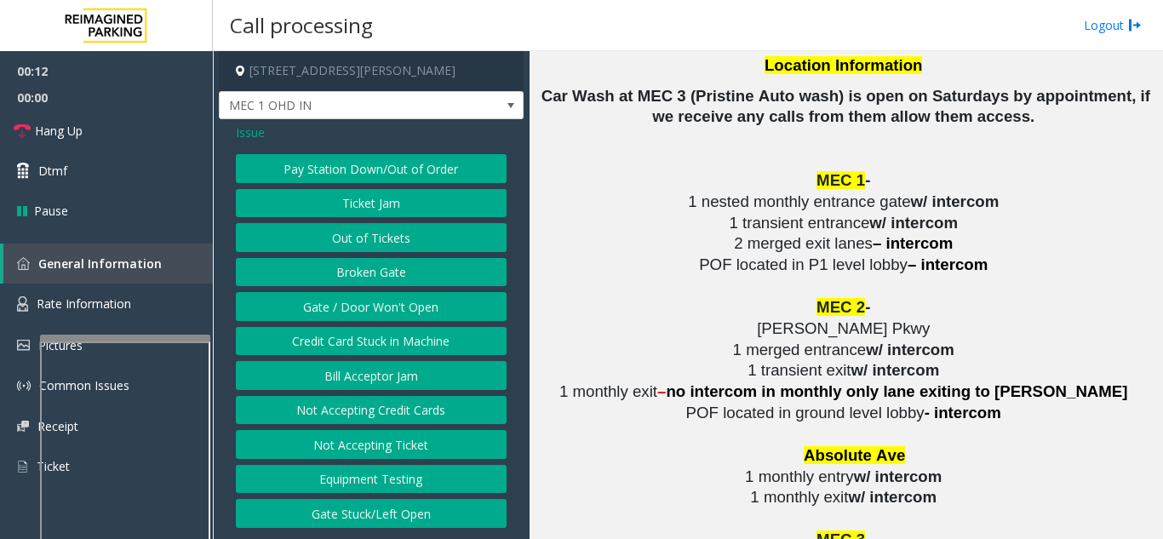
click at [368, 303] on button "Gate / Door Won't Open" at bounding box center [371, 306] width 271 height 29
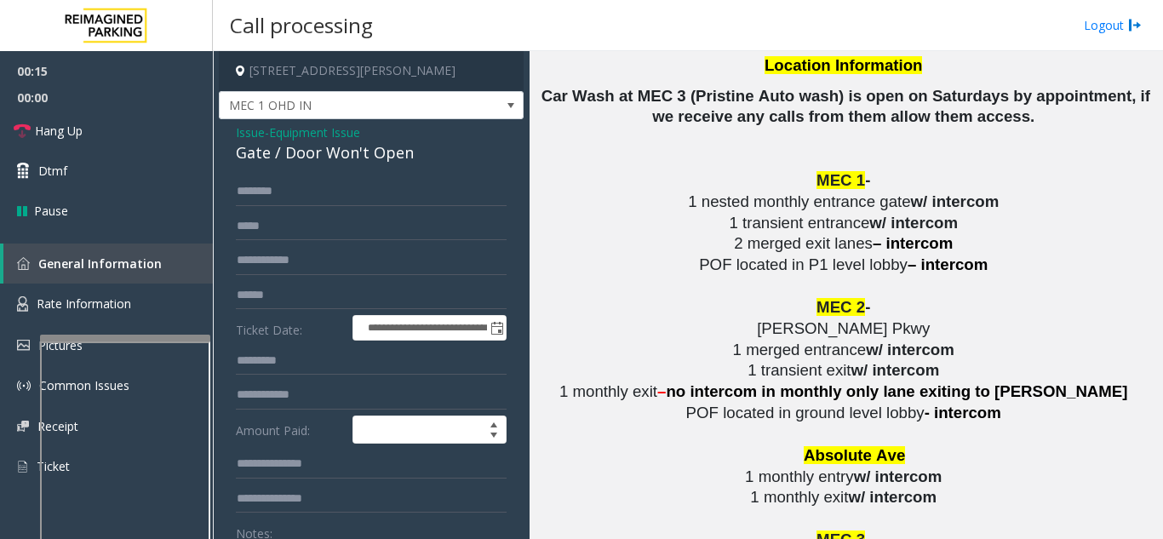
scroll to position [2894, 0]
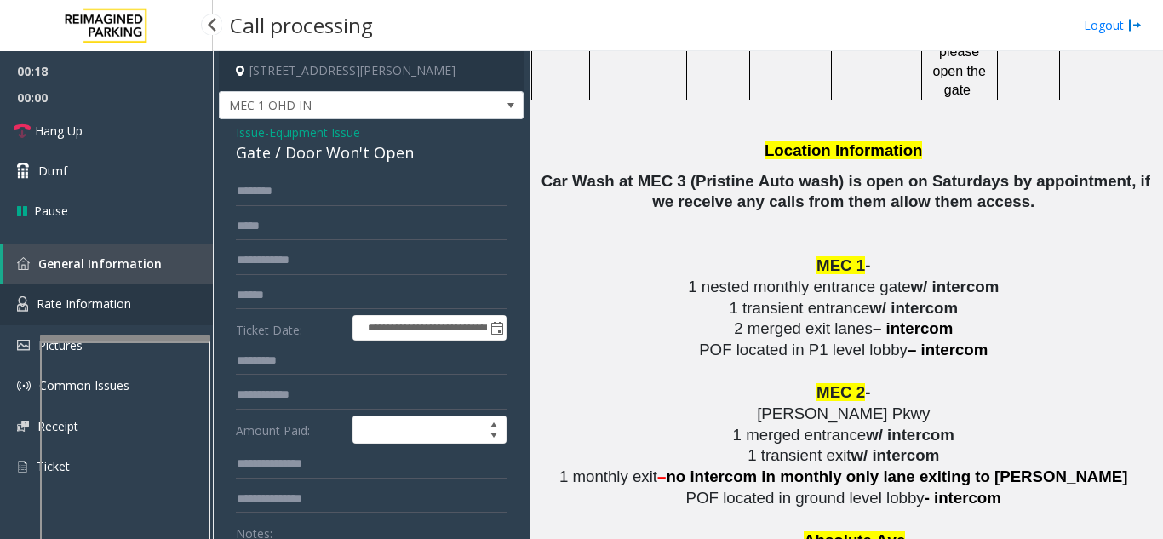
click at [128, 309] on span "Rate Information" at bounding box center [84, 303] width 94 height 16
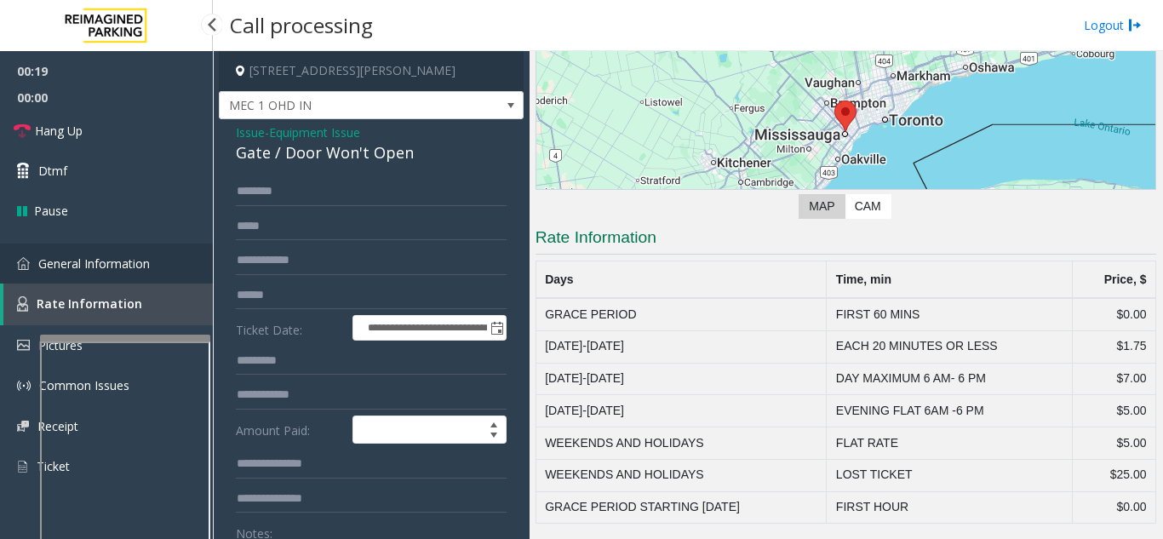
click at [129, 261] on span "General Information" at bounding box center [94, 263] width 112 height 16
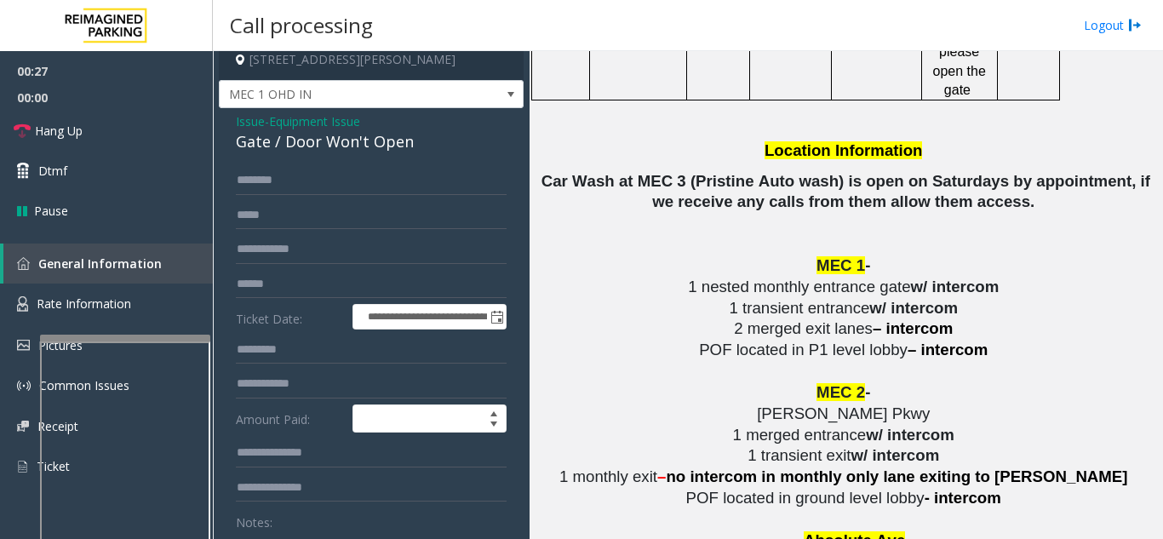
scroll to position [2, 0]
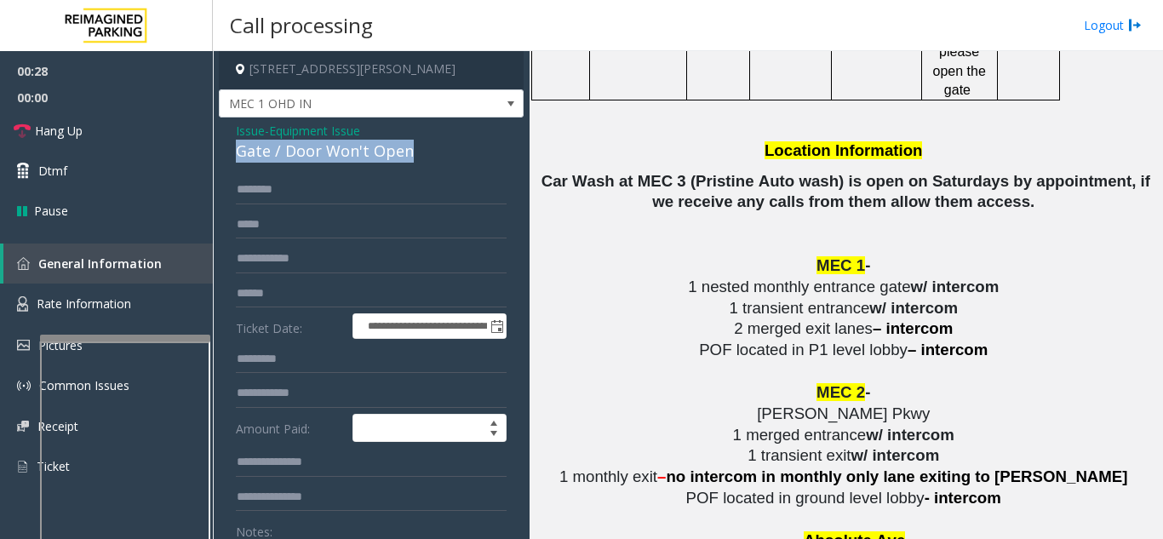
drag, startPoint x: 236, startPoint y: 152, endPoint x: 434, endPoint y: 152, distance: 198.3
click at [434, 152] on div "Gate / Door Won't Open" at bounding box center [371, 151] width 271 height 23
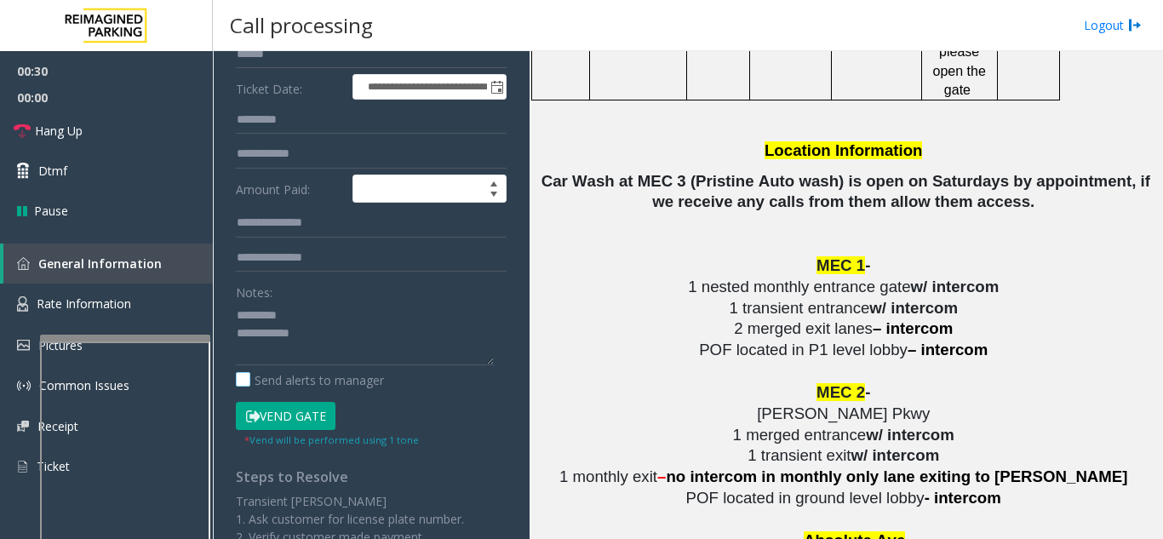
scroll to position [257, 0]
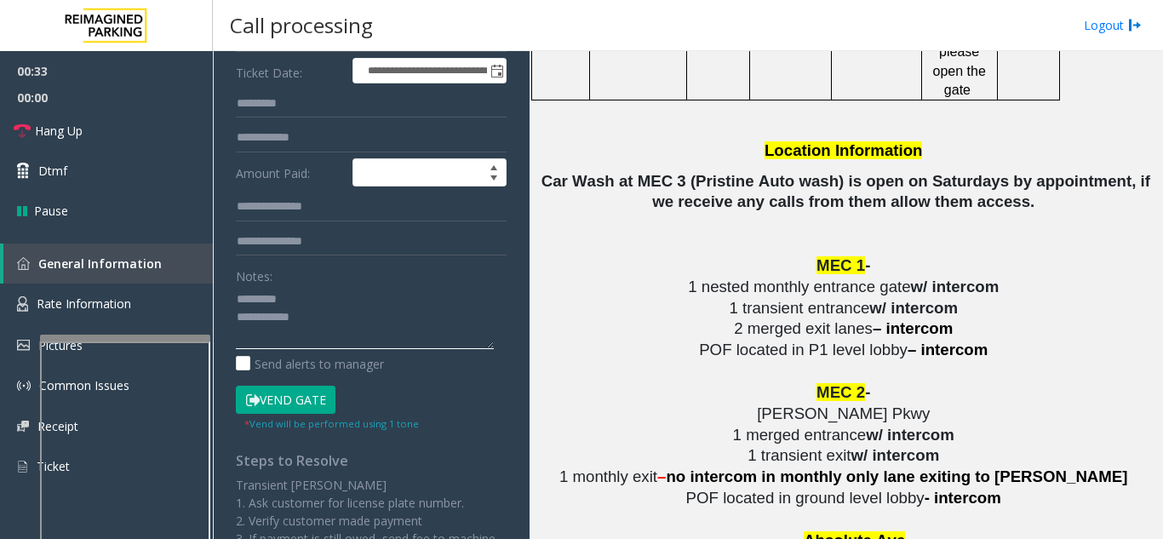
paste textarea "**********"
drag, startPoint x: 278, startPoint y: 298, endPoint x: 399, endPoint y: 310, distance: 121.5
click at [426, 305] on textarea at bounding box center [365, 317] width 258 height 64
drag, startPoint x: 393, startPoint y: 309, endPoint x: 435, endPoint y: 296, distance: 43.6
click at [435, 296] on textarea at bounding box center [365, 317] width 258 height 64
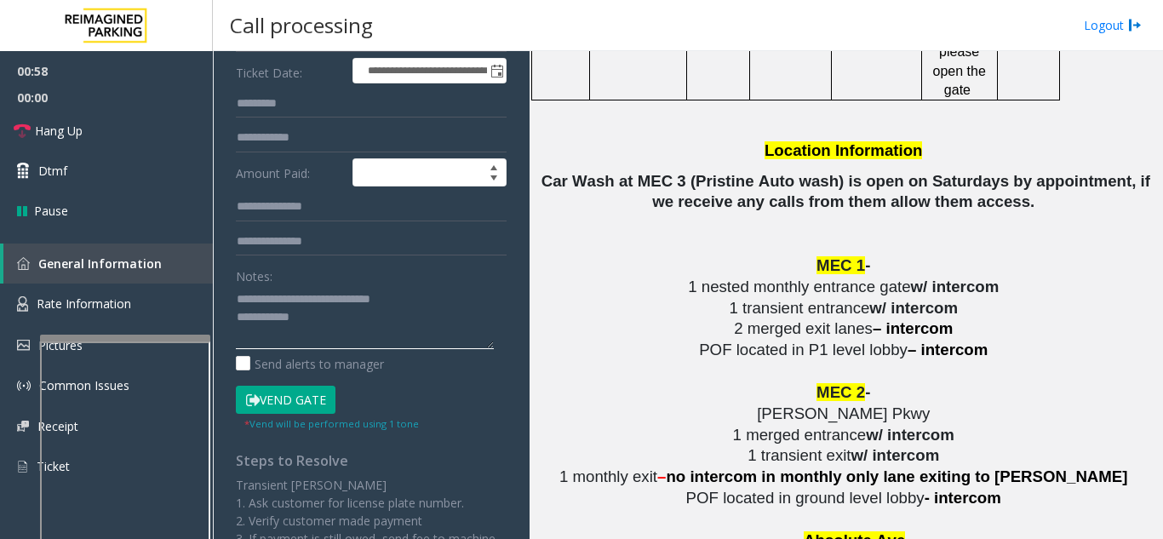
paste textarea "**********"
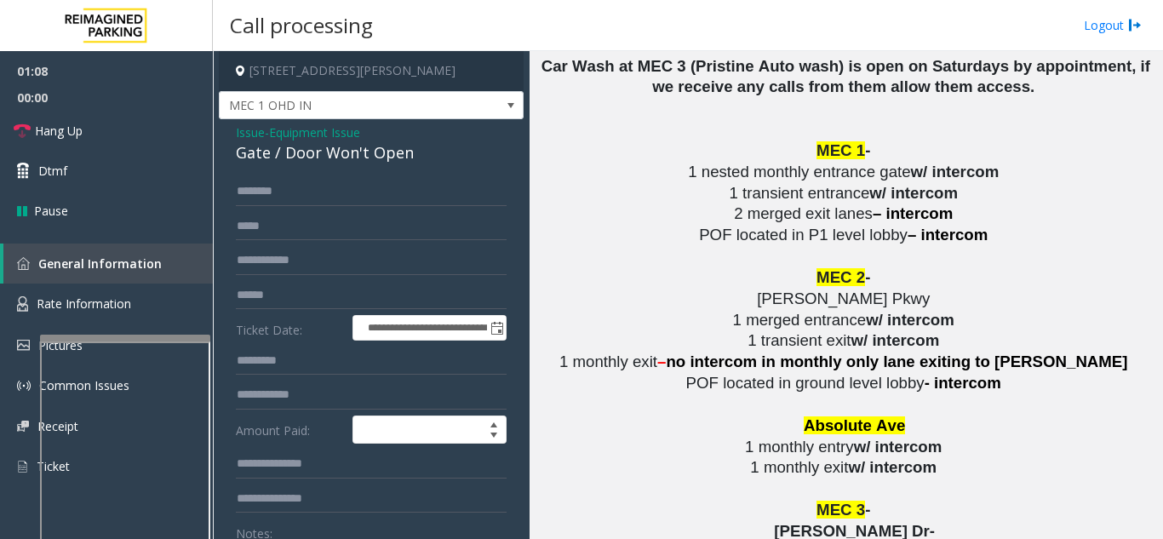
scroll to position [2979, 0]
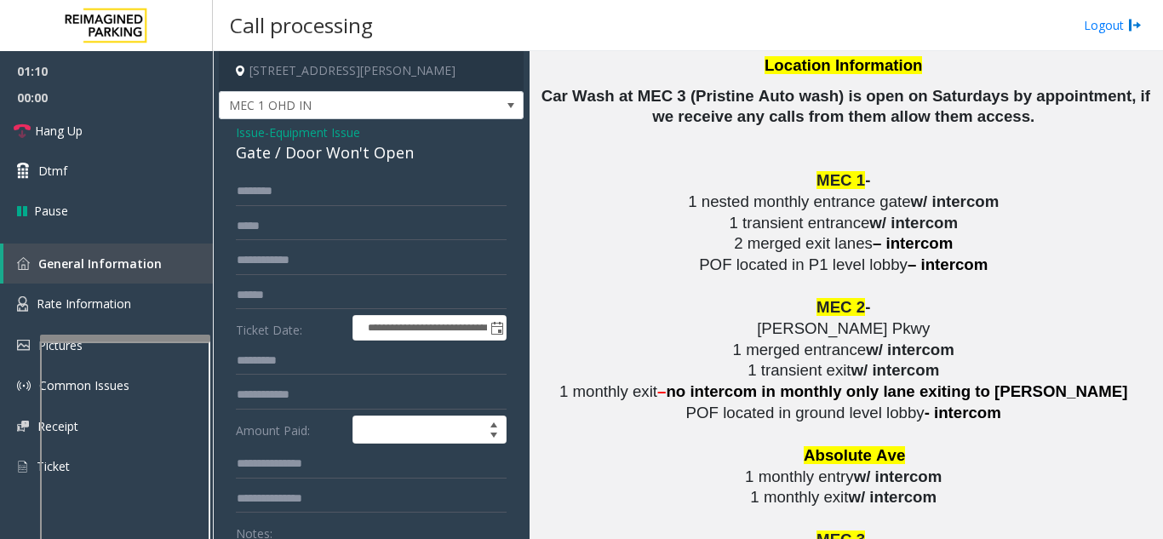
type textarea "**********"
click at [348, 183] on input "text" at bounding box center [371, 191] width 271 height 29
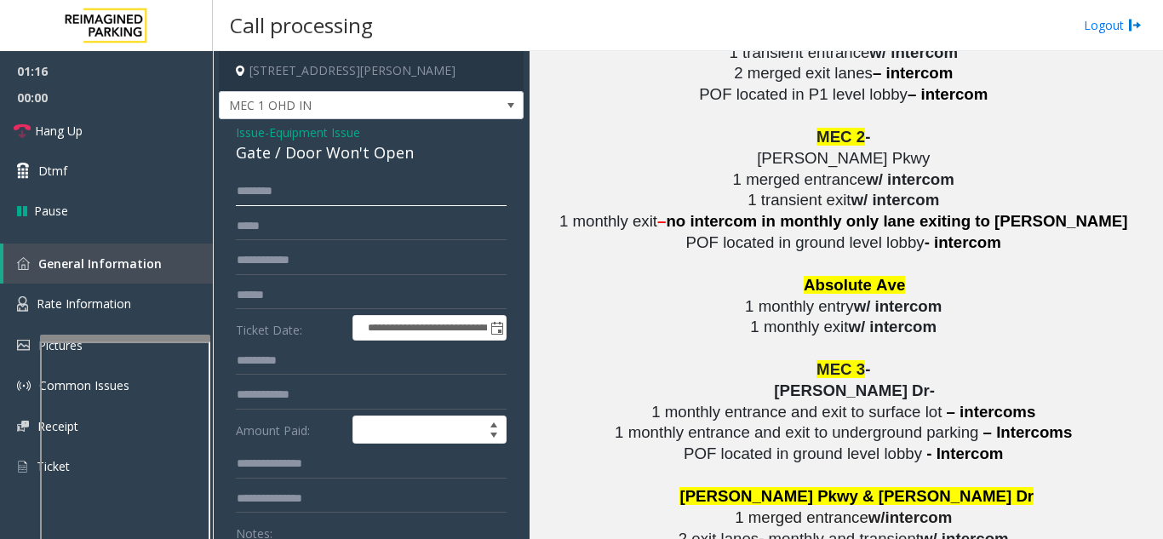
scroll to position [170, 0]
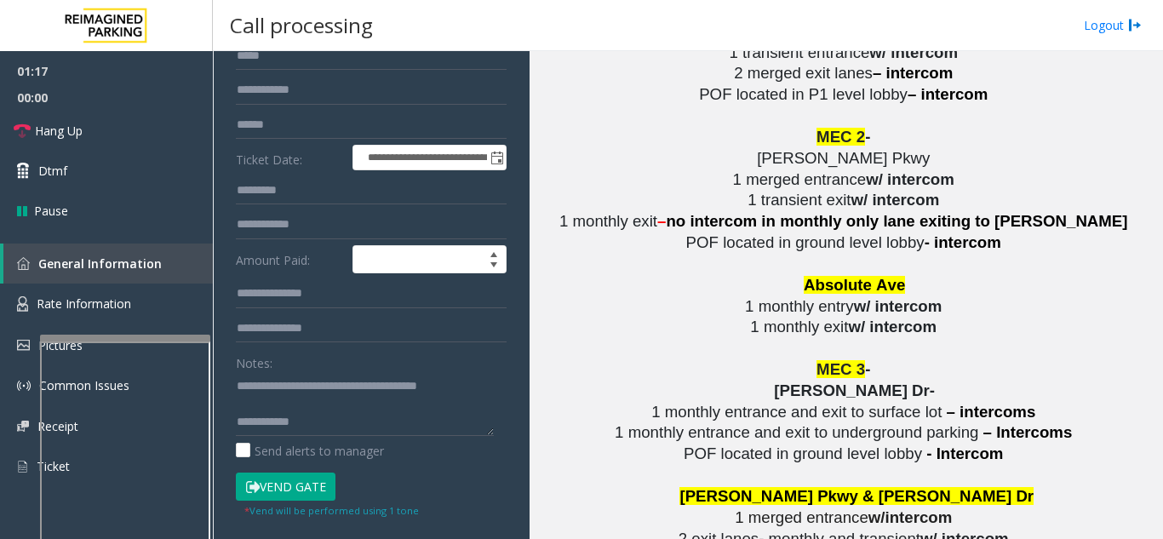
click at [284, 489] on button "Vend Gate" at bounding box center [286, 486] width 100 height 29
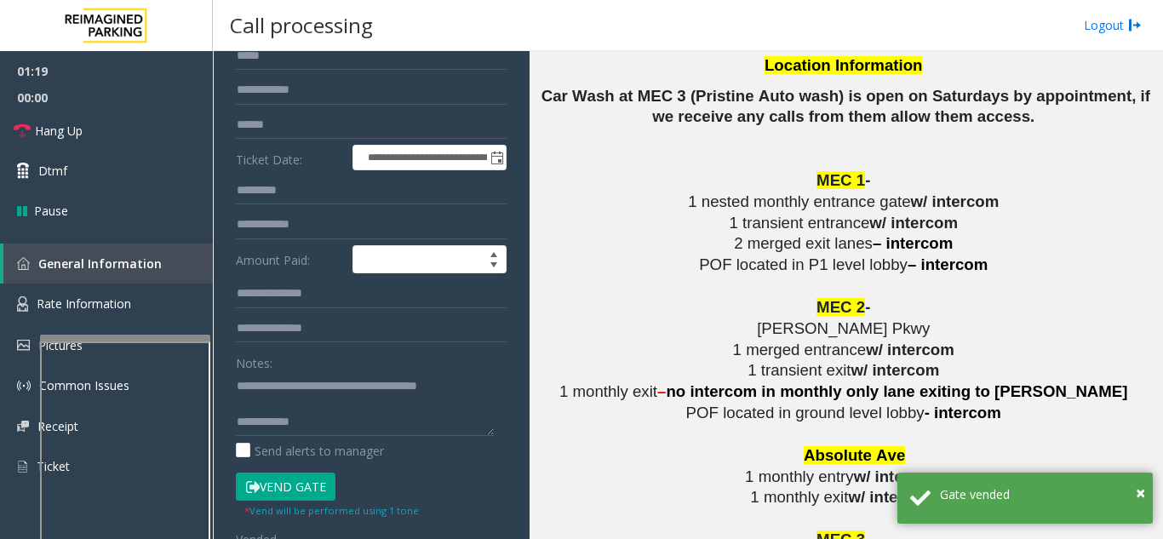
scroll to position [85, 0]
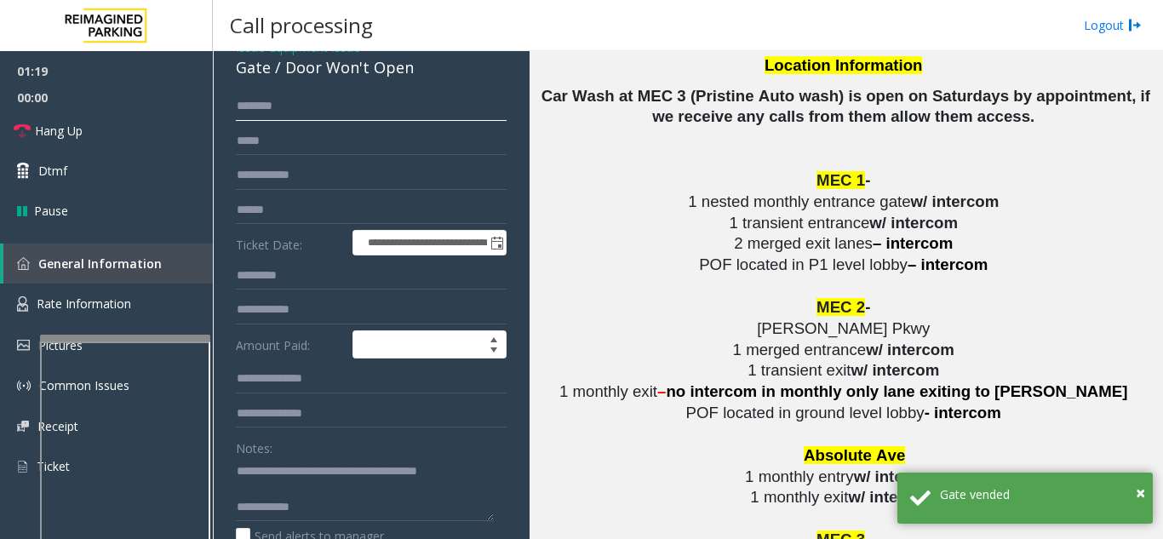
click at [313, 109] on input "text" at bounding box center [371, 106] width 271 height 29
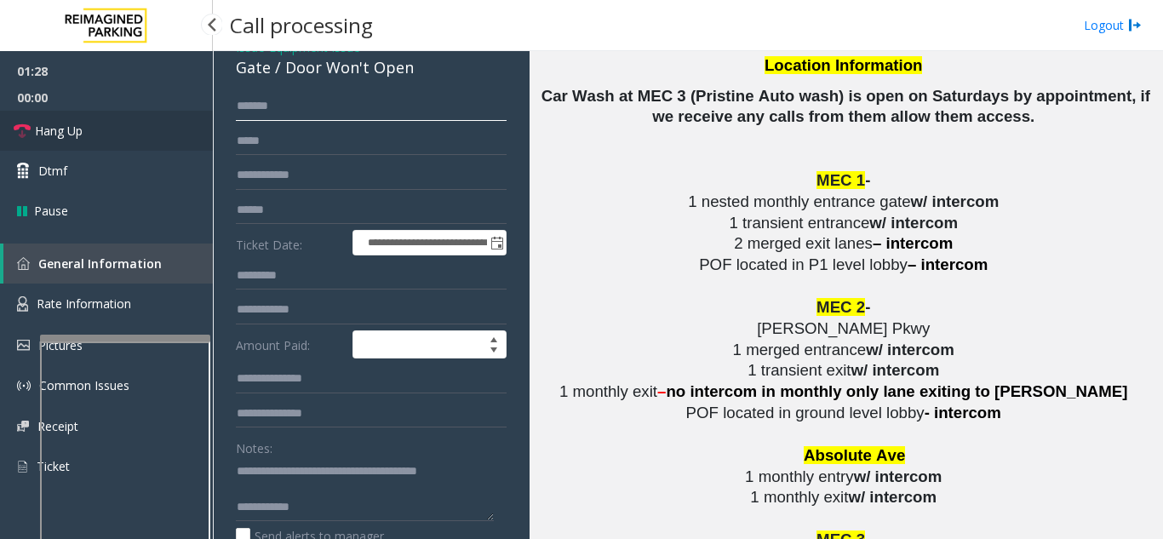
type input "******"
click at [55, 136] on span "Hang Up" at bounding box center [59, 131] width 48 height 18
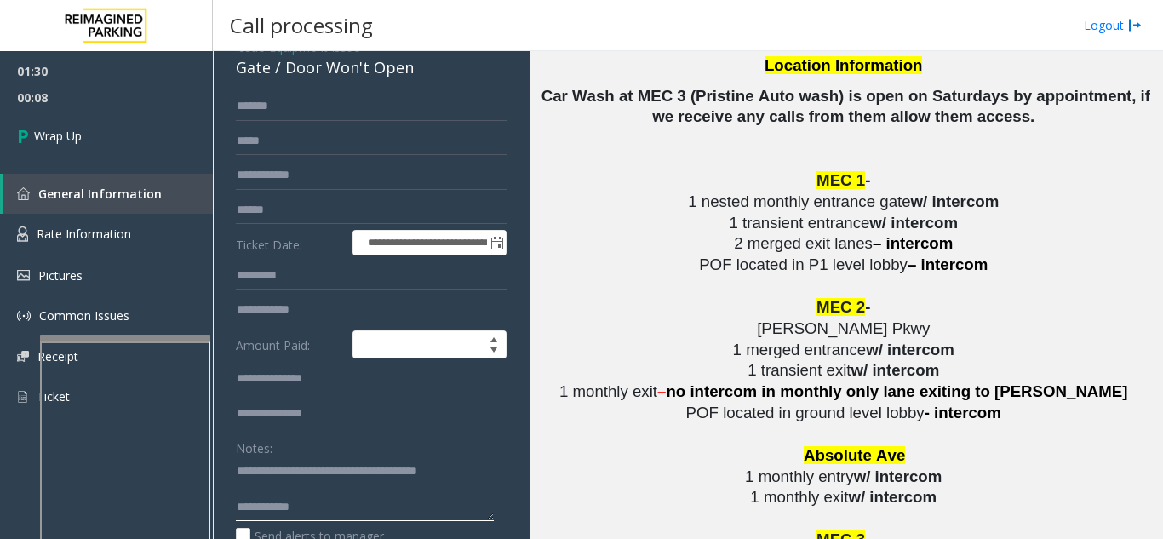
click at [319, 495] on textarea at bounding box center [365, 489] width 258 height 64
click at [327, 505] on textarea at bounding box center [365, 489] width 258 height 64
paste textarea "**********"
click at [464, 473] on textarea at bounding box center [365, 489] width 258 height 64
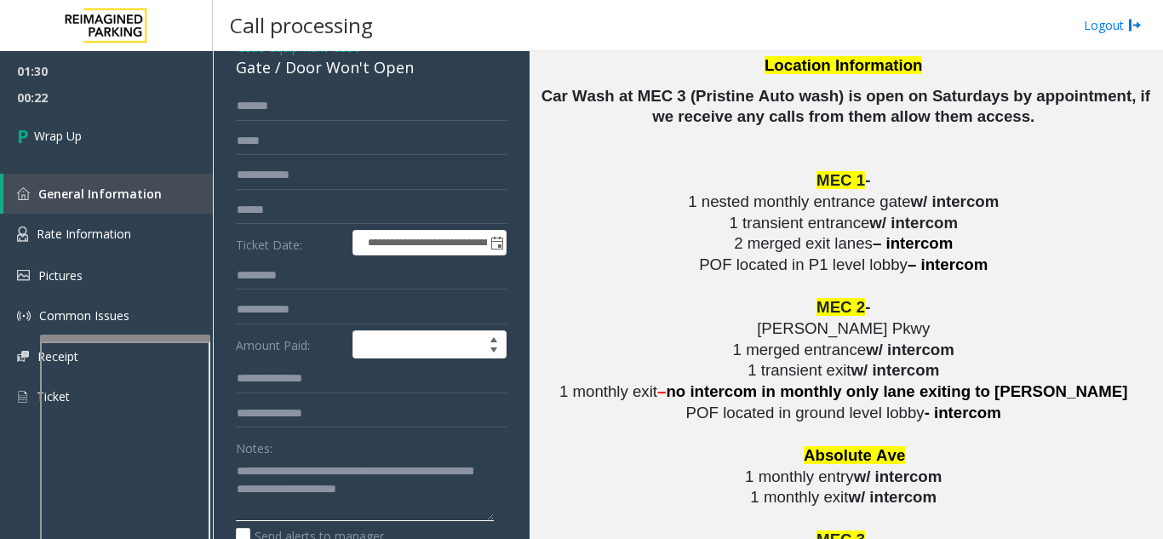
click at [359, 495] on textarea at bounding box center [365, 489] width 258 height 64
click at [358, 495] on textarea at bounding box center [365, 489] width 258 height 64
click at [356, 494] on textarea at bounding box center [365, 489] width 258 height 64
click at [359, 488] on textarea at bounding box center [365, 489] width 258 height 64
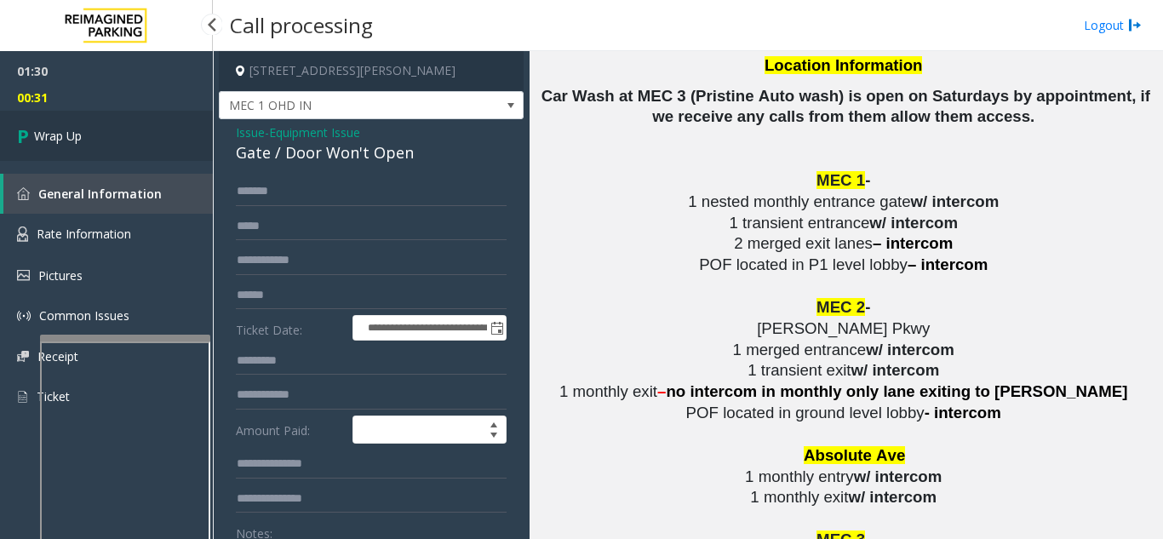
type textarea "**********"
click at [117, 158] on link "Wrap Up" at bounding box center [106, 136] width 213 height 50
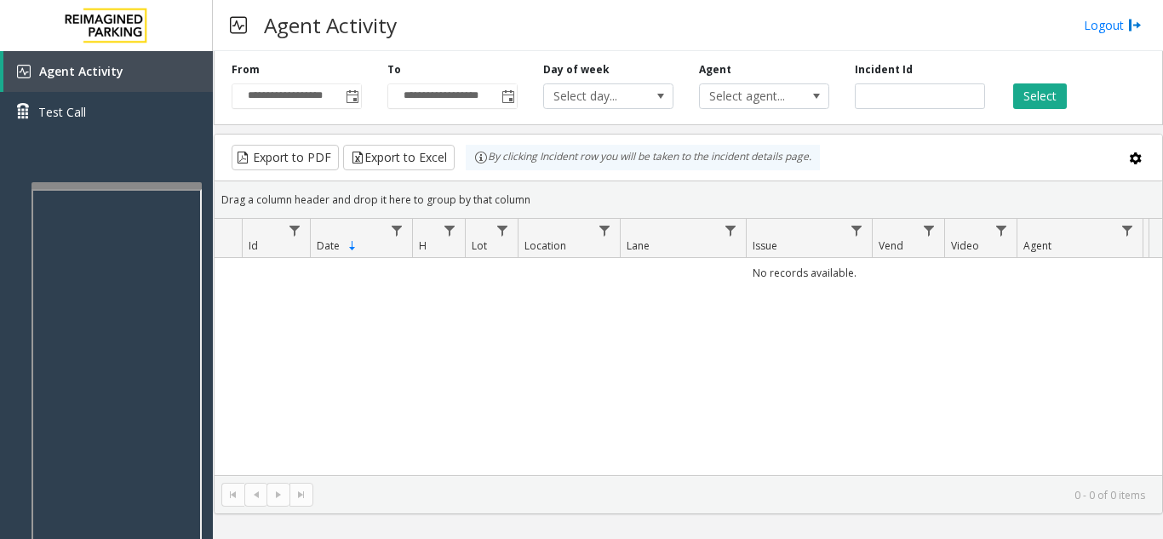
click at [138, 185] on div at bounding box center [116, 185] width 170 height 7
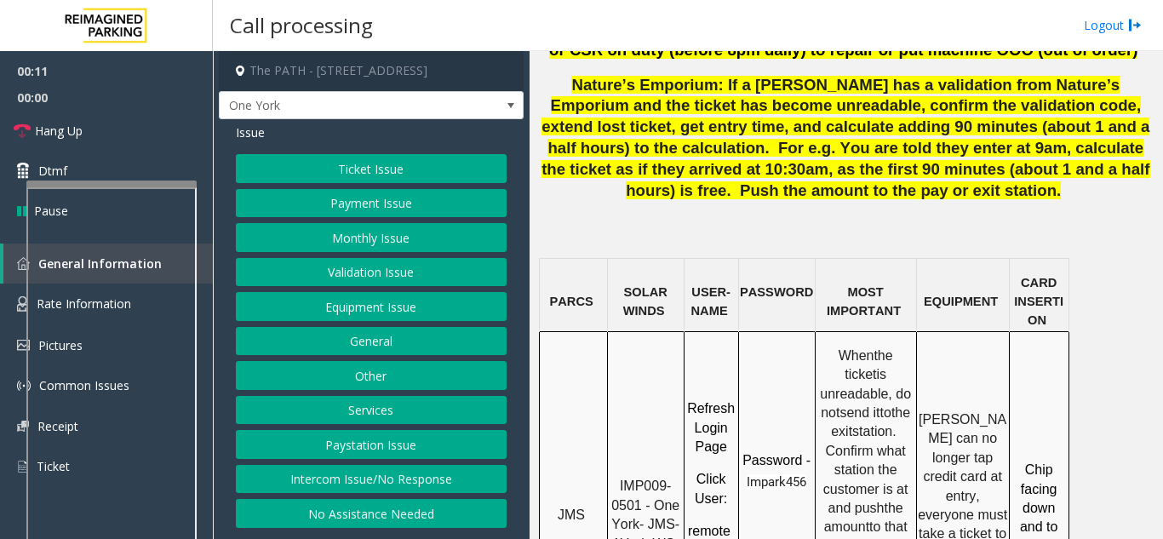
scroll to position [1617, 0]
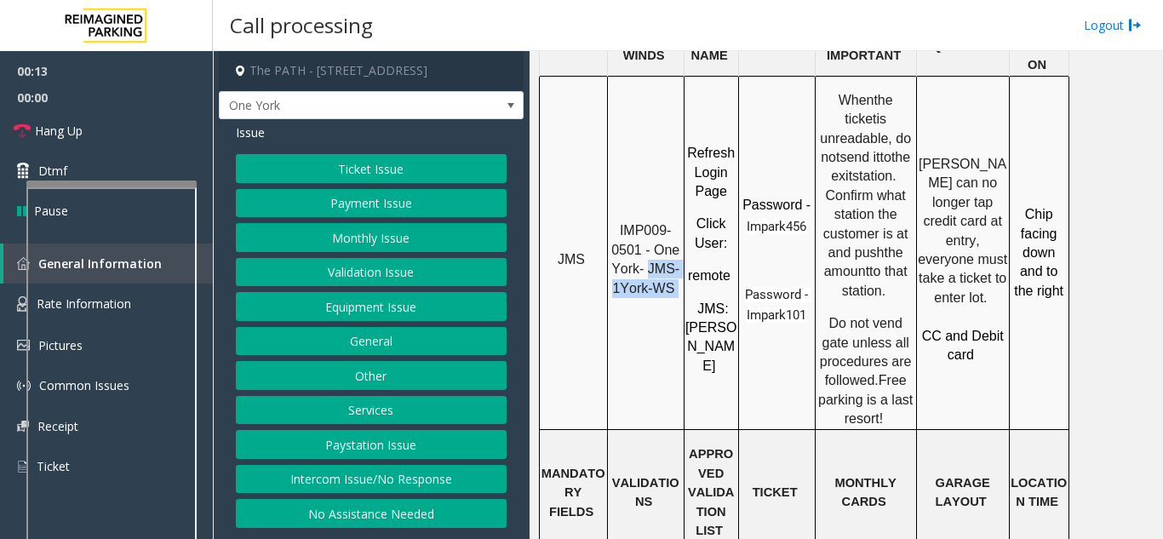
drag, startPoint x: 652, startPoint y: 98, endPoint x: 672, endPoint y: 117, distance: 27.7
click at [672, 221] on p "IMP009-0501 - One York- JMS-1York-WS" at bounding box center [646, 259] width 74 height 77
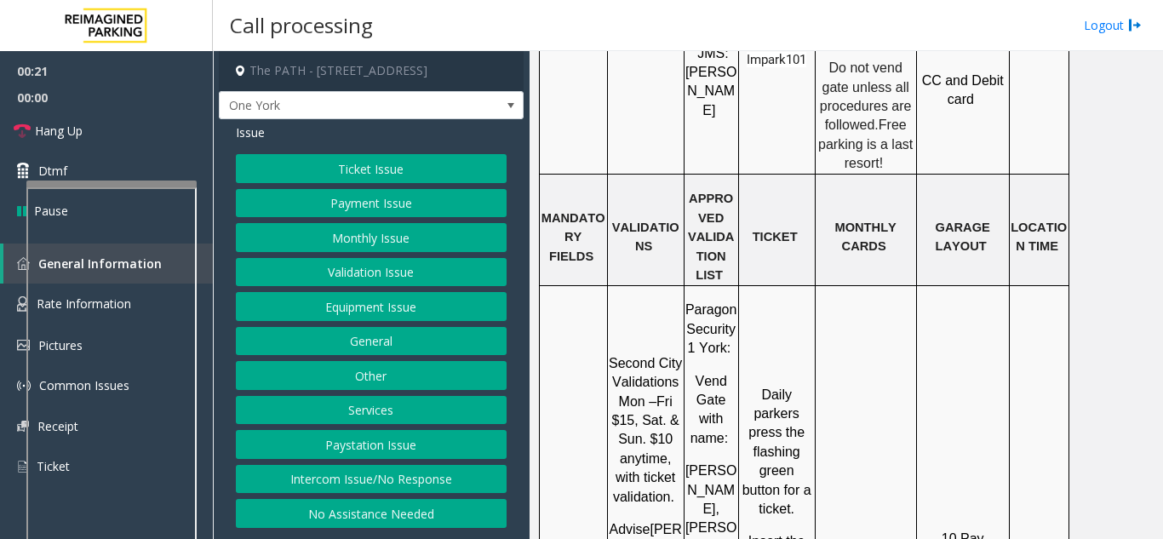
scroll to position [1958, 0]
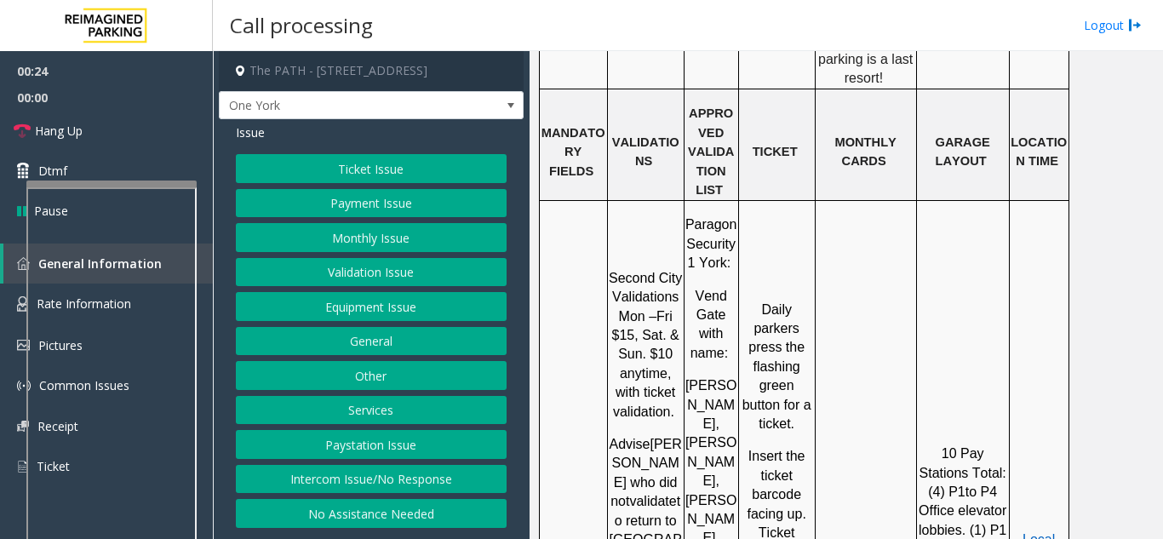
click at [383, 166] on button "Ticket Issue" at bounding box center [371, 168] width 271 height 29
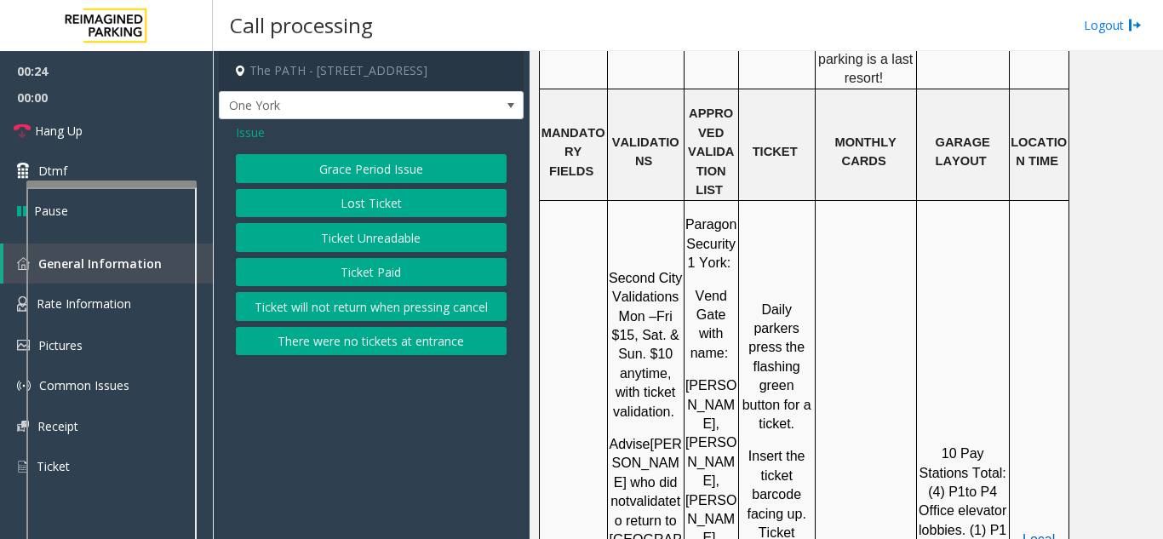
click at [364, 243] on button "Ticket Unreadable" at bounding box center [371, 237] width 271 height 29
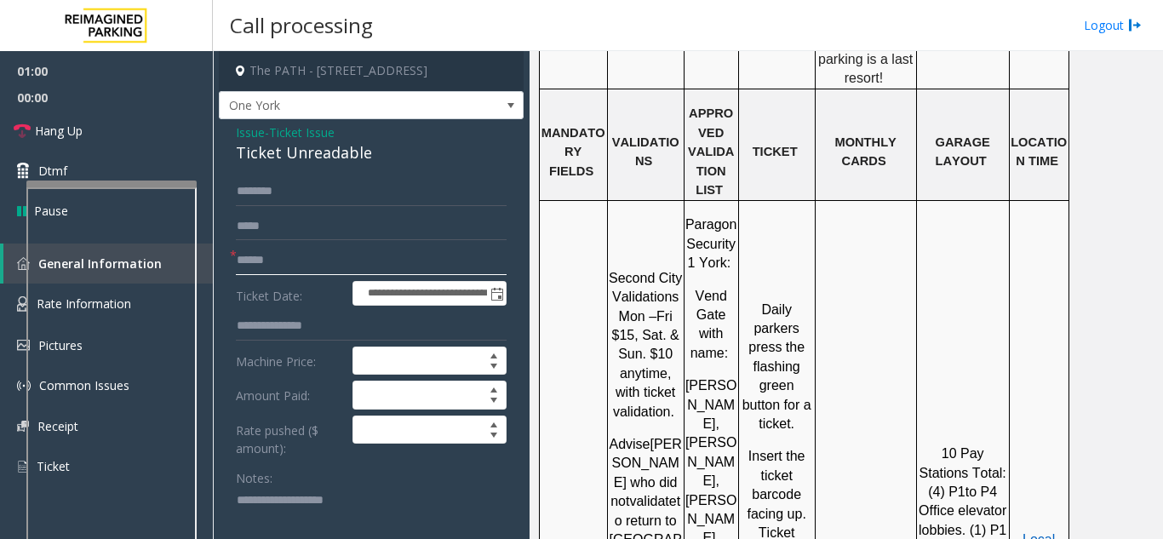
click at [349, 255] on input "text" at bounding box center [371, 260] width 271 height 29
type input "********"
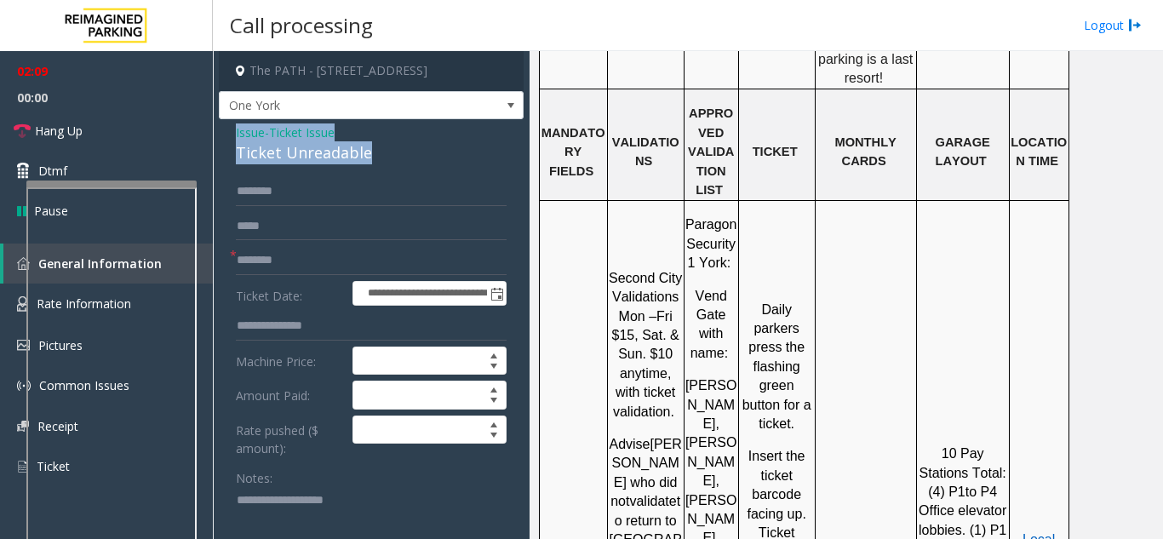
drag, startPoint x: 330, startPoint y: 147, endPoint x: 228, endPoint y: 127, distance: 104.2
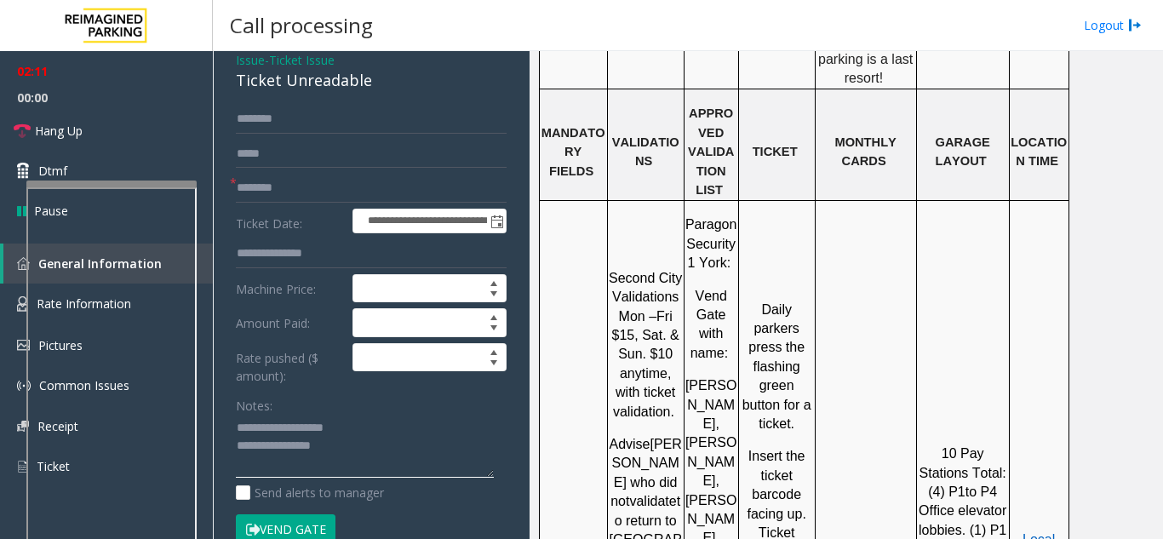
scroll to position [170, 0]
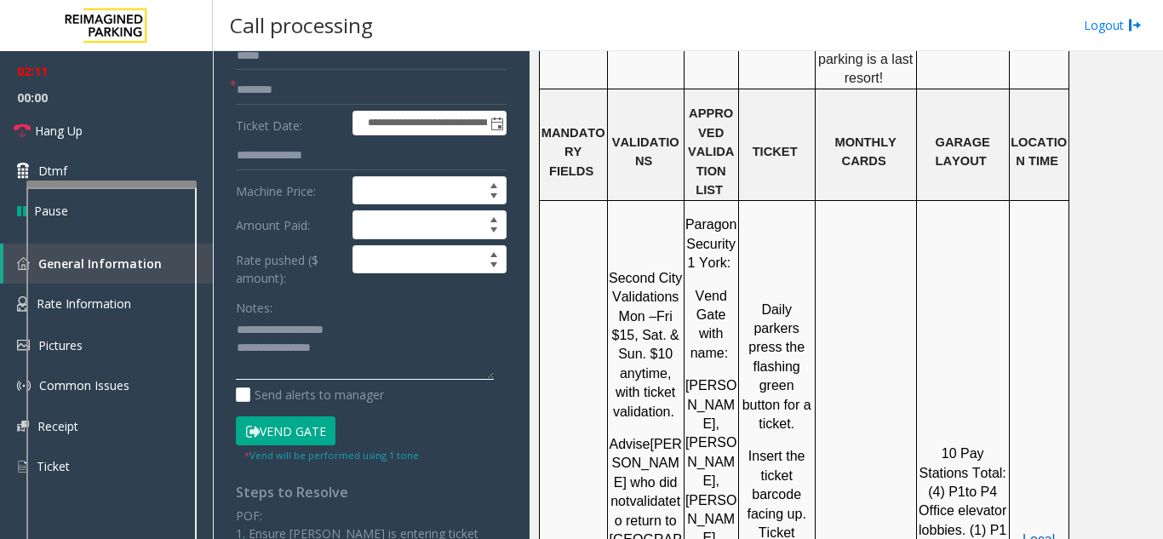
click at [357, 366] on textarea at bounding box center [365, 349] width 258 height 64
click at [75, 122] on span "Hang Up" at bounding box center [59, 131] width 48 height 18
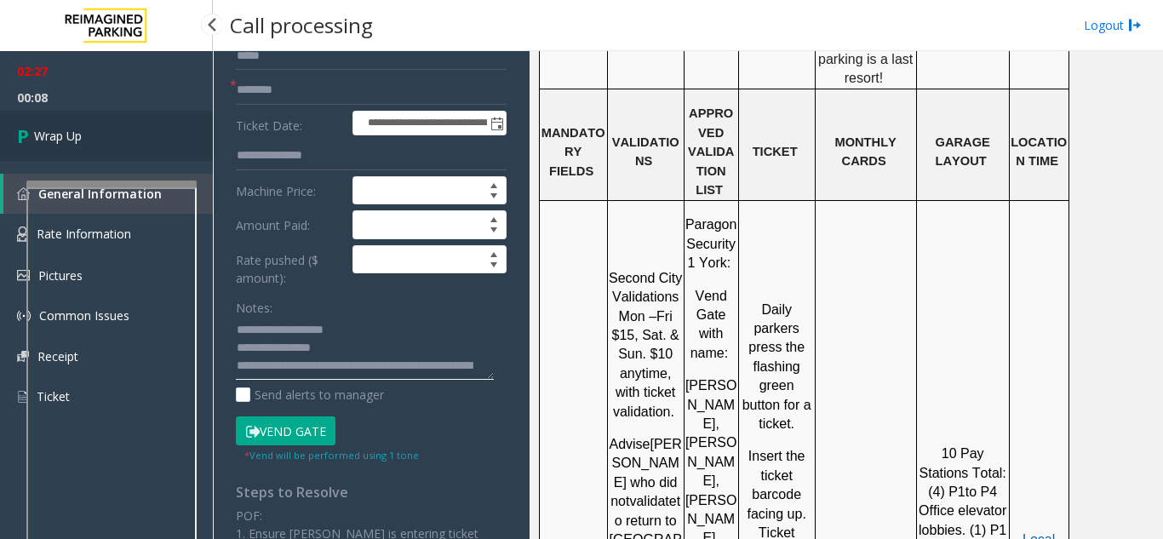
type textarea "**********"
click at [42, 143] on span "Wrap Up" at bounding box center [58, 136] width 48 height 18
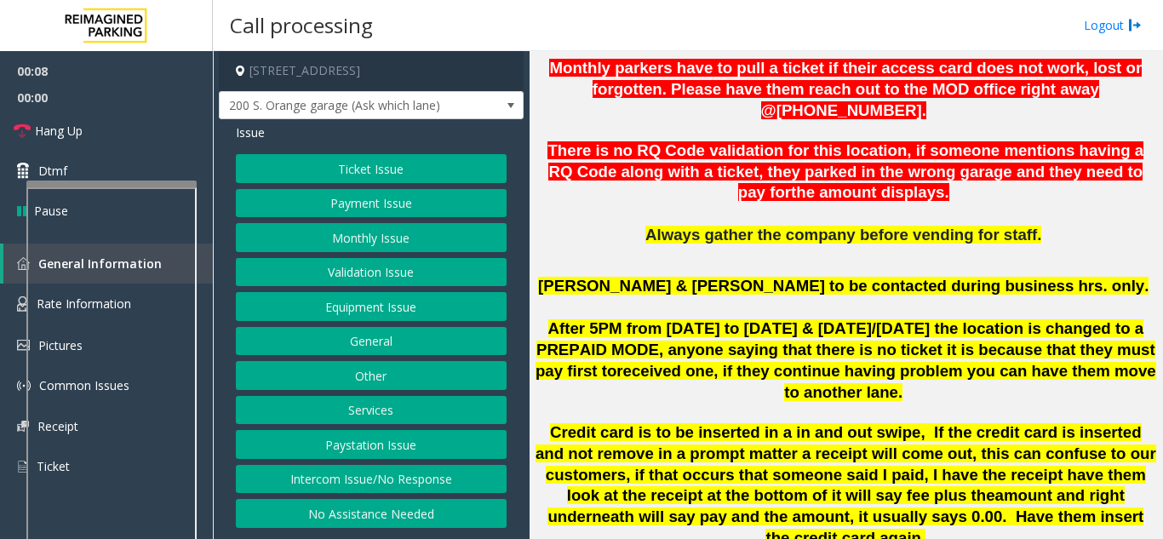
scroll to position [681, 0]
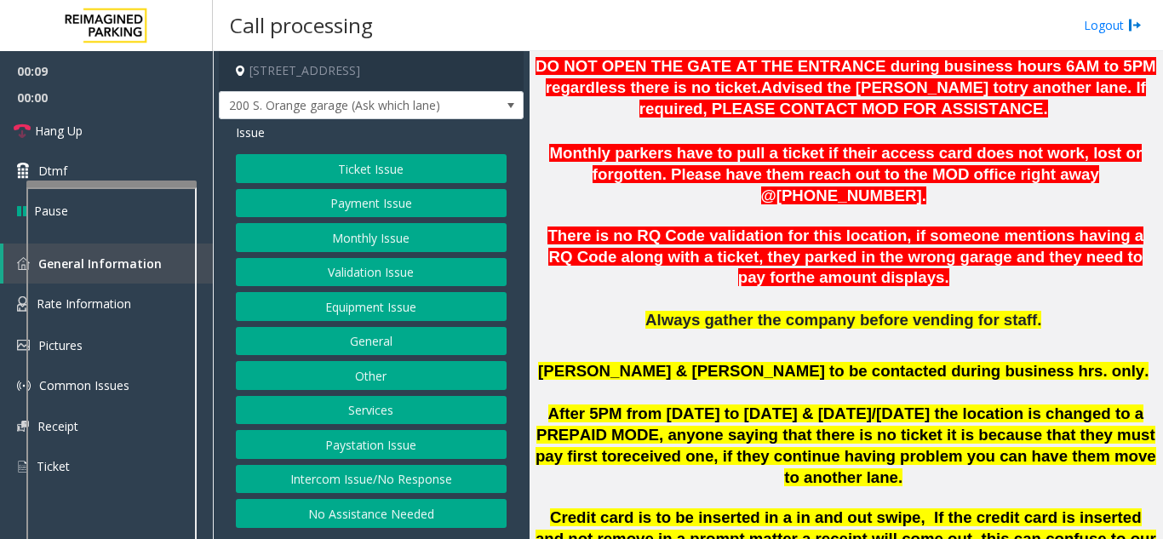
click at [404, 250] on button "Monthly Issue" at bounding box center [371, 237] width 271 height 29
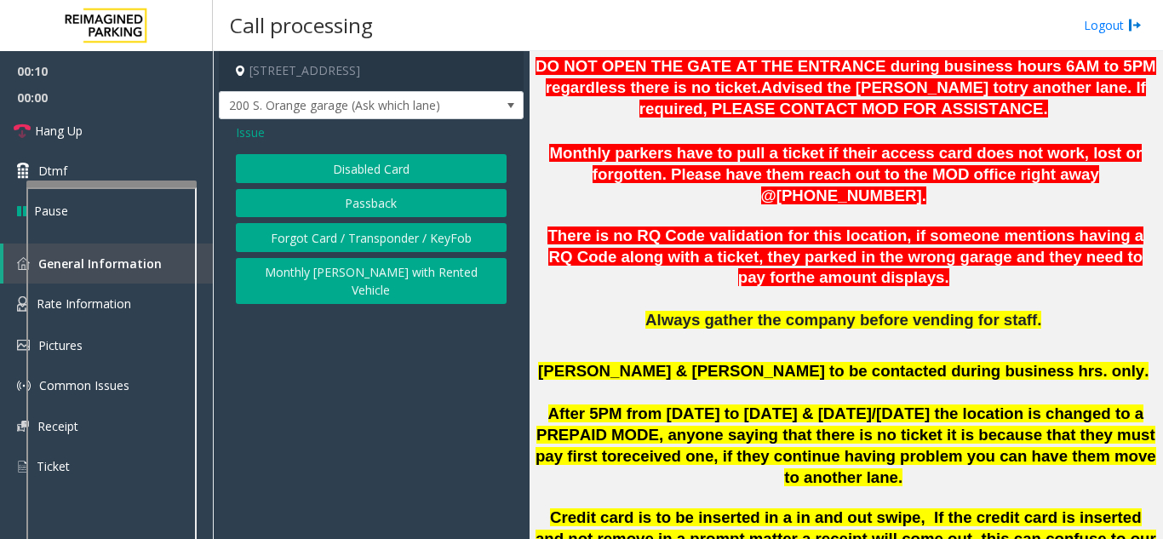
click at [386, 237] on button "Forgot Card / Transponder / KeyFob" at bounding box center [371, 237] width 271 height 29
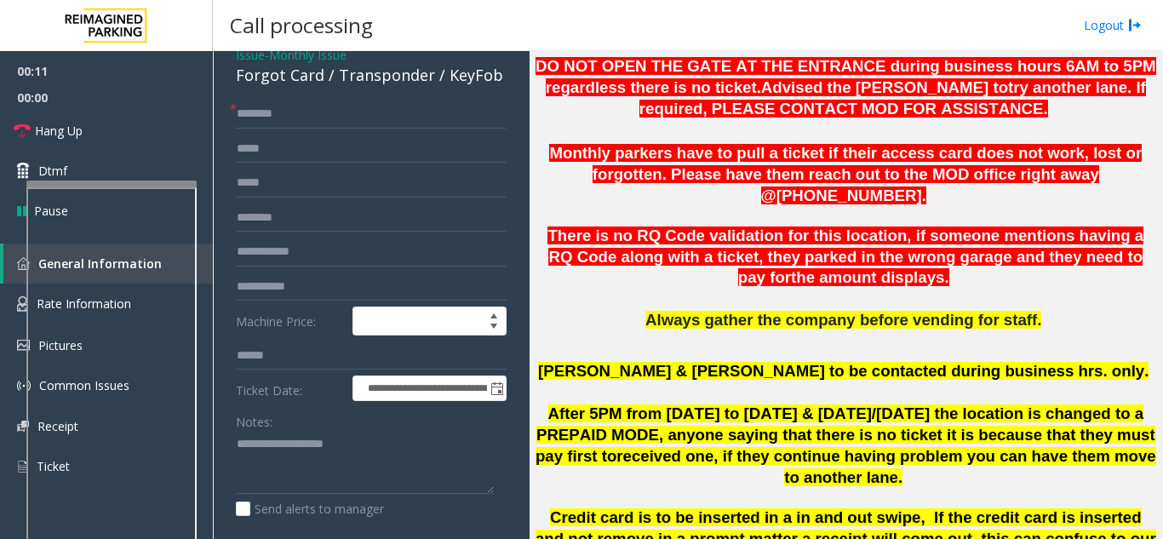
scroll to position [170, 0]
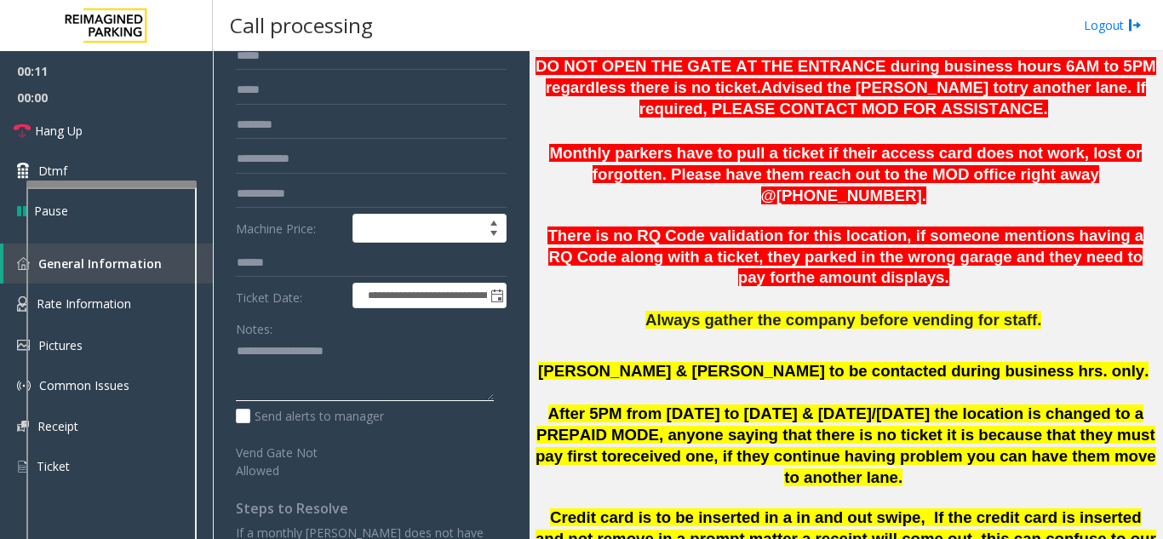
click at [310, 375] on textarea at bounding box center [365, 370] width 258 height 64
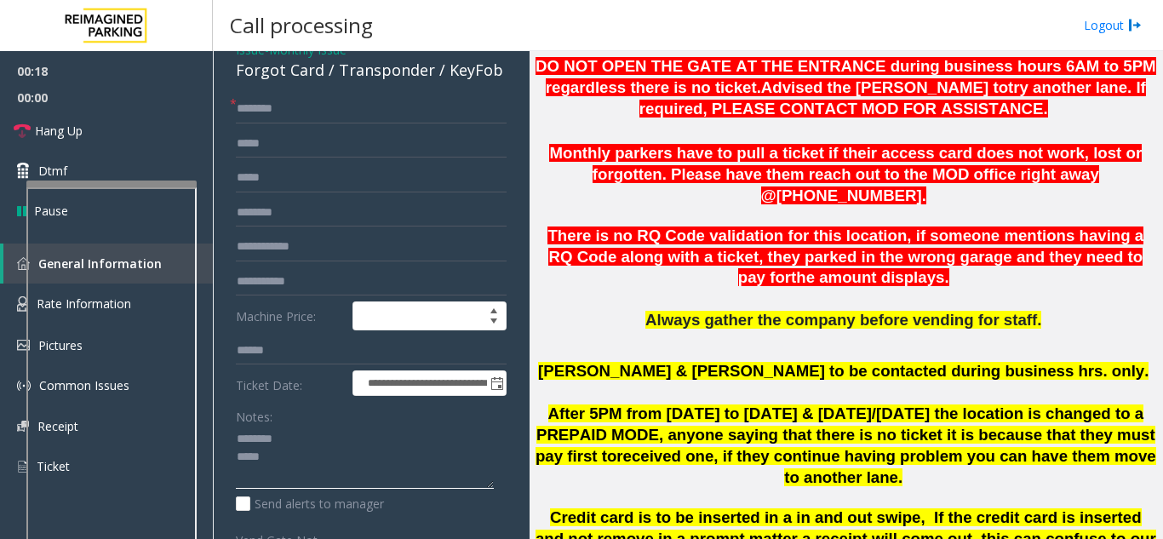
scroll to position [0, 0]
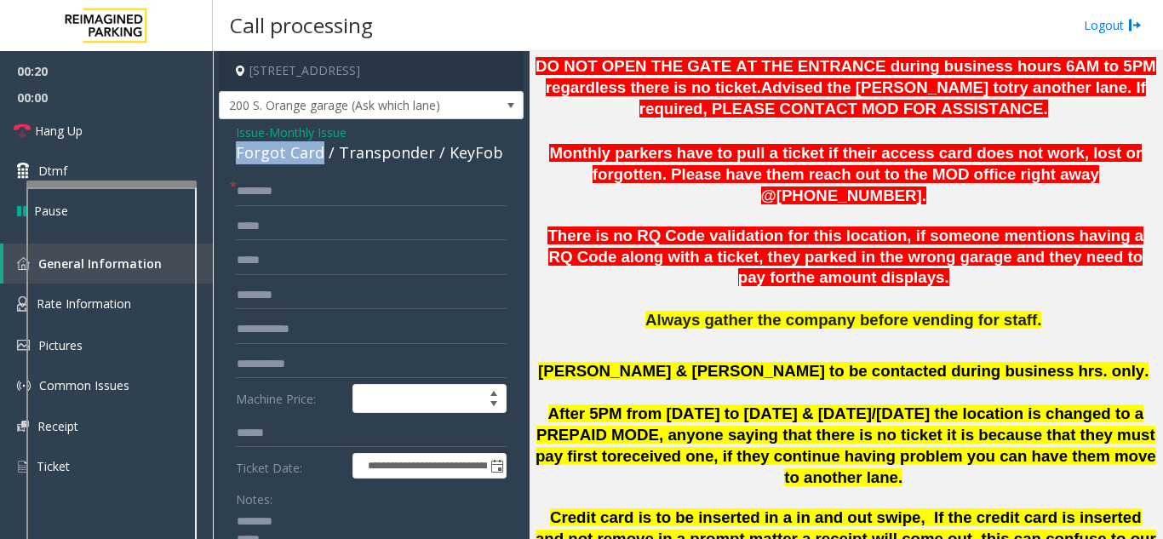
drag, startPoint x: 233, startPoint y: 157, endPoint x: 321, endPoint y: 162, distance: 87.8
click at [321, 162] on div "**********" at bounding box center [371, 459] width 305 height 680
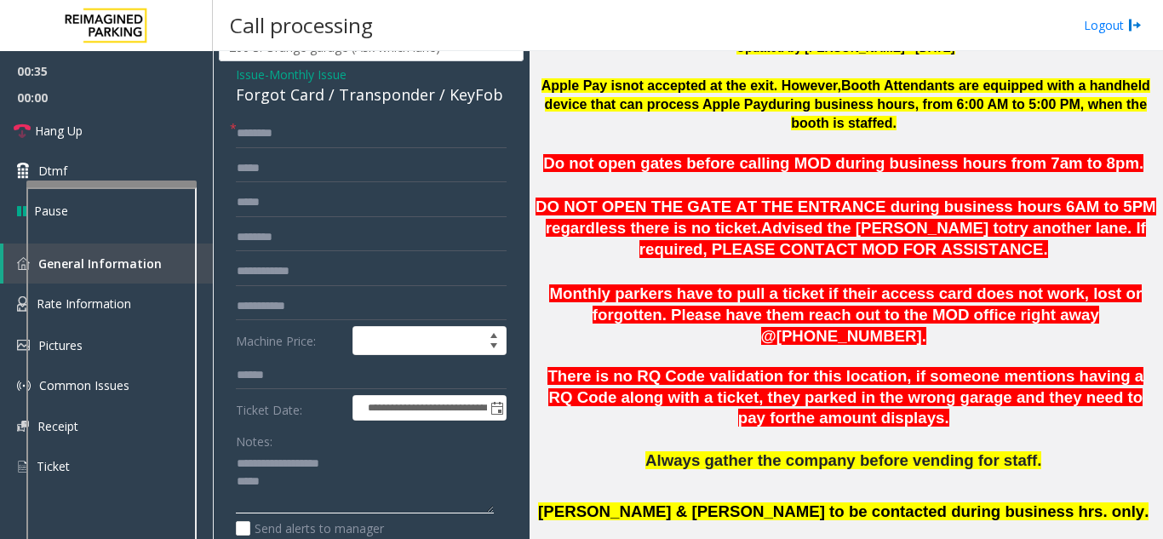
scroll to position [511, 0]
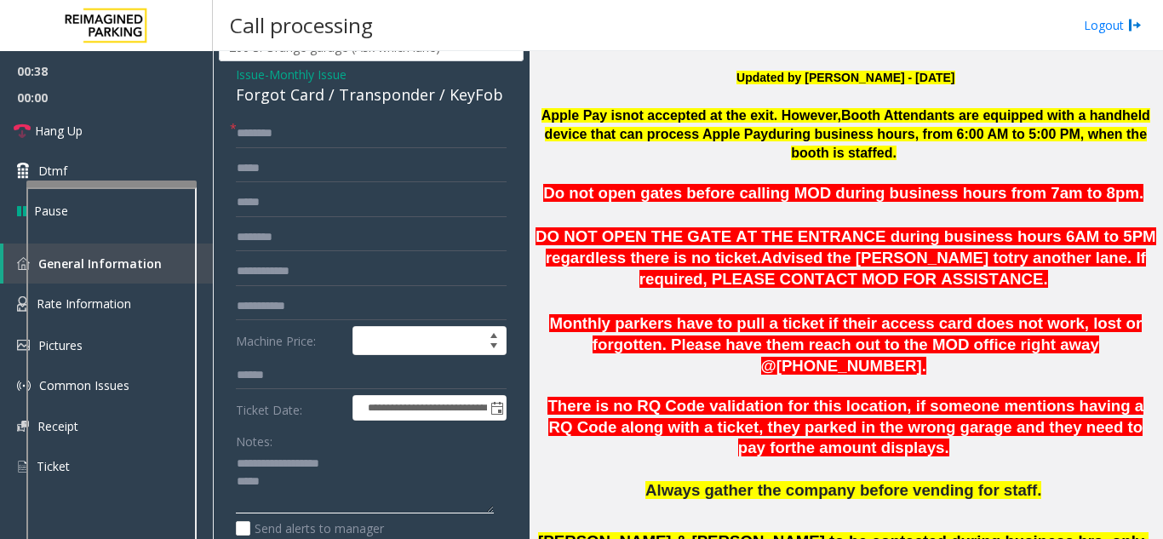
type textarea "**********"
click at [307, 134] on input "text" at bounding box center [371, 133] width 271 height 29
type input "****"
drag, startPoint x: 262, startPoint y: 134, endPoint x: 220, endPoint y: 130, distance: 41.8
click at [220, 130] on div "**********" at bounding box center [371, 401] width 305 height 680
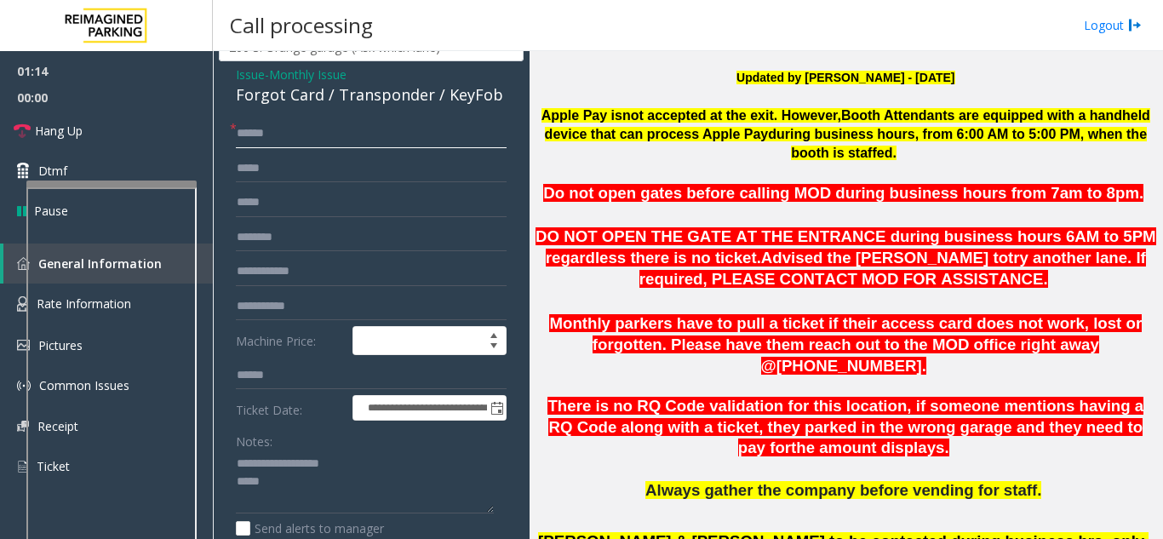
drag, startPoint x: 256, startPoint y: 138, endPoint x: 244, endPoint y: 135, distance: 12.2
click at [244, 135] on input "*****" at bounding box center [371, 133] width 271 height 29
click at [257, 137] on input "*****" at bounding box center [371, 133] width 271 height 29
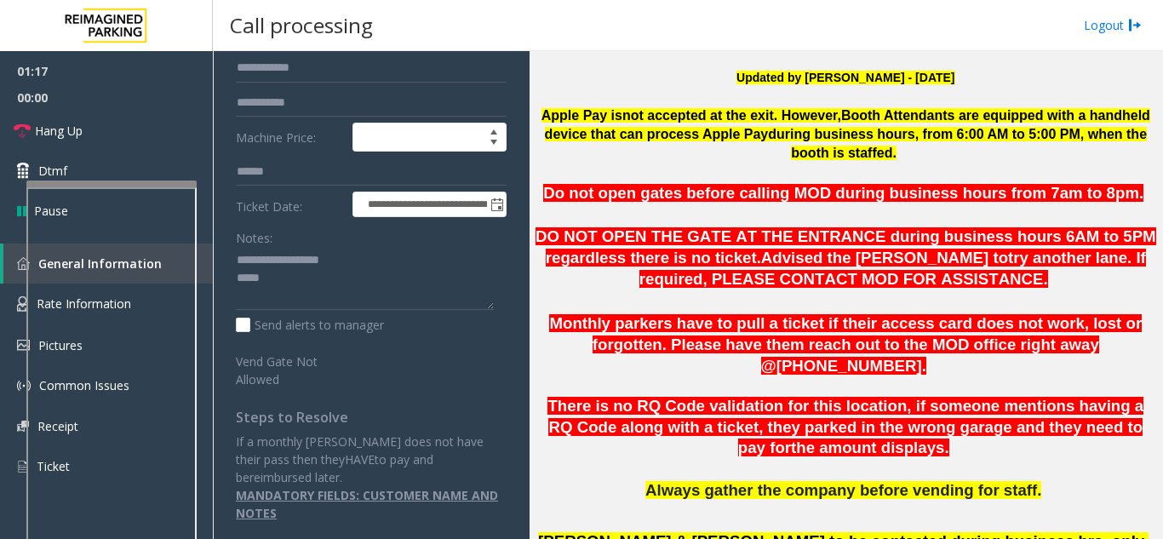
scroll to position [6, 0]
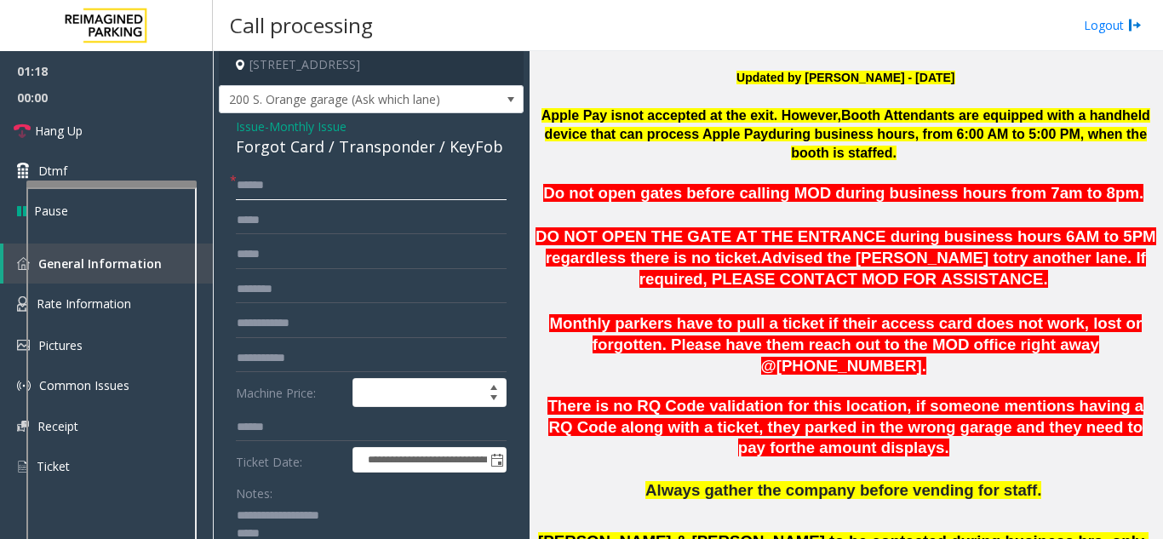
type input "*****"
click at [296, 125] on span "Monthly Issue" at bounding box center [307, 126] width 77 height 18
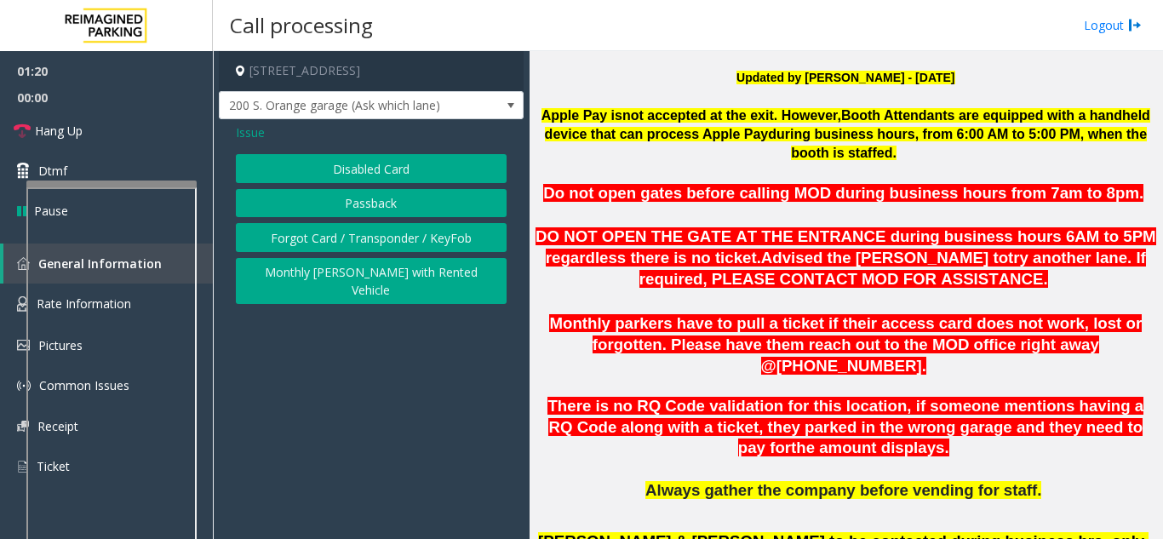
click at [332, 176] on button "Disabled Card" at bounding box center [371, 168] width 271 height 29
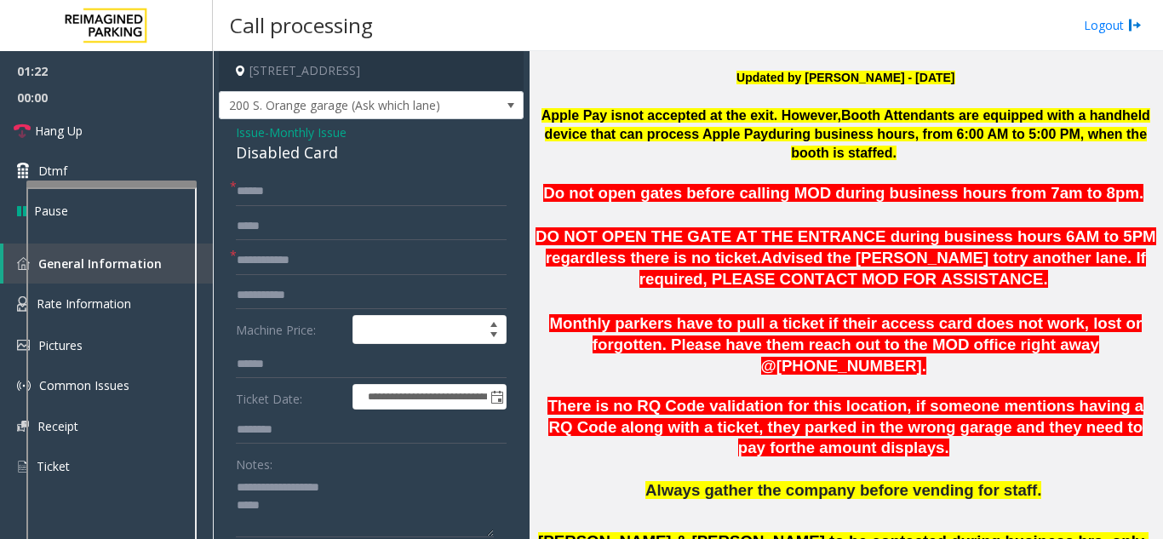
click at [286, 136] on span "Monthly Issue" at bounding box center [307, 132] width 77 height 18
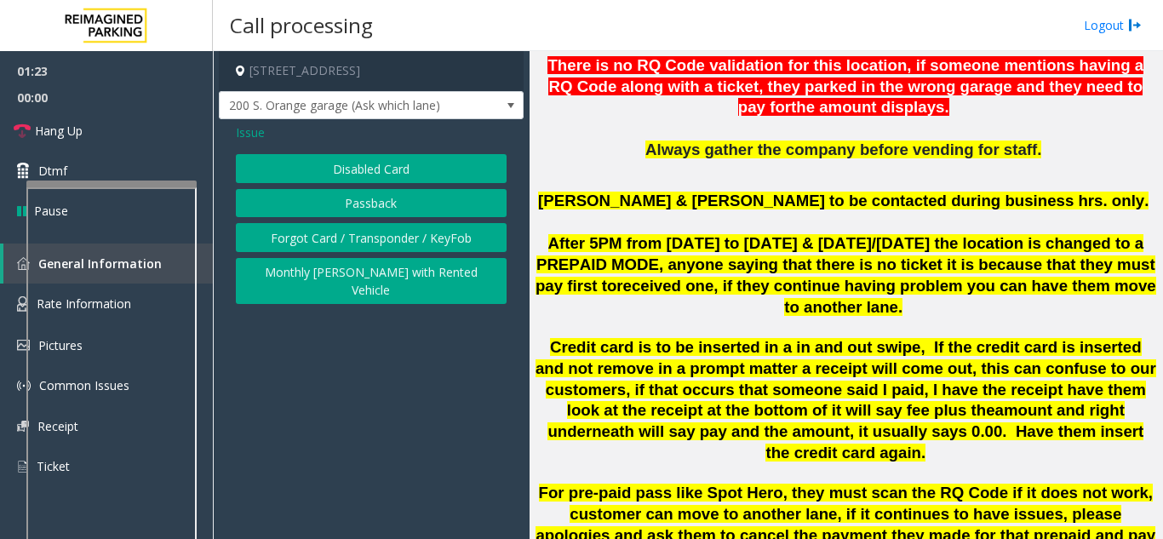
scroll to position [1192, 0]
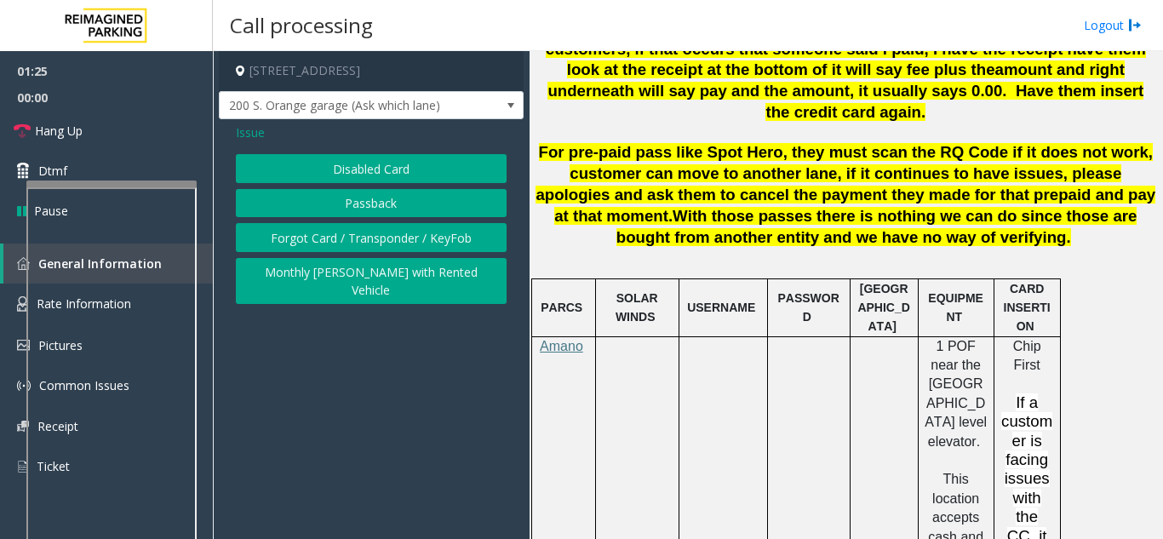
drag, startPoint x: 243, startPoint y: 139, endPoint x: 256, endPoint y: 138, distance: 12.8
click at [244, 139] on span "Issue" at bounding box center [250, 132] width 29 height 18
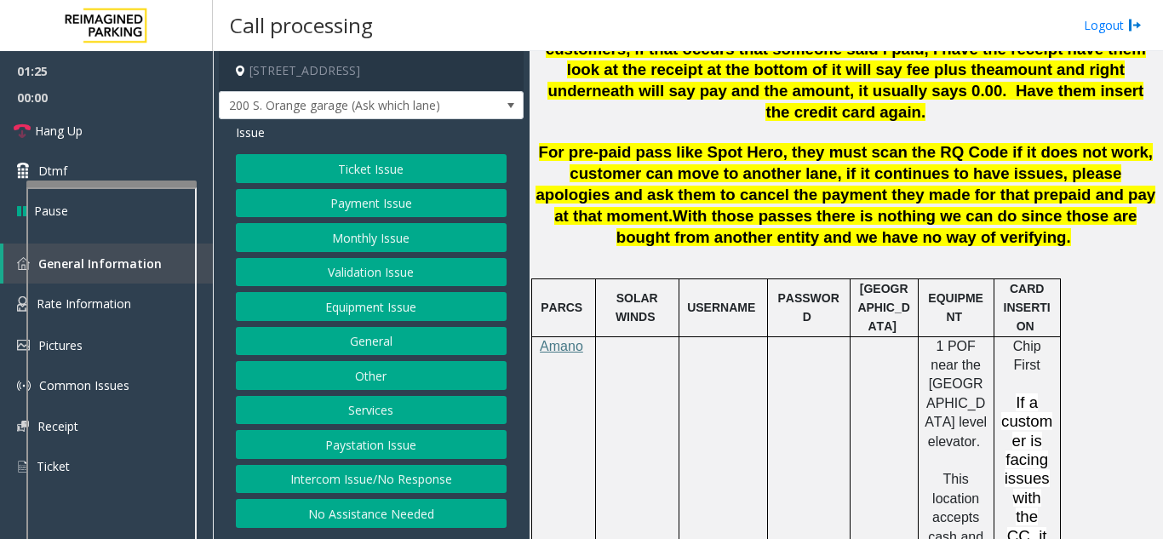
click at [311, 166] on button "Ticket Issue" at bounding box center [371, 168] width 271 height 29
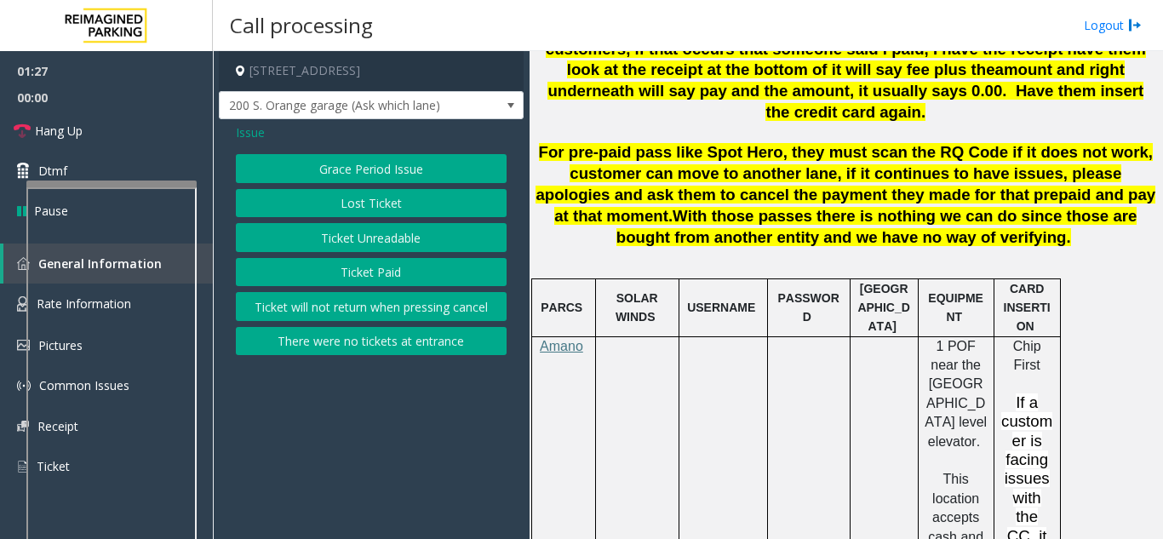
click at [369, 238] on button "Ticket Unreadable" at bounding box center [371, 237] width 271 height 29
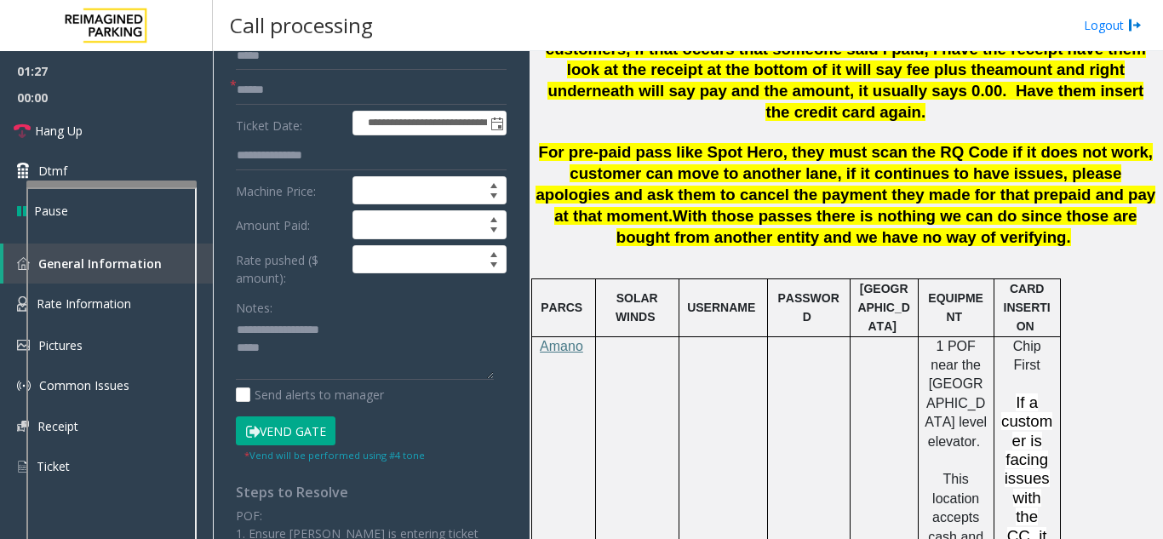
click at [307, 432] on button "Vend Gate" at bounding box center [286, 430] width 100 height 29
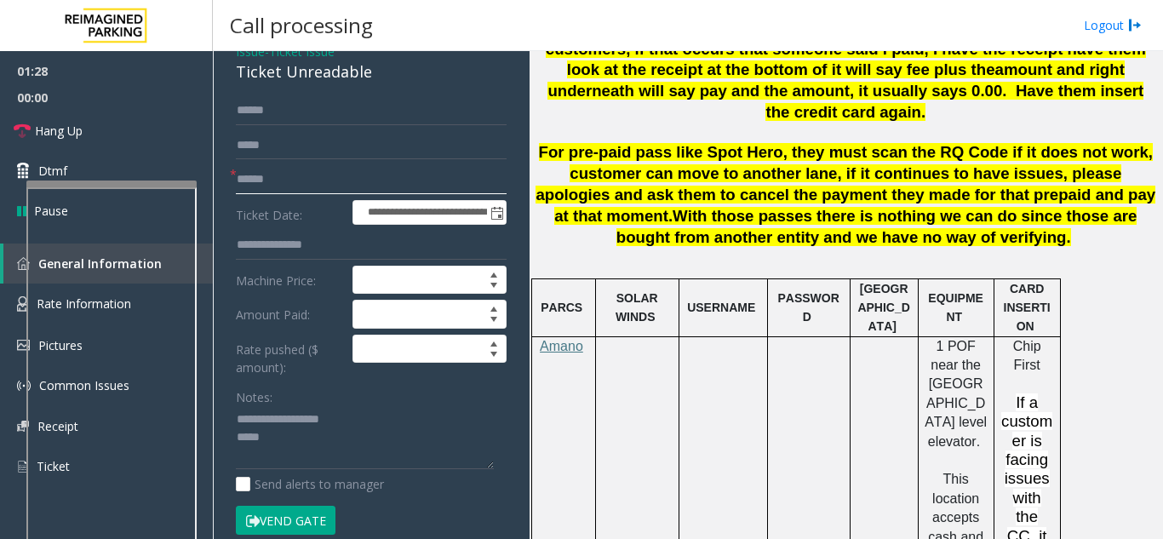
scroll to position [0, 0]
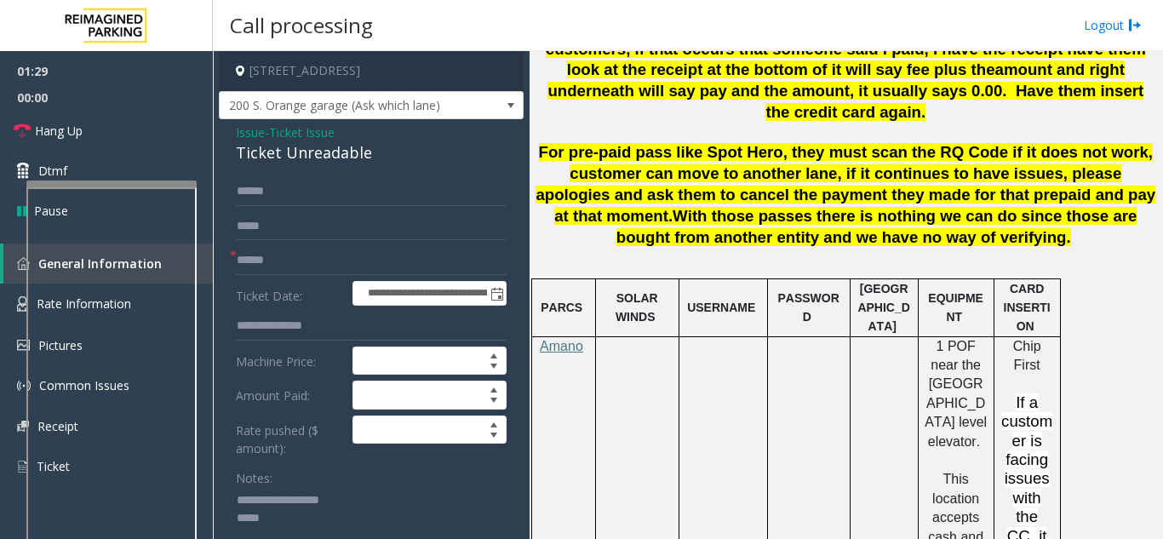
click at [309, 140] on span "Ticket Issue" at bounding box center [302, 132] width 66 height 18
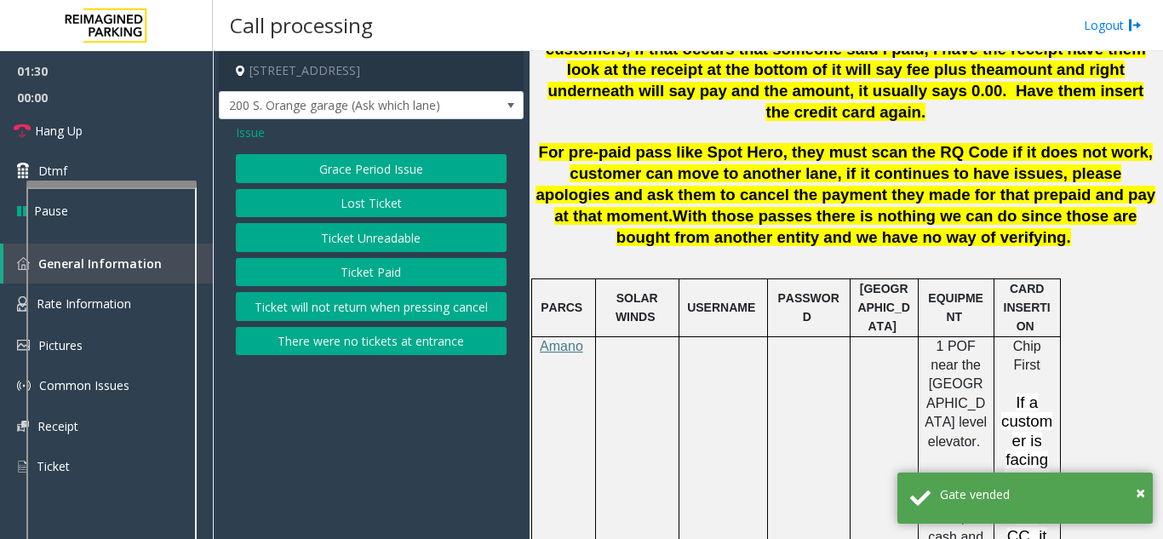
click at [257, 125] on span "Issue" at bounding box center [250, 132] width 29 height 18
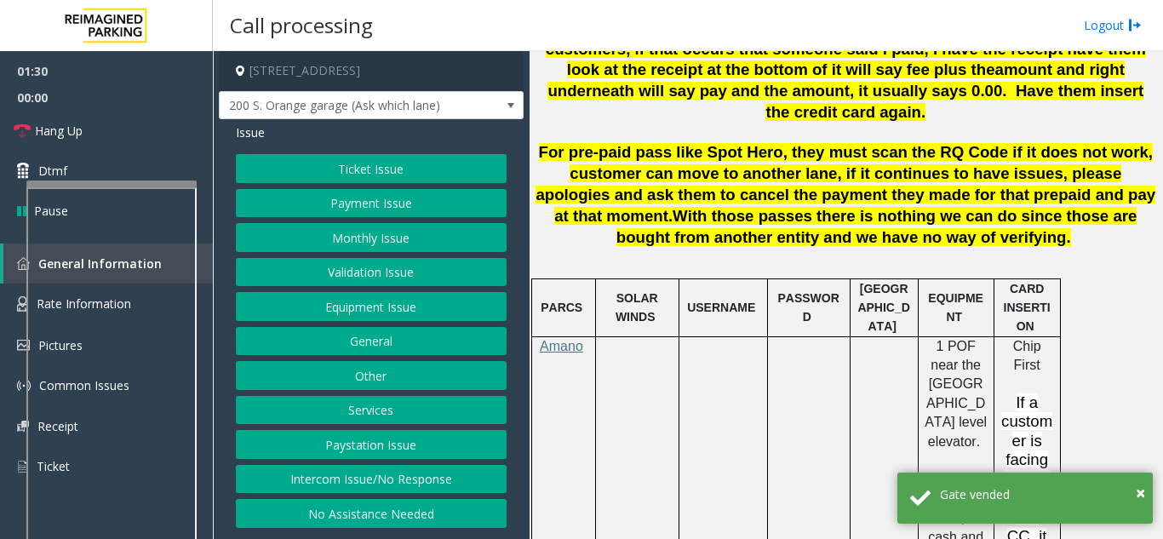
click at [383, 251] on button "Monthly Issue" at bounding box center [371, 237] width 271 height 29
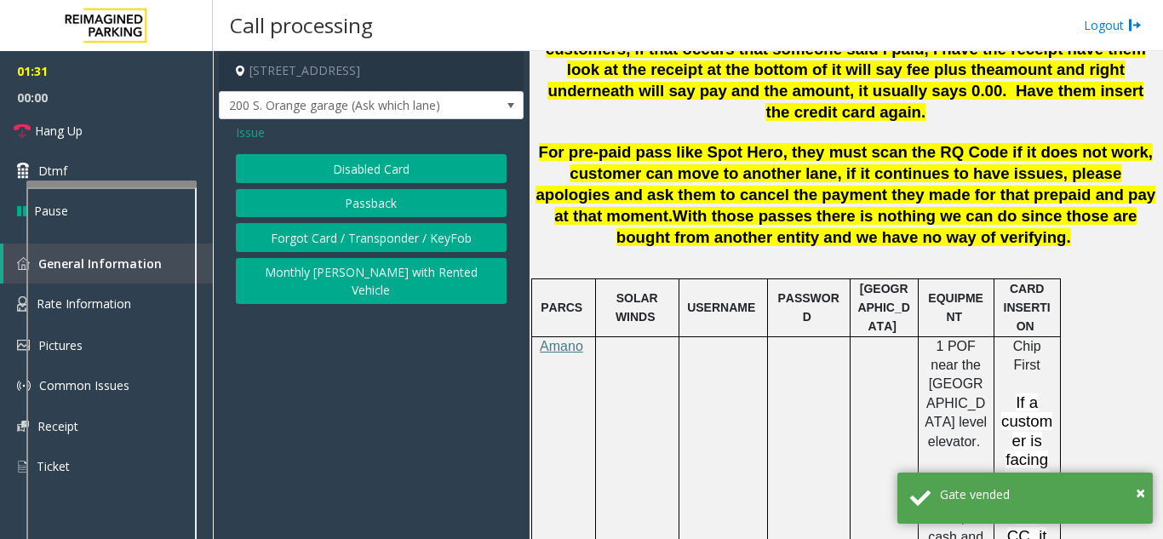
click at [378, 235] on button "Forgot Card / Transponder / KeyFob" at bounding box center [371, 237] width 271 height 29
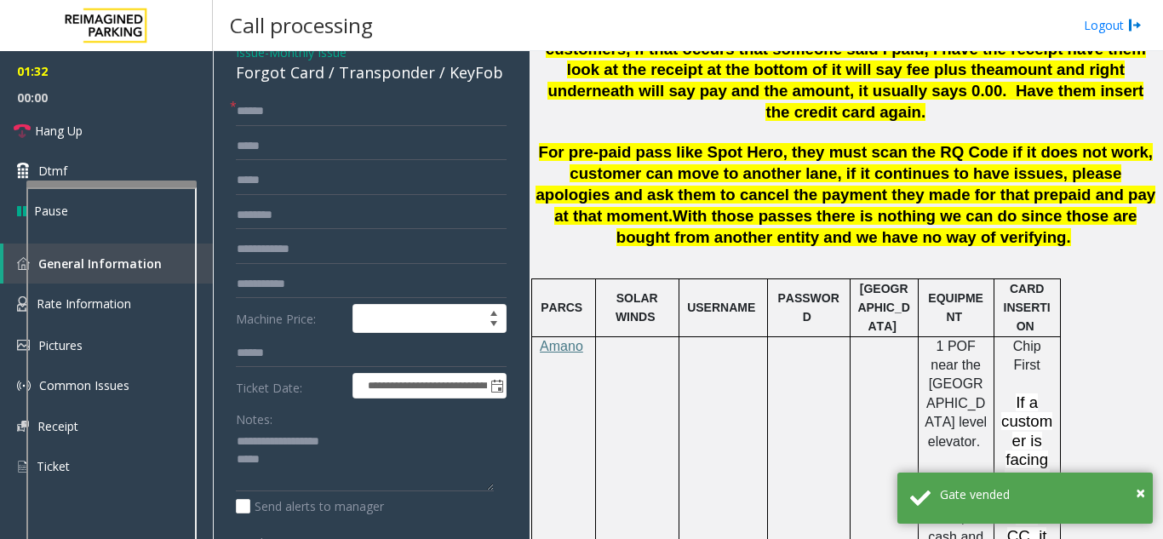
scroll to position [170, 0]
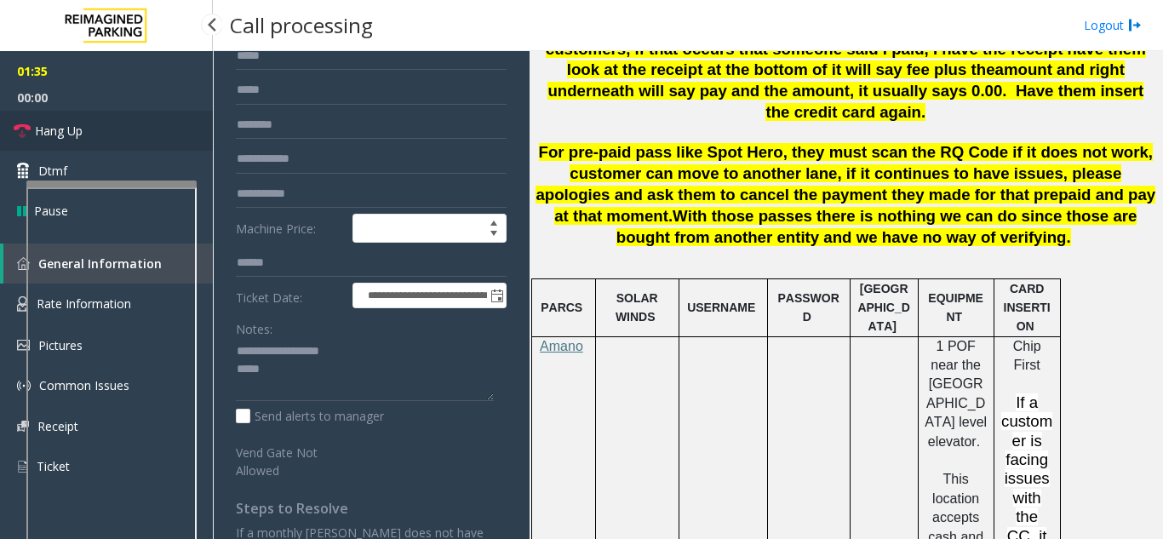
click at [100, 135] on link "Hang Up" at bounding box center [106, 131] width 213 height 40
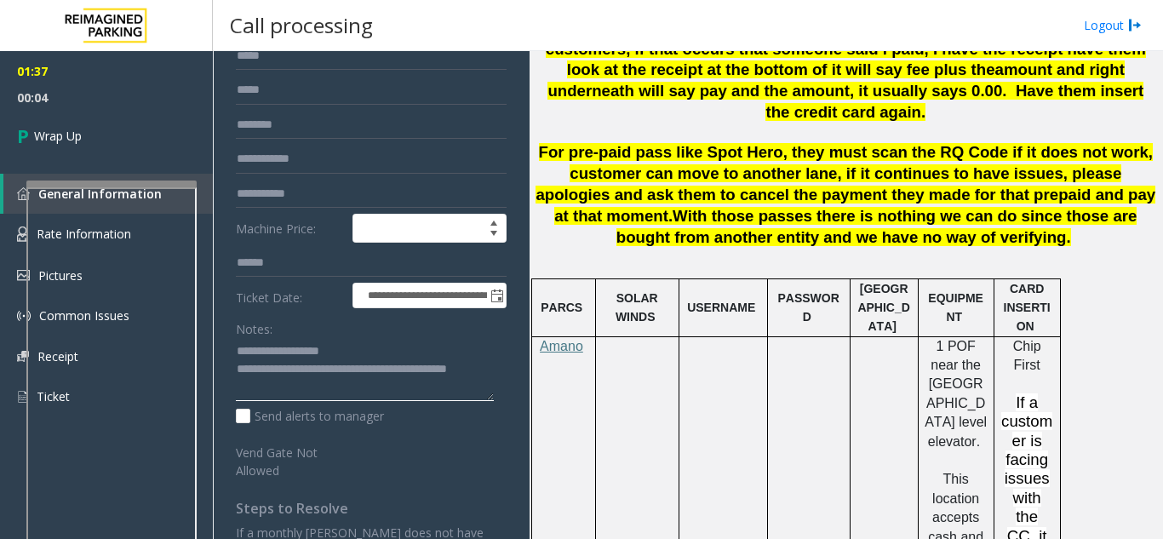
scroll to position [0, 0]
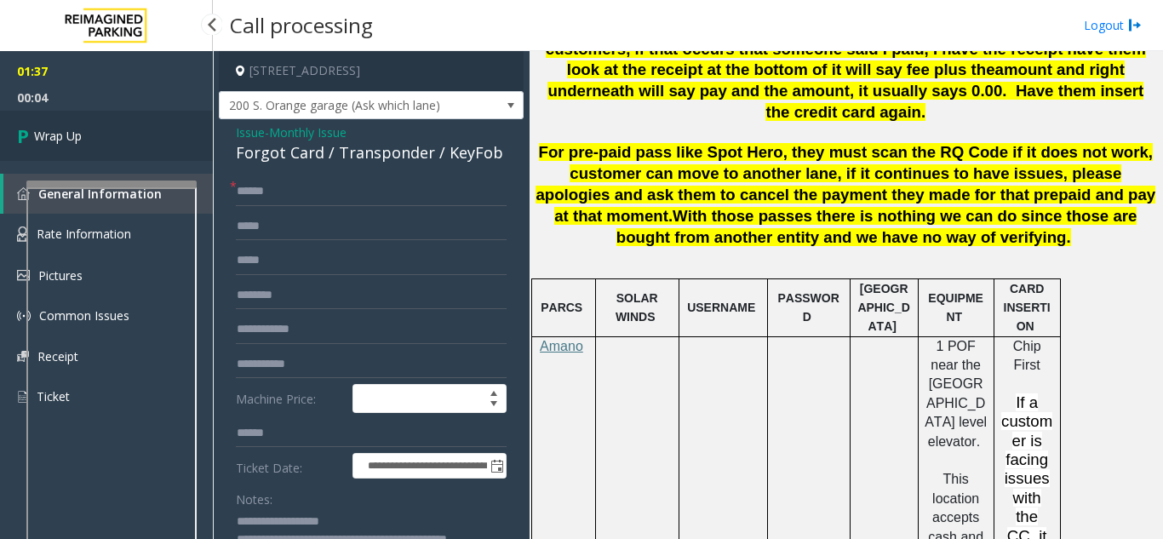
type textarea "**********"
click at [142, 143] on link "Wrap Up" at bounding box center [106, 136] width 213 height 50
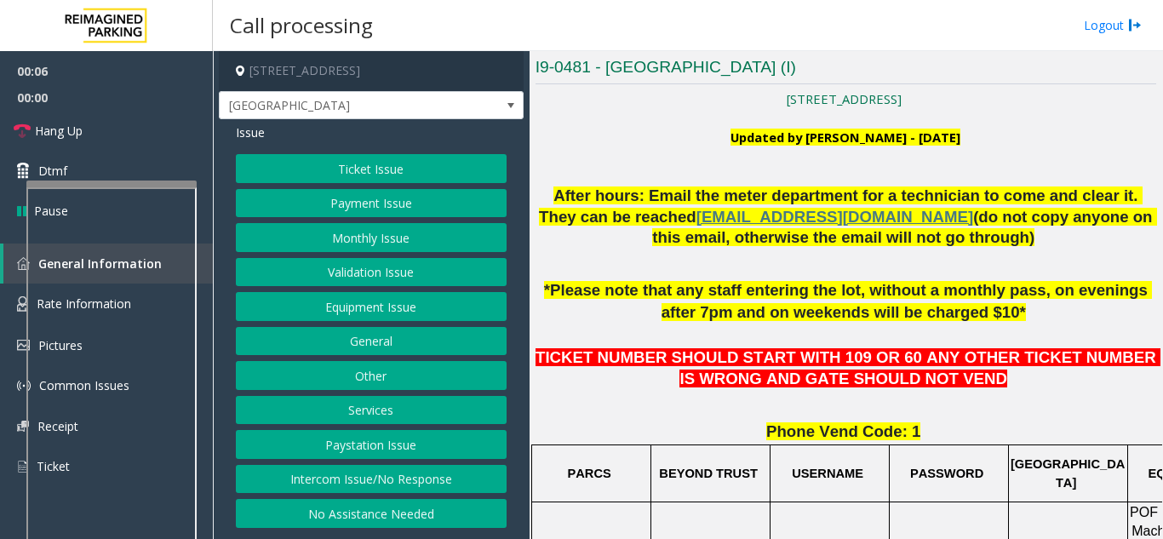
scroll to position [340, 0]
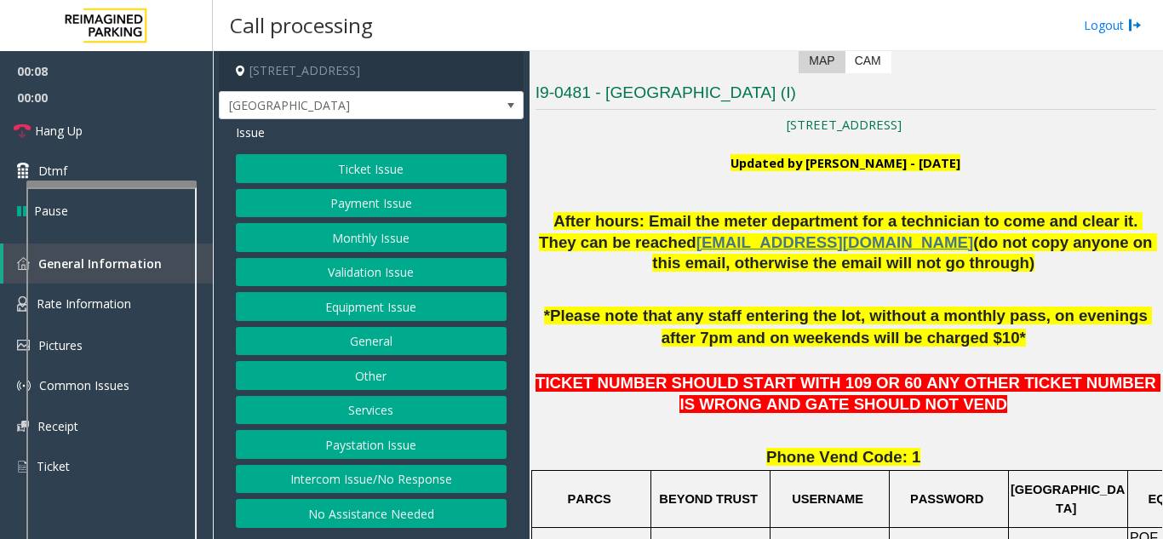
click at [397, 479] on button "Intercom Issue/No Response" at bounding box center [371, 479] width 271 height 29
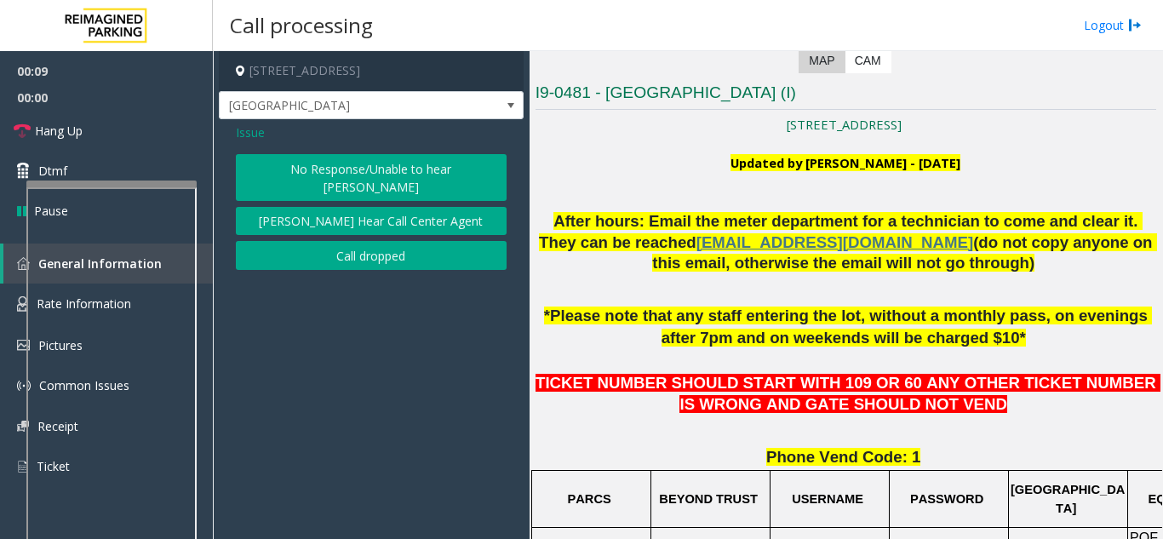
click at [358, 171] on button "No Response/Unable to hear [PERSON_NAME]" at bounding box center [371, 177] width 271 height 47
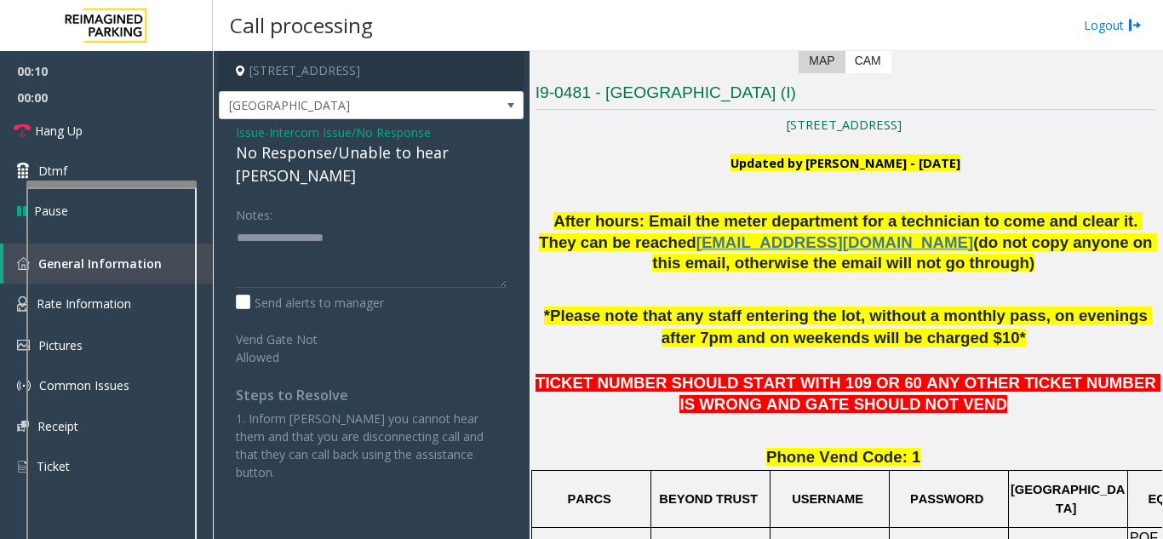
click at [315, 159] on div "No Response/Unable to hear [PERSON_NAME]" at bounding box center [371, 164] width 271 height 46
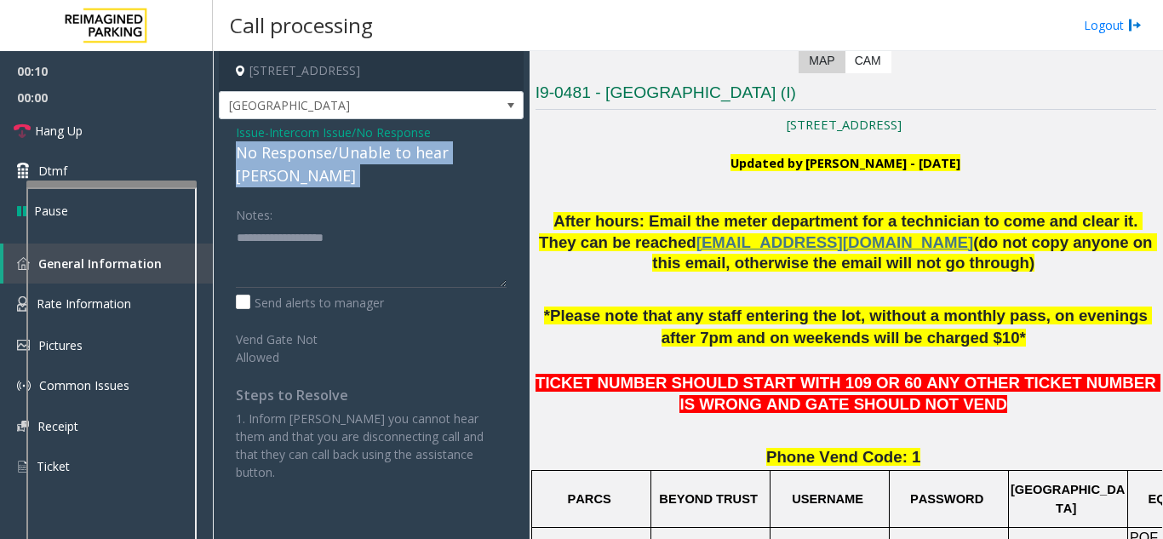
click at [315, 159] on div "No Response/Unable to hear [PERSON_NAME]" at bounding box center [371, 164] width 271 height 46
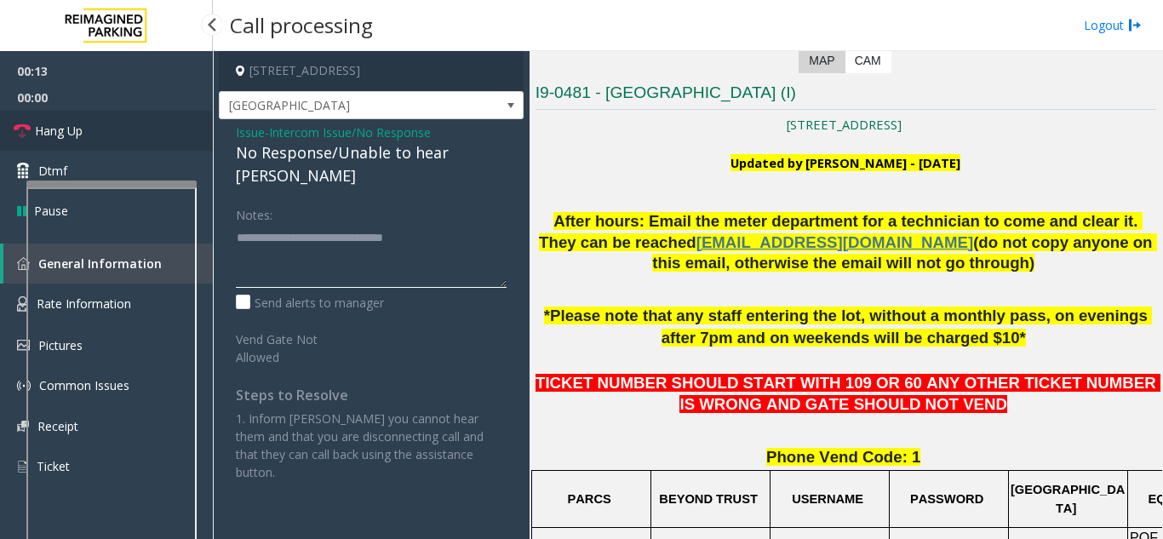
type textarea "**********"
click at [117, 148] on link "Hang Up" at bounding box center [106, 131] width 213 height 40
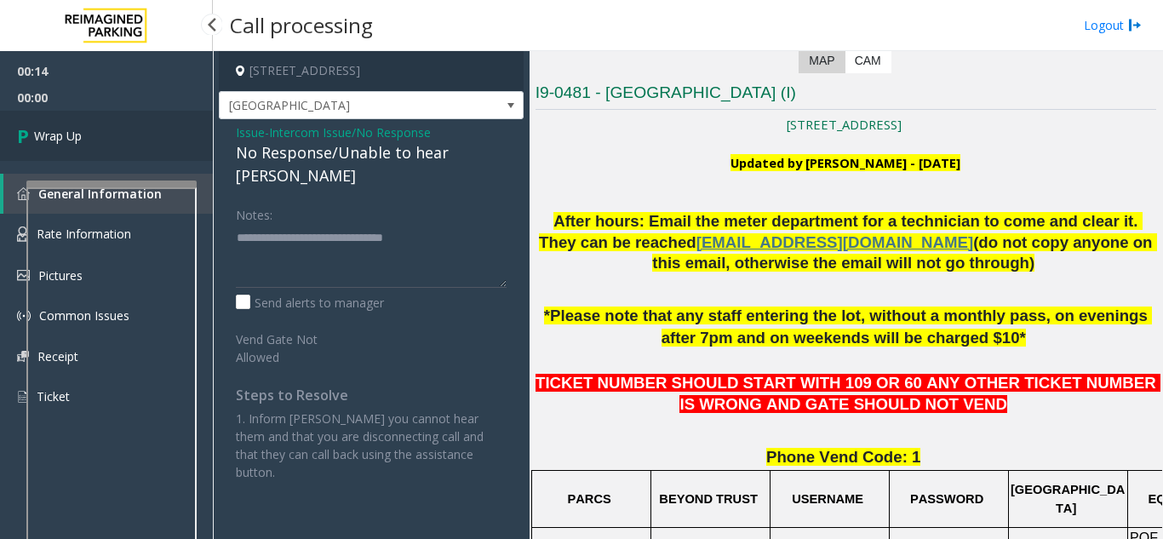
click at [92, 134] on link "Wrap Up" at bounding box center [106, 136] width 213 height 50
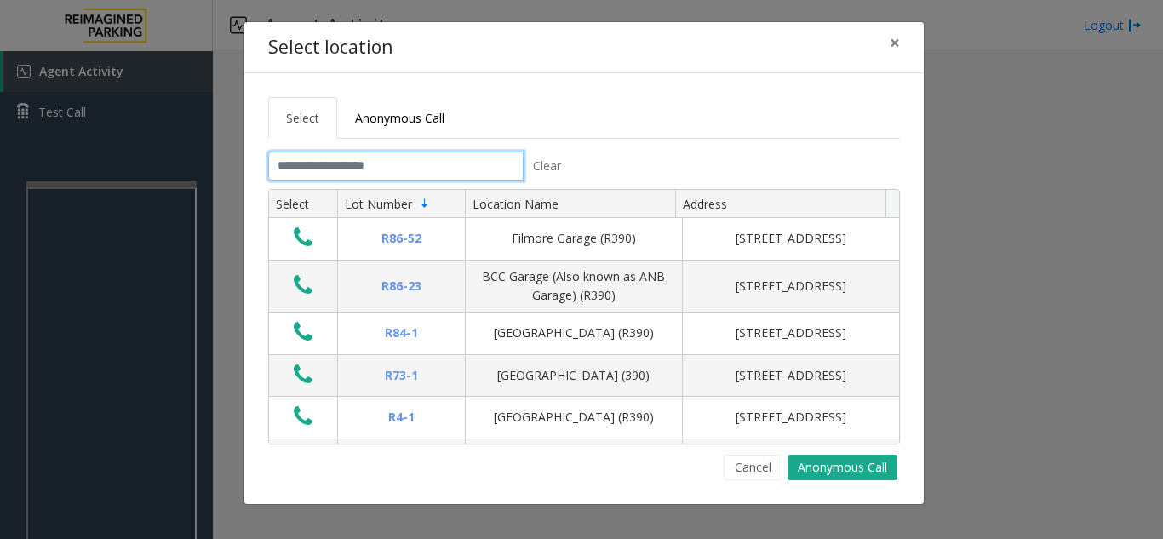
click at [318, 160] on input "text" at bounding box center [395, 166] width 255 height 29
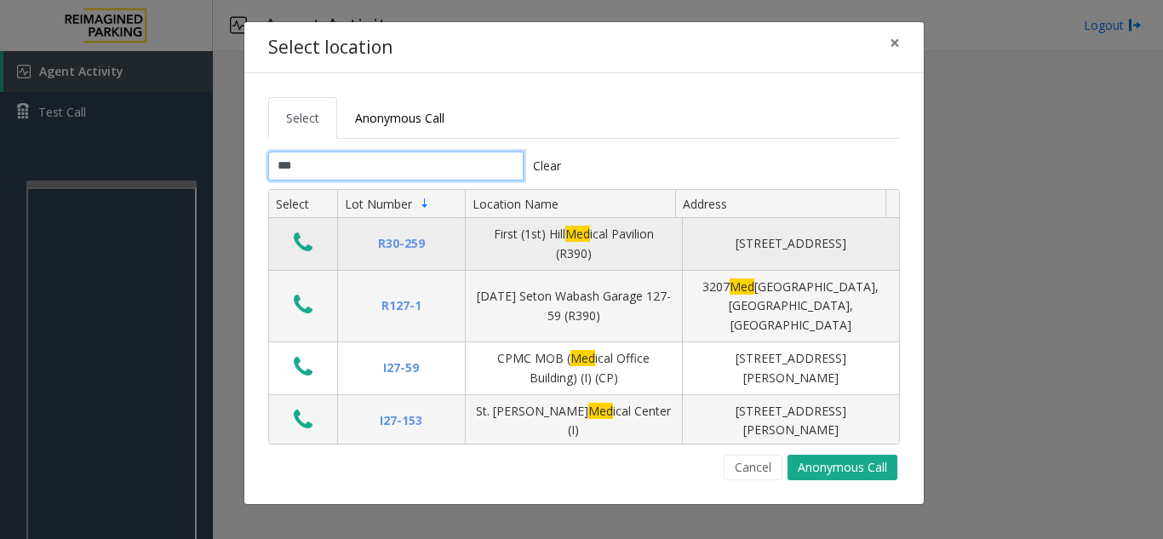
type input "***"
click at [304, 226] on td "Data table" at bounding box center [303, 244] width 68 height 53
click at [299, 237] on icon "Data table" at bounding box center [303, 243] width 19 height 24
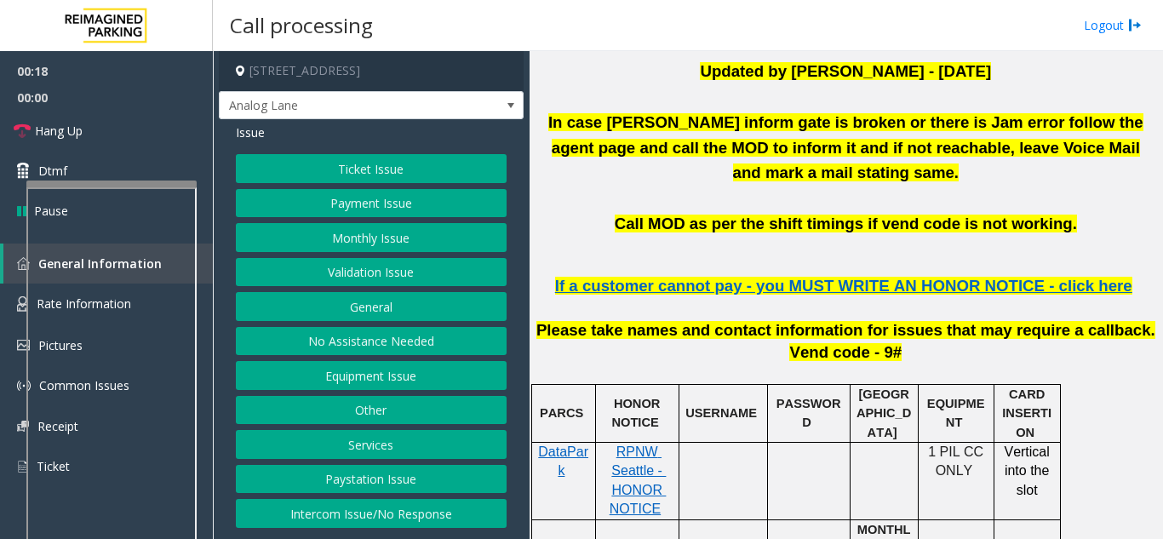
scroll to position [340, 0]
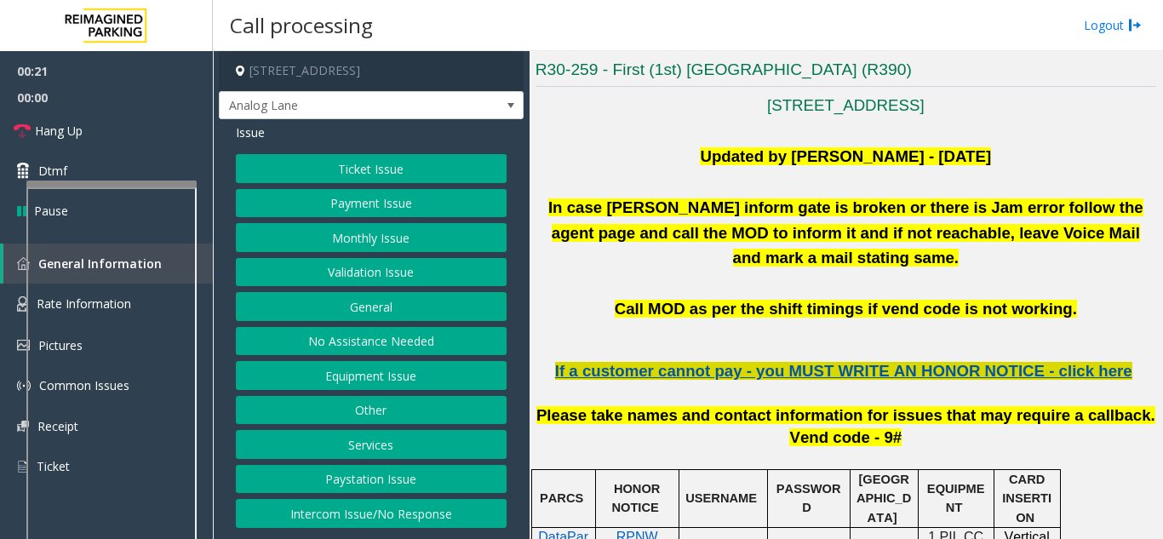
click at [782, 362] on span "If a customer cannot pay - you MUST WRITE AN HONOR NOTICE - click here" at bounding box center [843, 371] width 577 height 18
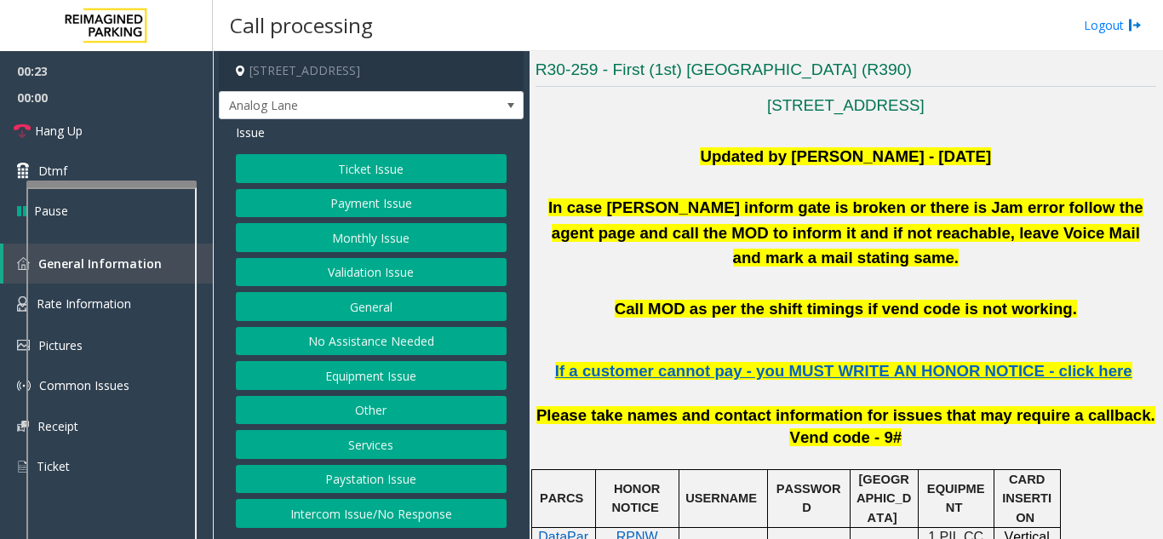
click at [391, 169] on button "Ticket Issue" at bounding box center [371, 168] width 271 height 29
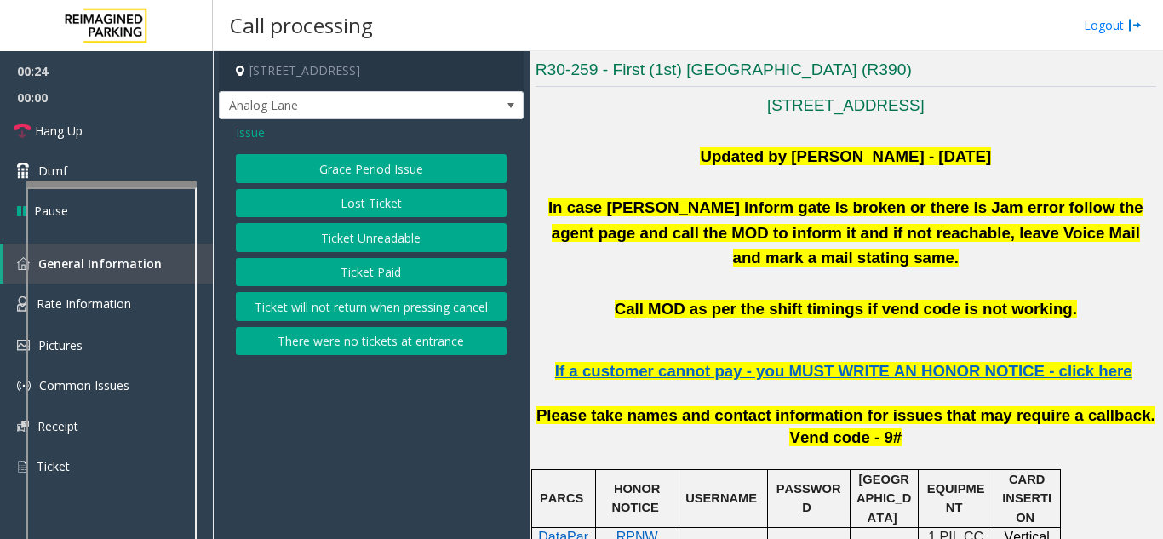
click at [381, 215] on button "Lost Ticket" at bounding box center [371, 203] width 271 height 29
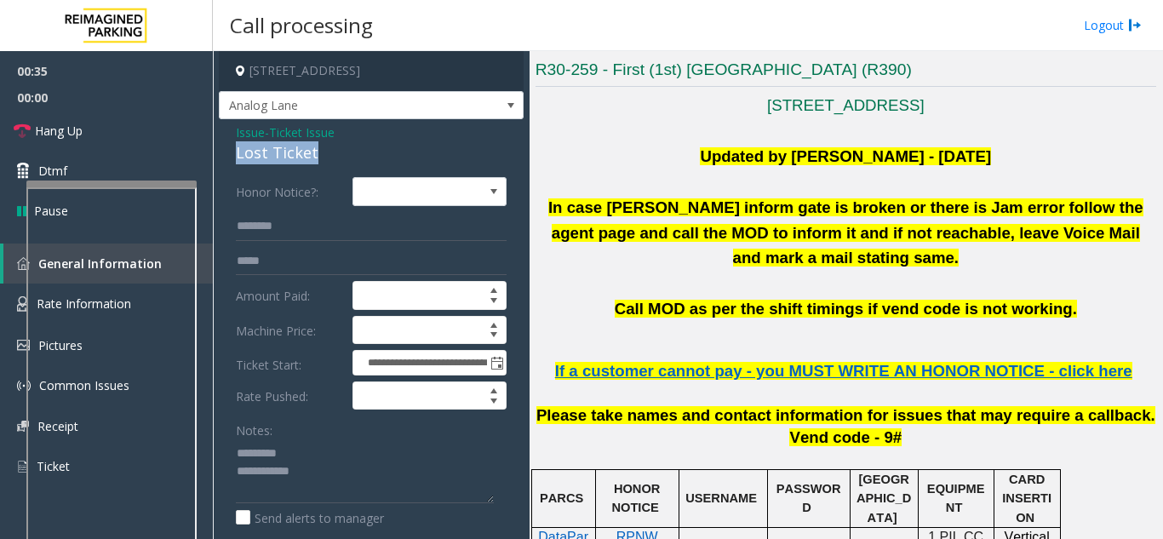
drag, startPoint x: 232, startPoint y: 151, endPoint x: 323, endPoint y: 152, distance: 91.1
click at [323, 152] on div "**********" at bounding box center [371, 434] width 305 height 630
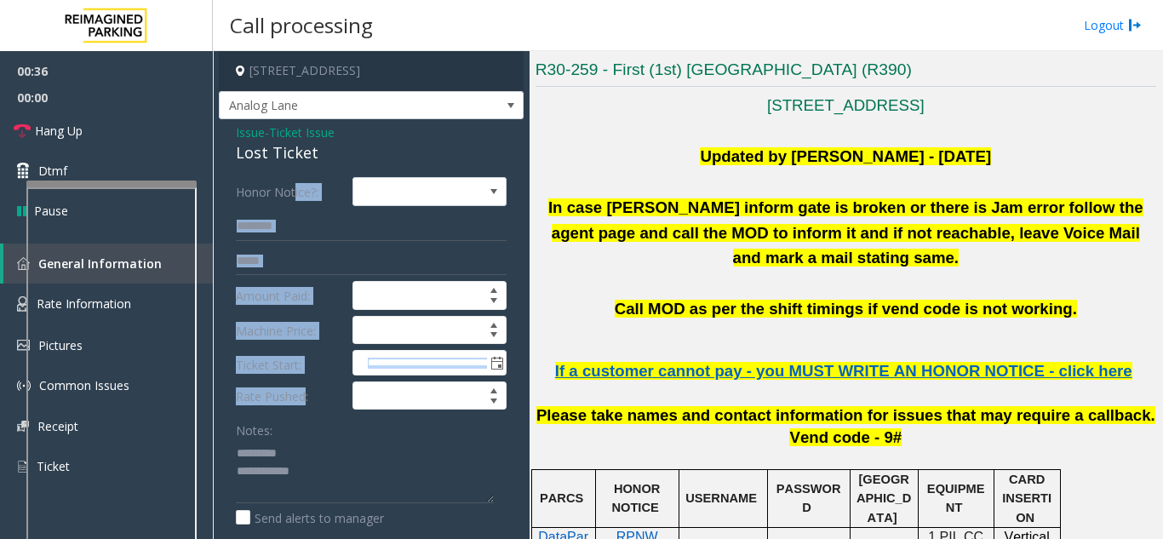
drag, startPoint x: 305, startPoint y: 207, endPoint x: 304, endPoint y: 397, distance: 189.8
click at [304, 397] on div "**********" at bounding box center [371, 434] width 305 height 630
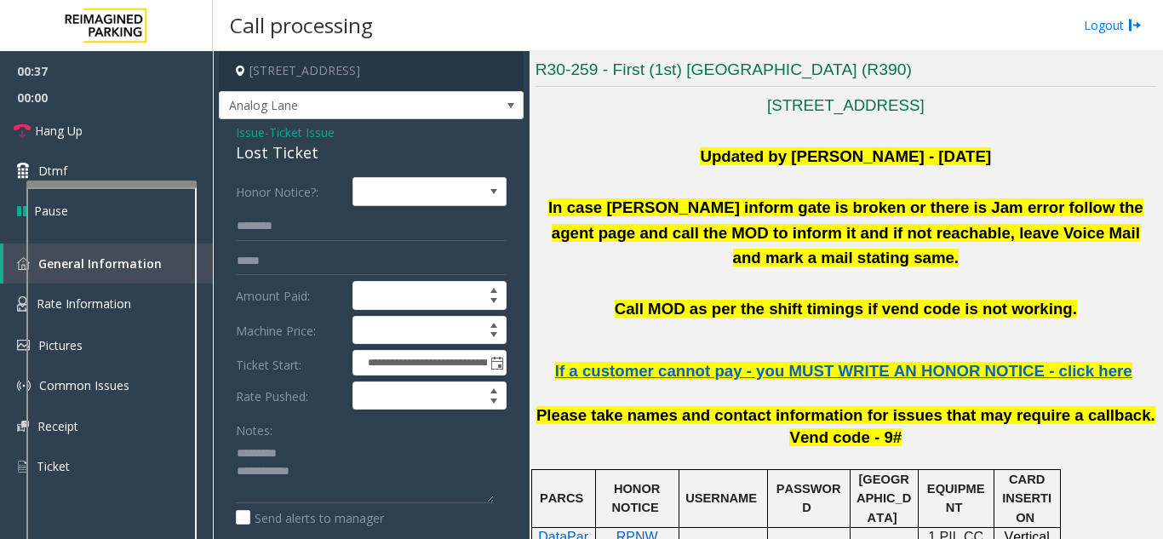
click at [275, 141] on div "Lost Ticket" at bounding box center [371, 152] width 271 height 23
click at [290, 151] on div "Lost Ticket" at bounding box center [371, 152] width 271 height 23
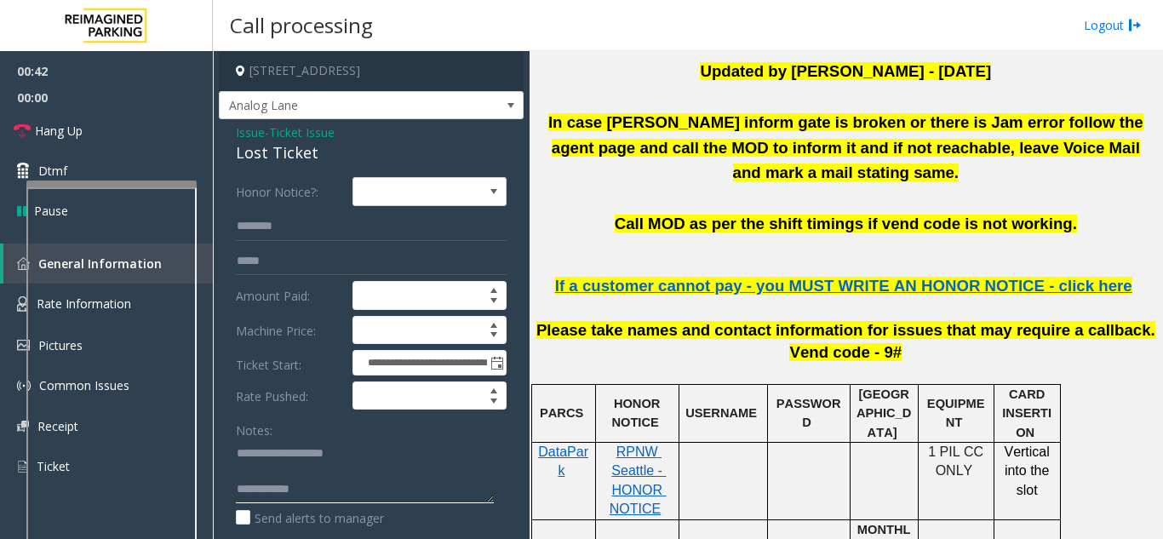
type textarea "**********"
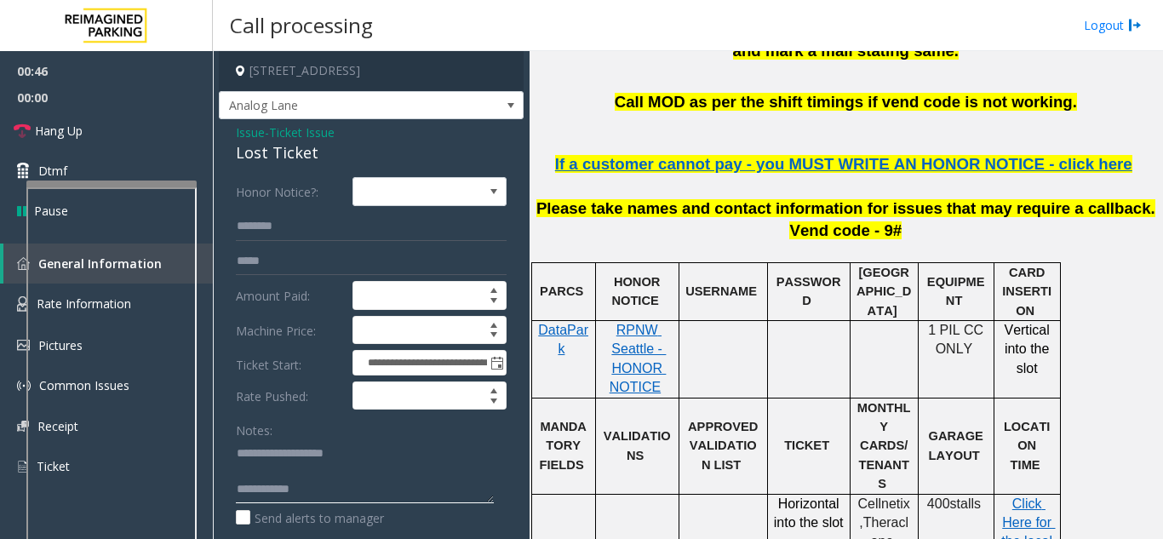
scroll to position [681, 0]
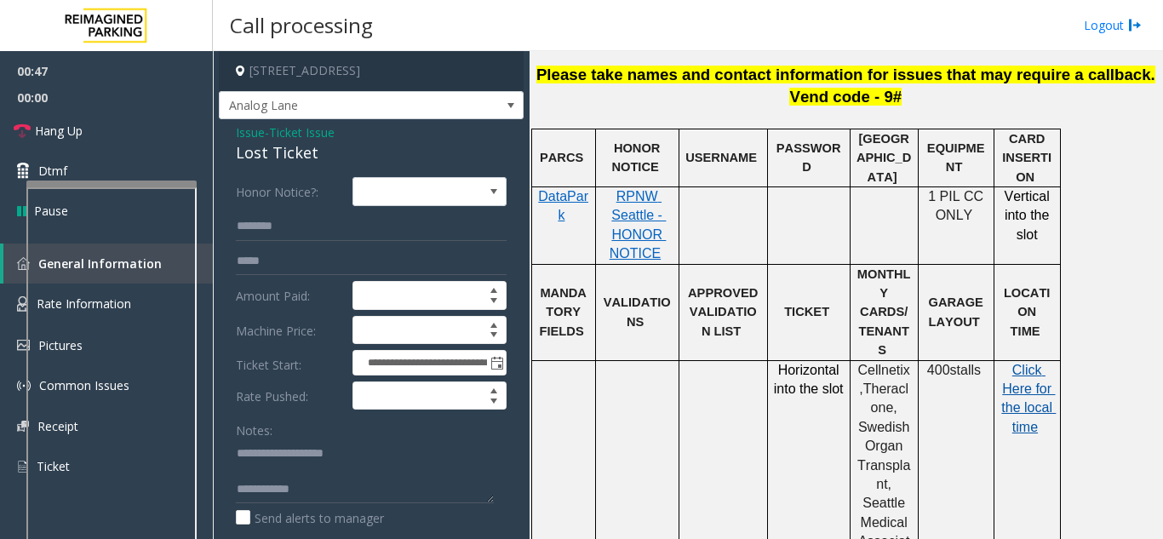
click at [1033, 363] on span "Click Here for the local time" at bounding box center [1028, 399] width 54 height 72
click at [1054, 361] on div "Click Here for the local time" at bounding box center [1027, 399] width 66 height 77
click at [1037, 363] on span "Click Here for the local time" at bounding box center [1028, 399] width 54 height 72
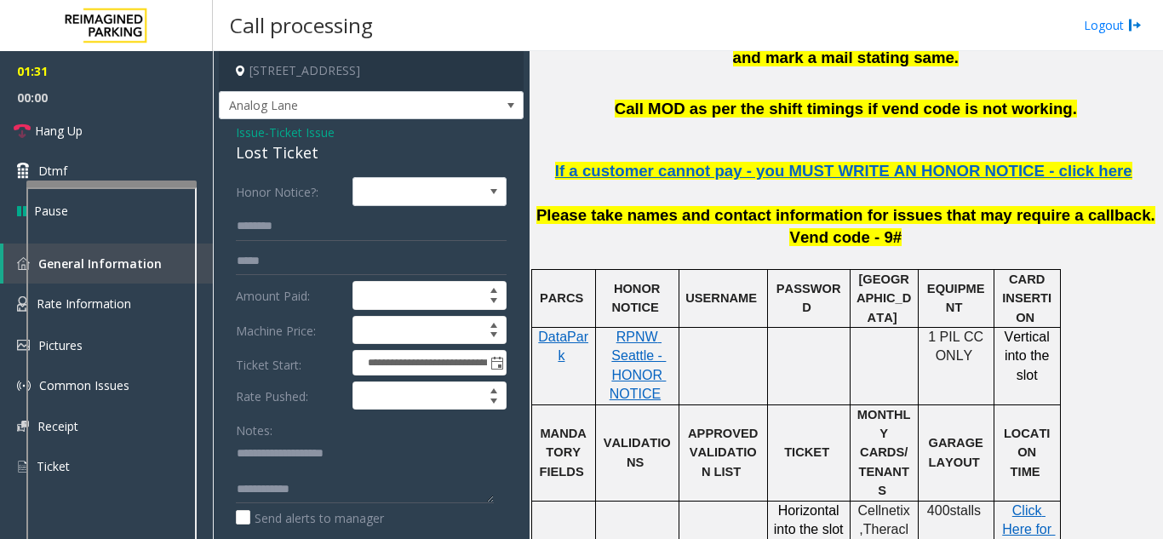
scroll to position [511, 0]
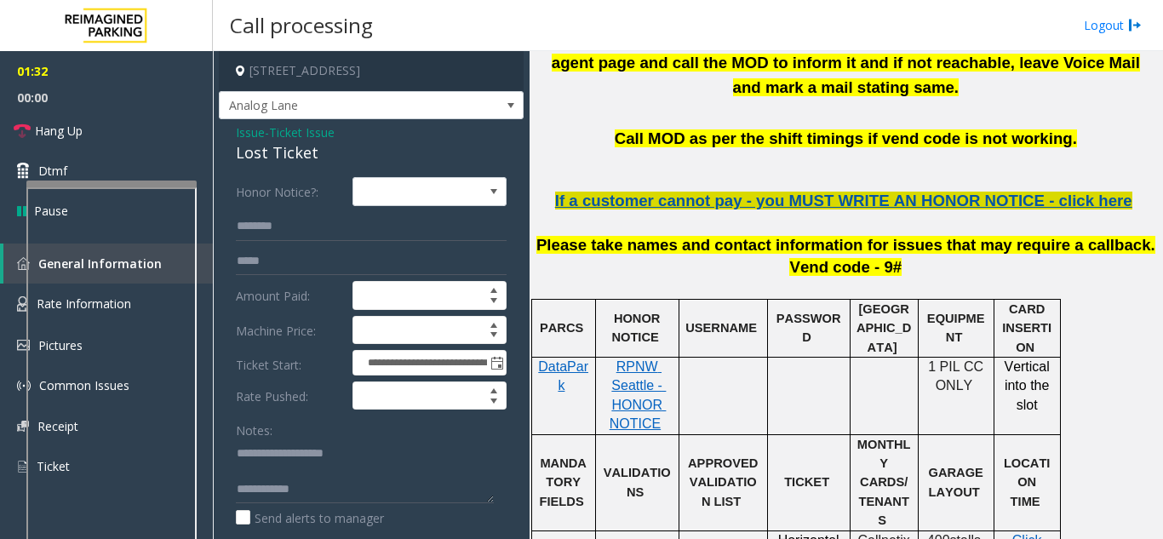
click at [799, 192] on span "If a customer cannot pay - you MUST WRITE AN HONOR NOTICE - click here" at bounding box center [843, 201] width 577 height 18
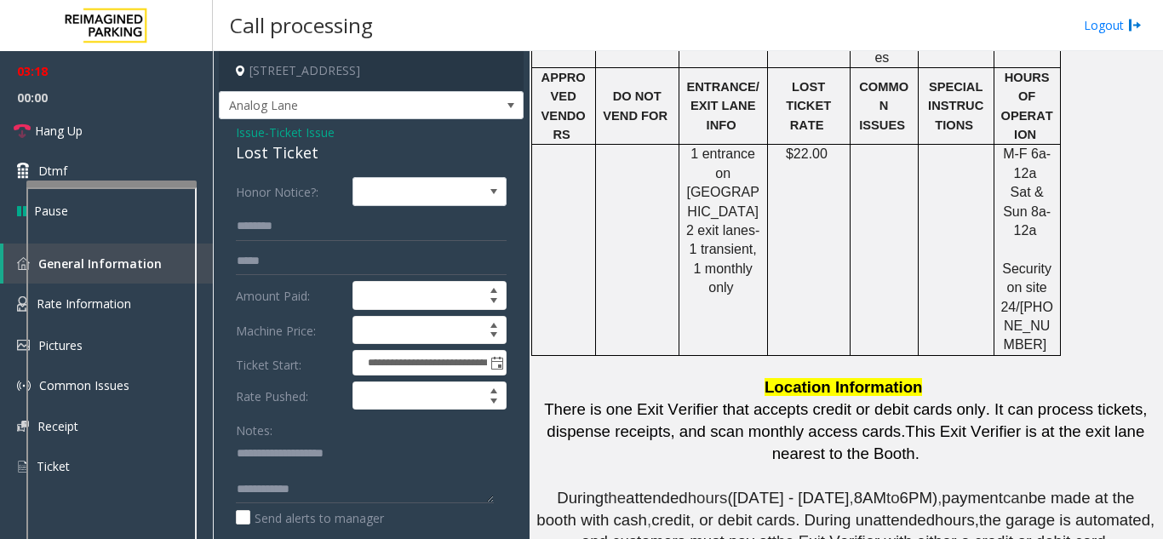
scroll to position [1107, 0]
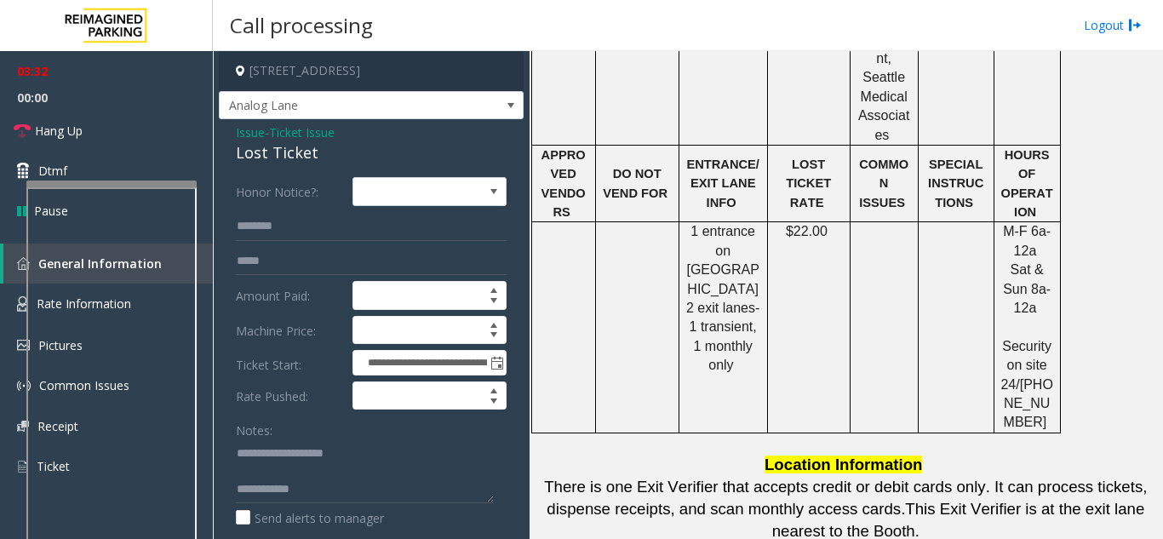
click at [313, 139] on span "Ticket Issue" at bounding box center [302, 132] width 66 height 18
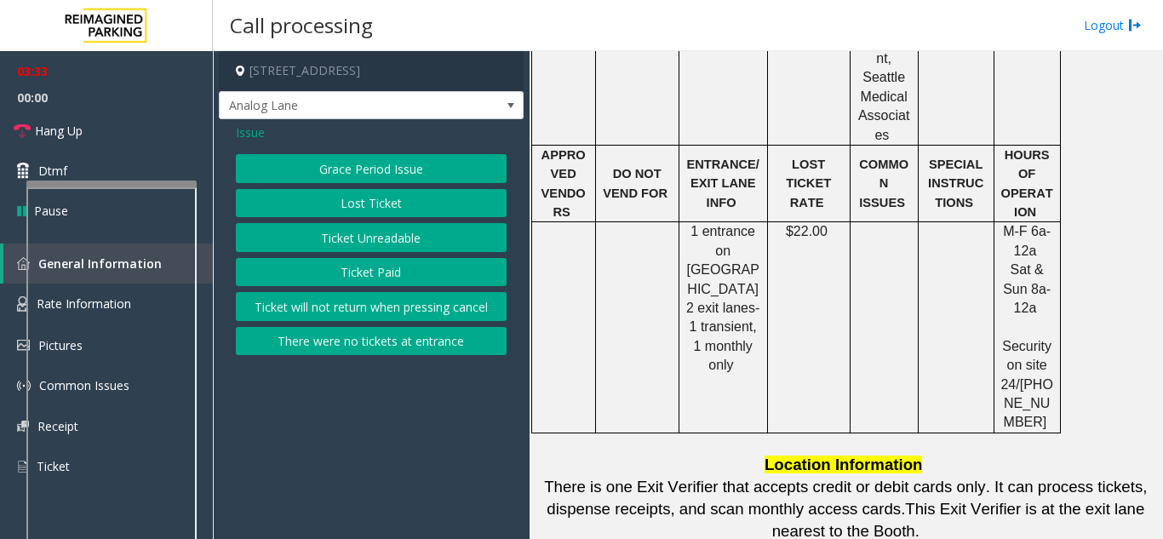
click at [321, 160] on button "Grace Period Issue" at bounding box center [371, 168] width 271 height 29
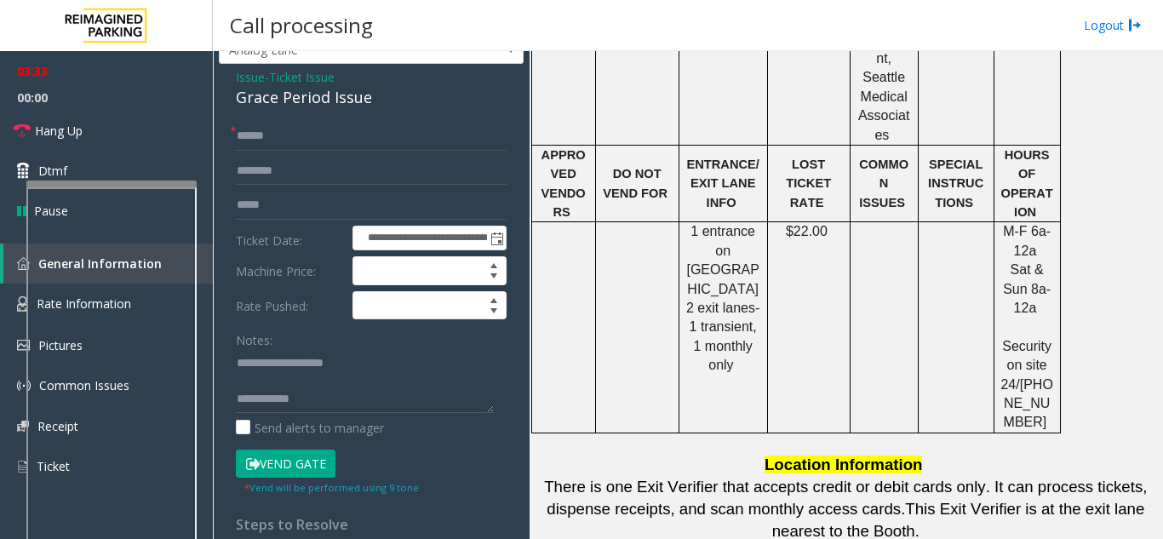
scroll to position [85, 0]
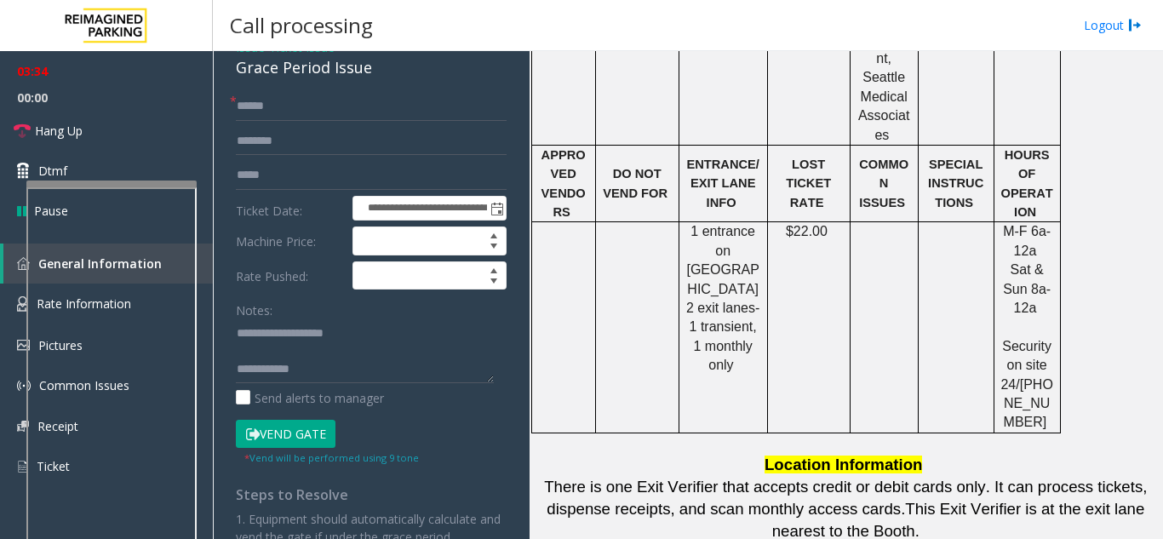
click at [273, 432] on button "Vend Gate" at bounding box center [286, 434] width 100 height 29
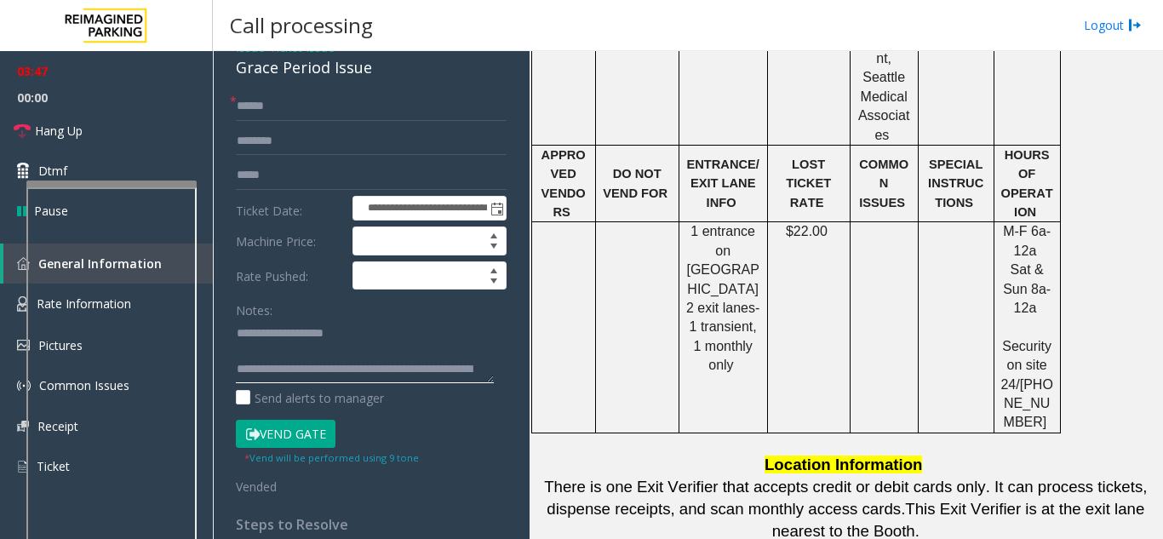
type textarea "**********"
click at [333, 438] on button "Vend Gate" at bounding box center [286, 434] width 100 height 29
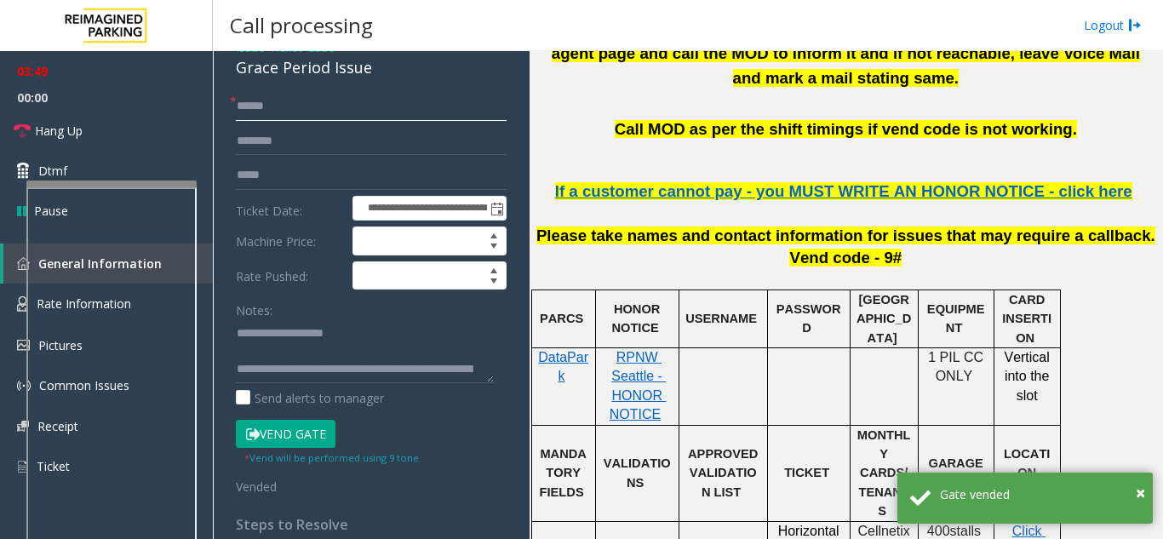
scroll to position [511, 0]
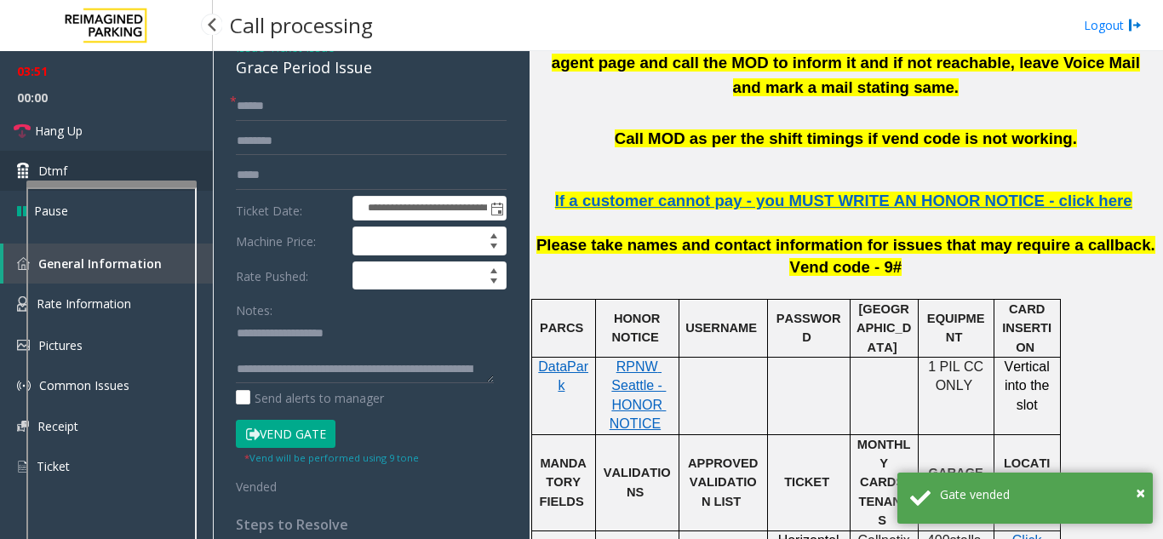
click at [98, 160] on link "Dtmf" at bounding box center [106, 171] width 213 height 40
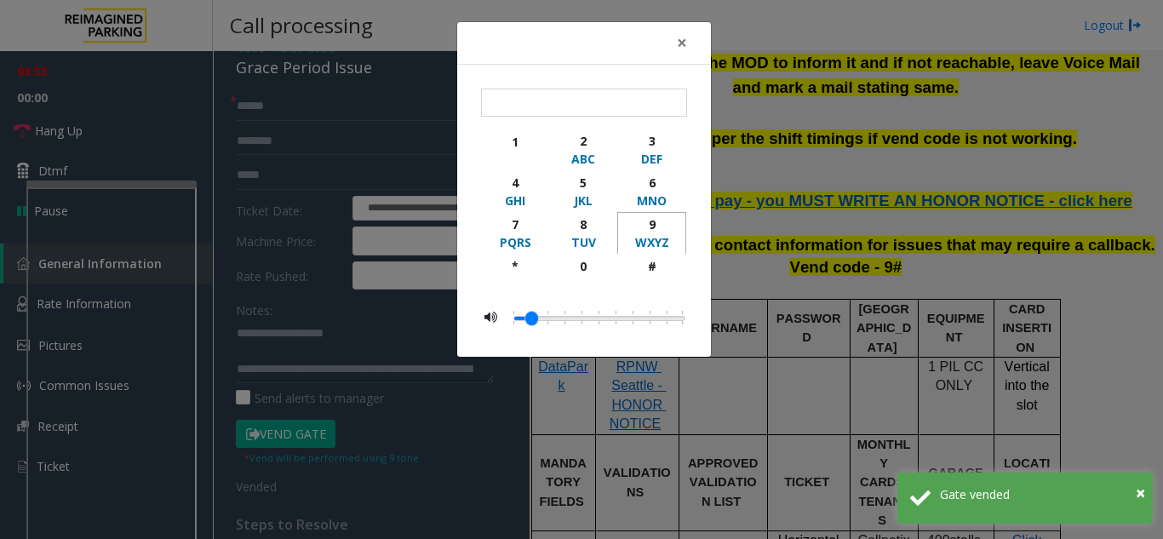
click at [648, 229] on div "9" at bounding box center [651, 224] width 47 height 18
click at [660, 255] on button "#" at bounding box center [651, 274] width 69 height 40
type input "**"
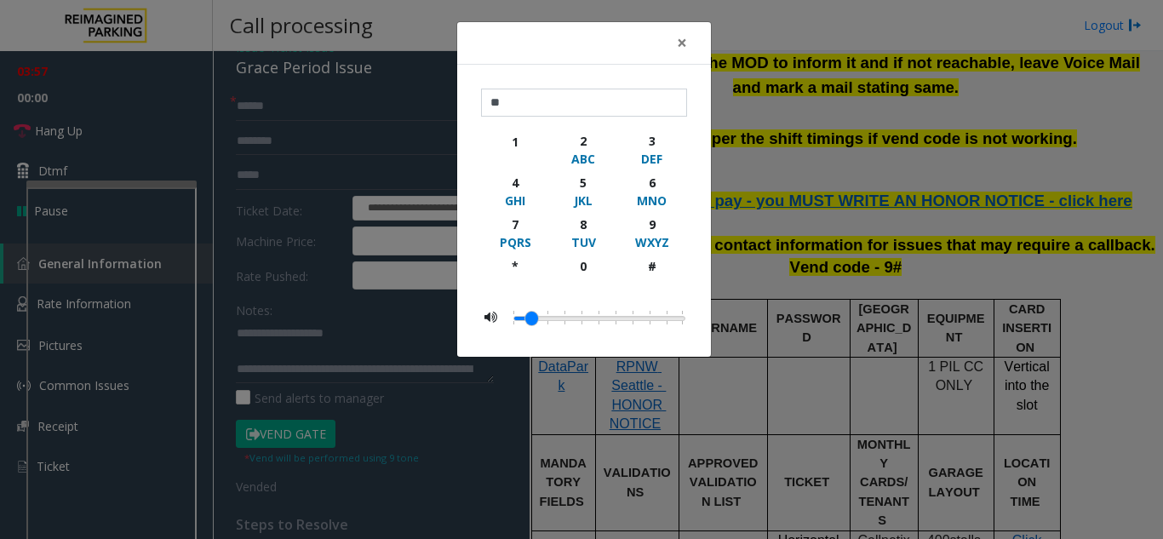
click at [909, 130] on div "× ** 1 2 ABC 3 DEF 4 GHI 5 JKL 6 MNO 7 PQRS 8 TUV 9 WXYZ * 0 #" at bounding box center [581, 269] width 1163 height 539
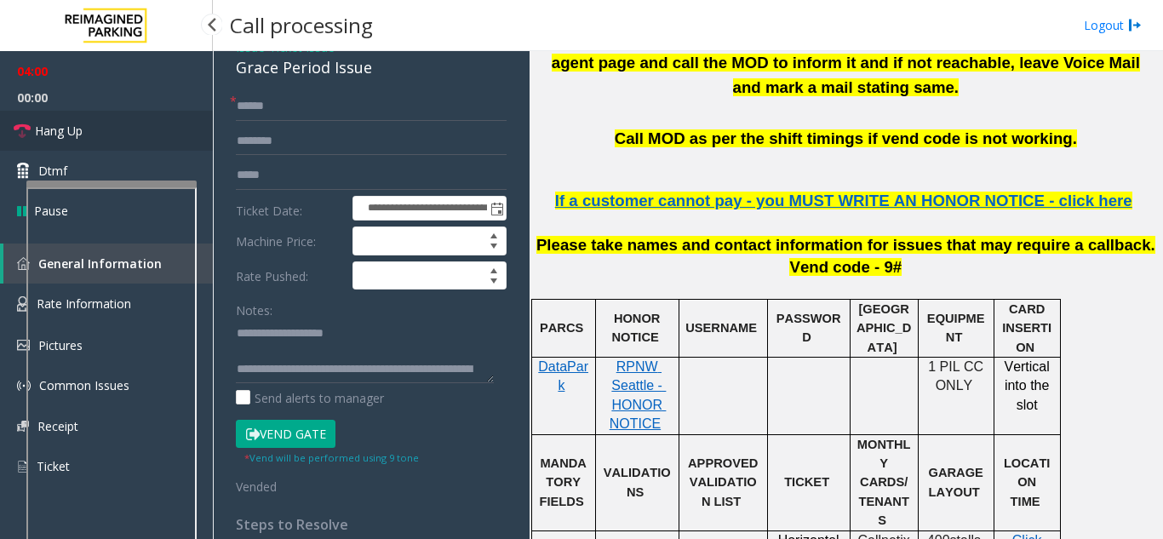
click at [94, 124] on link "Hang Up" at bounding box center [106, 131] width 213 height 40
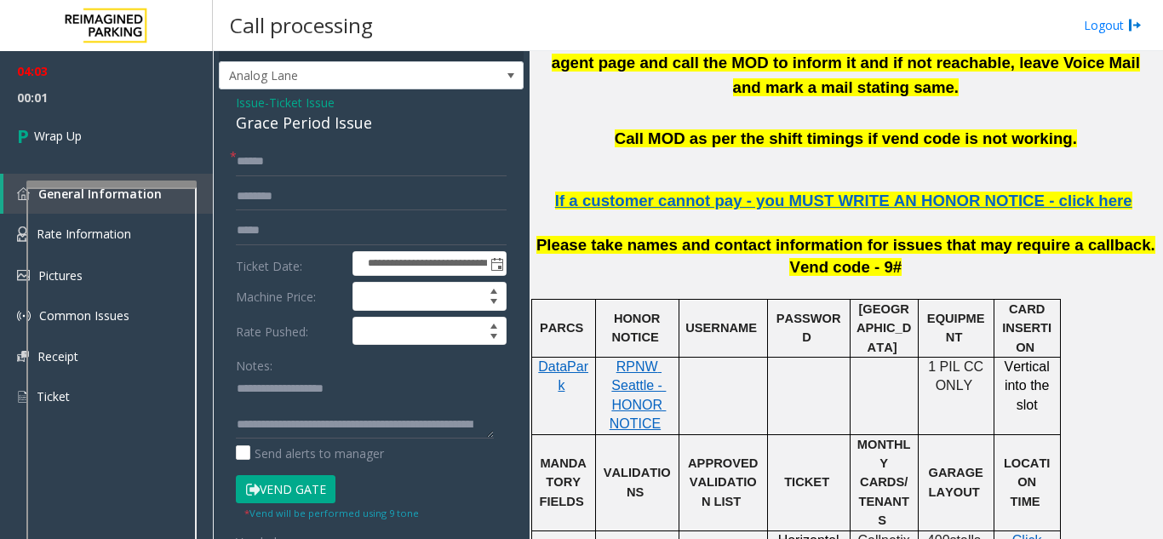
scroll to position [0, 0]
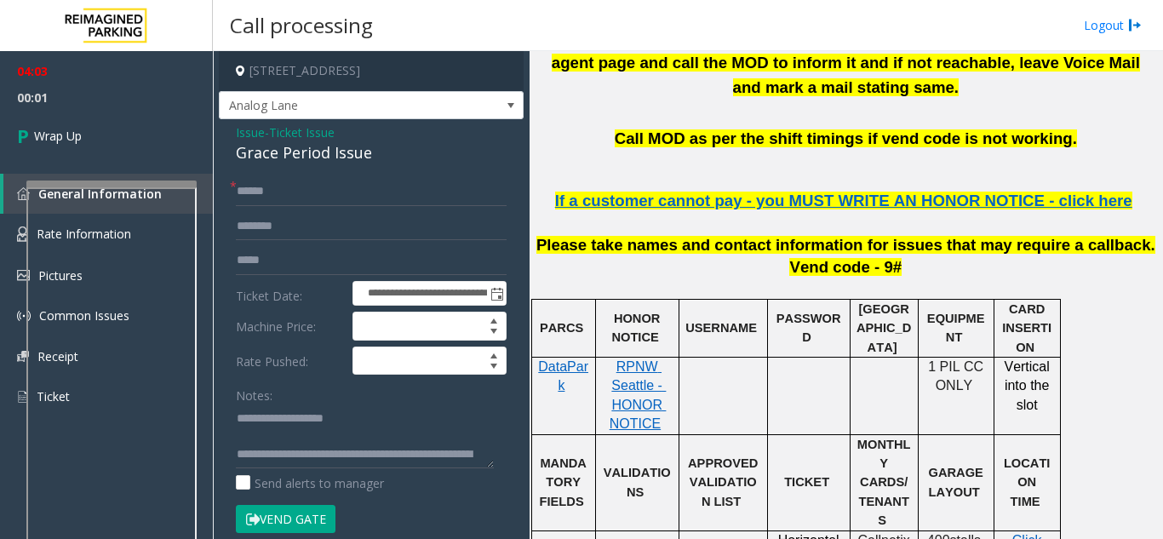
click at [288, 139] on span "Ticket Issue" at bounding box center [302, 132] width 66 height 18
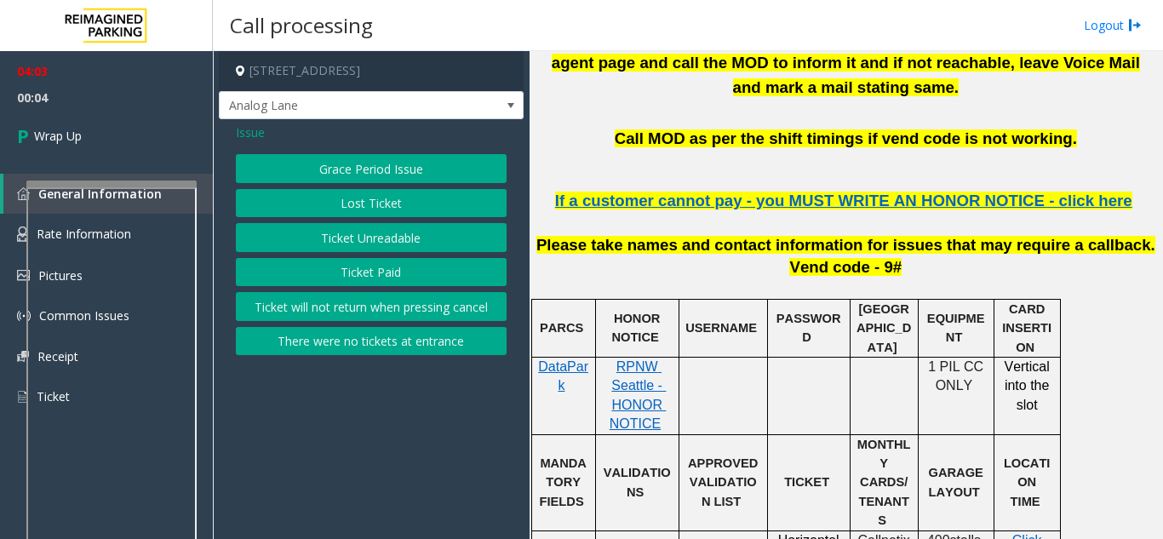
click at [339, 187] on div "Grace Period Issue Lost Ticket Ticket Unreadable Ticket Paid Ticket will not re…" at bounding box center [371, 254] width 271 height 201
click at [344, 201] on button "Lost Ticket" at bounding box center [371, 203] width 271 height 29
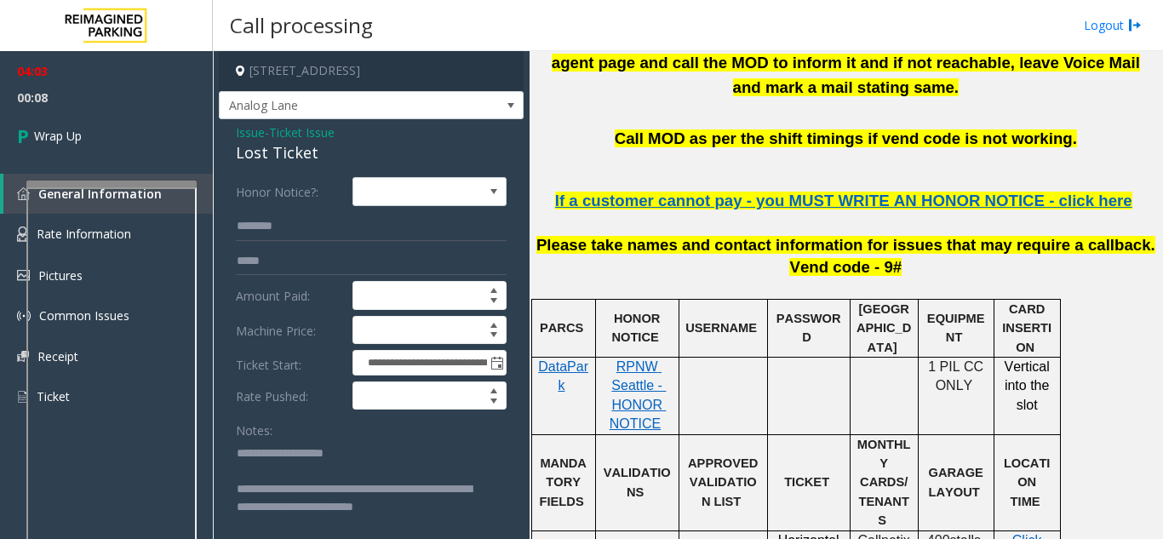
drag, startPoint x: 489, startPoint y: 501, endPoint x: 347, endPoint y: 503, distance: 142.2
click at [498, 538] on html "**********" at bounding box center [581, 269] width 1163 height 539
click at [302, 495] on textarea at bounding box center [365, 509] width 258 height 141
click at [327, 488] on textarea at bounding box center [365, 509] width 258 height 141
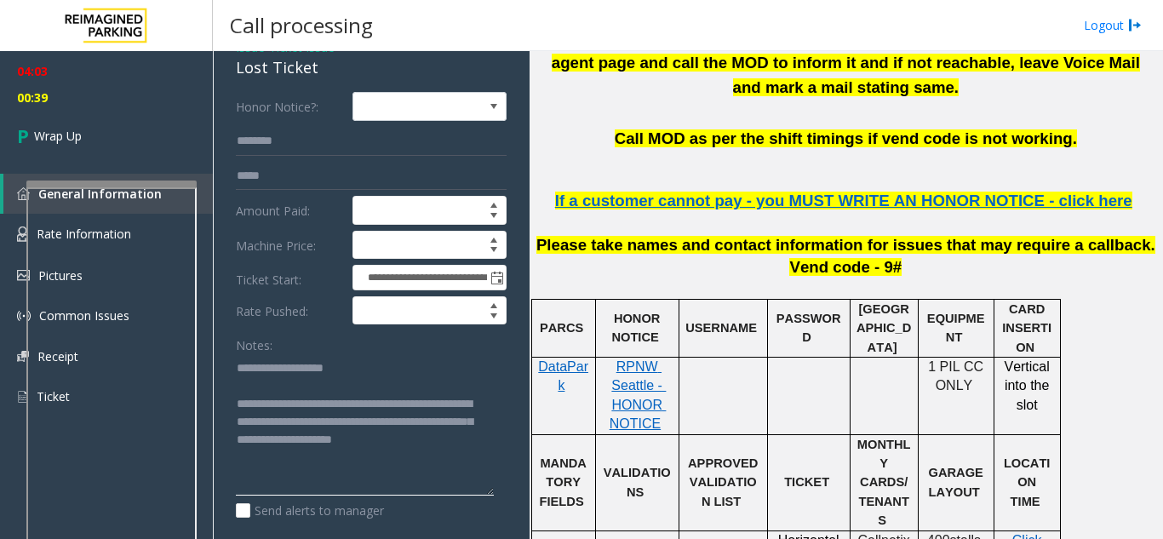
click at [331, 454] on textarea at bounding box center [365, 424] width 258 height 141
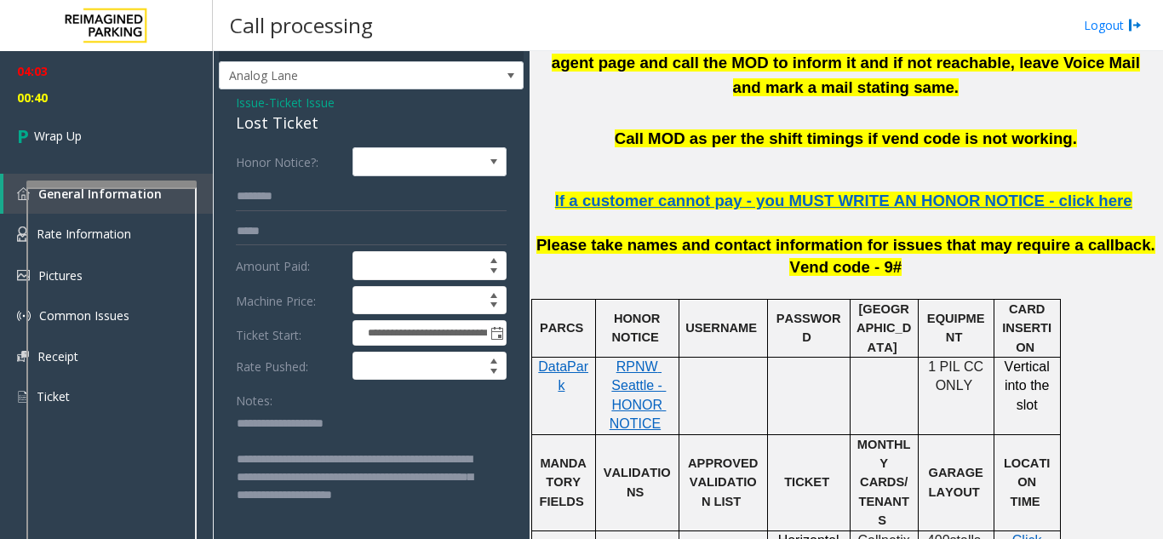
scroll to position [0, 0]
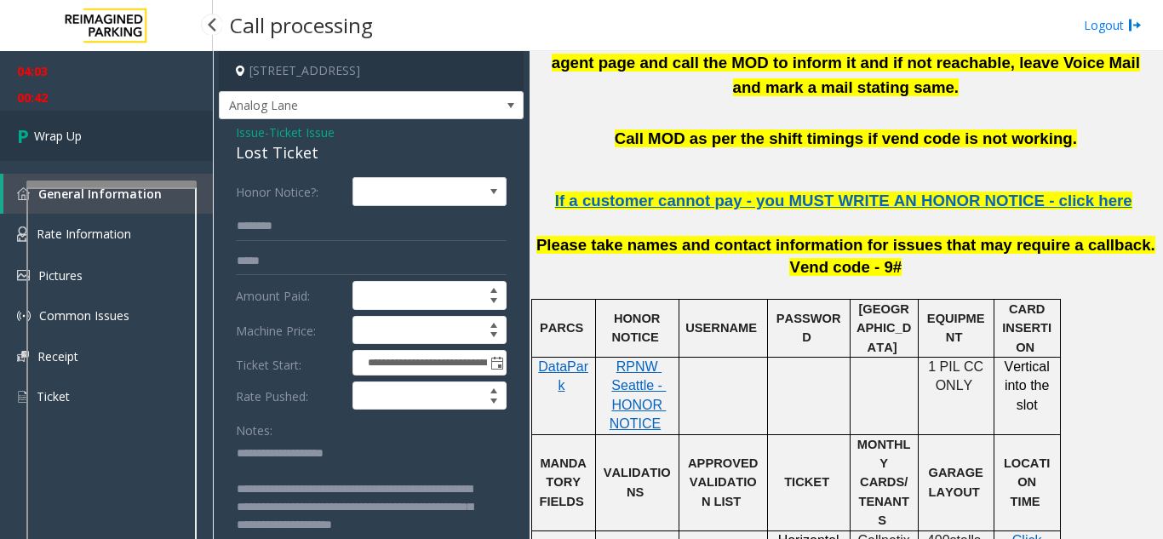
type textarea "**********"
click at [124, 124] on link "Wrap Up" at bounding box center [106, 136] width 213 height 50
